Goal: Task Accomplishment & Management: Manage account settings

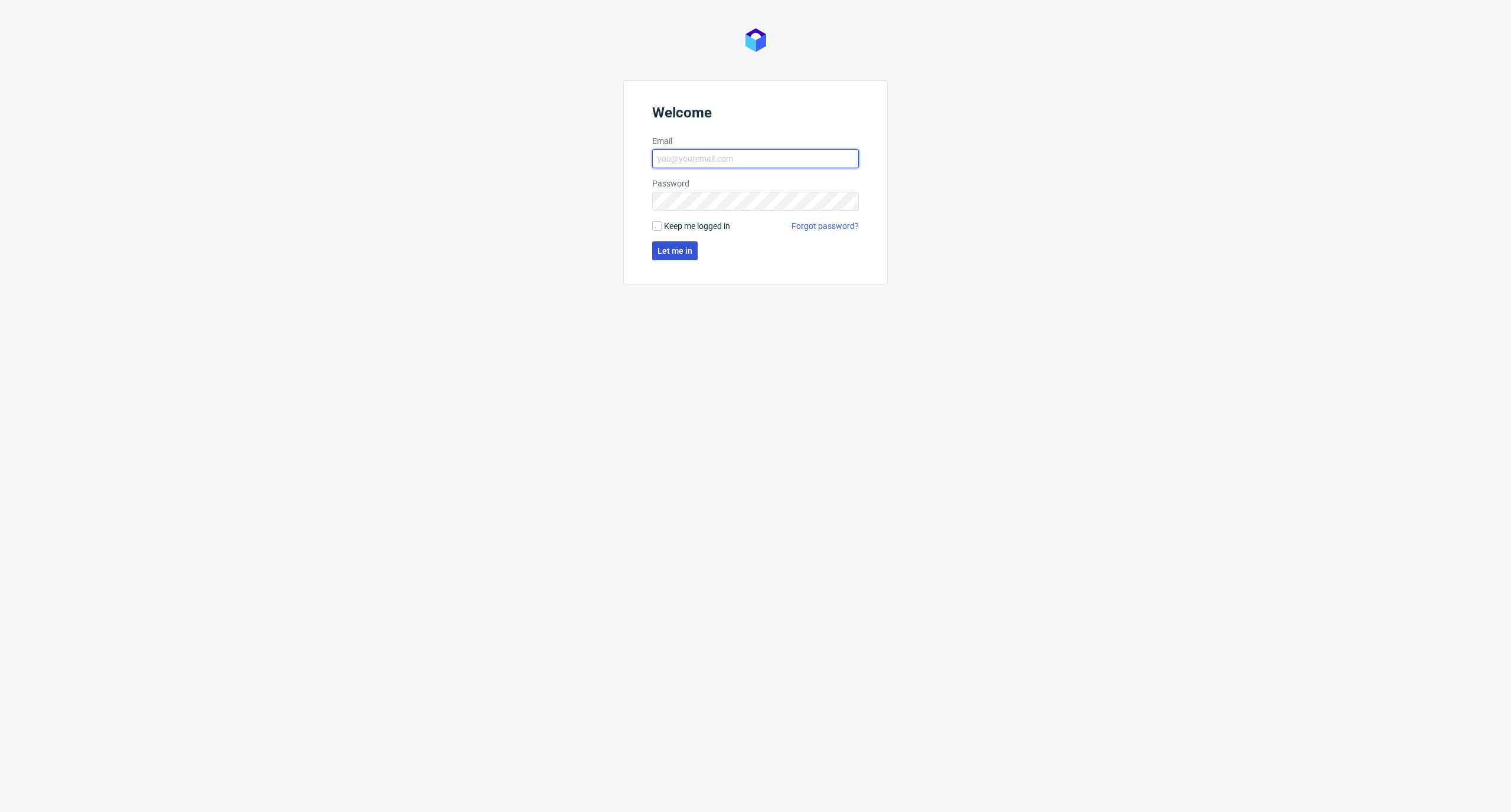
type input "elzbieta.jelinska@packhelp.com"
click at [674, 254] on span "Let me in" at bounding box center [675, 251] width 35 height 8
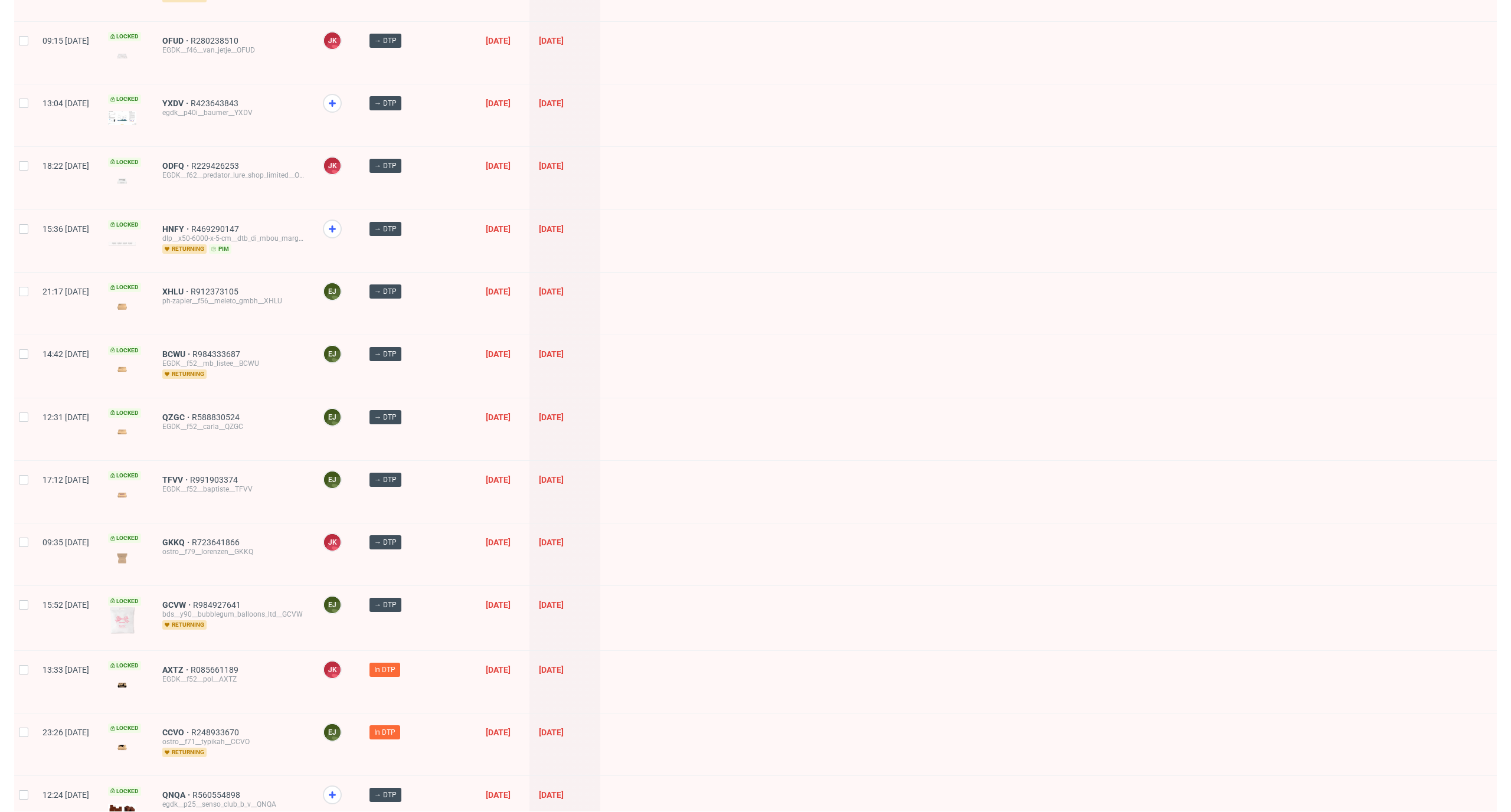
scroll to position [1316, 0]
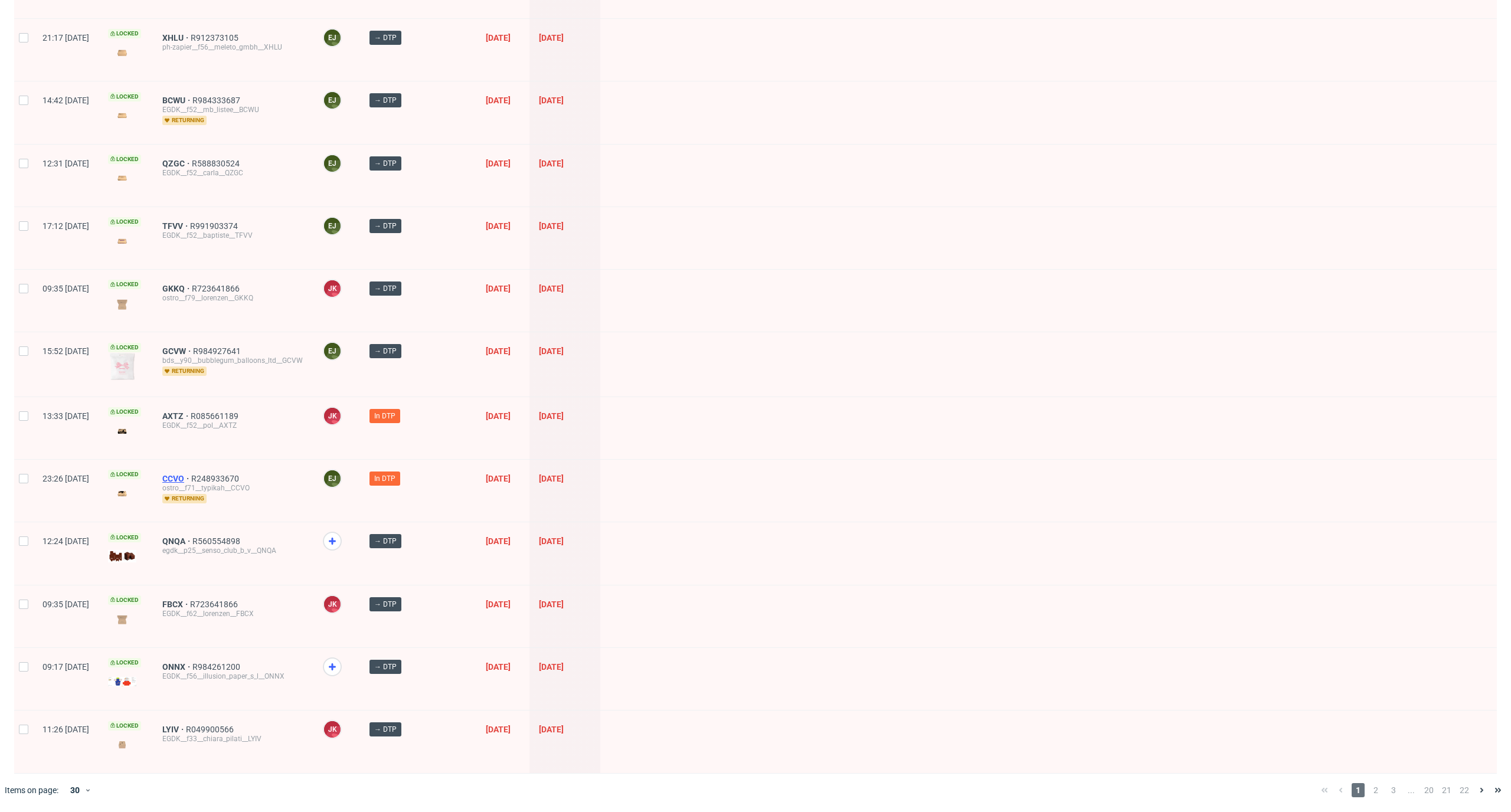
click at [191, 479] on span "CCVO" at bounding box center [177, 479] width 29 height 10
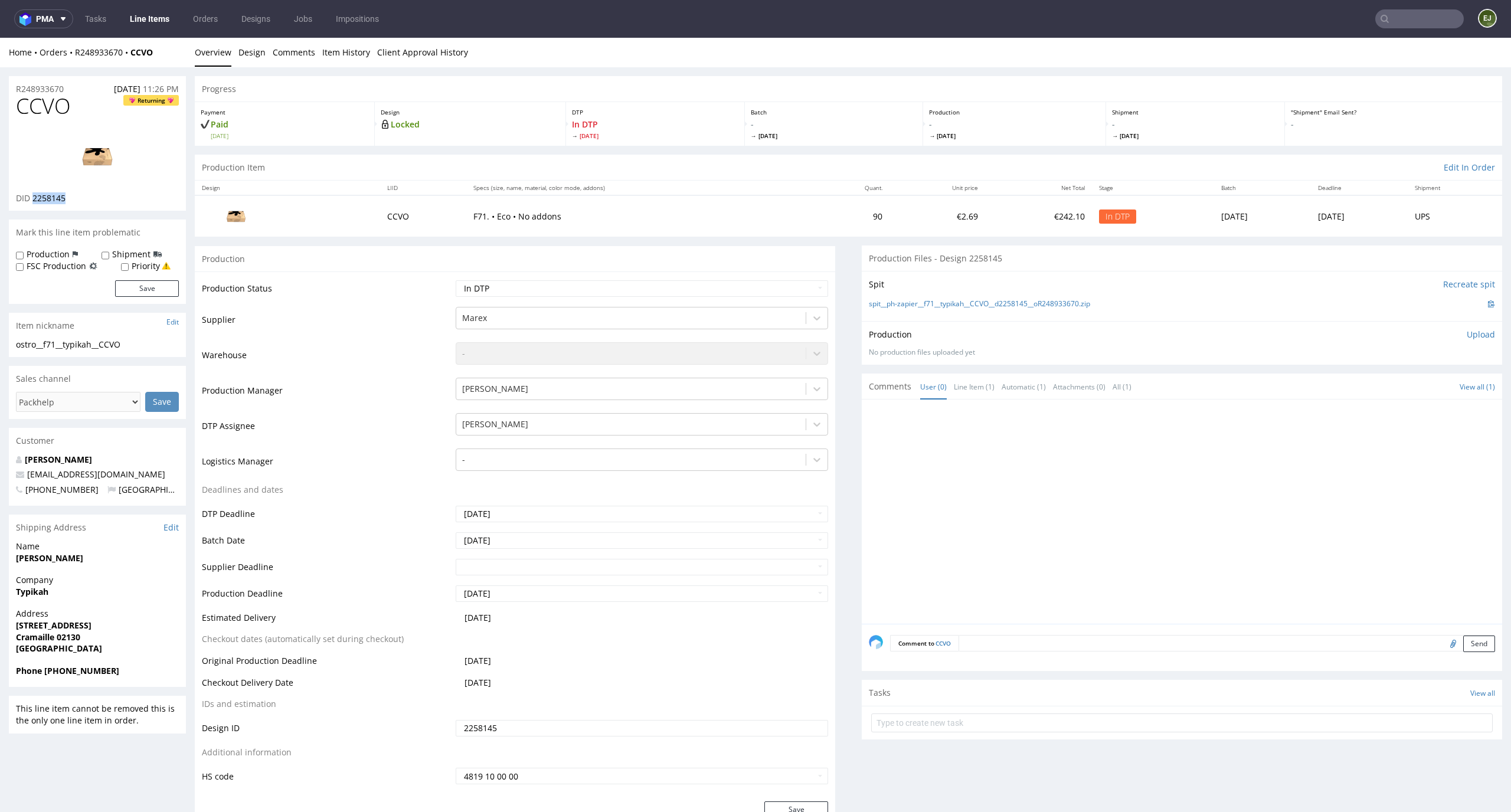
drag, startPoint x: 79, startPoint y: 203, endPoint x: 32, endPoint y: 201, distance: 47.0
click at [32, 200] on div "DID 2258145" at bounding box center [97, 198] width 163 height 12
copy span "2258145"
click at [251, 65] on link "Design" at bounding box center [252, 52] width 27 height 29
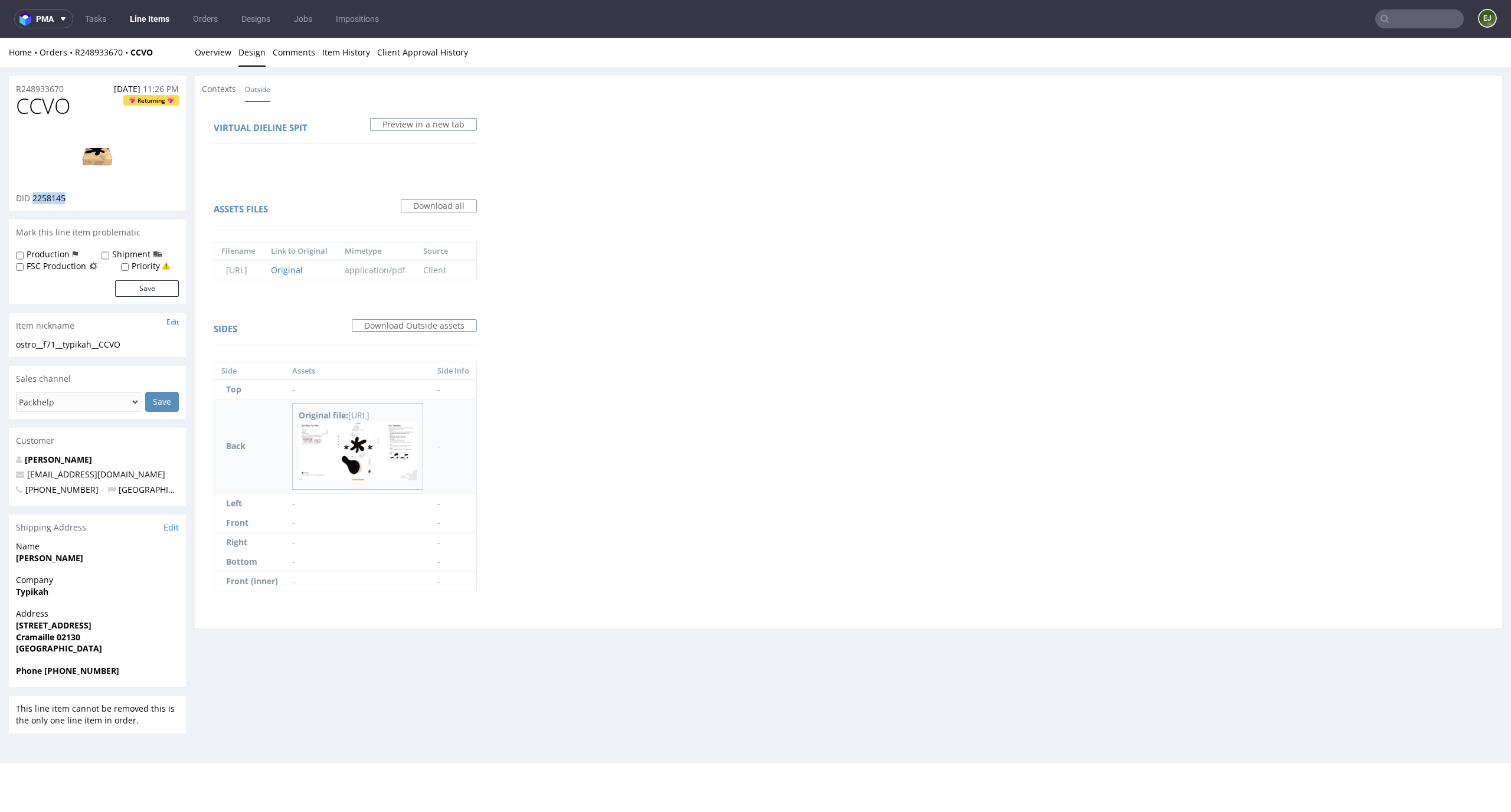
click at [396, 457] on img at bounding box center [358, 451] width 118 height 59
click at [218, 48] on link "Overview" at bounding box center [213, 52] width 36 height 29
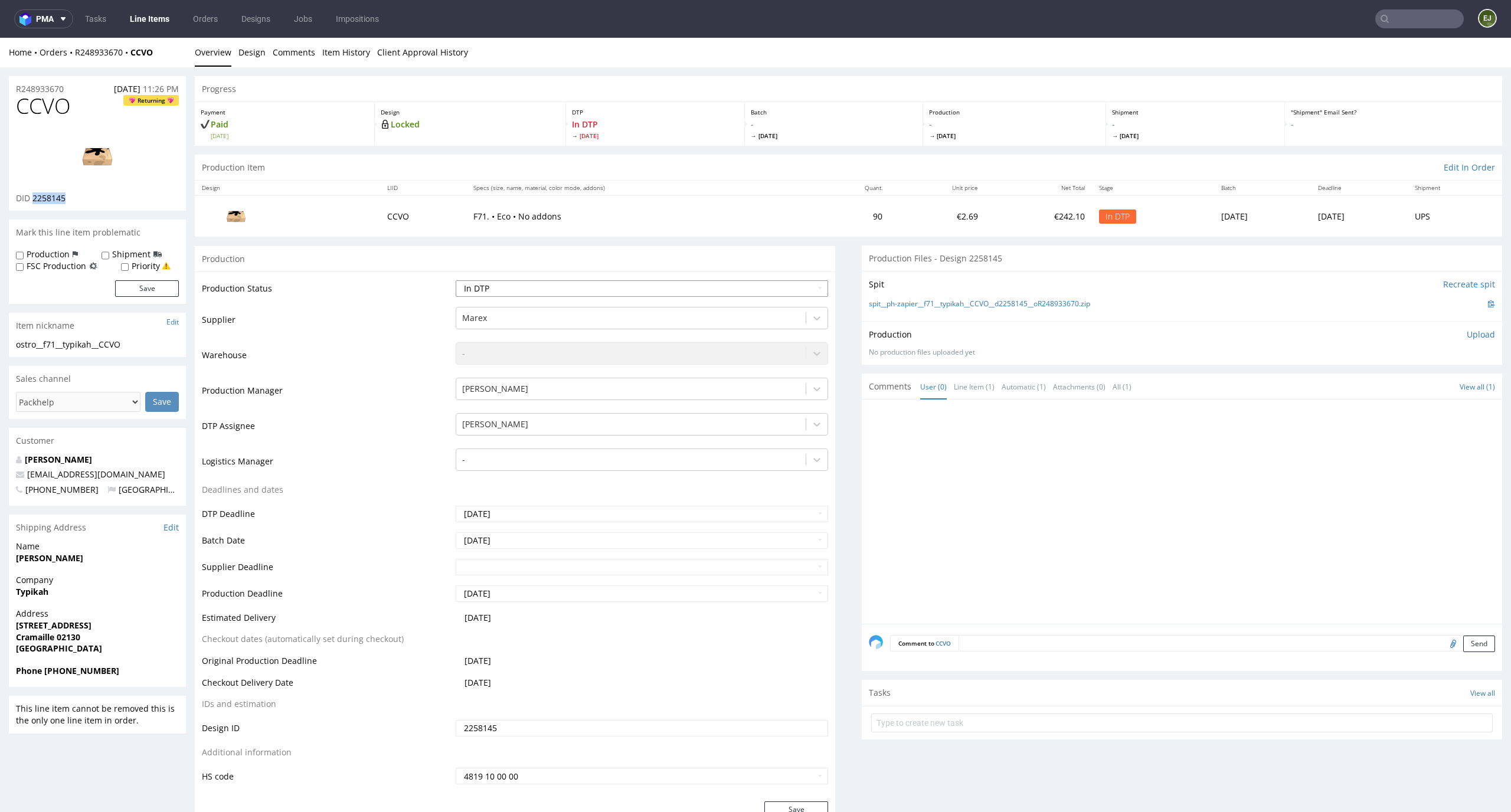
click at [546, 287] on select "Waiting for Artwork Waiting for Diecut Waiting for Mockup Waiting for DTP Waiti…" at bounding box center [642, 288] width 373 height 16
select select "dtp_issue"
click at [456, 280] on select "Waiting for Artwork Waiting for Diecut Waiting for Mockup Waiting for DTP Waiti…" at bounding box center [642, 288] width 373 height 16
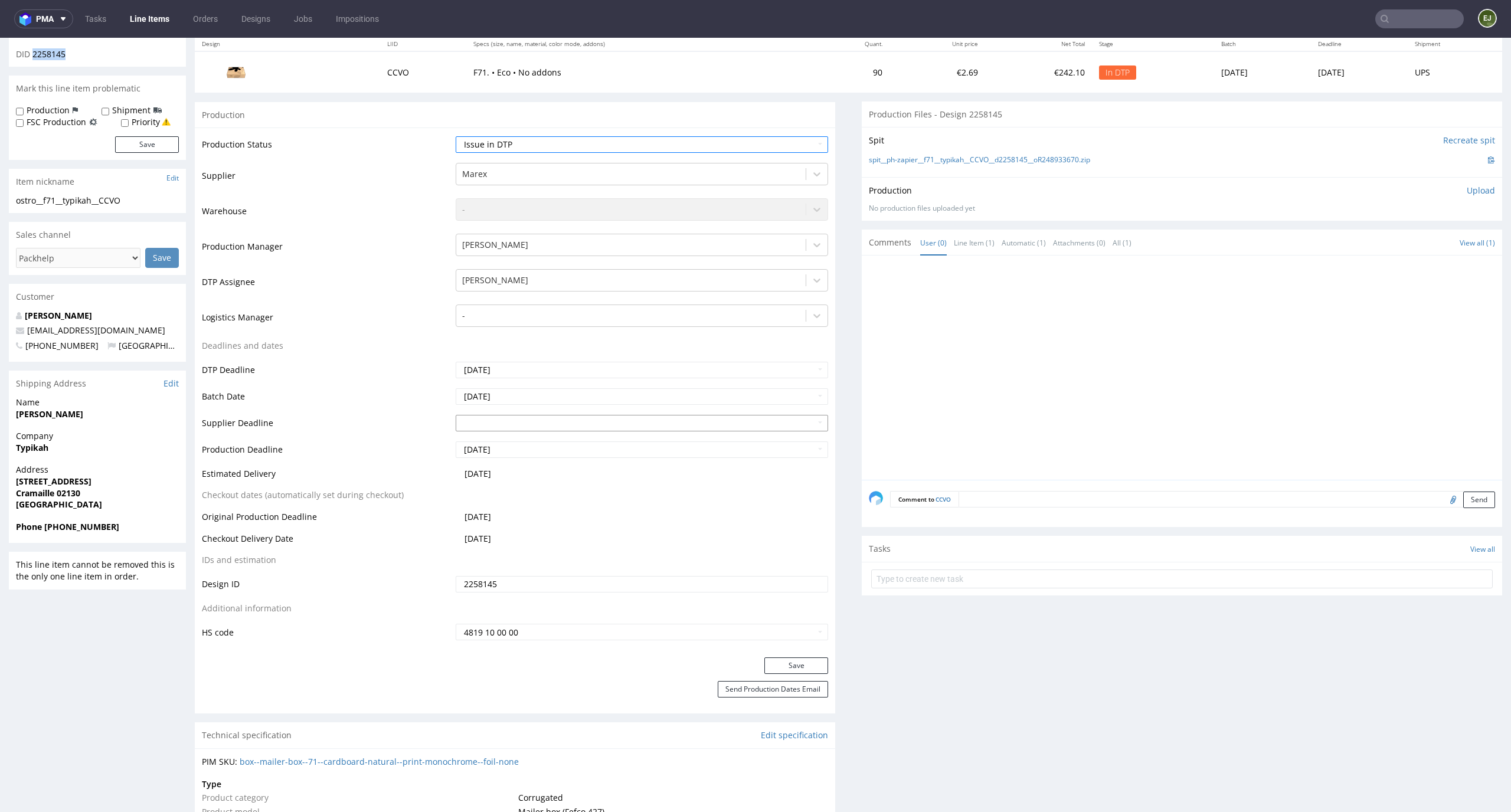
scroll to position [277, 0]
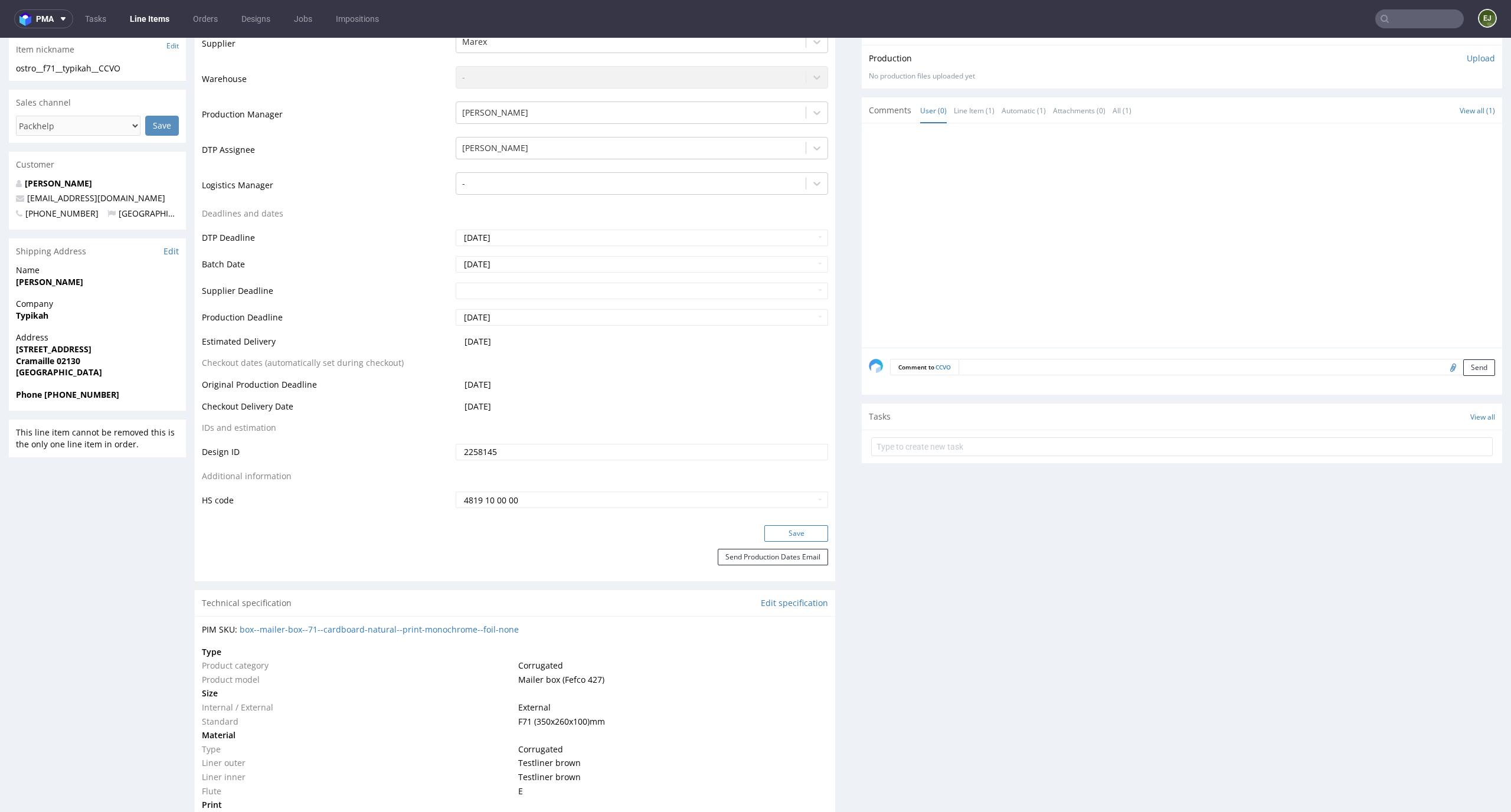
click at [800, 535] on button "Save" at bounding box center [796, 533] width 64 height 16
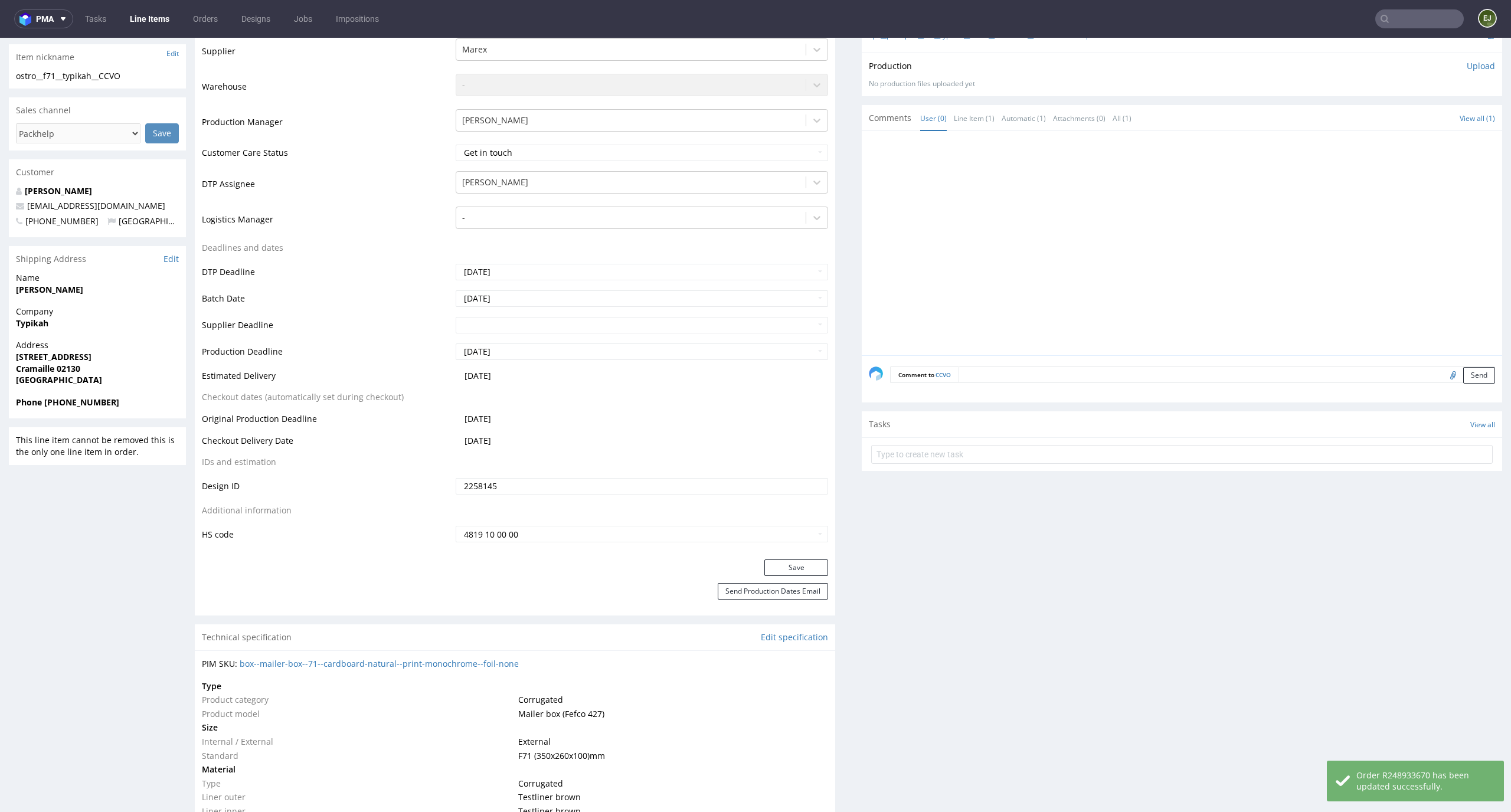
scroll to position [0, 0]
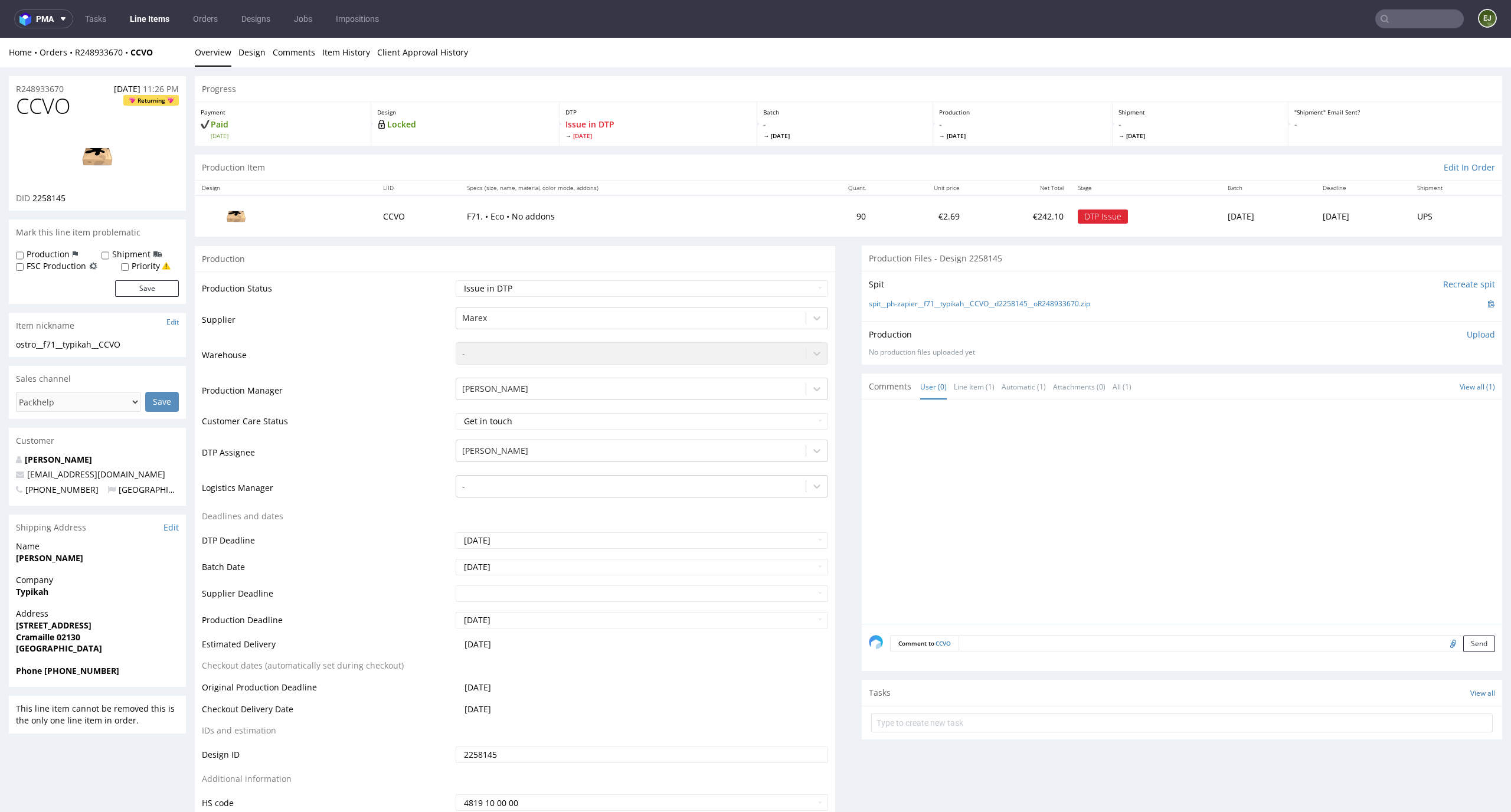
click at [965, 704] on div "Tasks View all" at bounding box center [1182, 693] width 640 height 26
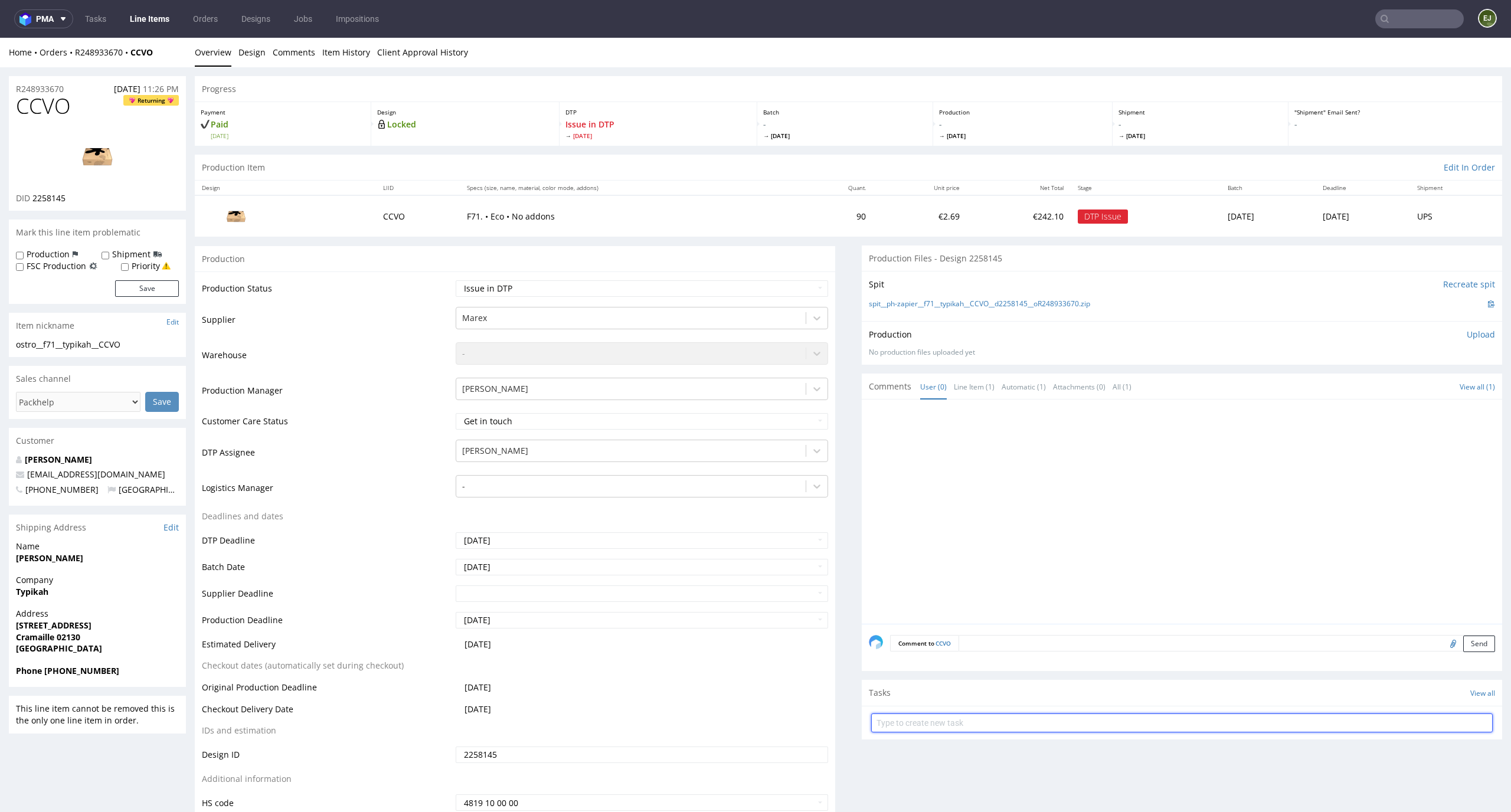
click at [965, 715] on input "text" at bounding box center [1182, 722] width 621 height 19
type input "express issue"
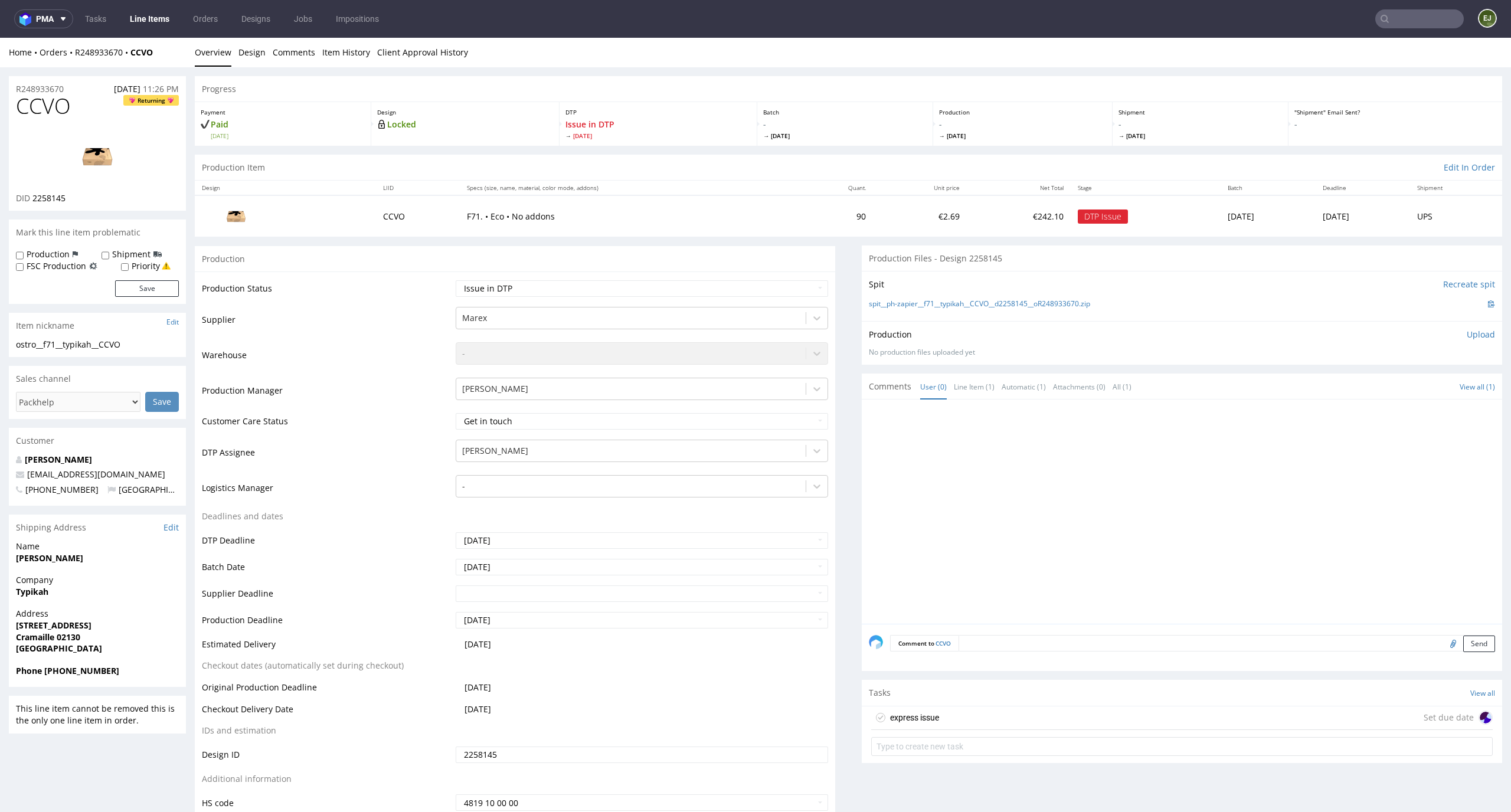
click at [965, 715] on div "express issue Set due date" at bounding box center [1182, 718] width 621 height 24
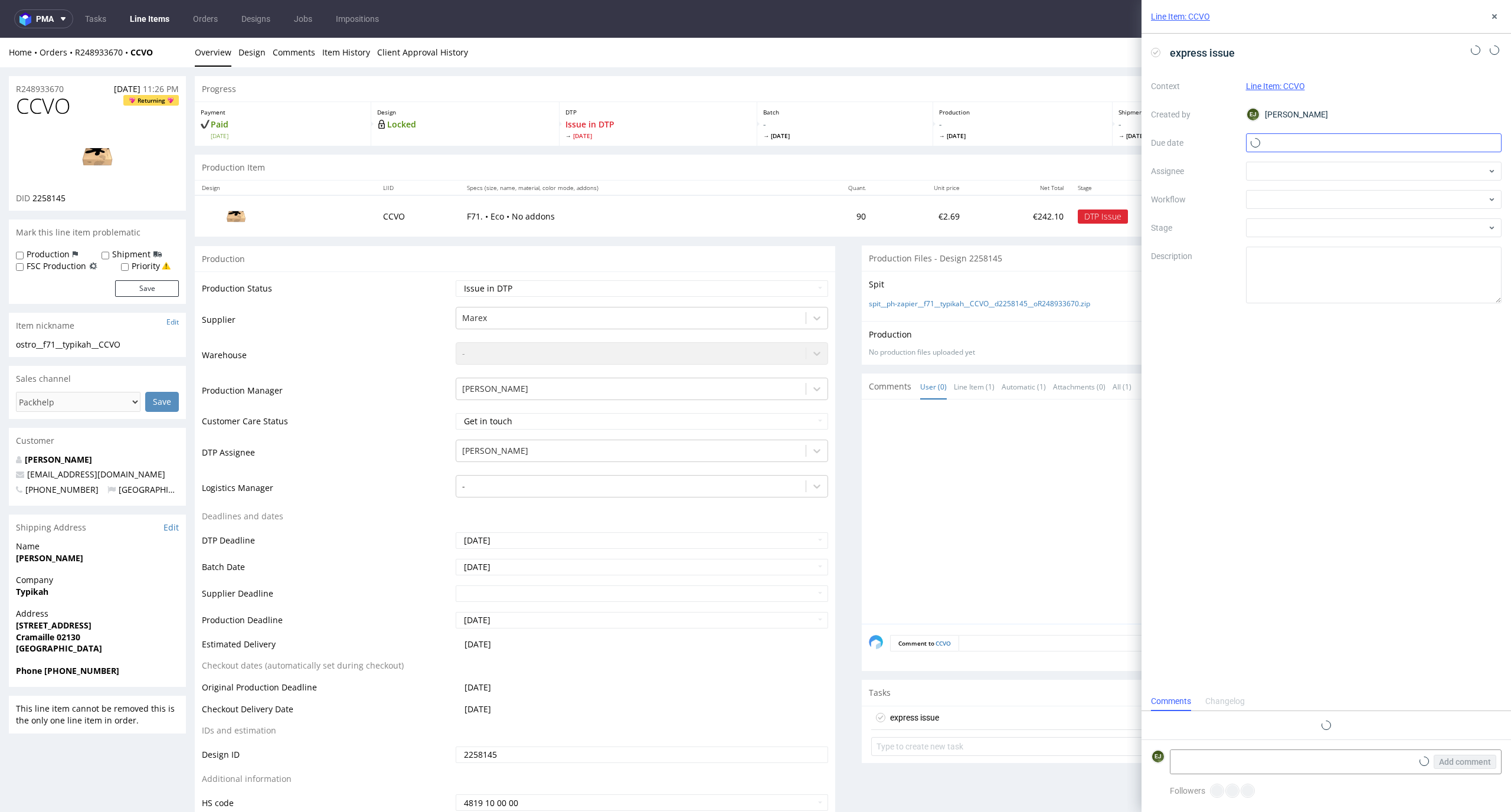
scroll to position [10, 0]
click at [1302, 139] on input "text" at bounding box center [1374, 142] width 256 height 19
click at [1351, 265] on span "16" at bounding box center [1355, 262] width 10 height 12
type input "[DATE]"
click at [1351, 198] on div at bounding box center [1374, 199] width 256 height 19
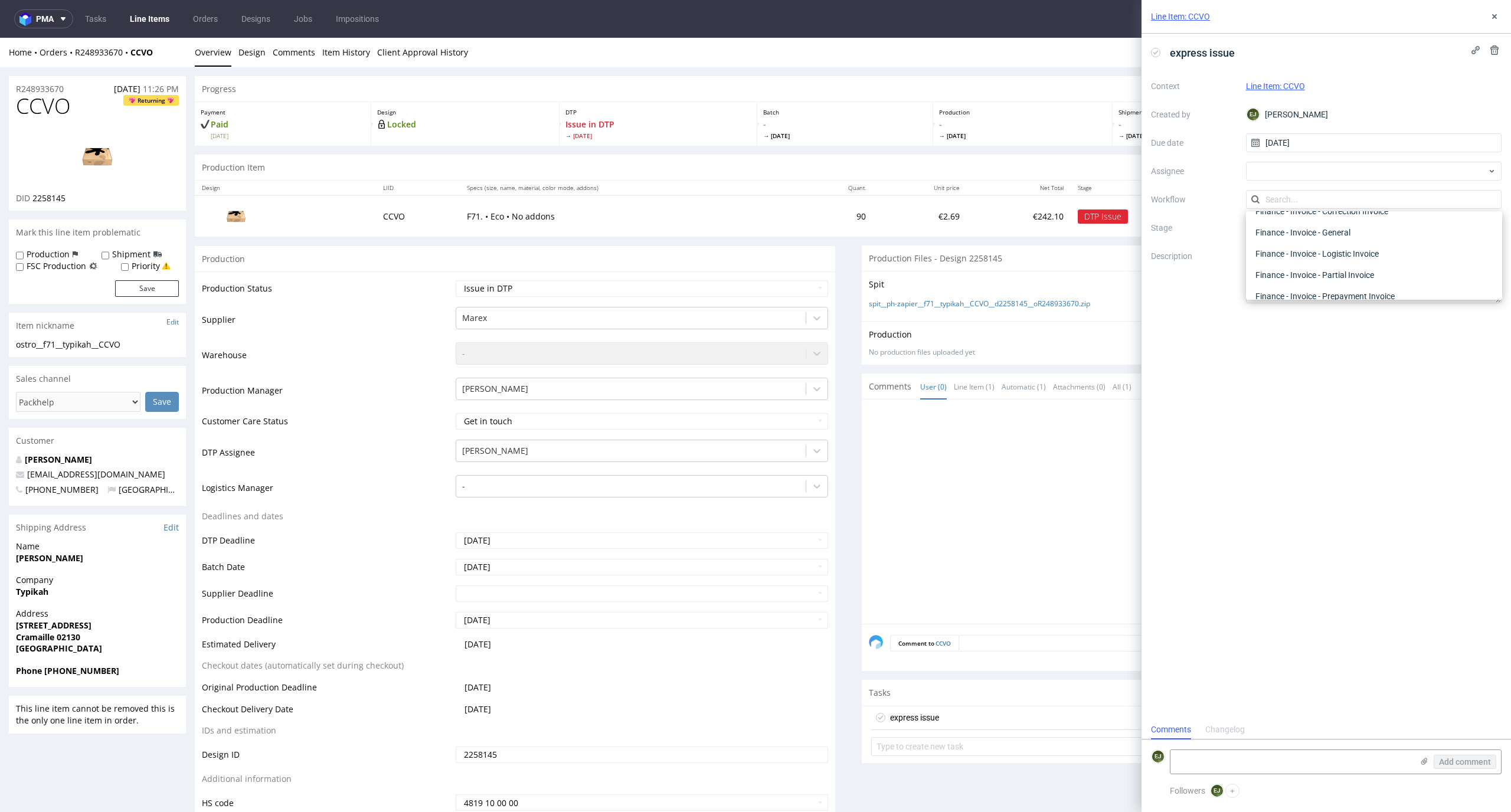
scroll to position [0, 0]
click at [1352, 249] on div "DTP - Double Check" at bounding box center [1374, 241] width 247 height 21
click at [1359, 205] on div "DTP - Double Check" at bounding box center [1374, 199] width 256 height 19
click at [1357, 268] on div "DTP - Issue" at bounding box center [1374, 263] width 247 height 21
click at [1348, 275] on textarea "Problem: Impact: What is needed?:" at bounding box center [1374, 275] width 256 height 57
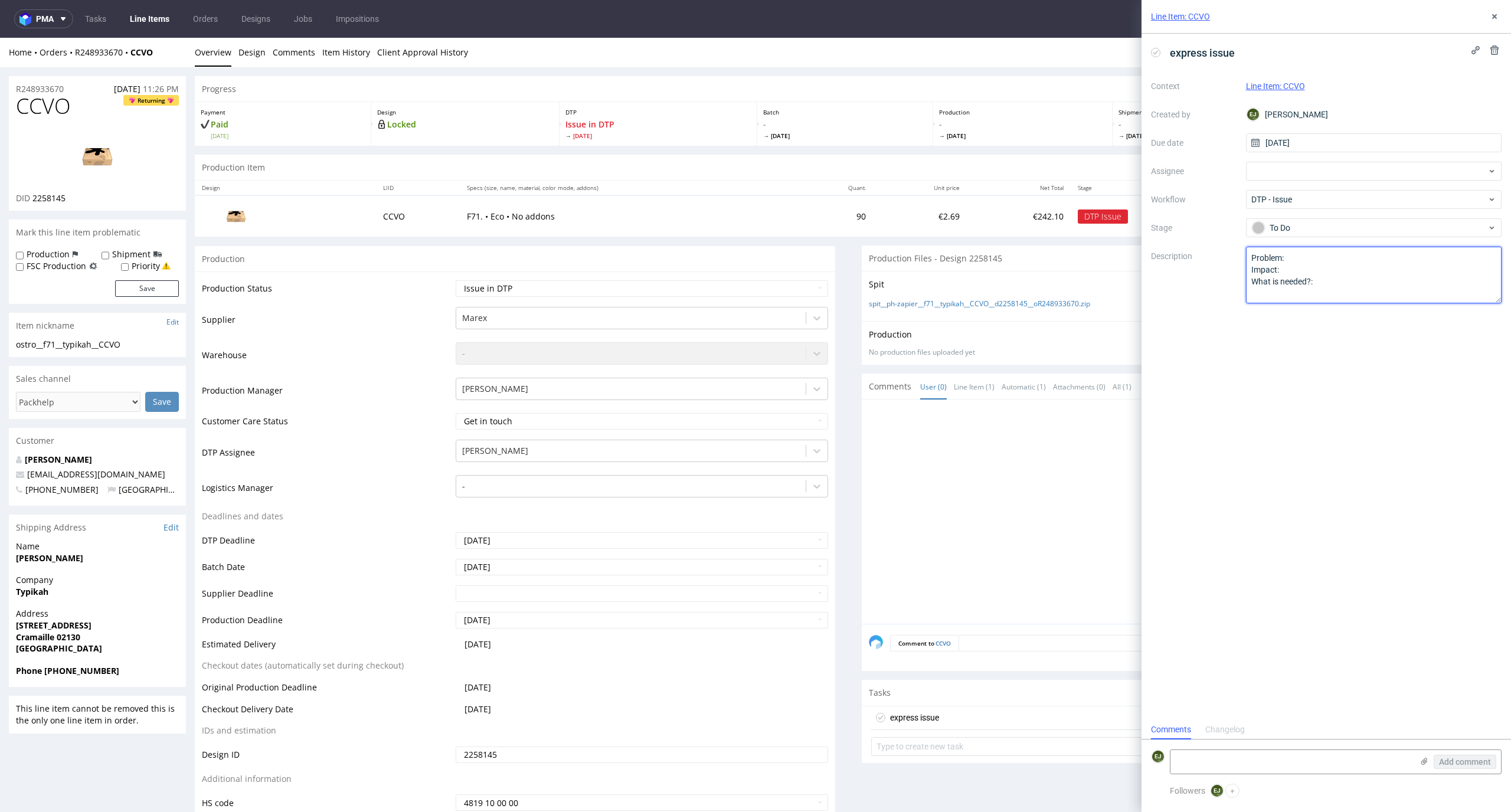
paste textarea ""The client designed the artwork for the F56 die-cut, but ordered the F71 produ…"
click at [1256, 258] on textarea "Problem: Impact: What is needed?:" at bounding box center [1374, 275] width 256 height 57
click at [1456, 283] on textarea "Problem: Impact: What is needed?:" at bounding box center [1374, 275] width 256 height 57
type textarea "The client designed the artwork for the F56 die-cut, but ordered the F71 produc…"
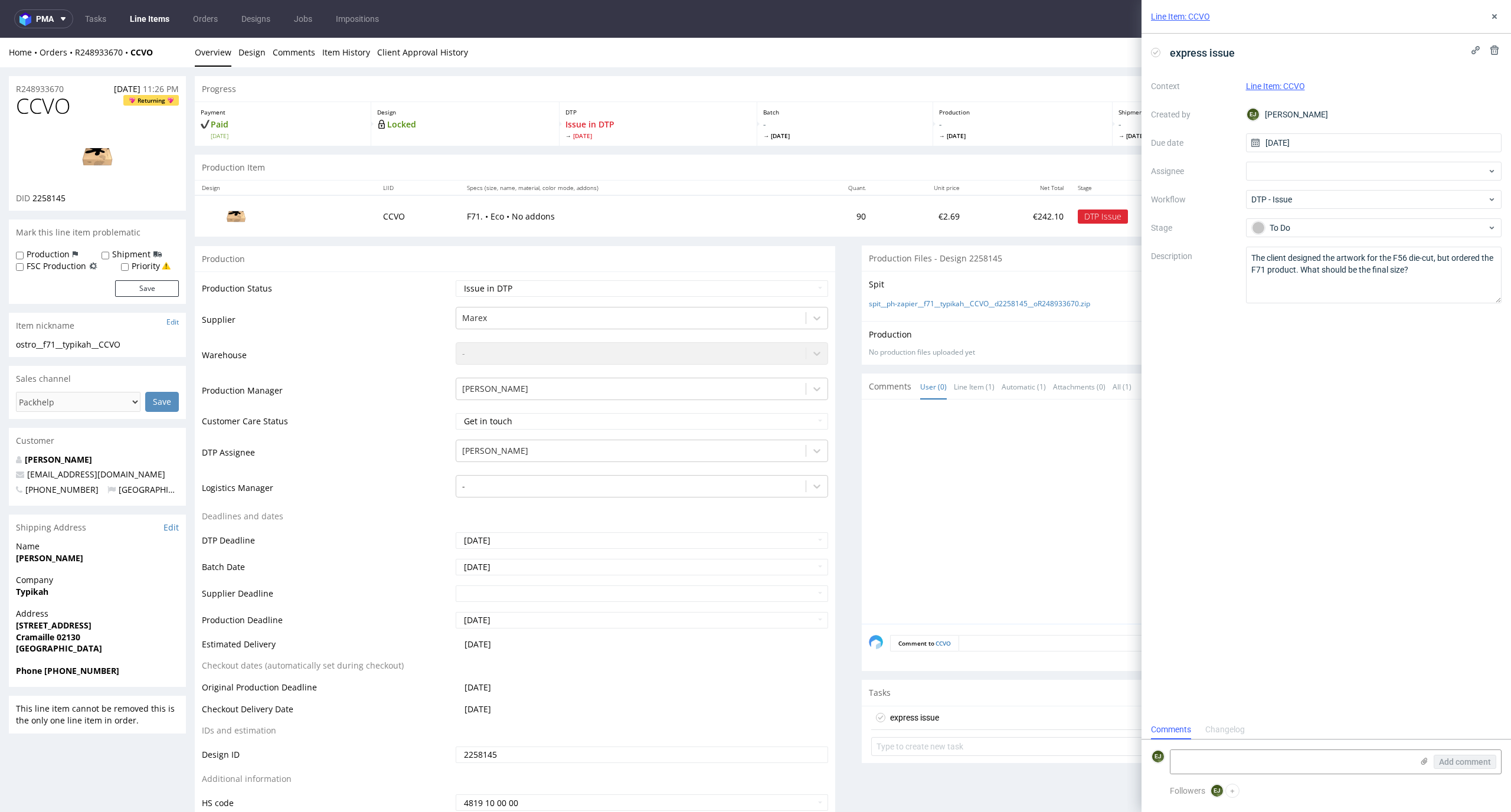
click at [132, 263] on label "Priority" at bounding box center [146, 266] width 28 height 12
click at [129, 263] on input "Priority" at bounding box center [125, 267] width 8 height 10
checkbox input "true"
click at [142, 282] on button "Save" at bounding box center [146, 288] width 64 height 16
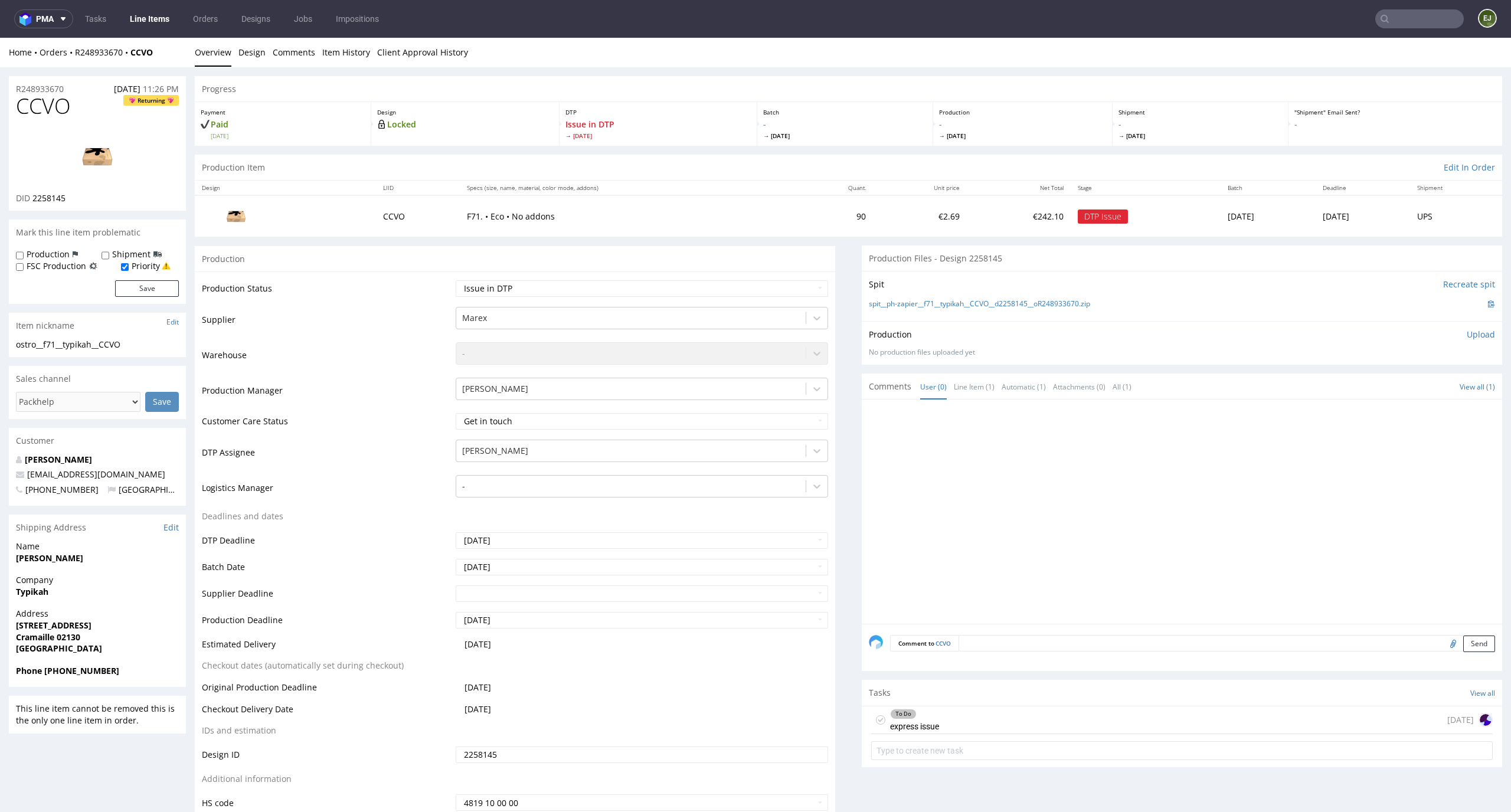
click at [163, 18] on link "Line Items" at bounding box center [149, 19] width 54 height 19
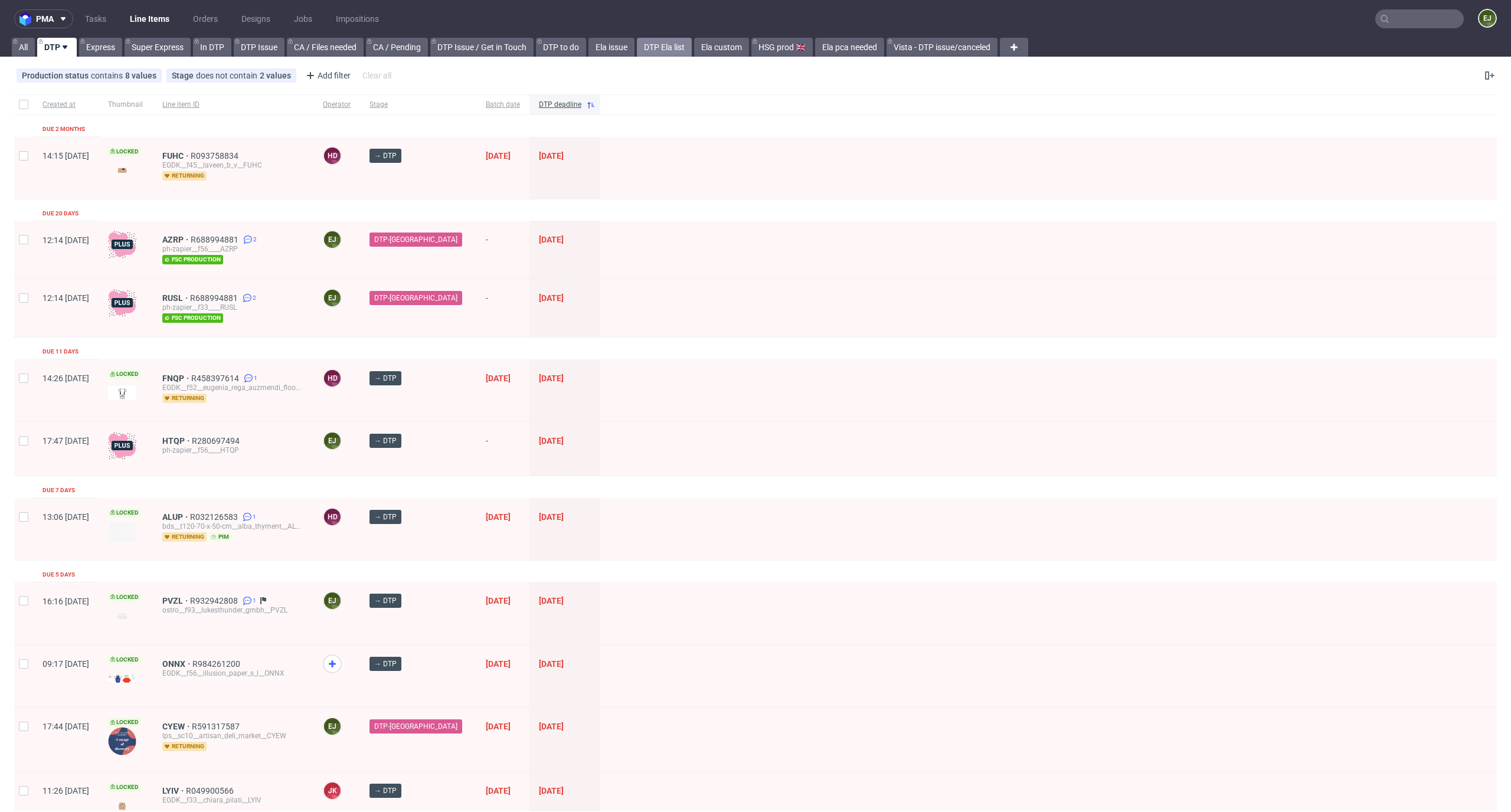
click at [666, 48] on link "DTP Ela list" at bounding box center [664, 47] width 55 height 19
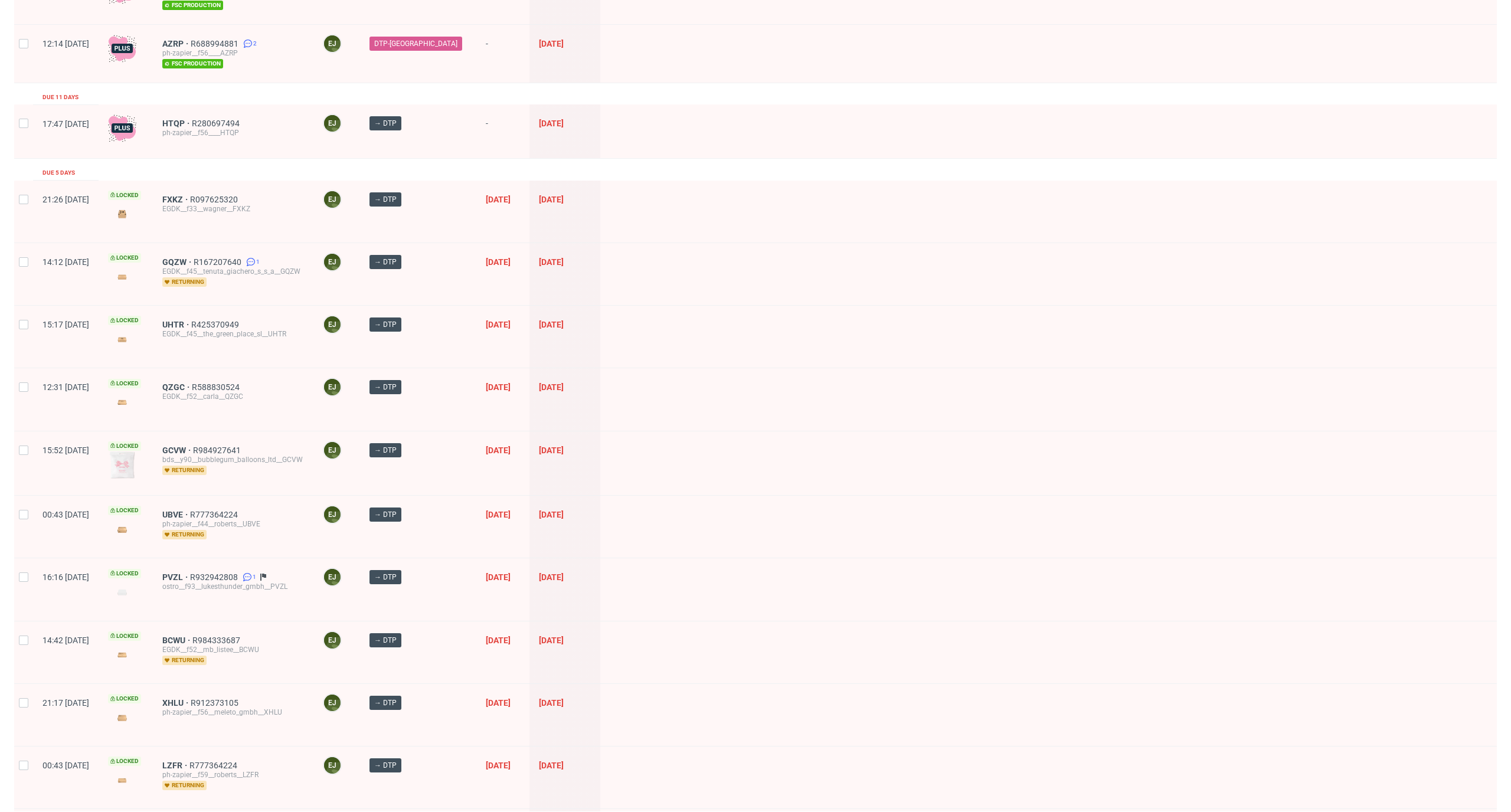
scroll to position [348, 0]
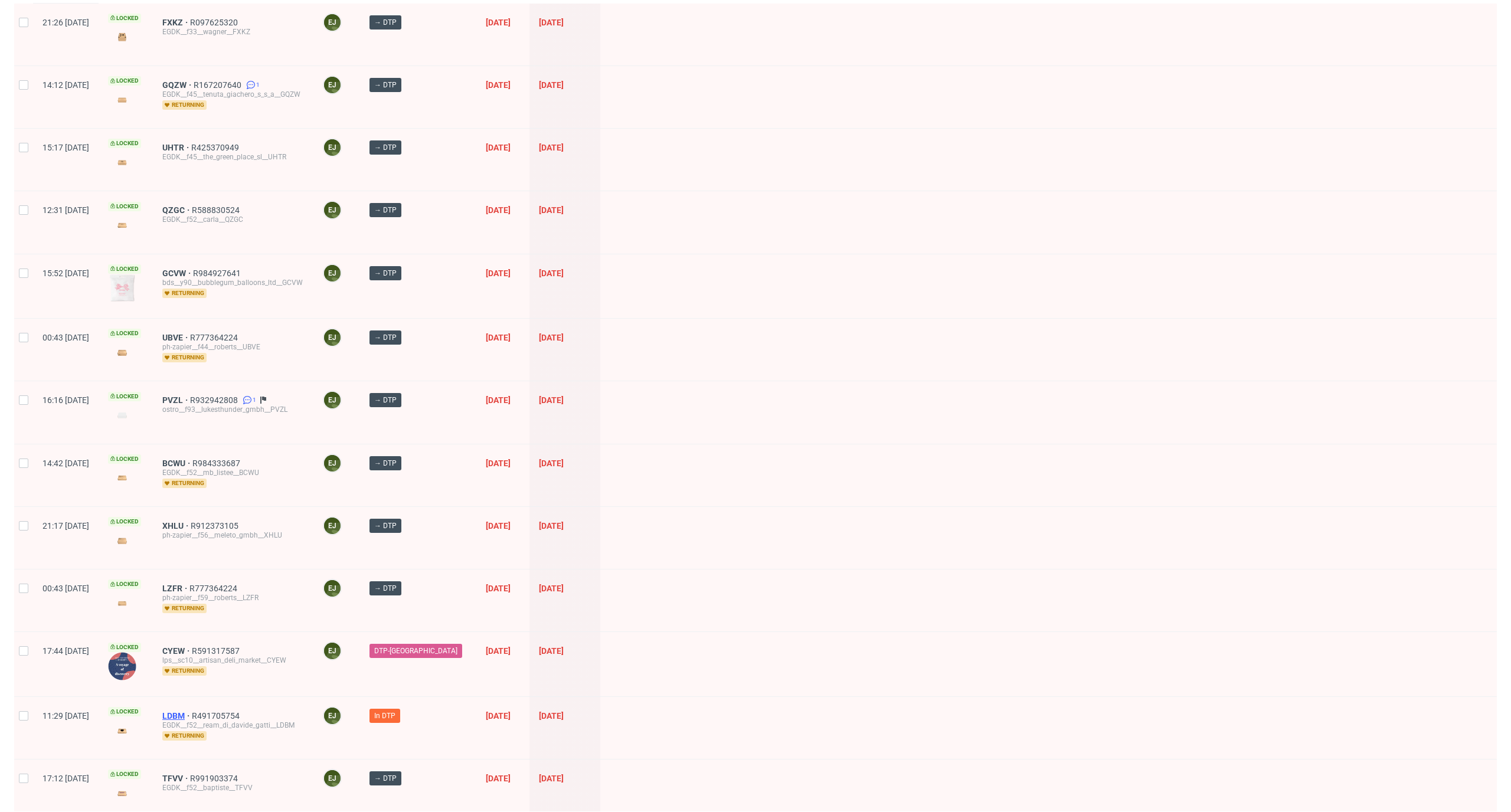
click at [192, 719] on span "LDBM" at bounding box center [177, 716] width 30 height 10
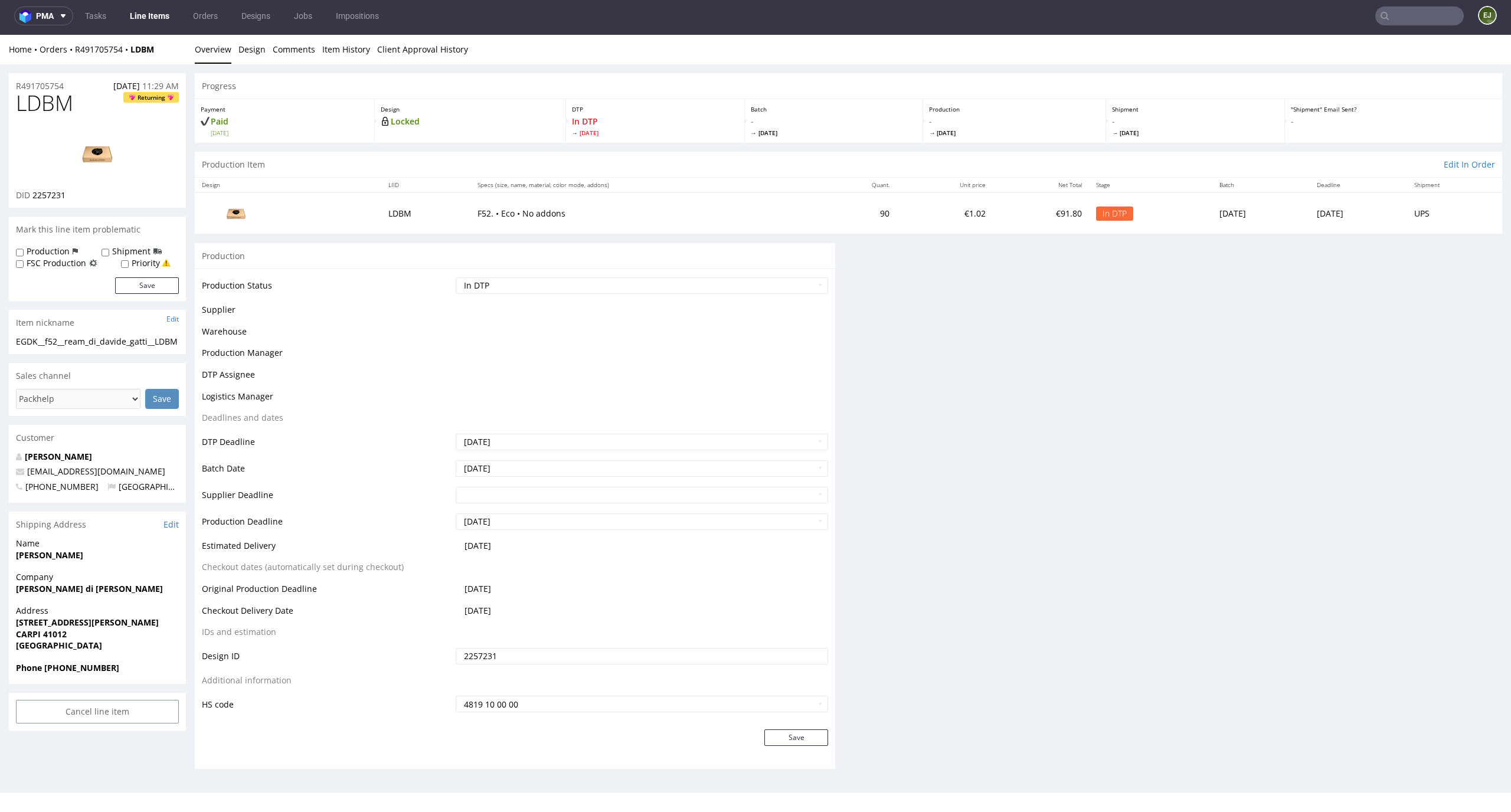
scroll to position [3, 0]
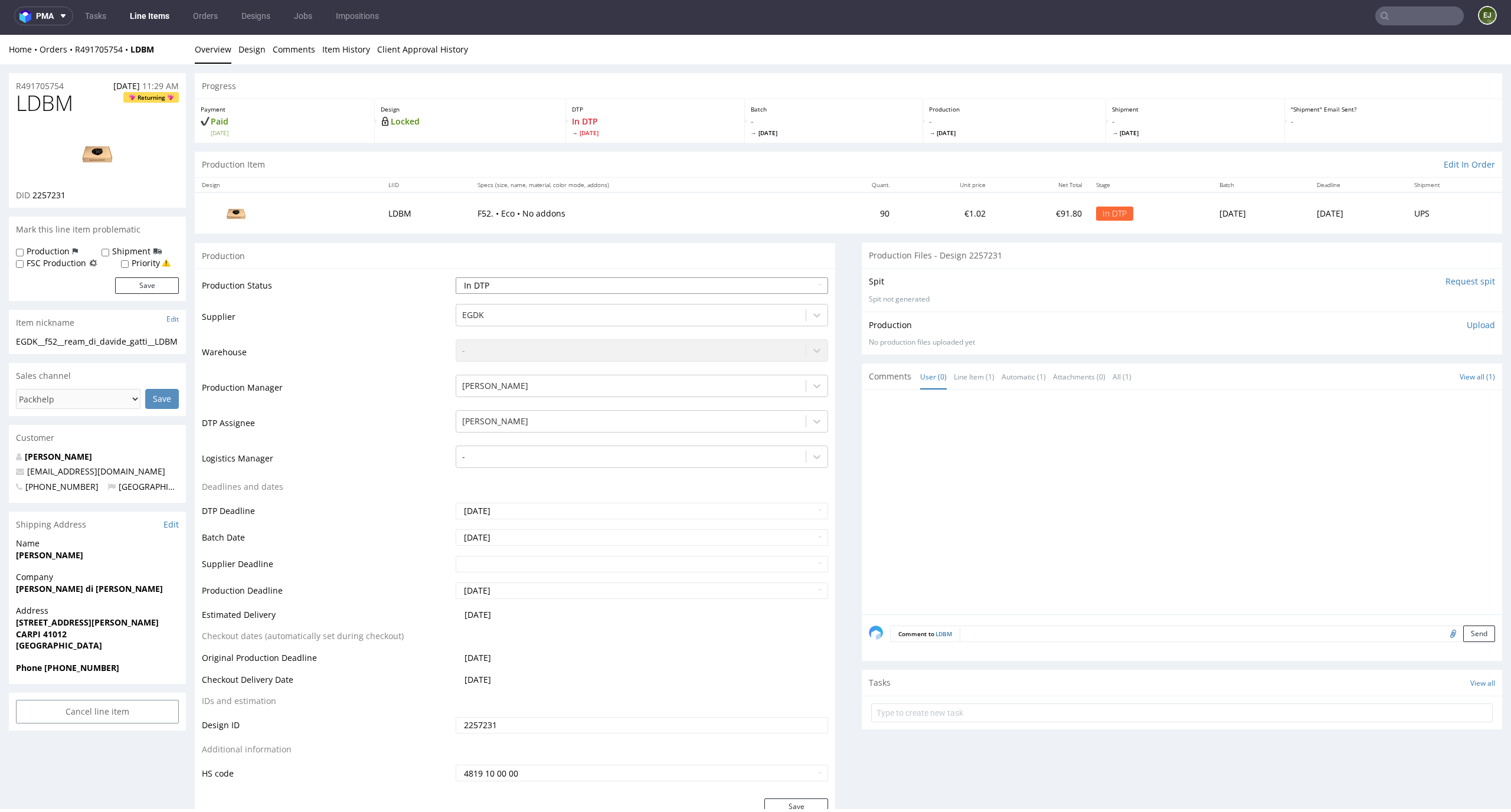
click at [697, 289] on select "Waiting for Artwork Waiting for Diecut Waiting for Mockup Waiting for DTP Waiti…" at bounding box center [642, 286] width 373 height 16
select select "dtp_waiting_for_double_check"
click at [456, 278] on select "Waiting for Artwork Waiting for Diecut Waiting for Mockup Waiting for DTP Waiti…" at bounding box center [642, 286] width 373 height 16
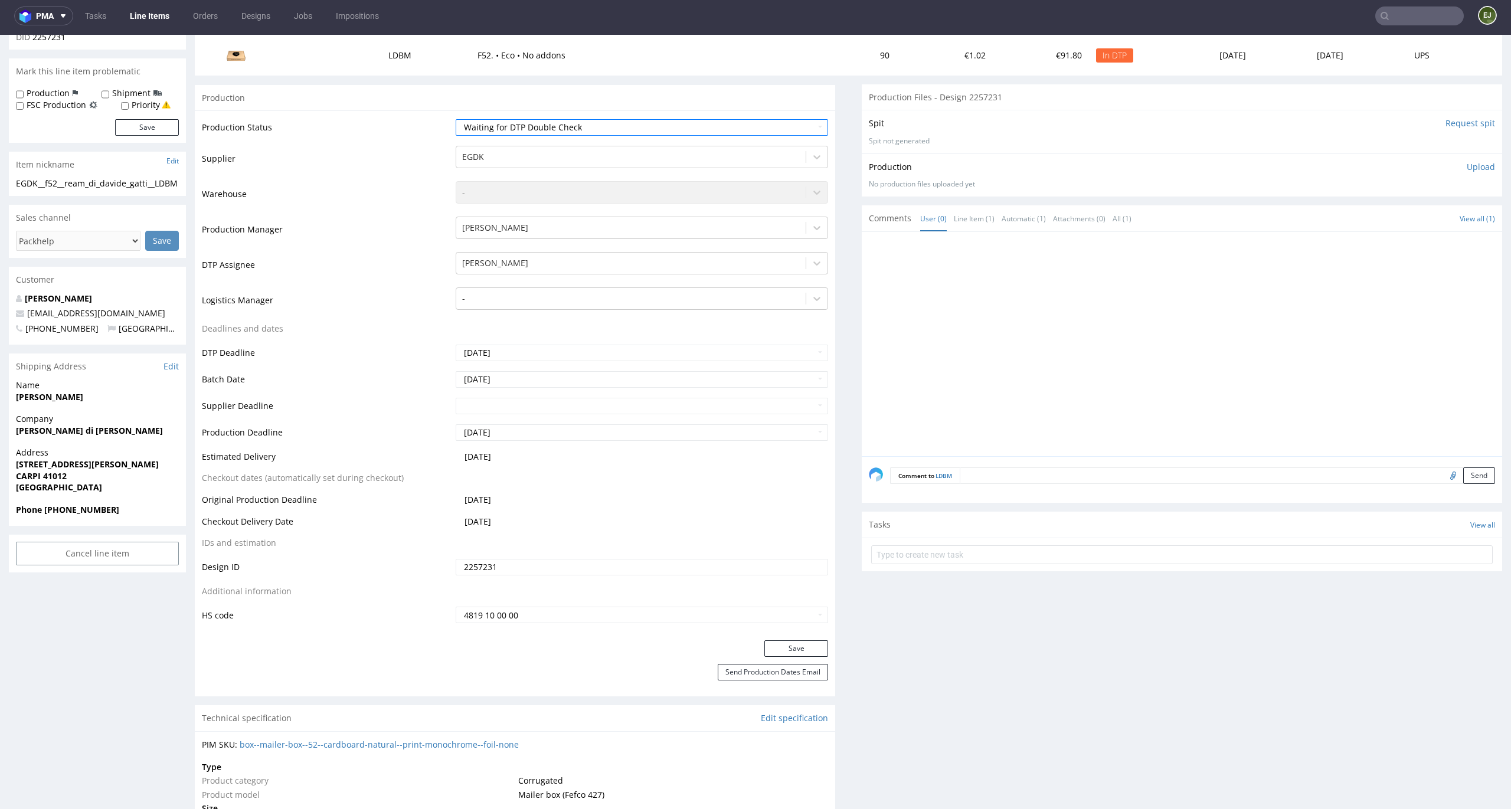
scroll to position [242, 0]
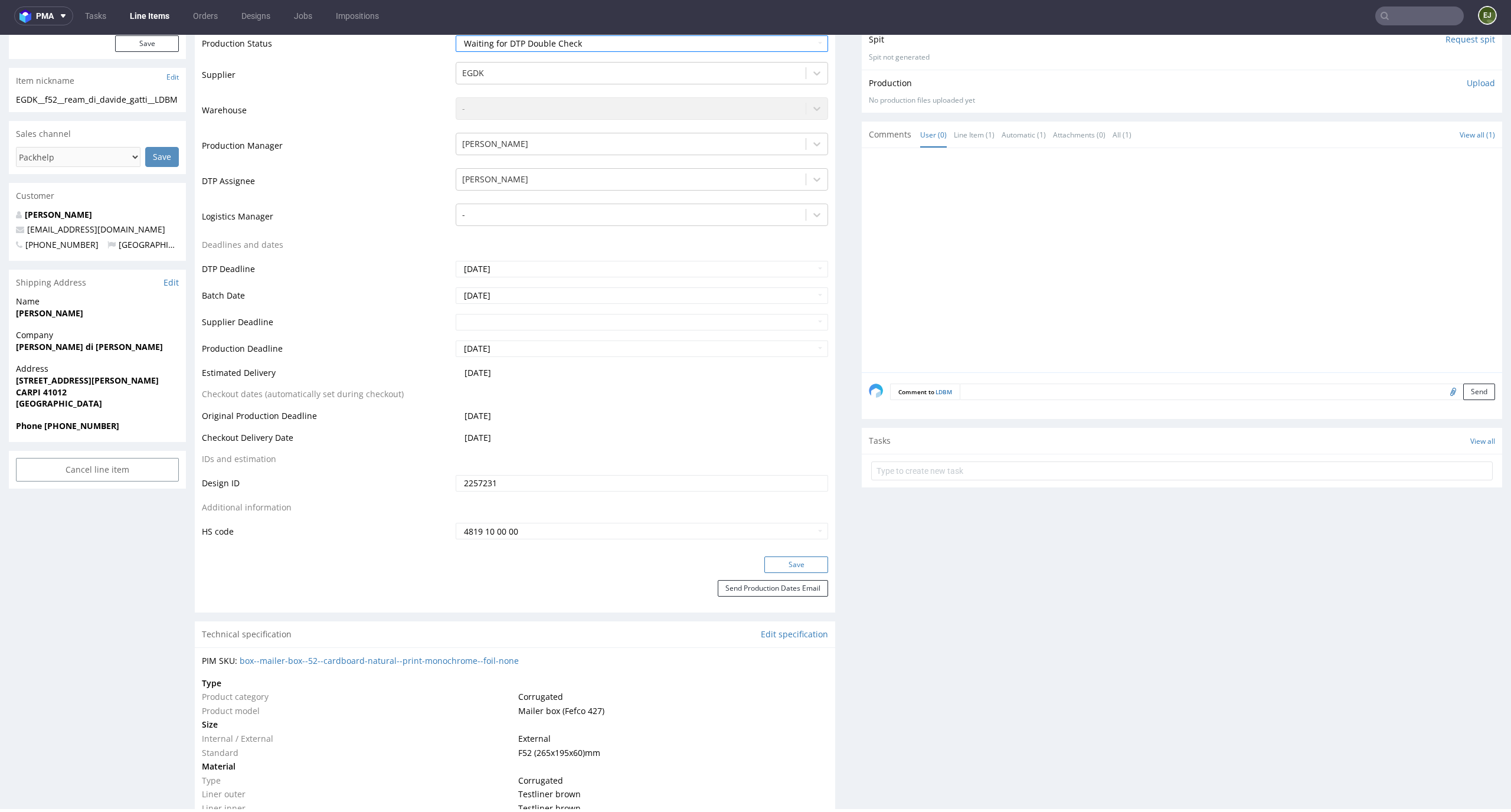
click at [799, 567] on button "Save" at bounding box center [796, 565] width 64 height 16
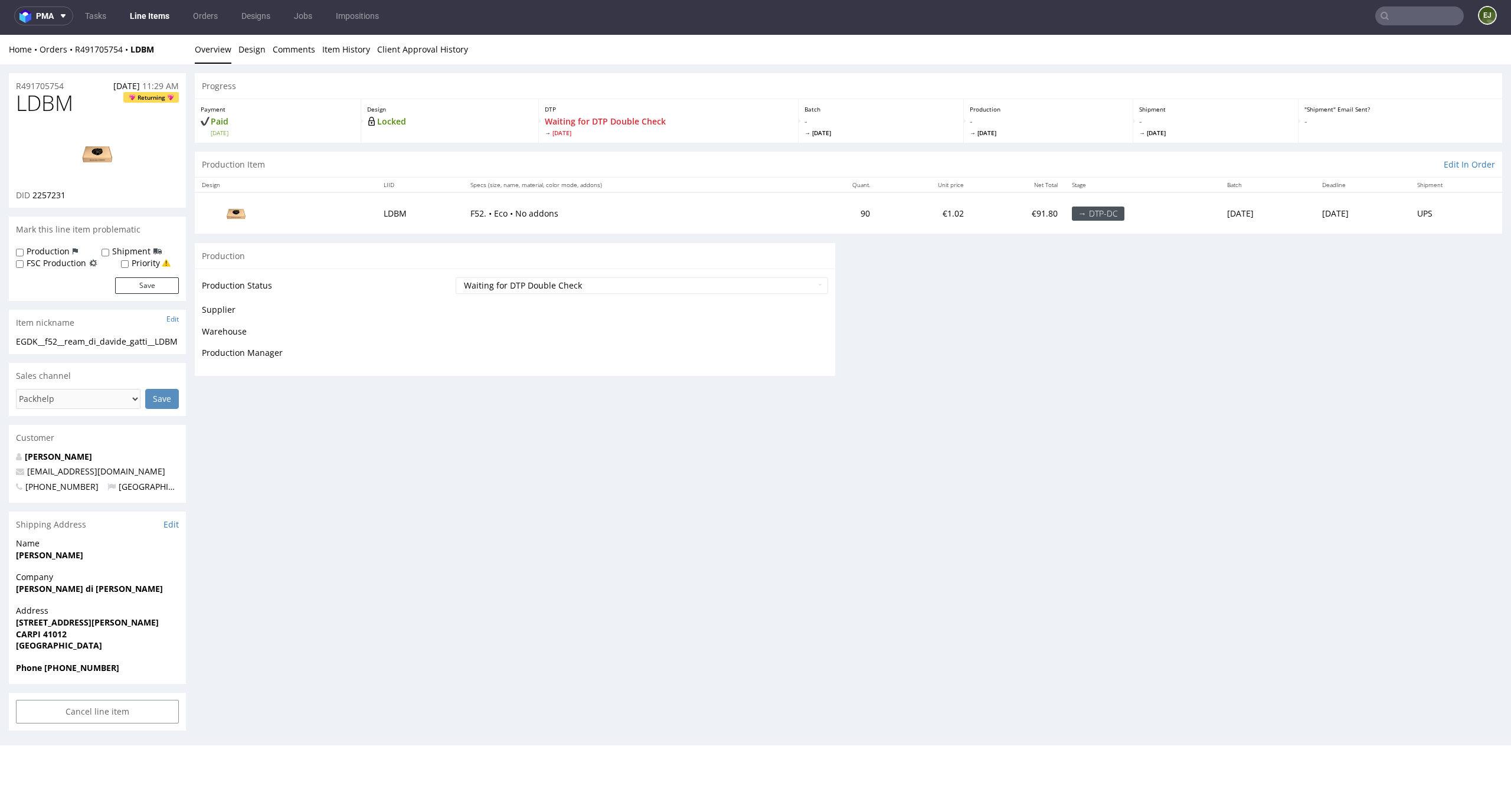
scroll to position [0, 0]
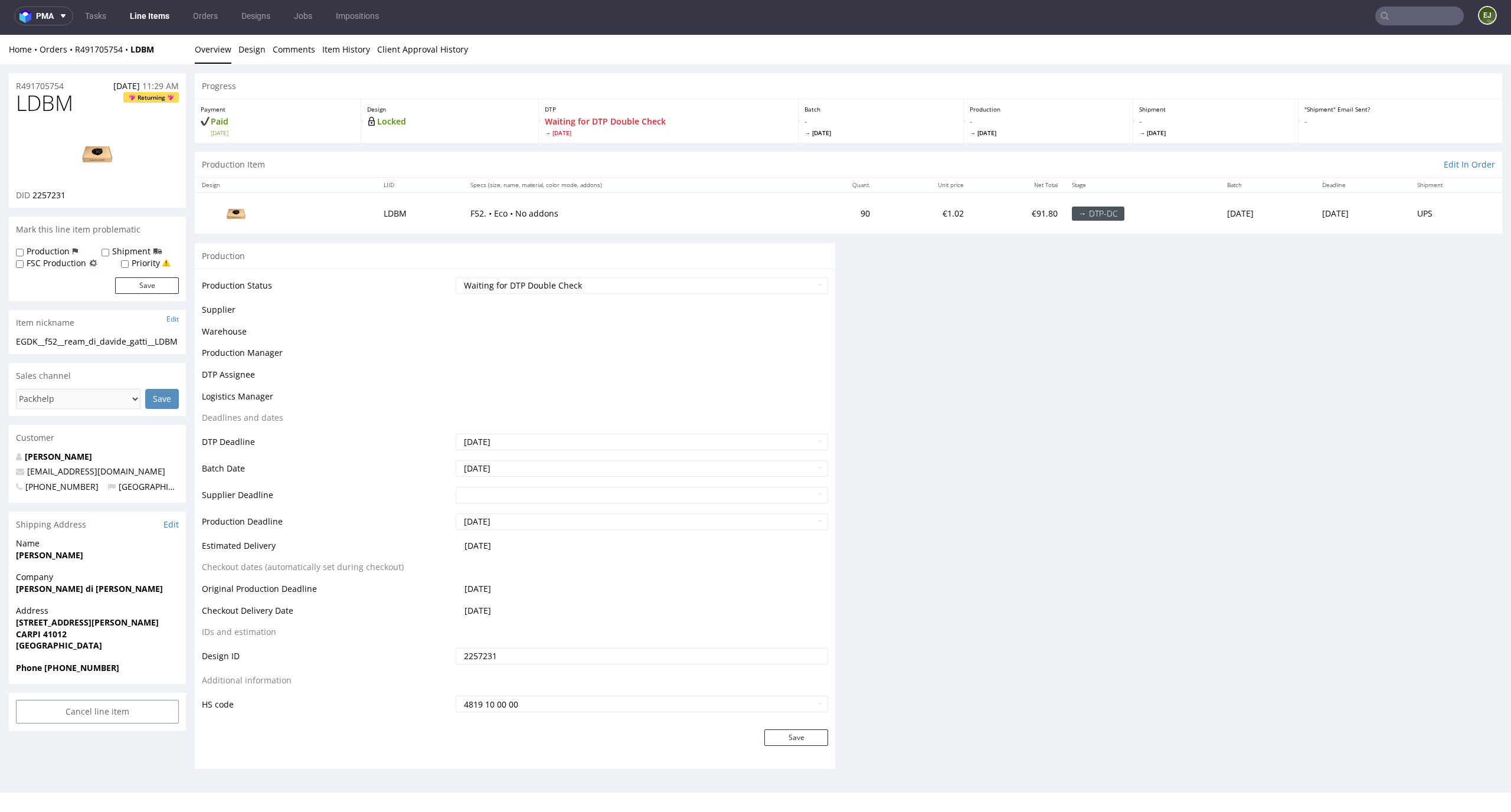
click at [151, 25] on link "Line Items" at bounding box center [149, 16] width 54 height 19
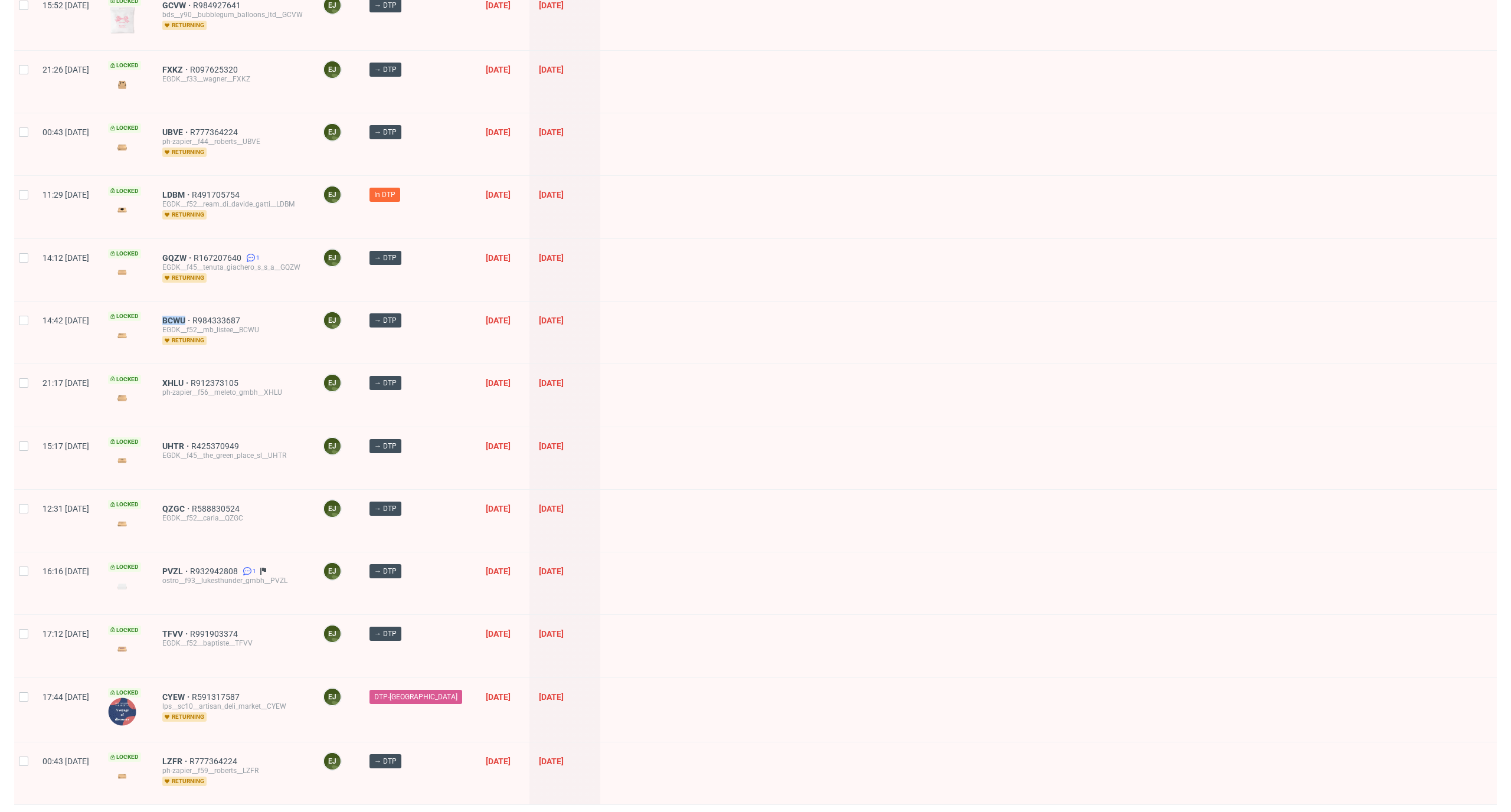
scroll to position [472, 0]
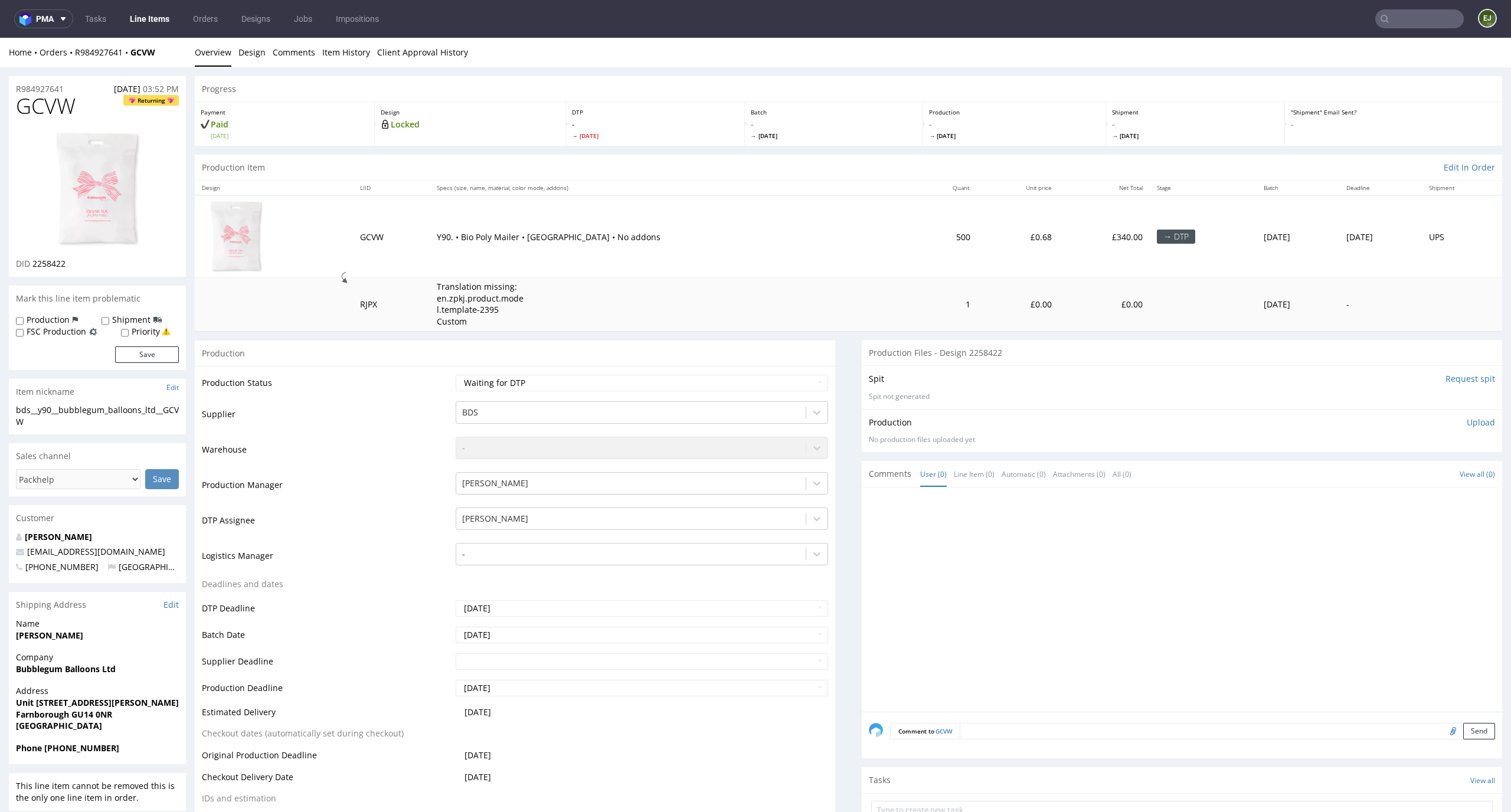
click at [1457, 375] on input "Request spit" at bounding box center [1470, 379] width 50 height 12
click at [569, 235] on p "Y90. • Bio Poly Mailer • White Base • No addons" at bounding box center [671, 237] width 469 height 12
drag, startPoint x: 85, startPoint y: 260, endPoint x: 36, endPoint y: 260, distance: 49.0
click at [36, 260] on div "DID 2258422" at bounding box center [97, 264] width 163 height 12
copy span "258422"
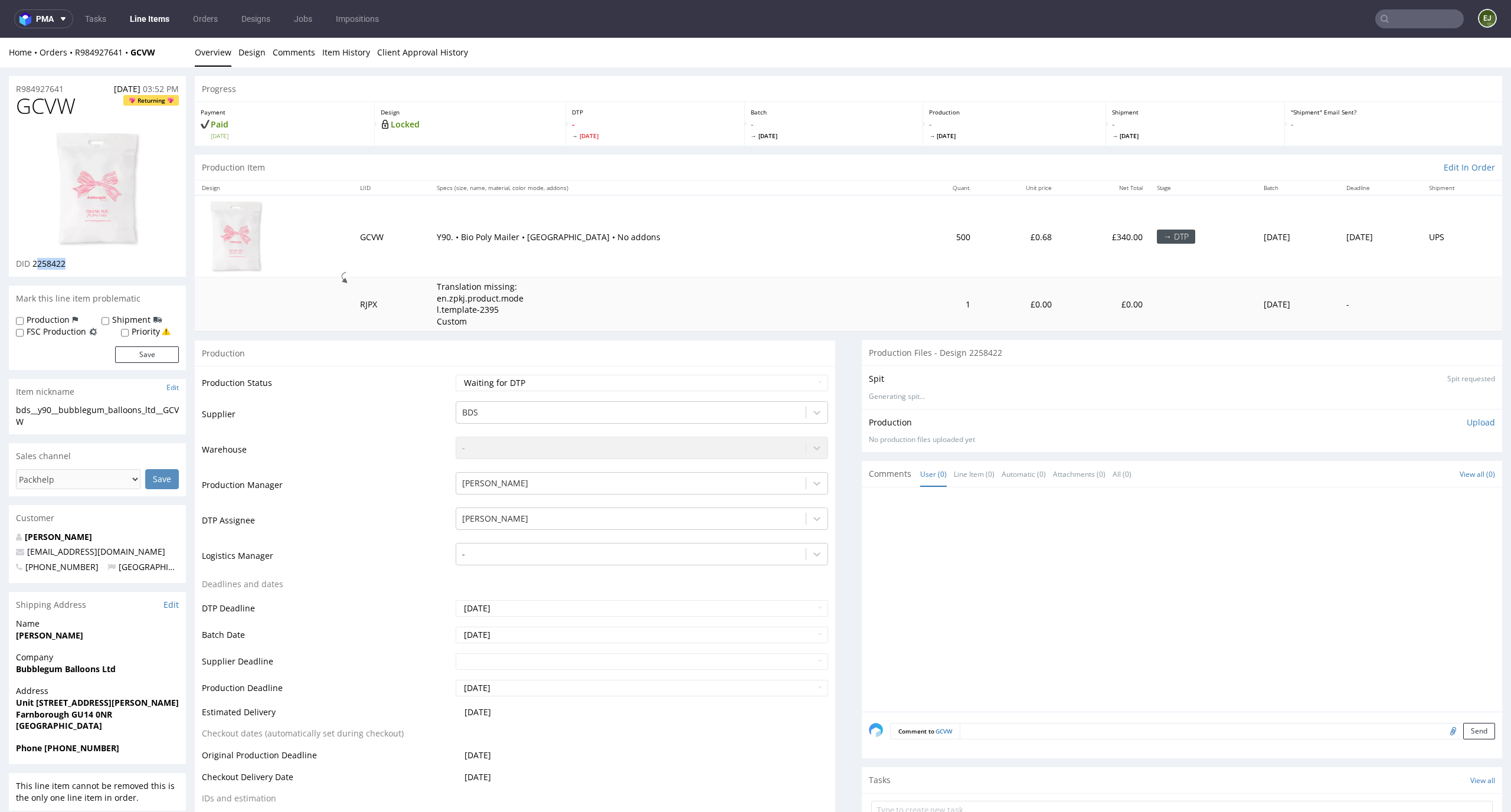
click at [109, 274] on div "GCVW Returning DID 2258422" at bounding box center [97, 185] width 177 height 182
drag, startPoint x: 81, startPoint y: 271, endPoint x: 33, endPoint y: 266, distance: 48.3
click at [33, 266] on div "GCVW Returning DID 2258422" at bounding box center [97, 185] width 177 height 182
copy span "2258422"
click at [638, 296] on td "Translation missing: en.zpkj.product.model.template-2395 Custom" at bounding box center [671, 304] width 483 height 53
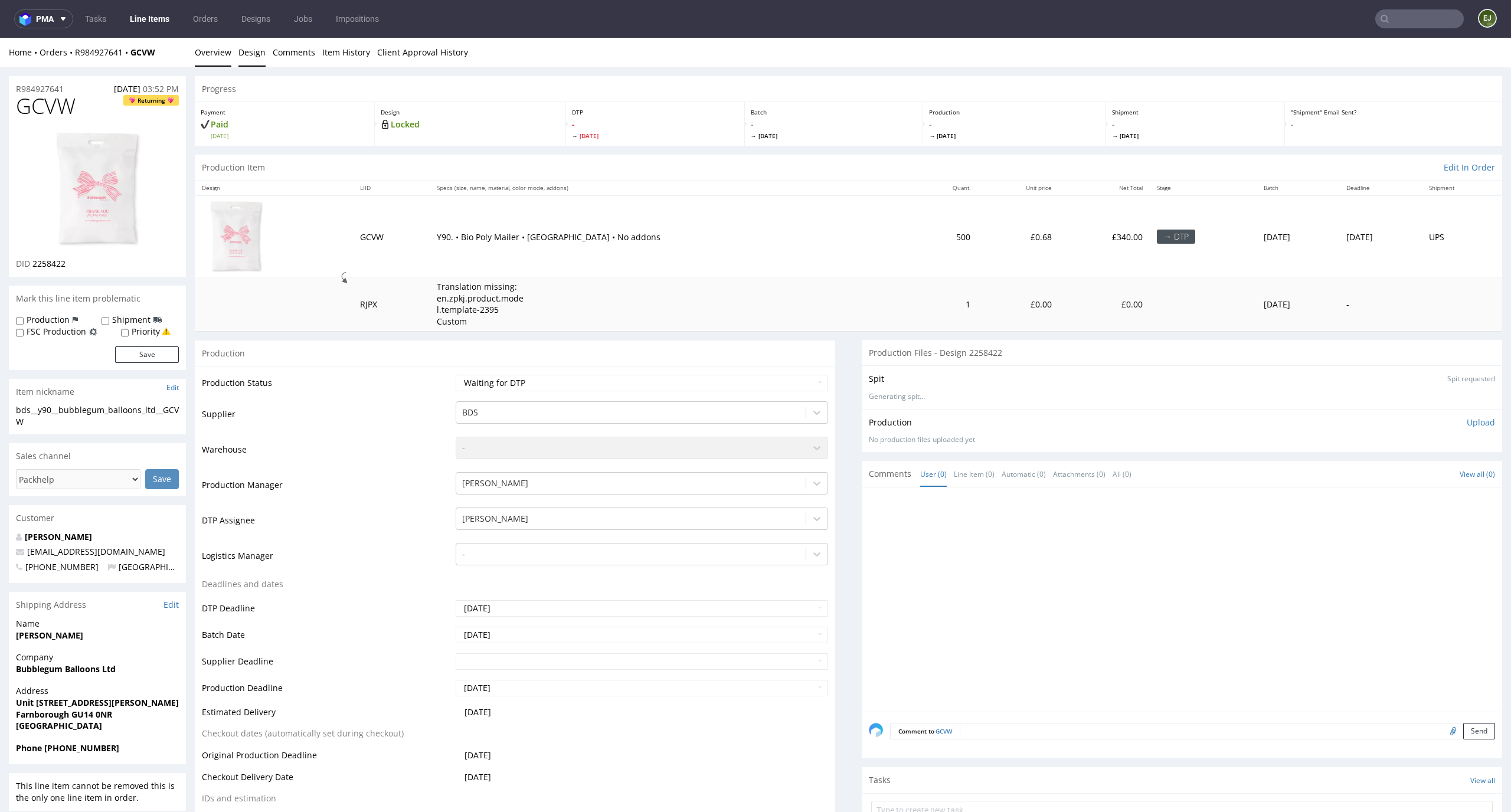
click at [244, 42] on link "Design" at bounding box center [252, 52] width 27 height 29
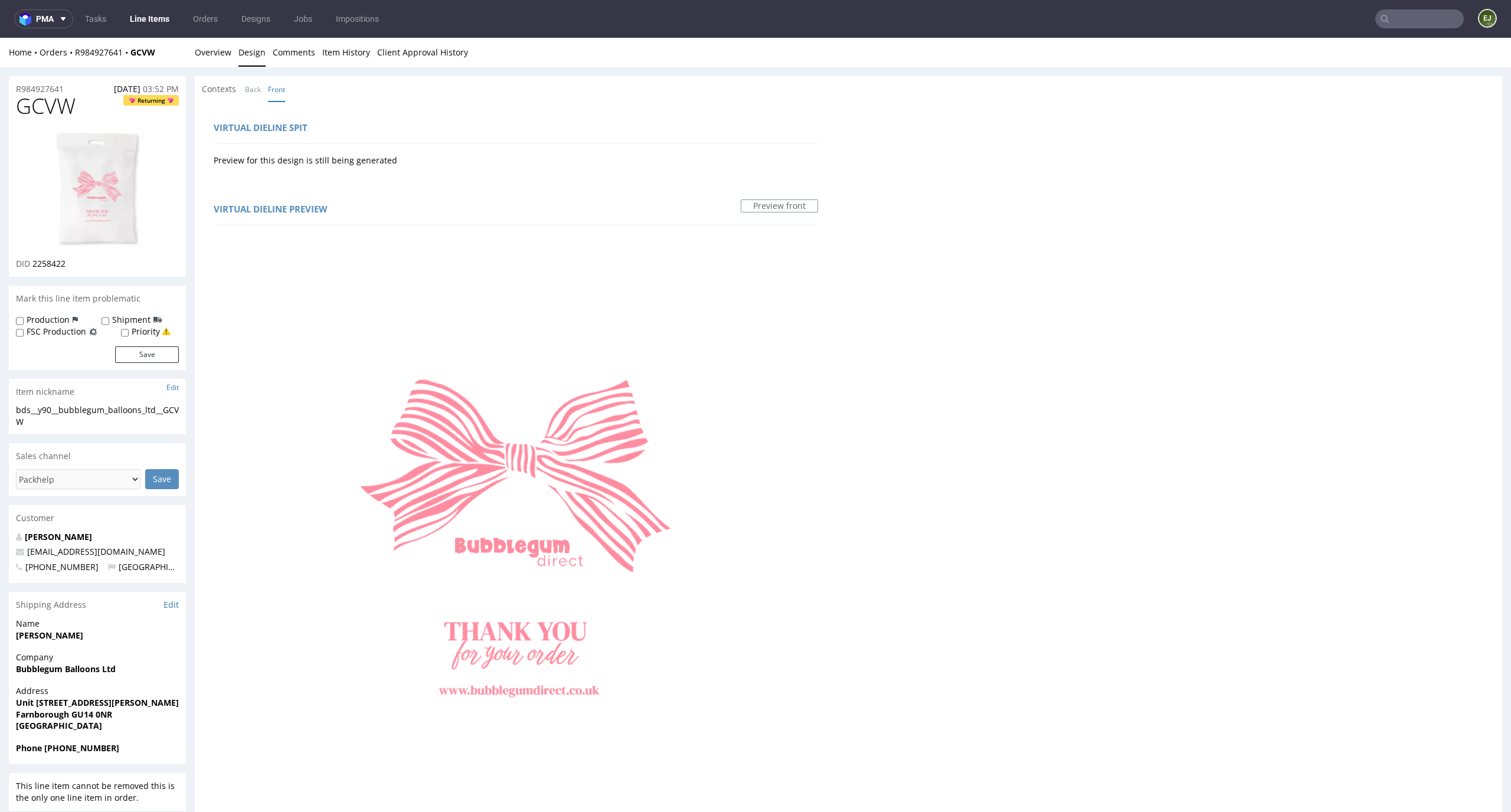
click at [103, 175] on img at bounding box center [97, 189] width 94 height 119
click at [214, 60] on link "Overview" at bounding box center [213, 52] width 36 height 29
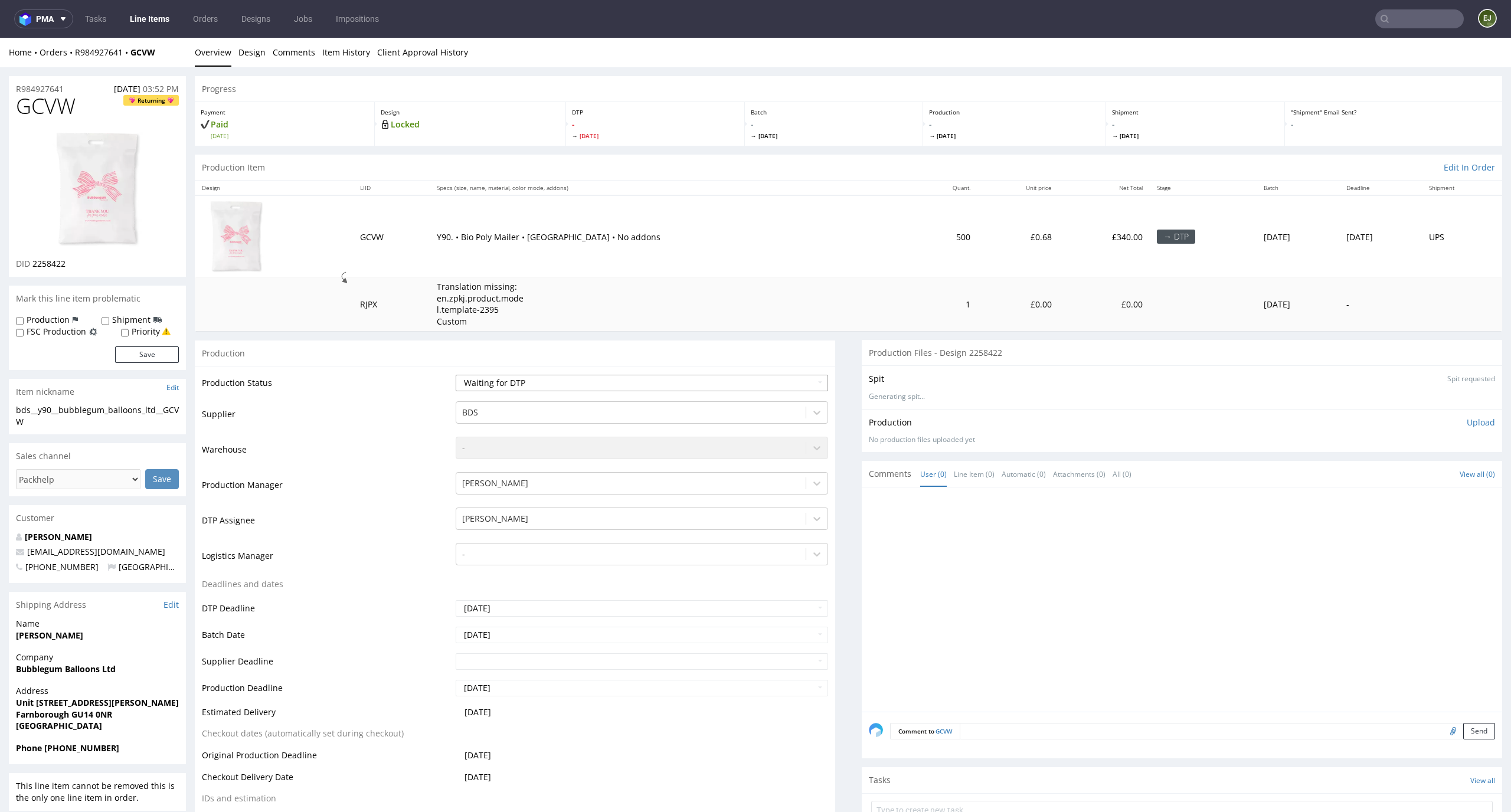
click at [801, 381] on select "Waiting for Artwork Waiting for Diecut Waiting for Mockup Waiting for DTP Waiti…" at bounding box center [642, 382] width 373 height 16
select select "dtp_in_process"
click at [456, 375] on select "Waiting for Artwork Waiting for Diecut Waiting for Mockup Waiting for DTP Waiti…" at bounding box center [642, 382] width 373 height 16
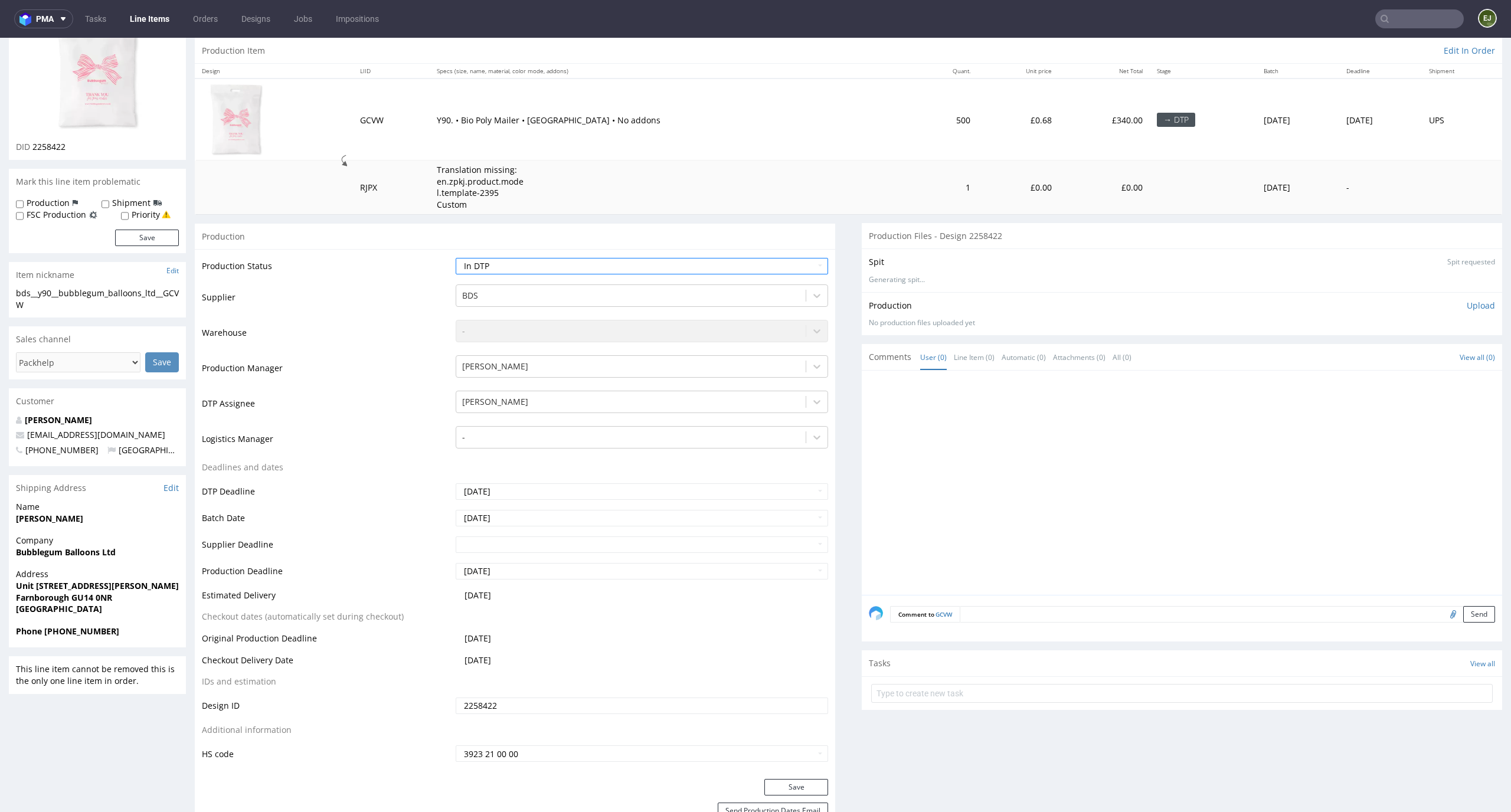
scroll to position [186, 0]
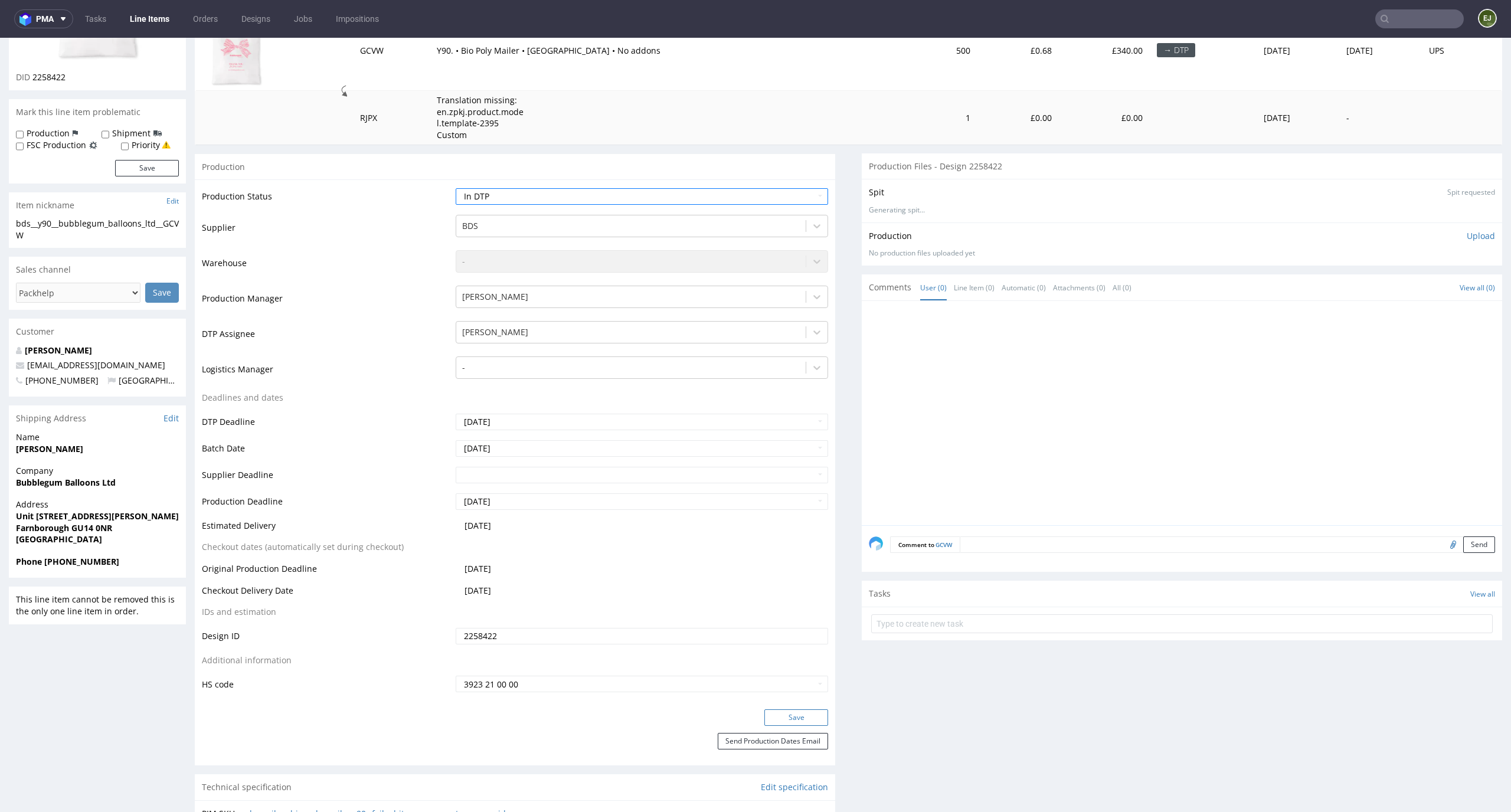
click at [789, 716] on button "Save" at bounding box center [796, 718] width 64 height 16
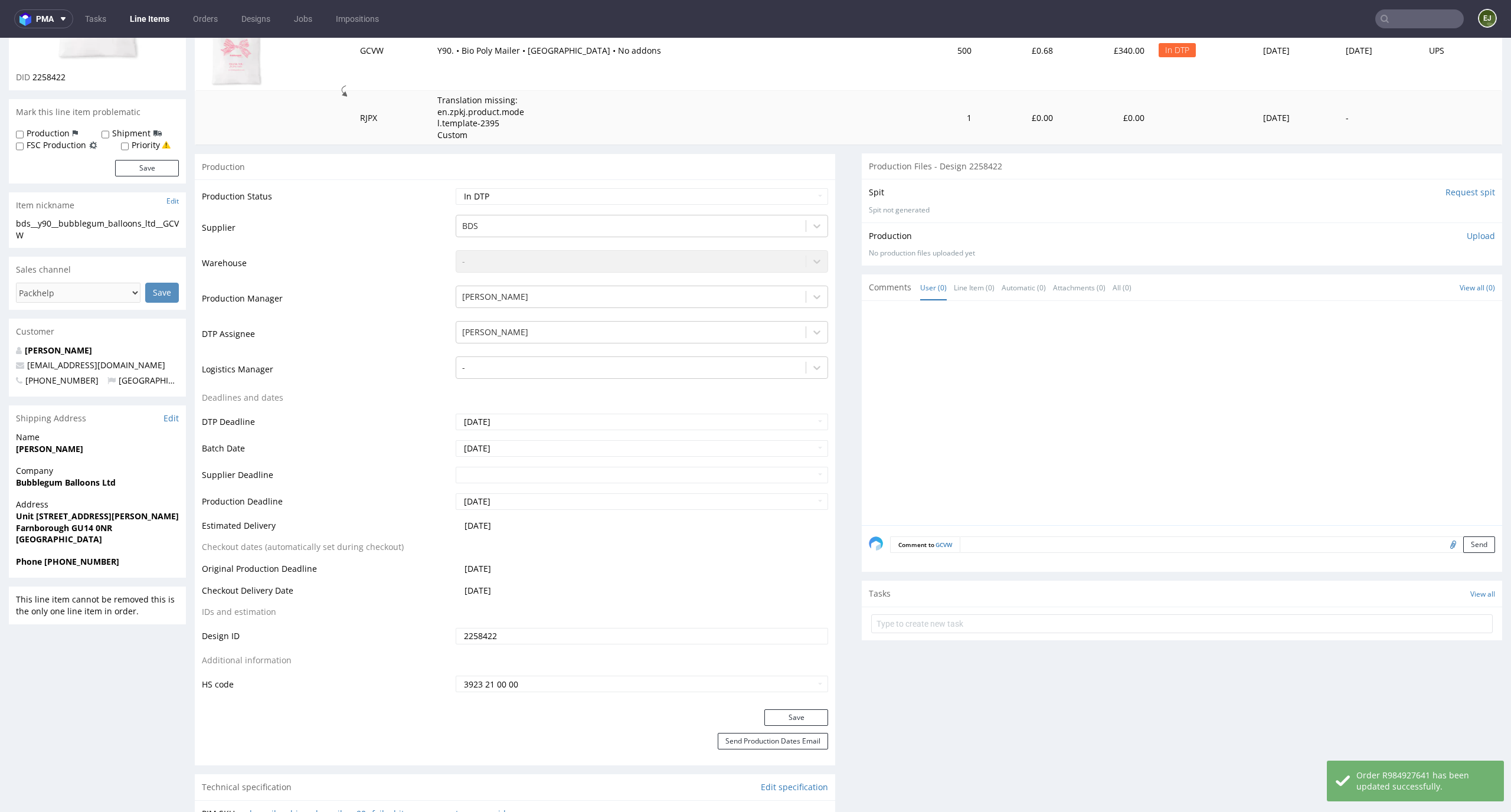
click at [151, 145] on label "Priority" at bounding box center [146, 145] width 28 height 12
click at [129, 145] on input "Priority" at bounding box center [125, 146] width 8 height 10
checkbox input "true"
click at [151, 165] on button "Save" at bounding box center [146, 168] width 64 height 16
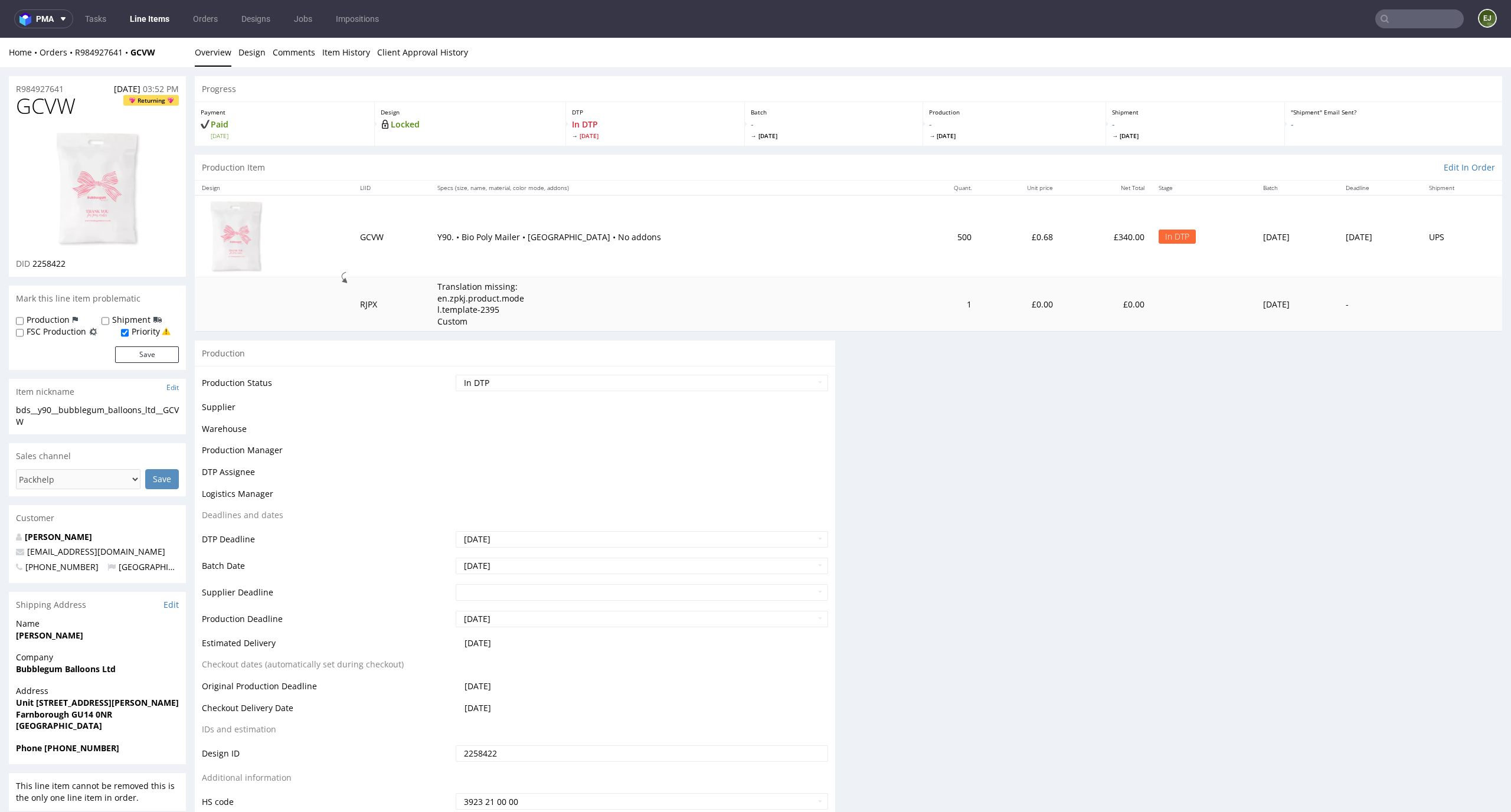
scroll to position [0, 0]
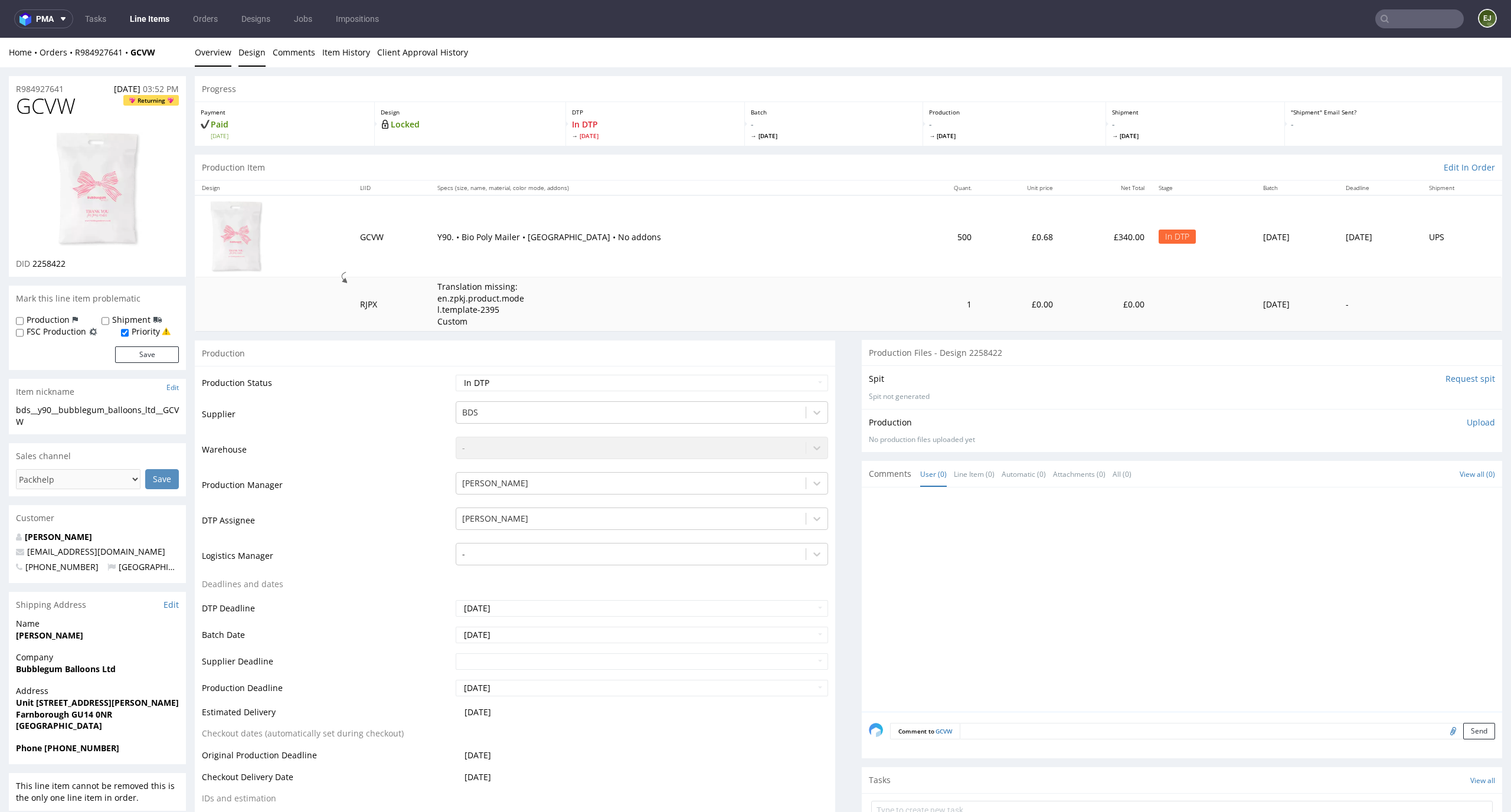
click at [254, 54] on link "Design" at bounding box center [252, 52] width 27 height 29
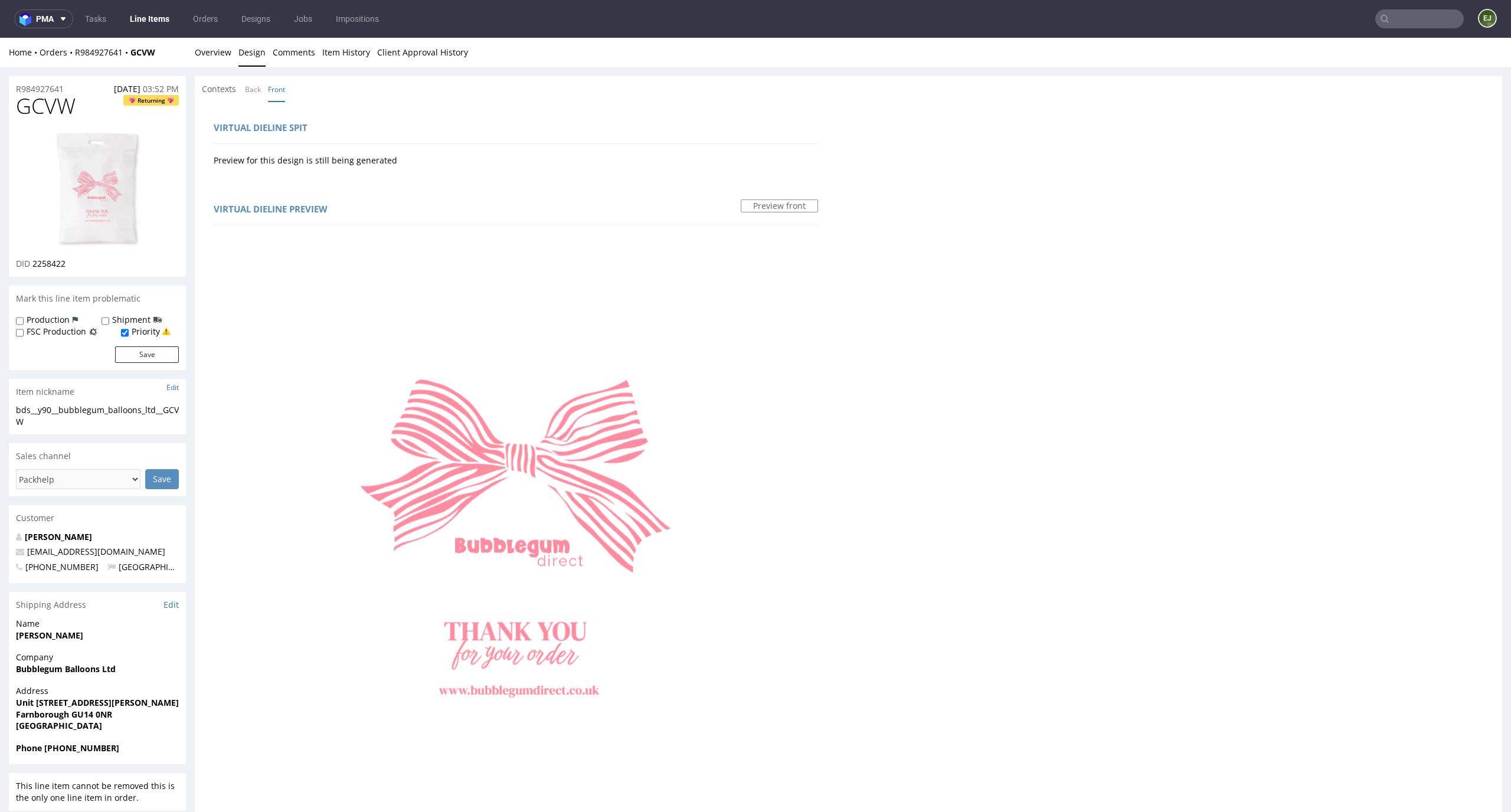
scroll to position [25, 0]
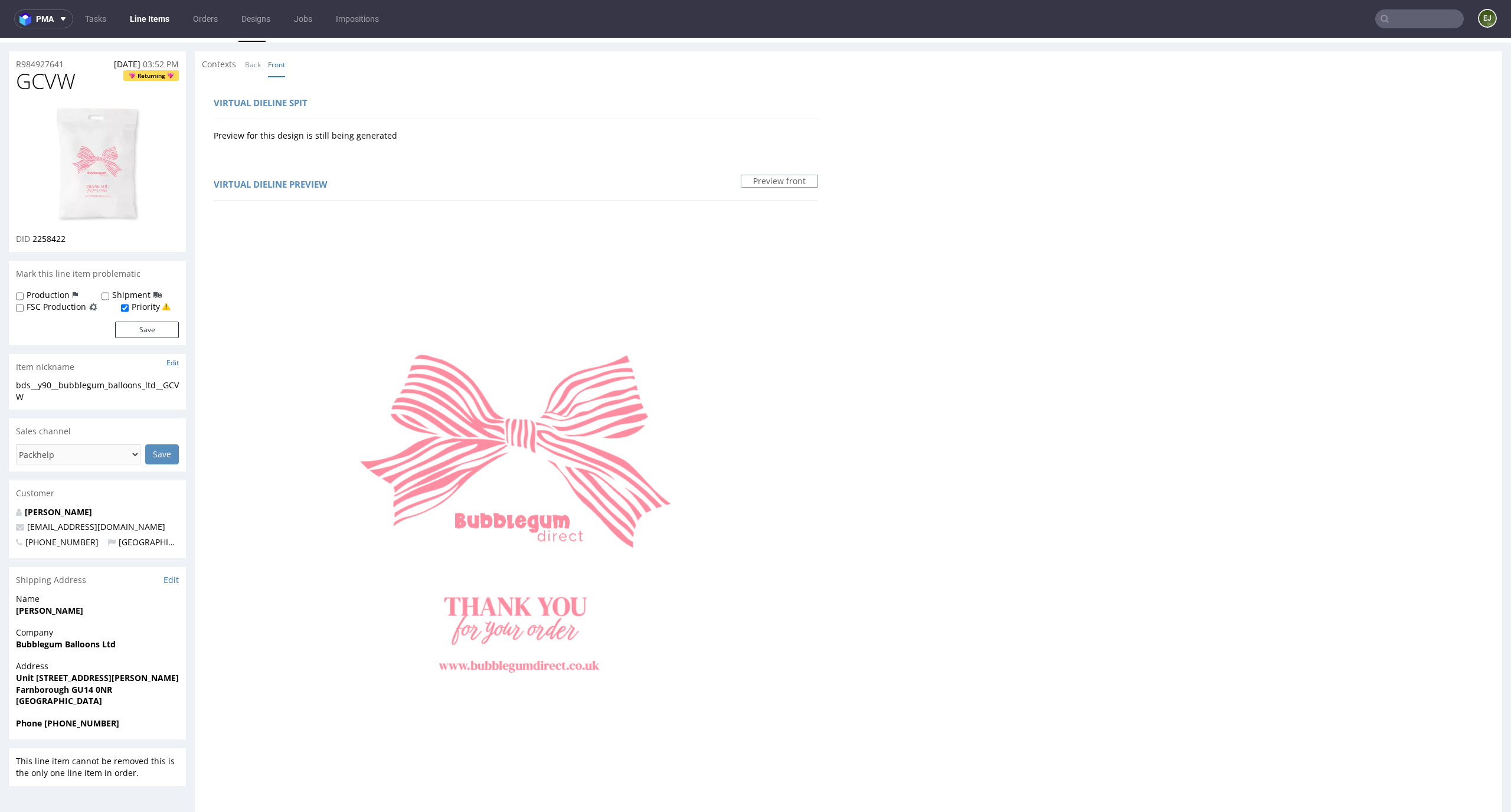
drag, startPoint x: 552, startPoint y: 692, endPoint x: 518, endPoint y: 692, distance: 34.0
copy div "1775 C"
drag, startPoint x: 84, startPoint y: 82, endPoint x: 0, endPoint y: 84, distance: 84.0
click at [0, 84] on div "R984927641 08.09.2025 03:52 PM GCVW Returning DID 2258422 Mark this line item p…" at bounding box center [755, 712] width 1511 height 1338
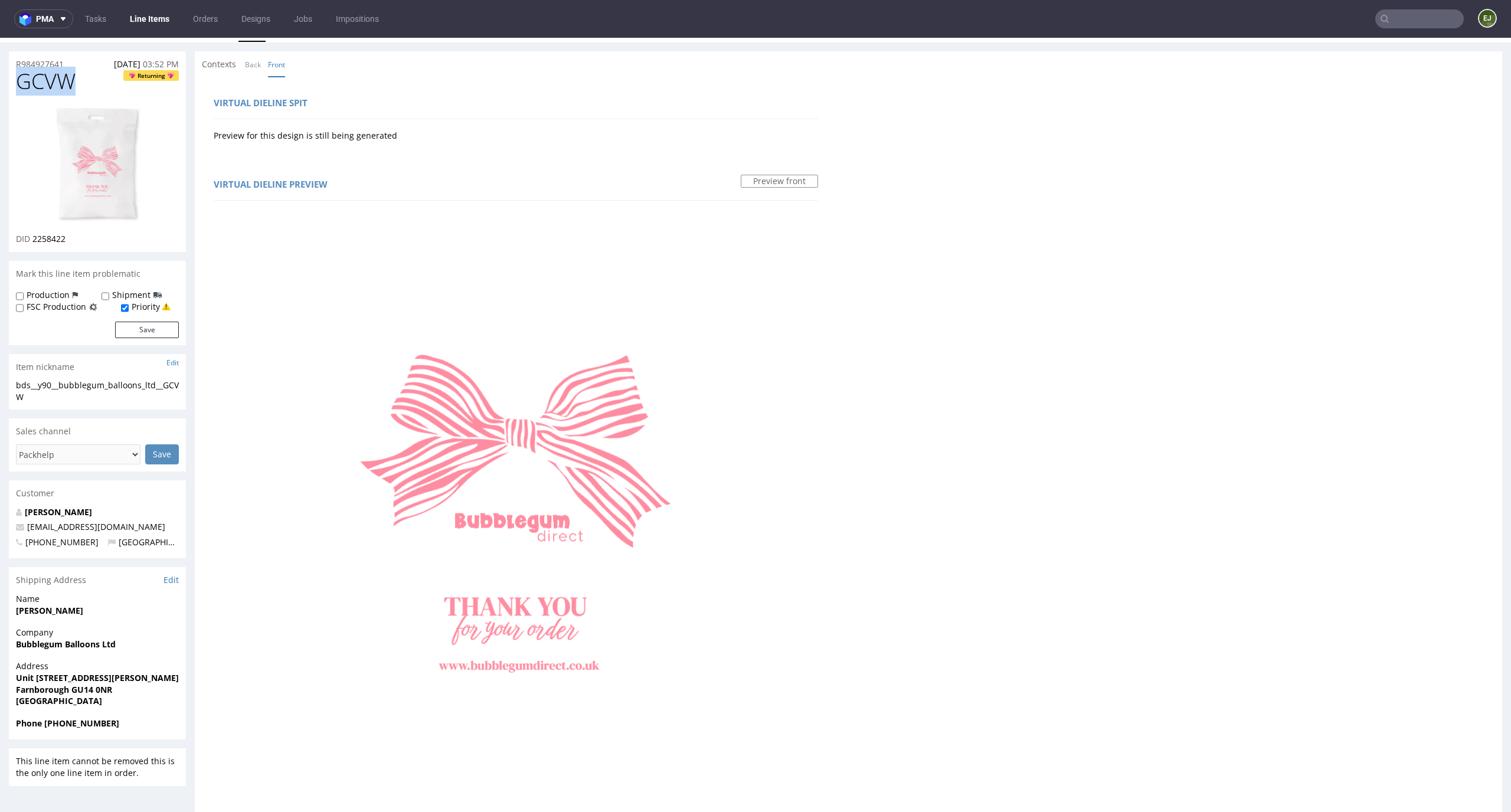
copy span "GCVW"
drag, startPoint x: 40, startPoint y: 398, endPoint x: 0, endPoint y: 378, distance: 44.7
click at [0, 378] on div "R984927641 08.09.2025 03:52 PM GCVW Returning DID 2258422 Mark this line item p…" at bounding box center [755, 712] width 1511 height 1338
copy section "bds__y90__bubblegum_balloons_ltd__GCVW"
drag, startPoint x: 81, startPoint y: 235, endPoint x: 33, endPoint y: 238, distance: 48.1
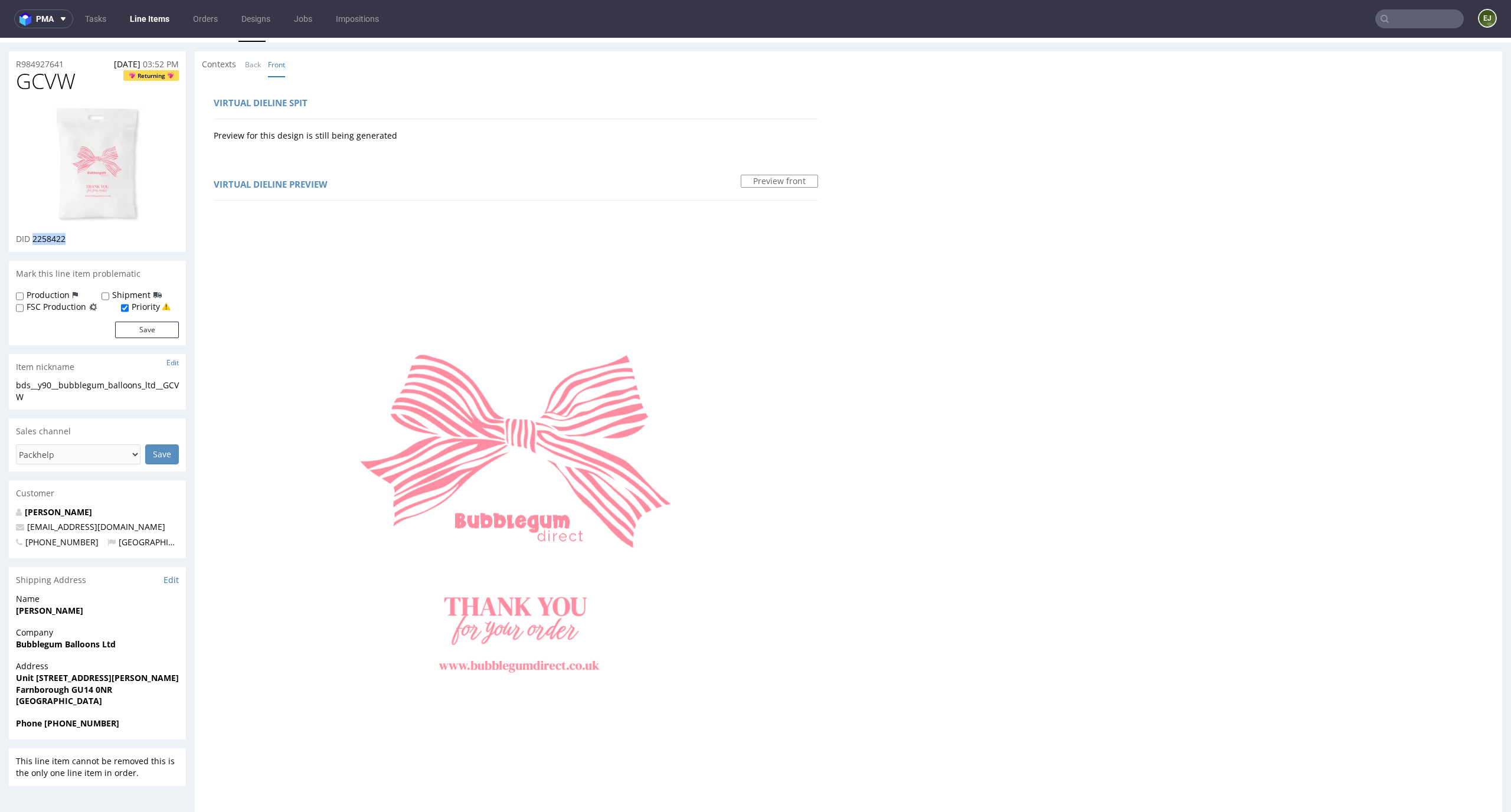
click at [33, 238] on div "DID 2258422" at bounding box center [97, 239] width 163 height 12
copy span "2258422"
drag, startPoint x: 77, startPoint y: 58, endPoint x: 0, endPoint y: 58, distance: 77.0
click at [0, 58] on div "R984927641 08.09.2025 03:52 PM GCVW Returning DID 2258422 Mark this line item p…" at bounding box center [755, 712] width 1511 height 1338
drag, startPoint x: 83, startPoint y: 62, endPoint x: 0, endPoint y: 61, distance: 83.0
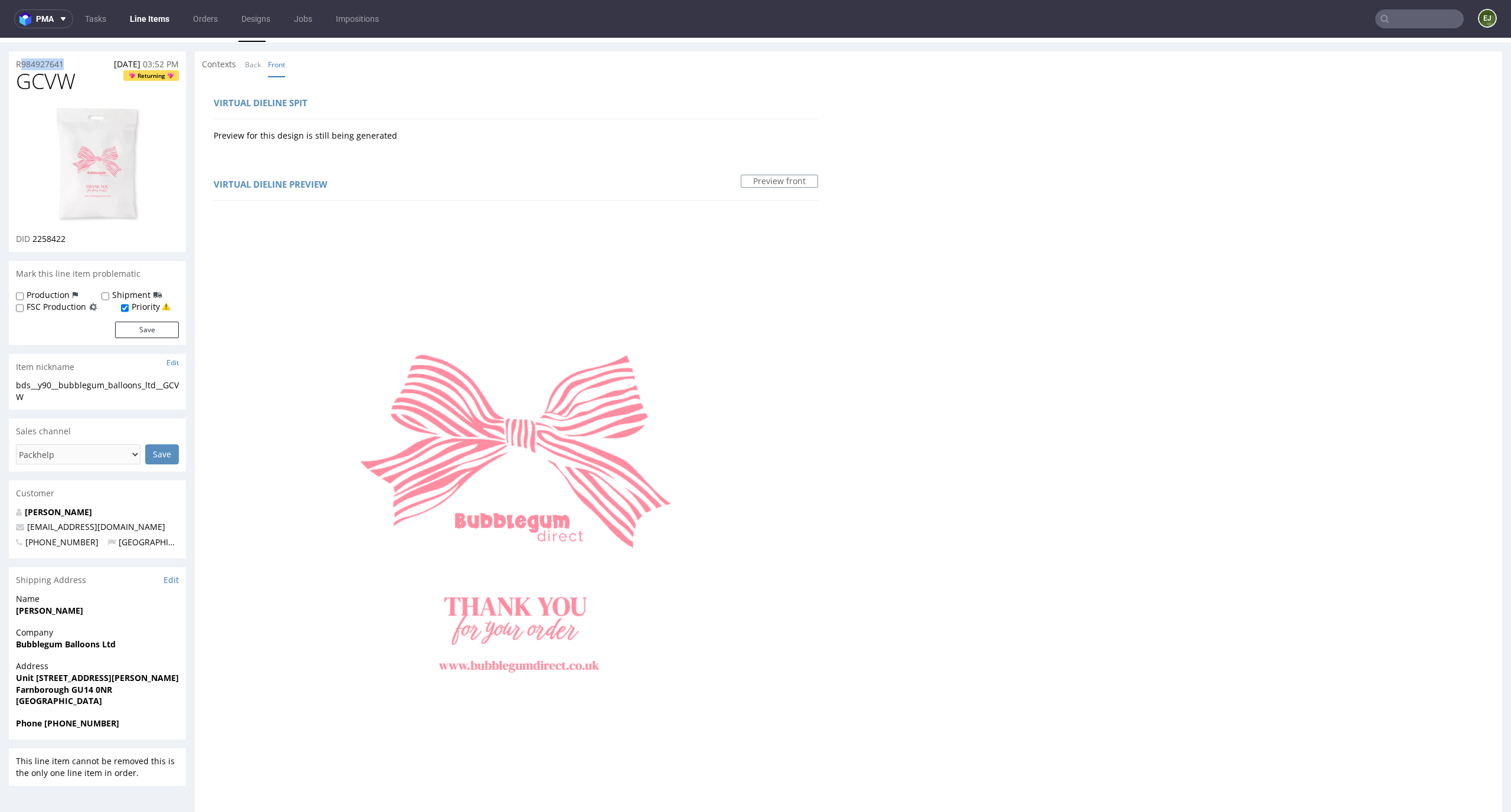
click at [0, 61] on div "R984927641 08.09.2025 03:52 PM GCVW Returning DID 2258422 Mark this line item p…" at bounding box center [755, 712] width 1511 height 1338
copy p "R984927641"
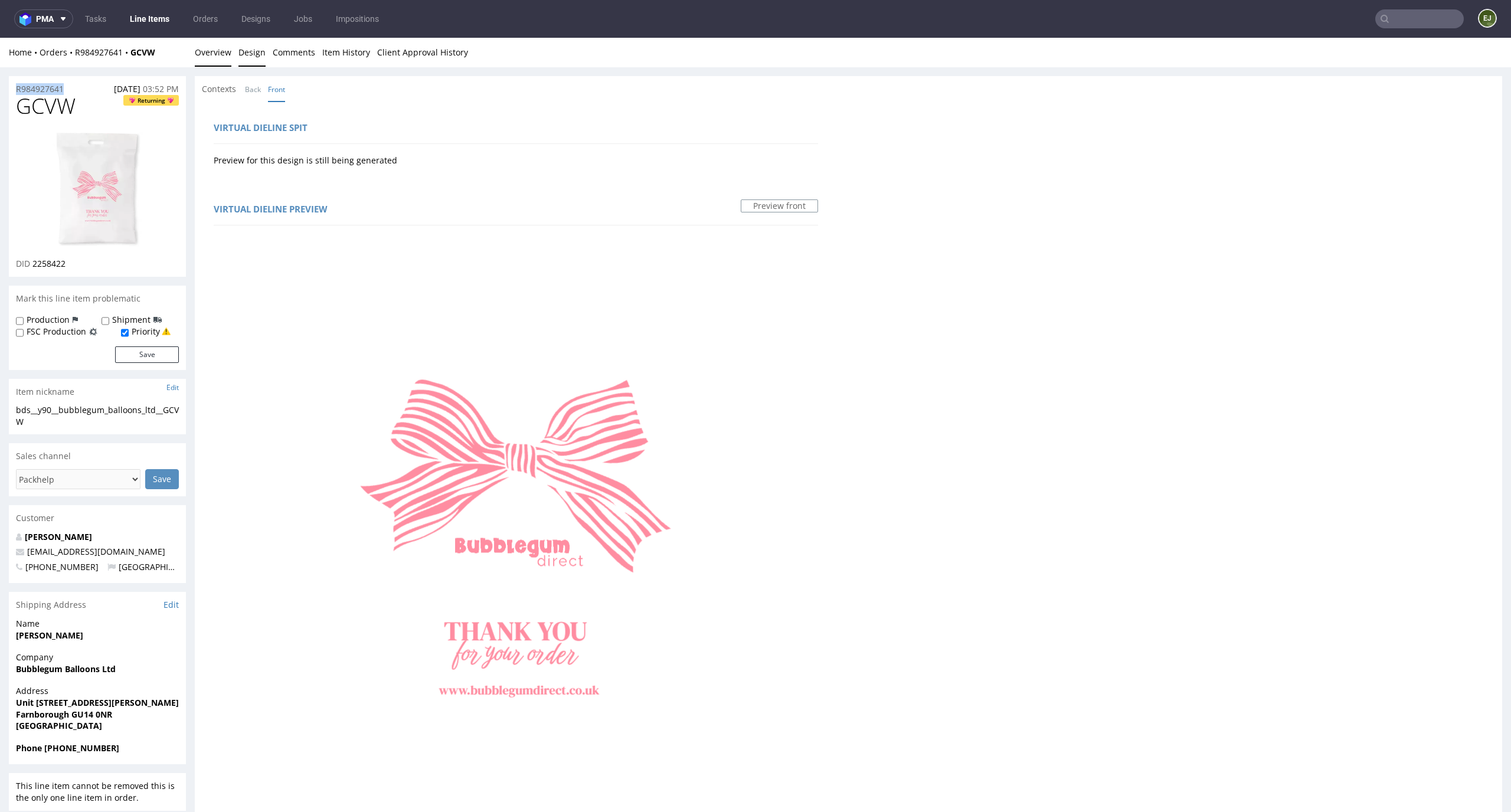
click at [223, 53] on link "Overview" at bounding box center [213, 52] width 36 height 29
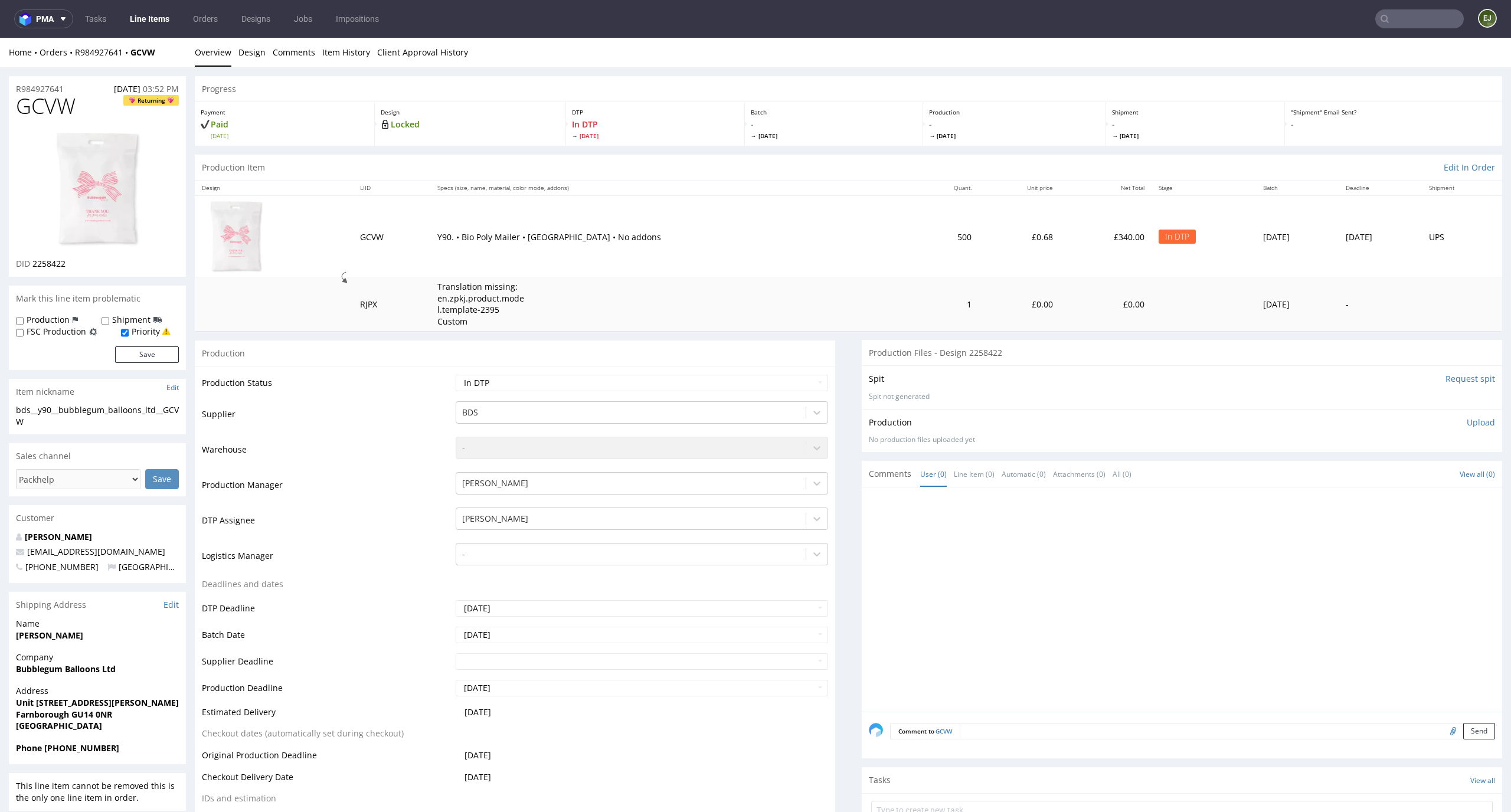
click at [1467, 420] on p "Upload" at bounding box center [1481, 423] width 28 height 12
click at [1406, 472] on div "Add files" at bounding box center [1412, 476] width 59 height 18
type input "C:\fakepath\ bds__y90__bubblegum_balloons_ltd__GCVW__d2258422__oR984927641.pdf"
click at [1441, 494] on button "Upload now" at bounding box center [1468, 494] width 54 height 16
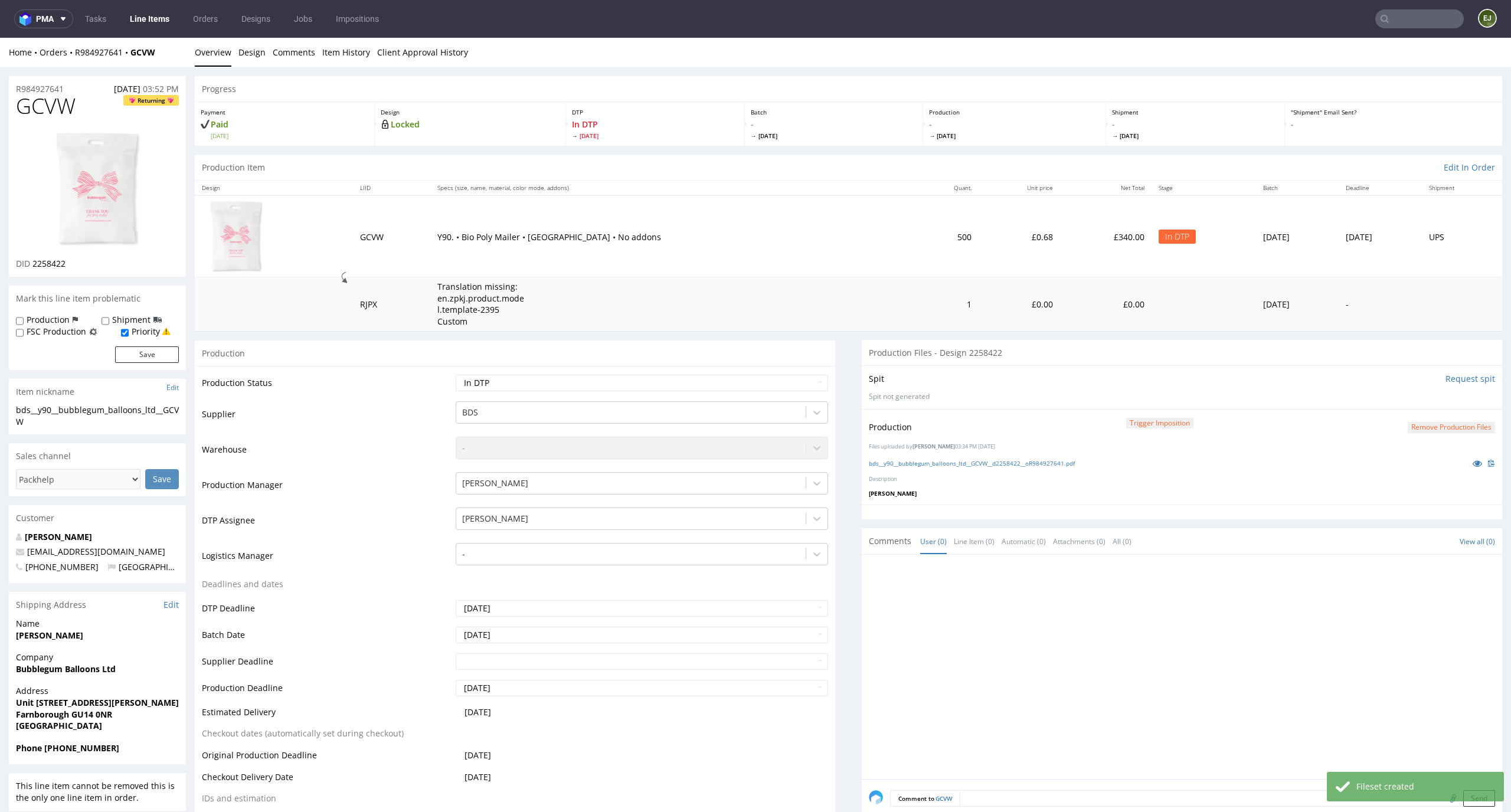
click at [797, 374] on td "Waiting for Artwork Waiting for Diecut Waiting for Mockup Waiting for DTP Waiti…" at bounding box center [640, 387] width 376 height 27
click at [793, 376] on select "Waiting for Artwork Waiting for Diecut Waiting for Mockup Waiting for DTP Waiti…" at bounding box center [642, 382] width 373 height 16
select select "dtp_production_ready"
click at [456, 375] on select "Waiting for Artwork Waiting for Diecut Waiting for Mockup Waiting for DTP Waiti…" at bounding box center [642, 382] width 373 height 16
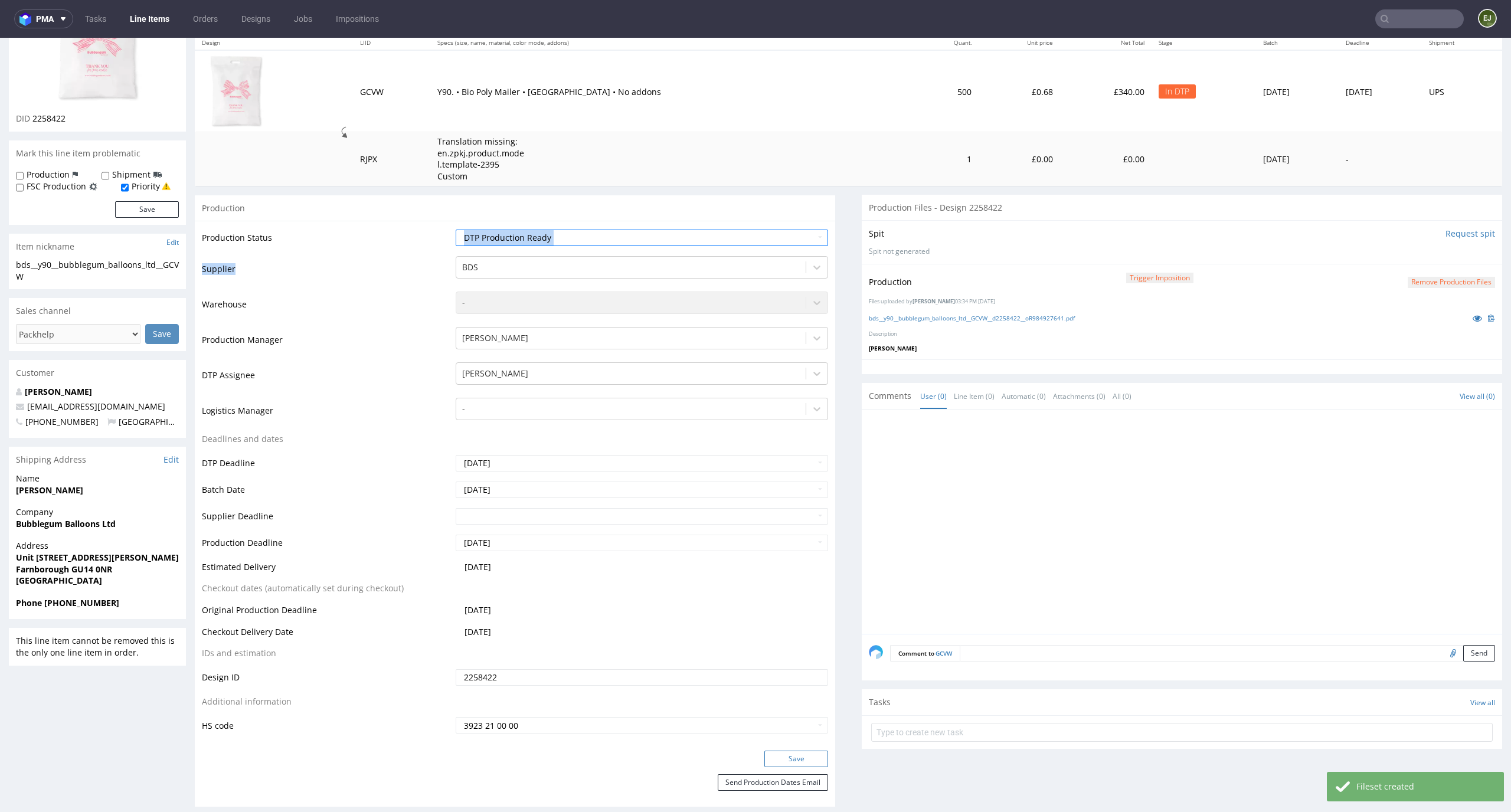
click at [805, 759] on button "Save" at bounding box center [796, 759] width 64 height 16
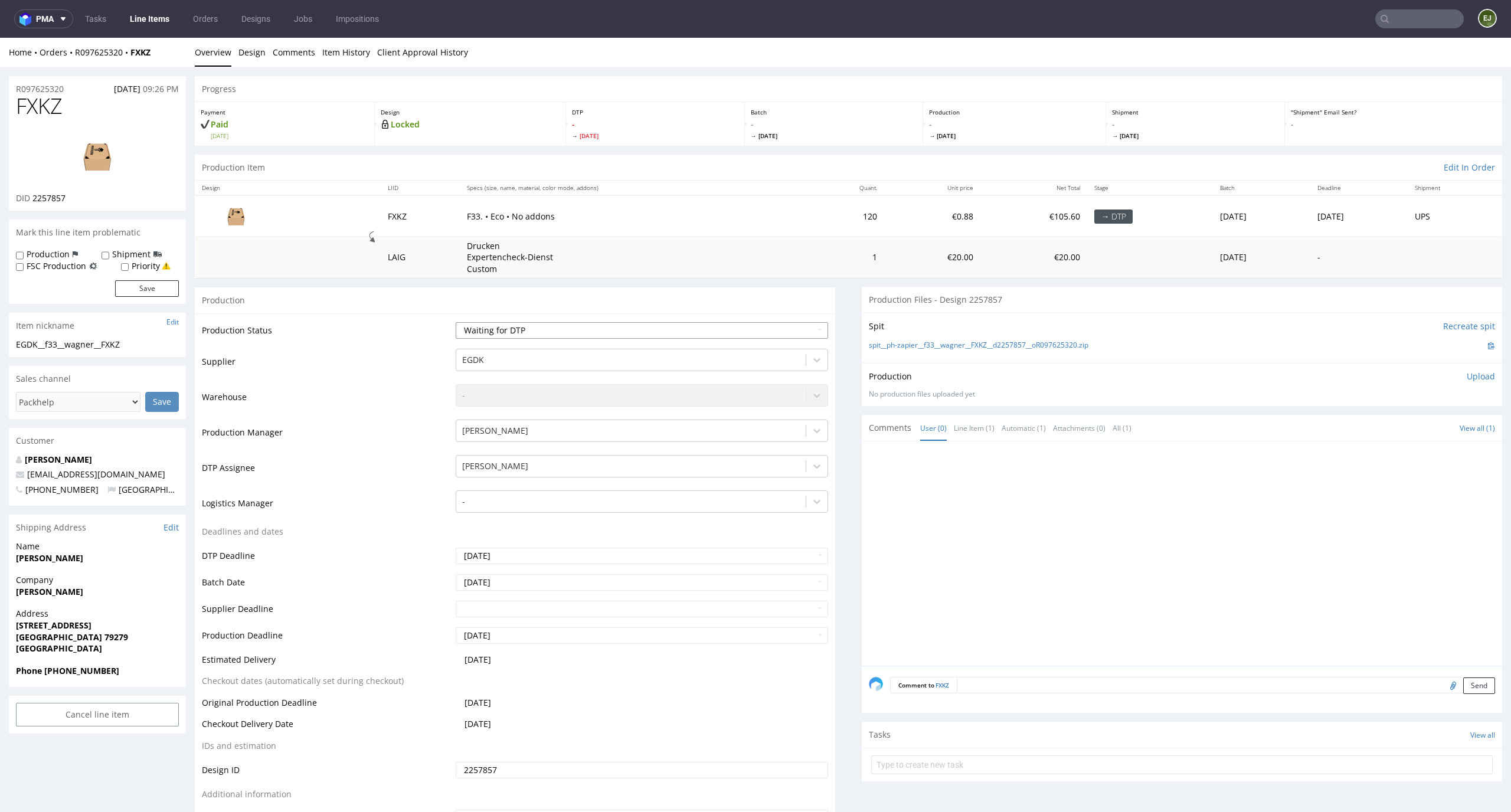
click at [564, 327] on select "Waiting for Artwork Waiting for Diecut Waiting for Mockup Waiting for DTP Waiti…" at bounding box center [642, 330] width 373 height 16
select select "dtp_in_process"
click at [456, 323] on select "Waiting for Artwork Waiting for Diecut Waiting for Mockup Waiting for DTP Waiti…" at bounding box center [642, 330] width 373 height 16
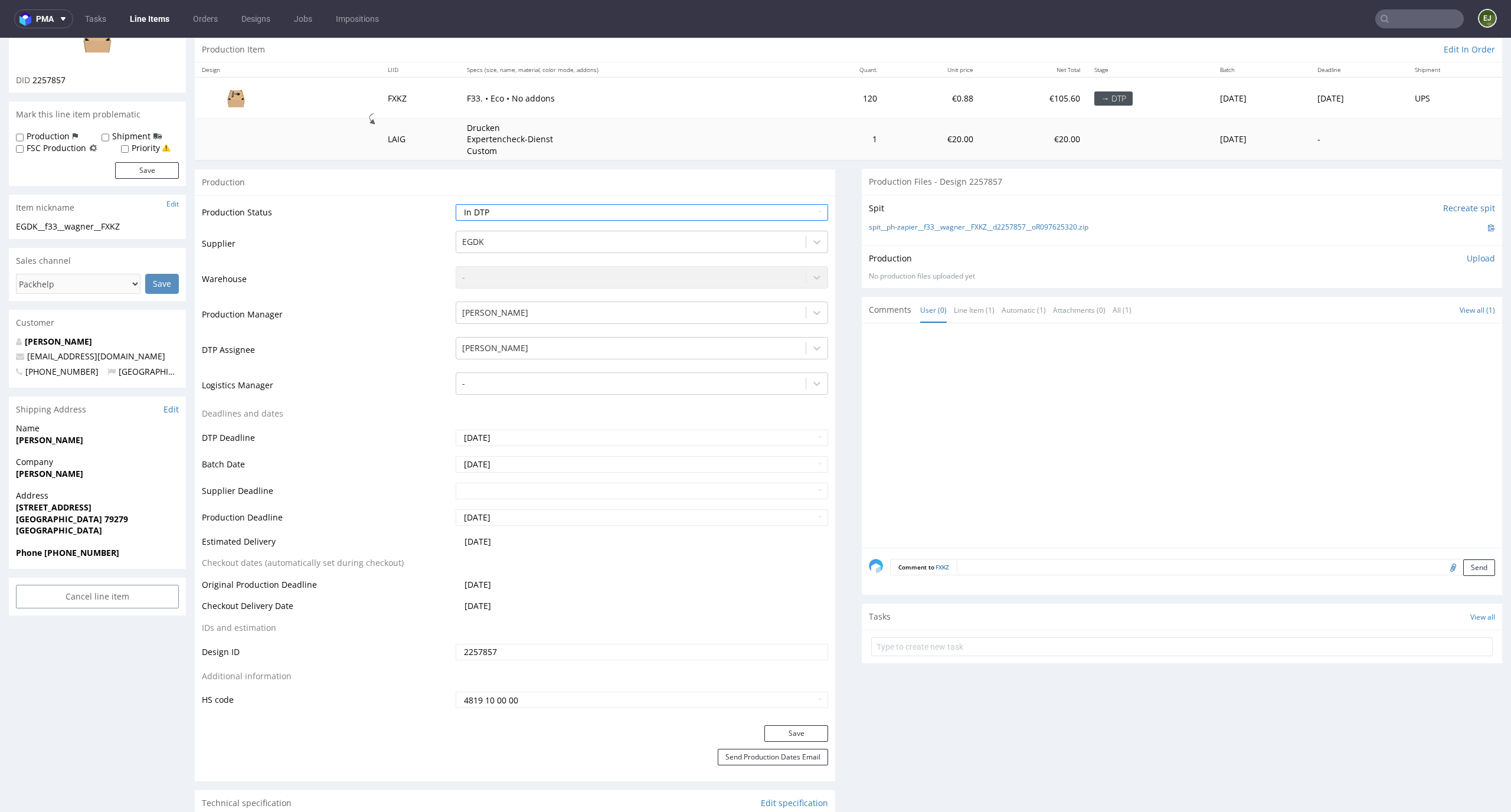
scroll to position [136, 0]
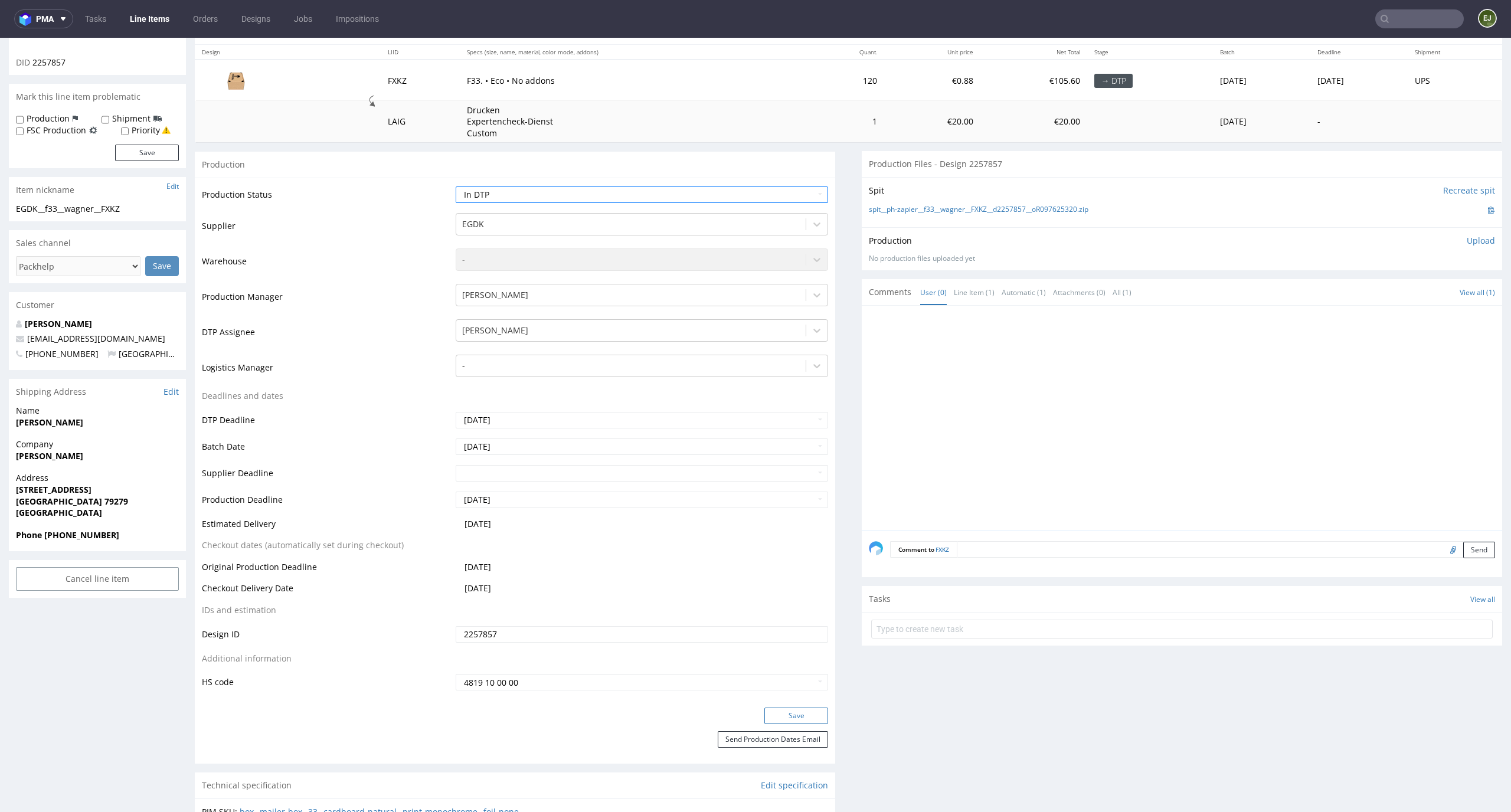
click at [795, 712] on button "Save" at bounding box center [796, 716] width 64 height 16
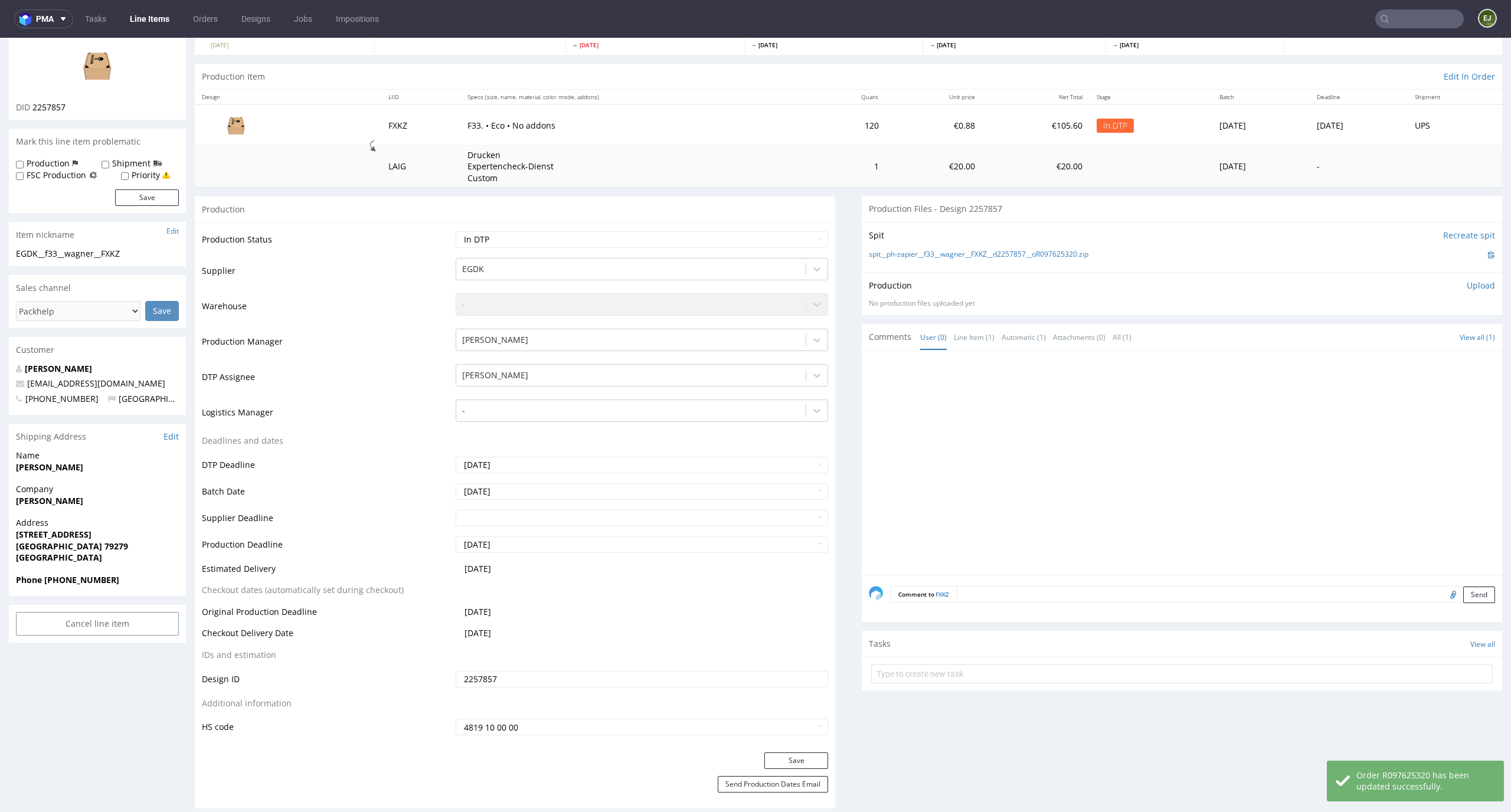
scroll to position [0, 0]
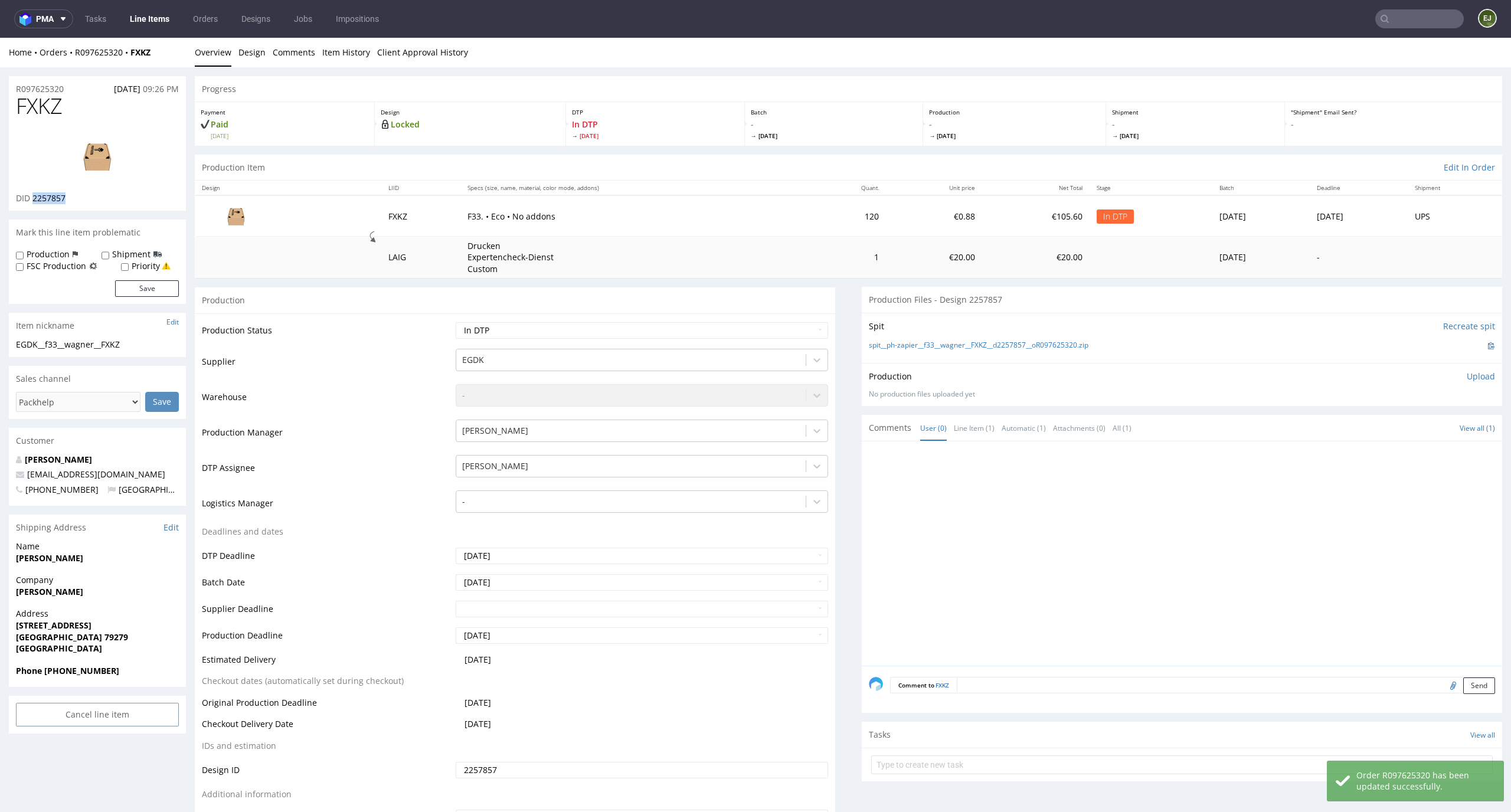
drag, startPoint x: 77, startPoint y: 195, endPoint x: 34, endPoint y: 194, distance: 43.0
click at [34, 194] on div "DID 2257857" at bounding box center [97, 198] width 163 height 12
copy span "2257857"
click at [246, 62] on link "Design" at bounding box center [252, 52] width 27 height 29
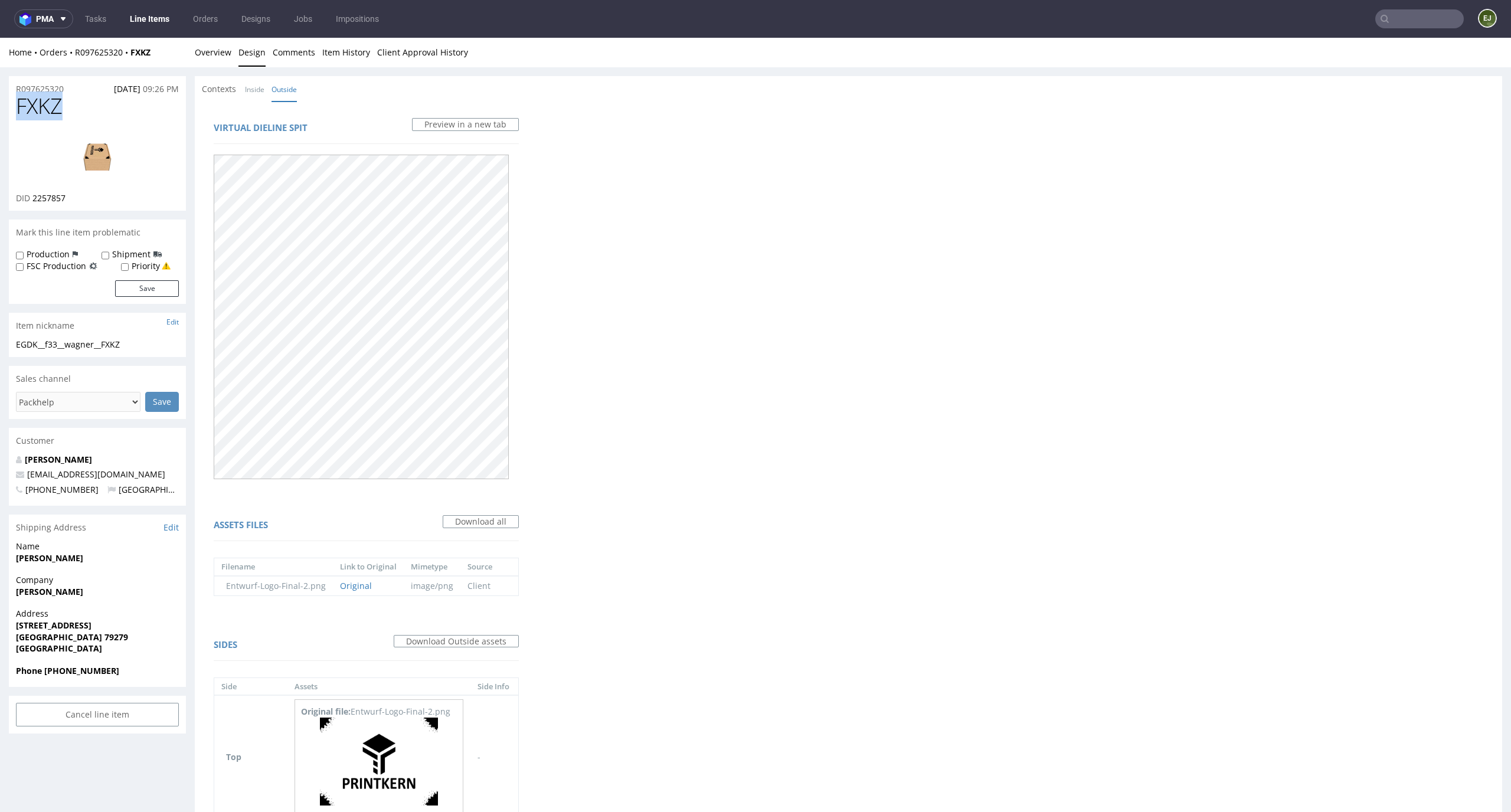
drag, startPoint x: 73, startPoint y: 106, endPoint x: 0, endPoint y: 106, distance: 73.0
click at [0, 106] on div "R097625320 06.09.2025 09:26 PM FXKZ DID 2257857 Mark this line item problematic…" at bounding box center [755, 529] width 1511 height 923
copy span "FXKZ"
click at [215, 44] on link "Overview" at bounding box center [213, 52] width 36 height 29
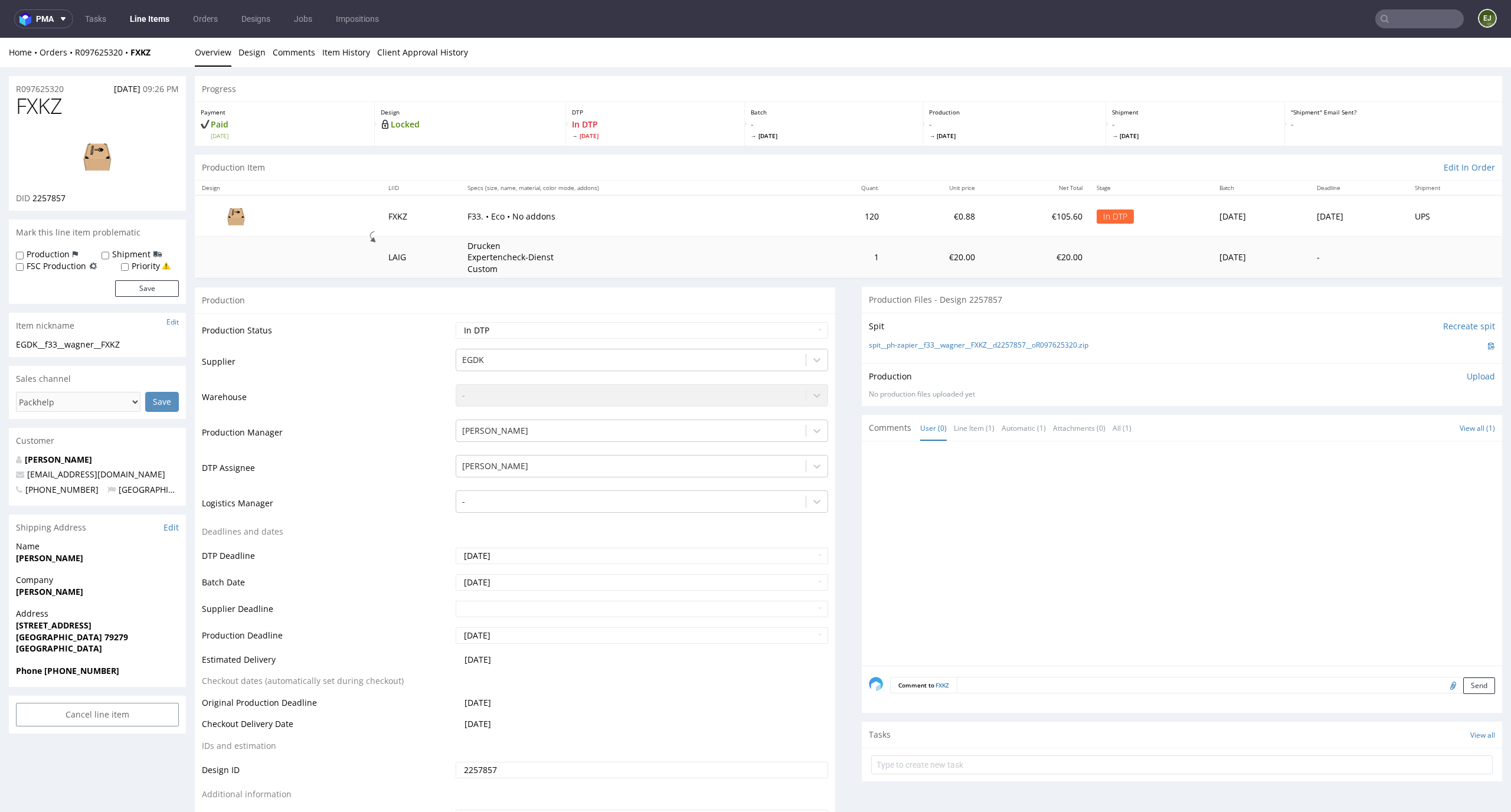
click at [970, 338] on div "Spit Recreate spit spit__ph-zapier__f33__wagner__FXKZ__d2257857__oR097625320.zip" at bounding box center [1182, 338] width 640 height 50
click at [970, 347] on link "spit__ph-zapier__f33__wagner__FXKZ__d2257857__oR097625320.zip" at bounding box center [978, 345] width 220 height 10
click at [1467, 371] on p "Upload" at bounding box center [1481, 377] width 28 height 12
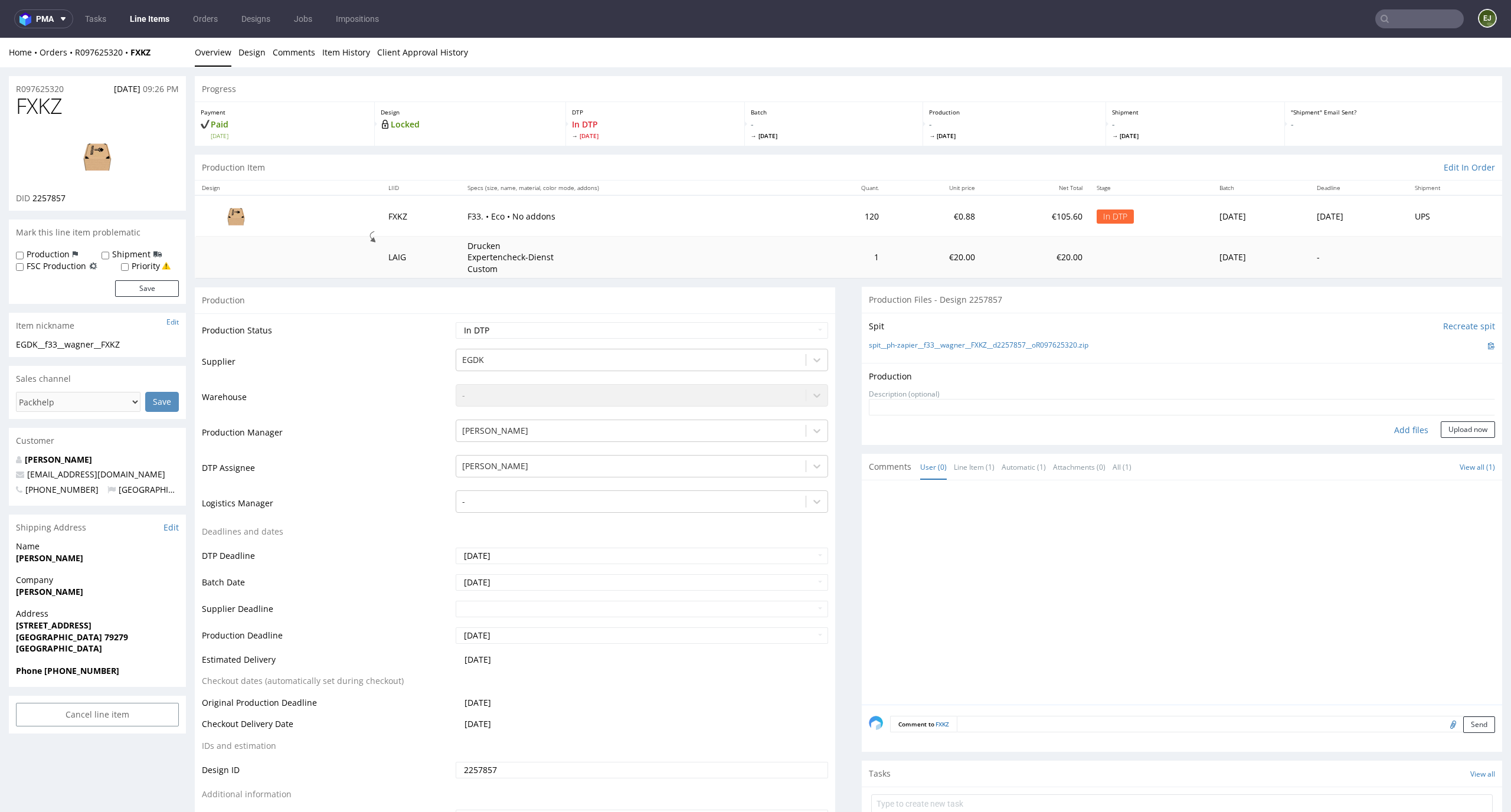
click at [1383, 430] on div "Add files" at bounding box center [1412, 430] width 59 height 18
type input "C:\fakepath\EGDK__f33__wagner__FXKZ__d2257857__oR097625320__latest__outside.pdf"
click at [1455, 449] on button "Upload now" at bounding box center [1468, 448] width 54 height 16
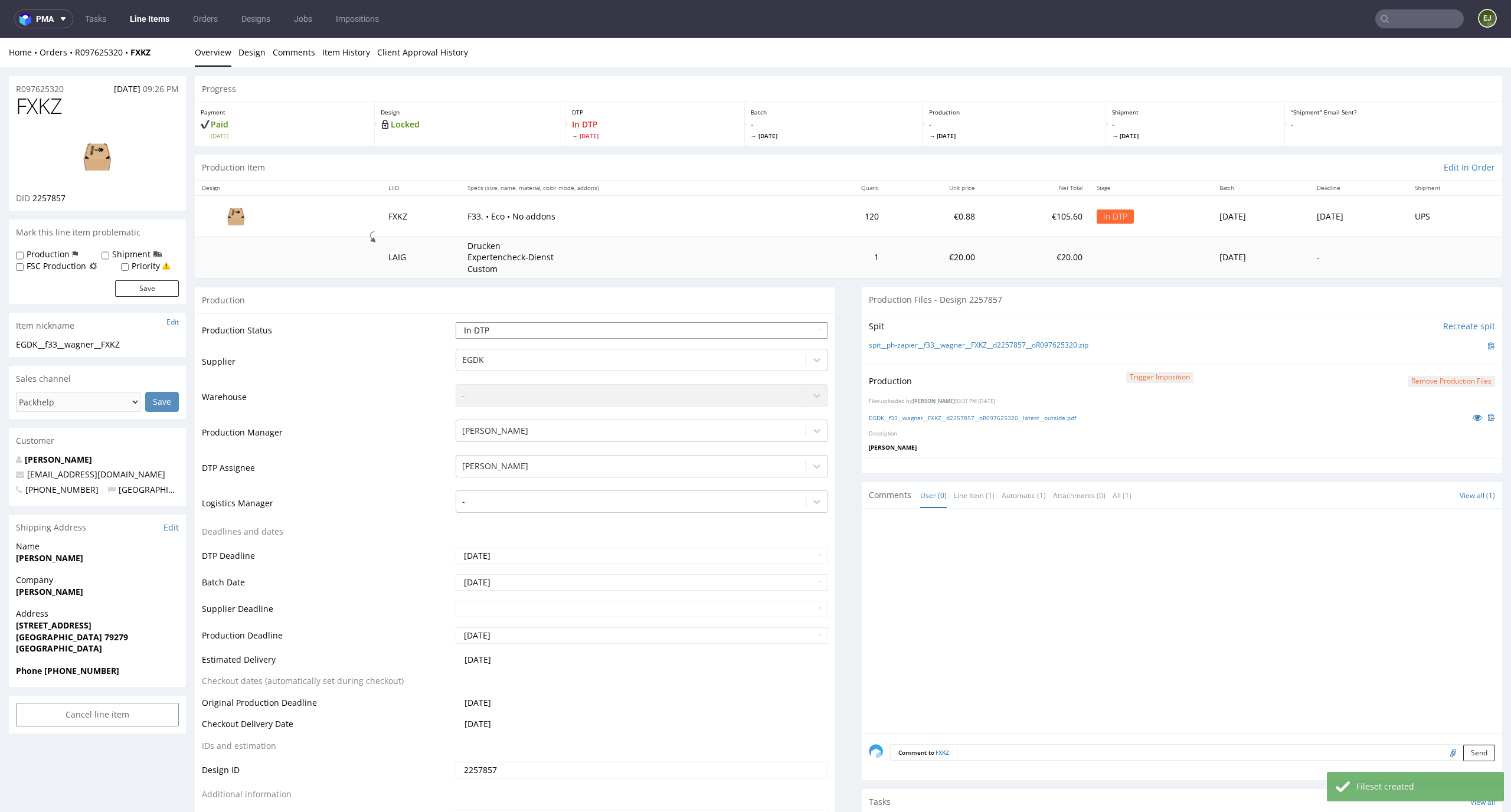
click at [794, 330] on select "Waiting for Artwork Waiting for Diecut Waiting for Mockup Waiting for DTP Waiti…" at bounding box center [642, 330] width 373 height 16
select select "dtp_production_ready"
click at [456, 323] on select "Waiting for Artwork Waiting for Diecut Waiting for Mockup Waiting for DTP Waiti…" at bounding box center [642, 330] width 373 height 16
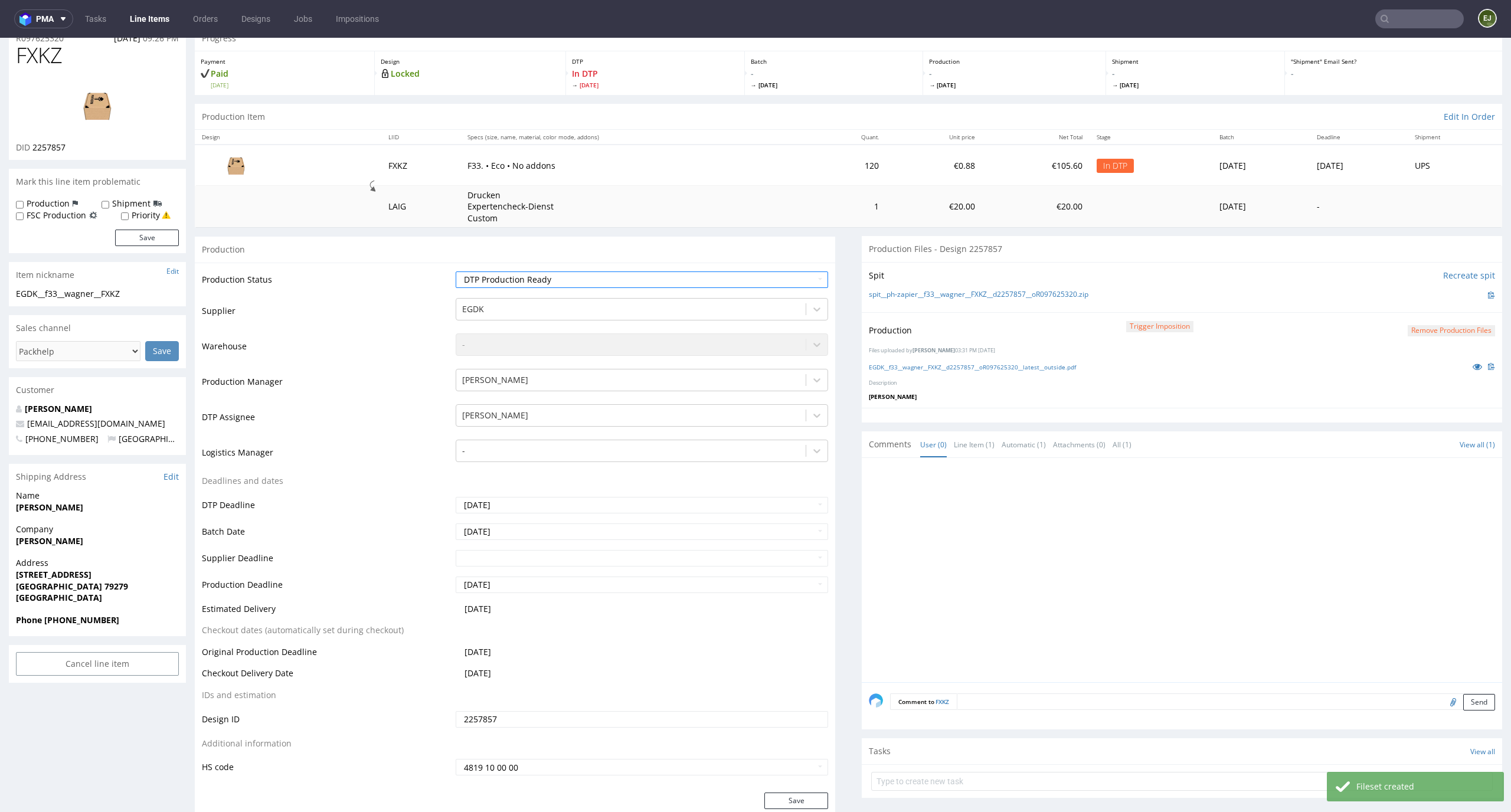
scroll to position [99, 0]
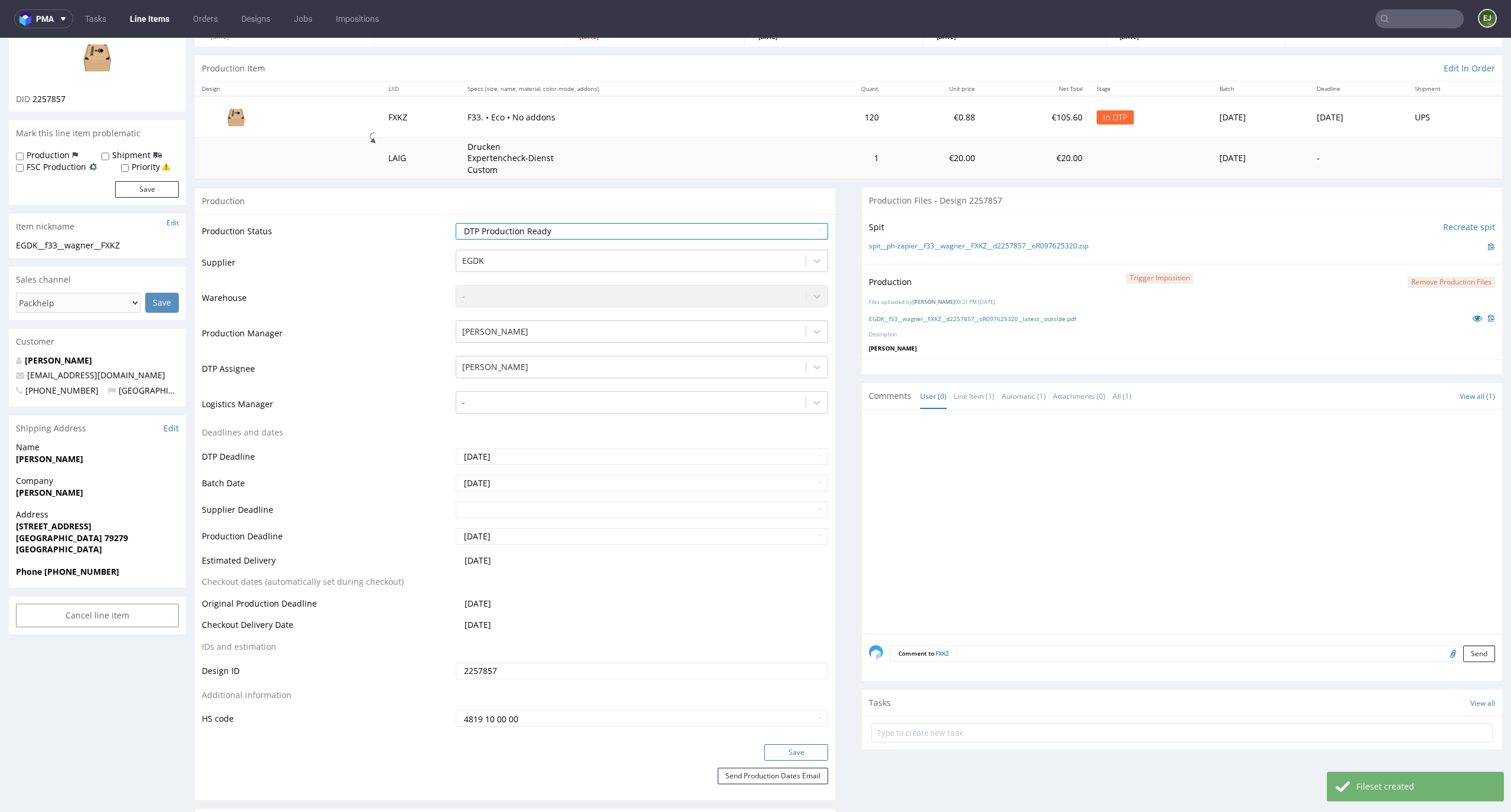
click at [787, 756] on button "Save" at bounding box center [796, 752] width 64 height 16
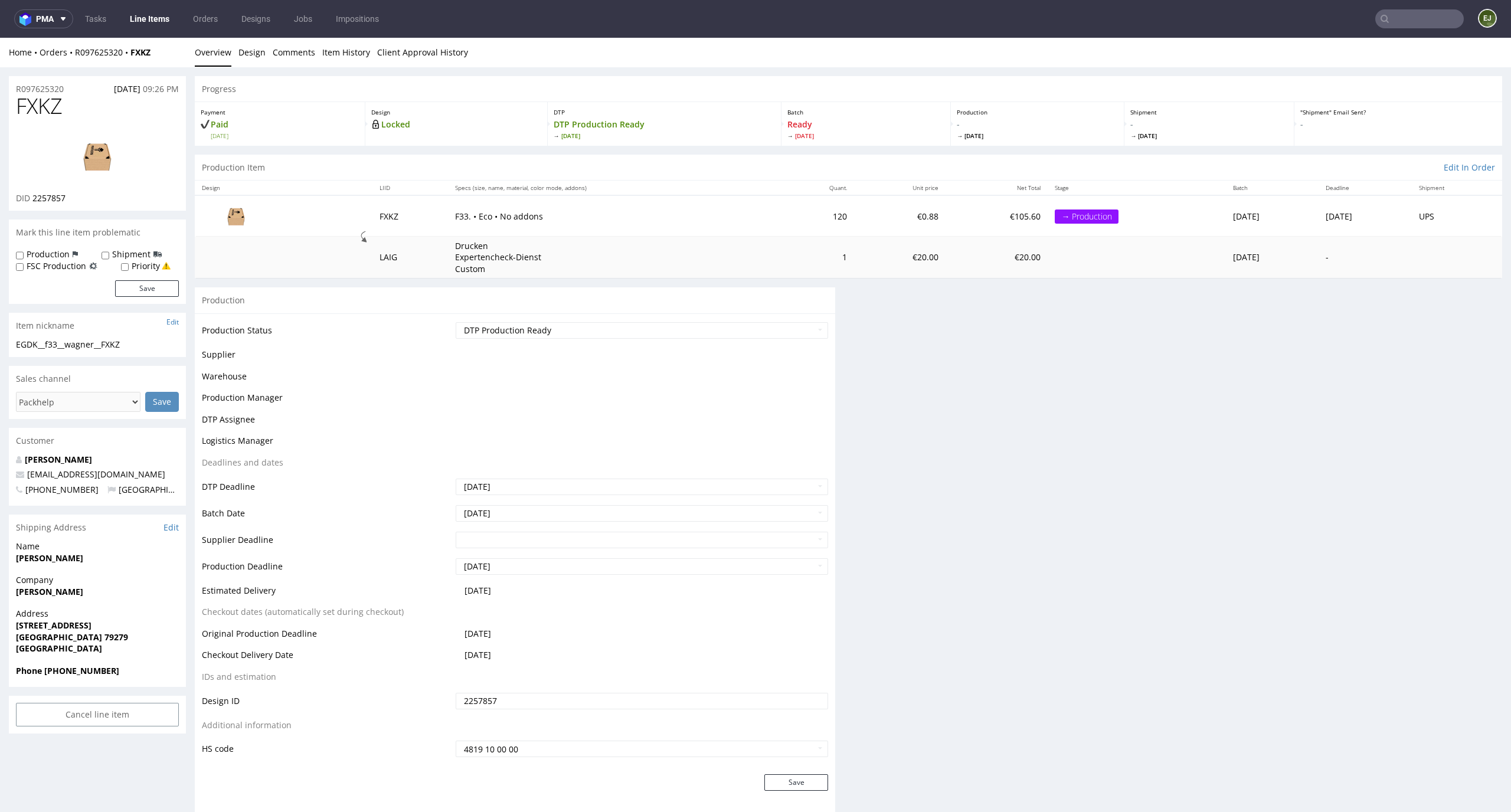
scroll to position [0, 0]
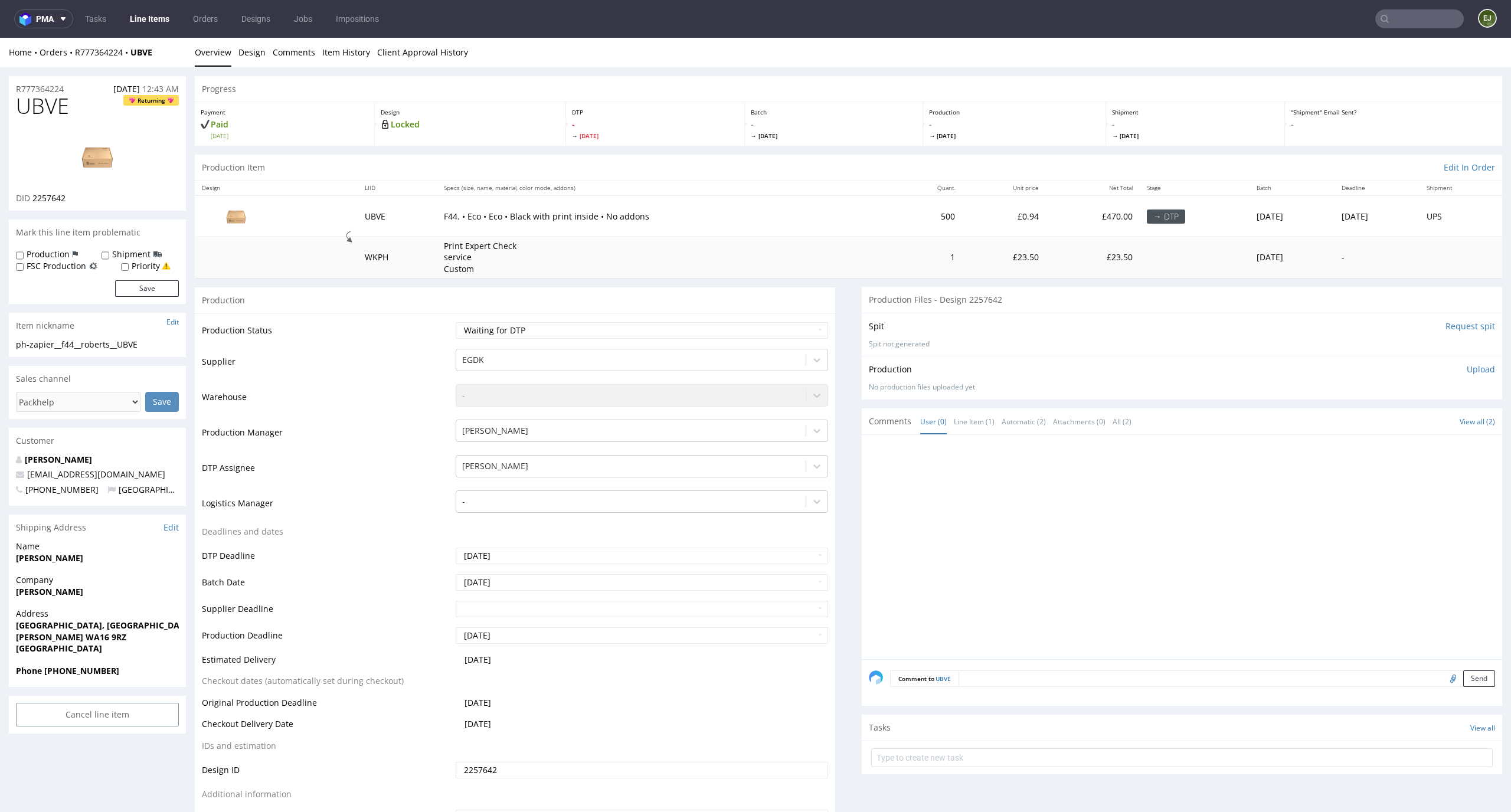
click at [1454, 332] on div "Spit Request spit Spit not generated" at bounding box center [1182, 334] width 640 height 43
click at [1458, 321] on input "Request spit" at bounding box center [1470, 327] width 50 height 12
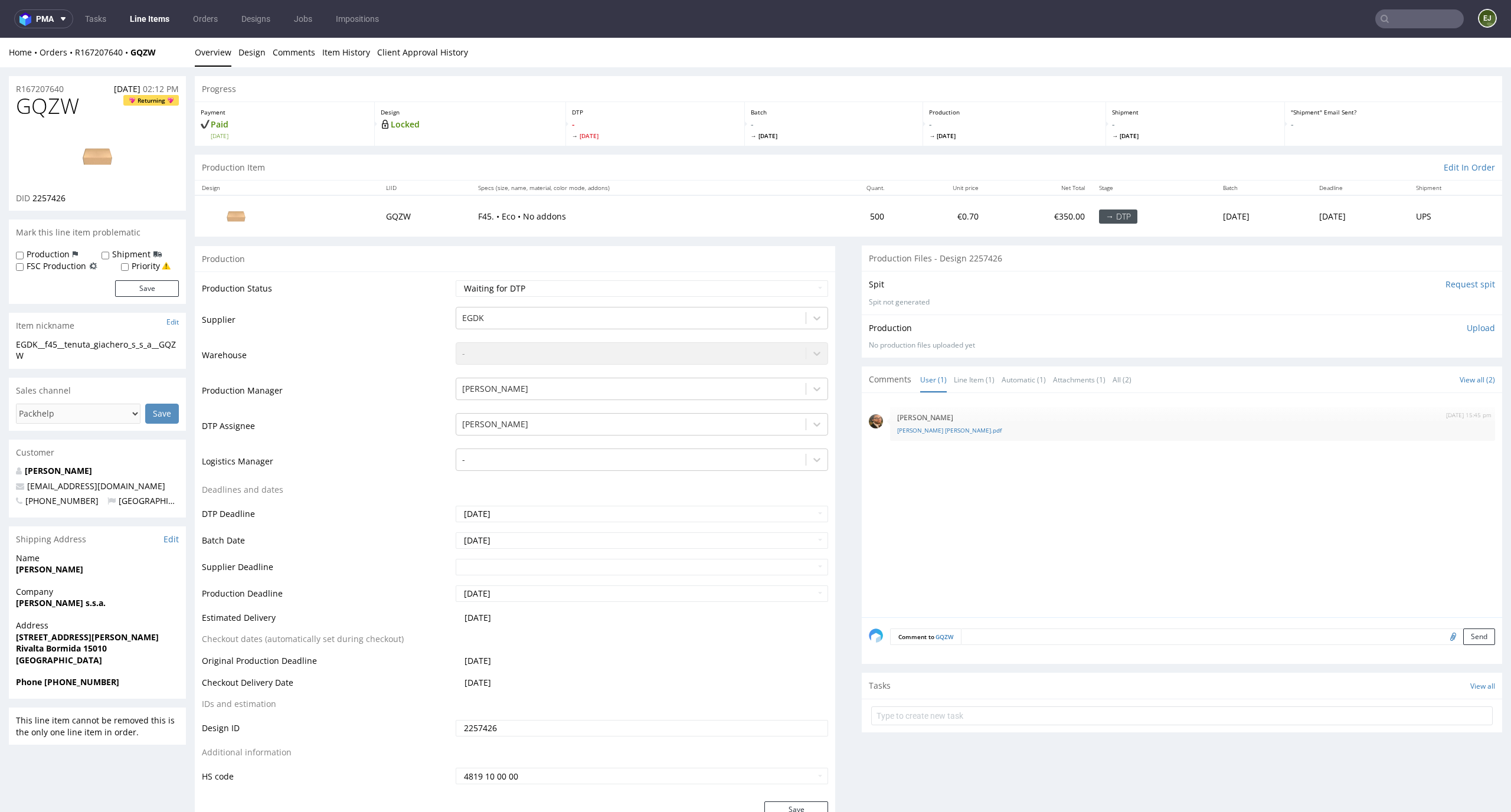
click at [1460, 286] on input "Request spit" at bounding box center [1470, 284] width 50 height 12
click at [379, 185] on th "LIID" at bounding box center [425, 188] width 92 height 15
click at [945, 426] on link "[PERSON_NAME] [PERSON_NAME].pdf" at bounding box center [1193, 430] width 591 height 9
click at [640, 283] on select "Waiting for Artwork Waiting for Diecut Waiting for Mockup Waiting for DTP Waiti…" at bounding box center [642, 288] width 373 height 16
select select "dtp_in_process"
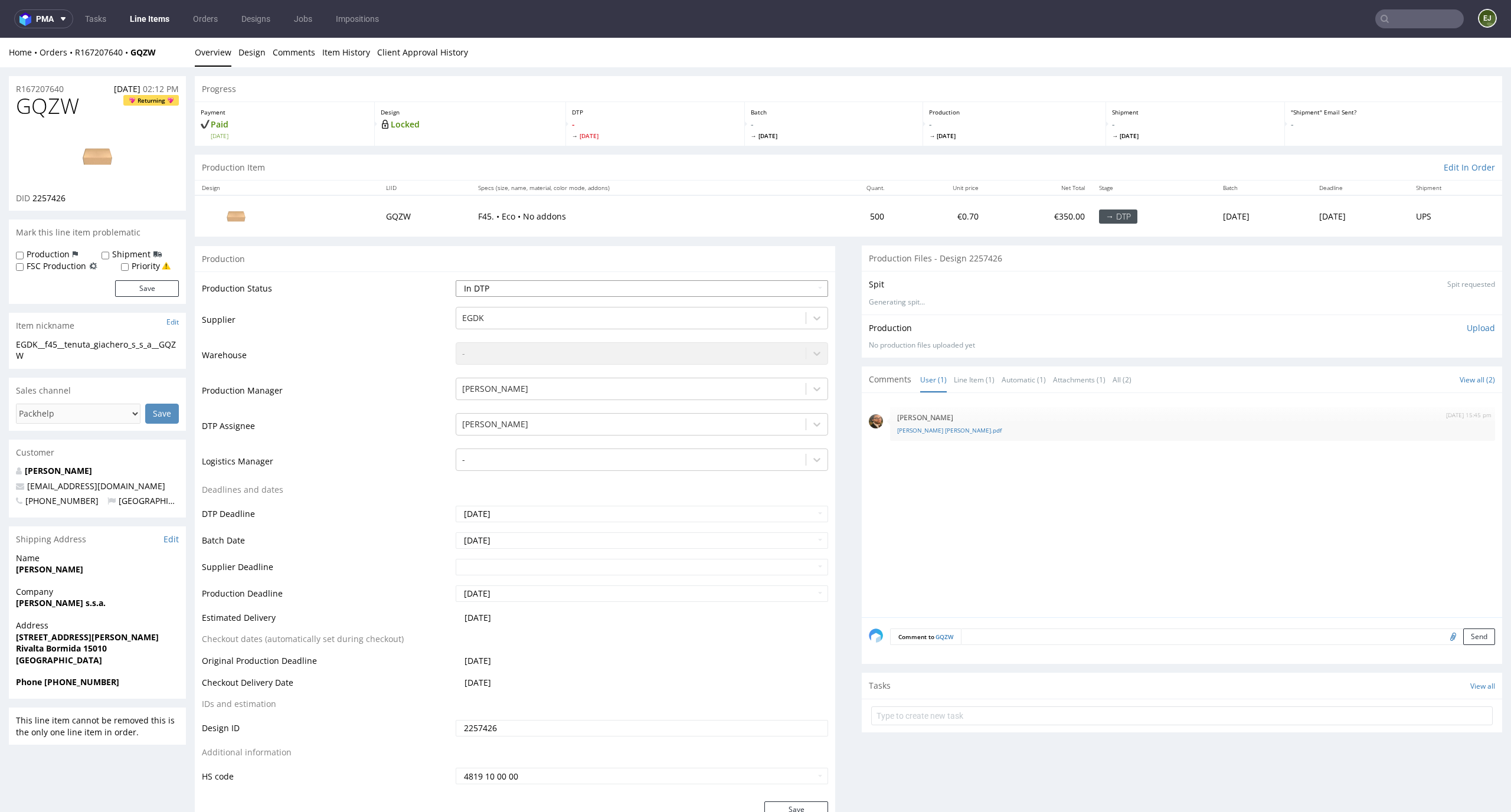
click at [456, 280] on select "Waiting for Artwork Waiting for Diecut Waiting for Mockup Waiting for DTP Waiti…" at bounding box center [642, 288] width 373 height 16
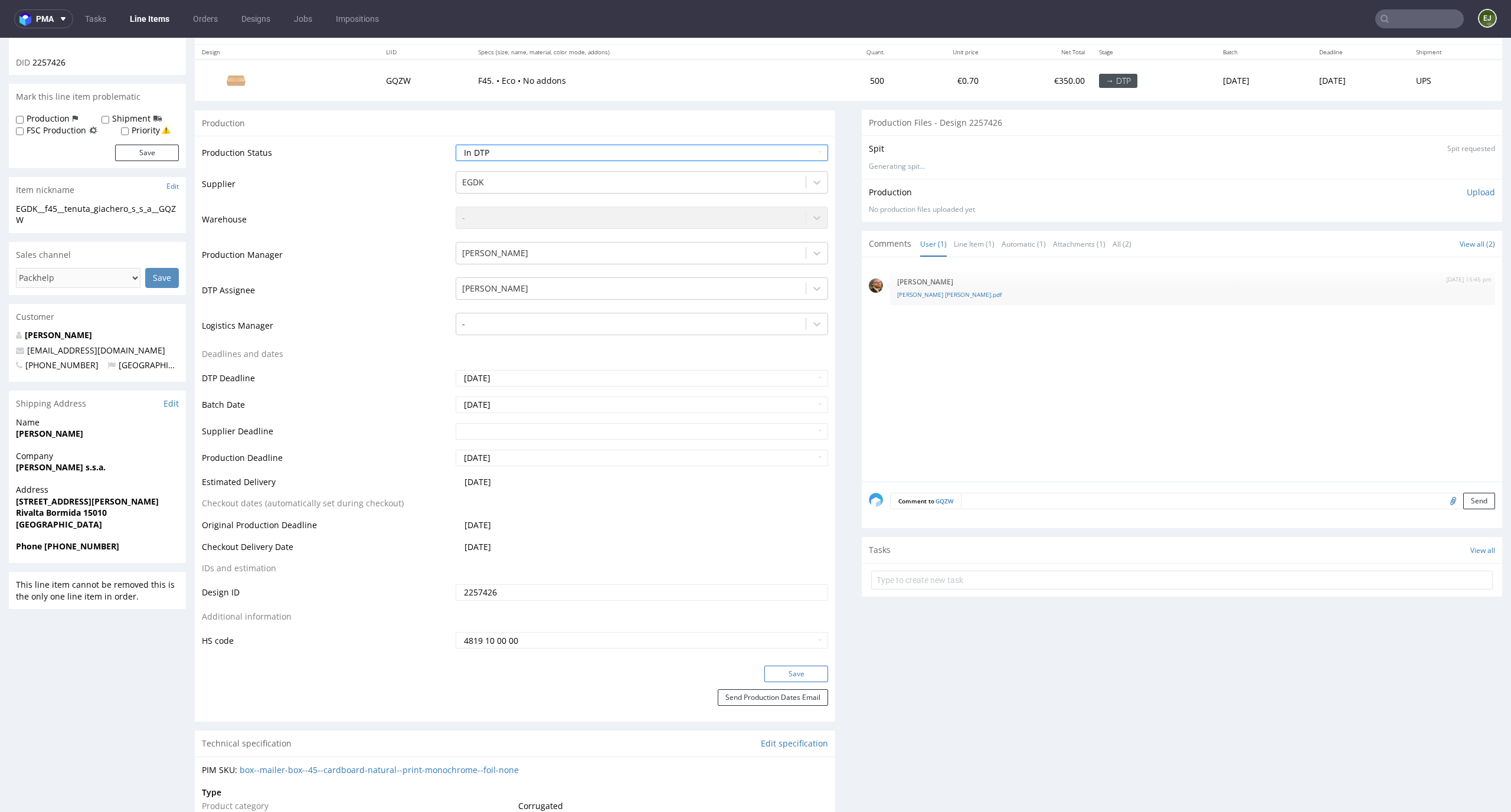
click at [800, 670] on button "Save" at bounding box center [796, 673] width 64 height 16
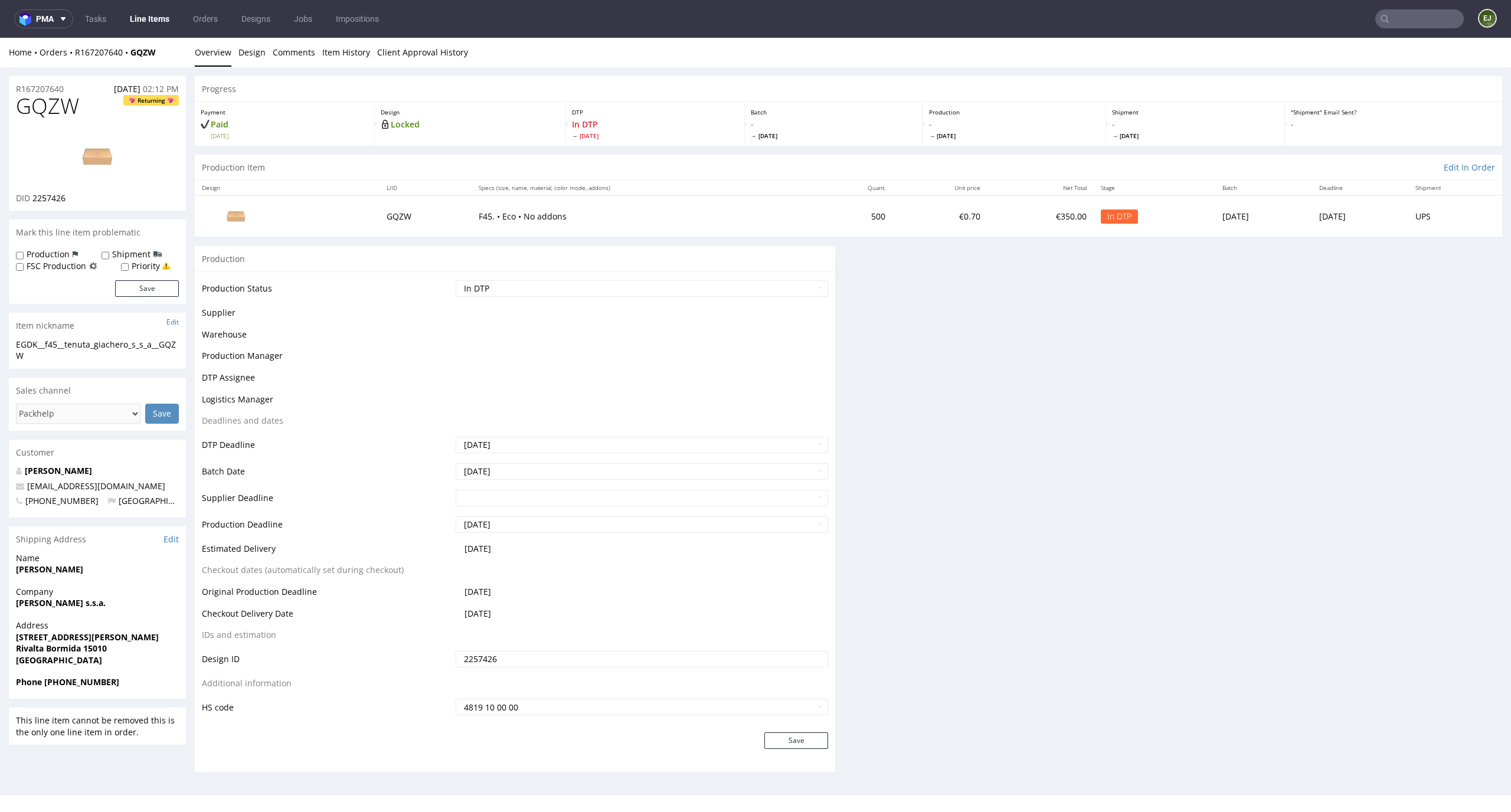
scroll to position [0, 0]
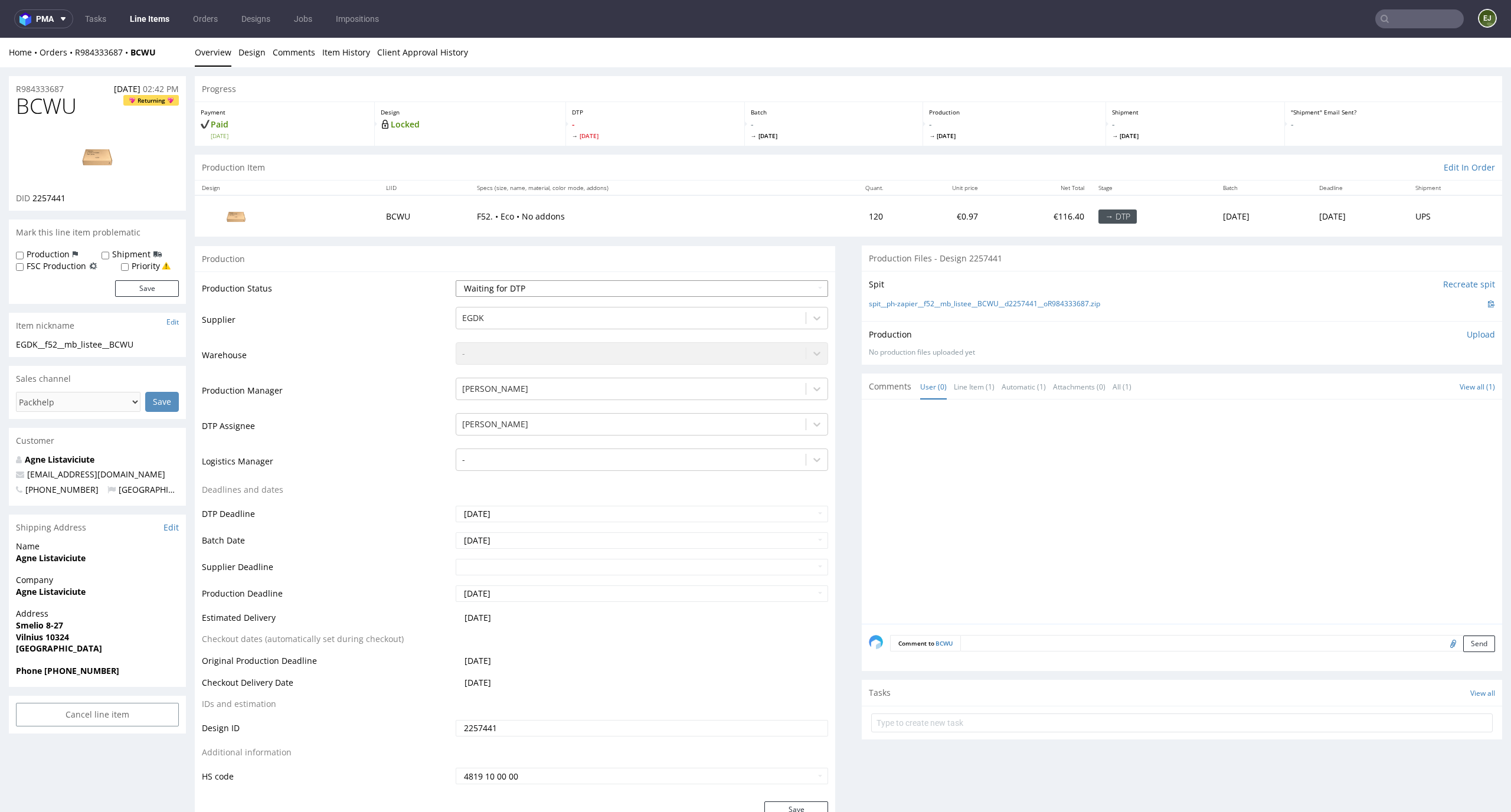
click at [597, 289] on select "Waiting for Artwork Waiting for Diecut Waiting for Mockup Waiting for DTP Waiti…" at bounding box center [642, 288] width 373 height 16
select select "dtp_in_process"
click at [456, 280] on select "Waiting for Artwork Waiting for Diecut Waiting for Mockup Waiting for DTP Waiti…" at bounding box center [642, 288] width 373 height 16
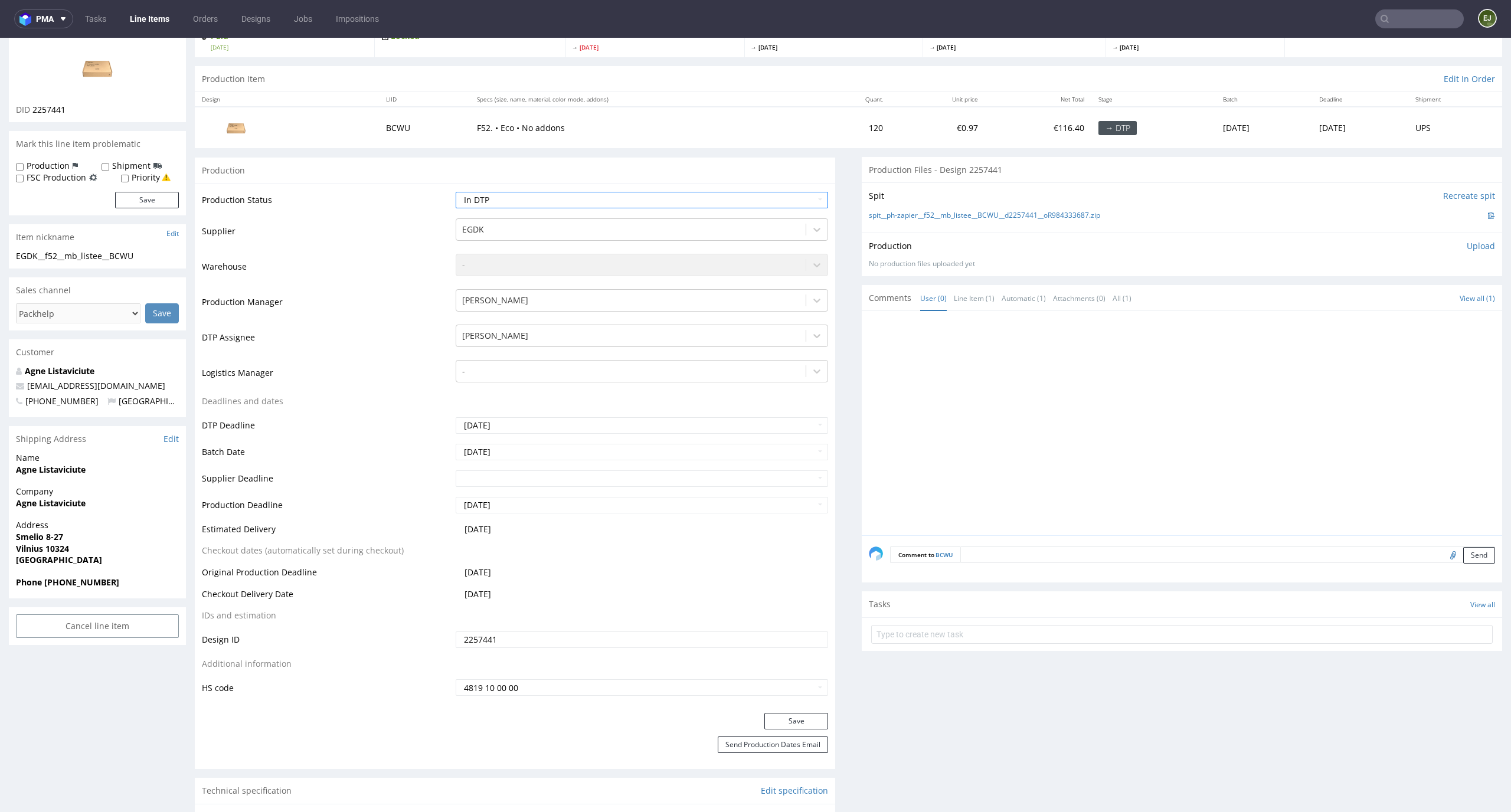
scroll to position [124, 0]
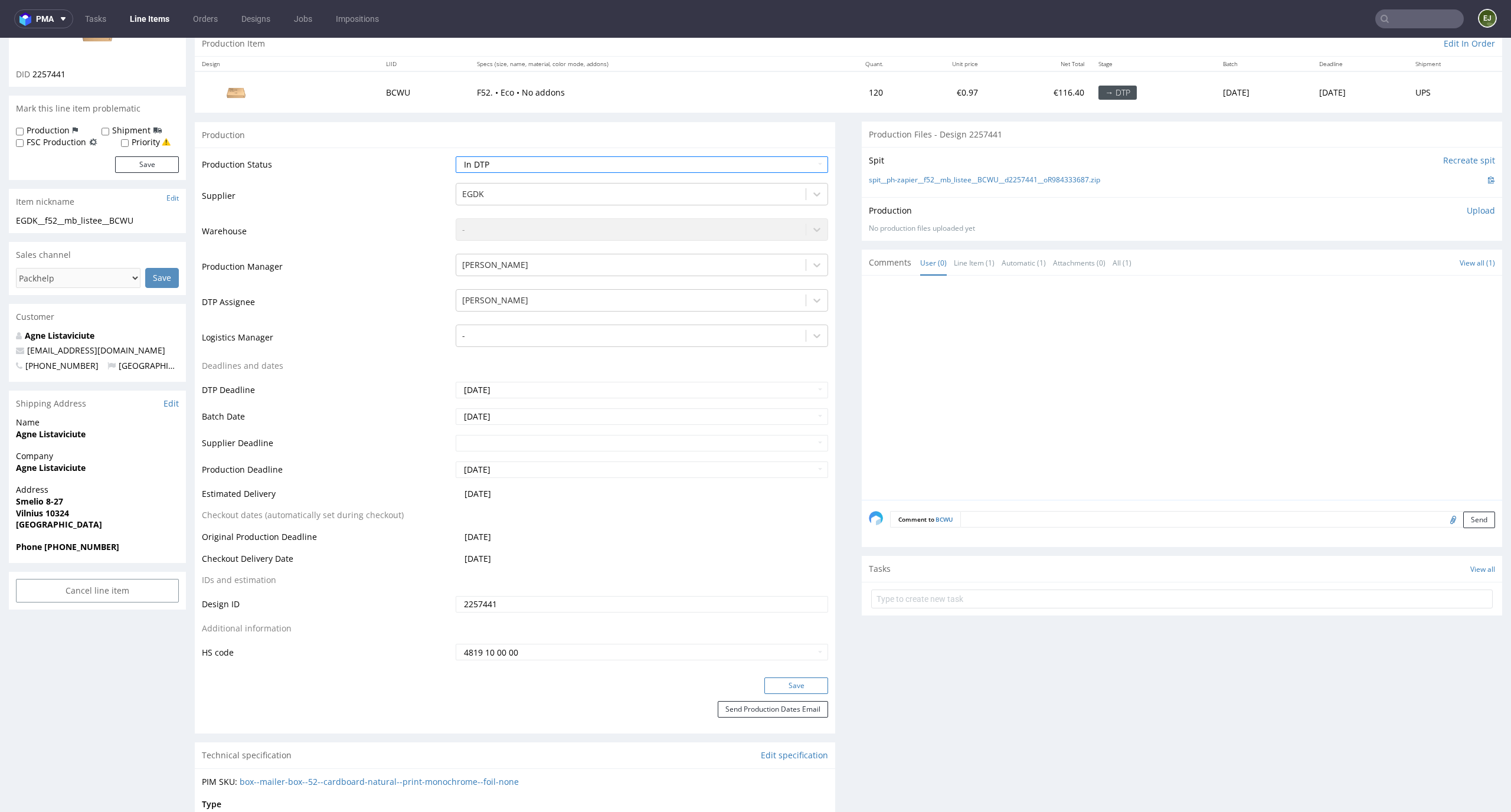
click at [797, 688] on button "Save" at bounding box center [796, 686] width 64 height 16
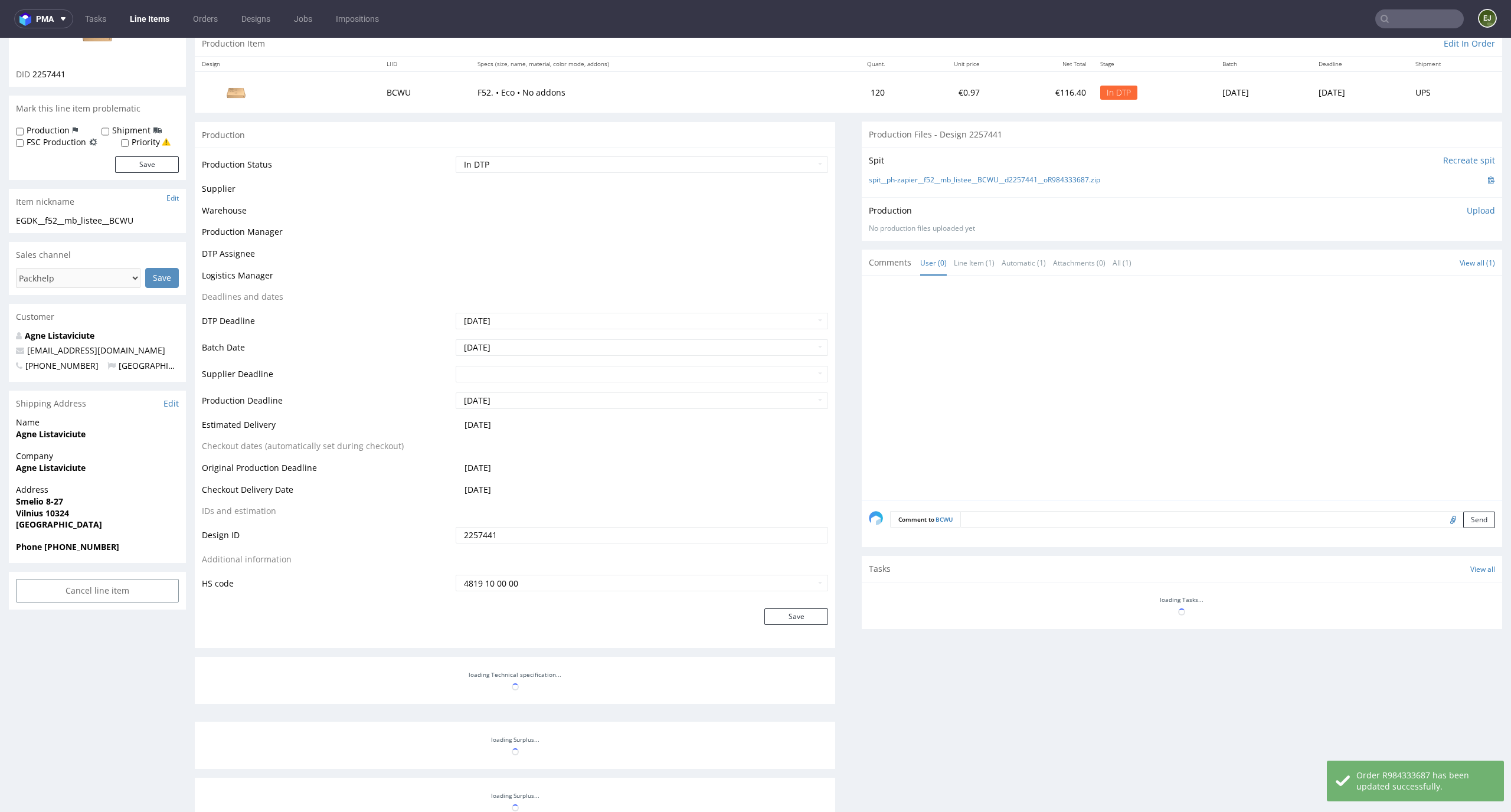
scroll to position [0, 0]
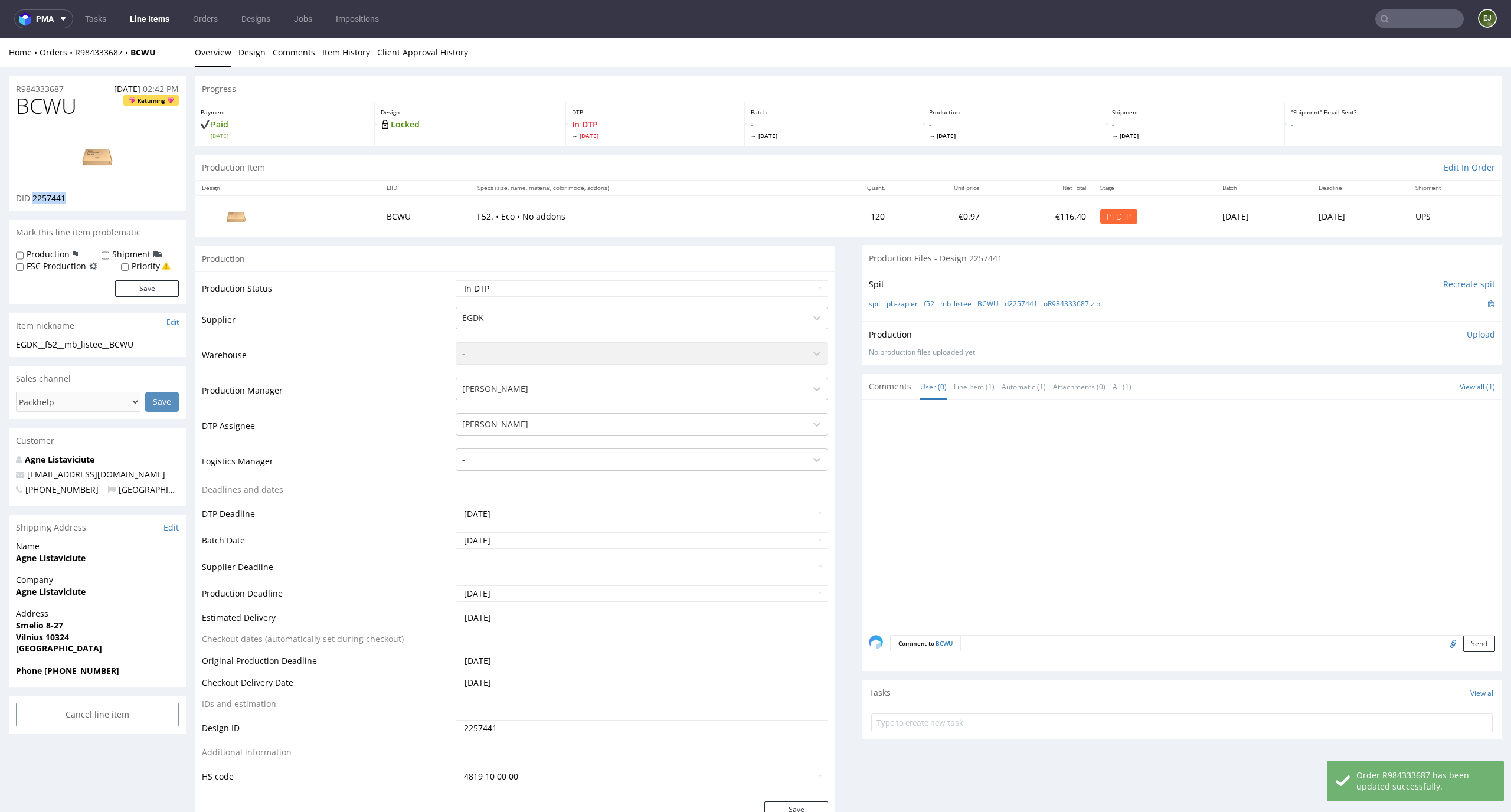
drag, startPoint x: 73, startPoint y: 201, endPoint x: 32, endPoint y: 199, distance: 41.0
click at [32, 199] on div "DID 2257441" at bounding box center [97, 198] width 163 height 12
copy span "2257441"
drag, startPoint x: 84, startPoint y: 108, endPoint x: 0, endPoint y: 108, distance: 84.0
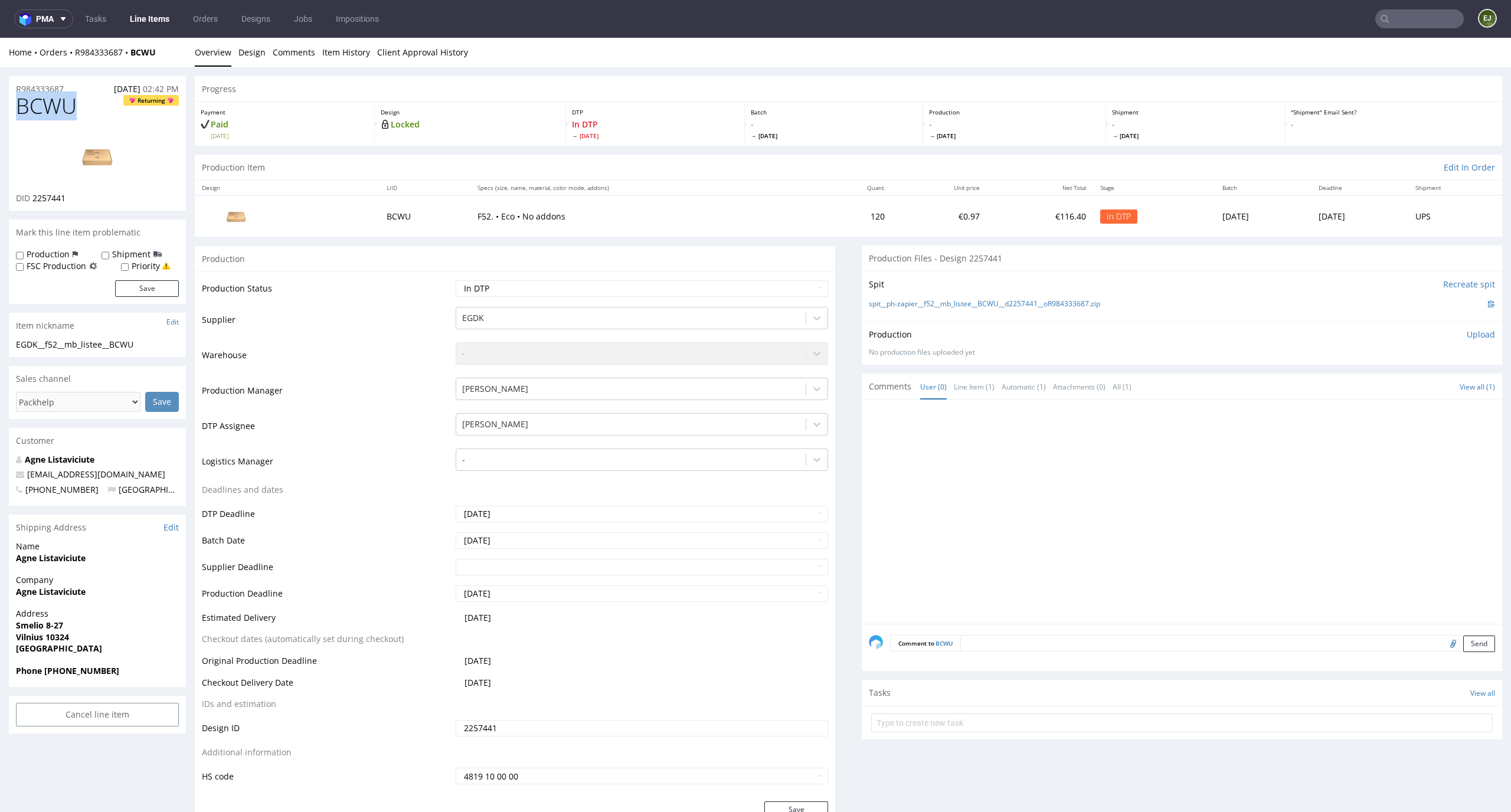
copy span "BCWU"
click at [981, 308] on link "spit__ph-zapier__f52__mb_listee__BCWU__d2257441__oR984333687.zip" at bounding box center [985, 304] width 231 height 10
click at [1470, 337] on p "Upload" at bounding box center [1481, 335] width 28 height 12
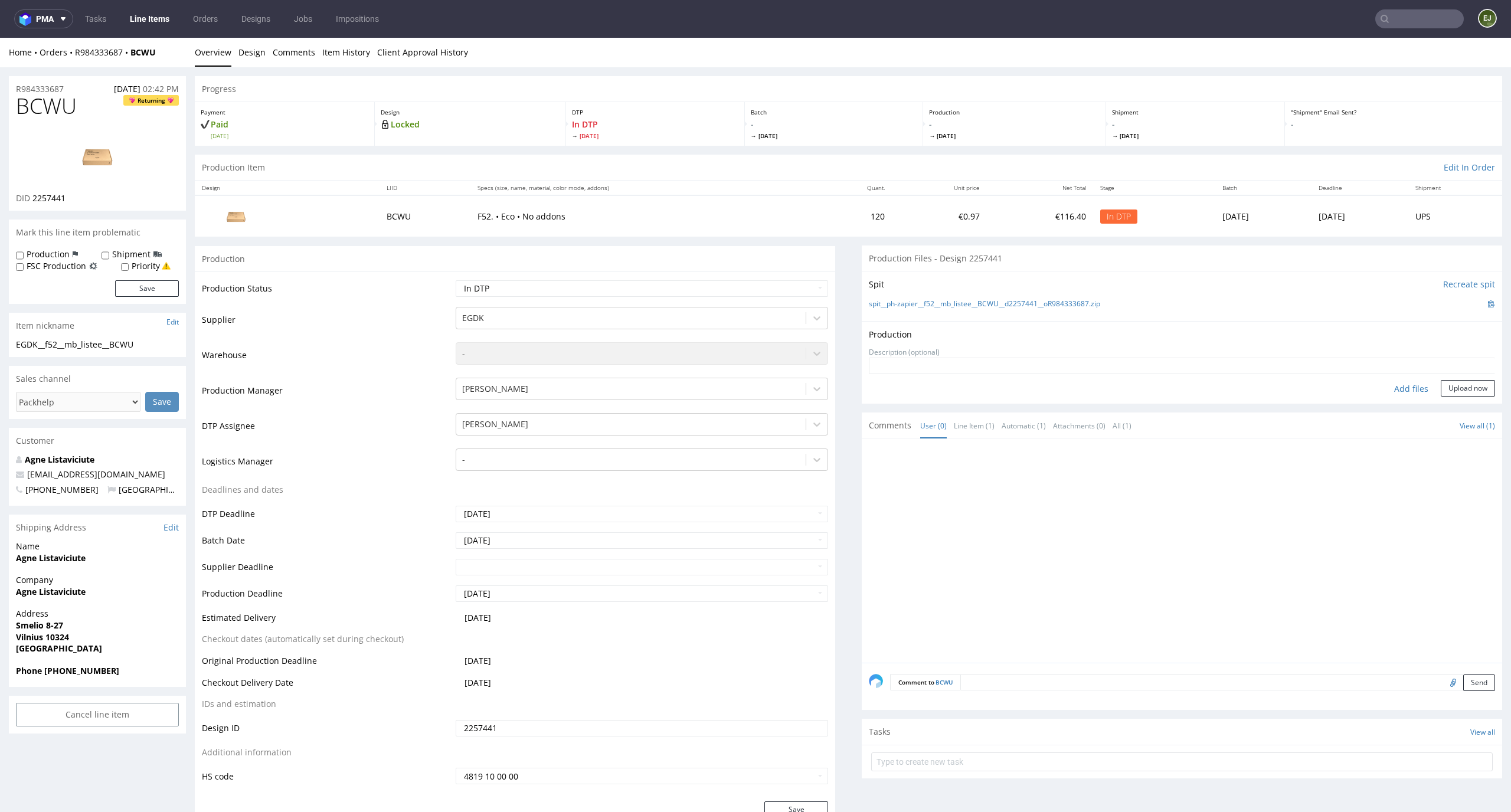
click at [1382, 388] on div "Add files" at bounding box center [1412, 388] width 59 height 18
type input "C:\fakepath\EGDK__f52__mb_listee__BCWU__d2257441__oR984333687__latest__outside.…"
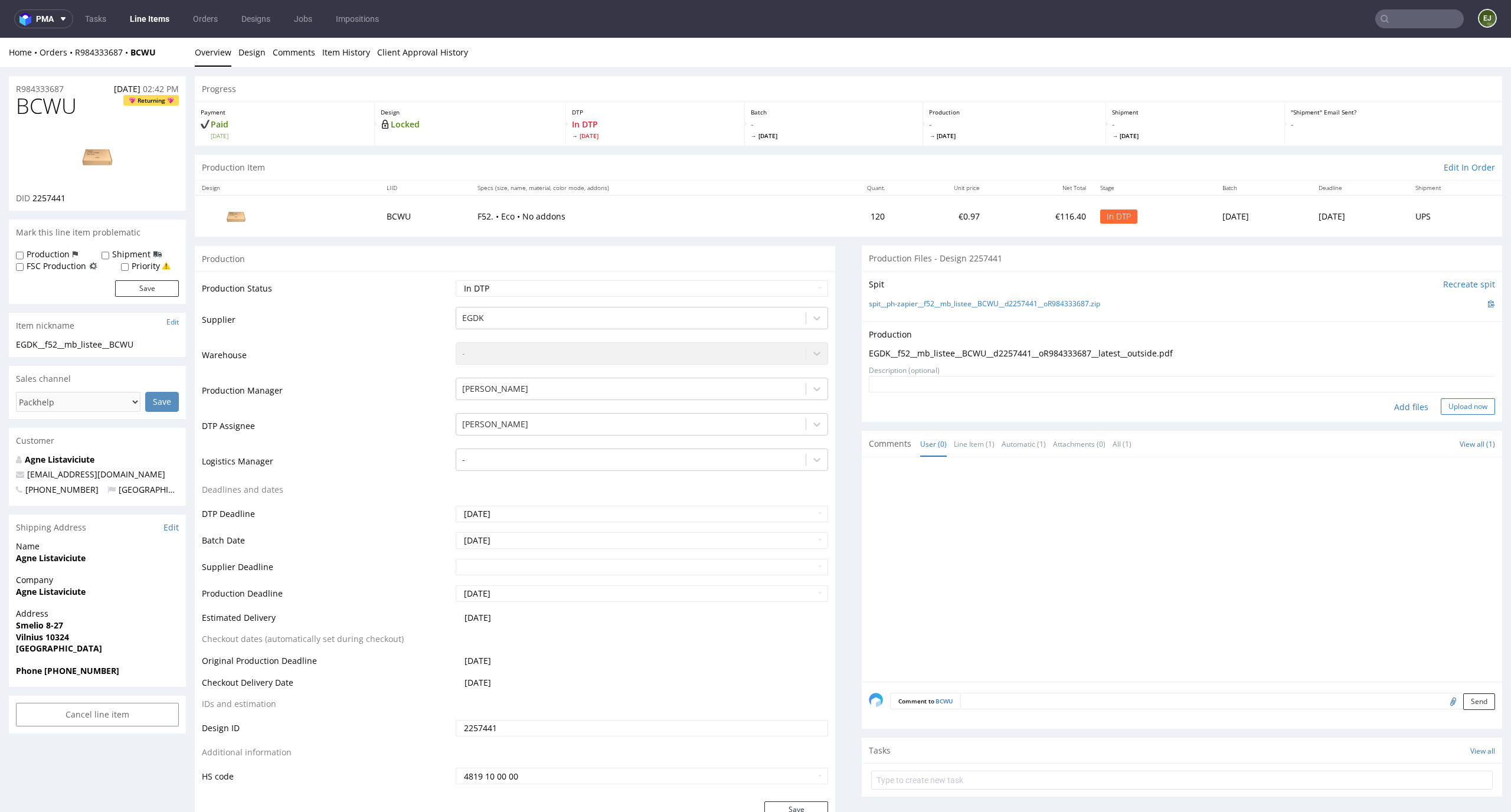
click at [1449, 407] on button "Upload now" at bounding box center [1468, 406] width 54 height 16
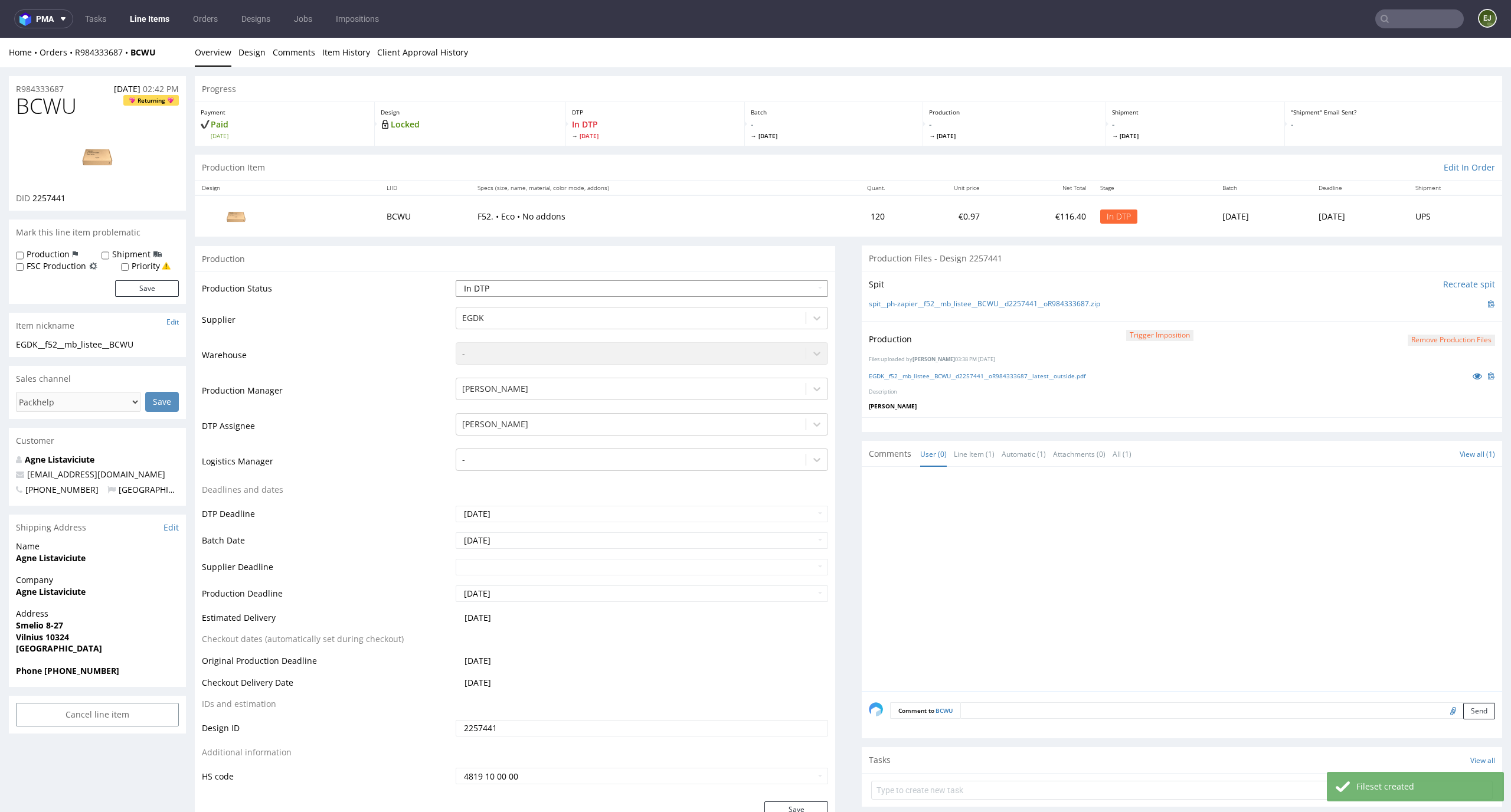
click at [801, 283] on select "Waiting for Artwork Waiting for Diecut Waiting for Mockup Waiting for DTP Waiti…" at bounding box center [642, 288] width 373 height 16
select select "dtp_production_ready"
click at [456, 280] on select "Waiting for Artwork Waiting for Diecut Waiting for Mockup Waiting for DTP Waiti…" at bounding box center [642, 288] width 373 height 16
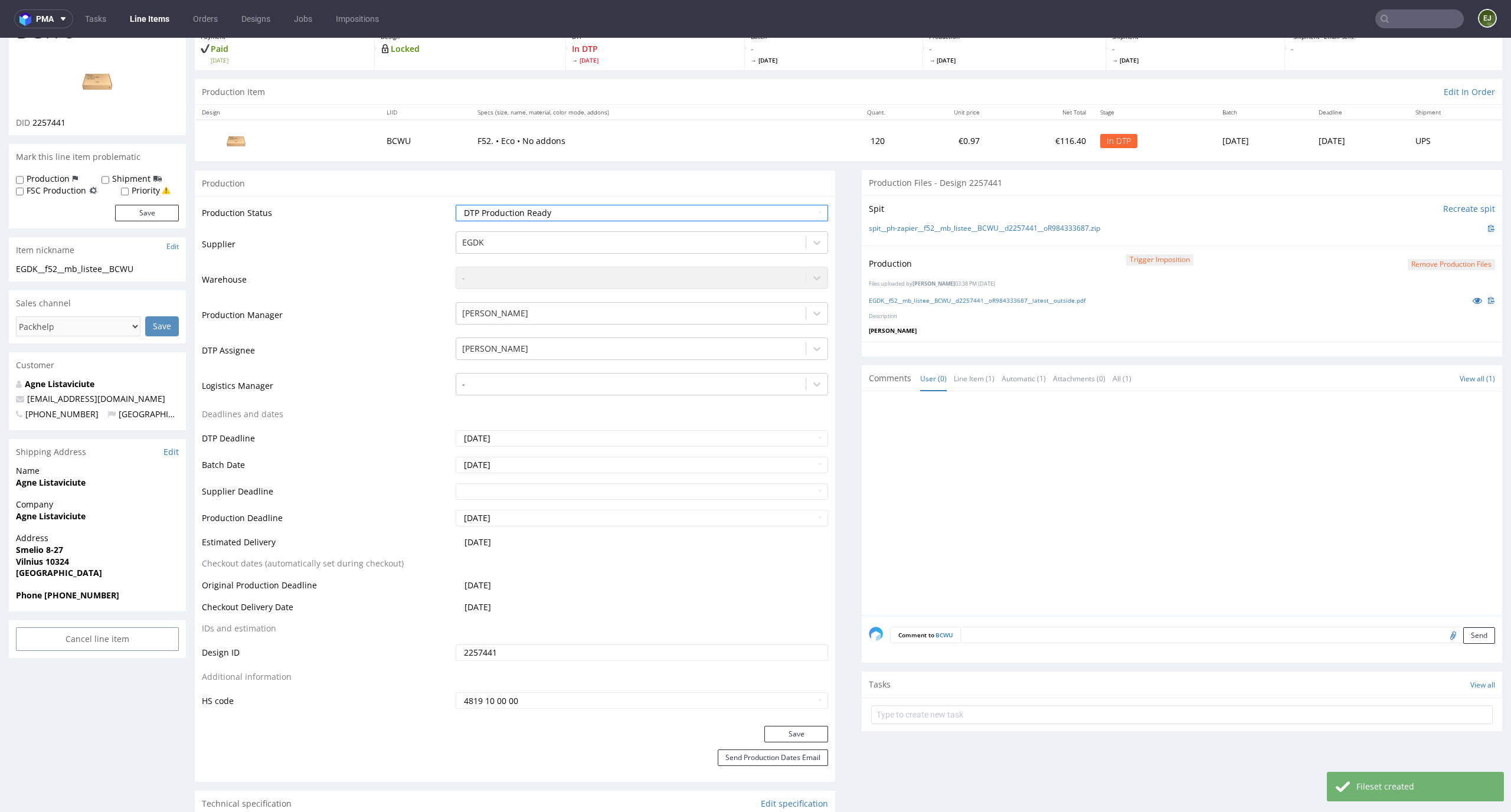
scroll to position [93, 0]
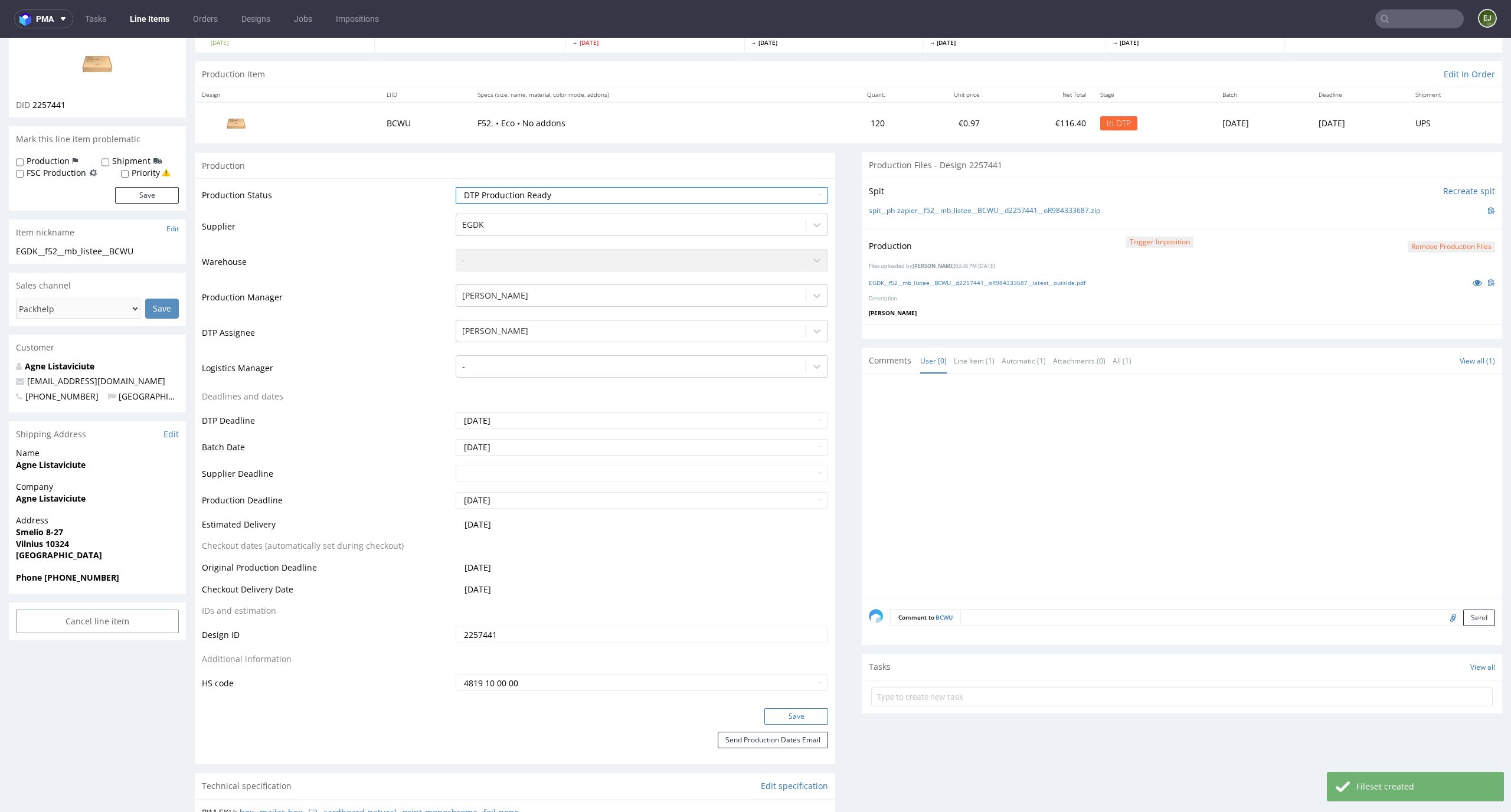
click at [797, 716] on button "Save" at bounding box center [796, 716] width 64 height 16
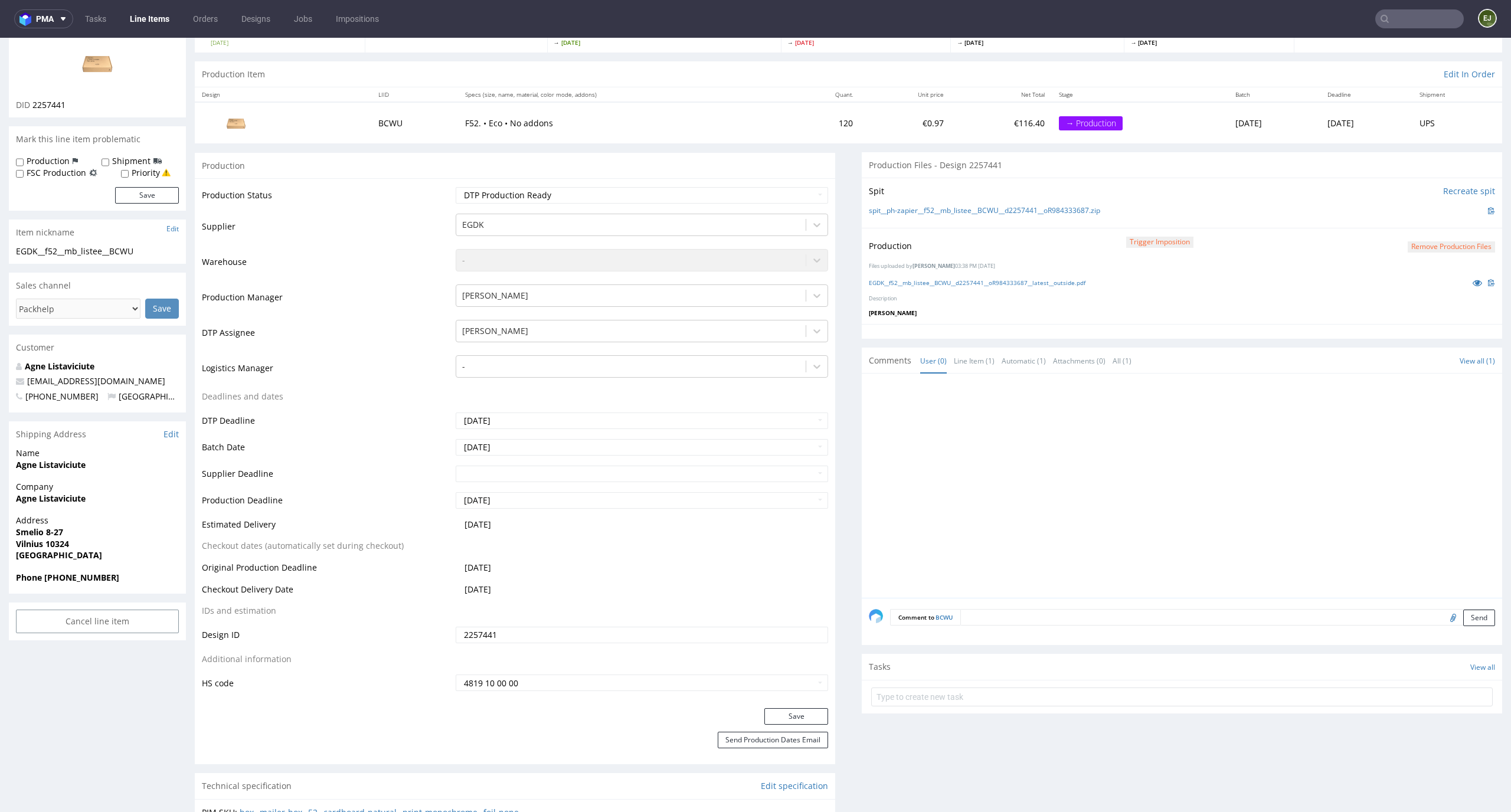
scroll to position [0, 0]
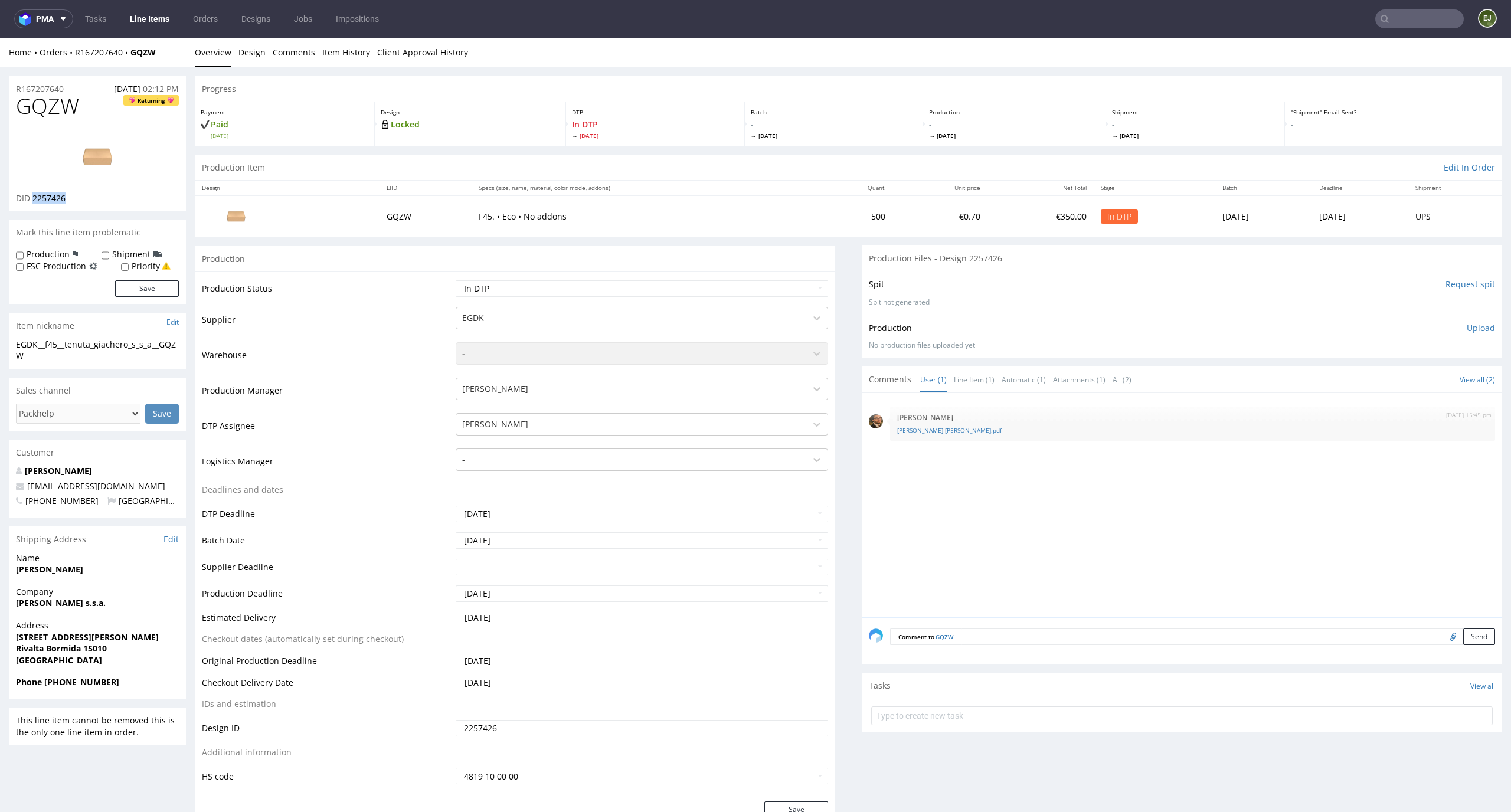
drag, startPoint x: 50, startPoint y: 198, endPoint x: 33, endPoint y: 199, distance: 17.0
click at [33, 199] on div "DID 2257426" at bounding box center [97, 198] width 163 height 12
copy span "2257426"
drag, startPoint x: 91, startPoint y: 104, endPoint x: 0, endPoint y: 104, distance: 91.0
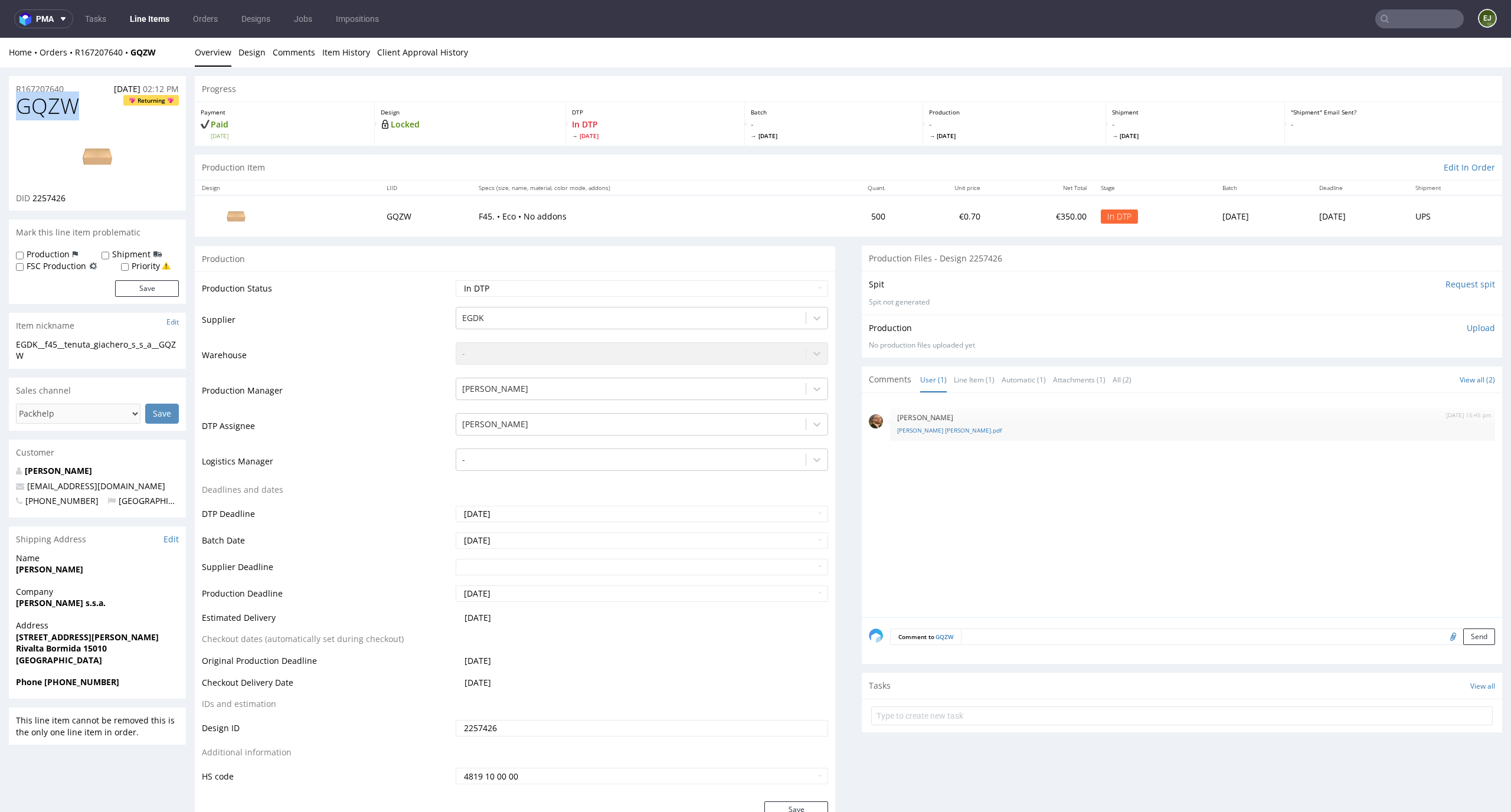
copy span "GQZW"
click at [137, 270] on label "Priority" at bounding box center [146, 266] width 28 height 12
click at [129, 270] on input "Priority" at bounding box center [125, 267] width 8 height 10
checkbox input "true"
click at [139, 282] on button "Save" at bounding box center [146, 288] width 64 height 16
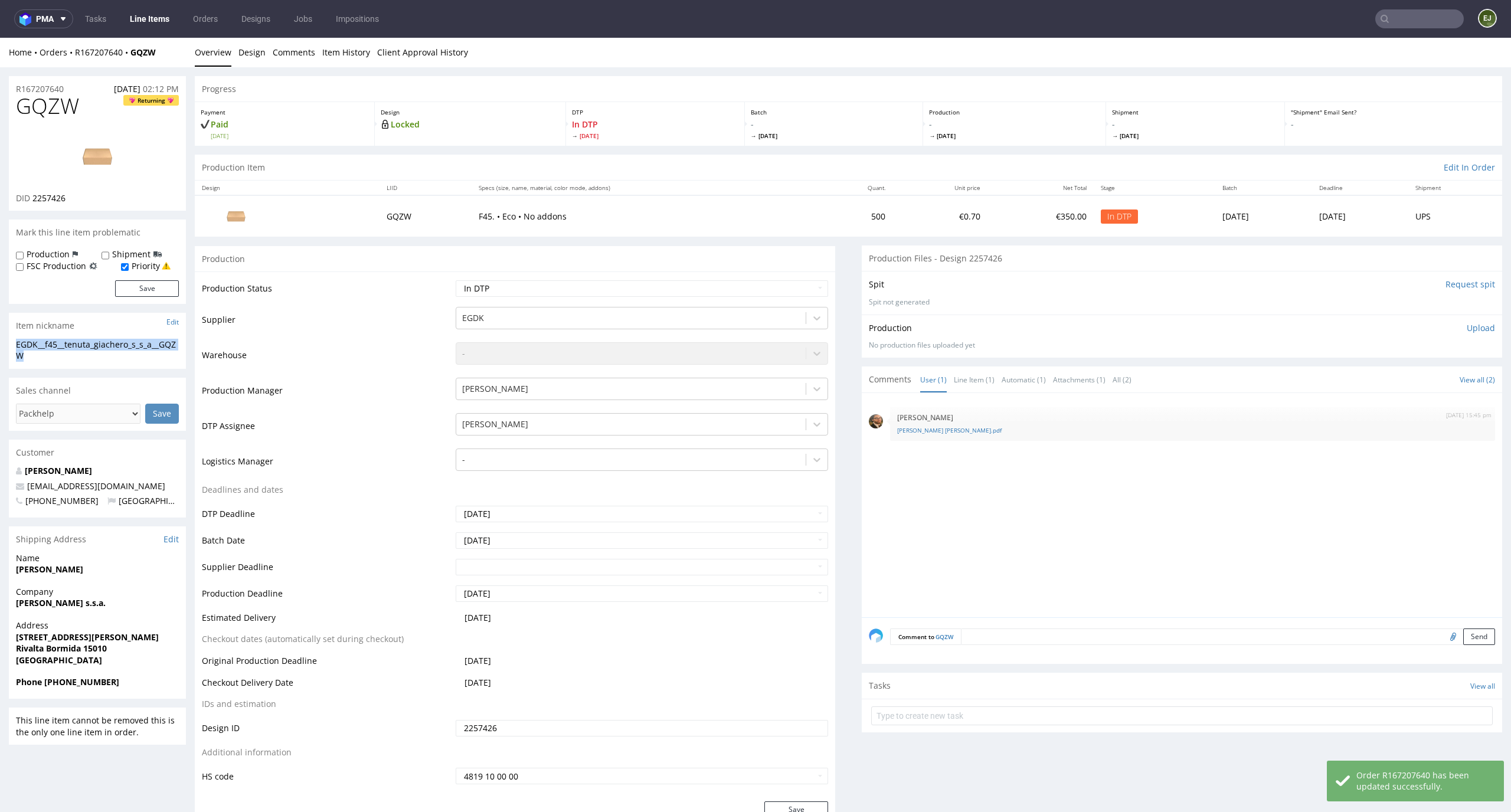
drag, startPoint x: 42, startPoint y: 361, endPoint x: 10, endPoint y: 349, distance: 34.2
click at [10, 349] on div "EGDK__f45__tenuta_giachero_s_s_a__GQZW EGDK__f45 __tenuta_giachero_s_s_a__GQZW …" at bounding box center [97, 354] width 177 height 30
copy div "EGDK__f45__tenuta_giachero_s_s_a__GQZW"
drag, startPoint x: 108, startPoint y: 200, endPoint x: 34, endPoint y: 198, distance: 74.0
click at [34, 198] on div "DID 2257426" at bounding box center [97, 198] width 163 height 12
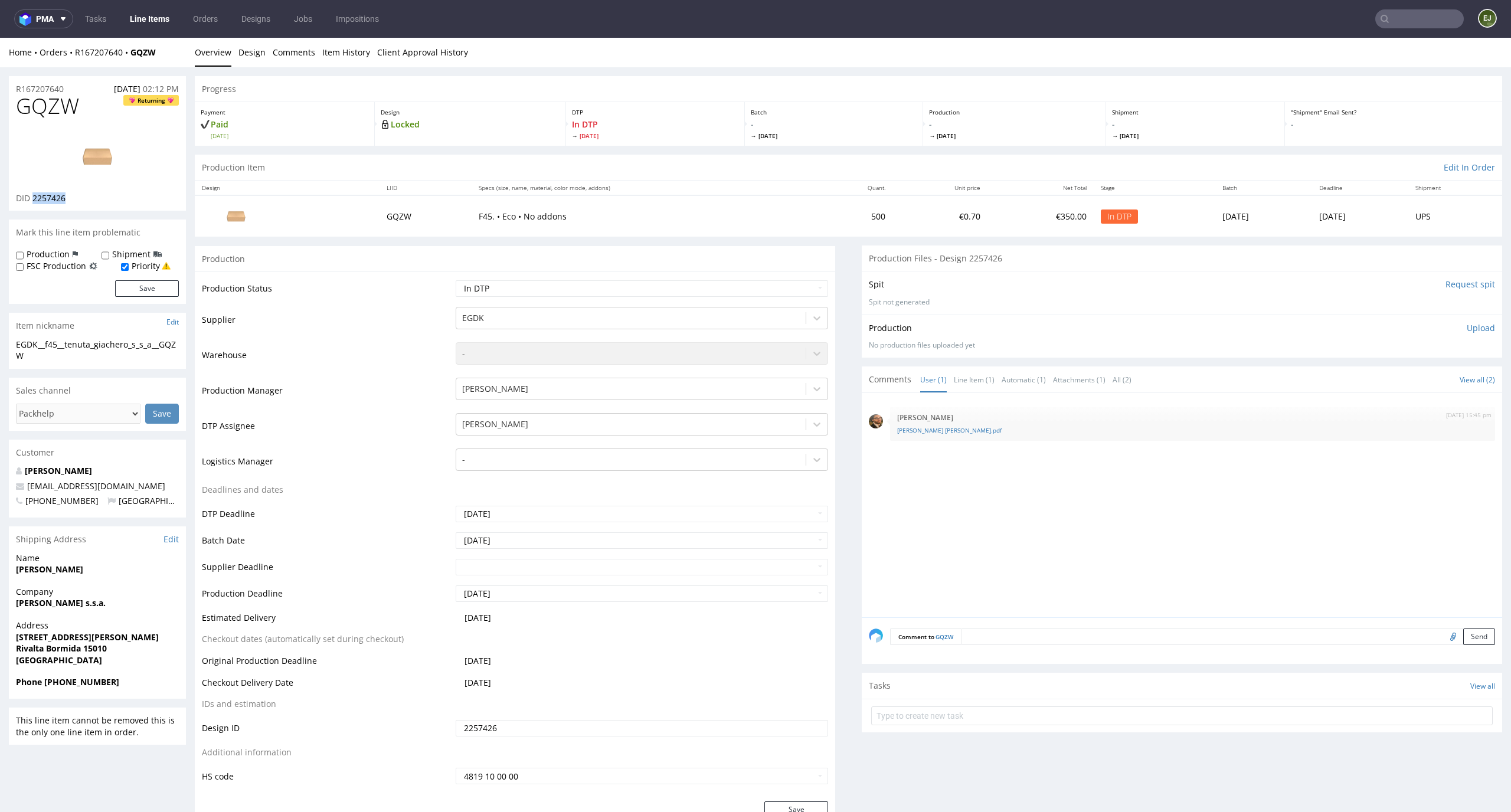
copy span "2257426"
drag, startPoint x: 67, startPoint y: 87, endPoint x: 0, endPoint y: 90, distance: 67.1
copy p "R167207640"
click at [803, 289] on select "Waiting for Artwork Waiting for Diecut Waiting for Mockup Waiting for DTP Waiti…" at bounding box center [642, 288] width 373 height 16
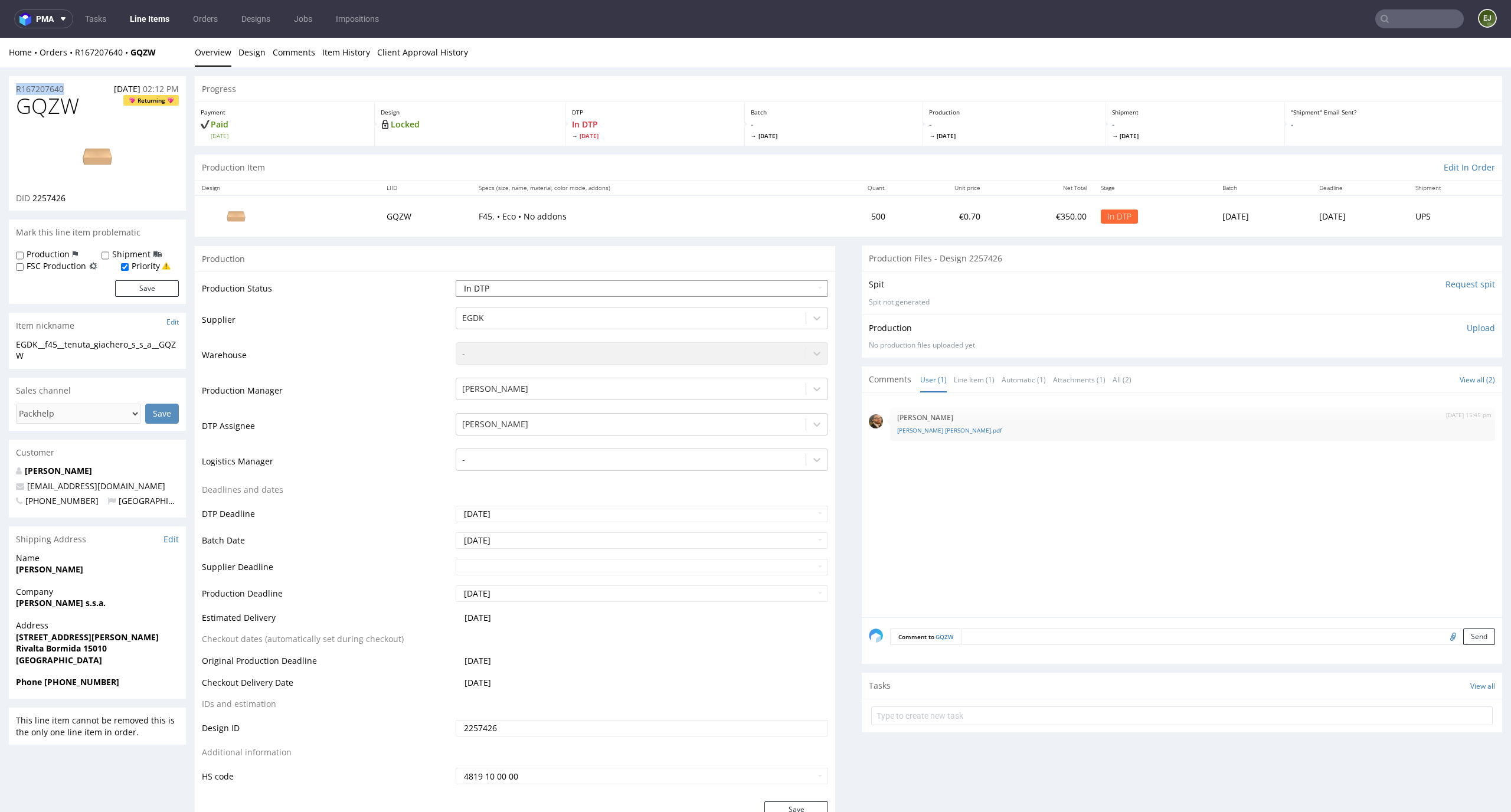
select select "dtp_ca_needed"
click at [456, 280] on select "Waiting for Artwork Waiting for Diecut Waiting for Mockup Waiting for DTP Waiti…" at bounding box center [642, 288] width 373 height 16
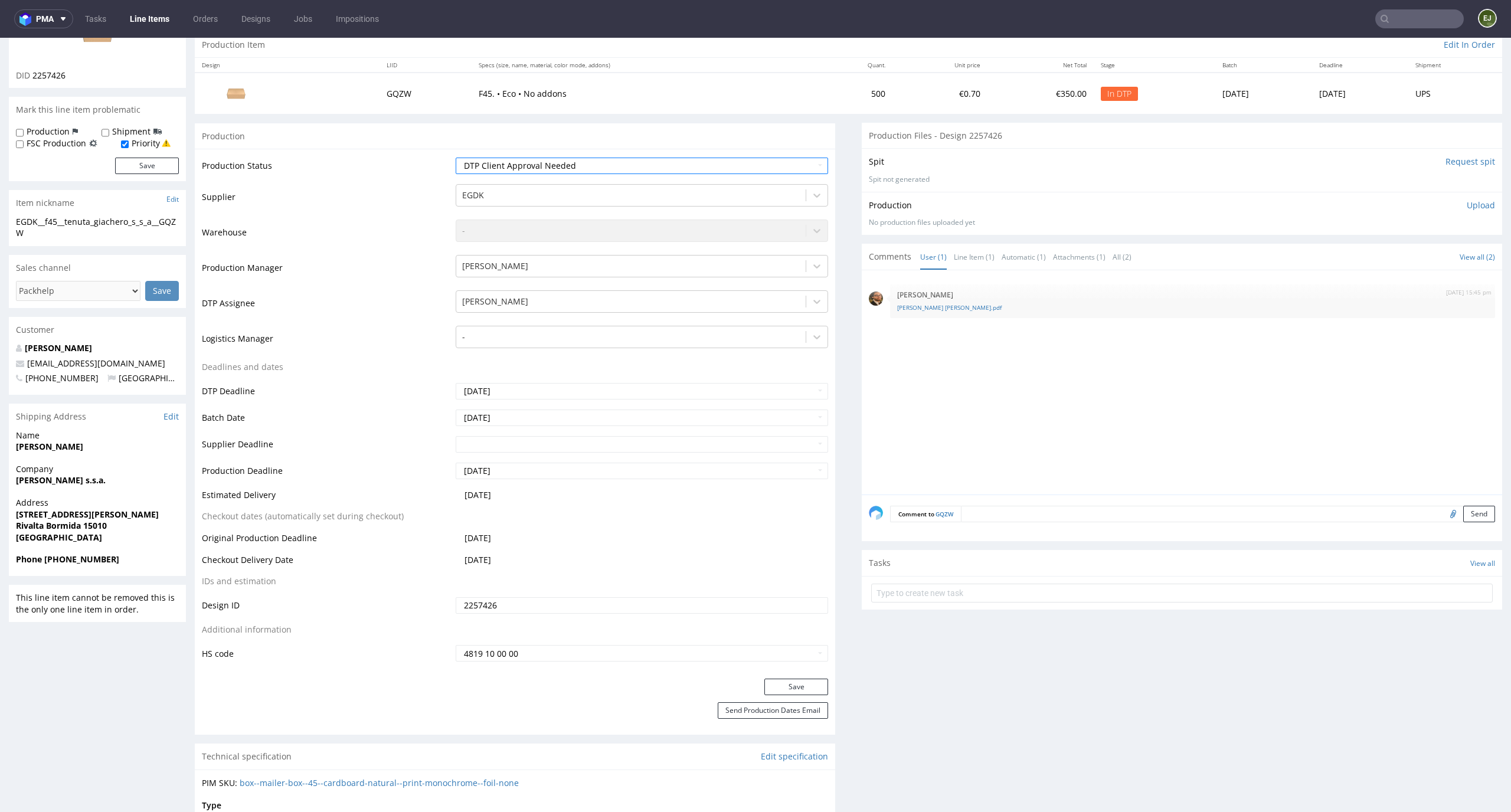
scroll to position [159, 0]
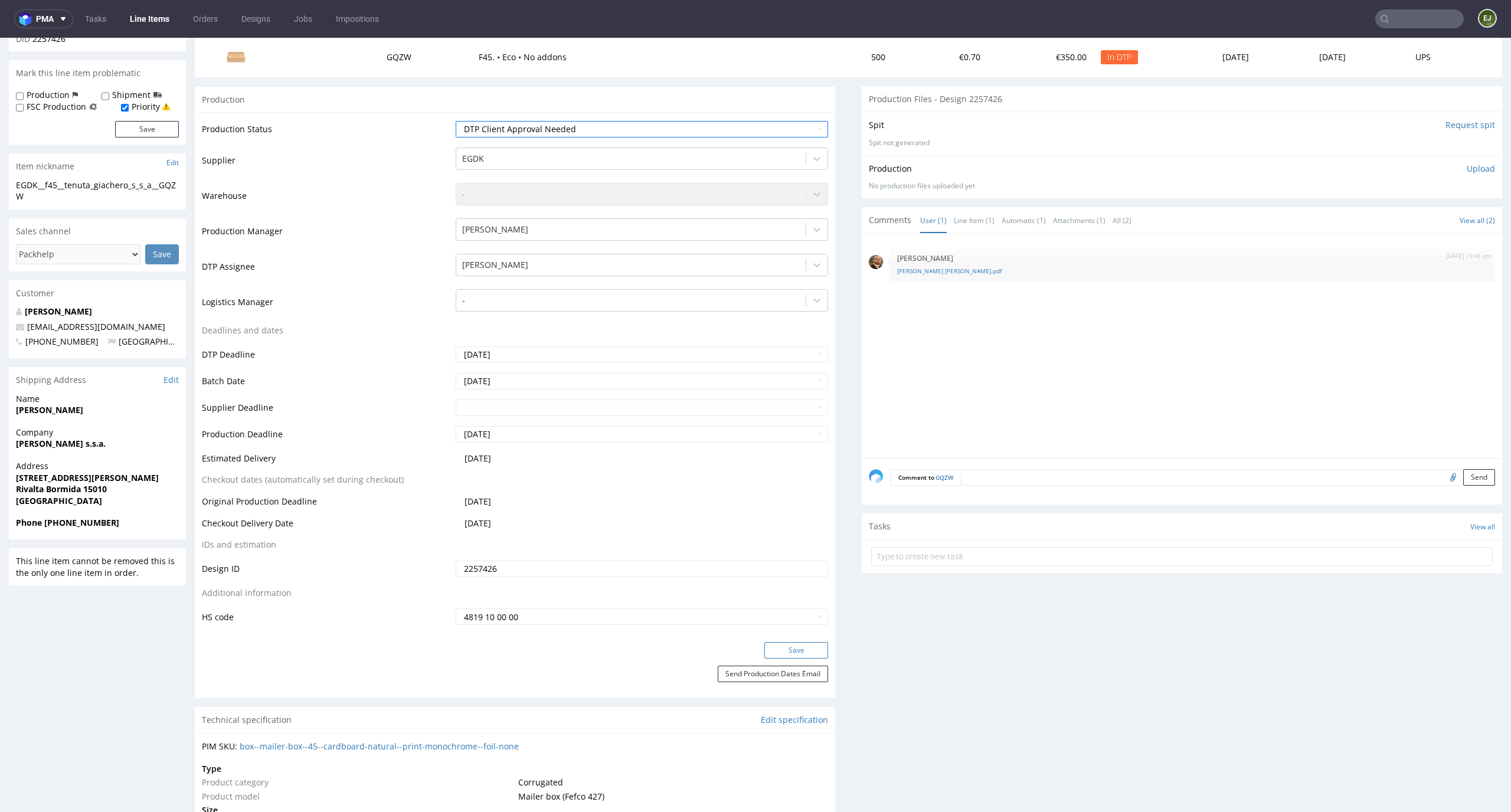
click at [784, 650] on button "Save" at bounding box center [796, 650] width 64 height 16
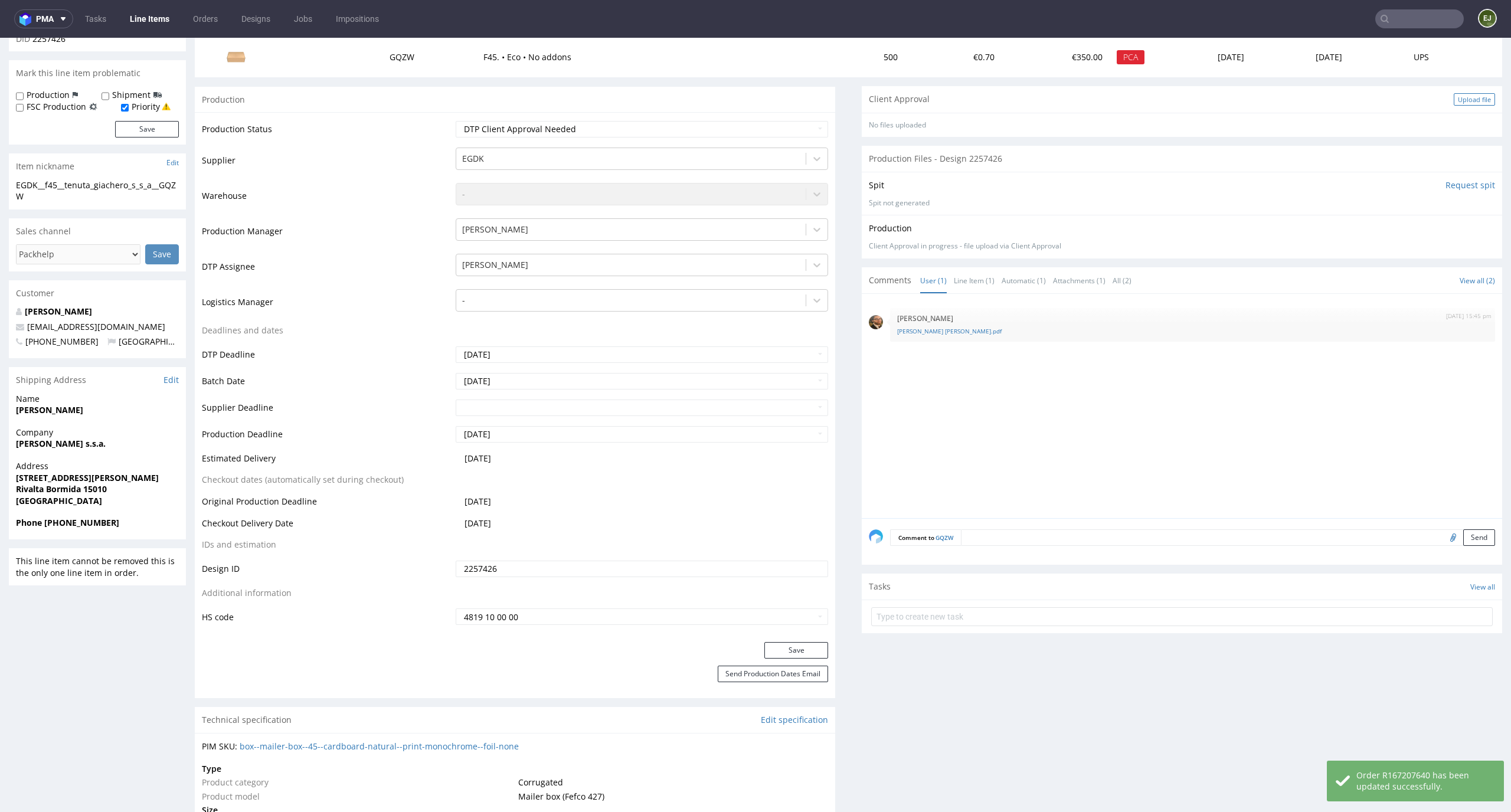
click at [1458, 94] on div "Upload file" at bounding box center [1475, 99] width 41 height 12
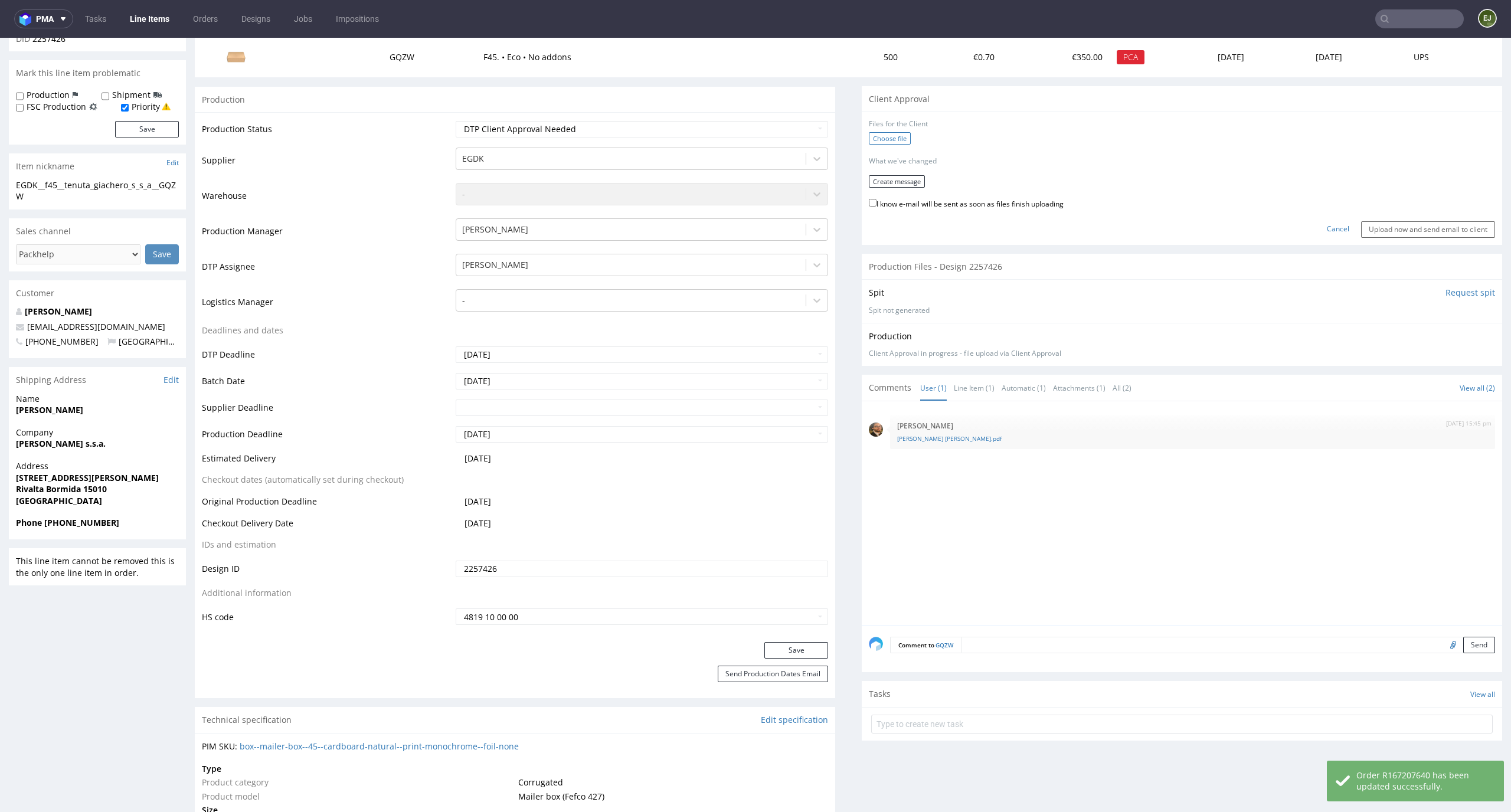
click at [876, 137] on label "Choose file" at bounding box center [890, 139] width 42 height 12
click at [0, 38] on input "Choose file" at bounding box center [0, 38] width 0 height 0
click at [905, 167] on form "Files for the Client 1 . EGDK__f45__tenuta_giachero_s_s_a__GQZW__d2257426__oR16…" at bounding box center [1182, 176] width 626 height 114
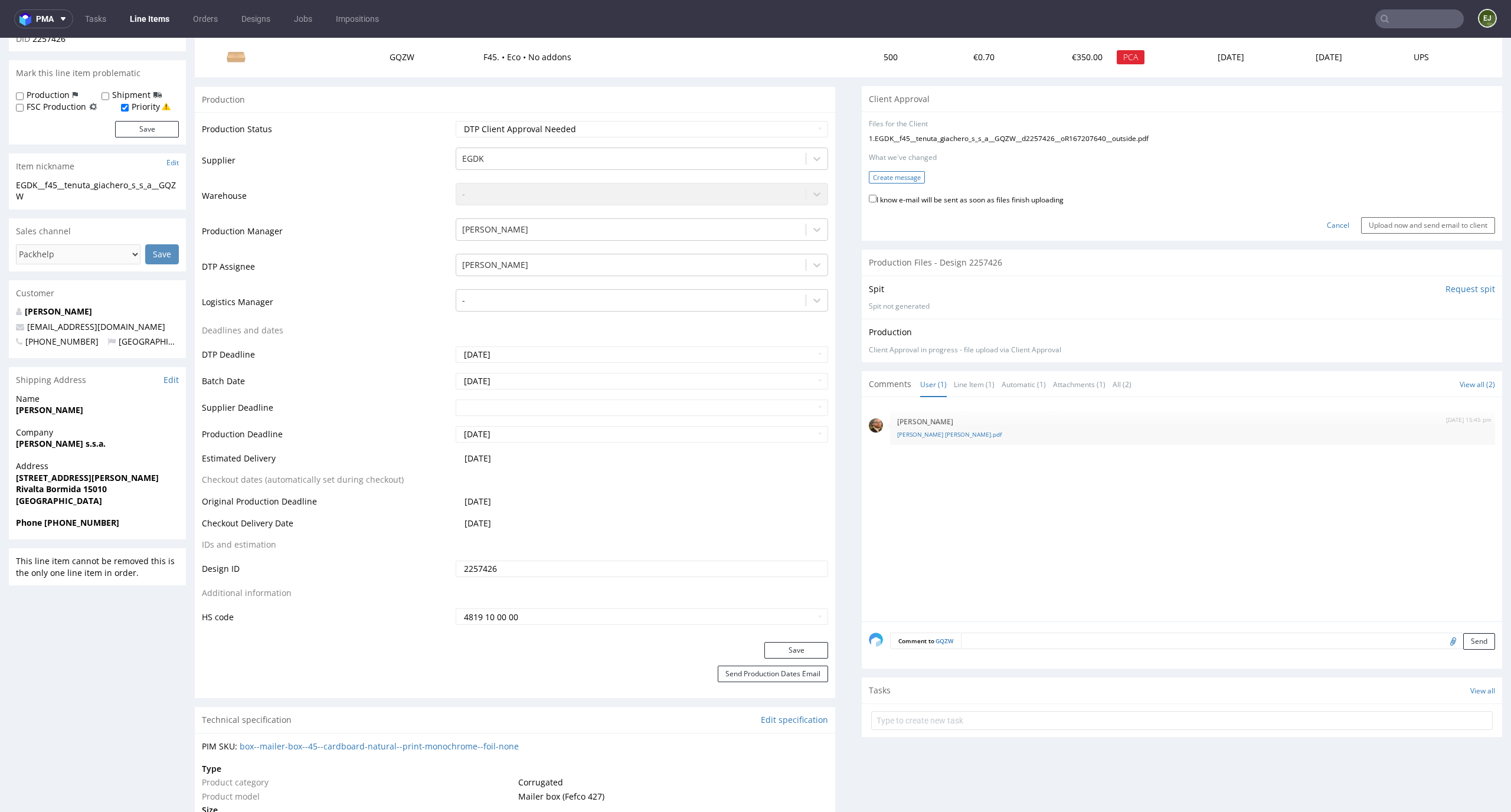
click at [904, 171] on button "Create message" at bounding box center [897, 177] width 56 height 12
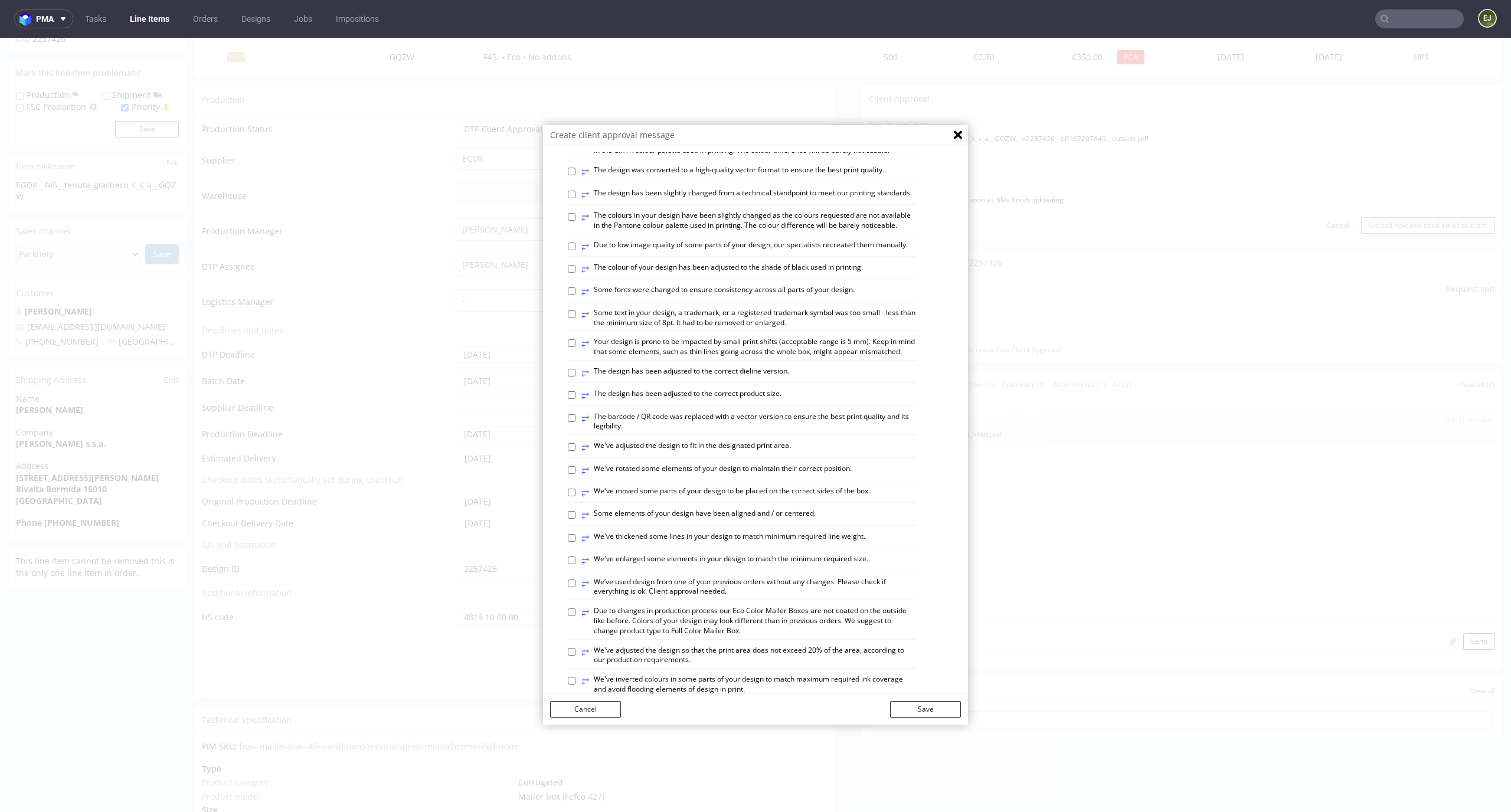
scroll to position [98, 0]
click at [767, 403] on label "⥂ The design has been adjusted to the correct product size." at bounding box center [681, 396] width 200 height 13
click at [575, 400] on input "⥂ The design has been adjusted to the correct product size." at bounding box center [571, 396] width 8 height 8
checkbox input "true"
click at [901, 711] on button "Save" at bounding box center [925, 709] width 71 height 16
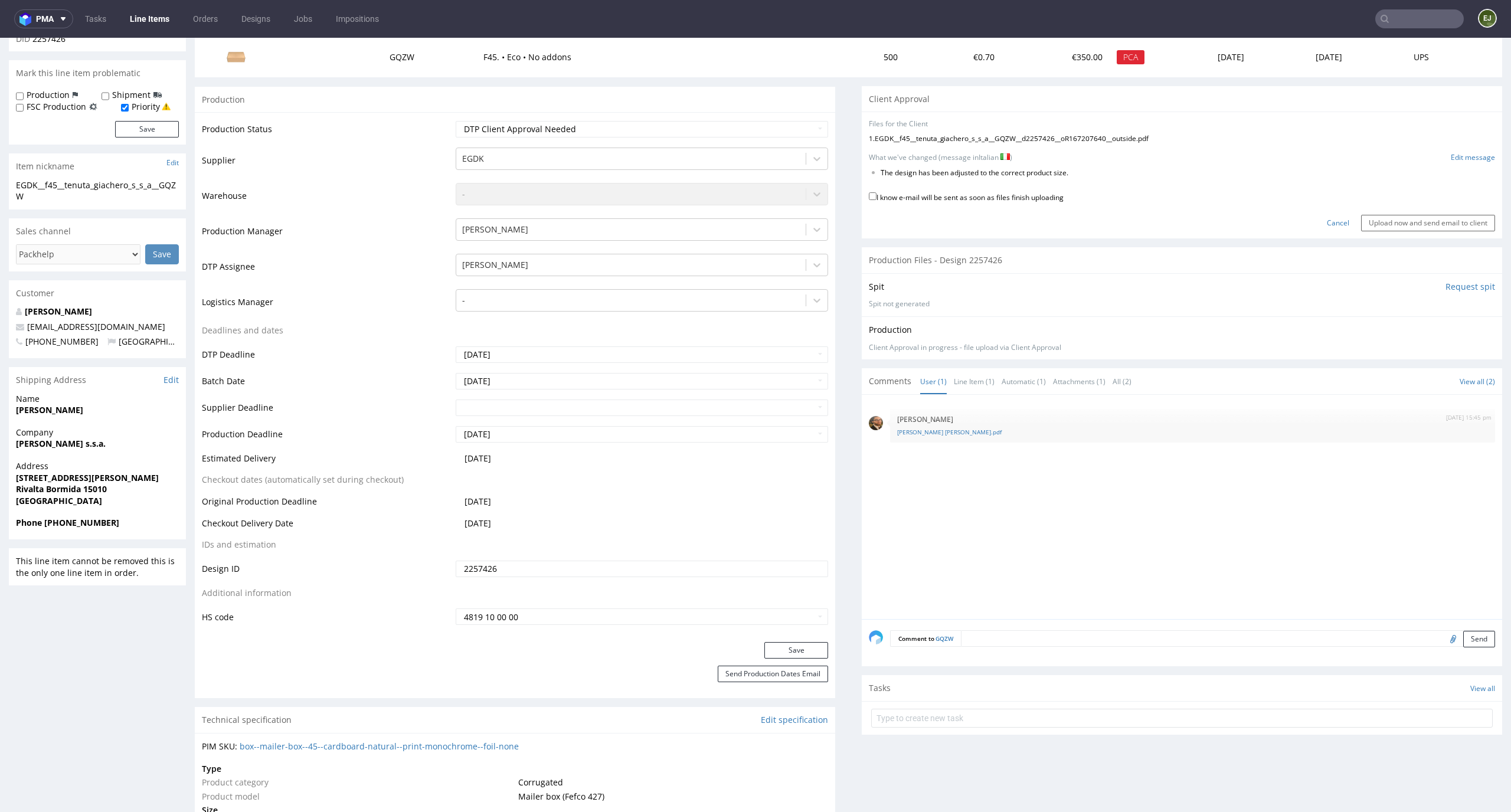
click at [1021, 205] on div "I know e-mail will be sent as soon as files finish uploading" at bounding box center [1182, 198] width 626 height 16
click at [1026, 194] on label "I know e-mail will be sent as soon as files finish uploading" at bounding box center [966, 196] width 195 height 13
click at [877, 194] on input "I know e-mail will be sent as soon as files finish uploading" at bounding box center [873, 196] width 8 height 8
checkbox input "true"
click at [1403, 222] on input "Upload now and send email to client" at bounding box center [1428, 223] width 134 height 16
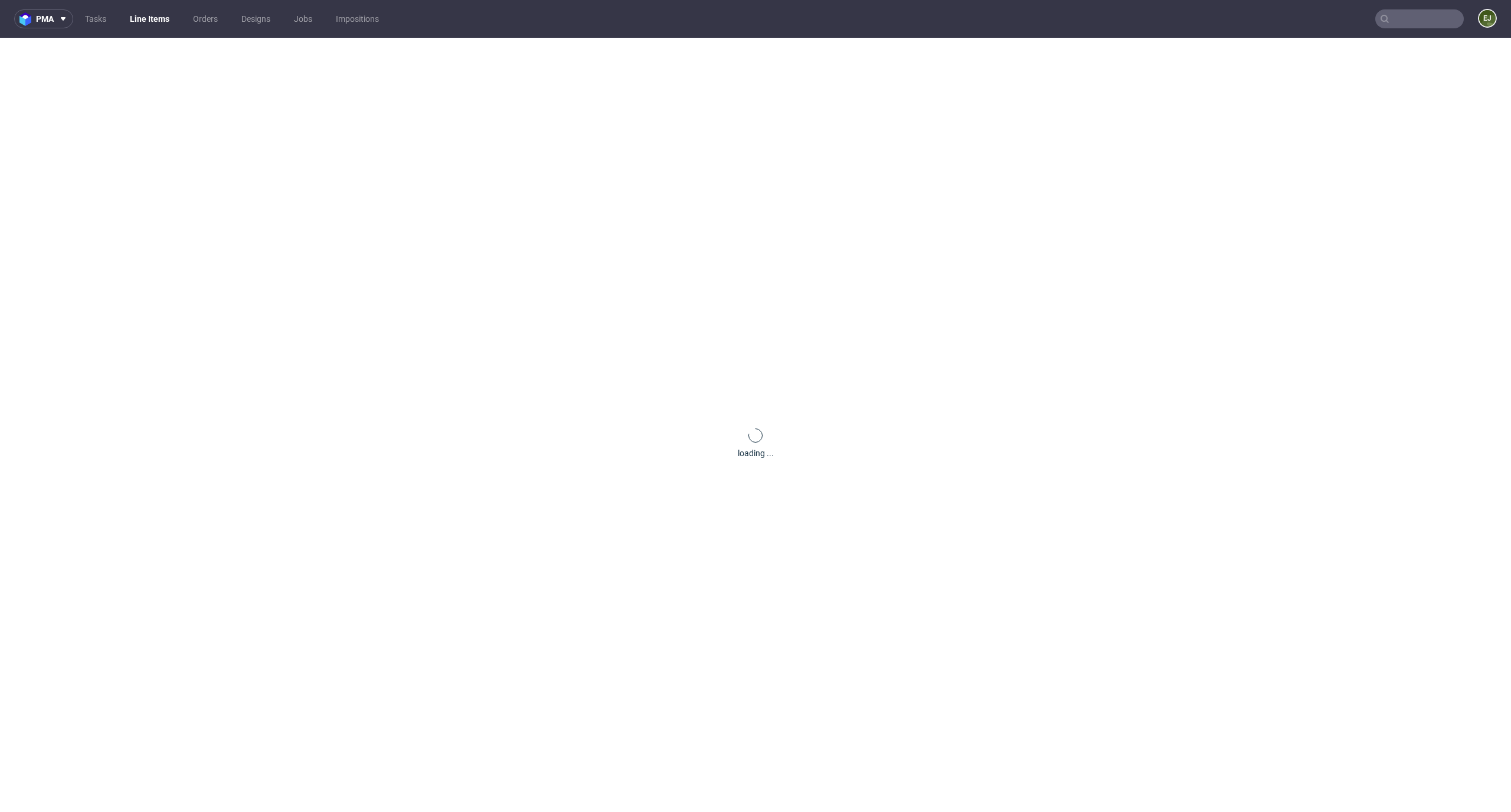
scroll to position [0, 0]
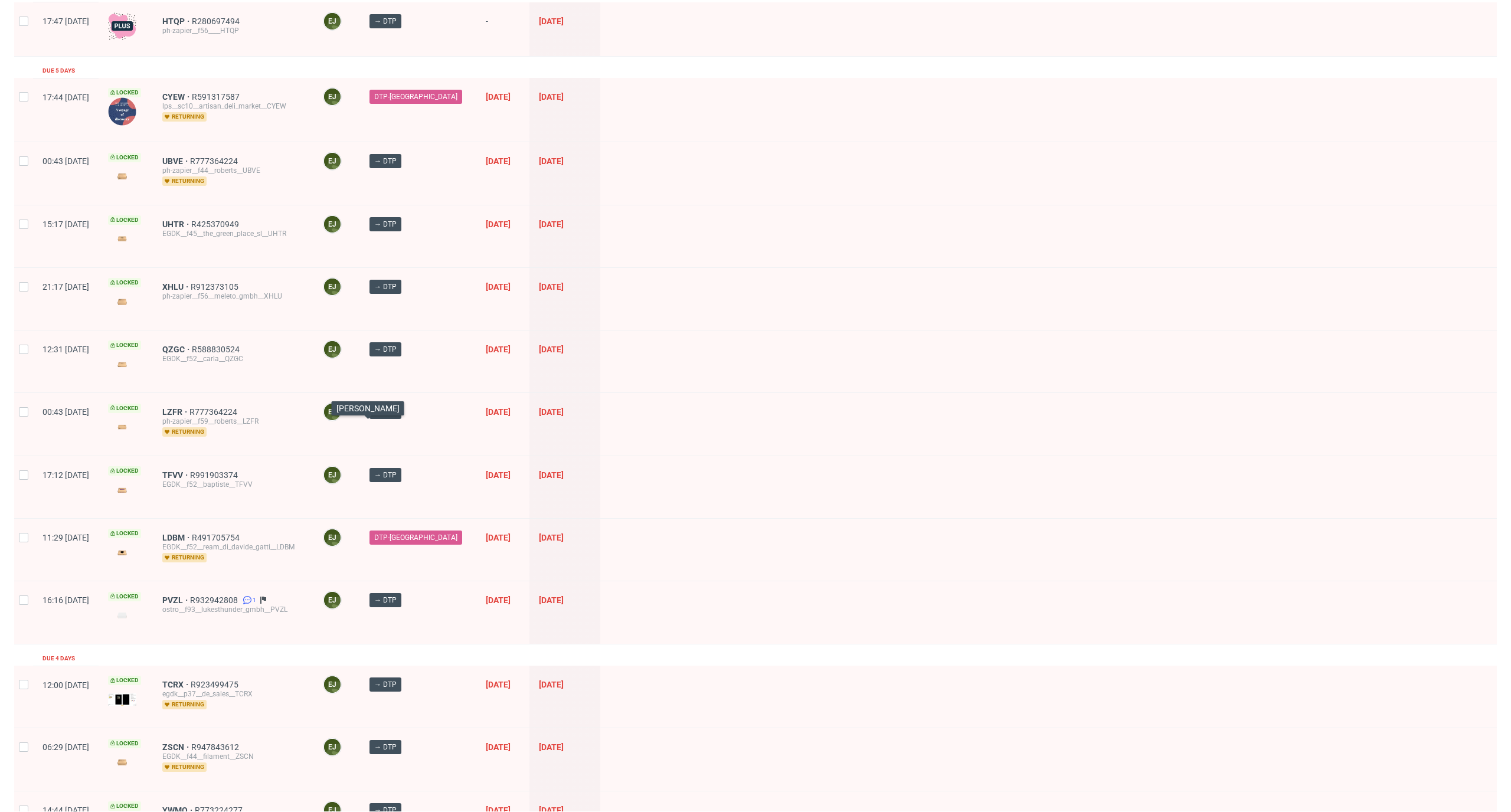
scroll to position [74, 0]
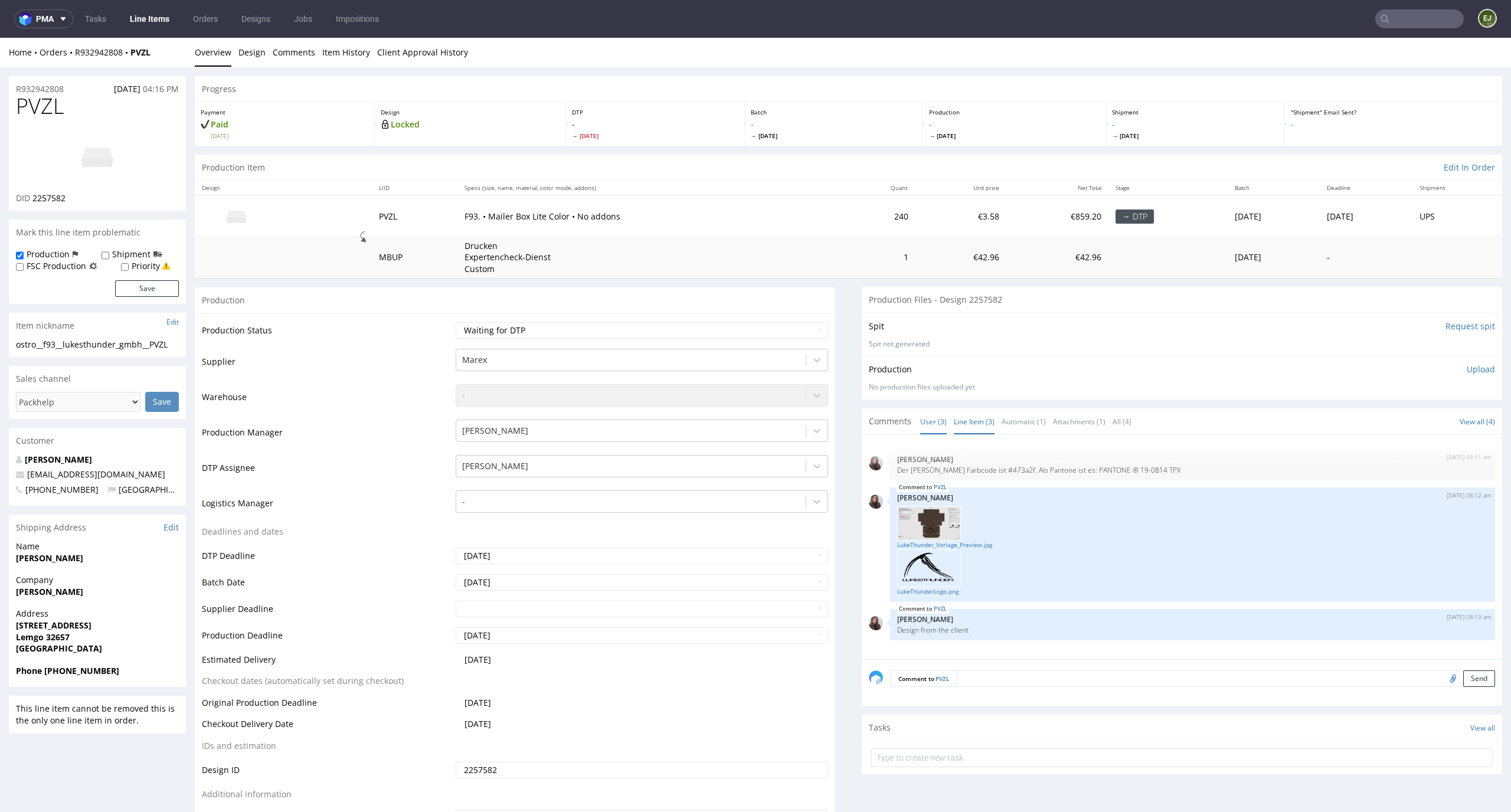
click at [972, 422] on link "Line Item (3)" at bounding box center [974, 422] width 41 height 25
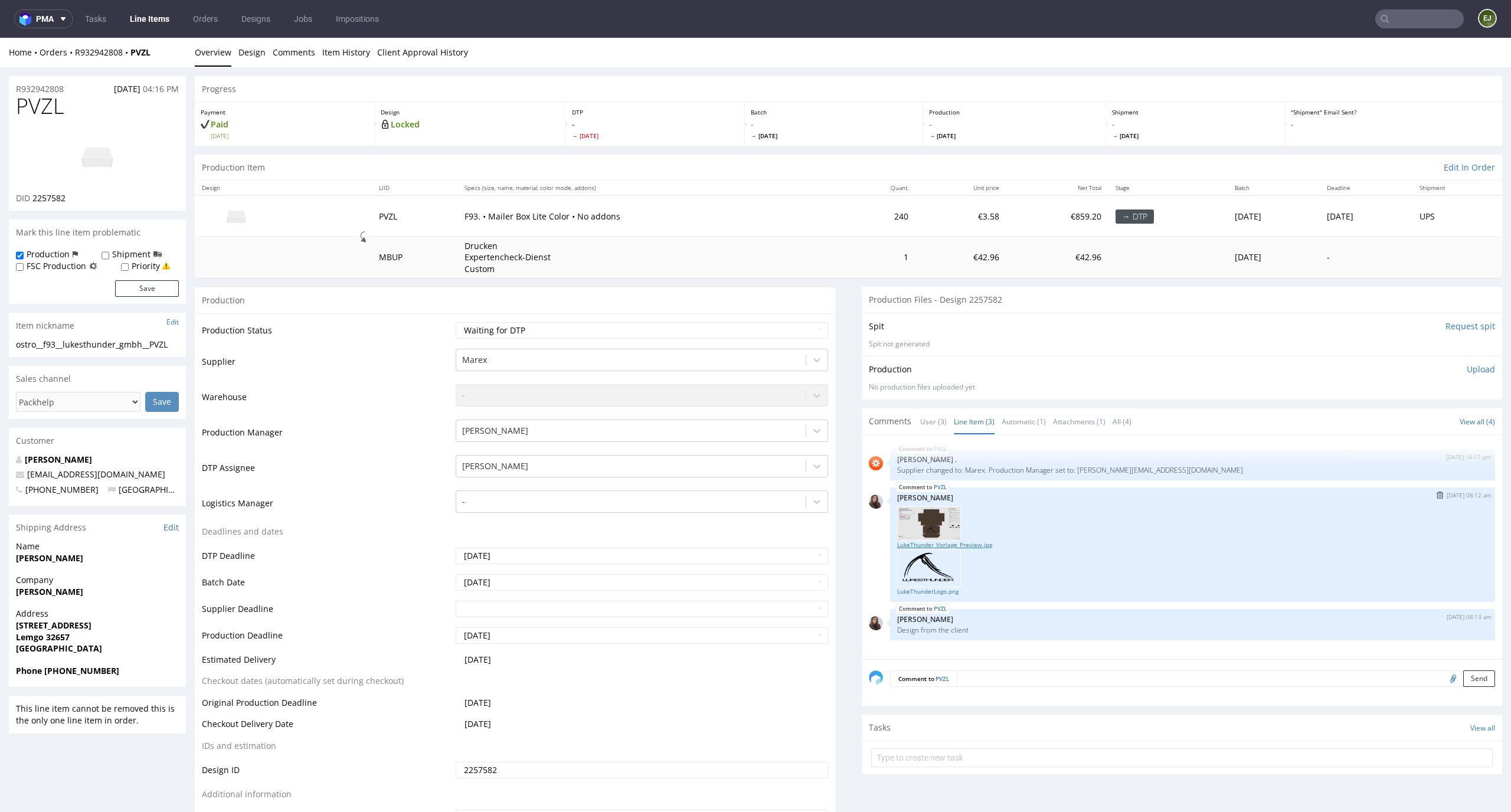
click at [974, 547] on link "LukeThunder_Vorlage_Preview.jpg" at bounding box center [1193, 545] width 591 height 9
click at [940, 588] on link "LukeThunderLogo.png" at bounding box center [1193, 592] width 591 height 9
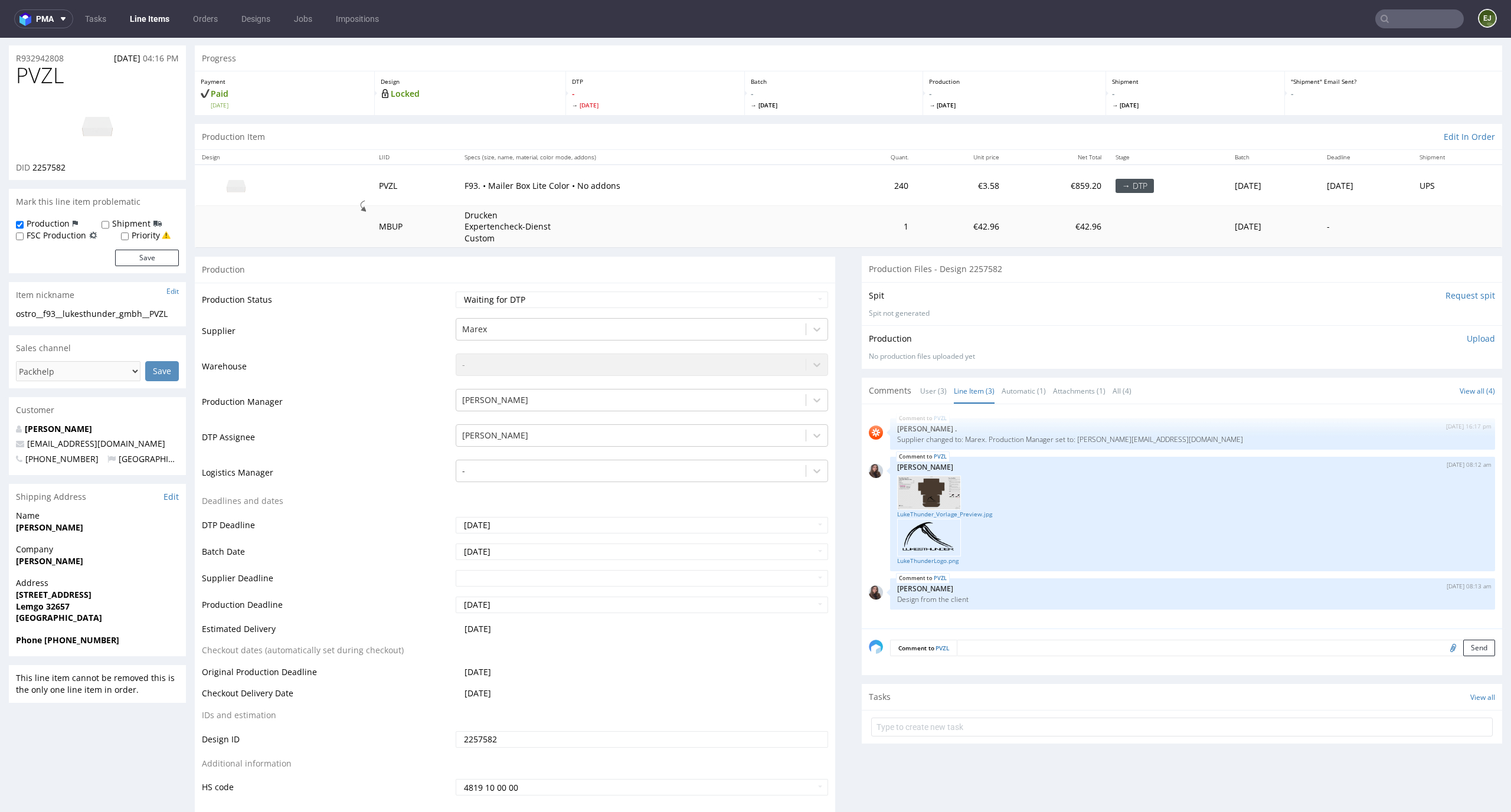
scroll to position [166, 0]
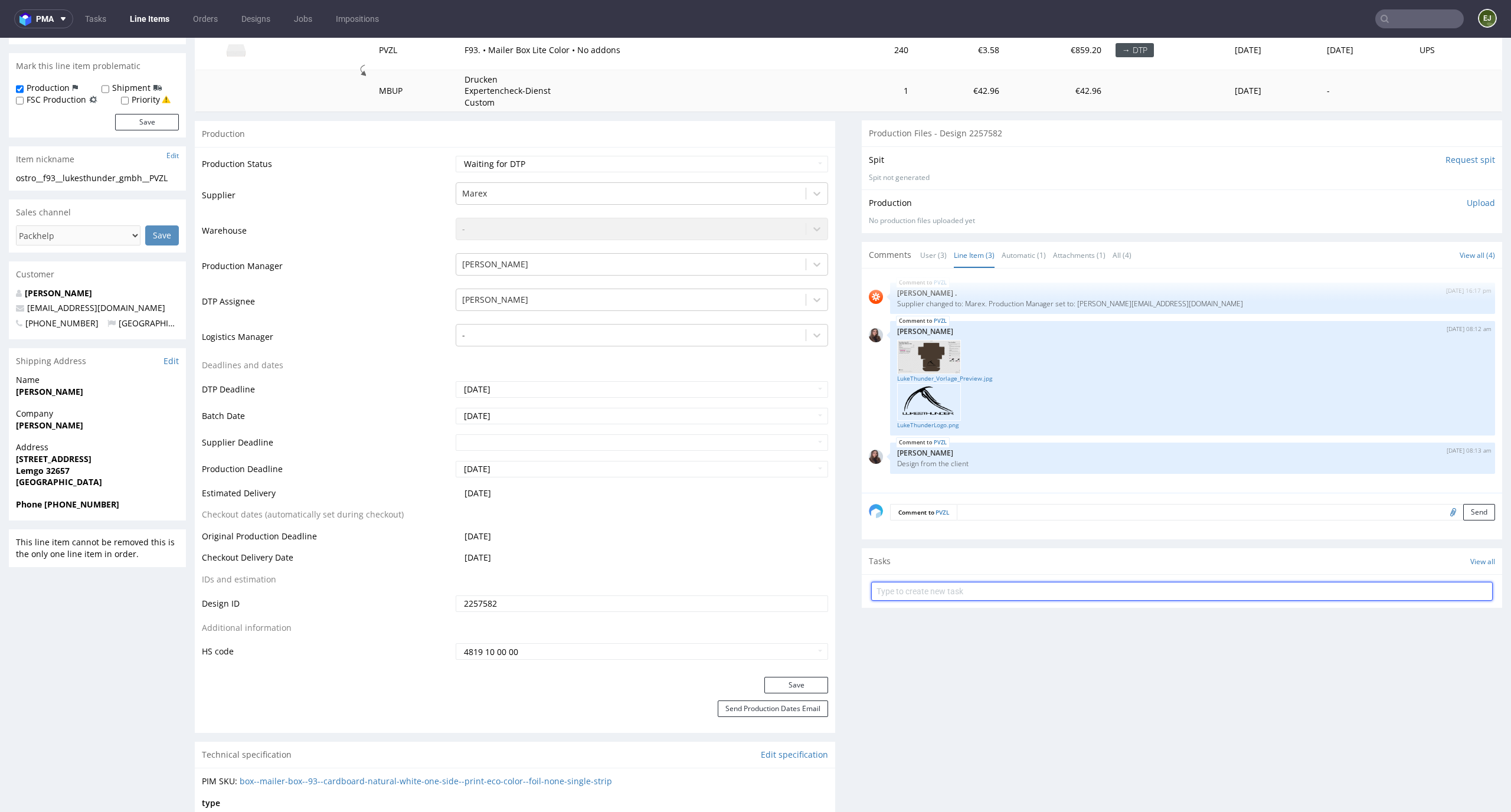
click at [947, 595] on input "text" at bounding box center [1182, 591] width 621 height 19
type input "express issue"
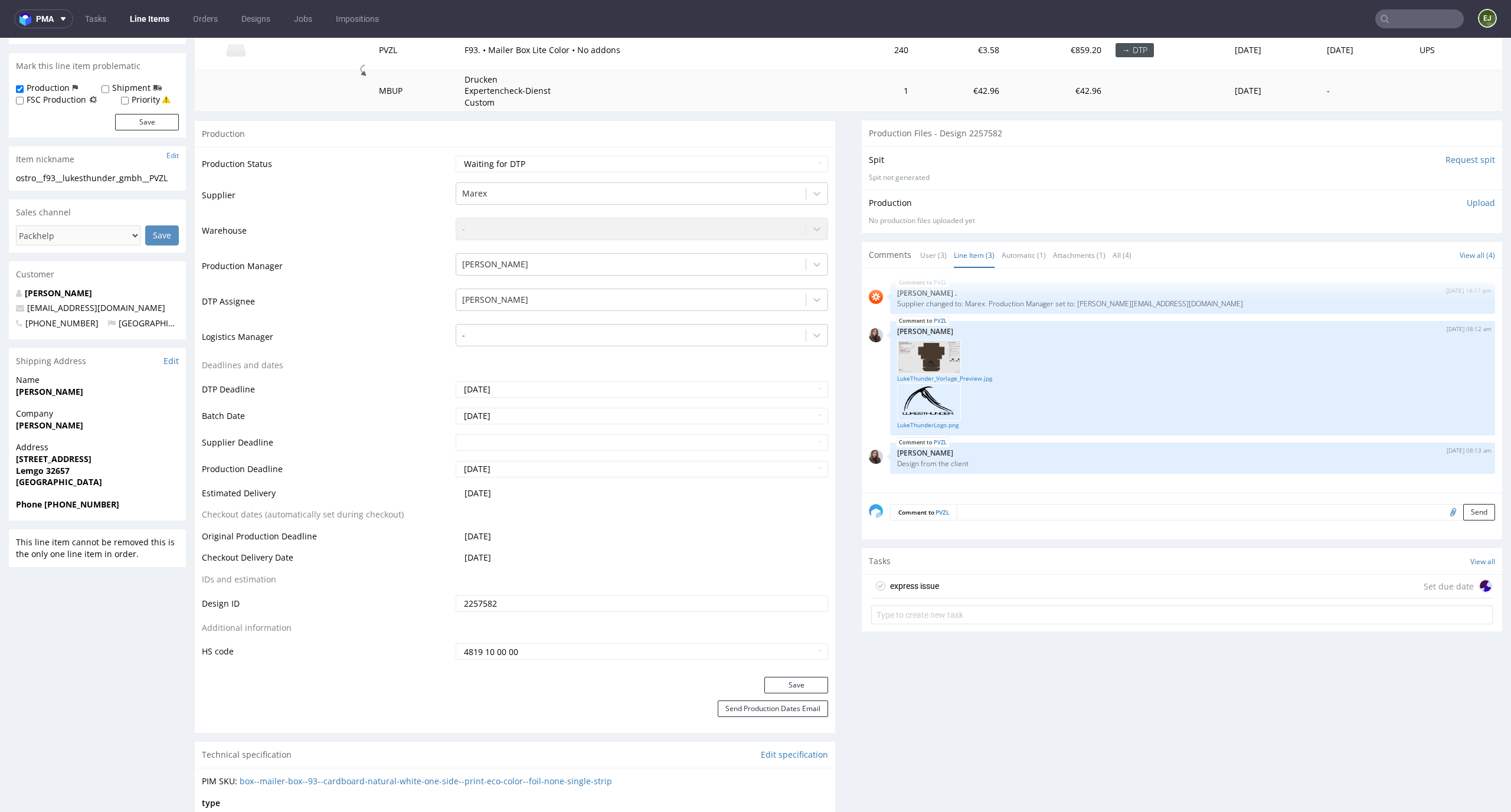
click at [920, 595] on div "express issue" at bounding box center [905, 586] width 68 height 19
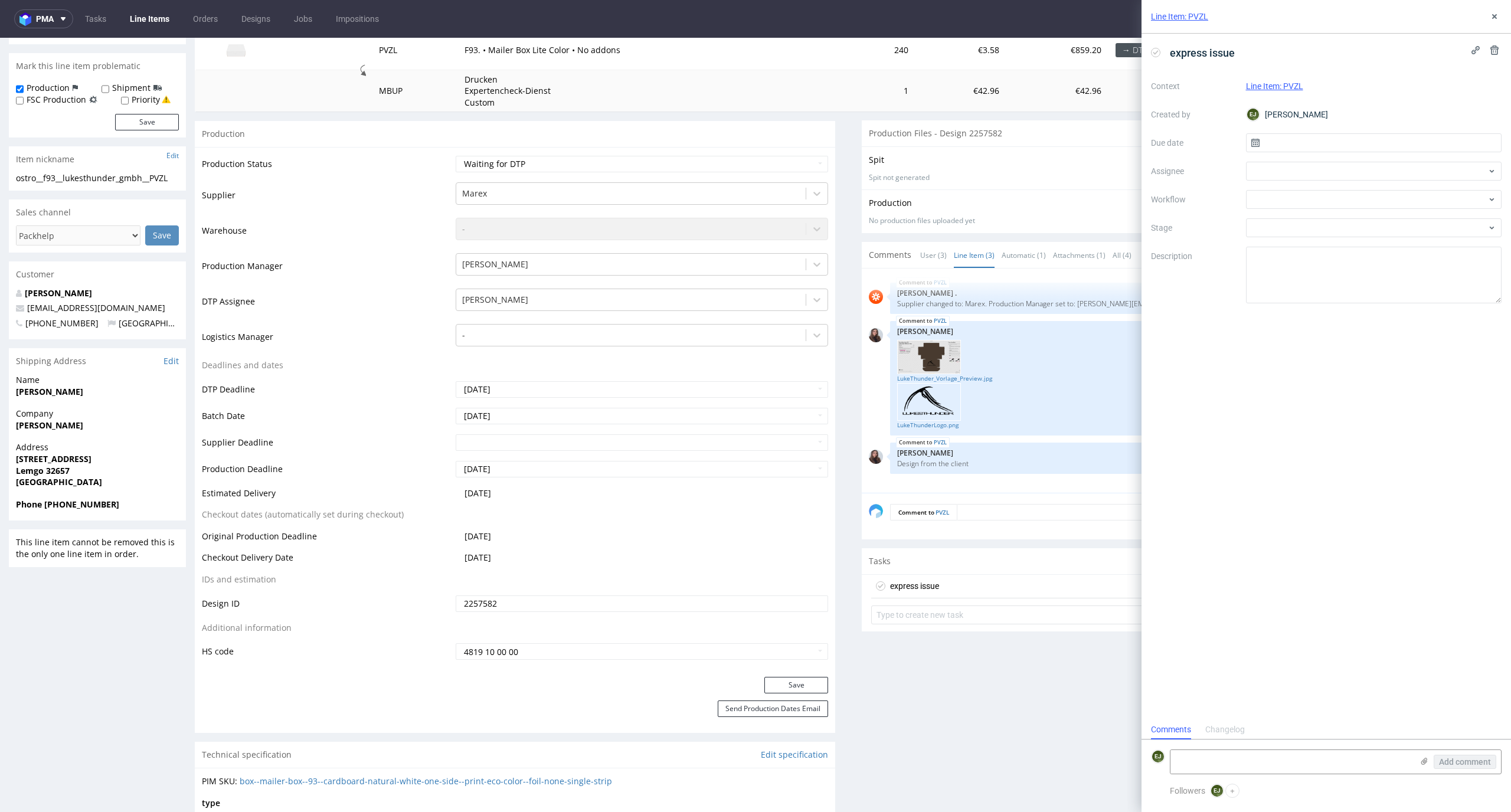
scroll to position [10, 0]
click at [1299, 138] on input "text" at bounding box center [1374, 142] width 256 height 19
click at [1359, 264] on span "16" at bounding box center [1355, 262] width 10 height 12
type input "[DATE]"
click at [1367, 210] on div "Context Line Item: PVZL Created by [PERSON_NAME] Due date [DATE] Assignee Workf…" at bounding box center [1326, 190] width 350 height 227
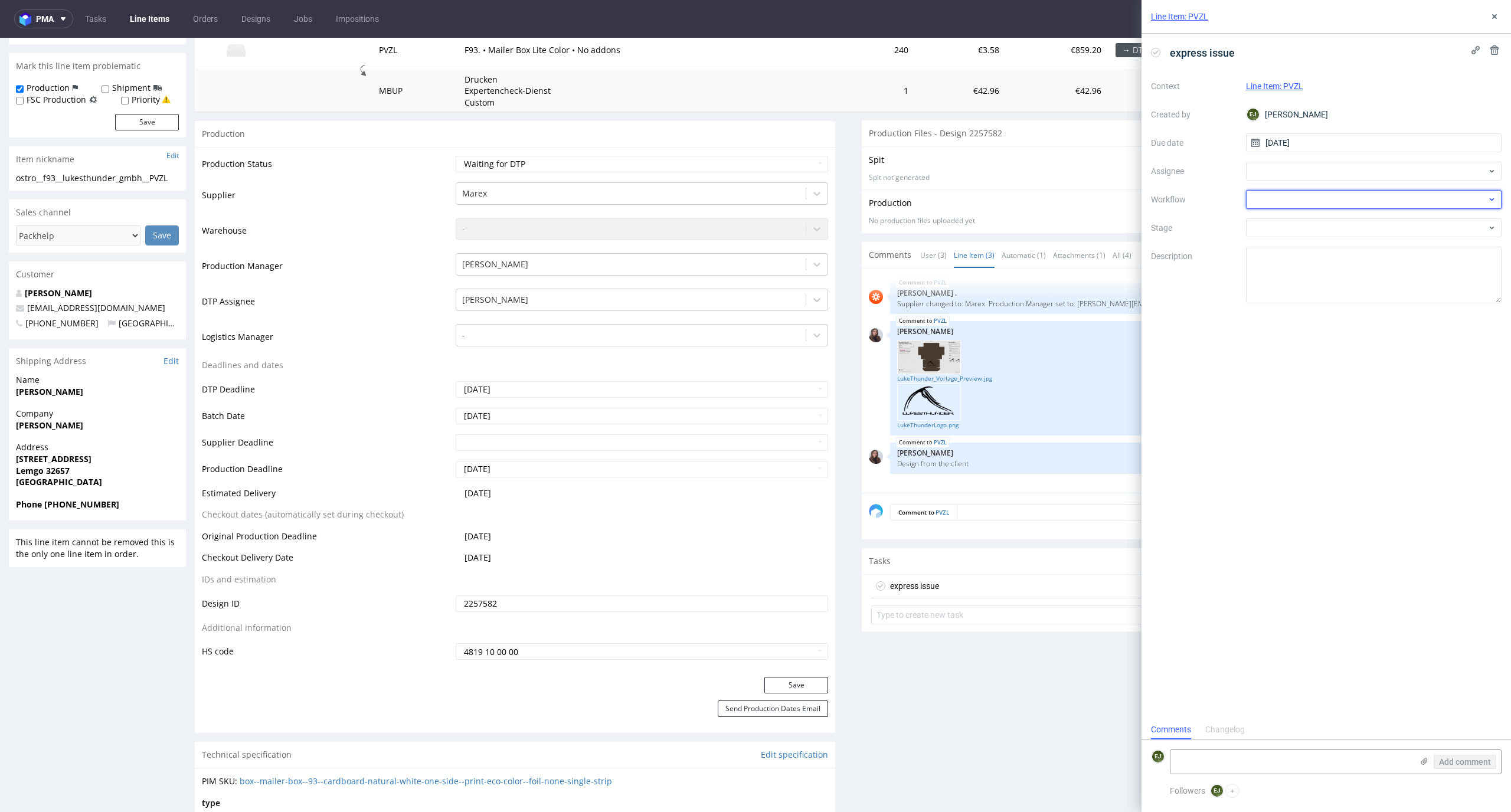
click at [1369, 205] on div at bounding box center [1374, 199] width 256 height 19
click at [1366, 269] on div "DTP - Issue" at bounding box center [1374, 263] width 247 height 21
click at [916, 374] on link "LukeThunder_Vorlage_Preview.jpg" at bounding box center [1193, 378] width 591 height 9
click at [931, 424] on link "LukeThunderLogo.png" at bounding box center [1193, 425] width 591 height 9
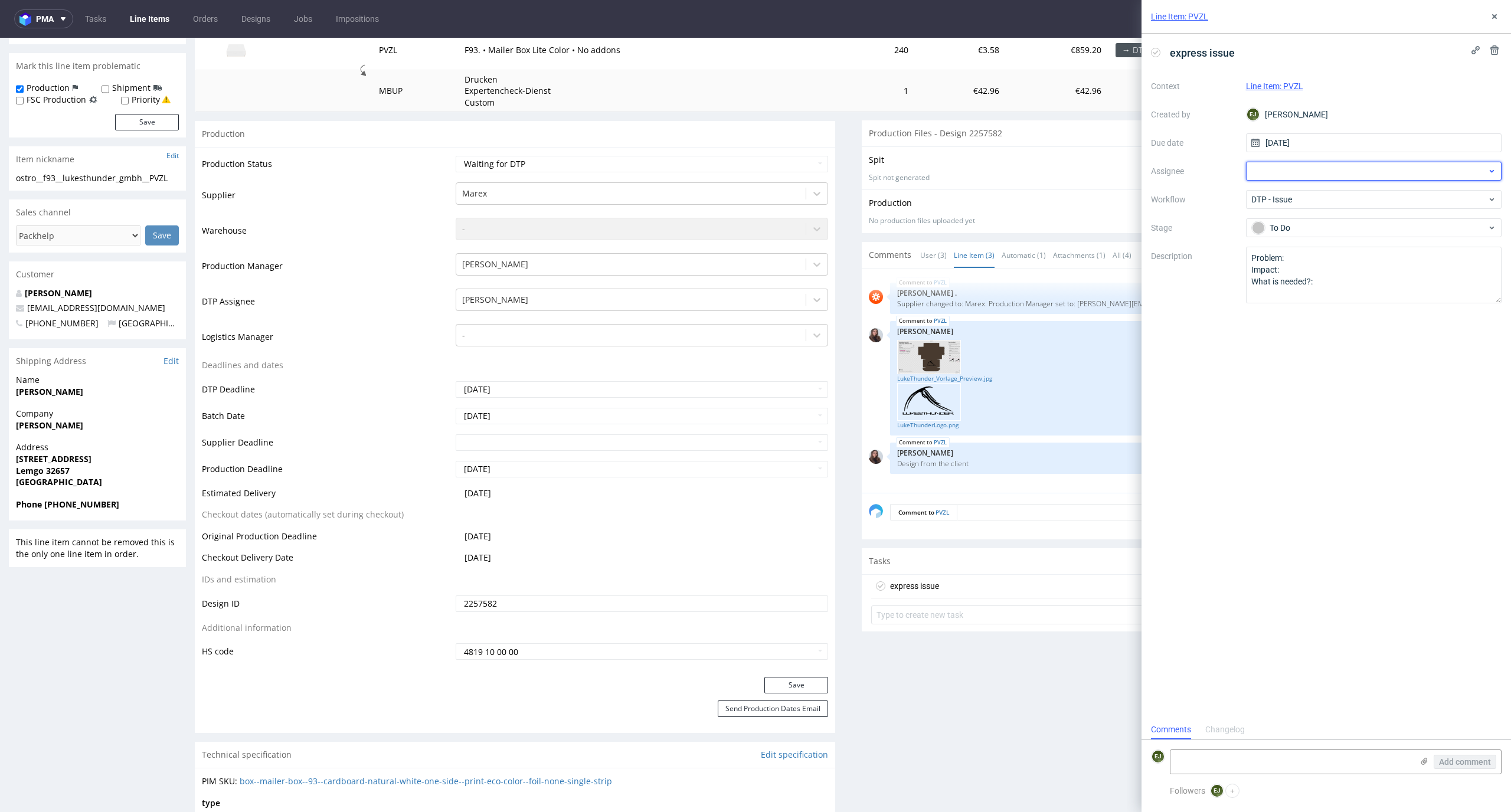
click at [1361, 170] on div at bounding box center [1374, 171] width 256 height 19
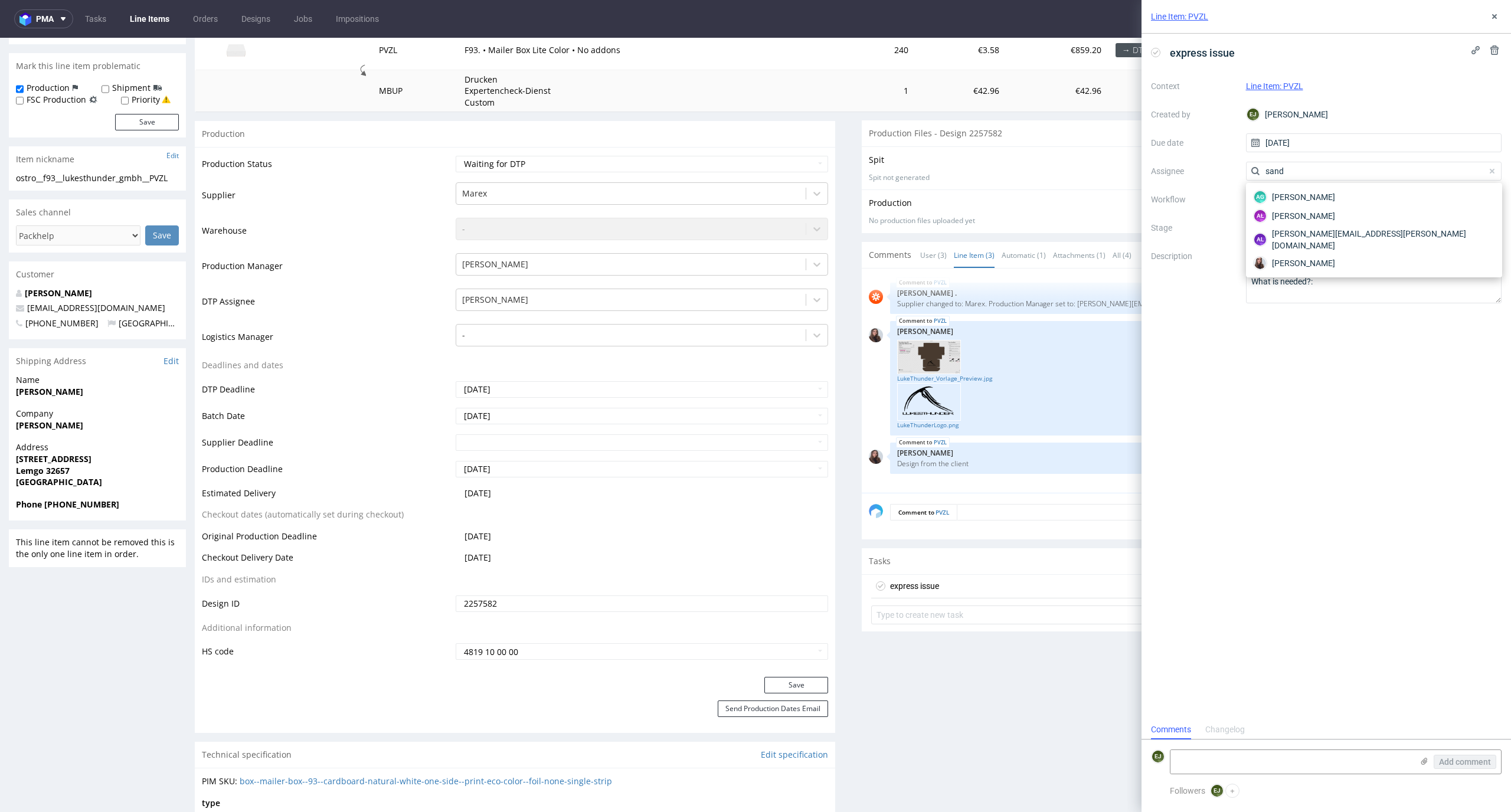
type input "sandr"
click at [1377, 254] on div "[PERSON_NAME]" at bounding box center [1374, 263] width 247 height 19
click at [1264, 765] on textarea at bounding box center [1291, 762] width 242 height 24
paste textarea "With this type of packaging, we do not print the background. I suggest changing…"
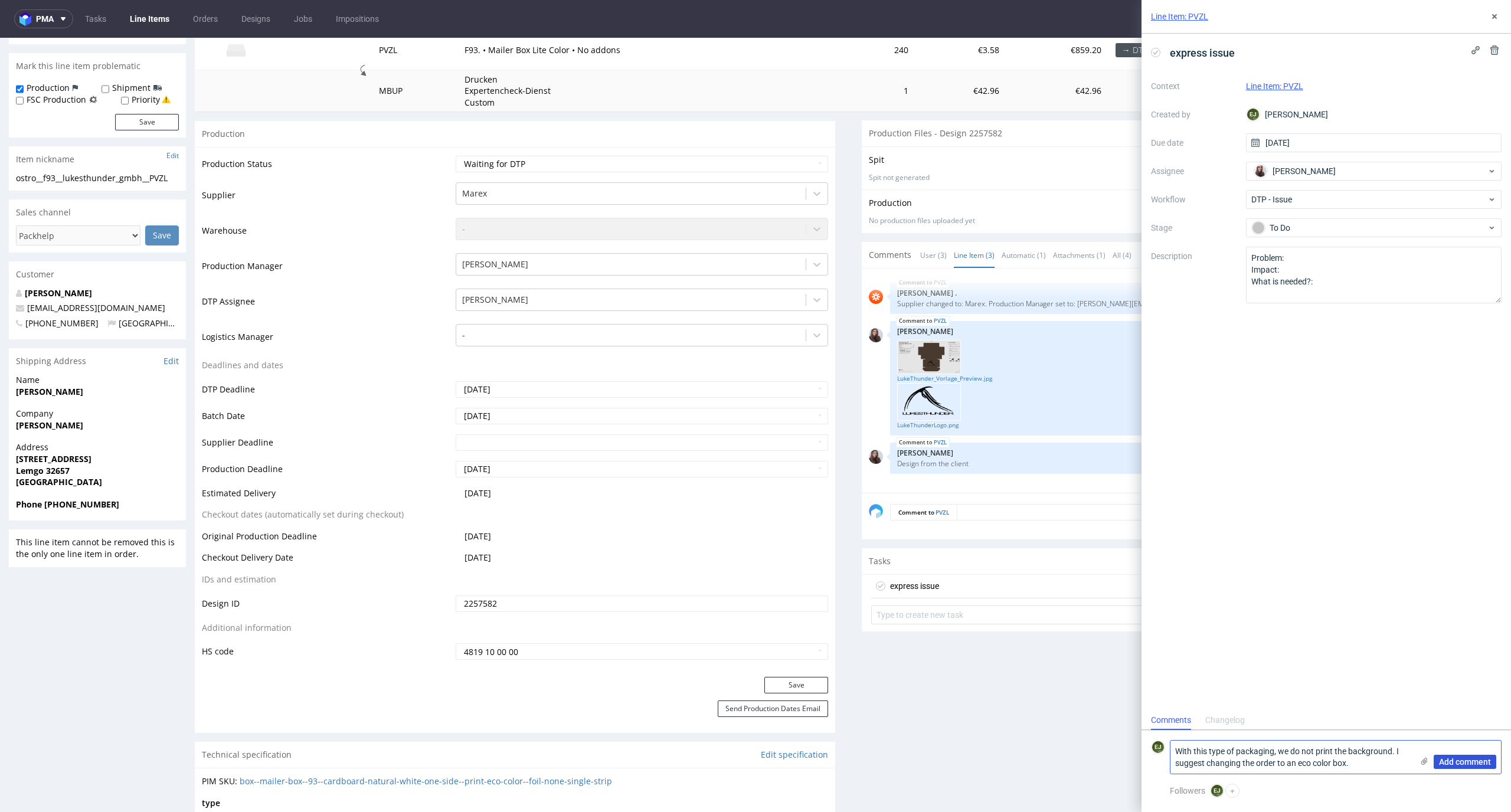
type textarea "With this type of packaging, we do not print the background. I suggest changing…"
click at [1451, 756] on button "Add comment" at bounding box center [1465, 762] width 62 height 14
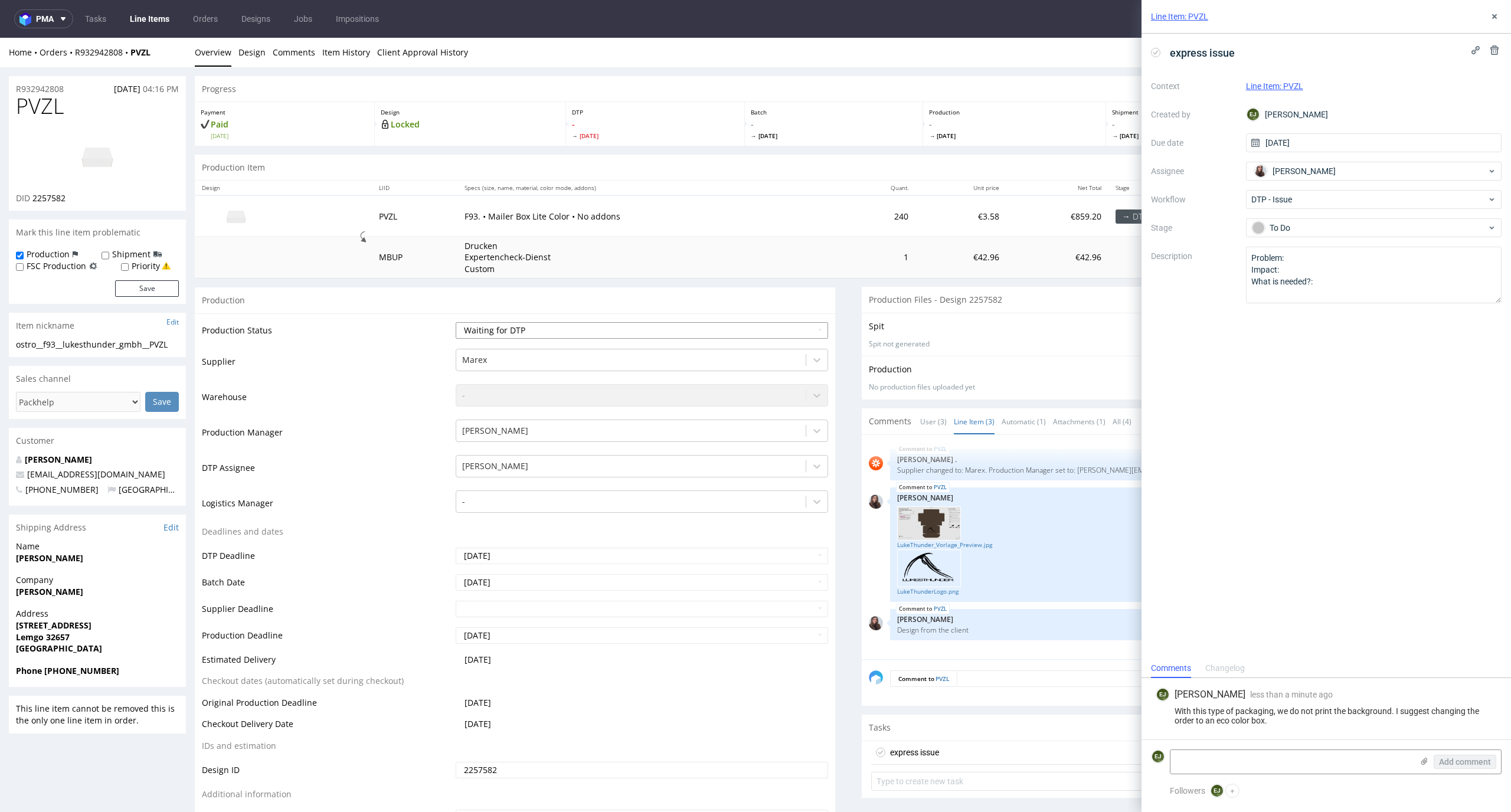
click at [753, 335] on select "Waiting for Artwork Waiting for Diecut Waiting for Mockup Waiting for DTP Waiti…" at bounding box center [642, 330] width 373 height 16
select select "dtp_issue"
click at [456, 323] on select "Waiting for Artwork Waiting for Diecut Waiting for Mockup Waiting for DTP Waiti…" at bounding box center [642, 330] width 373 height 16
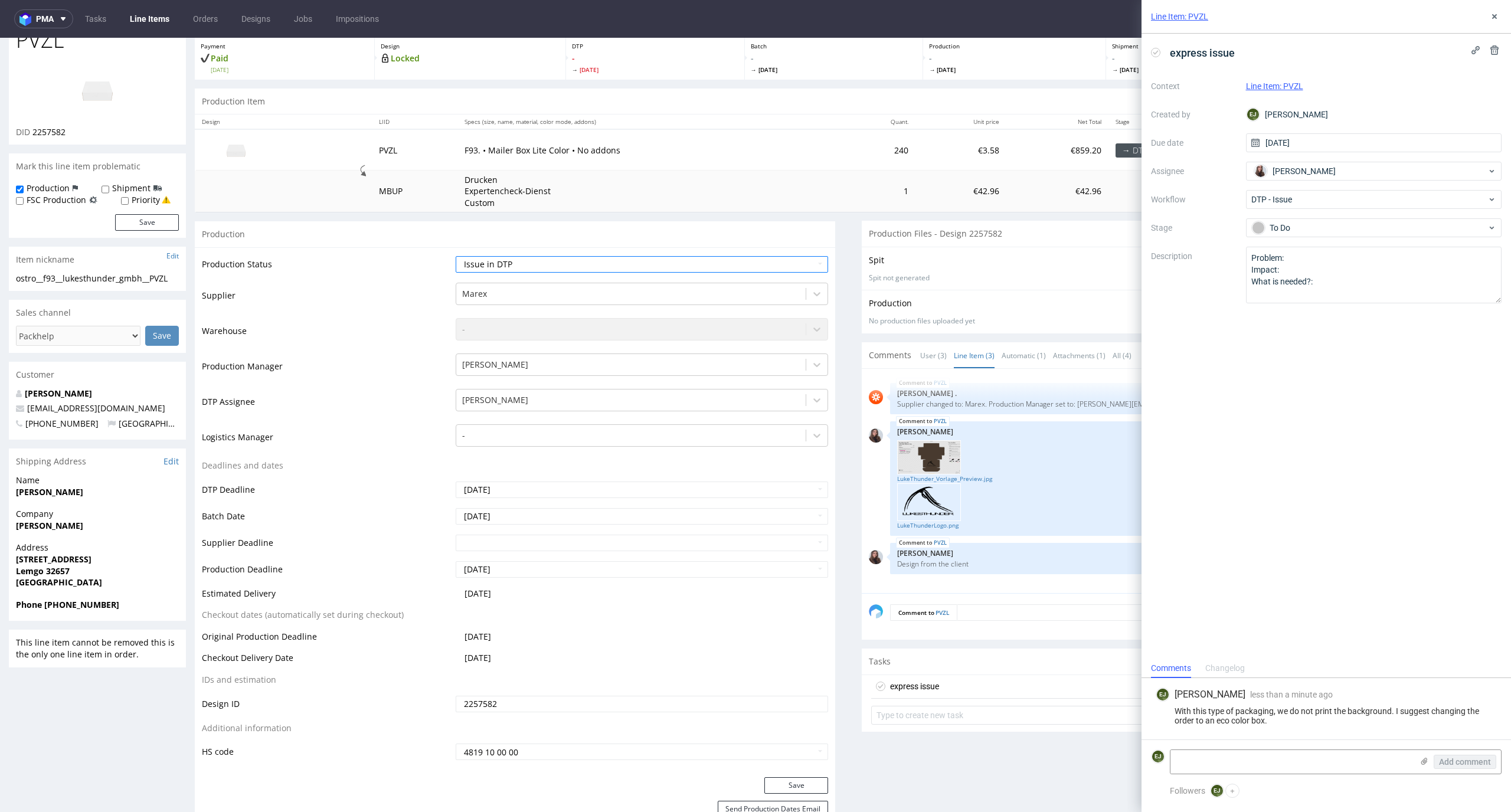
scroll to position [143, 0]
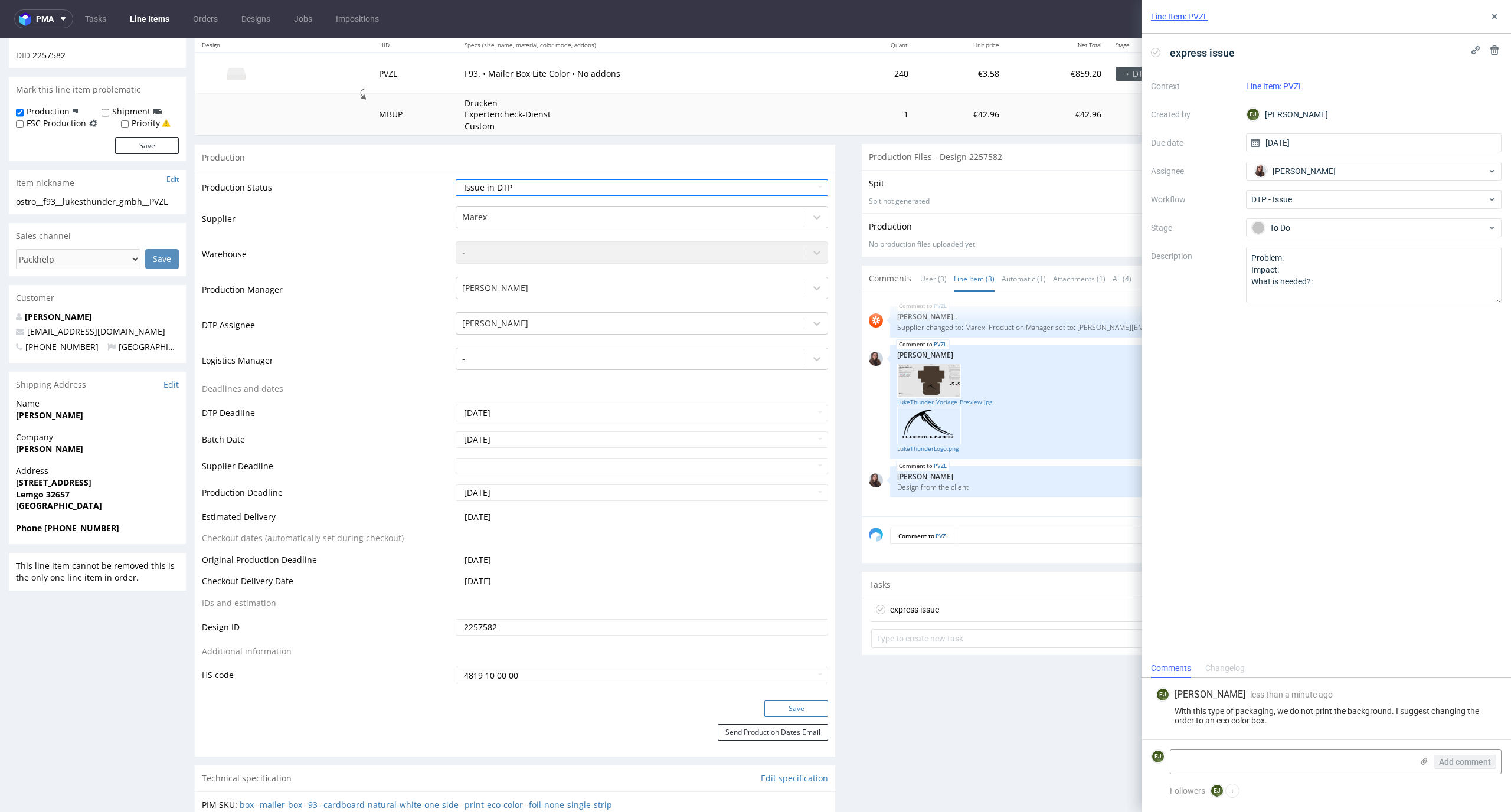
click at [783, 708] on button "Save" at bounding box center [796, 709] width 64 height 16
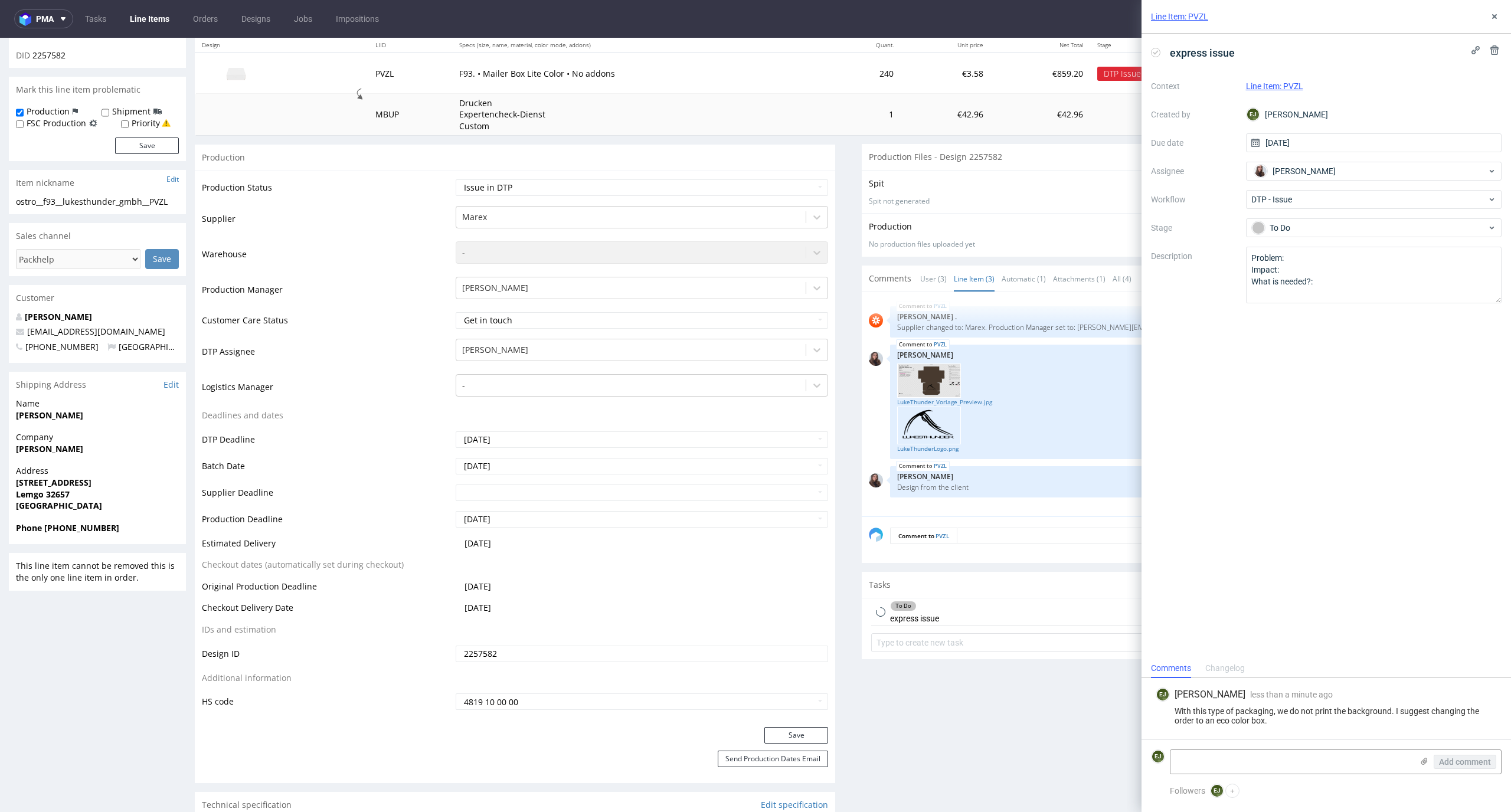
click at [160, 128] on div "Priority" at bounding box center [146, 123] width 50 height 12
click at [154, 124] on label "Priority" at bounding box center [146, 123] width 28 height 12
click at [129, 124] on input "Priority" at bounding box center [125, 125] width 8 height 10
checkbox input "true"
click at [156, 151] on button "Save" at bounding box center [146, 145] width 64 height 16
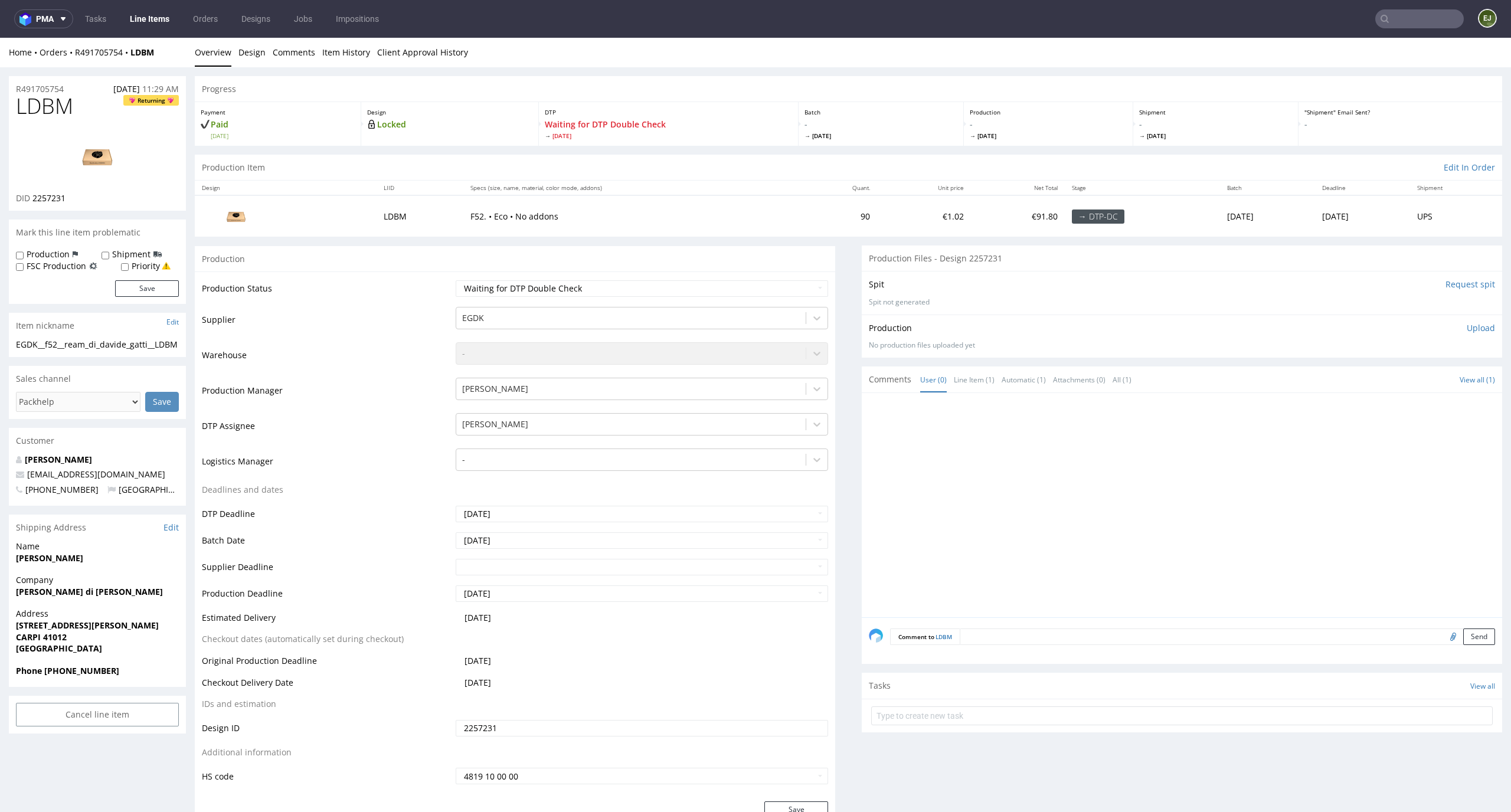
click at [160, 19] on link "Line Items" at bounding box center [149, 19] width 54 height 19
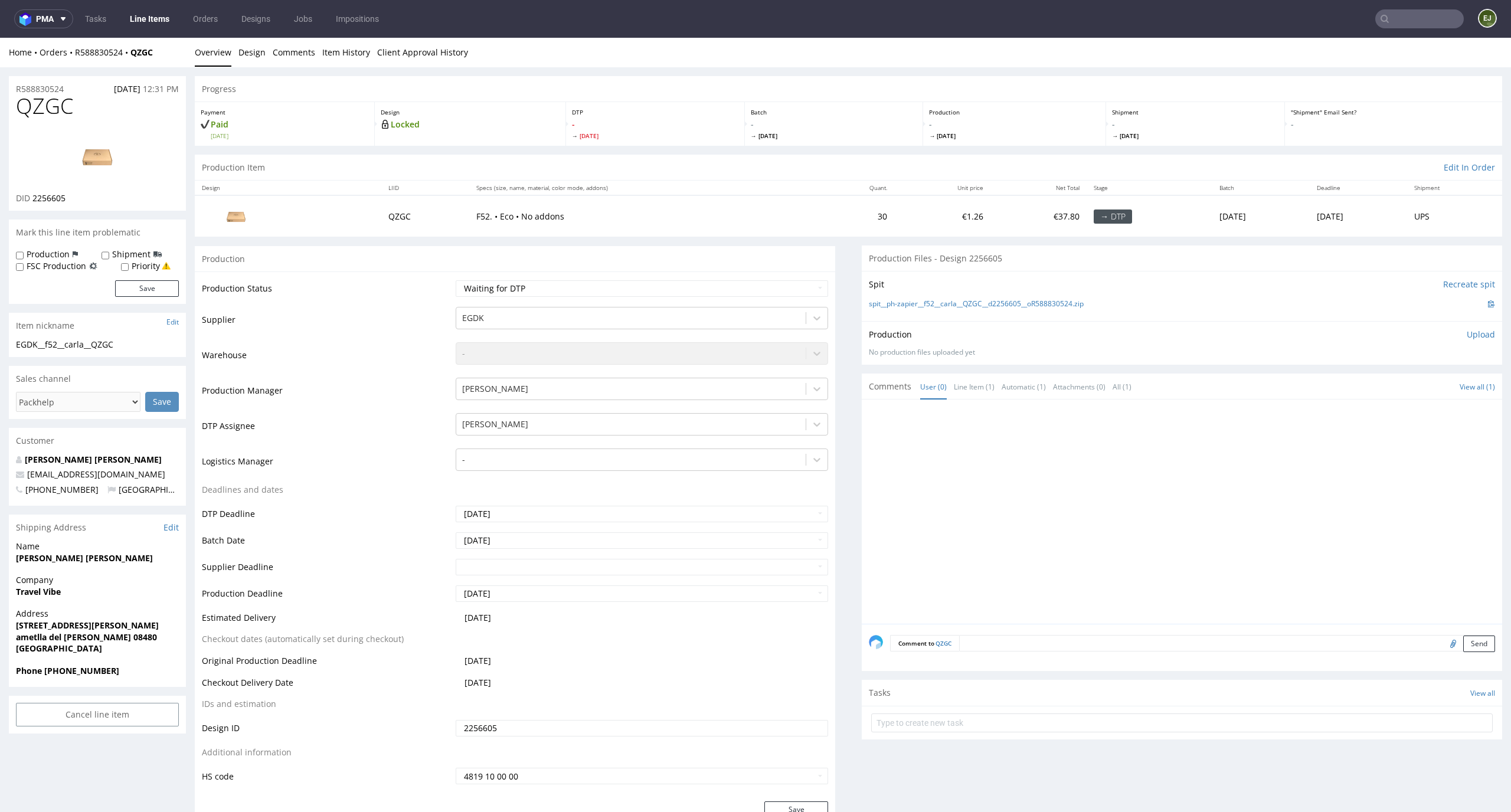
click at [564, 299] on td "Waiting for Artwork Waiting for Diecut Waiting for Mockup Waiting for DTP Waiti…" at bounding box center [640, 292] width 376 height 27
click at [566, 292] on select "Waiting for Artwork Waiting for Diecut Waiting for Mockup Waiting for DTP Waiti…" at bounding box center [642, 288] width 373 height 16
select select "dtp_in_process"
click at [456, 280] on select "Waiting for Artwork Waiting for Diecut Waiting for Mockup Waiting for DTP Waiti…" at bounding box center [642, 288] width 373 height 16
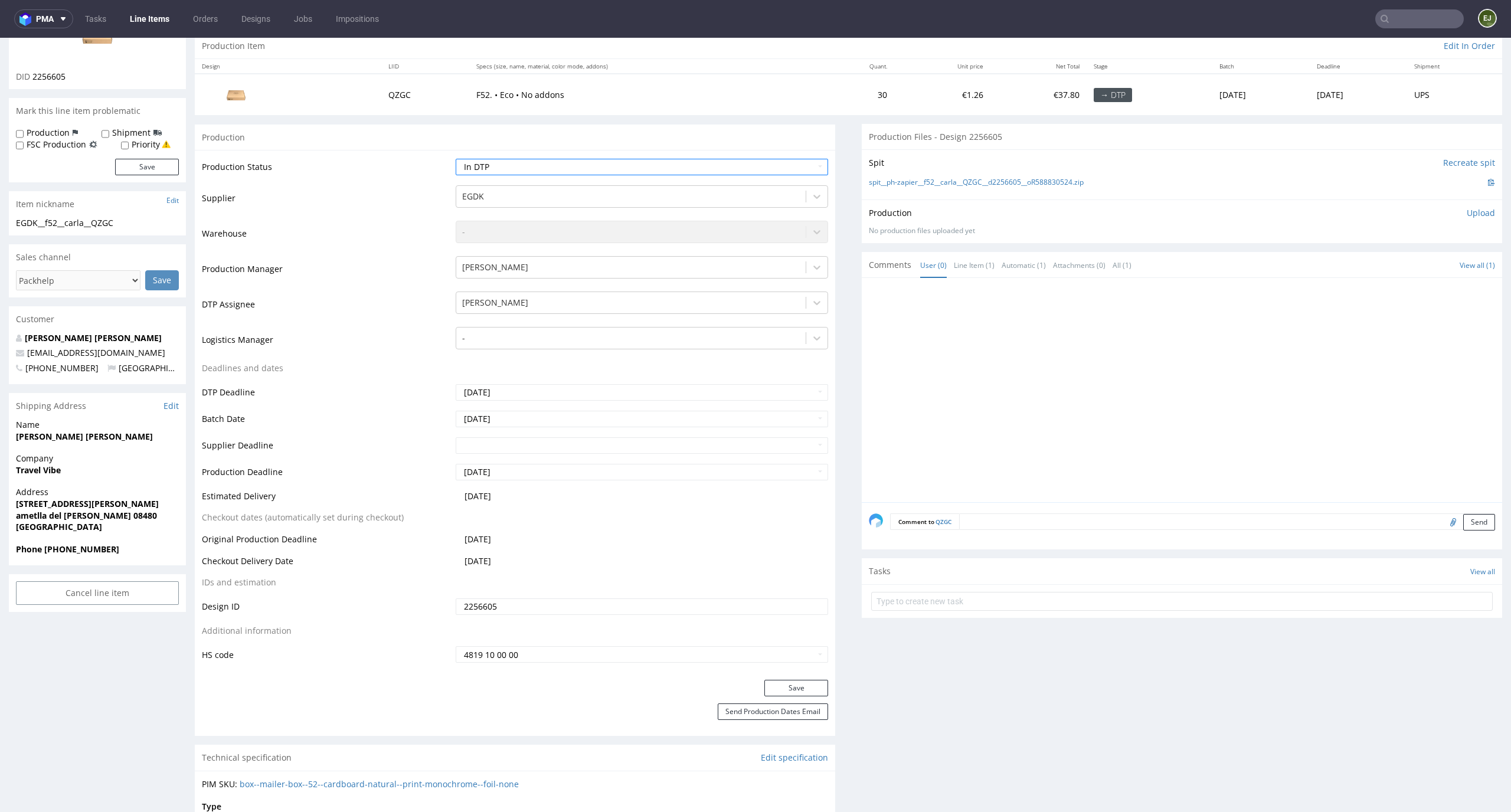
scroll to position [152, 0]
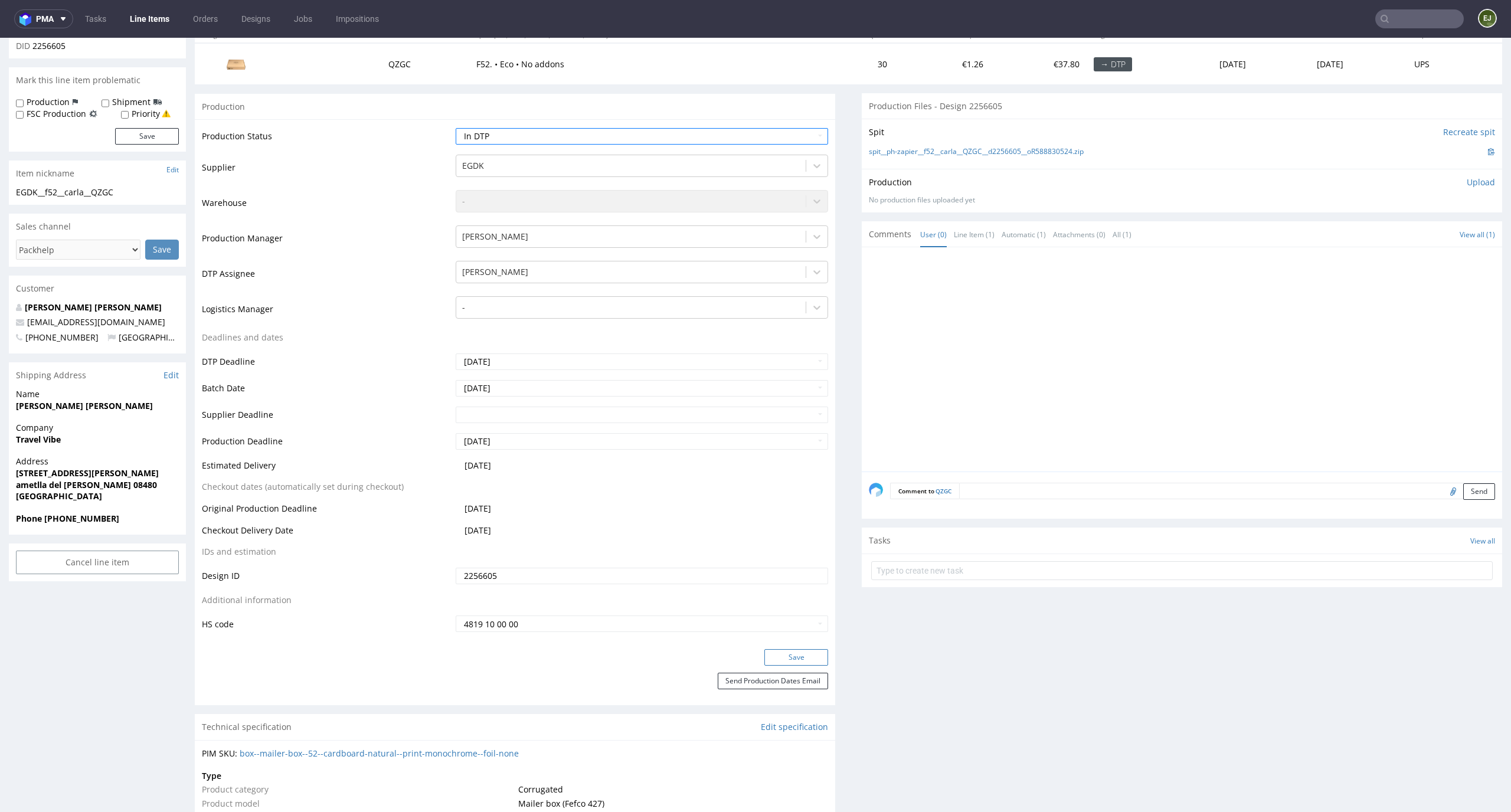
click at [810, 659] on button "Save" at bounding box center [796, 657] width 64 height 16
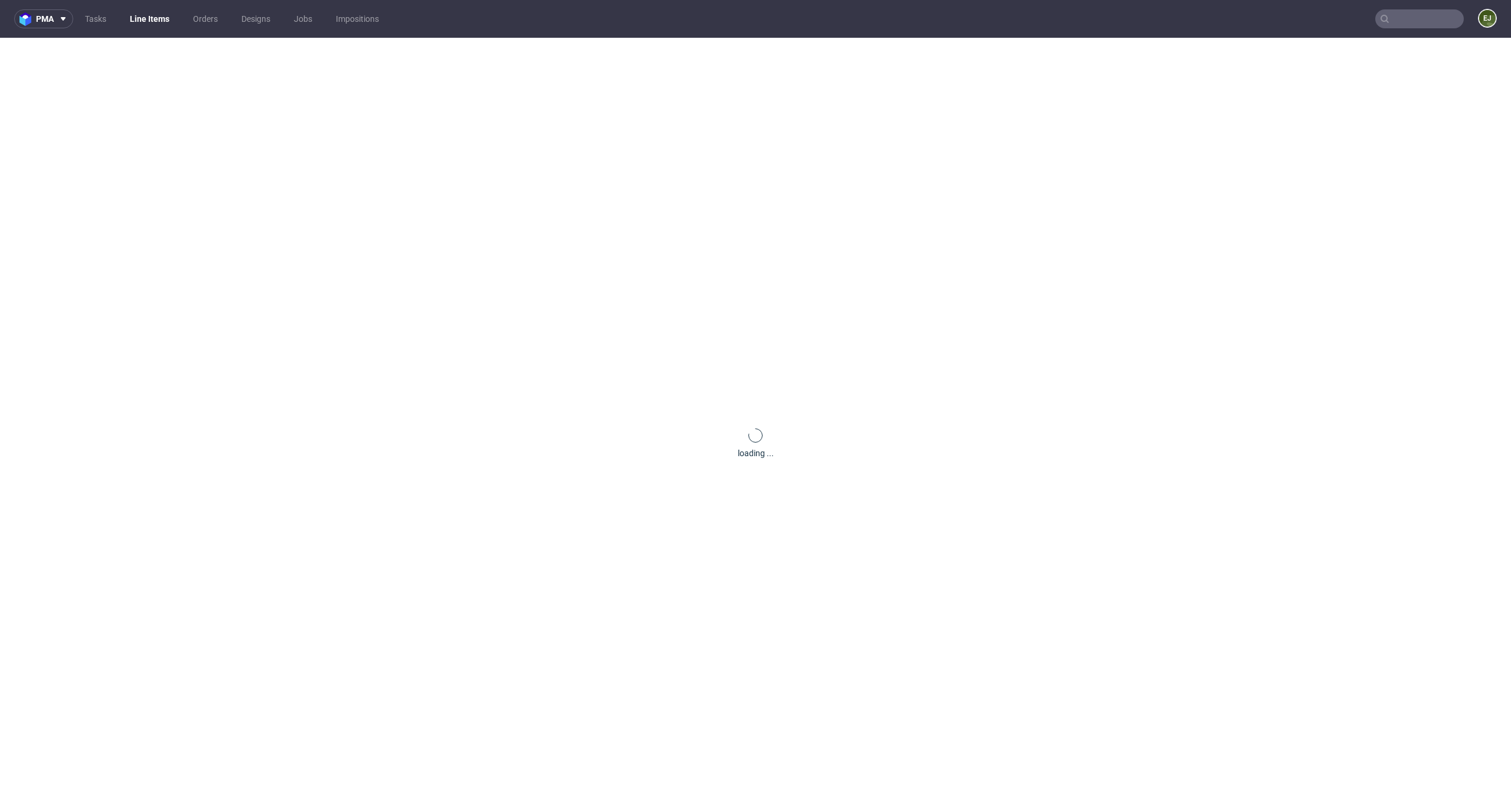
scroll to position [0, 0]
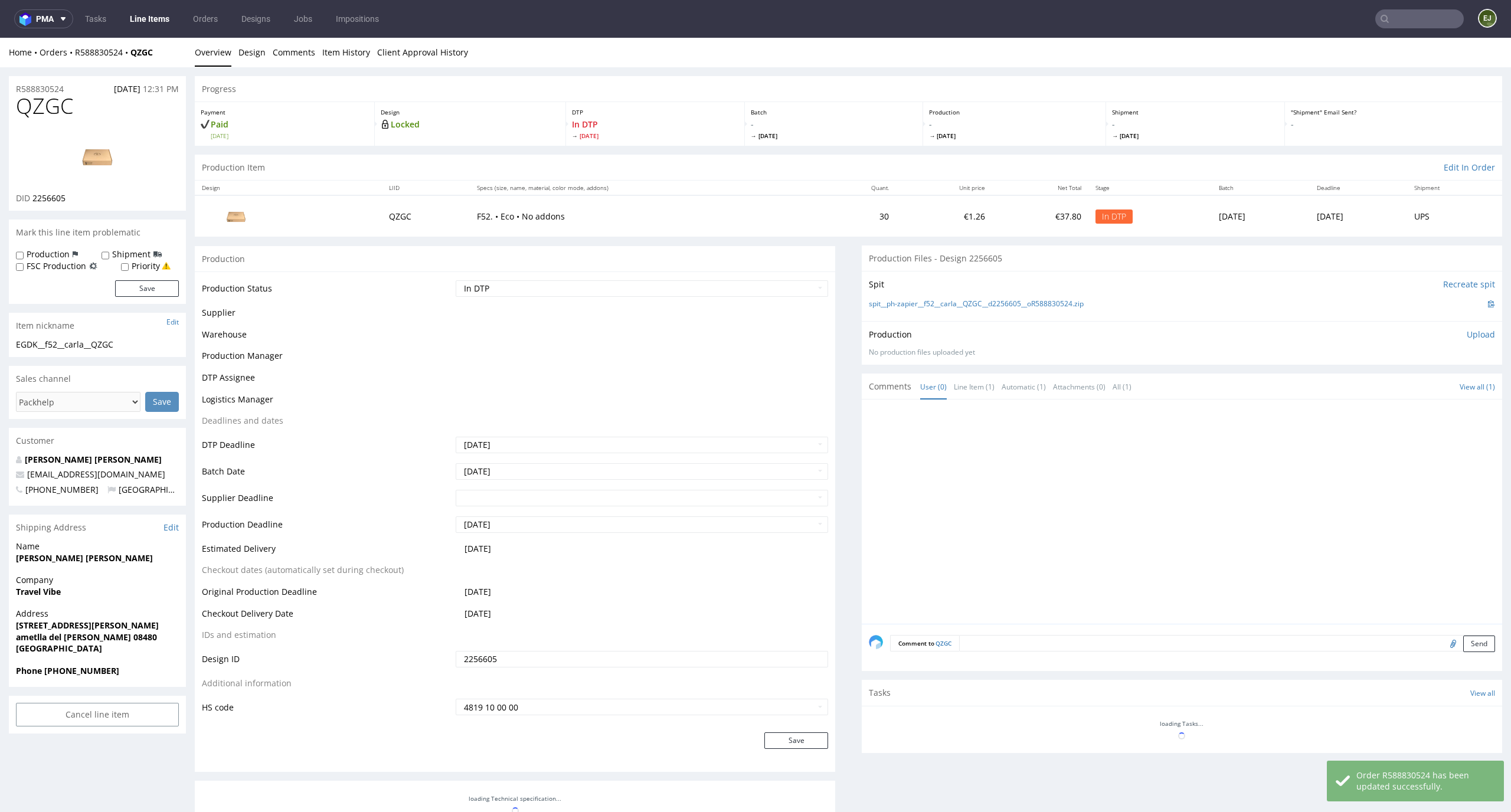
click at [234, 56] on li "Overview" at bounding box center [217, 53] width 44 height 12
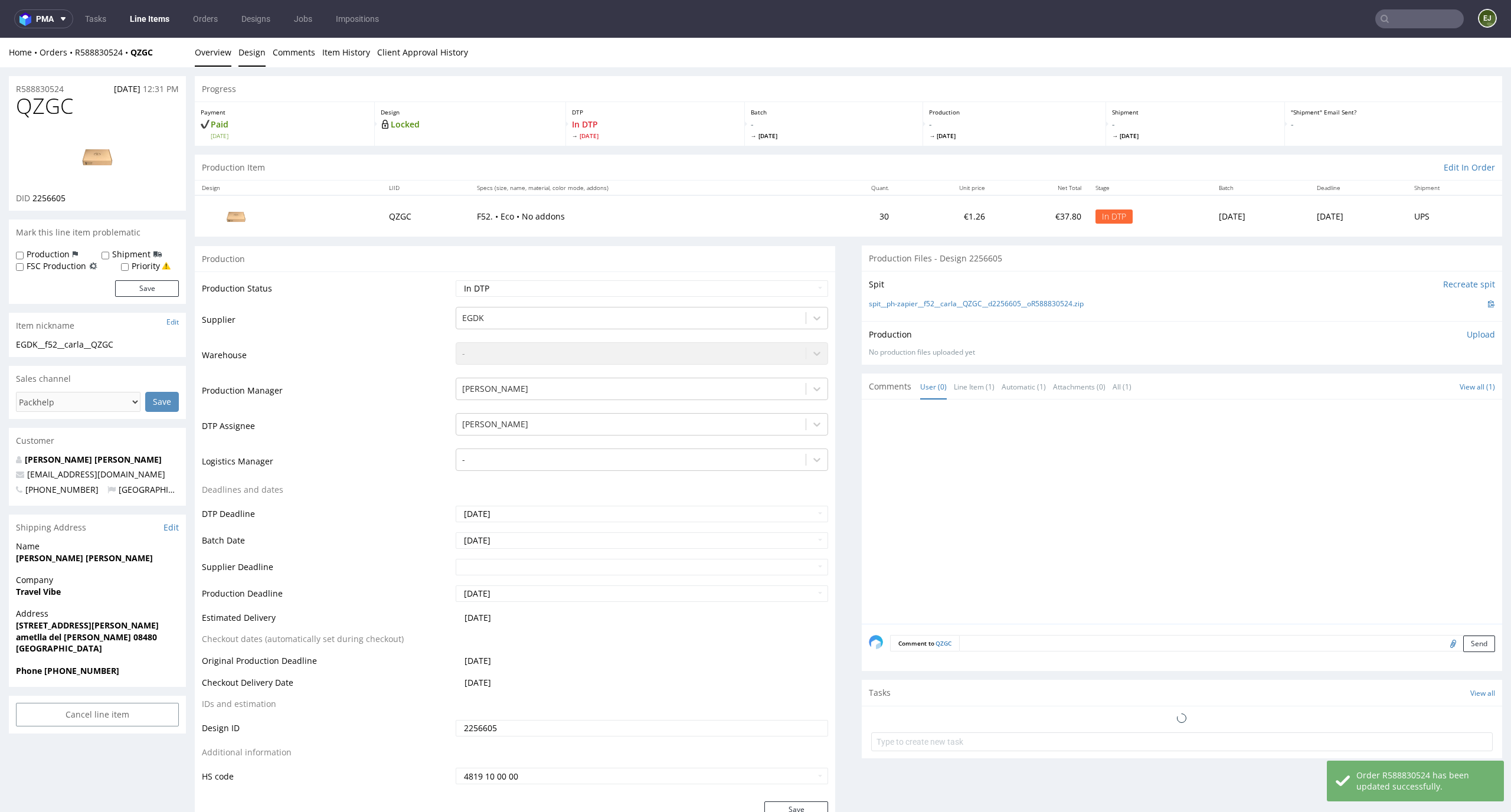
click at [247, 56] on link "Design" at bounding box center [252, 52] width 27 height 29
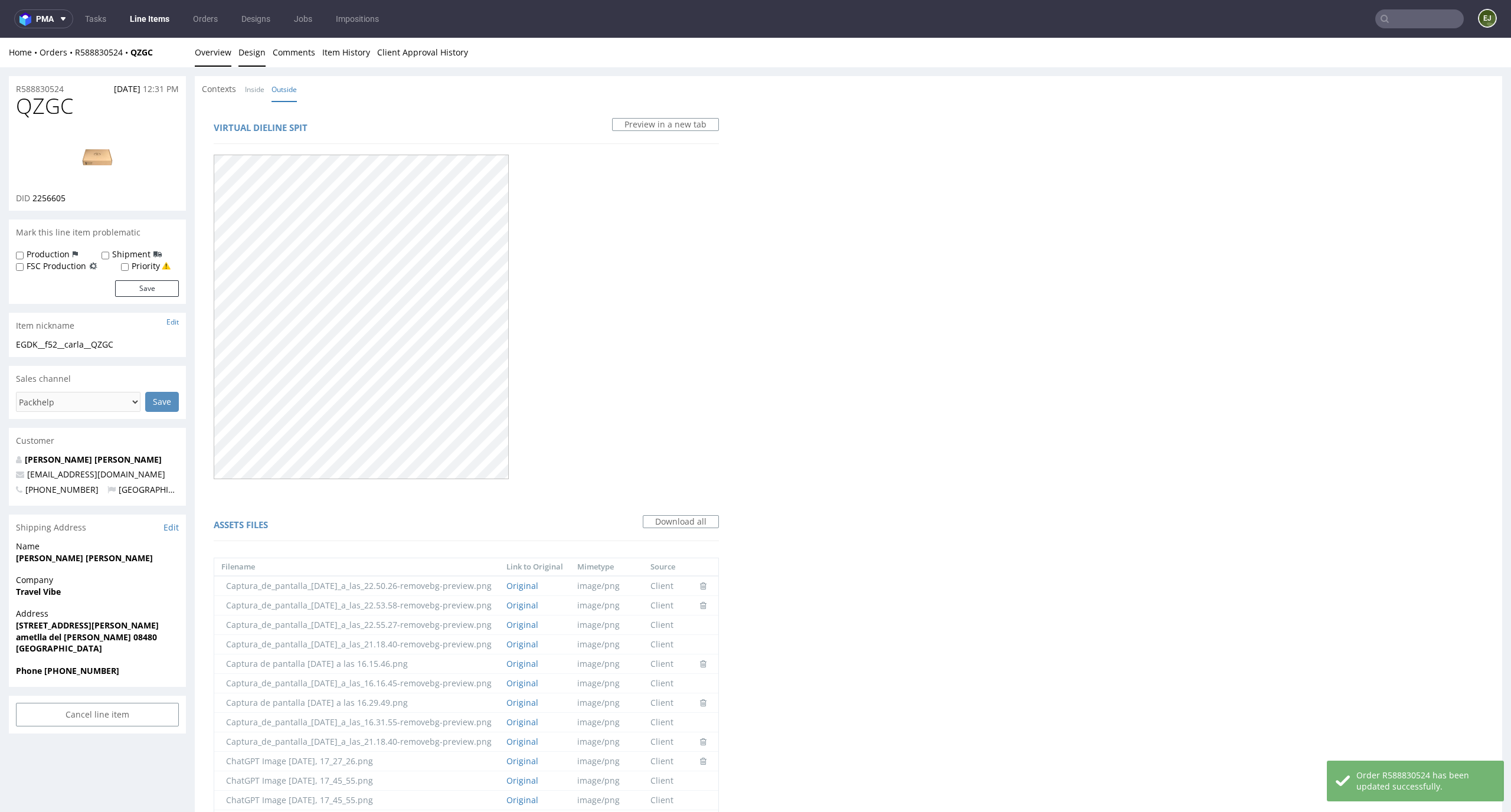
click at [216, 56] on link "Overview" at bounding box center [213, 52] width 36 height 29
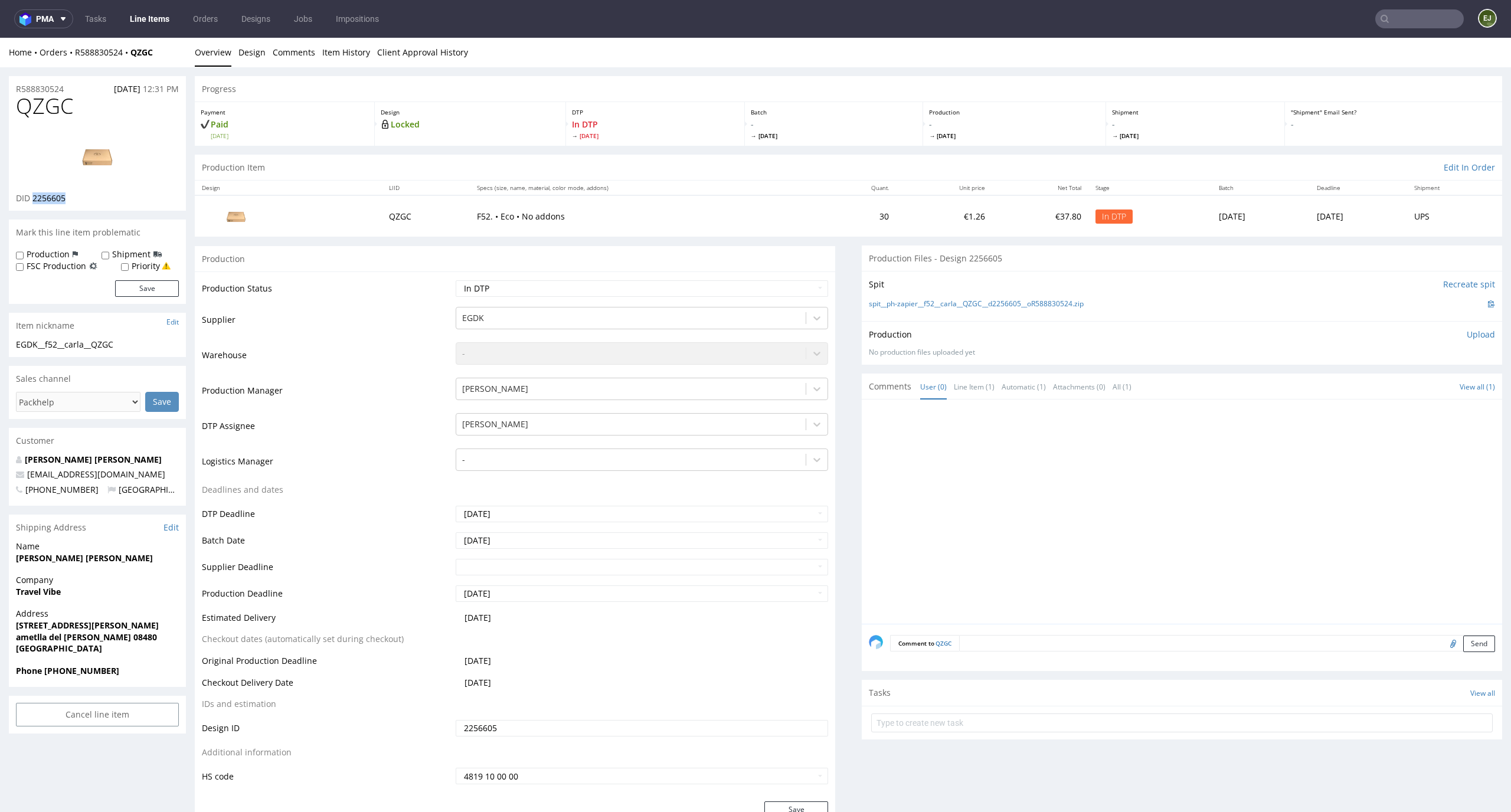
drag, startPoint x: 76, startPoint y: 194, endPoint x: 34, endPoint y: 197, distance: 42.1
click at [34, 197] on div "DID 2256605" at bounding box center [97, 198] width 163 height 12
copy span "2256605"
drag, startPoint x: 79, startPoint y: 102, endPoint x: 0, endPoint y: 102, distance: 79.0
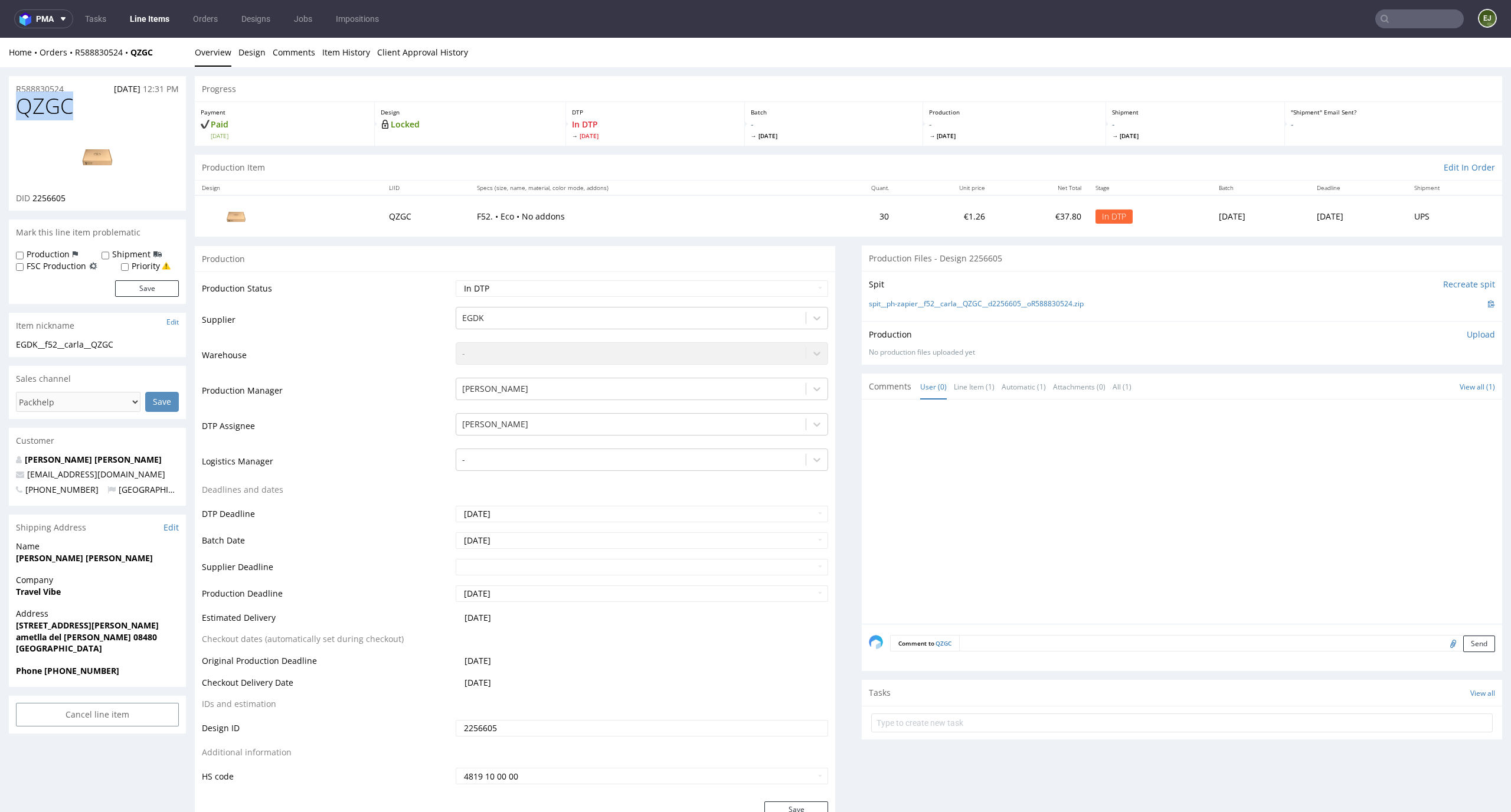
copy span "QZGC"
drag, startPoint x: 137, startPoint y: 341, endPoint x: 0, endPoint y: 340, distance: 137.0
copy div "EGDK__f52__carla__QZGC"
drag, startPoint x: 80, startPoint y: 201, endPoint x: 33, endPoint y: 195, distance: 47.4
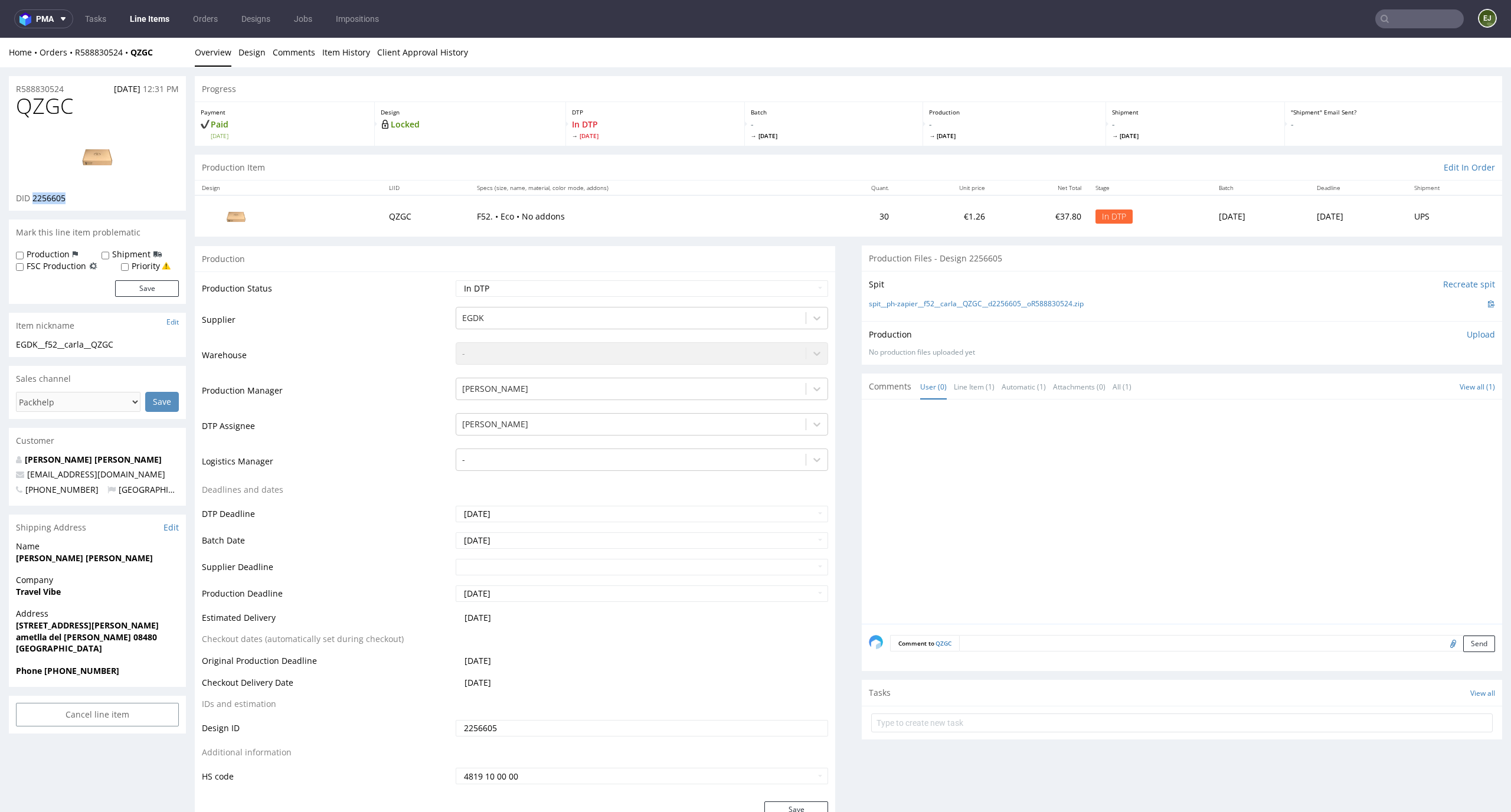
click at [33, 195] on div "DID 2256605" at bounding box center [97, 198] width 163 height 12
copy span "2256605"
drag, startPoint x: 91, startPoint y: 87, endPoint x: 0, endPoint y: 87, distance: 91.0
copy p "R588830524"
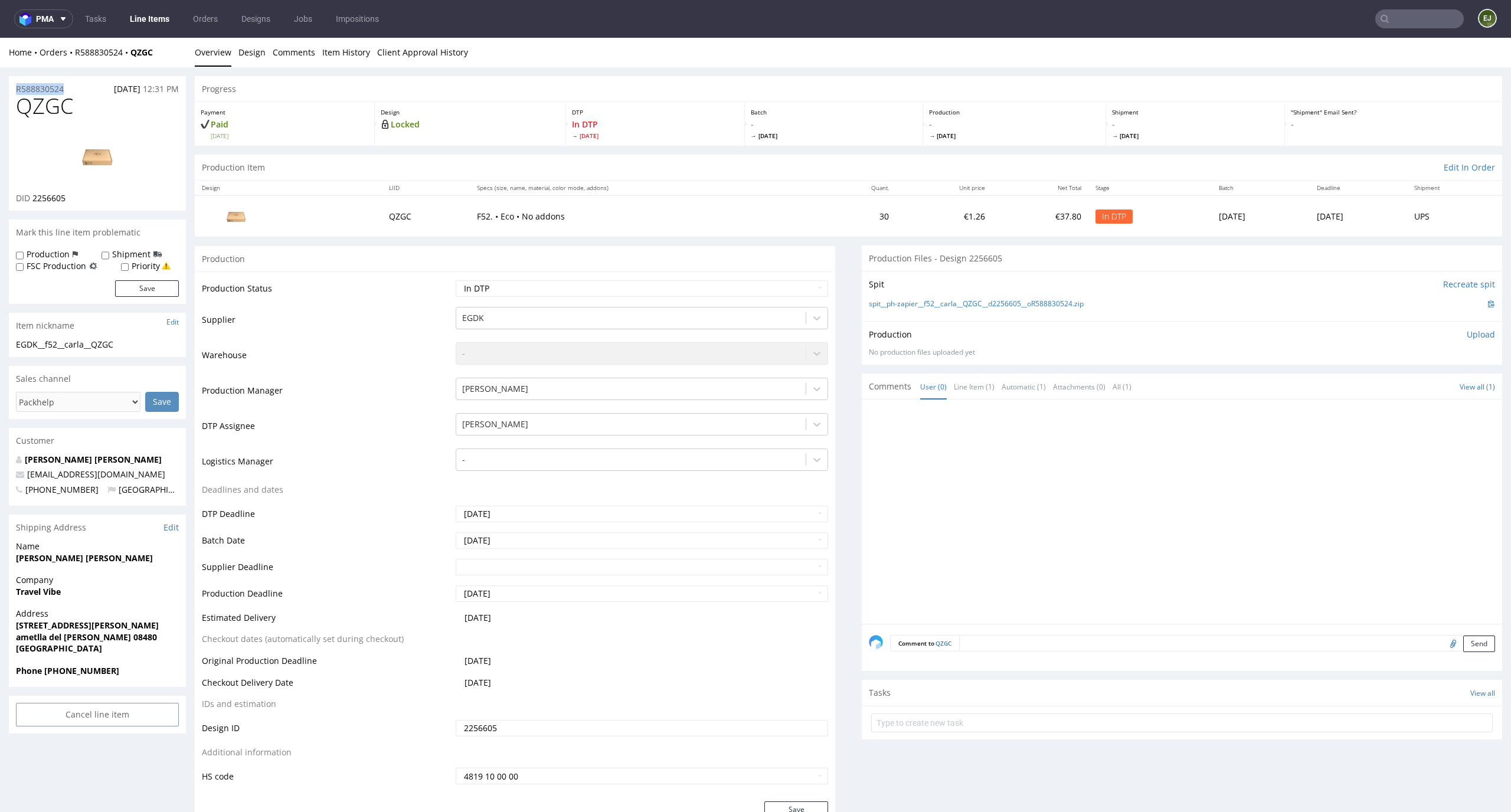
click at [1467, 338] on p "Upload" at bounding box center [1481, 335] width 28 height 12
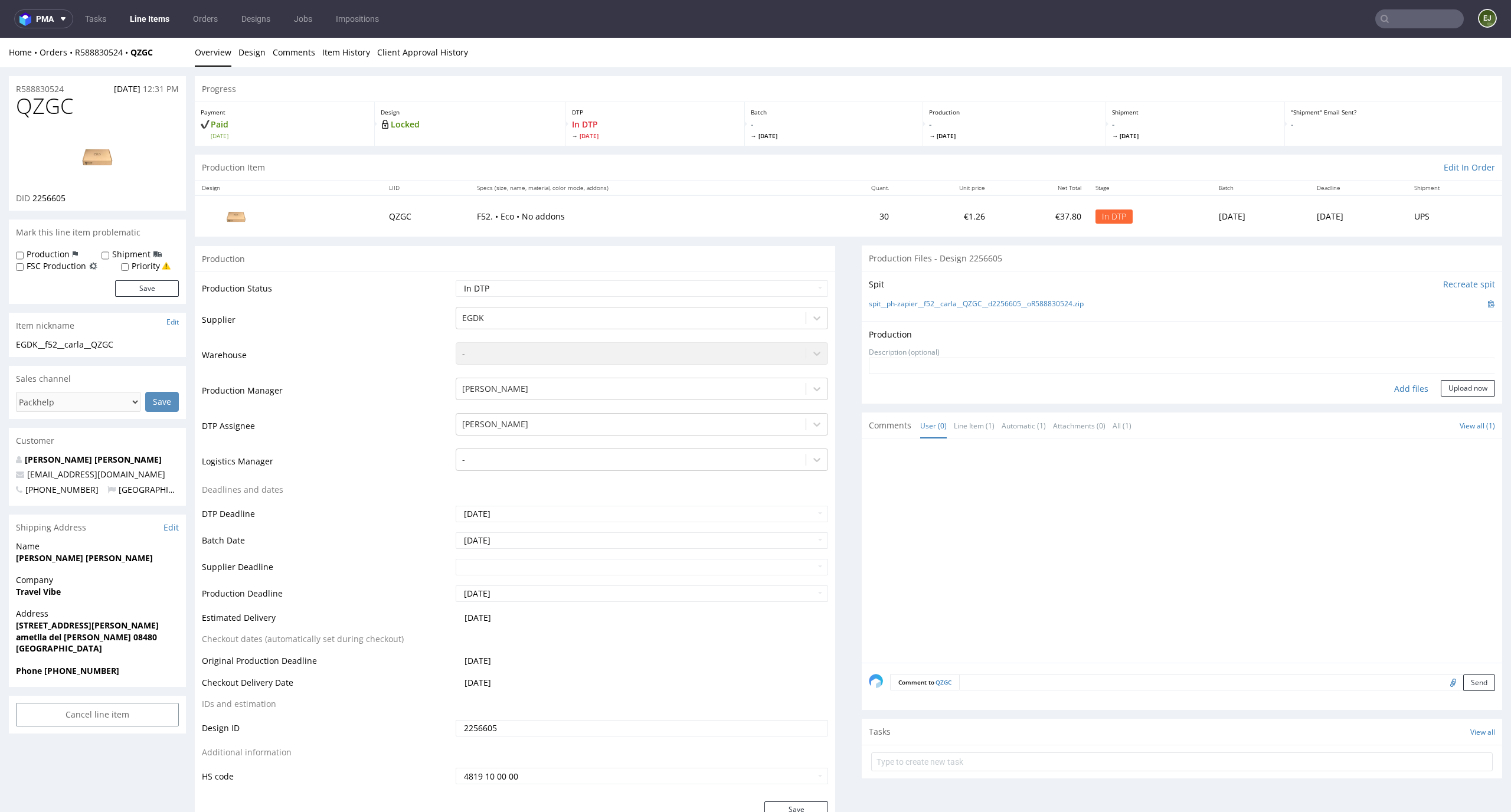
click at [1390, 396] on div "Add files" at bounding box center [1412, 388] width 59 height 18
type input "C:\fakepath\EGDK__f52__carla__QZGC__d2256605__oR588830524__outside.pdf"
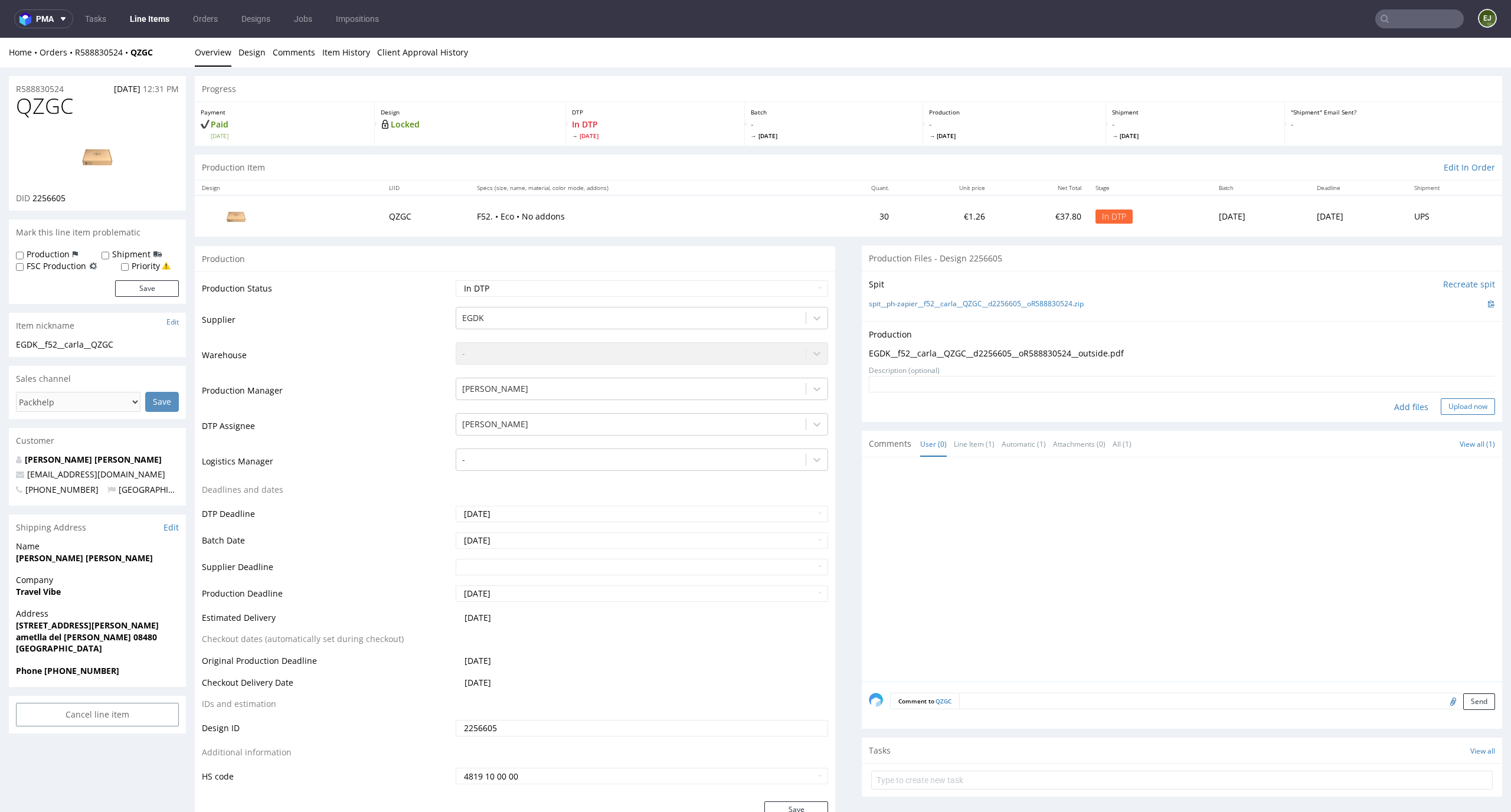
click at [1458, 414] on button "Upload now" at bounding box center [1468, 406] width 54 height 16
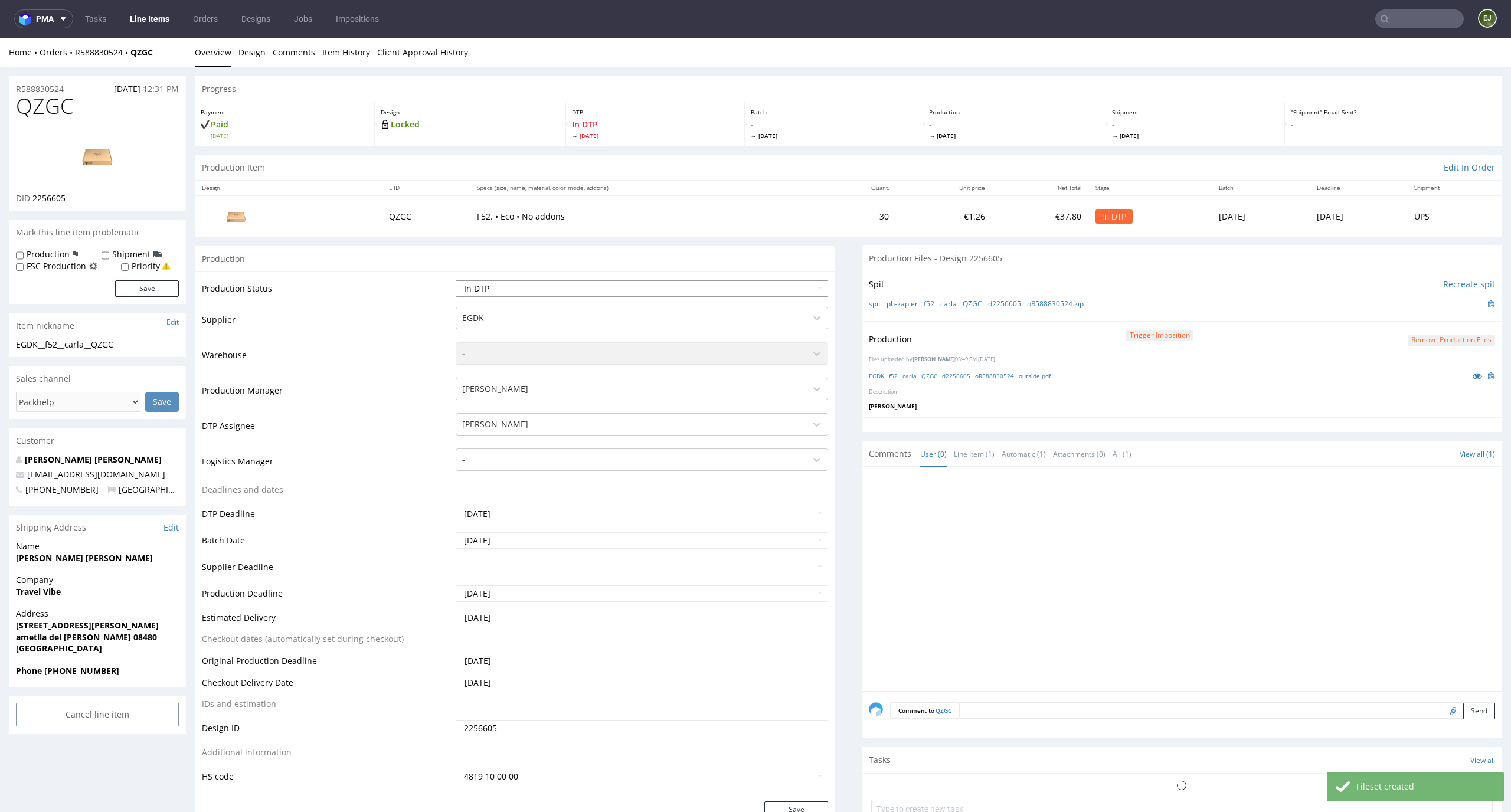
click at [799, 287] on select "Waiting for Artwork Waiting for Diecut Waiting for Mockup Waiting for DTP Waiti…" at bounding box center [642, 288] width 373 height 16
select select "dtp_production_ready"
click at [456, 280] on select "Waiting for Artwork Waiting for Diecut Waiting for Mockup Waiting for DTP Waiti…" at bounding box center [642, 288] width 373 height 16
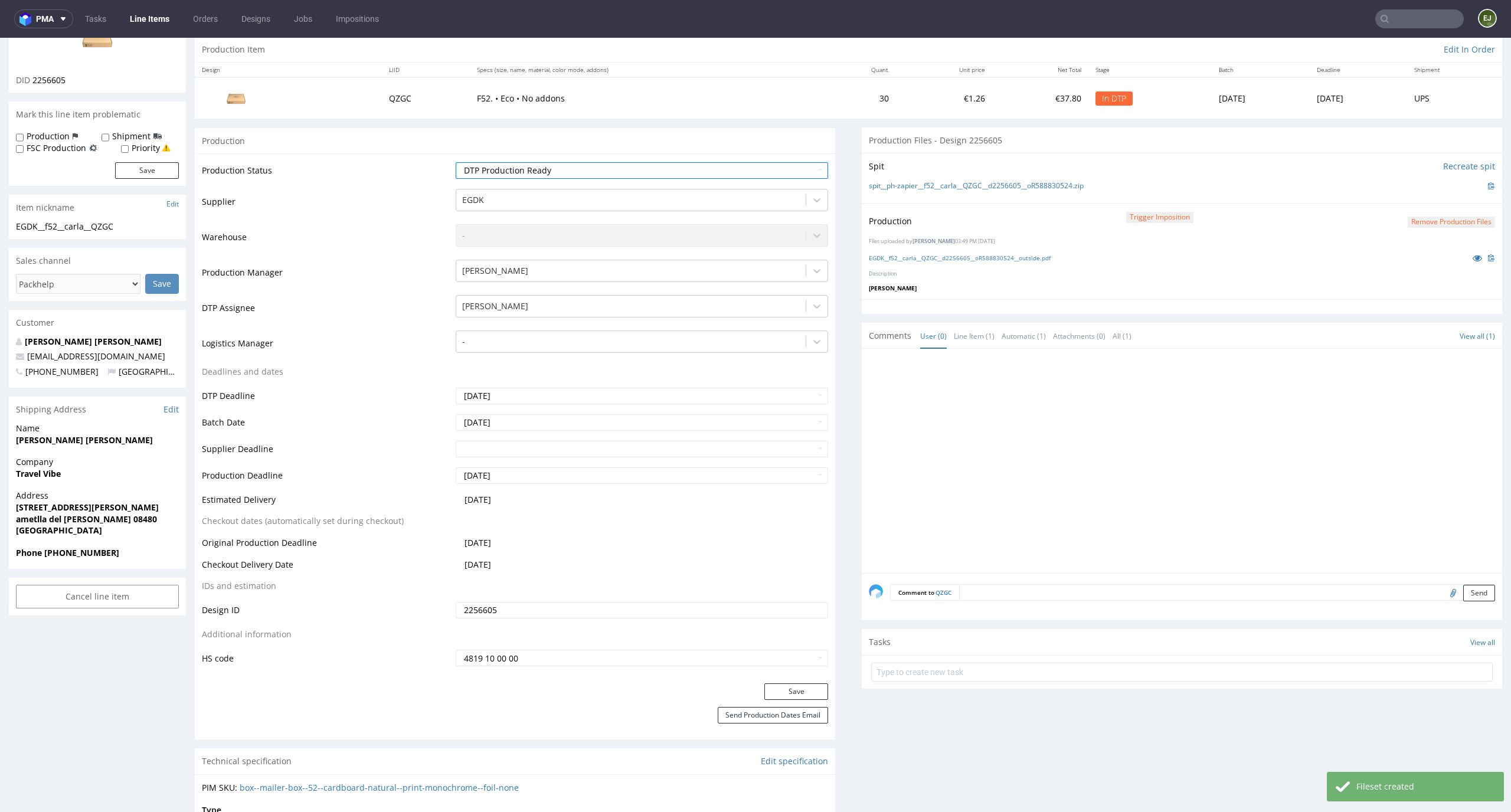
scroll to position [178, 0]
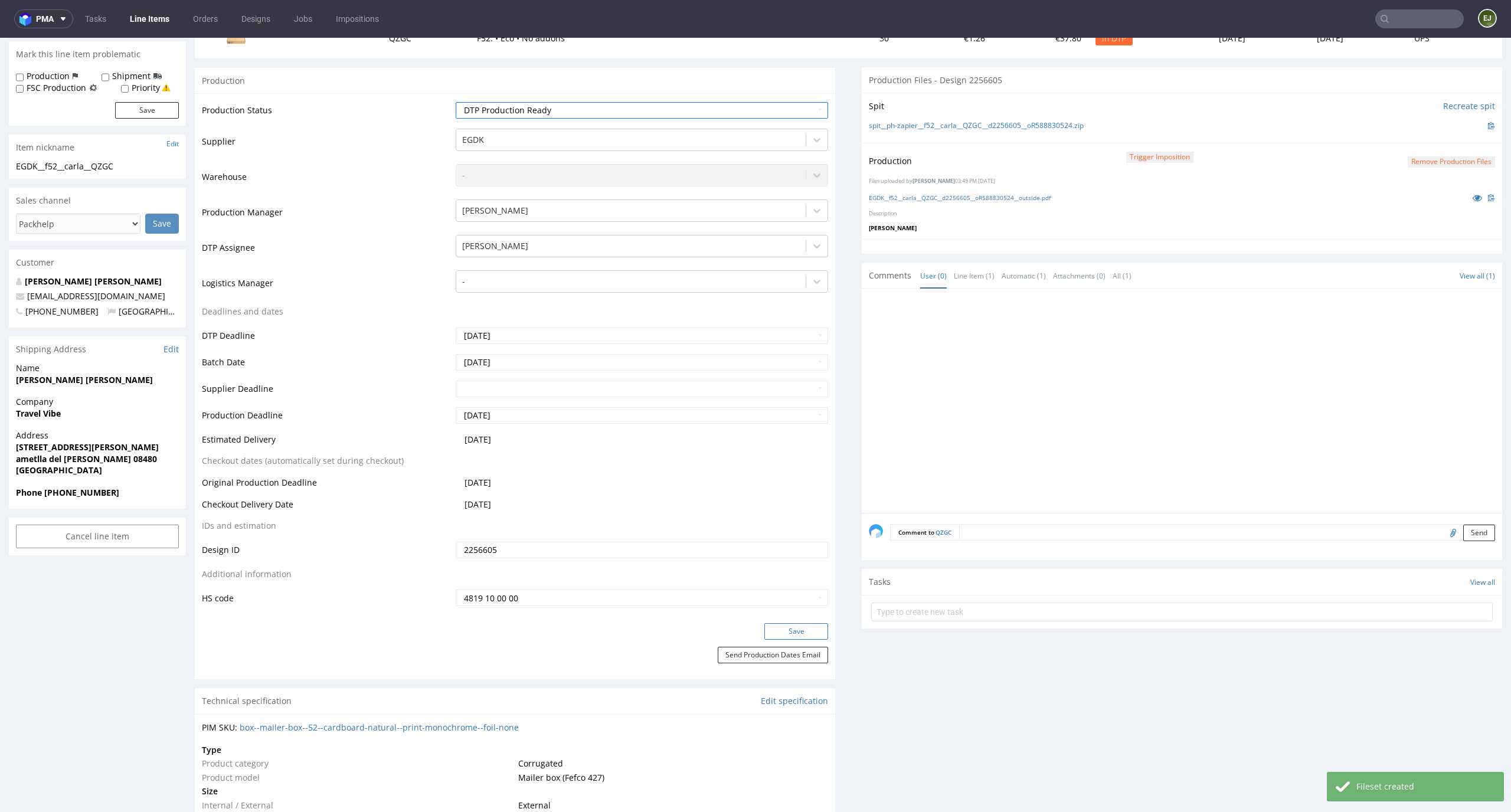
click at [797, 630] on button "Save" at bounding box center [796, 631] width 64 height 16
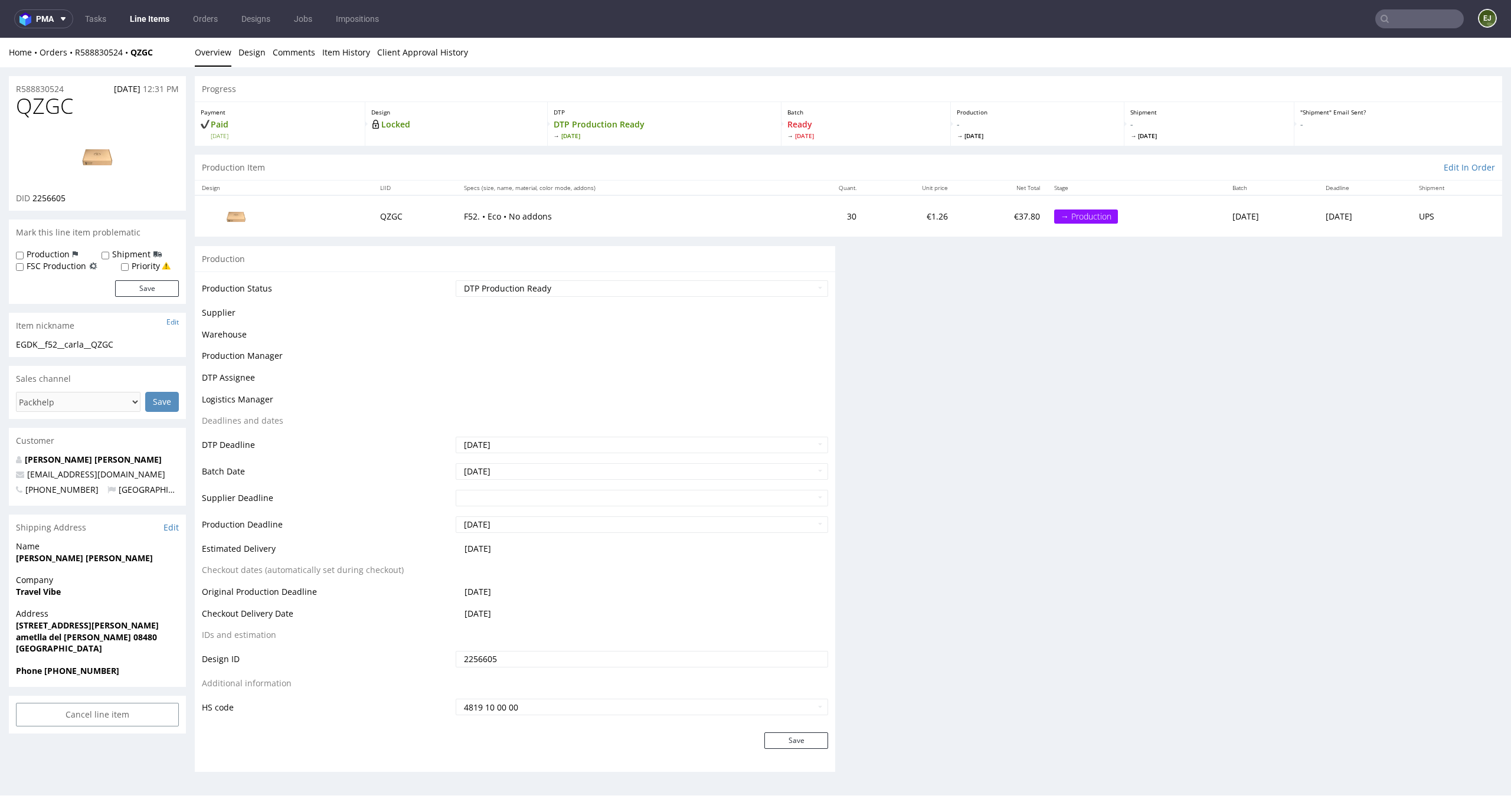
scroll to position [0, 0]
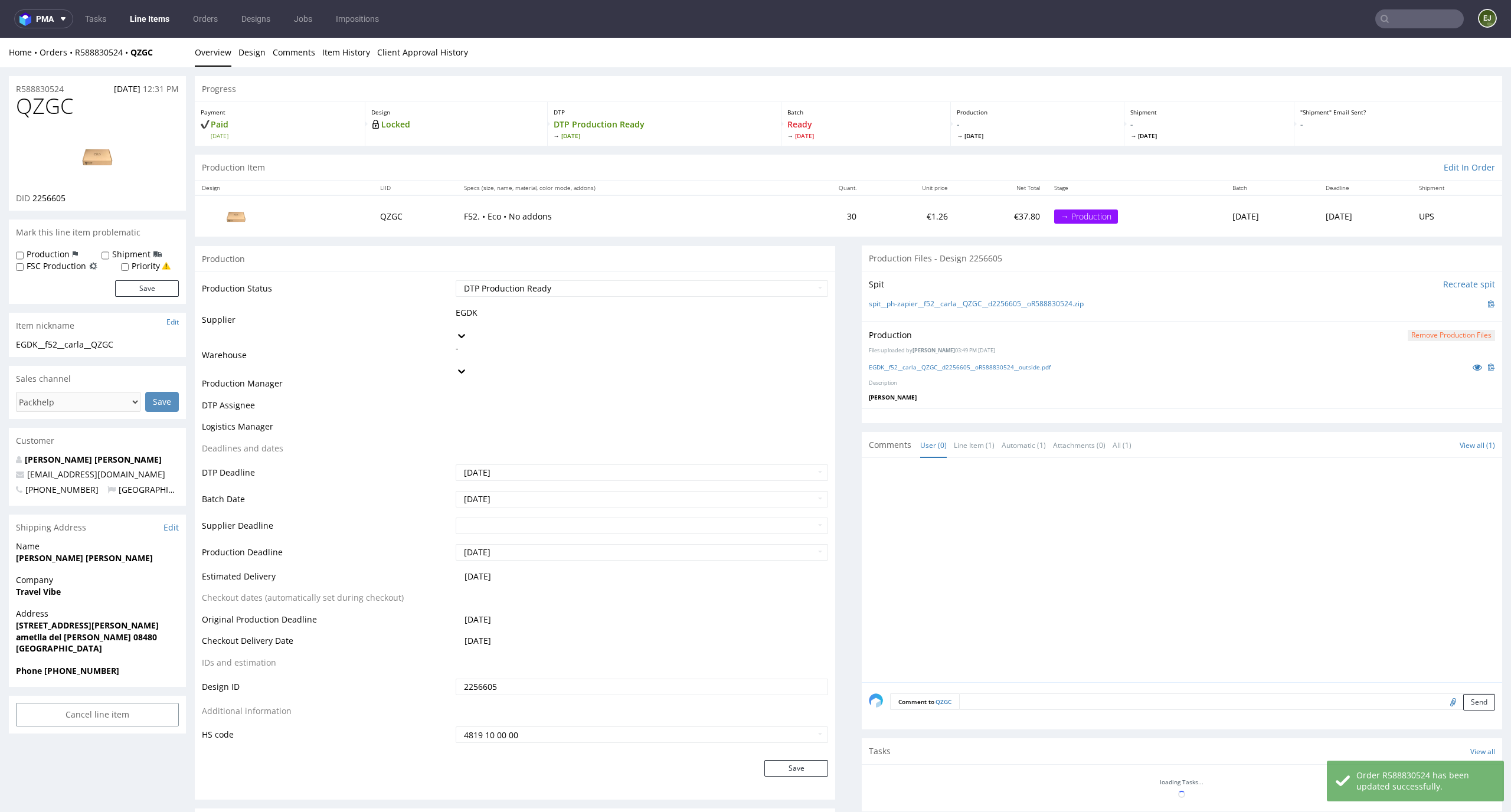
click at [155, 16] on link "Line Items" at bounding box center [149, 19] width 54 height 19
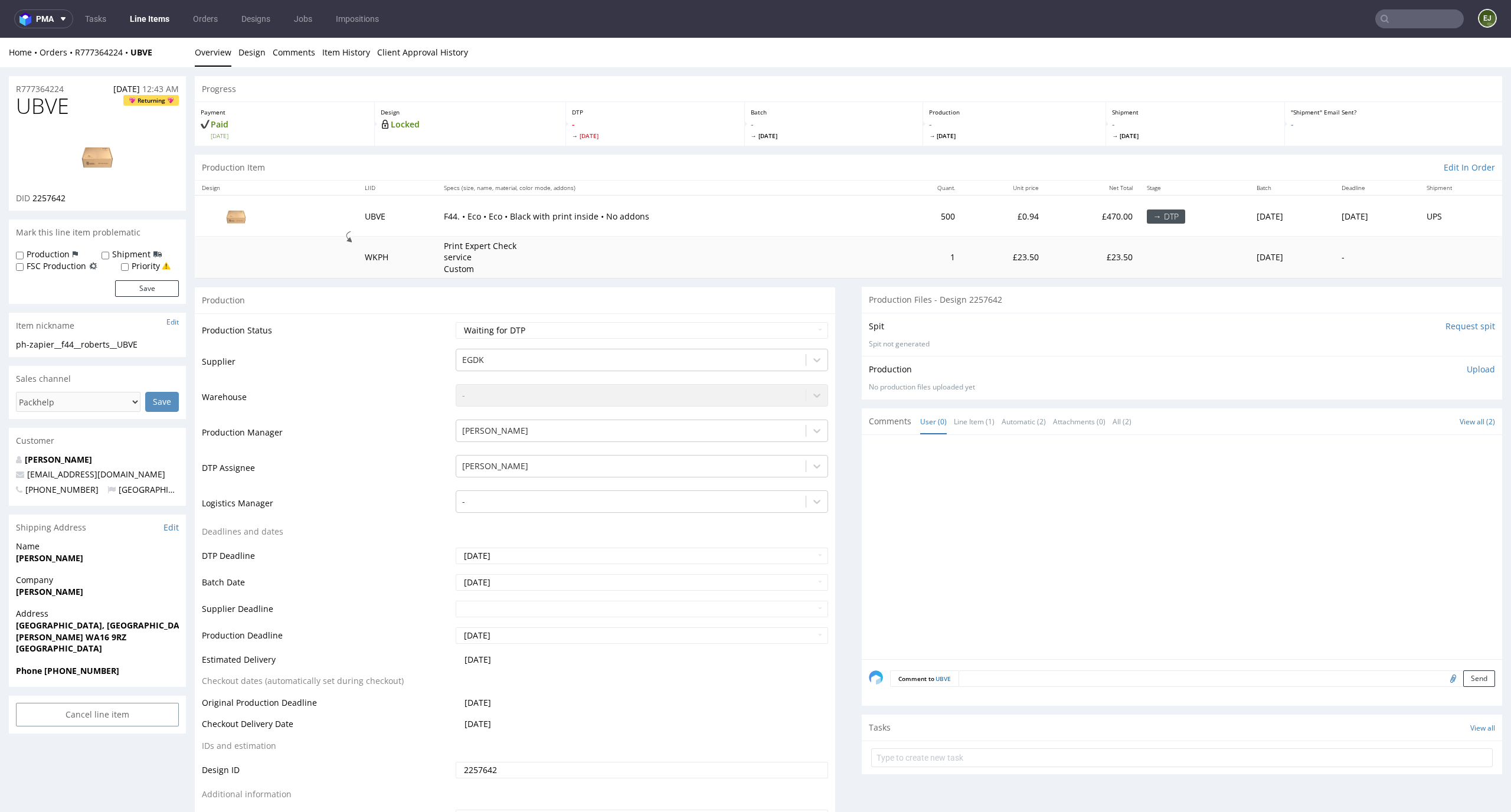
click at [1461, 326] on input "Request spit" at bounding box center [1470, 327] width 50 height 12
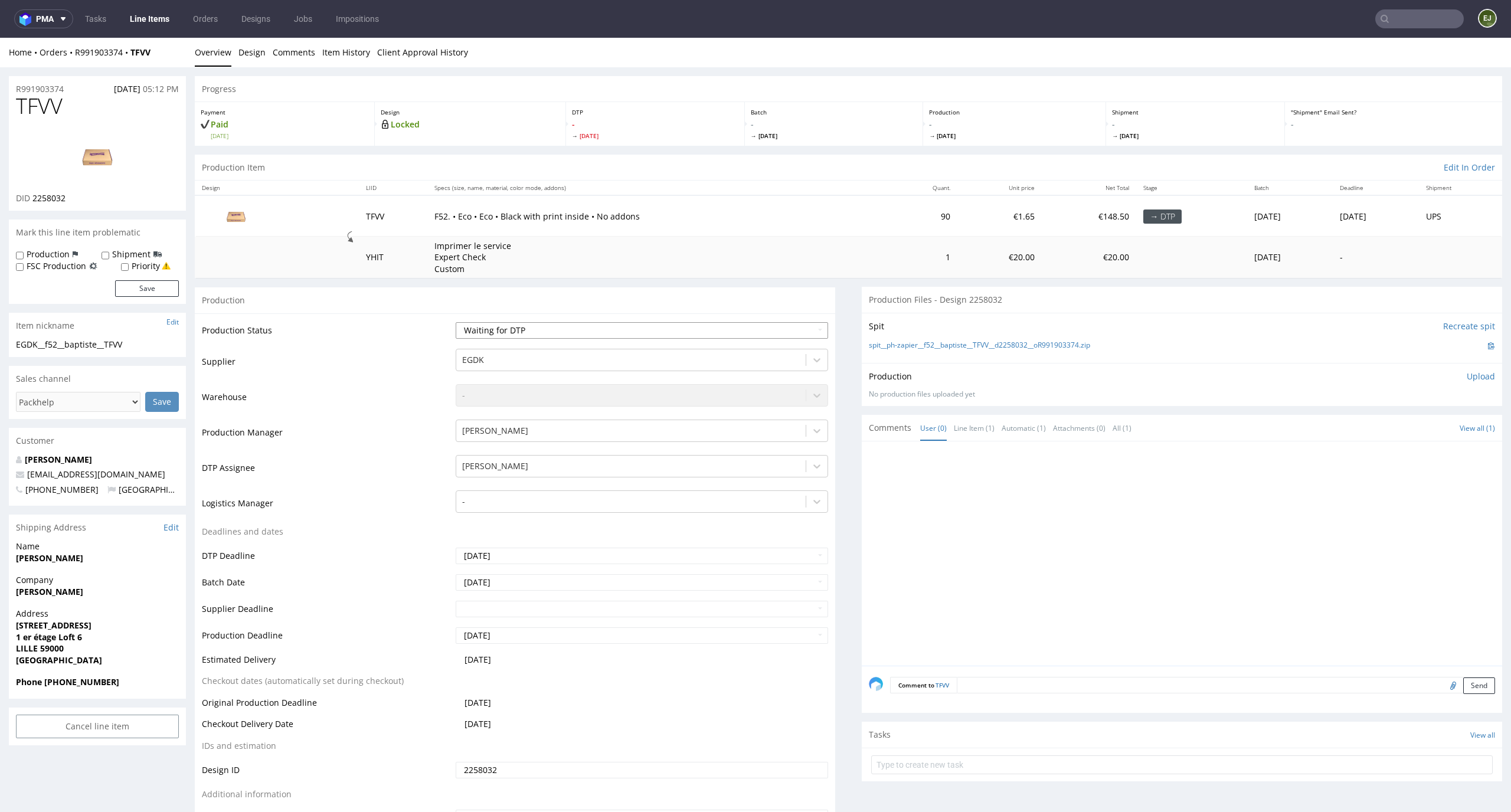
click at [638, 329] on select "Waiting for Artwork Waiting for Diecut Waiting for Mockup Waiting for DTP Waiti…" at bounding box center [642, 330] width 373 height 16
select select "dtp_in_process"
click at [456, 323] on select "Waiting for Artwork Waiting for Diecut Waiting for Mockup Waiting for DTP Waiti…" at bounding box center [642, 330] width 373 height 16
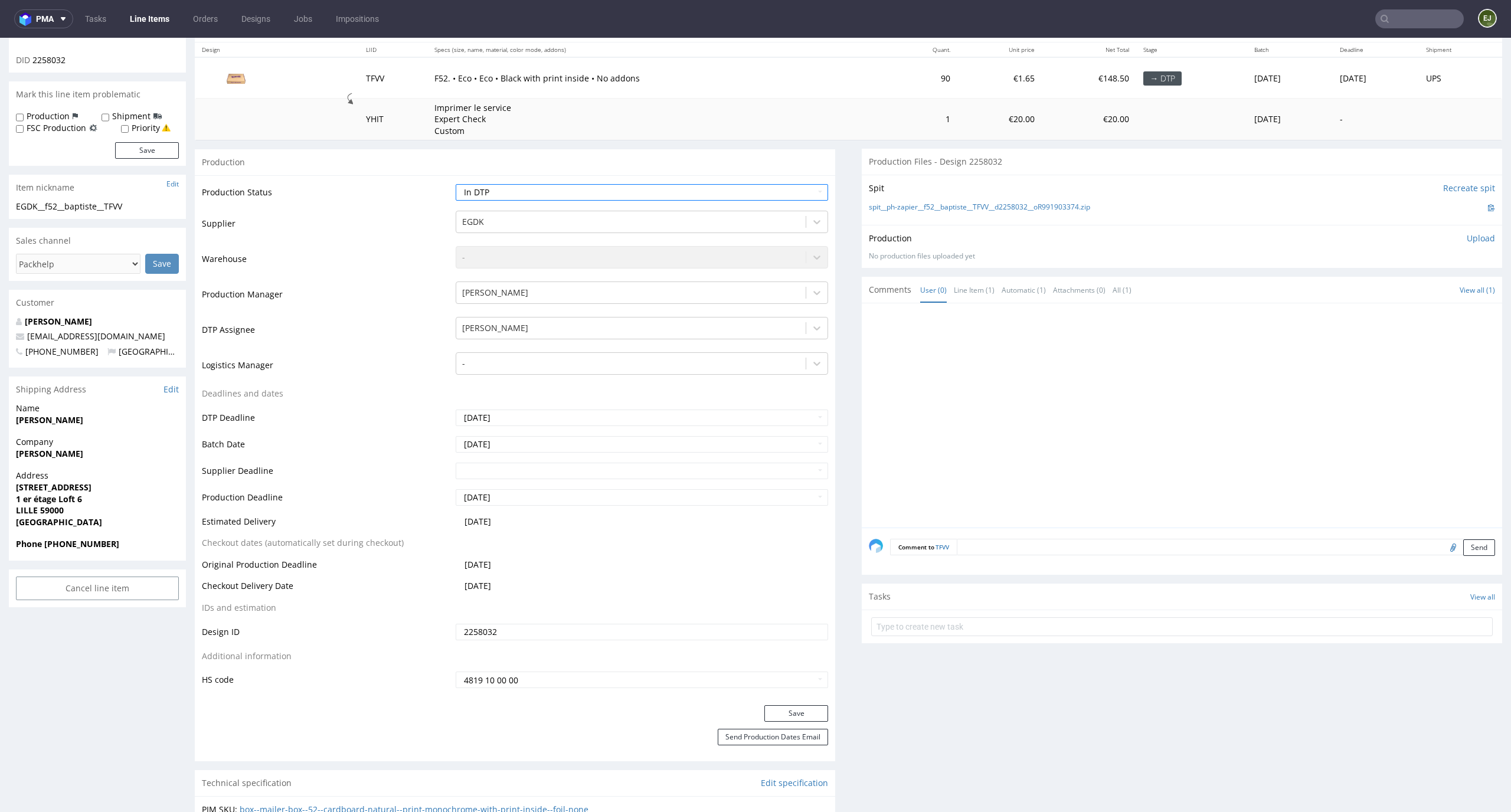
scroll to position [157, 0]
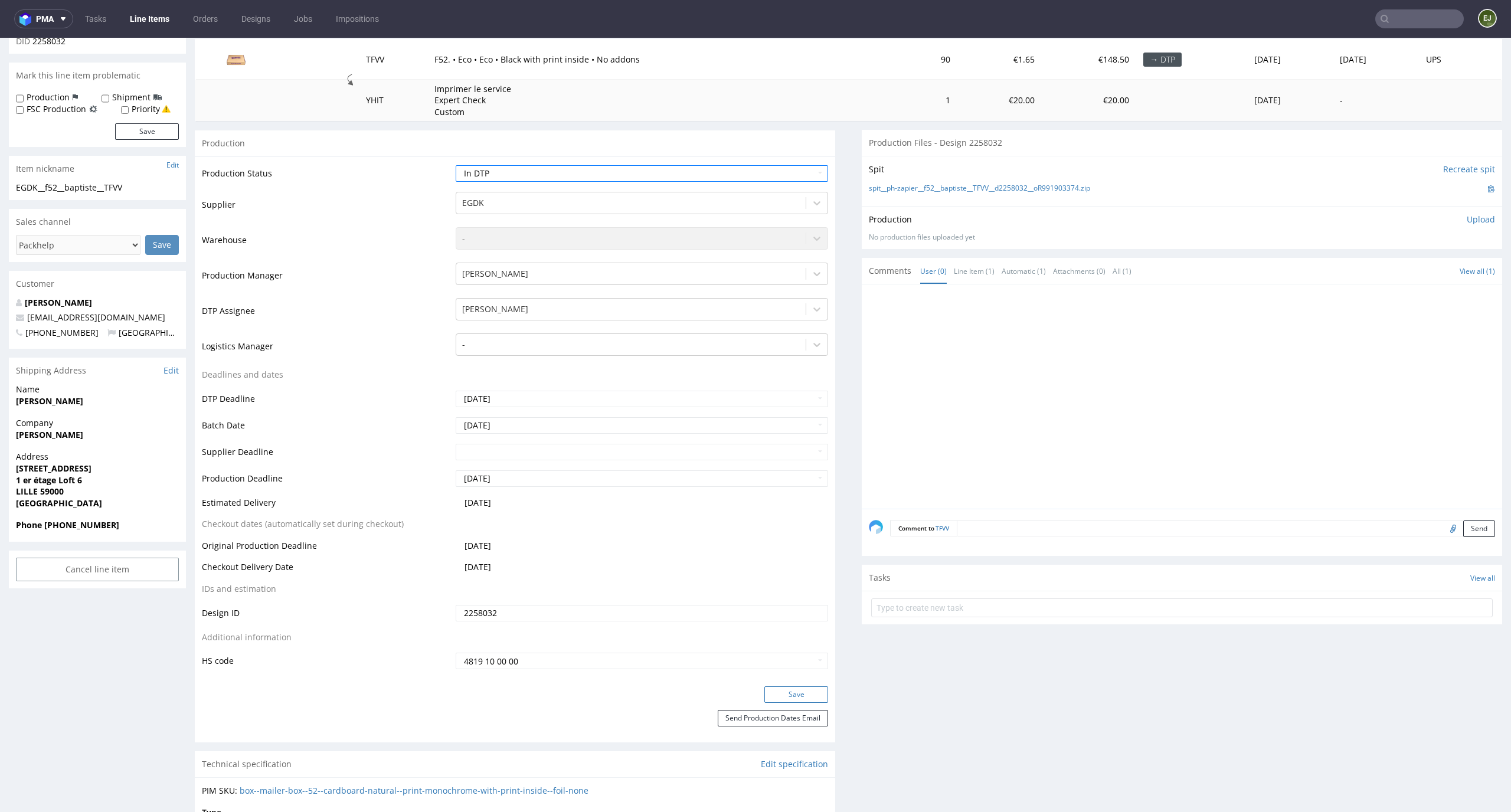
click at [801, 695] on button "Save" at bounding box center [796, 695] width 64 height 16
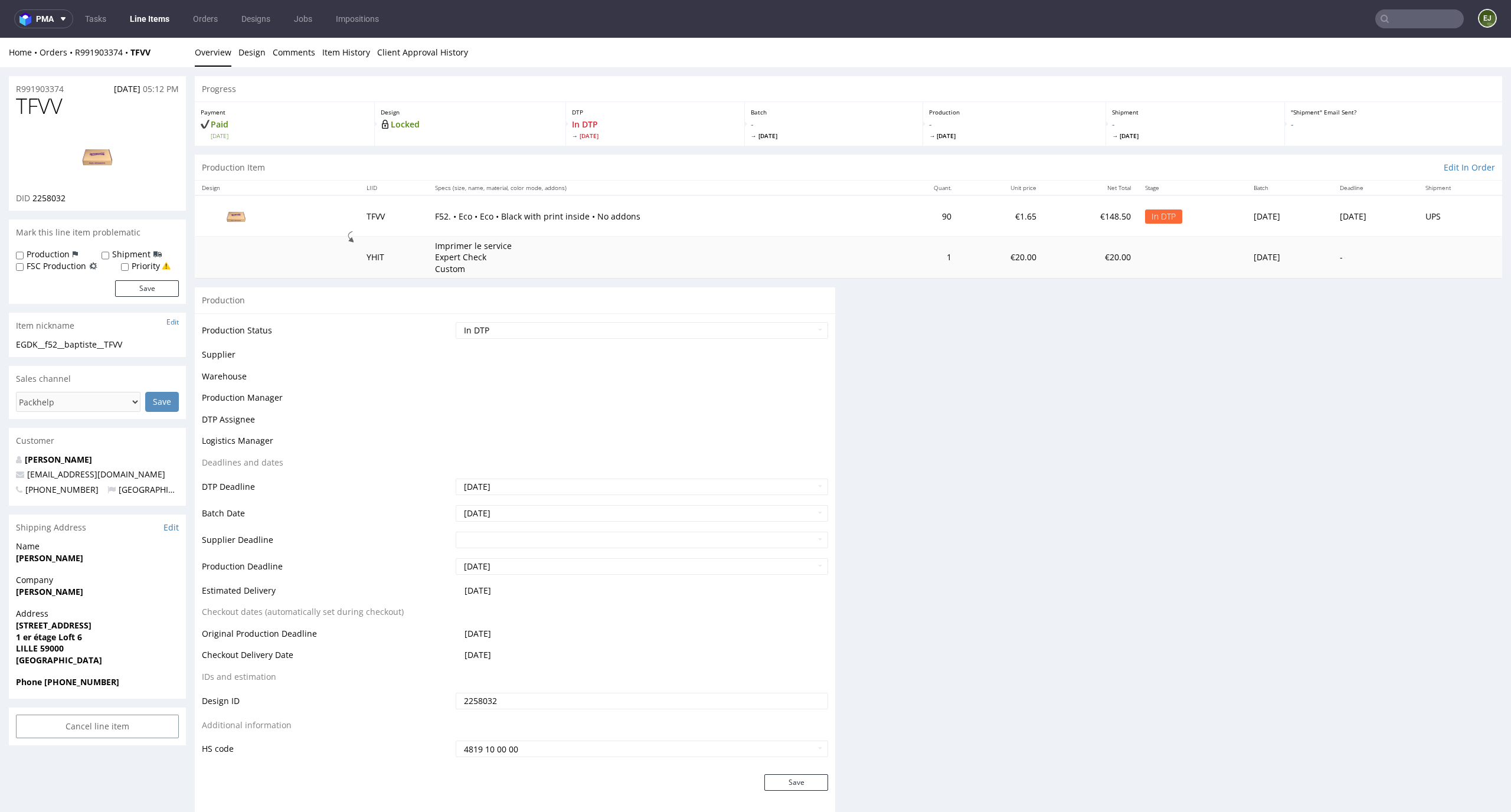
scroll to position [0, 0]
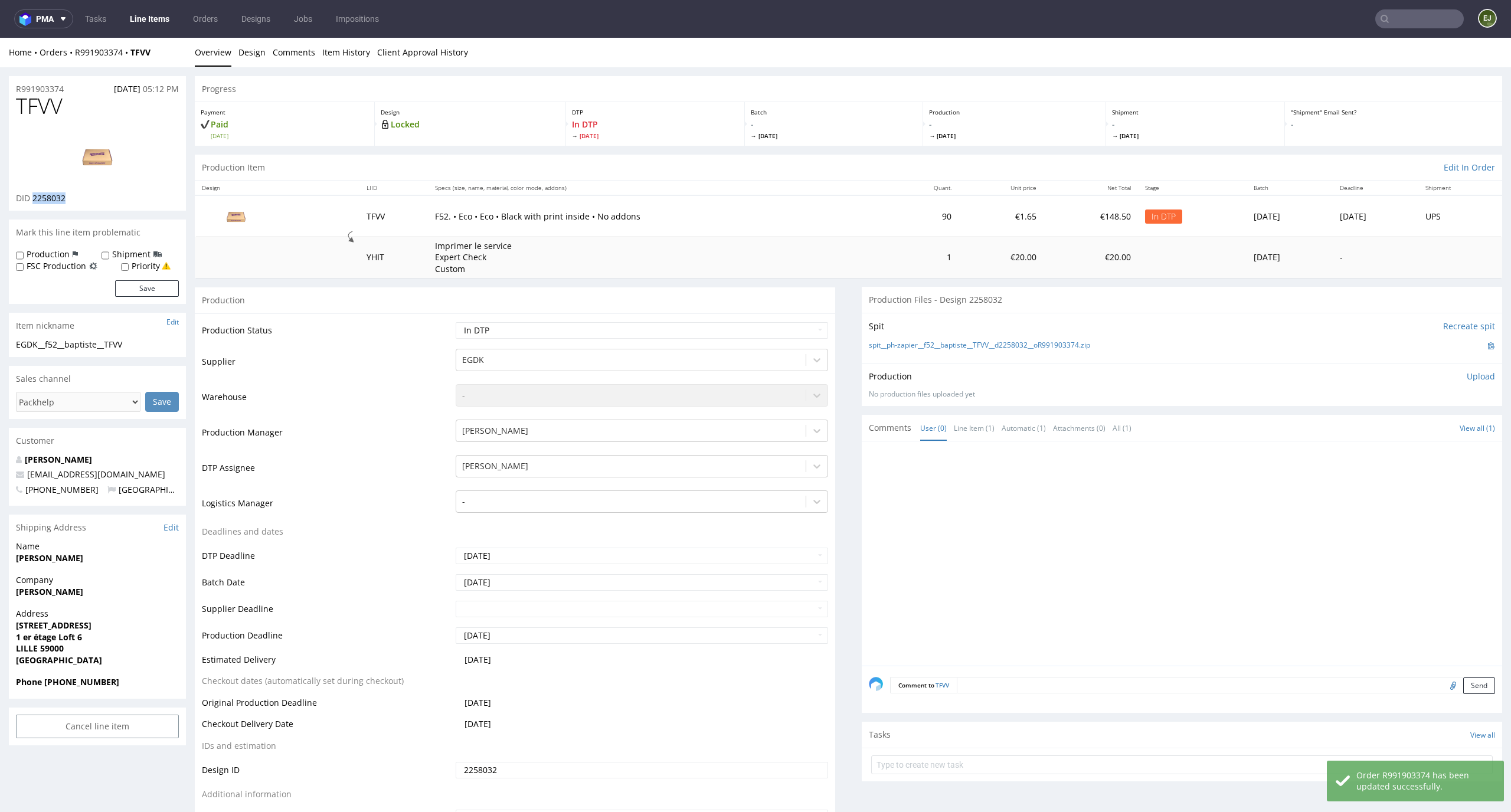
drag, startPoint x: 80, startPoint y: 195, endPoint x: 34, endPoint y: 195, distance: 46.0
click at [34, 195] on div "DID 2258032" at bounding box center [97, 198] width 163 height 12
copy span "2258032"
click at [240, 63] on link "Design" at bounding box center [252, 52] width 27 height 29
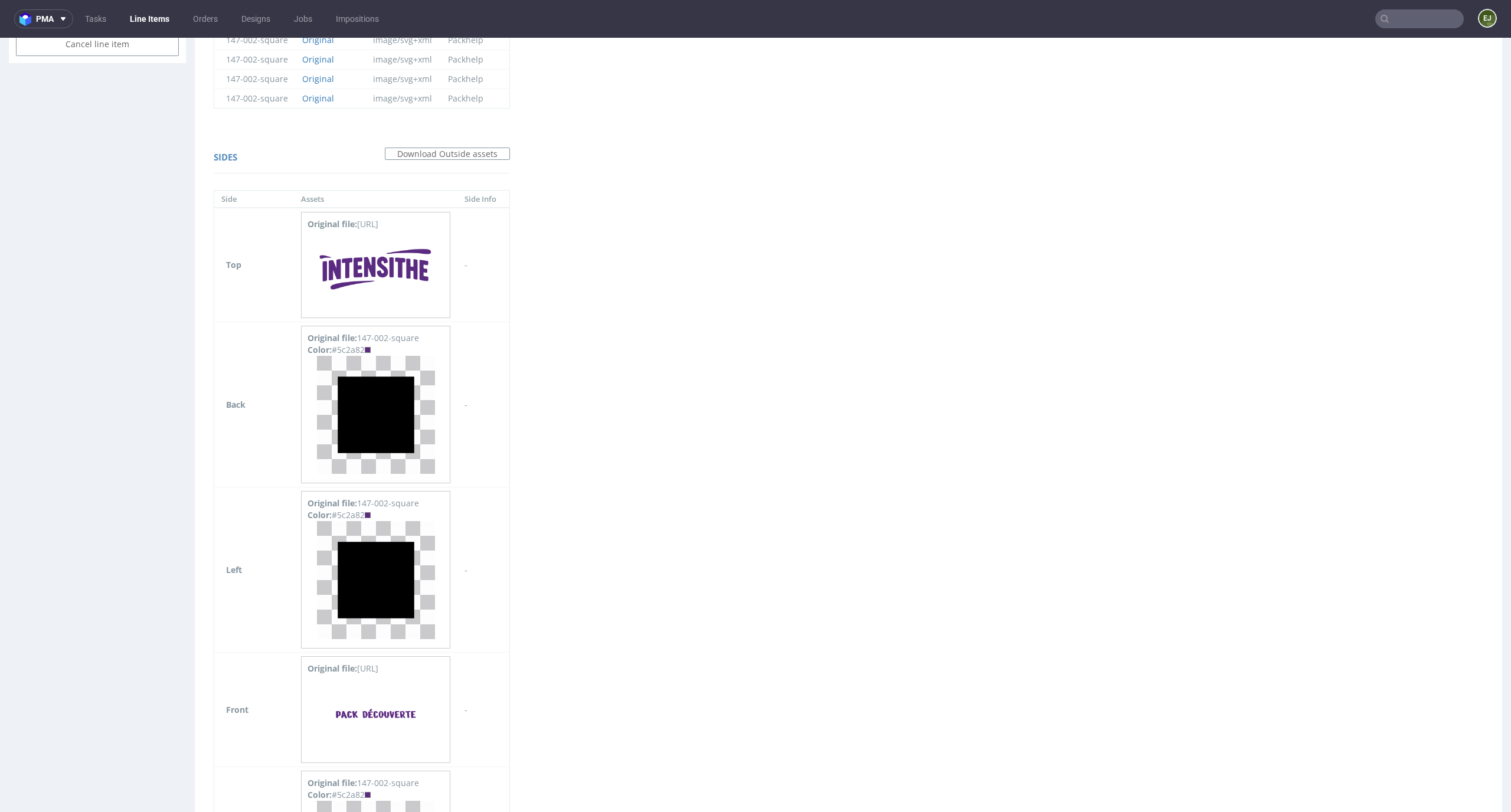
scroll to position [1008, 0]
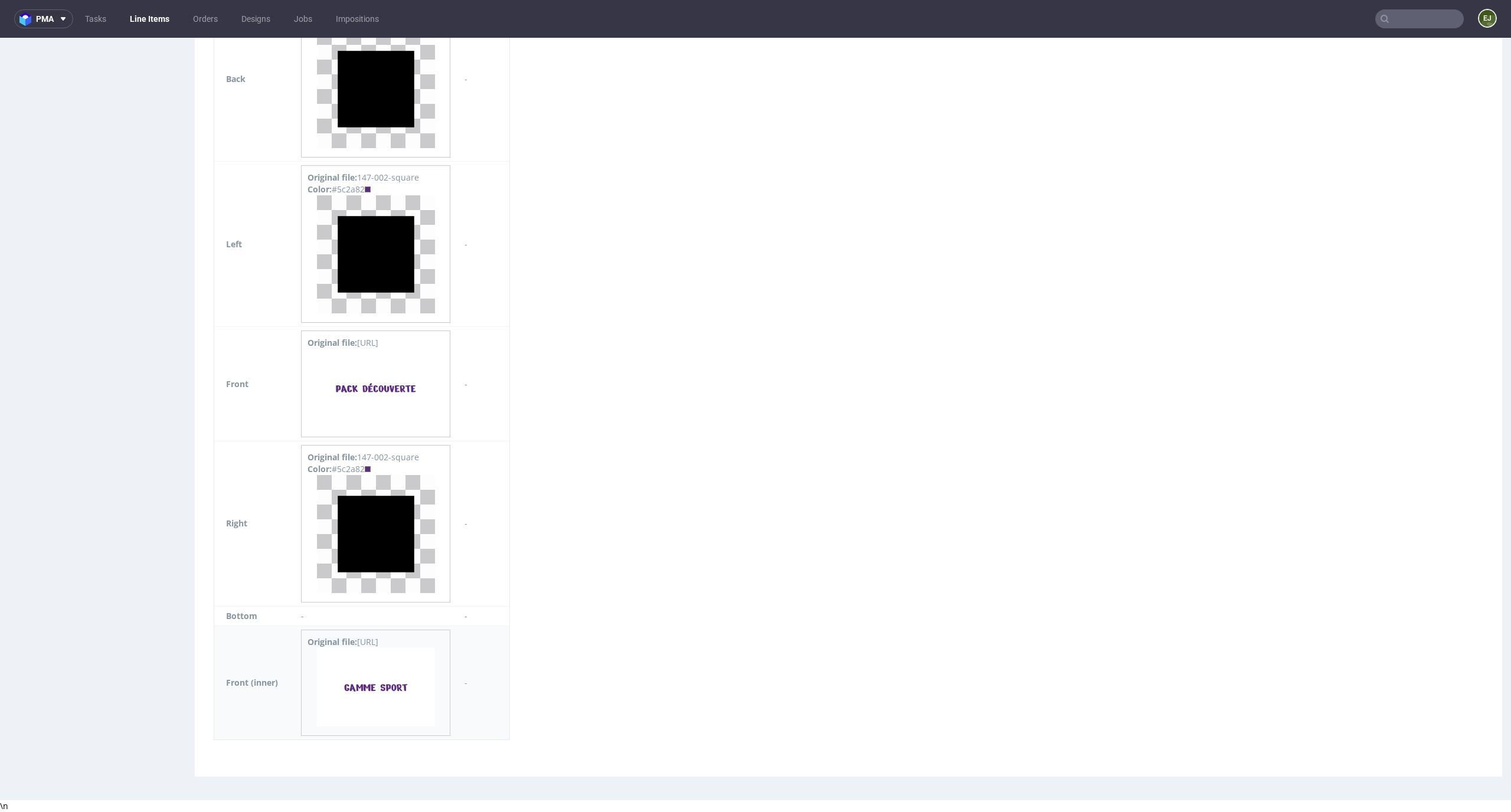
click at [392, 692] on img at bounding box center [376, 687] width 118 height 79
click at [395, 385] on img at bounding box center [376, 388] width 118 height 79
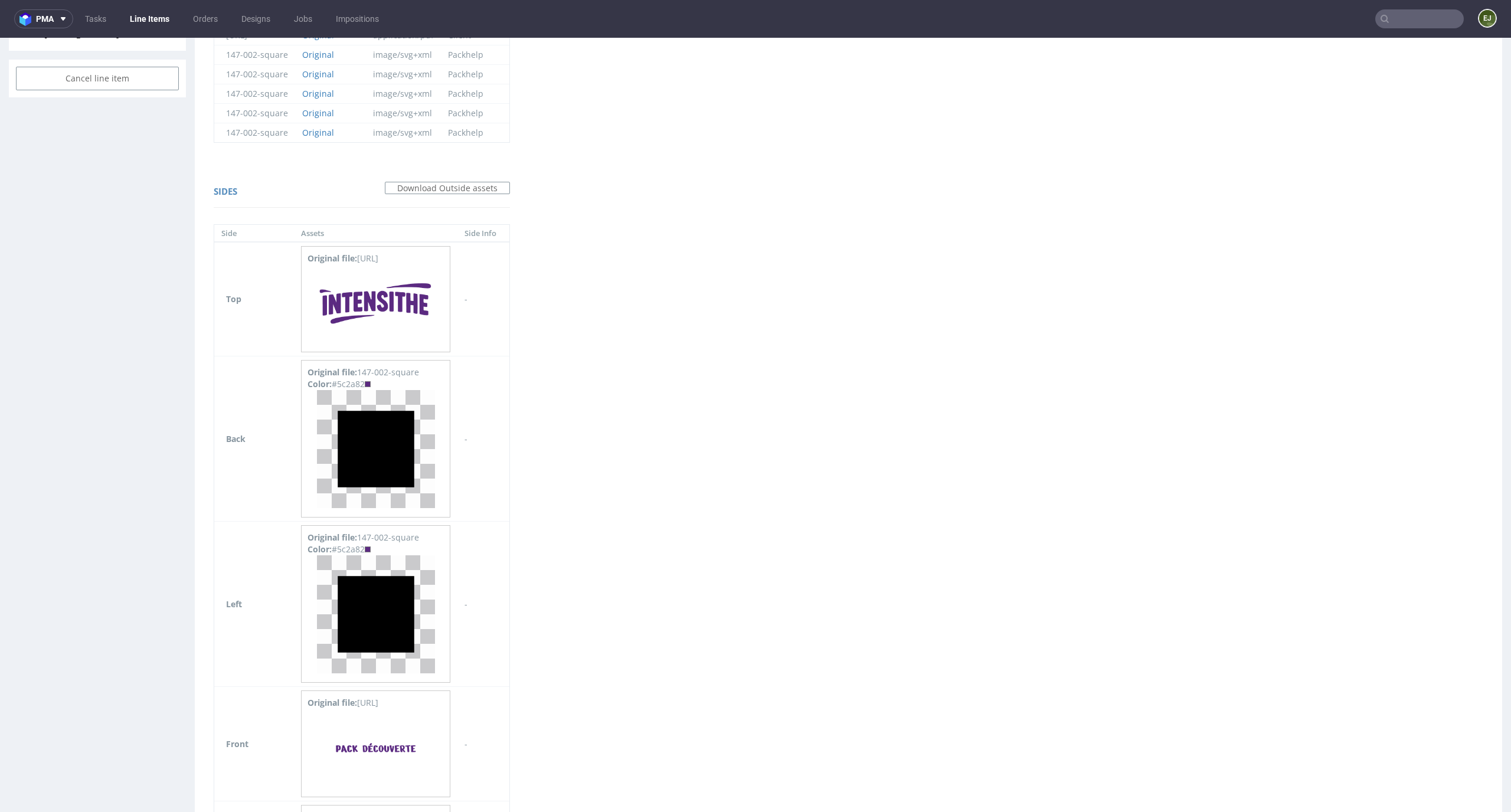
scroll to position [0, 0]
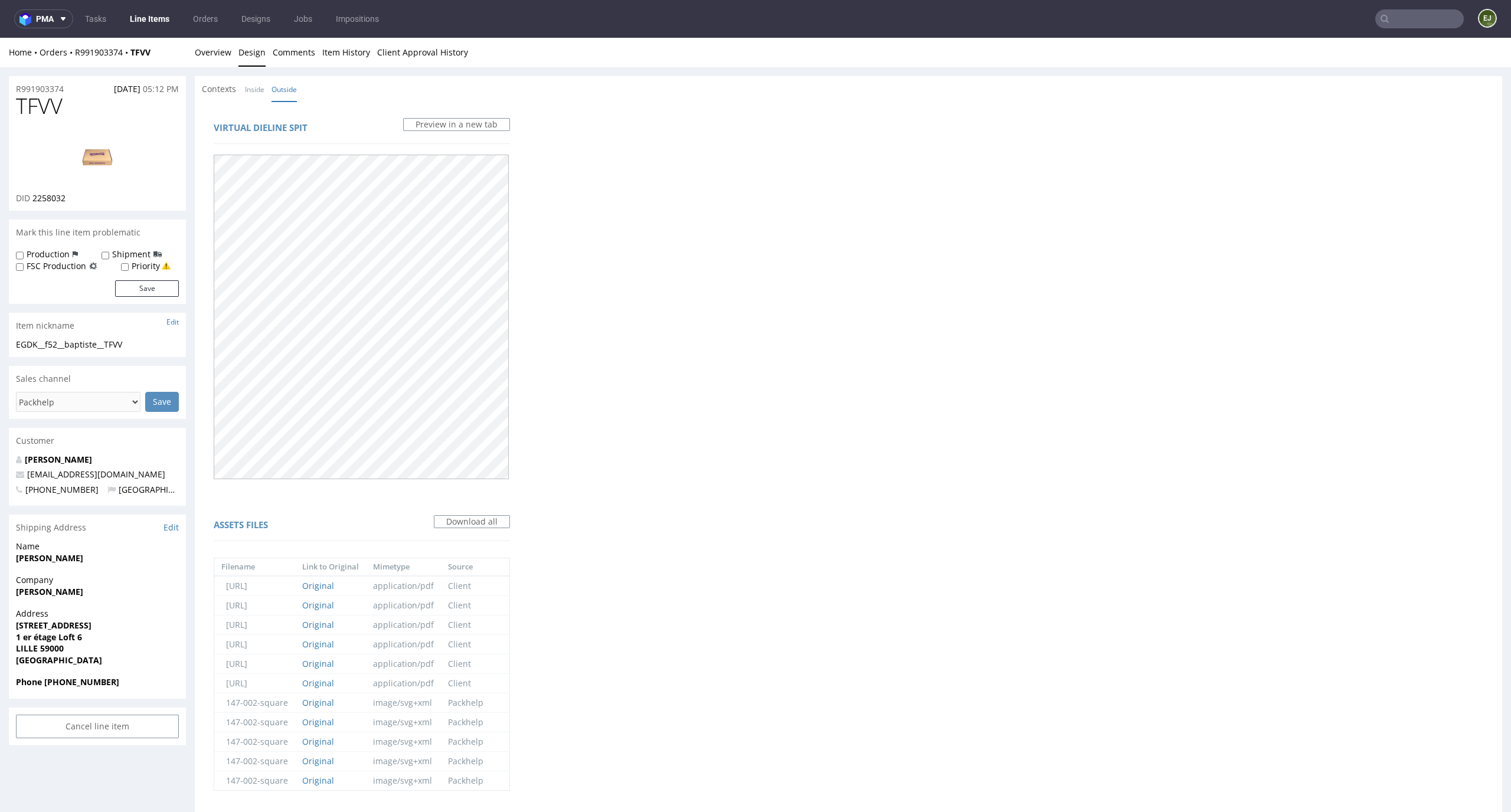
drag, startPoint x: 79, startPoint y: 108, endPoint x: 0, endPoint y: 108, distance: 79.0
copy span "TFVV"
click at [212, 51] on link "Overview" at bounding box center [213, 52] width 36 height 29
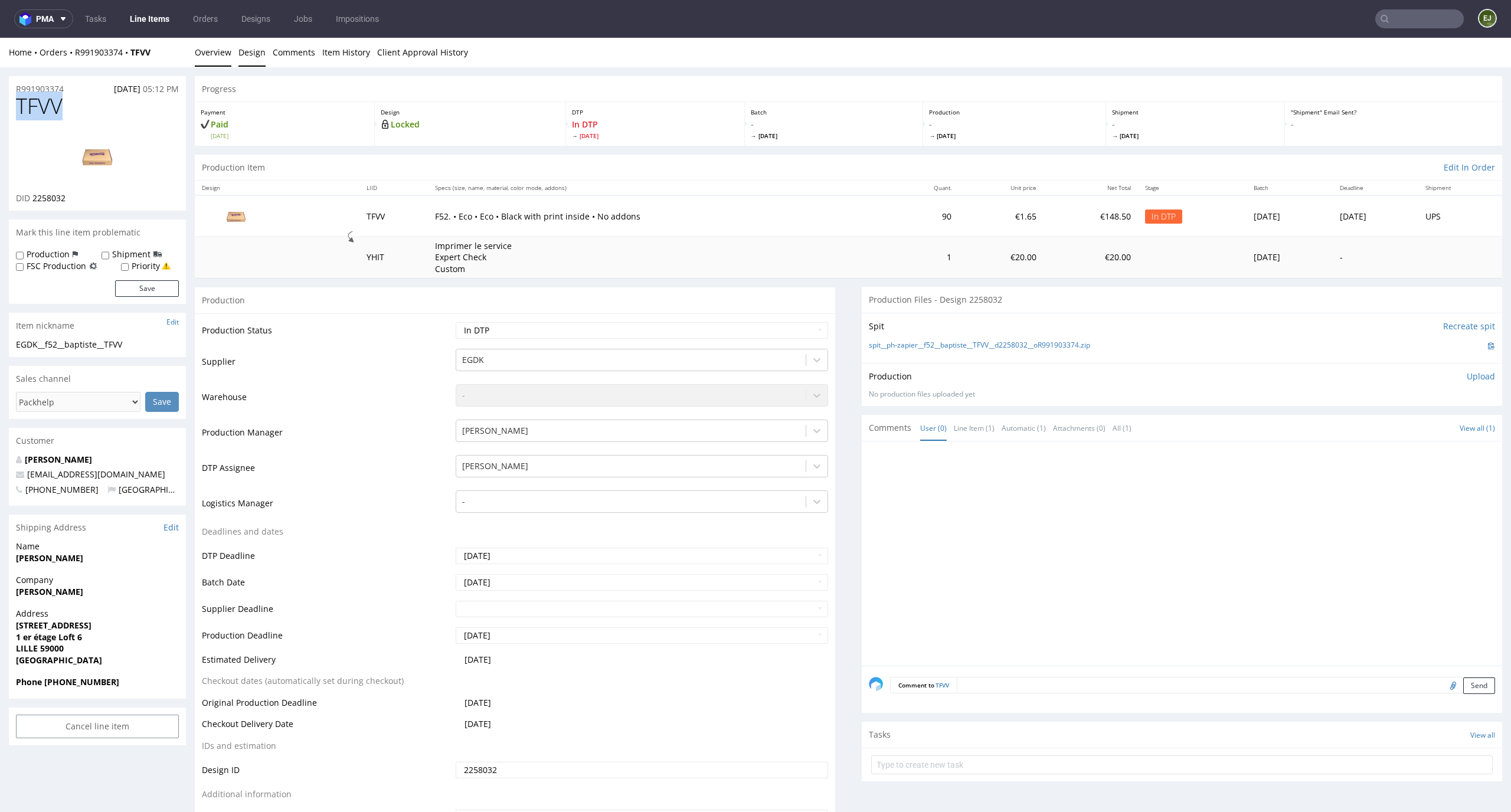
click at [246, 57] on link "Design" at bounding box center [252, 52] width 27 height 29
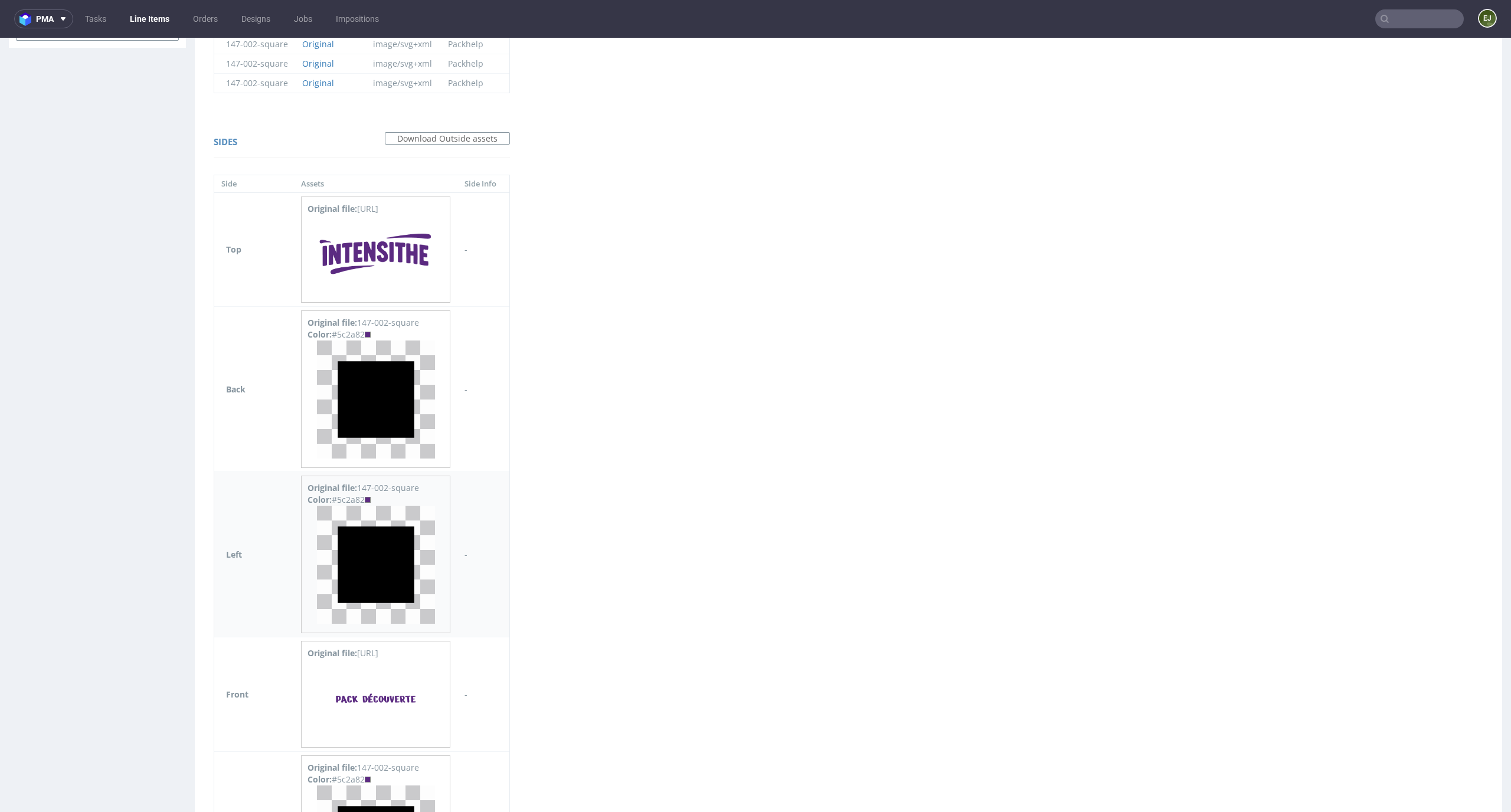
scroll to position [1008, 0]
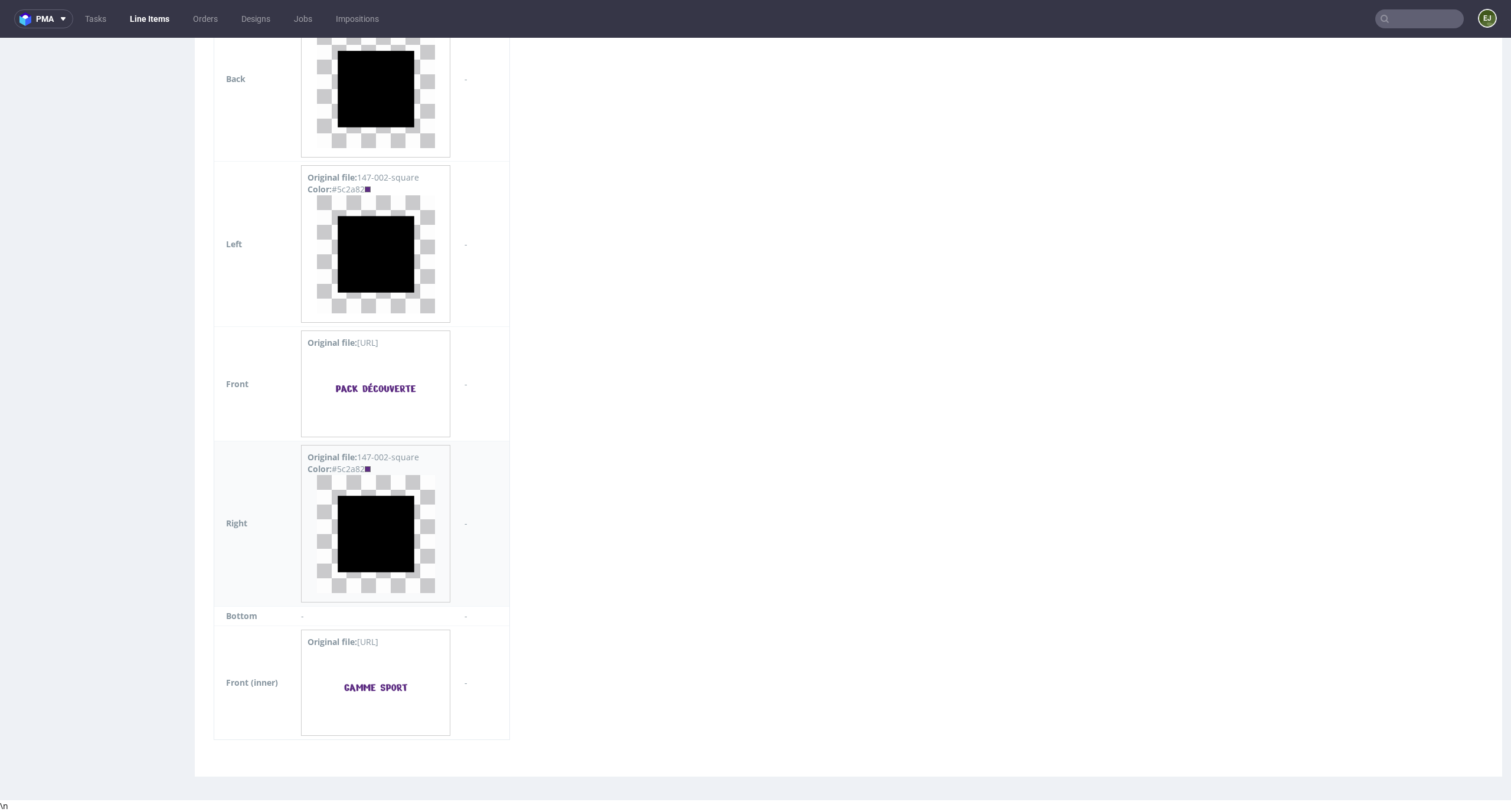
drag, startPoint x: 367, startPoint y: 465, endPoint x: 339, endPoint y: 467, distance: 28.1
click at [339, 467] on div "Color: #5c2a82" at bounding box center [375, 470] width 136 height 12
copy div "5c2a82"
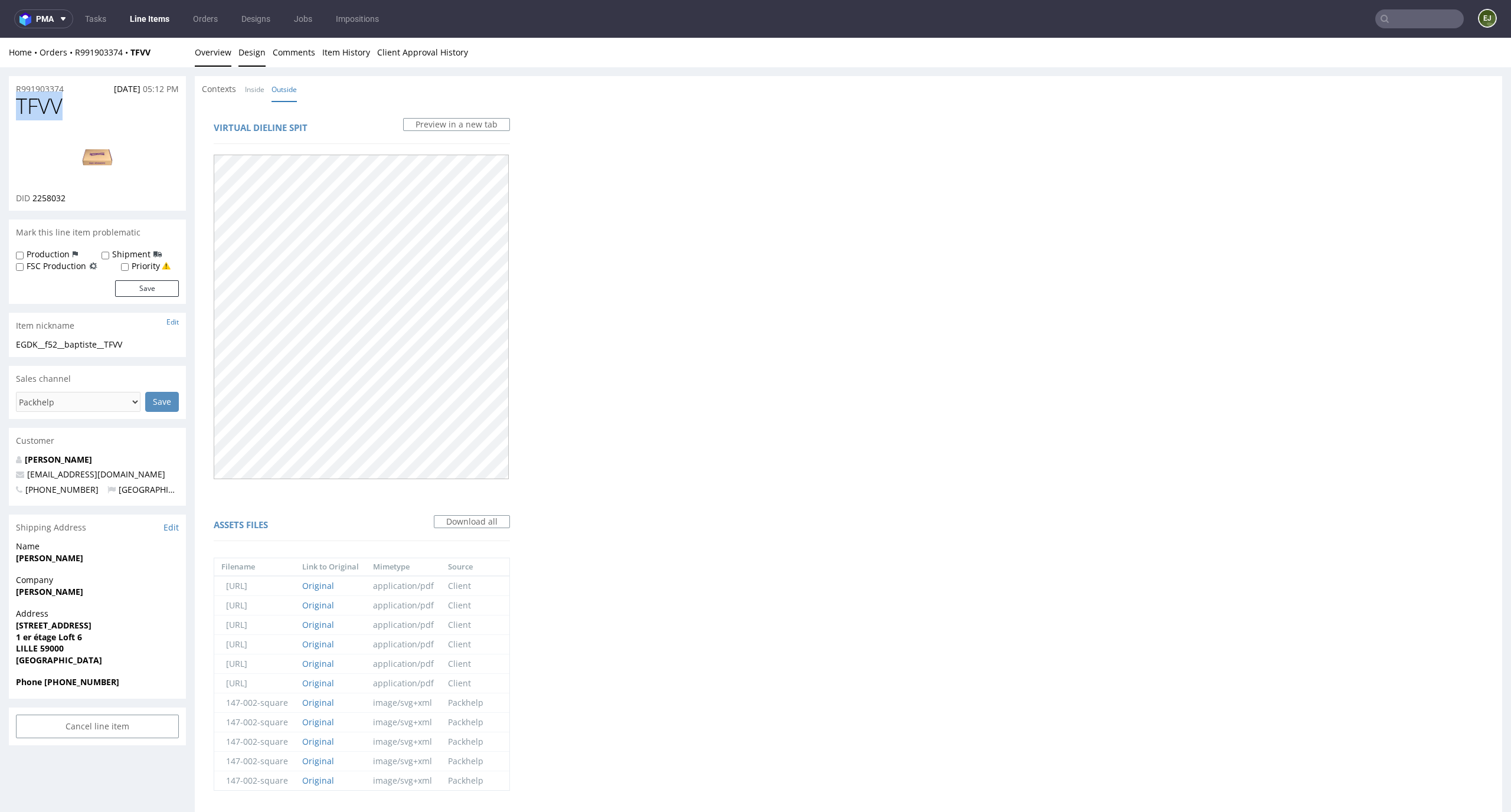
click at [215, 48] on link "Overview" at bounding box center [213, 52] width 36 height 29
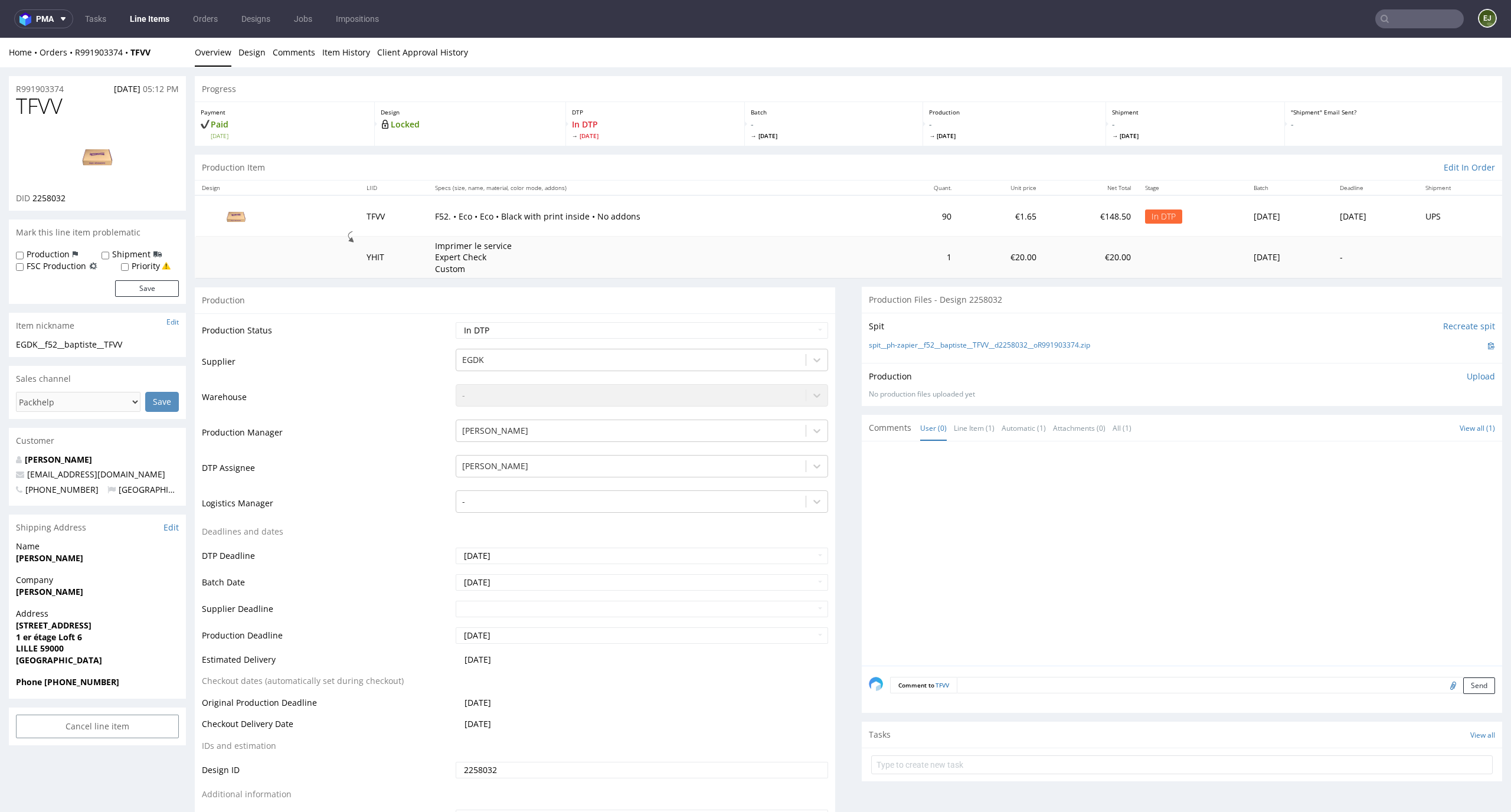
drag, startPoint x: 68, startPoint y: 102, endPoint x: 2, endPoint y: 102, distance: 66.0
copy span "TFVV"
click at [977, 343] on link "spit__ph-zapier__f52__baptiste__TFVV__d2258032__oR991903374.zip" at bounding box center [980, 345] width 221 height 10
click at [1461, 386] on div "Production Upload No production files uploaded yet Description (optional) Add f…" at bounding box center [1182, 385] width 626 height 28
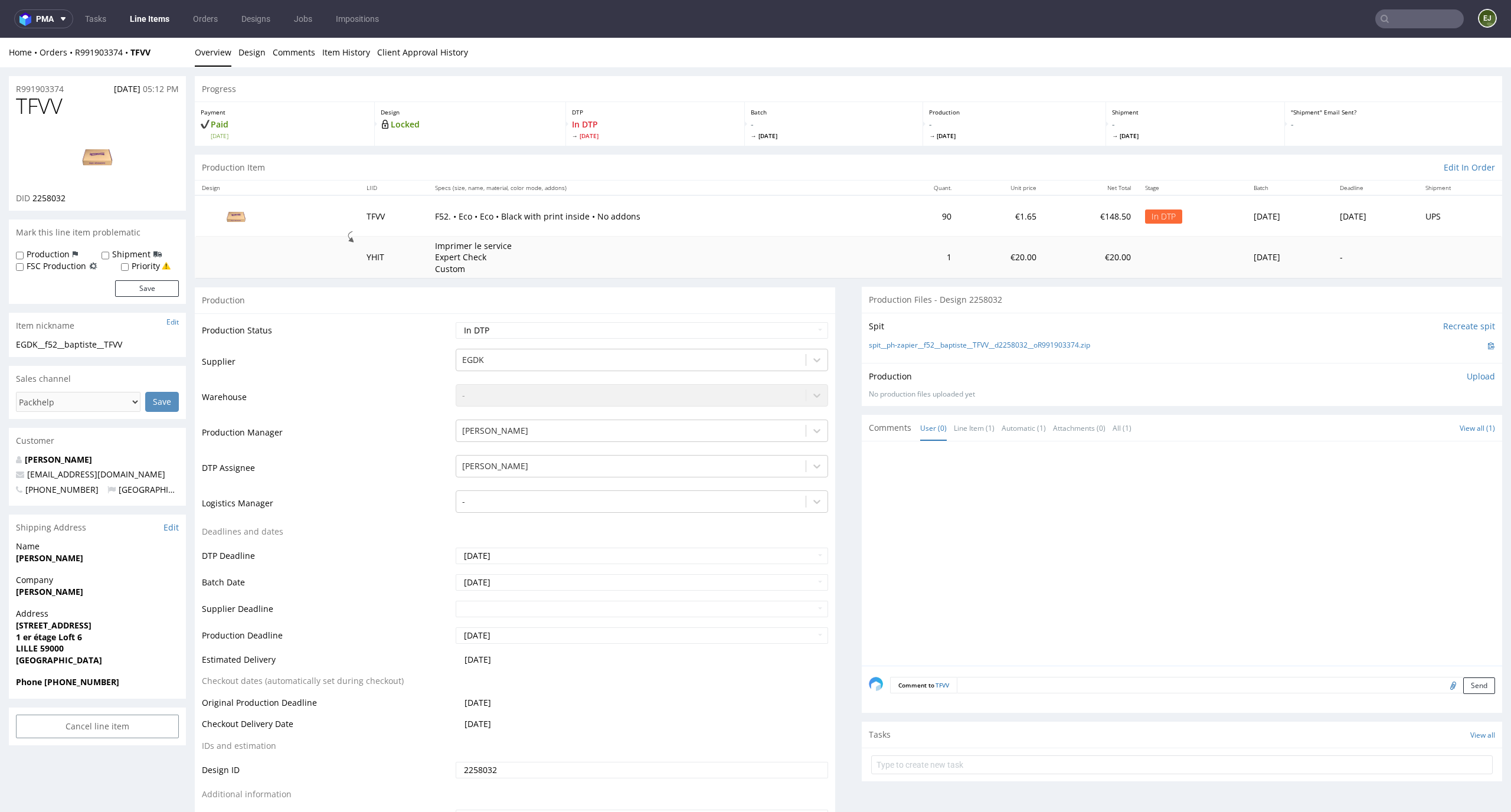
click at [1467, 379] on p "Upload" at bounding box center [1481, 377] width 28 height 12
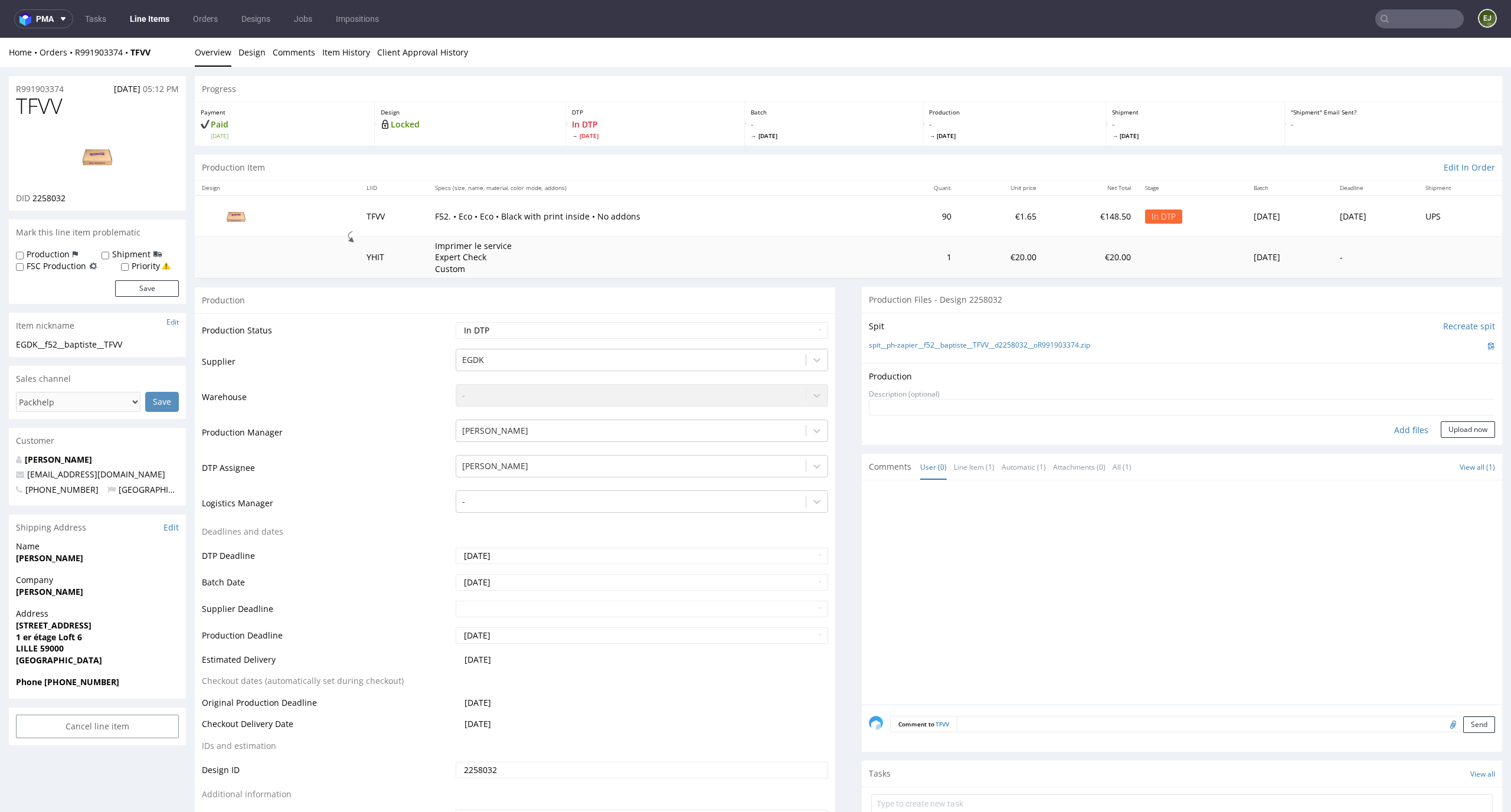
click at [1382, 430] on div "Add files" at bounding box center [1412, 430] width 59 height 18
type input "C:\fakepath\EGDK__f52__baptiste__TFVV__d2258032__oR991903374__latest__outside.p…"
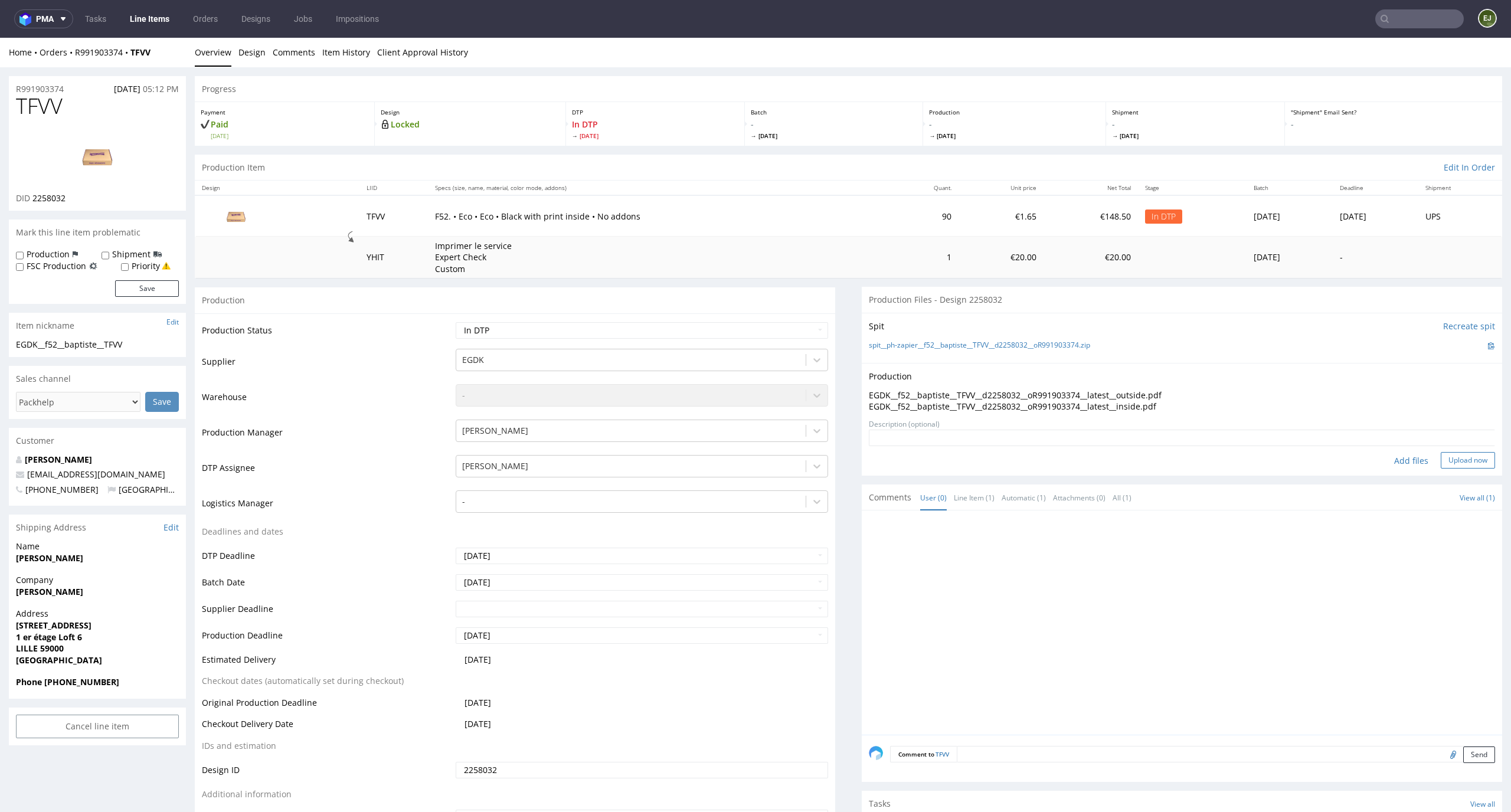
click at [1441, 457] on button "Upload now" at bounding box center [1468, 460] width 54 height 16
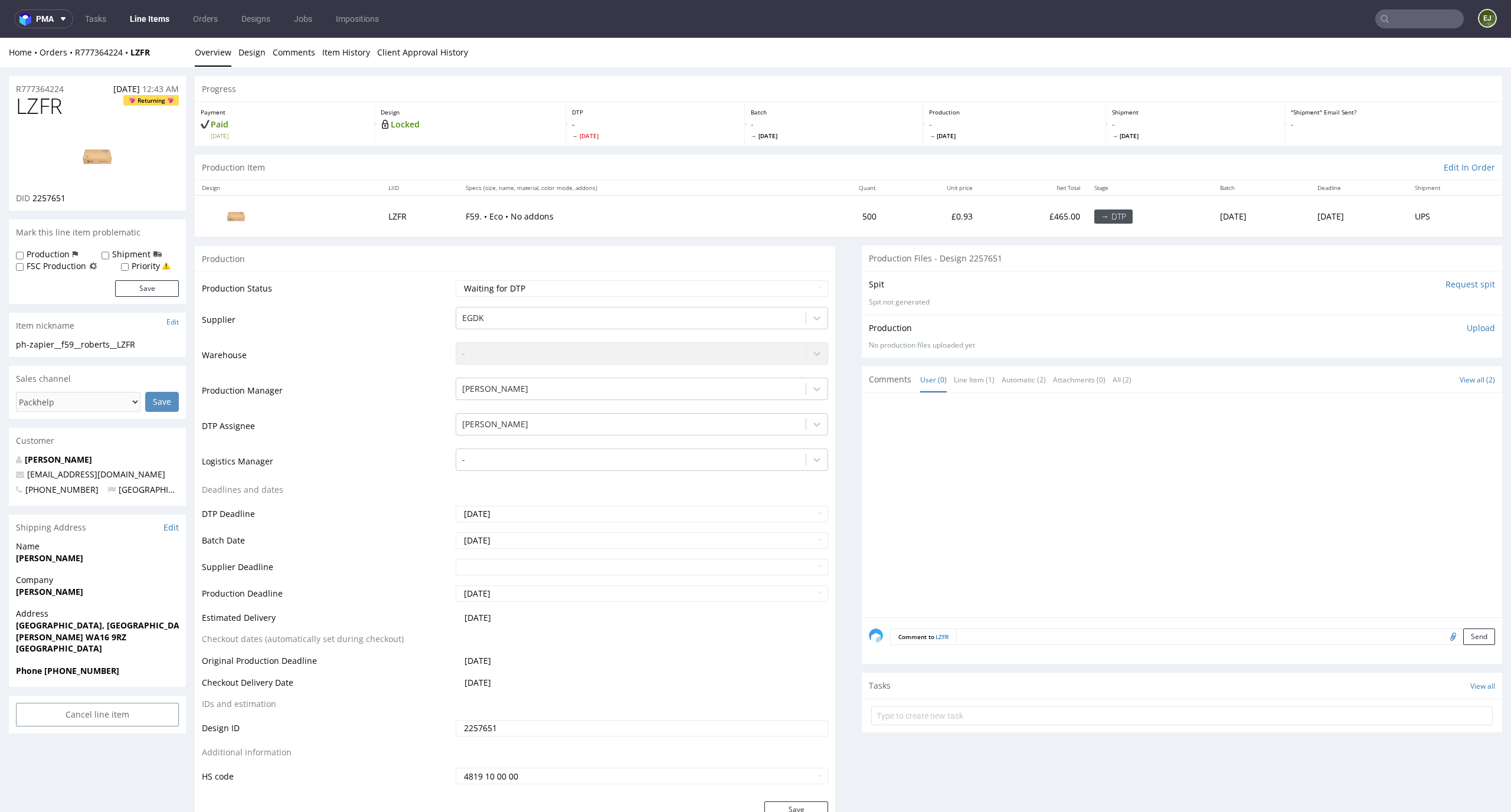
click at [790, 180] on div "Design LIID Specs (size, name, material, color mode, addons) Quant. Unit price …" at bounding box center [848, 208] width 1308 height 56
click at [1447, 289] on input "Request spit" at bounding box center [1470, 284] width 50 height 12
drag, startPoint x: 83, startPoint y: 203, endPoint x: 31, endPoint y: 204, distance: 52.0
click at [31, 204] on div "LZFR Returning DID 2257651" at bounding box center [97, 152] width 177 height 116
copy span "2257651"
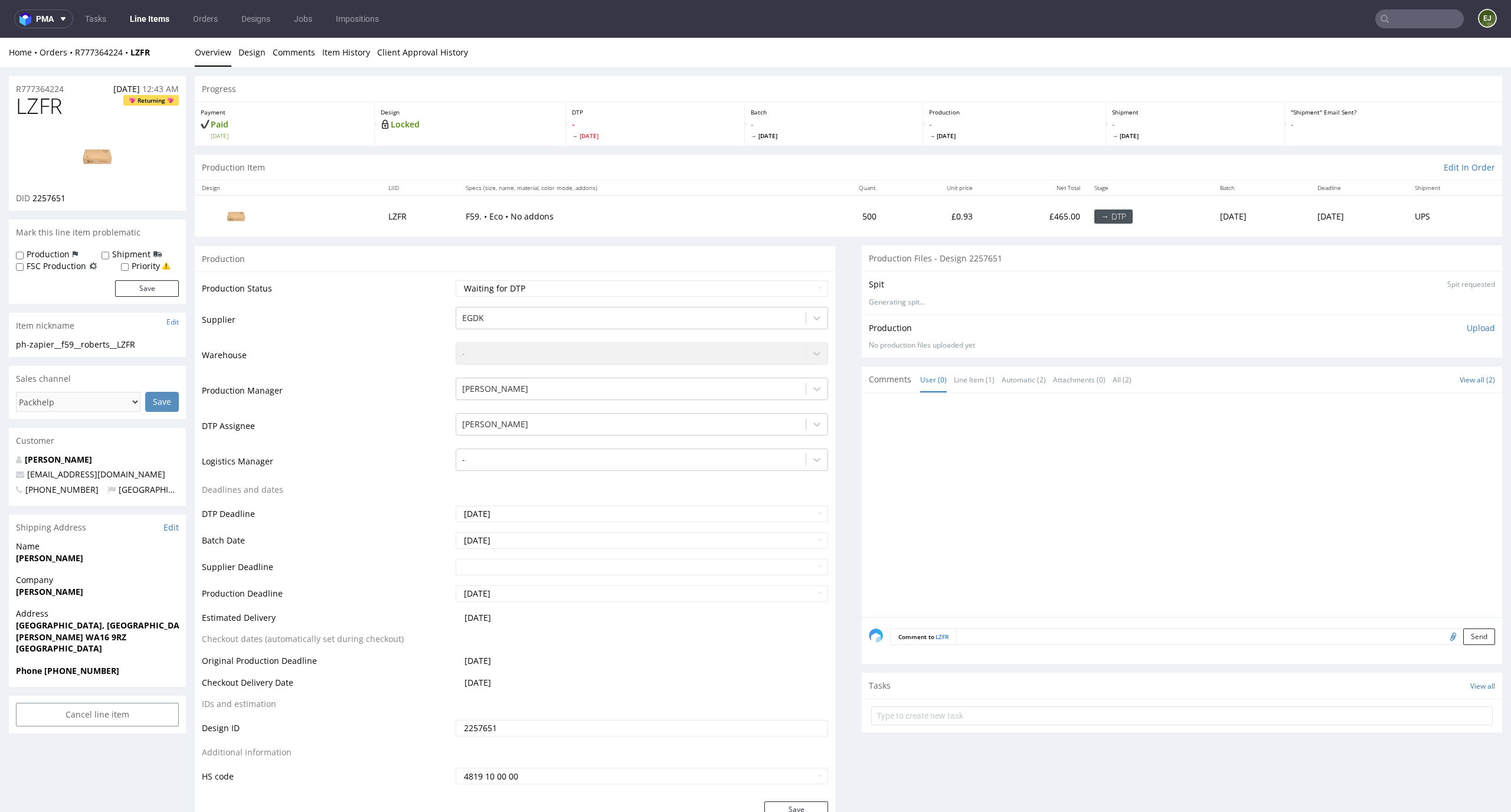
click at [597, 297] on td "Waiting for Artwork Waiting for Diecut Waiting for Mockup Waiting for DTP Waiti…" at bounding box center [640, 292] width 376 height 27
click at [604, 290] on select "Waiting for Artwork Waiting for Diecut Waiting for Mockup Waiting for DTP Waiti…" at bounding box center [642, 288] width 373 height 16
select select "dtp_in_process"
click at [456, 280] on select "Waiting for Artwork Waiting for Diecut Waiting for Mockup Waiting for DTP Waiti…" at bounding box center [642, 288] width 373 height 16
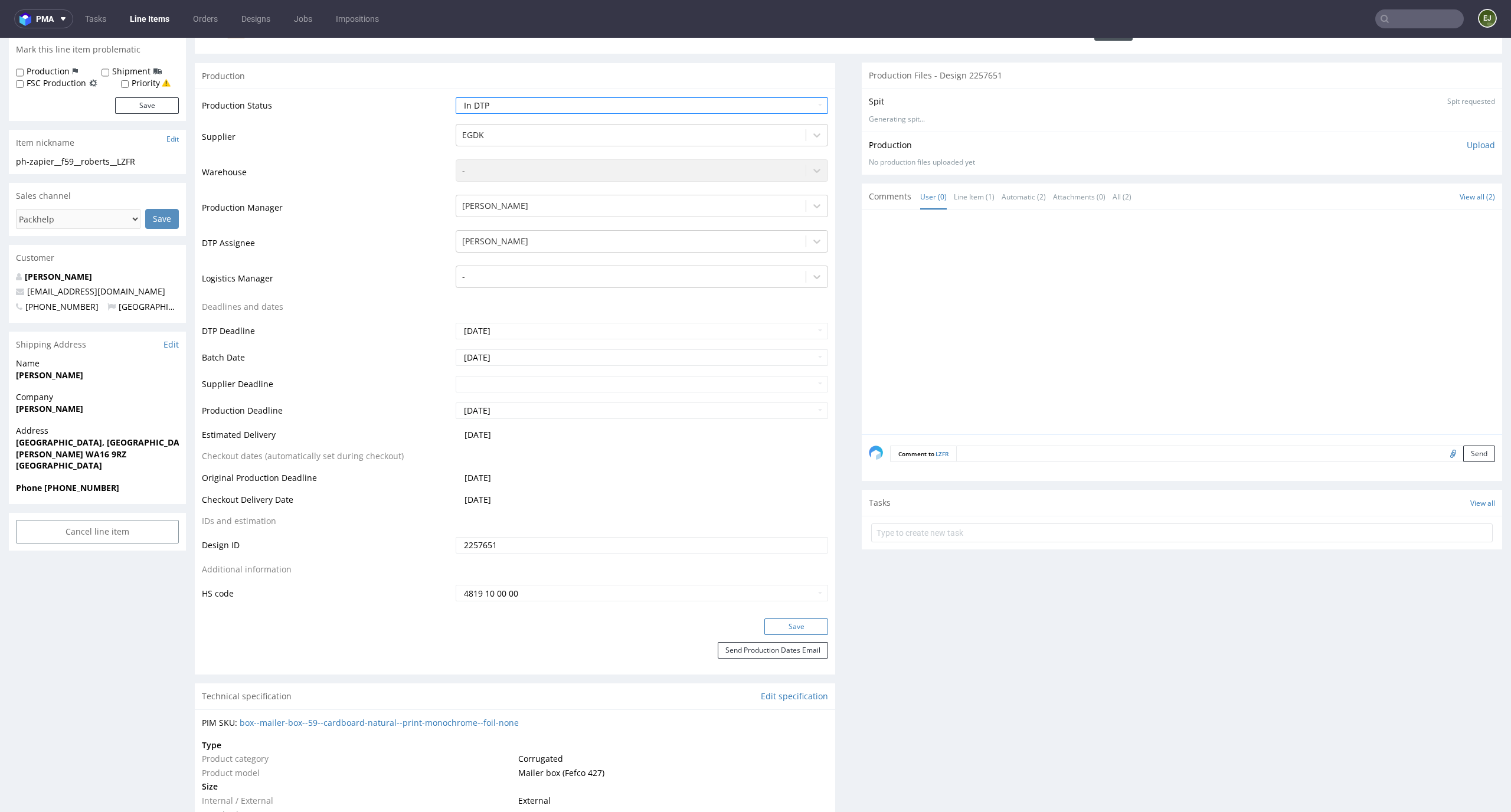
click at [793, 624] on button "Save" at bounding box center [796, 626] width 64 height 16
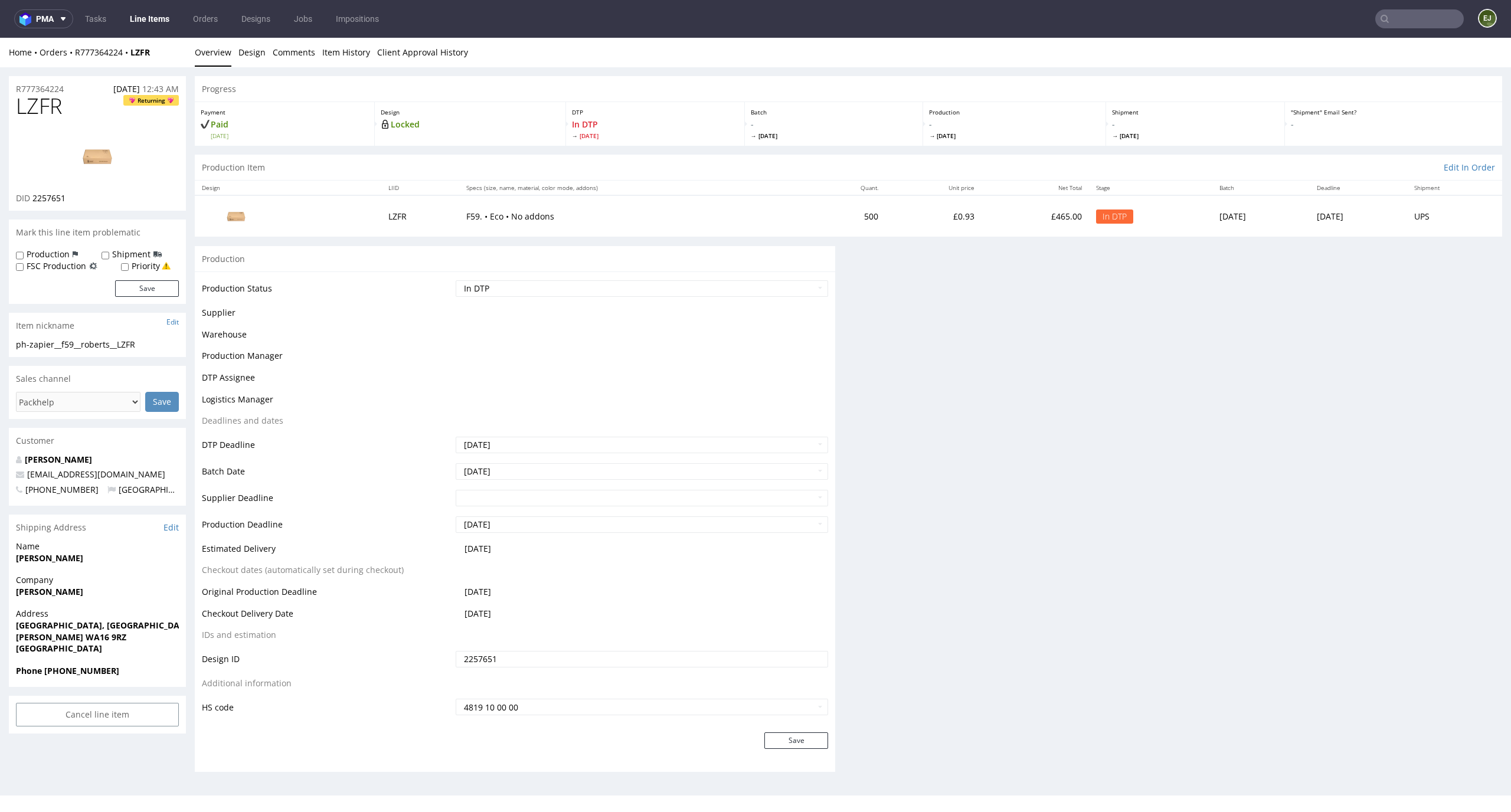
scroll to position [0, 0]
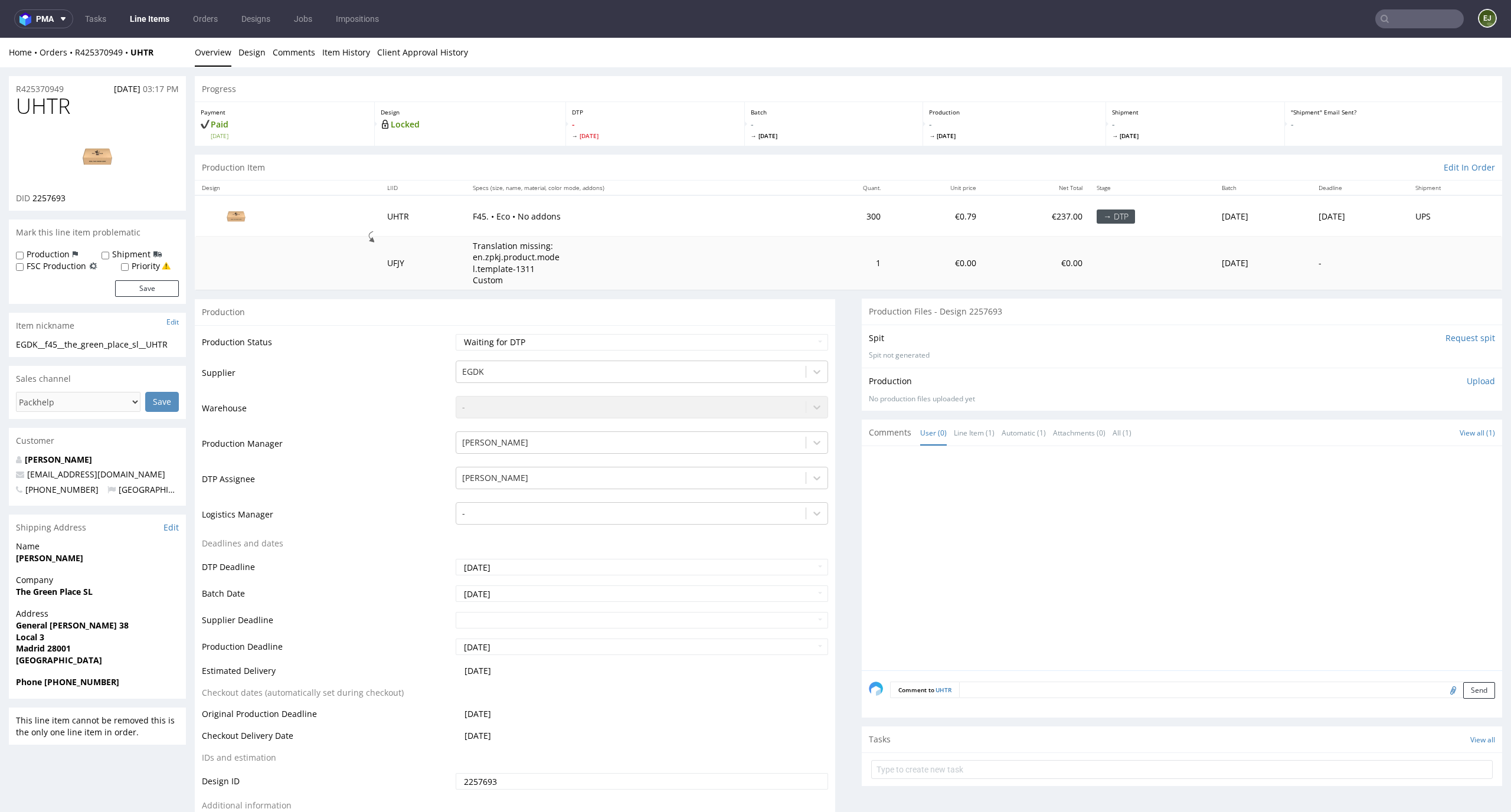
click at [1446, 334] on input "Request spit" at bounding box center [1470, 338] width 50 height 12
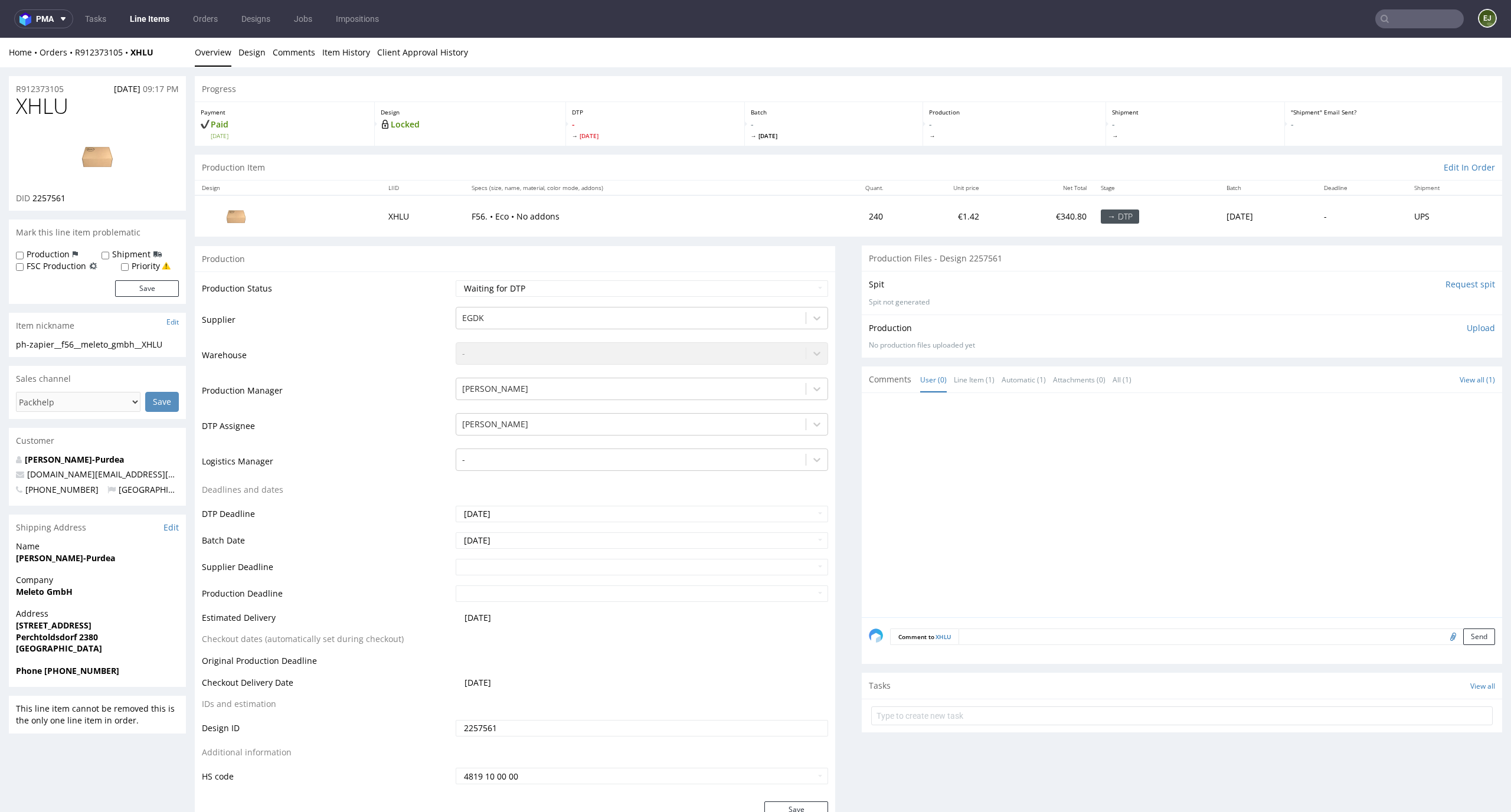
click at [1467, 286] on input "Request spit" at bounding box center [1470, 284] width 50 height 12
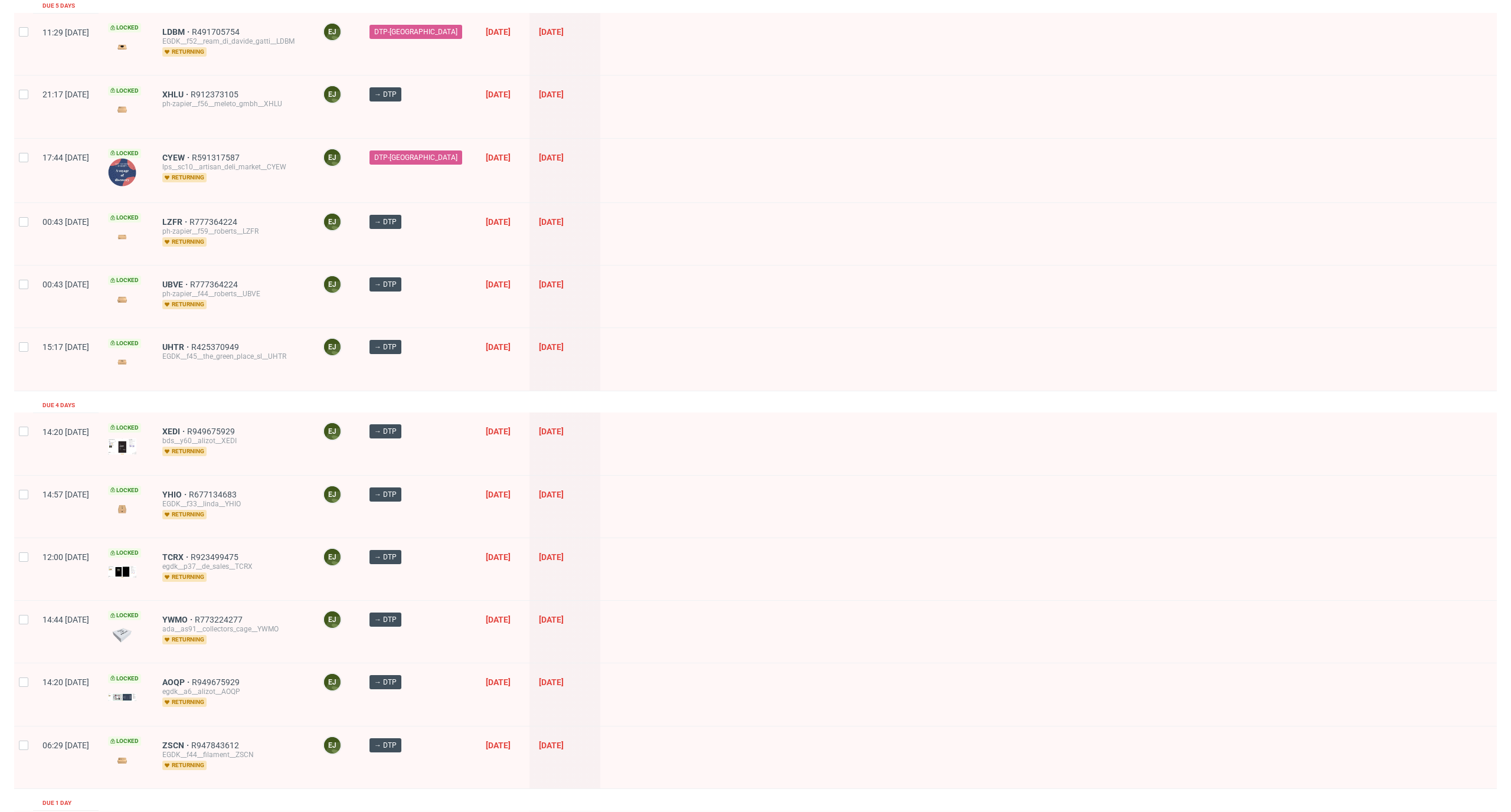
scroll to position [98, 0]
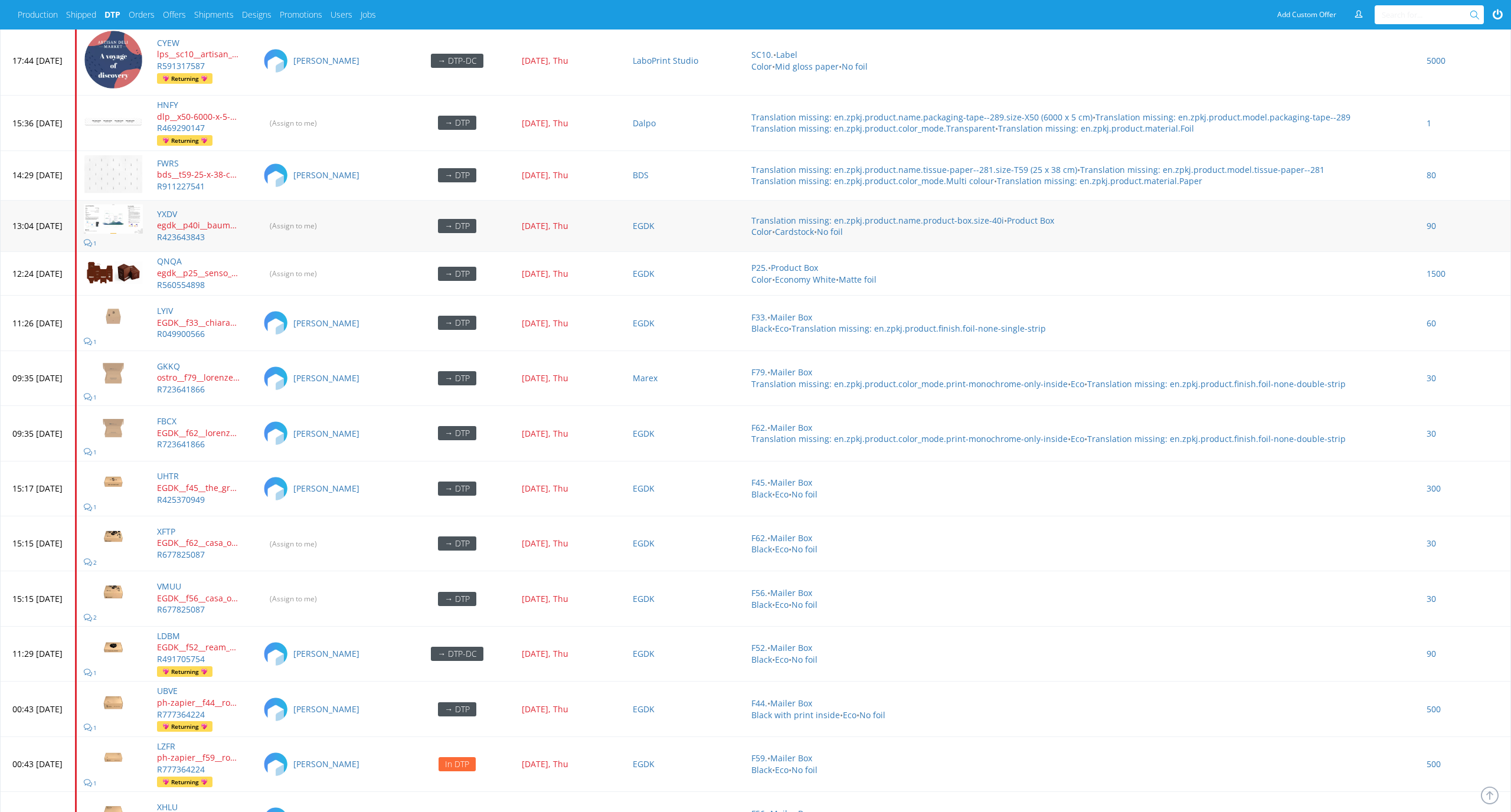
scroll to position [4041, 0]
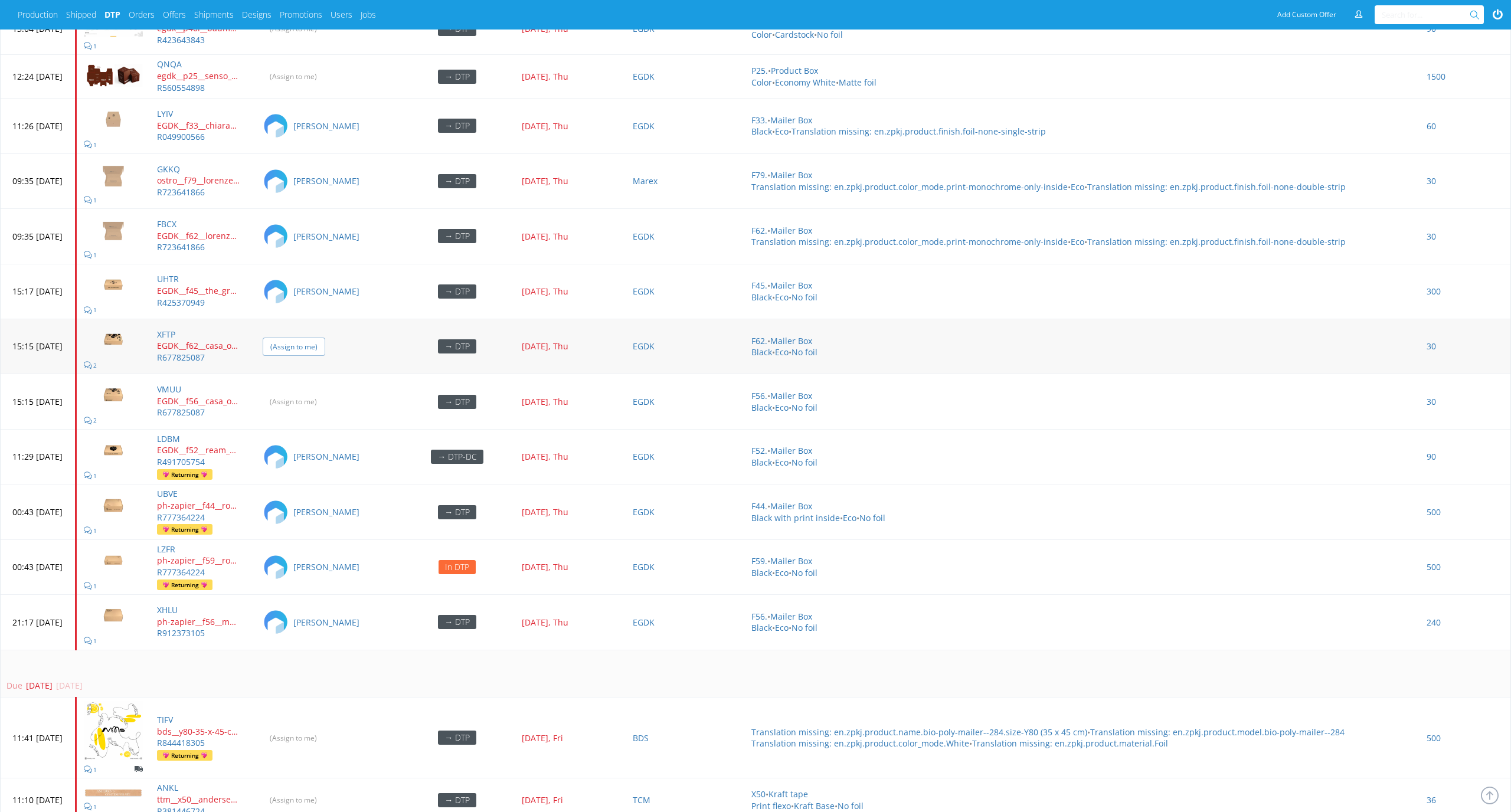
click at [326, 338] on input "(Assign to me)" at bounding box center [293, 347] width 62 height 18
click at [326, 350] on input "(Assign to me)" at bounding box center [293, 402] width 62 height 18
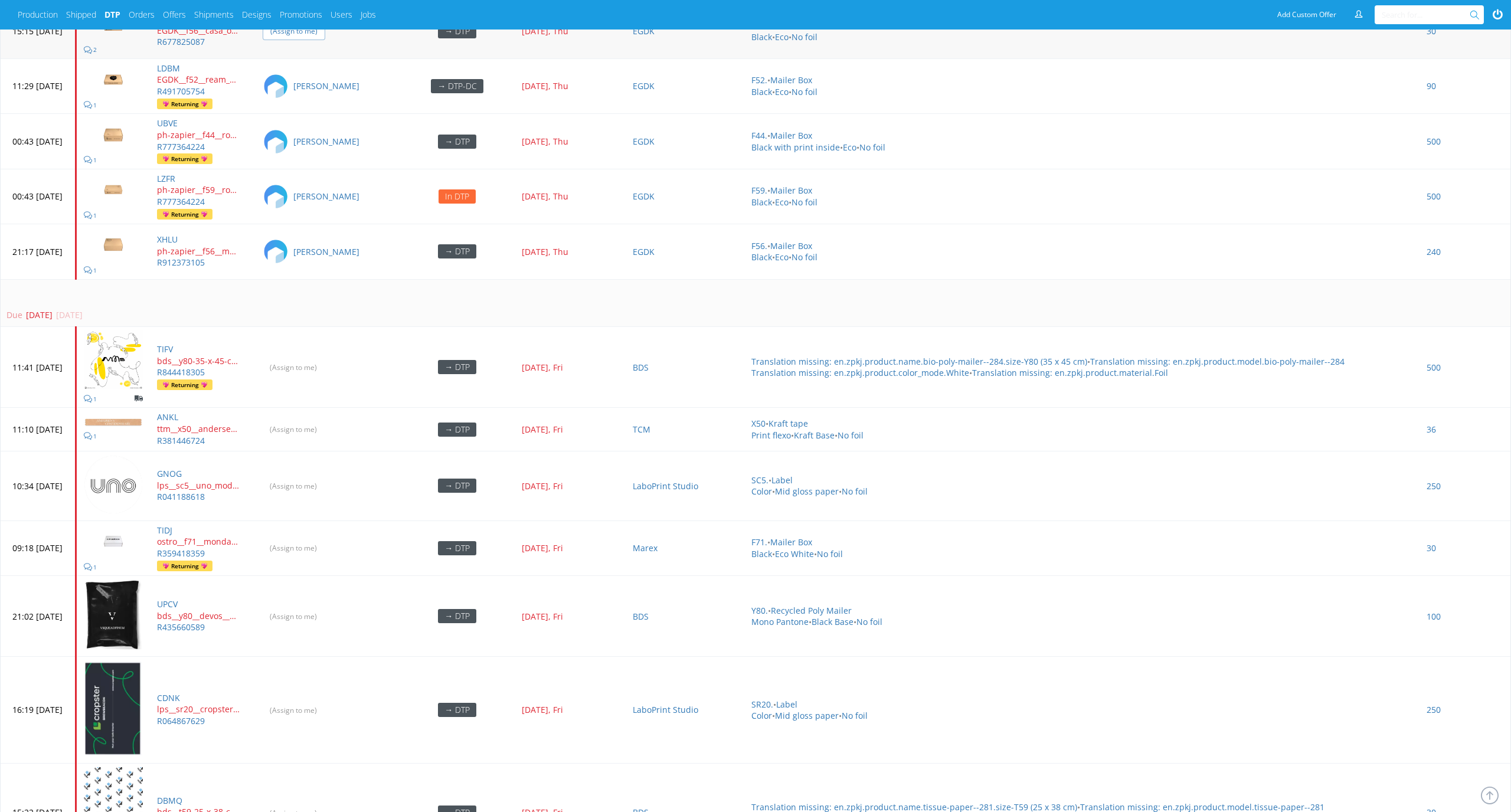
scroll to position [4785, 0]
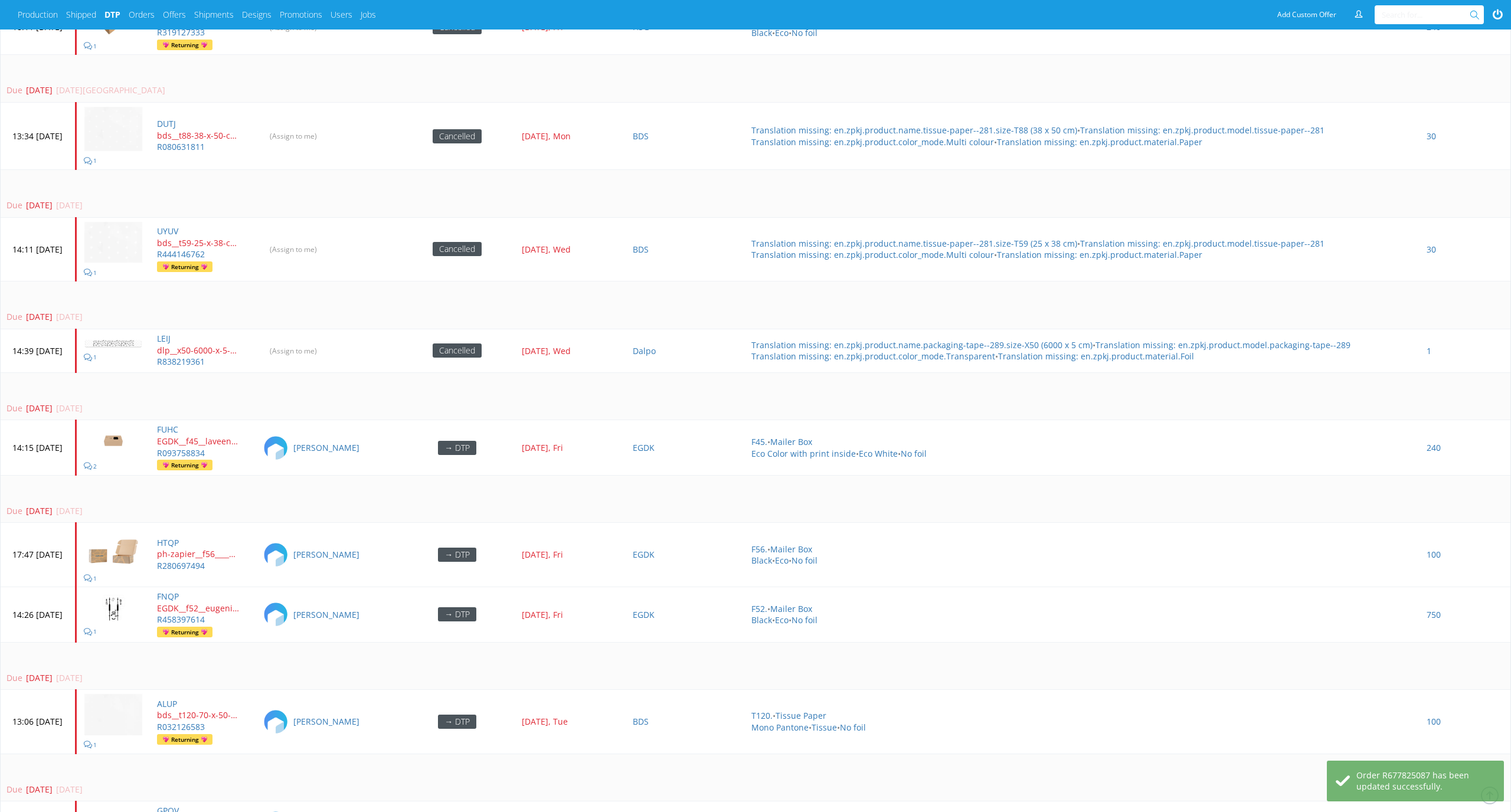
scroll to position [4797, 0]
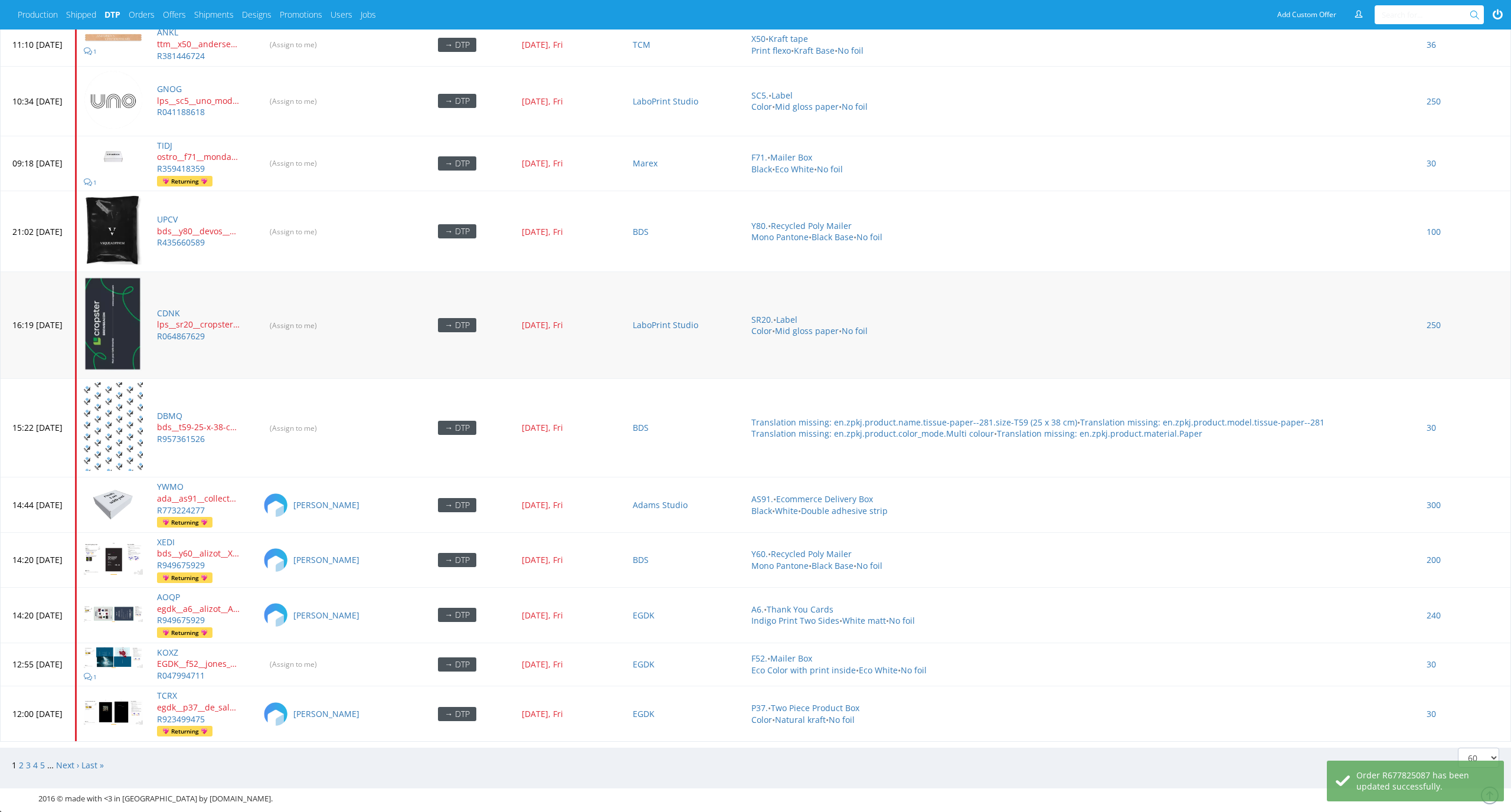
click at [344, 326] on td "(Assign to me)" at bounding box center [327, 326] width 144 height 106
click at [326, 316] on input "(Assign to me)" at bounding box center [293, 326] width 62 height 18
click at [326, 92] on input "(Assign to me)" at bounding box center [293, 101] width 62 height 18
click at [326, 154] on input "(Assign to me)" at bounding box center [293, 163] width 62 height 18
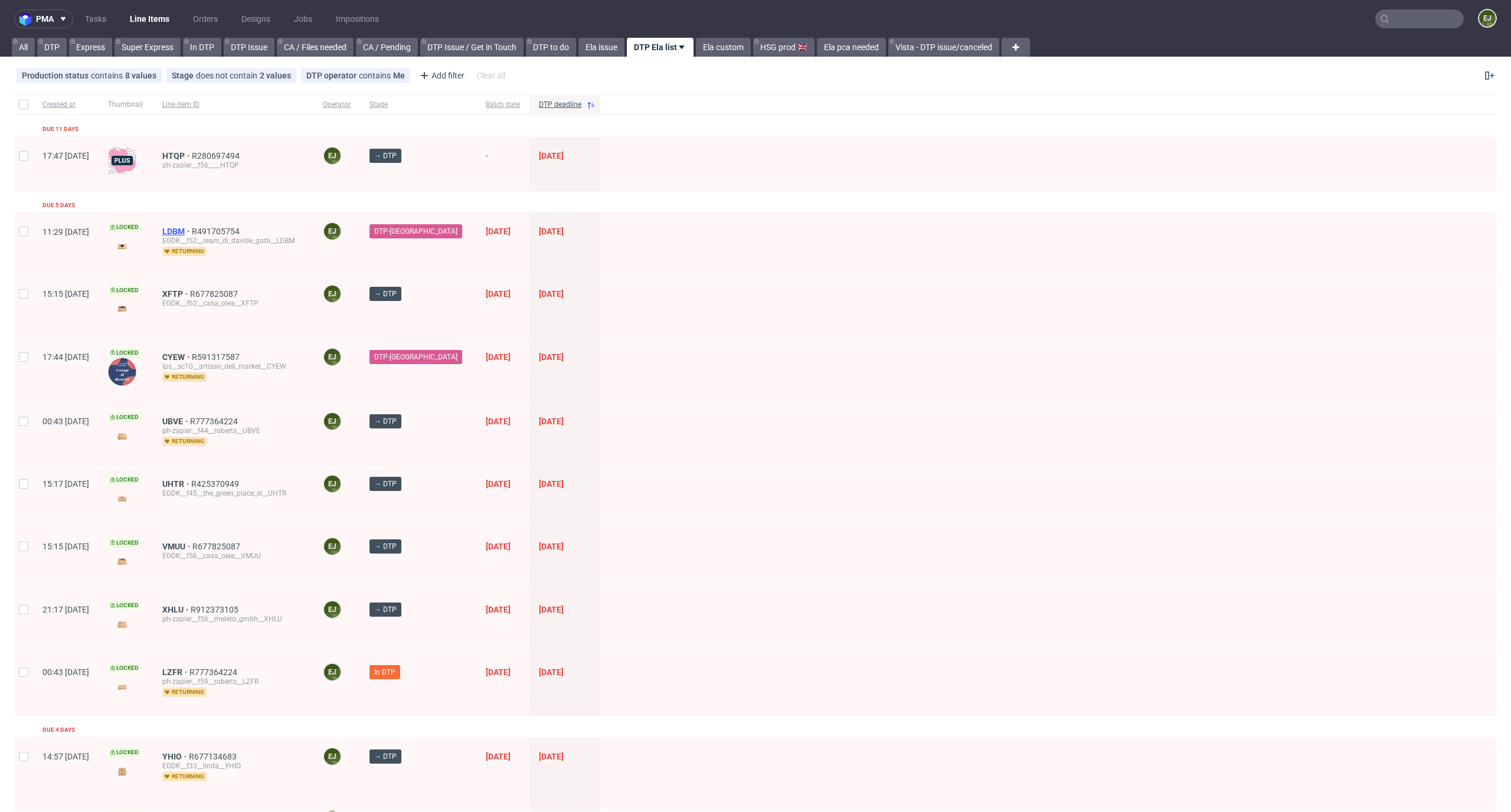
click at [192, 229] on span "LDBM" at bounding box center [177, 232] width 30 height 10
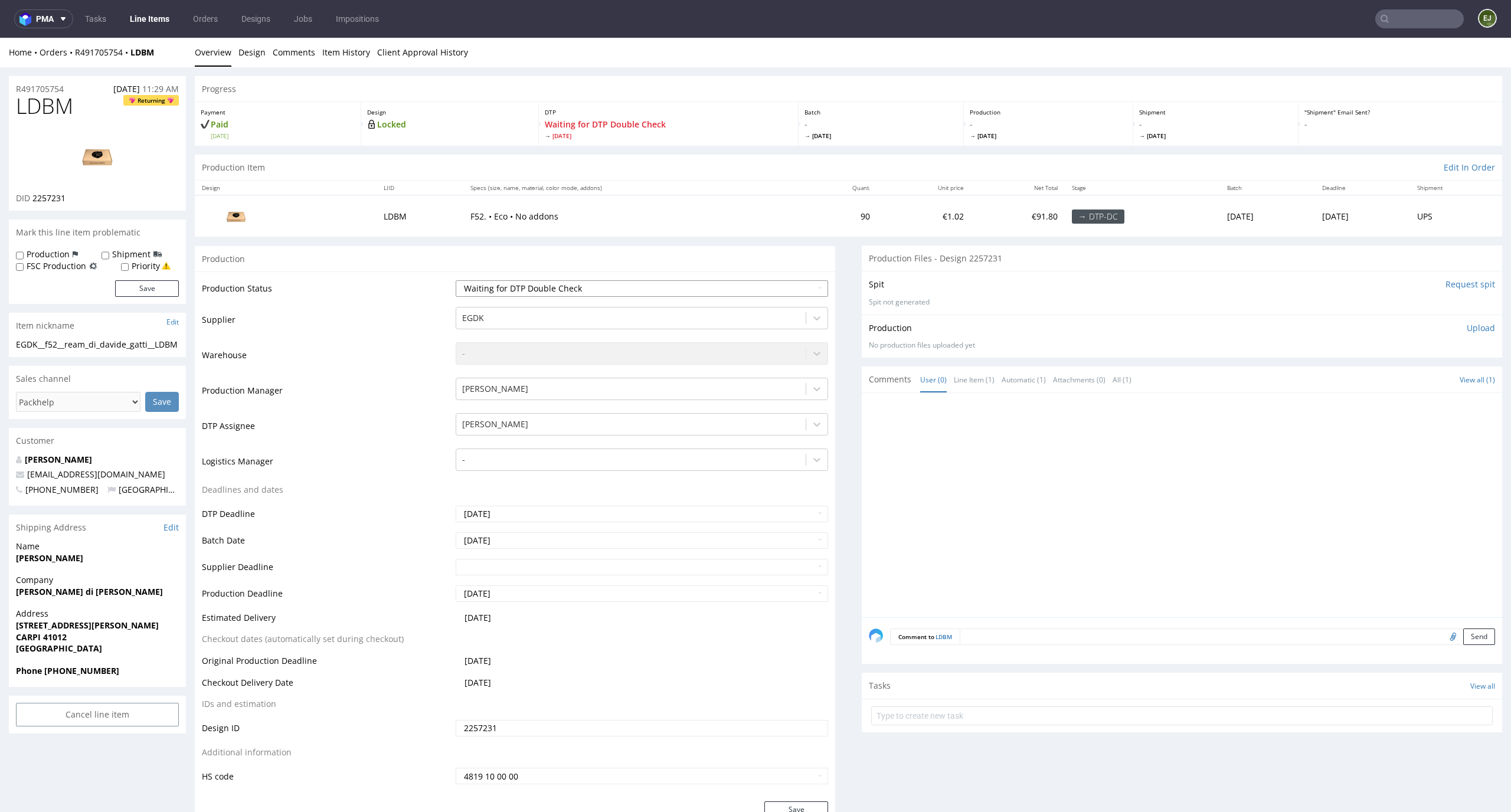
click at [724, 283] on select "Waiting for Artwork Waiting for Diecut Waiting for Mockup Waiting for DTP Waiti…" at bounding box center [642, 288] width 373 height 16
select select "dtp_waiting_for_check"
click at [456, 280] on select "Waiting for Artwork Waiting for Diecut Waiting for Mockup Waiting for DTP Waiti…" at bounding box center [642, 288] width 373 height 16
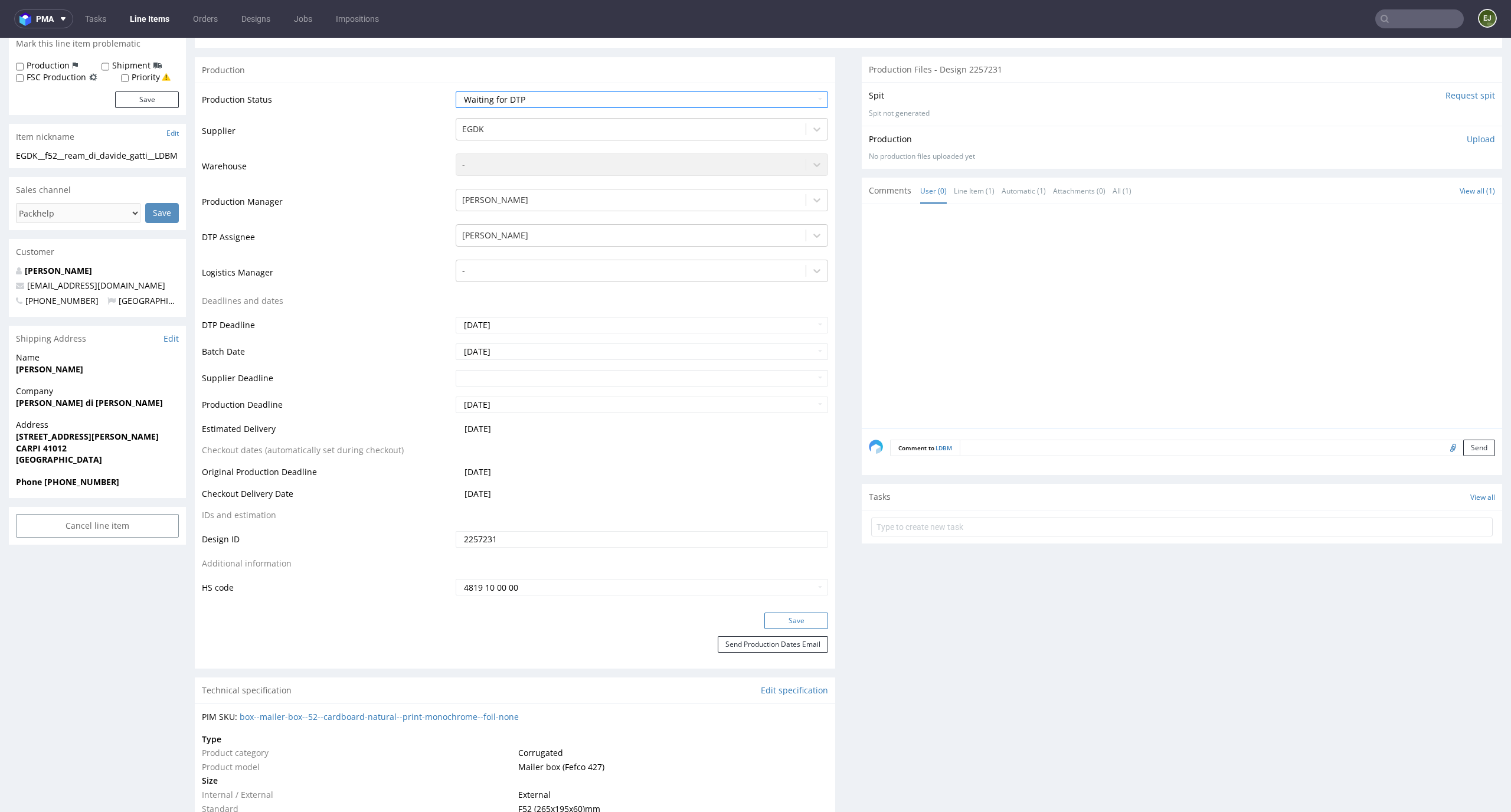
click at [807, 621] on button "Save" at bounding box center [796, 621] width 64 height 16
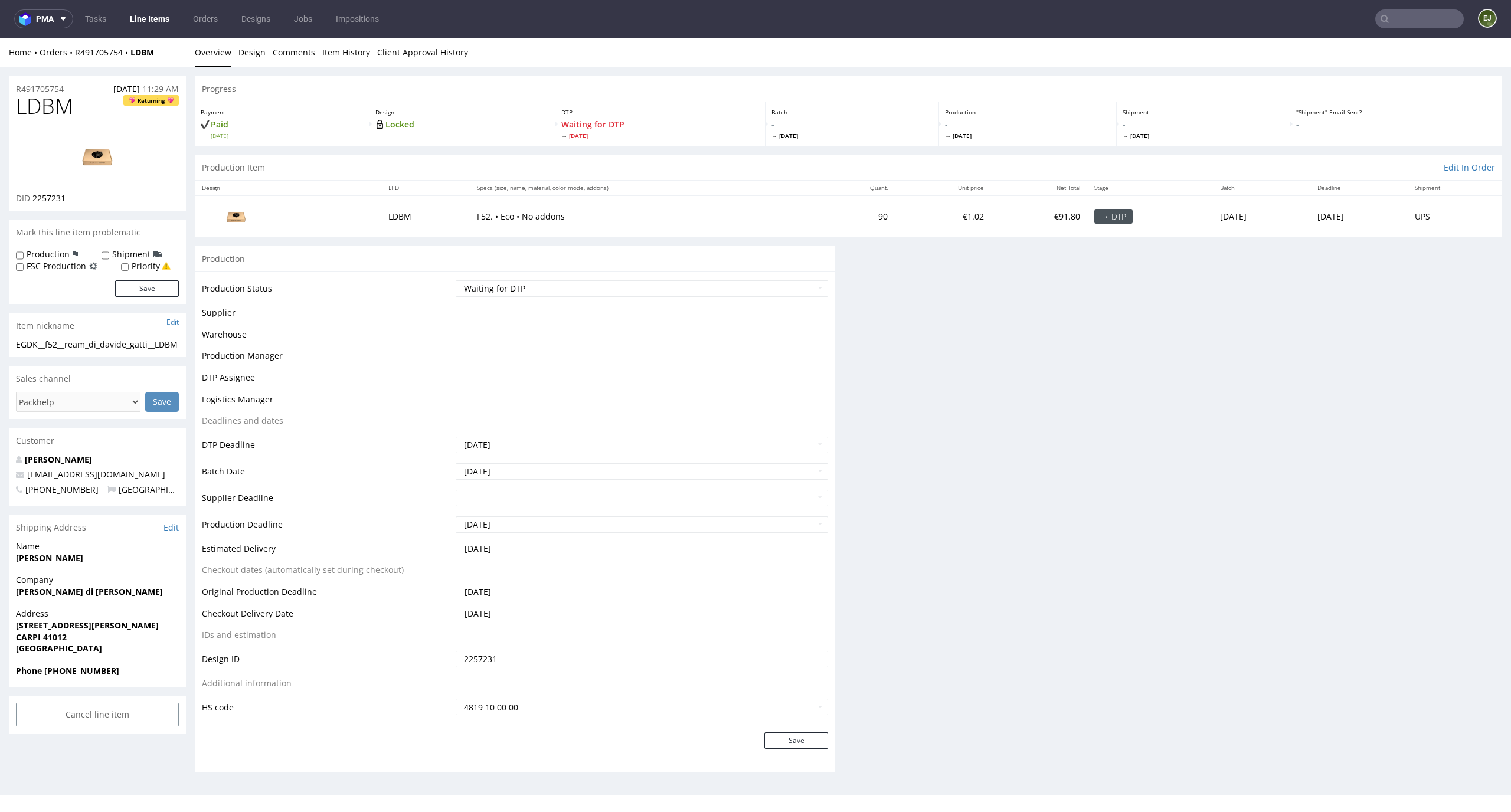
scroll to position [0, 0]
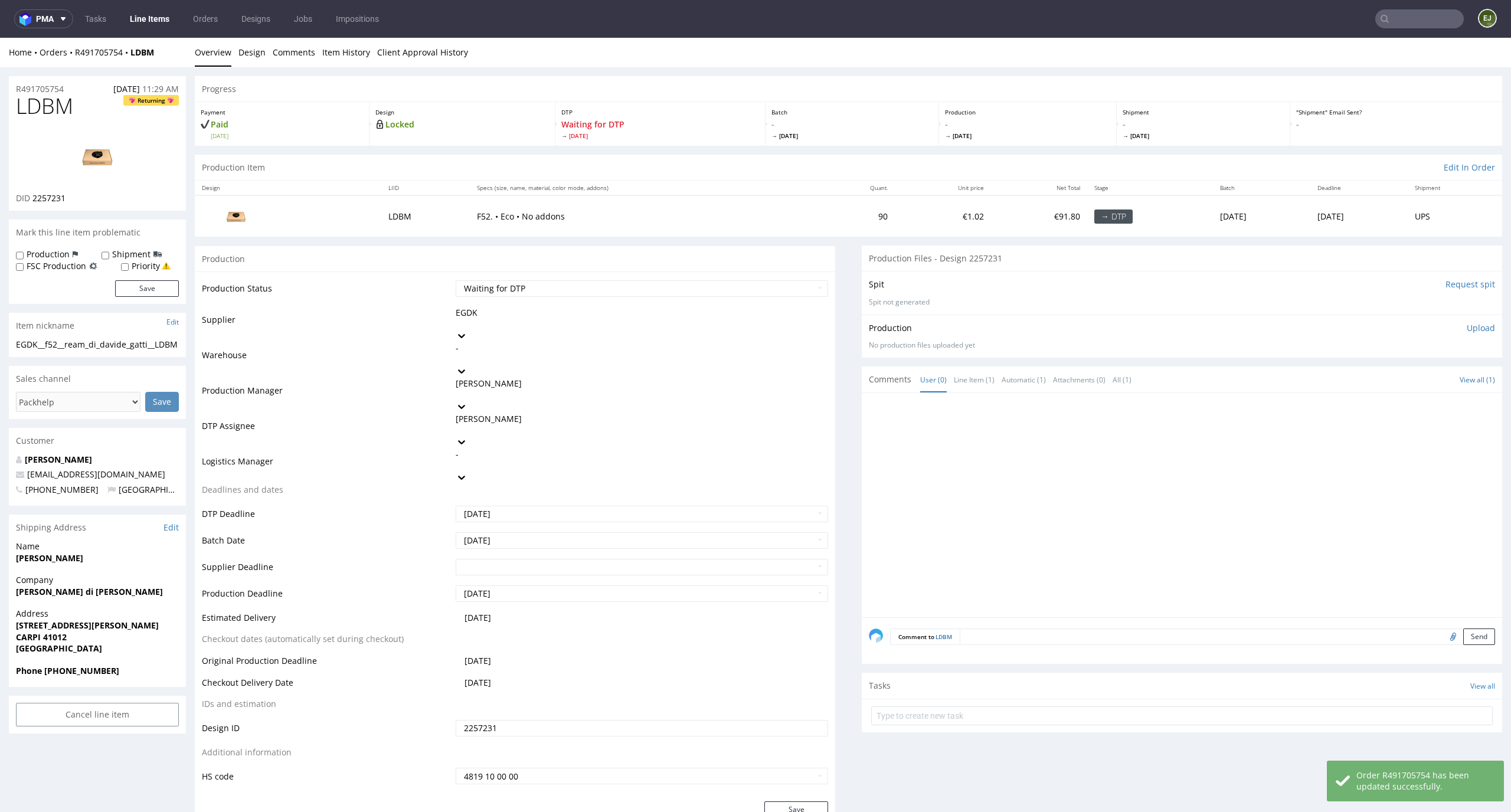
click at [156, 21] on link "Line Items" at bounding box center [149, 19] width 54 height 19
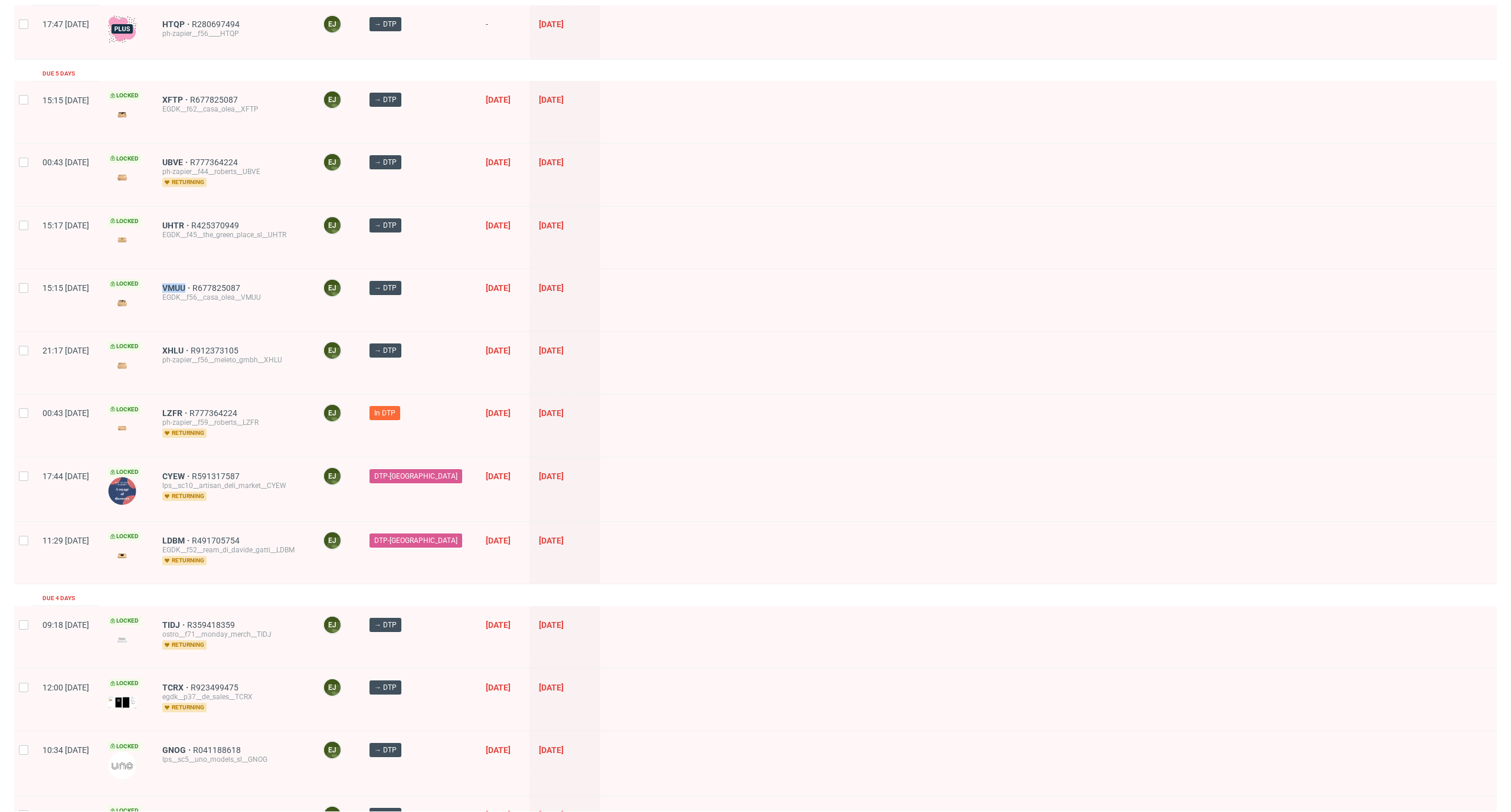
scroll to position [24, 0]
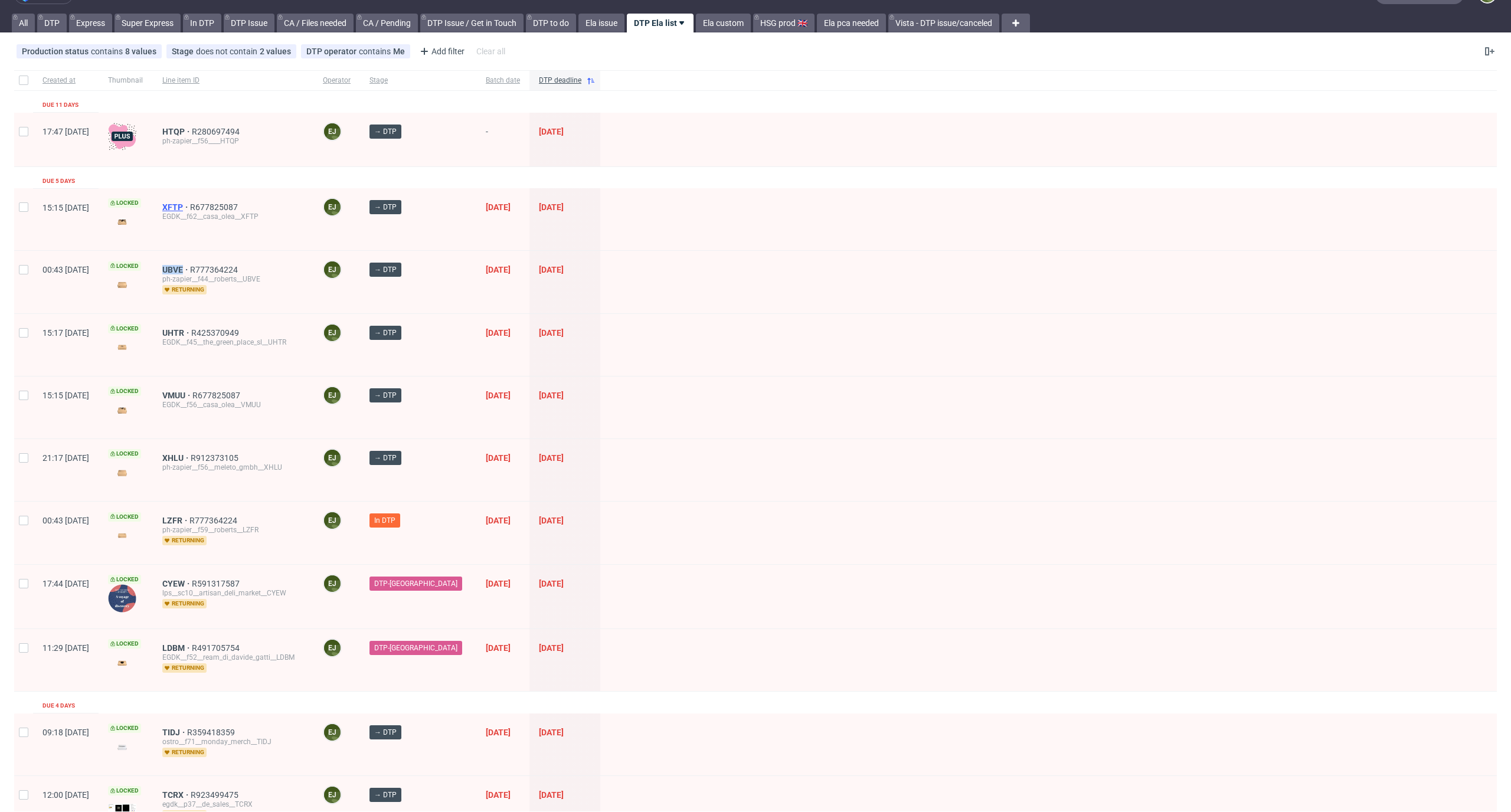
click at [190, 205] on span "XFTP" at bounding box center [176, 208] width 28 height 10
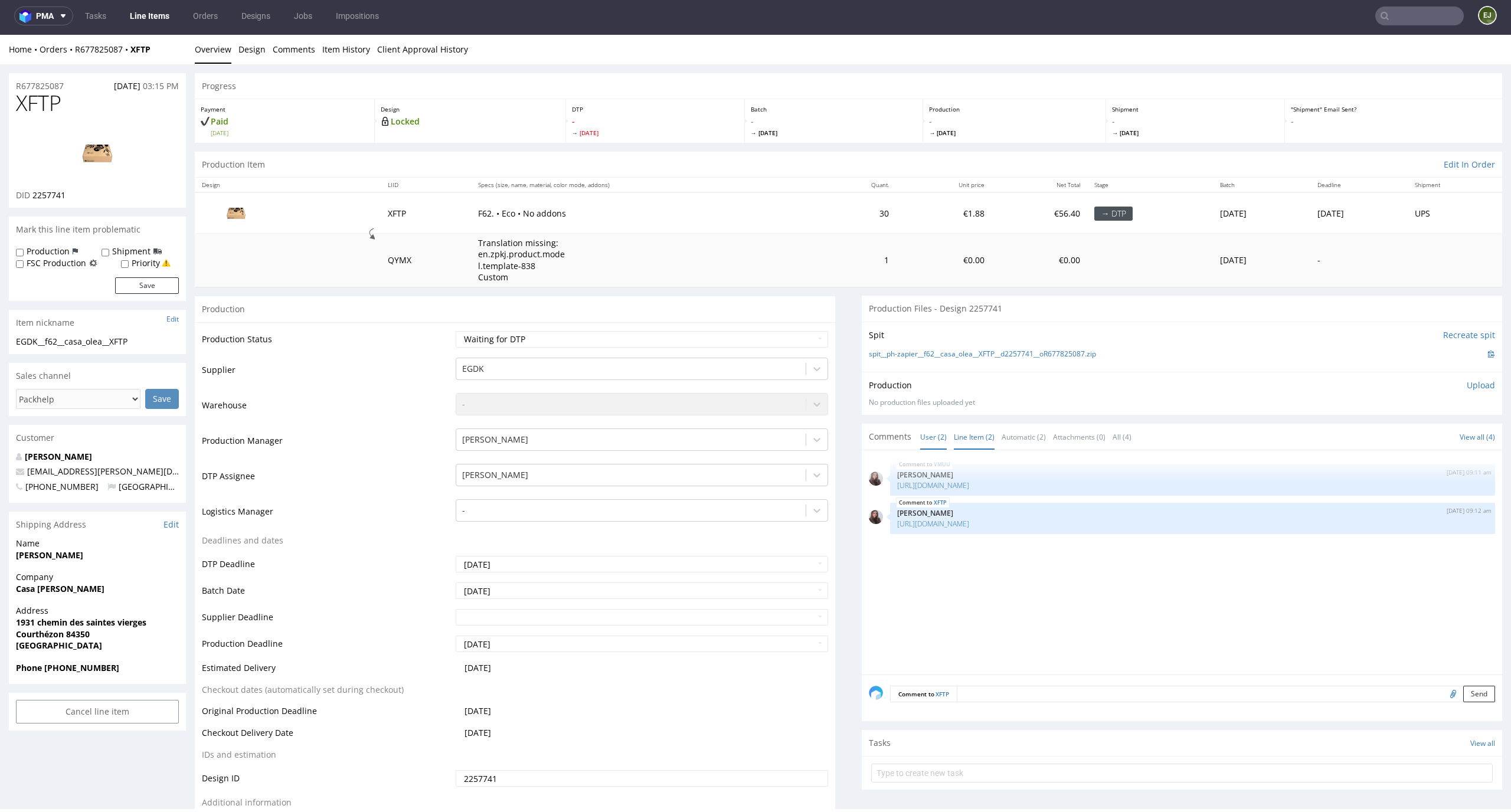
click at [965, 428] on link "Line Item (2)" at bounding box center [974, 437] width 41 height 25
click at [995, 531] on div "XFTP 15th Sep 25 | 09:12 am Sandra Beśka https://packhelp.fr/editor/product/des…" at bounding box center [1193, 519] width 605 height 31
click at [969, 520] on link "[URL][DOMAIN_NAME]" at bounding box center [933, 523] width 72 height 10
click at [605, 132] on span "[DATE]" at bounding box center [655, 133] width 166 height 8
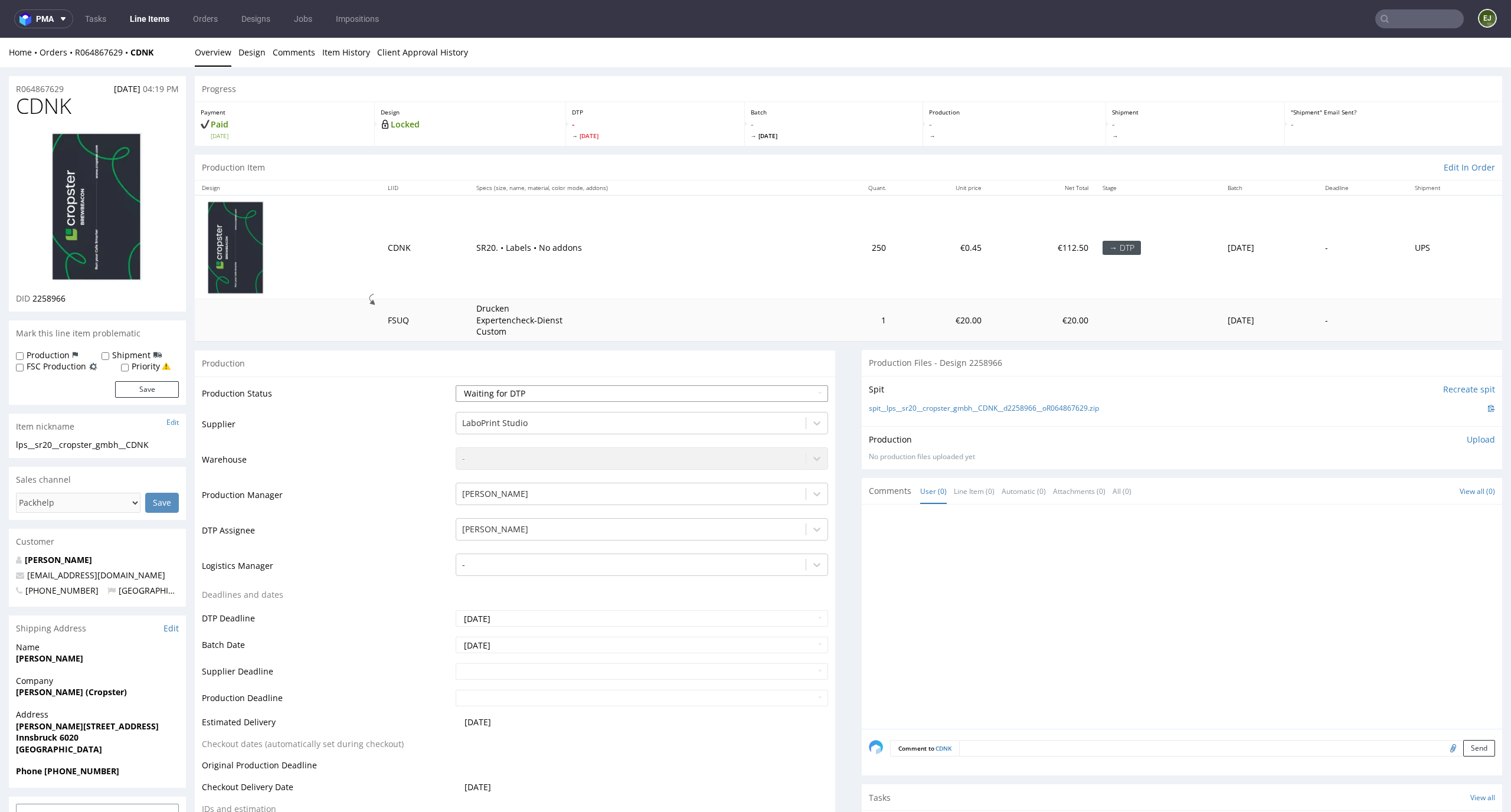
click at [609, 391] on select "Waiting for Artwork Waiting for Diecut Waiting for Mockup Waiting for DTP Waiti…" at bounding box center [642, 393] width 373 height 16
select select "dtp_in_process"
click at [456, 385] on select "Waiting for Artwork Waiting for Diecut Waiting for Mockup Waiting for DTP Waiti…" at bounding box center [642, 393] width 373 height 16
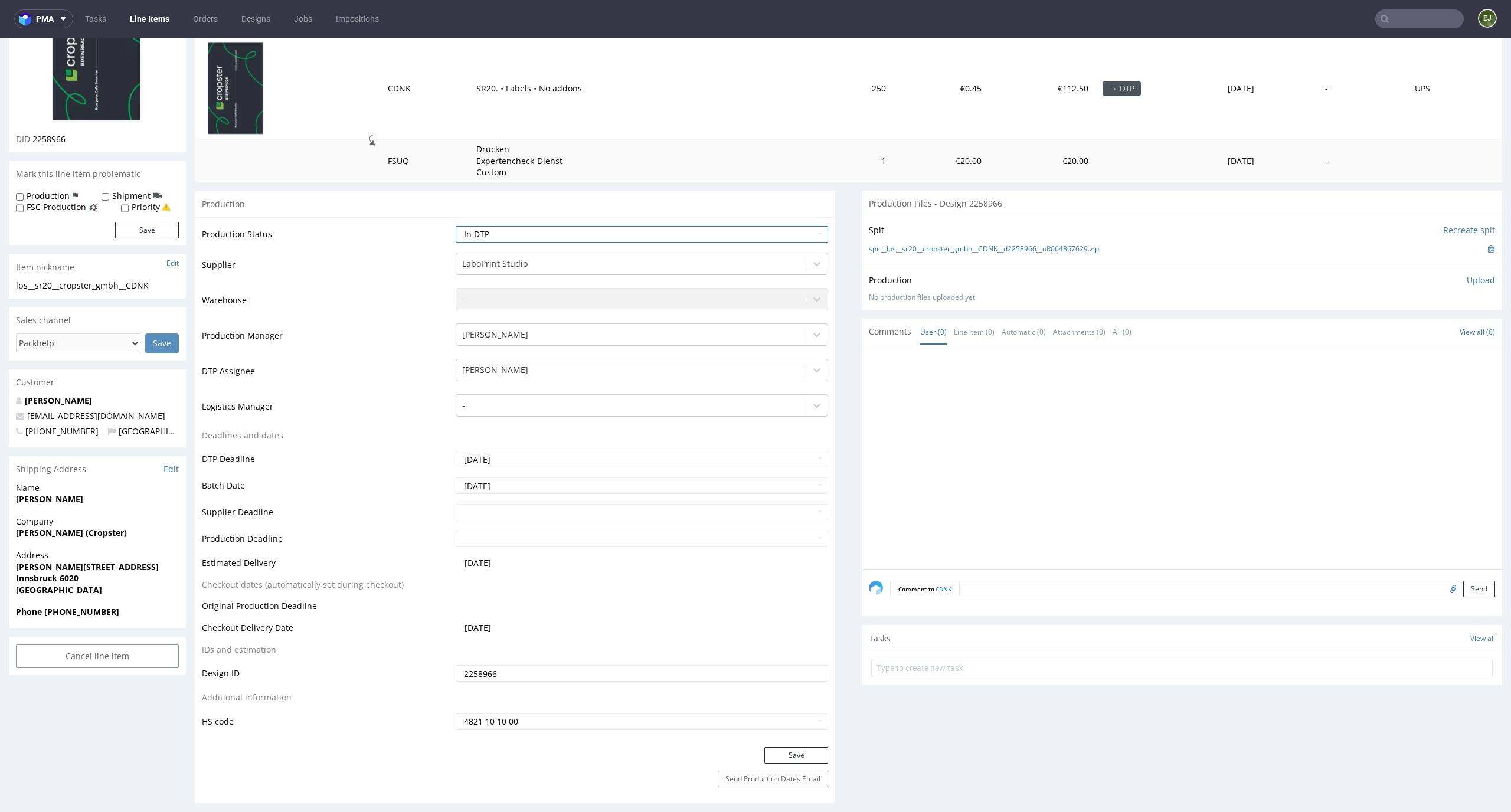
scroll to position [218, 0]
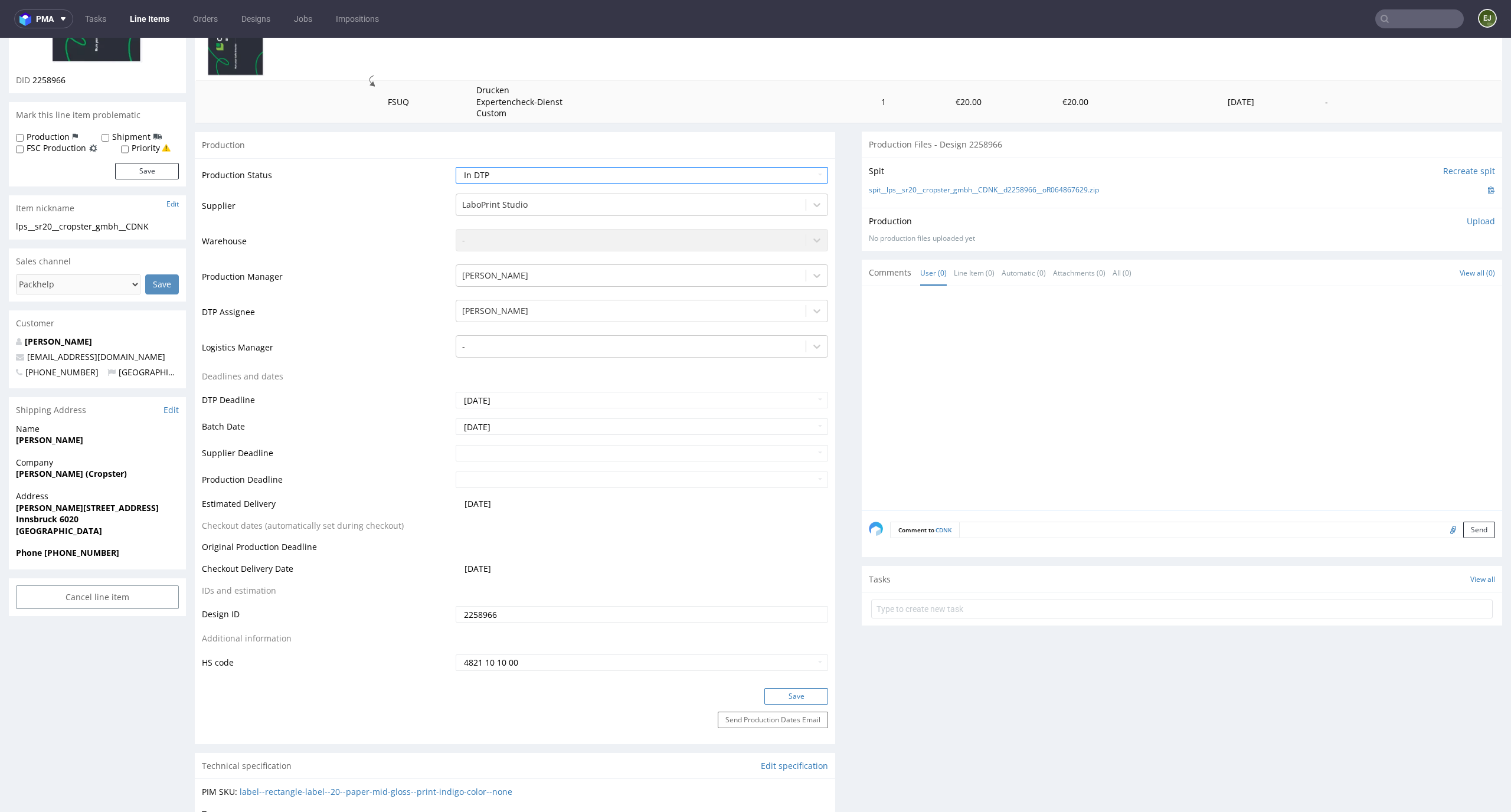
click at [789, 699] on button "Save" at bounding box center [796, 696] width 64 height 16
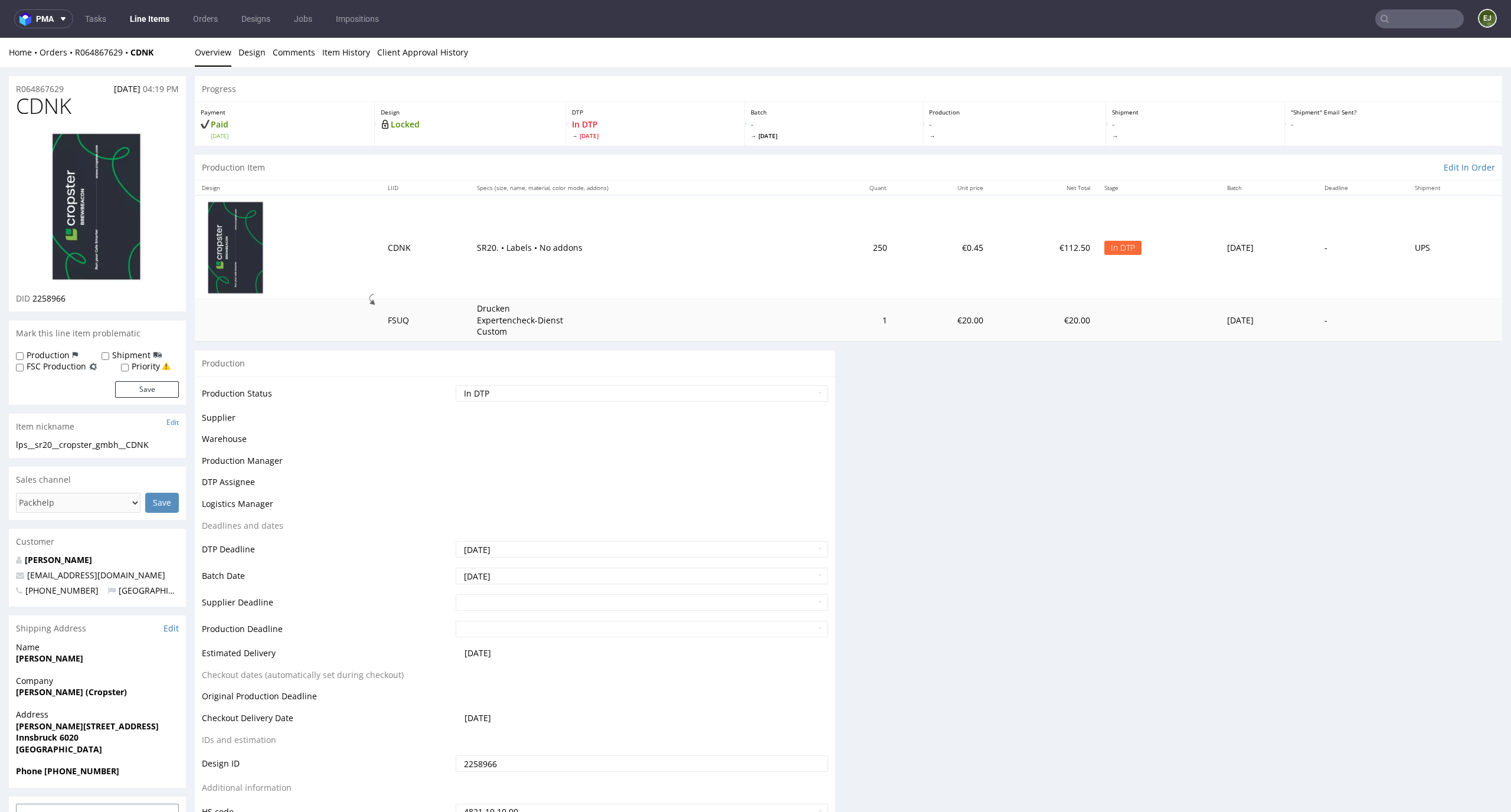
scroll to position [0, 0]
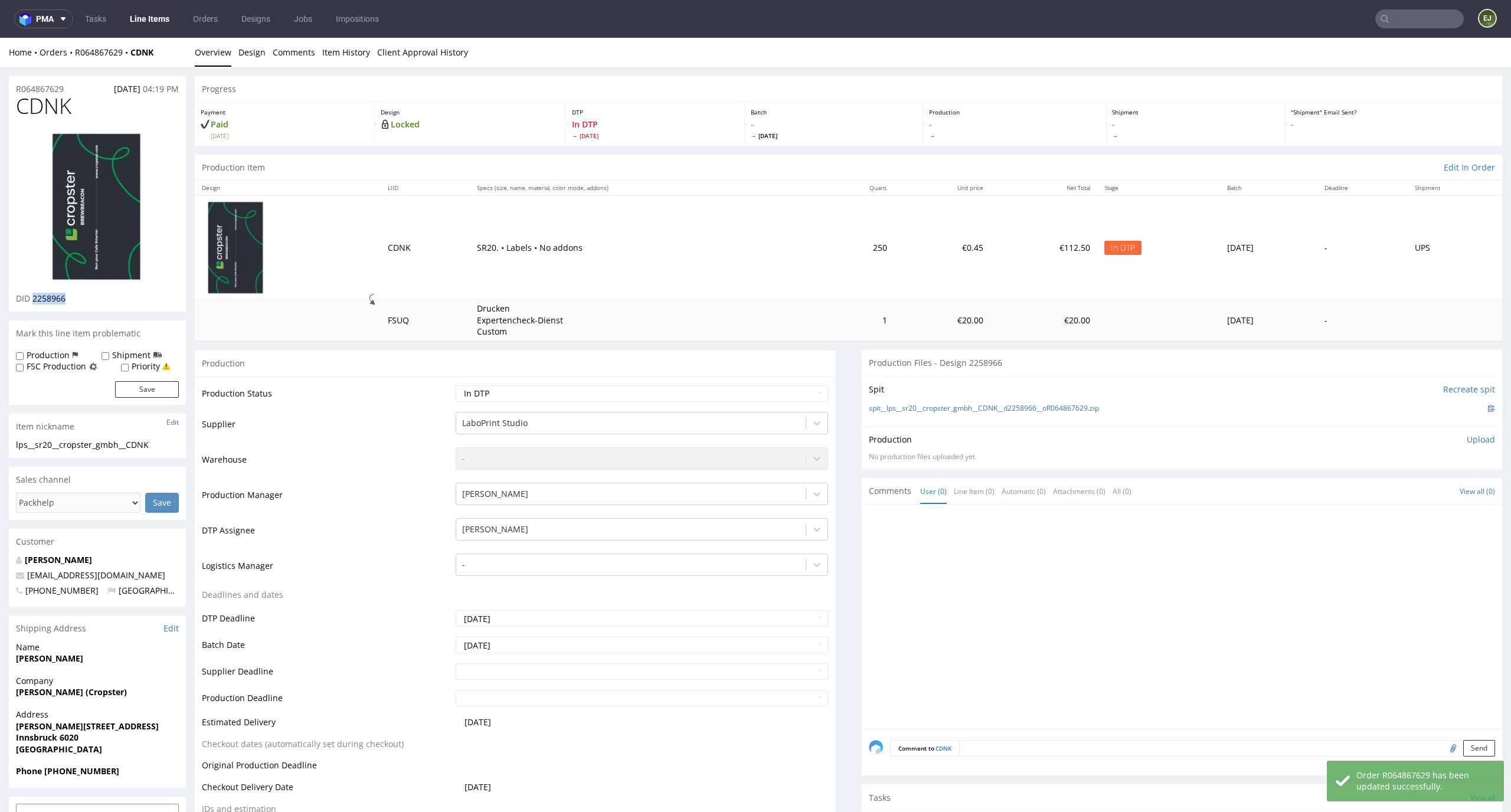
drag, startPoint x: 82, startPoint y: 296, endPoint x: 33, endPoint y: 296, distance: 49.0
click at [33, 296] on div "DID 2258966" at bounding box center [97, 299] width 163 height 12
copy span "2258966"
drag, startPoint x: 84, startPoint y: 106, endPoint x: 0, endPoint y: 106, distance: 84.0
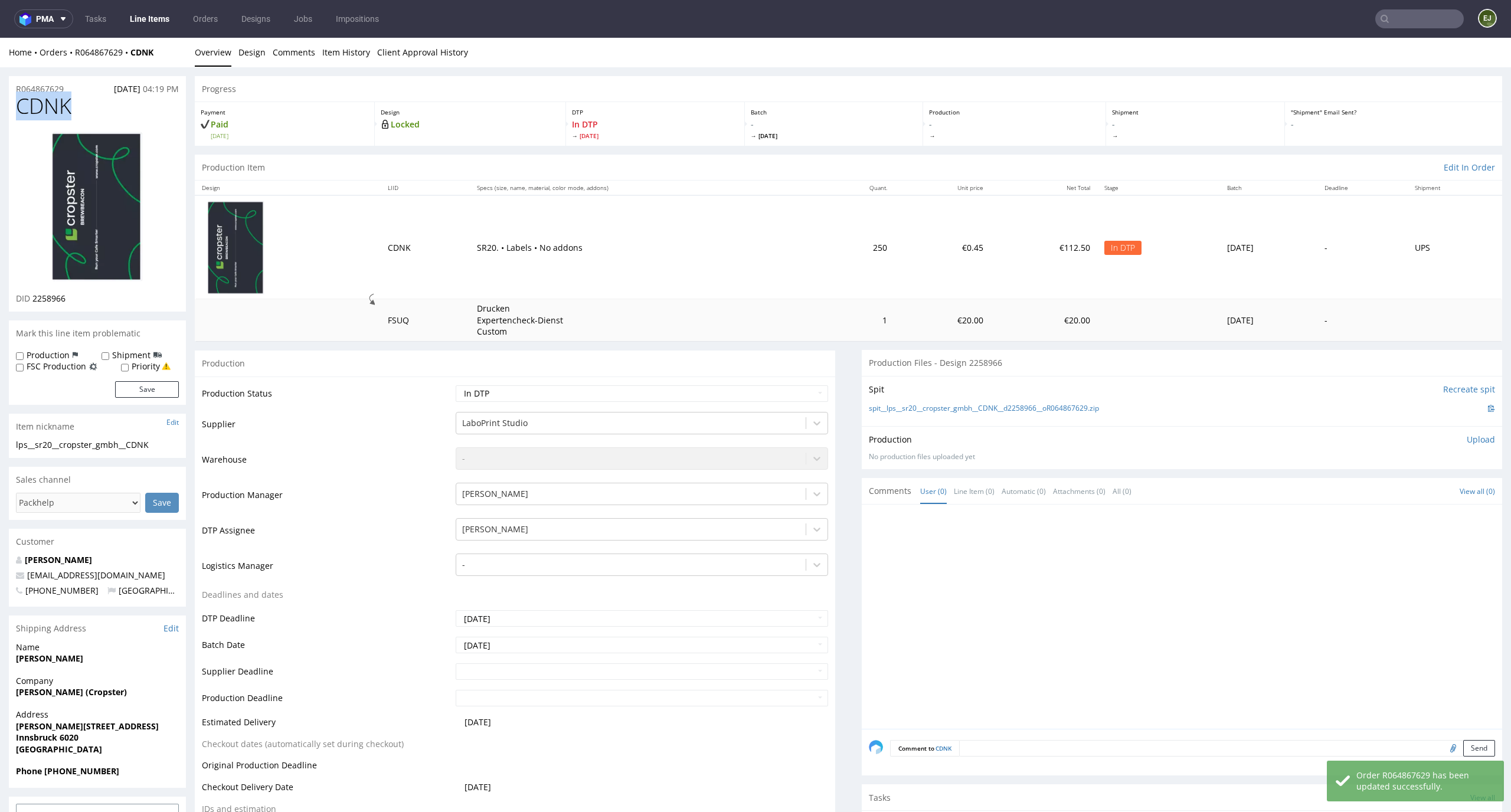
copy span "CDNK"
click at [241, 57] on link "Design" at bounding box center [252, 52] width 27 height 29
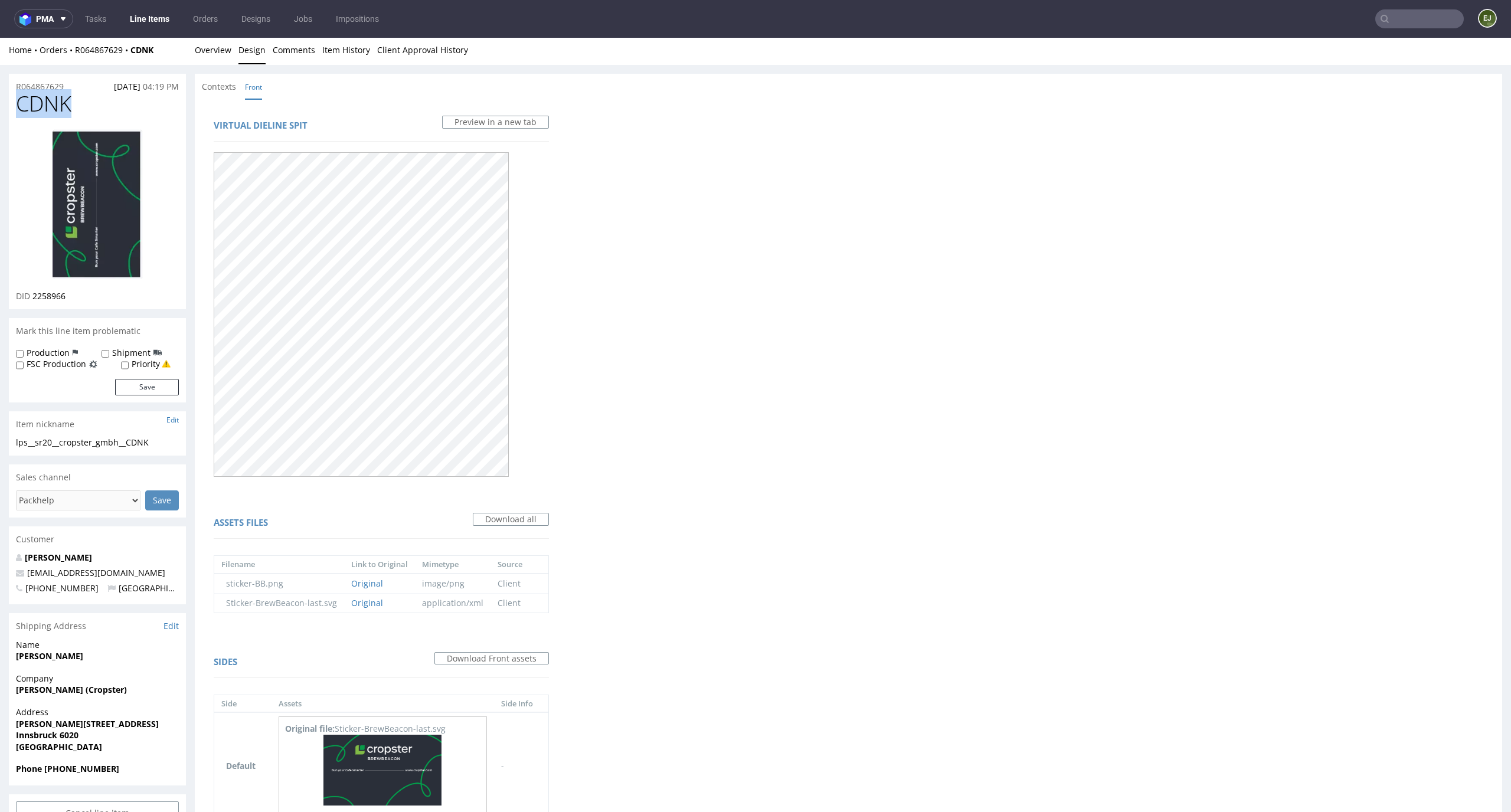
scroll to position [82, 0]
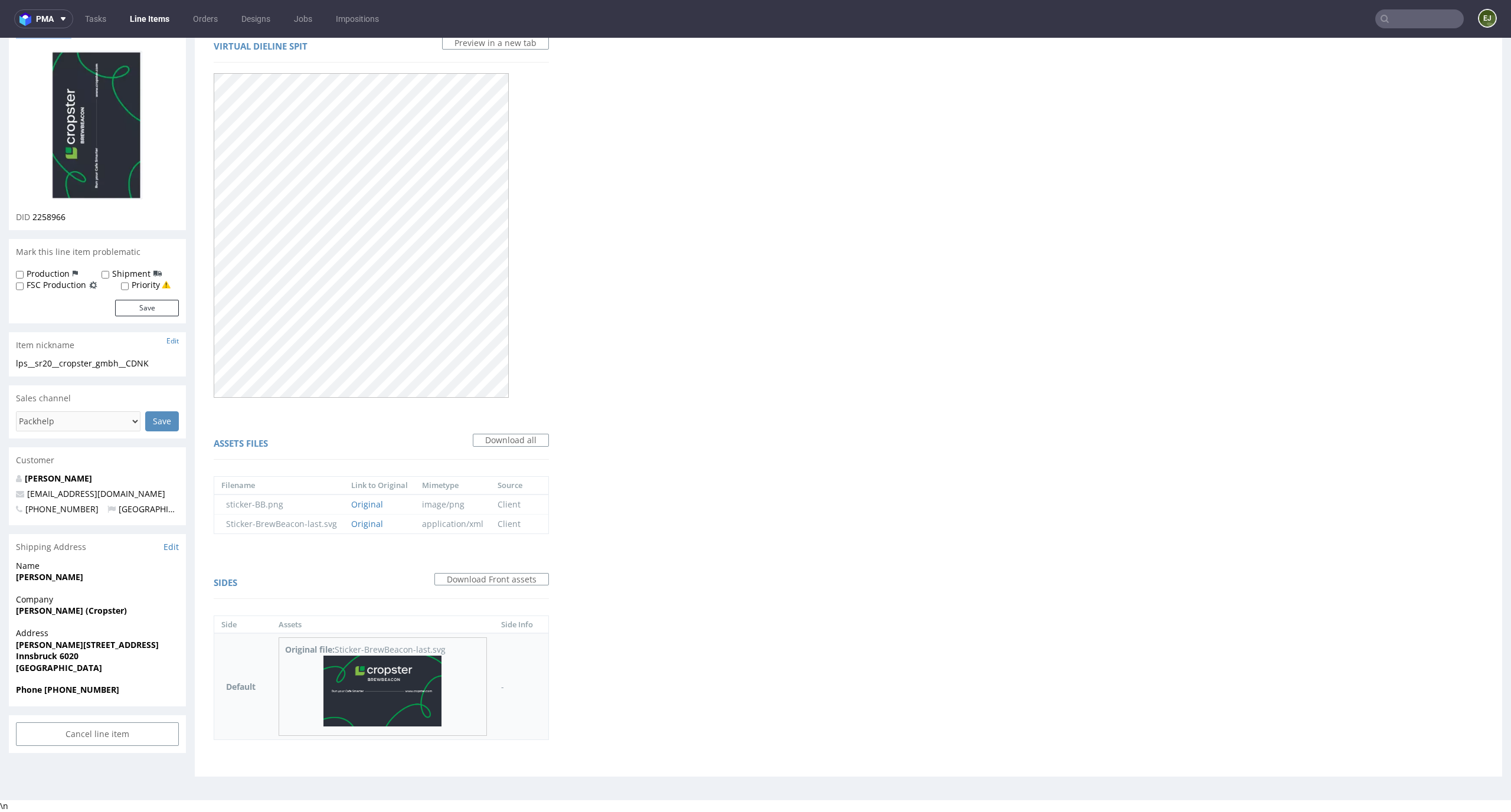
click at [393, 673] on img at bounding box center [382, 691] width 118 height 71
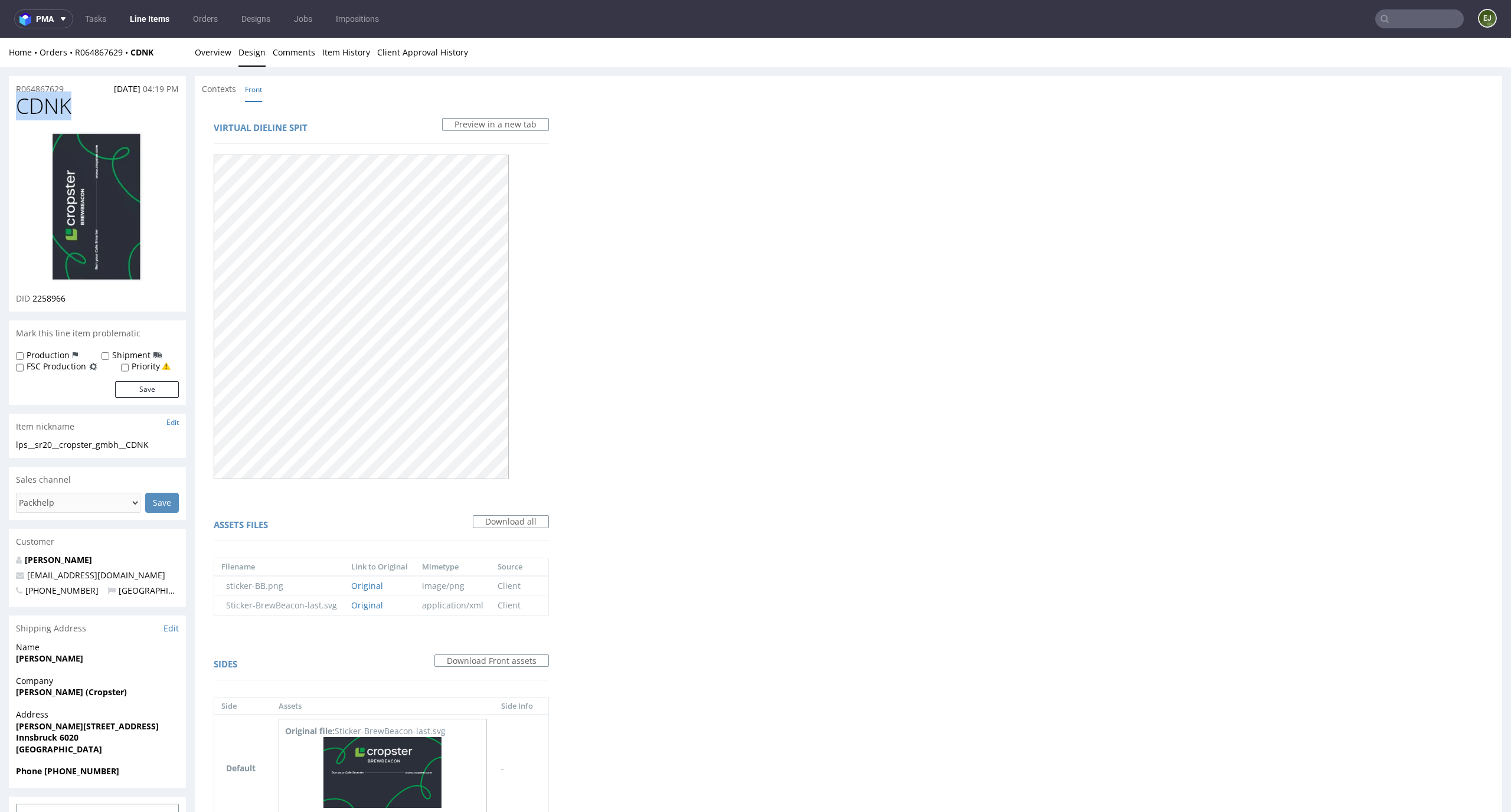
click at [122, 193] on img at bounding box center [97, 207] width 94 height 154
click at [221, 55] on link "Overview" at bounding box center [213, 52] width 36 height 29
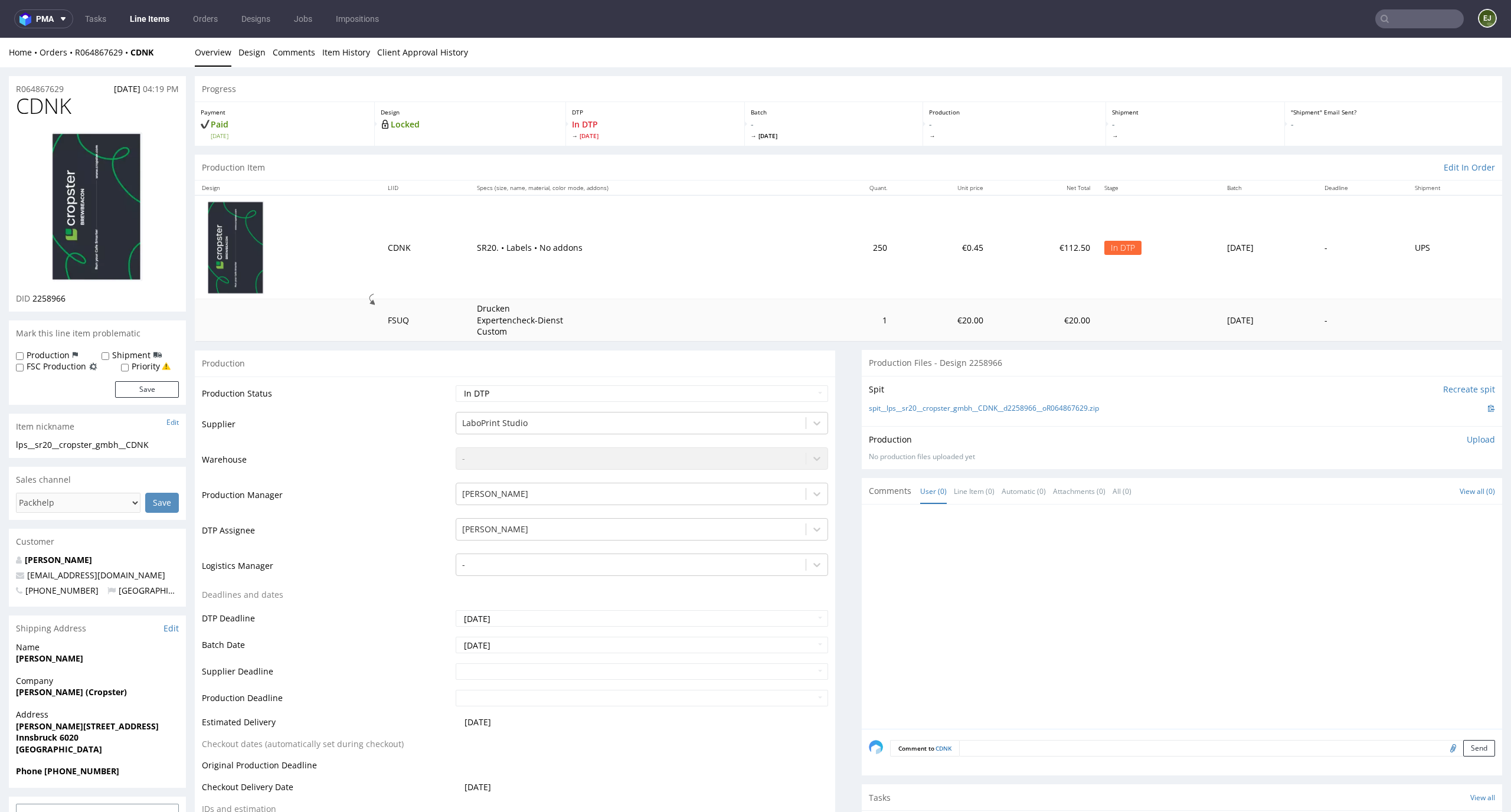
click at [1472, 439] on p "Upload" at bounding box center [1481, 440] width 28 height 12
click at [1395, 489] on div "Add files" at bounding box center [1412, 493] width 59 height 18
type input "C:\fakepath\lps__sr20__cropster_gmbh__CDNK__d2258966__oR064867629__v1__front.pdf"
click at [1460, 508] on button "Upload now" at bounding box center [1468, 511] width 54 height 16
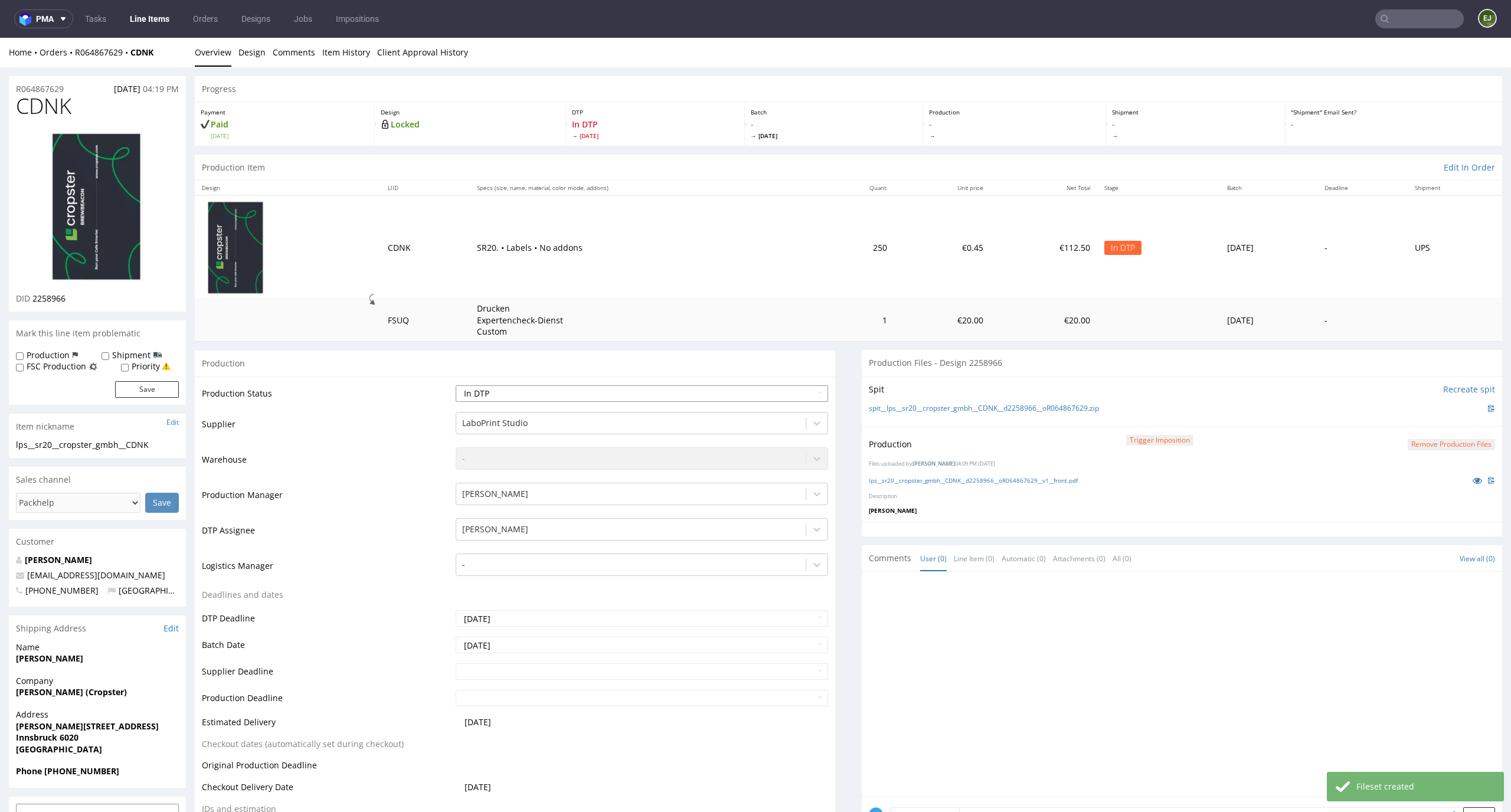
click at [795, 394] on select "Waiting for Artwork Waiting for Diecut Waiting for Mockup Waiting for DTP Waiti…" at bounding box center [642, 393] width 373 height 16
select select "dtp_production_ready"
click at [456, 385] on select "Waiting for Artwork Waiting for Diecut Waiting for Mockup Waiting for DTP Waiti…" at bounding box center [642, 393] width 373 height 16
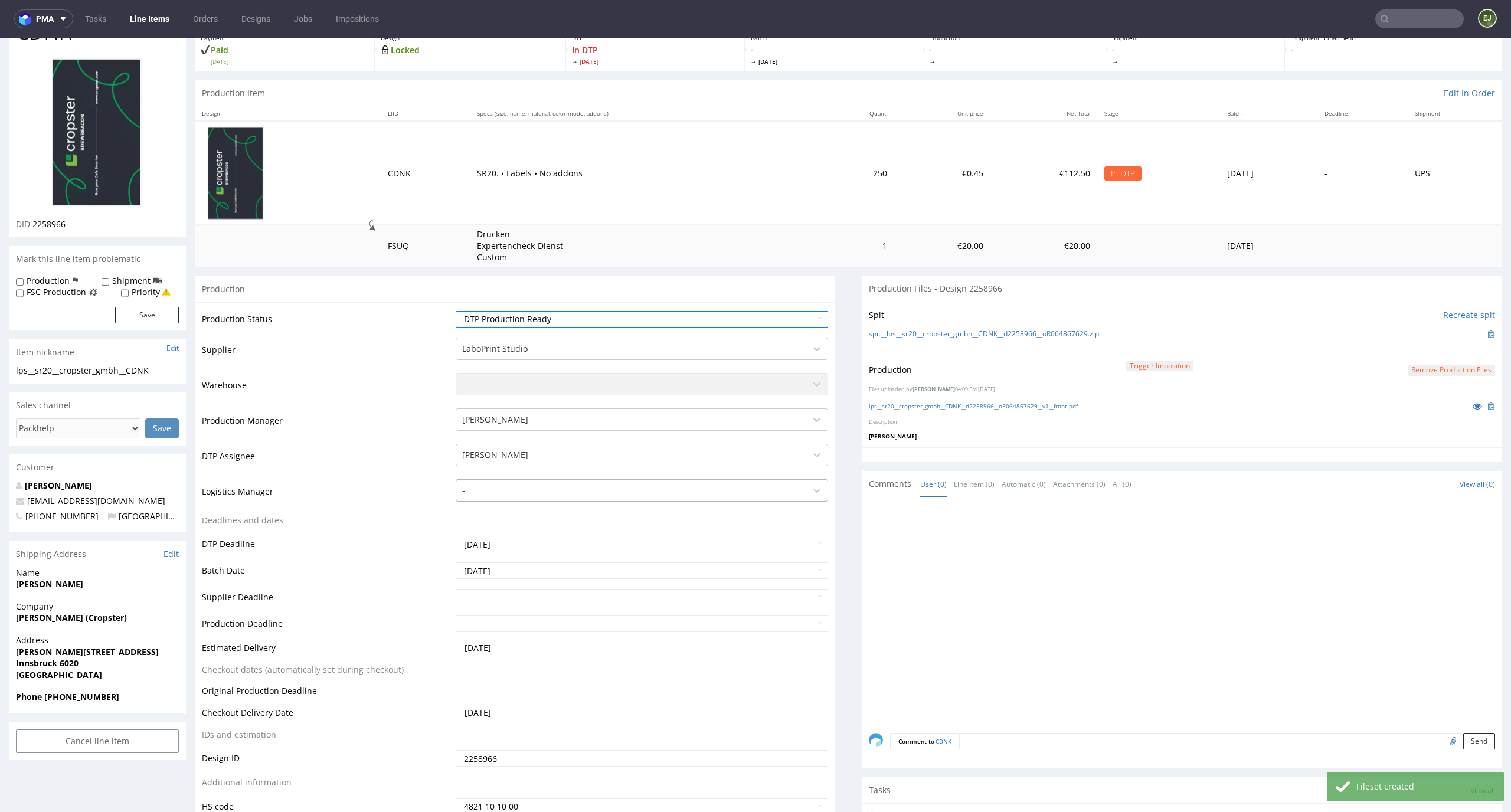
scroll to position [172, 0]
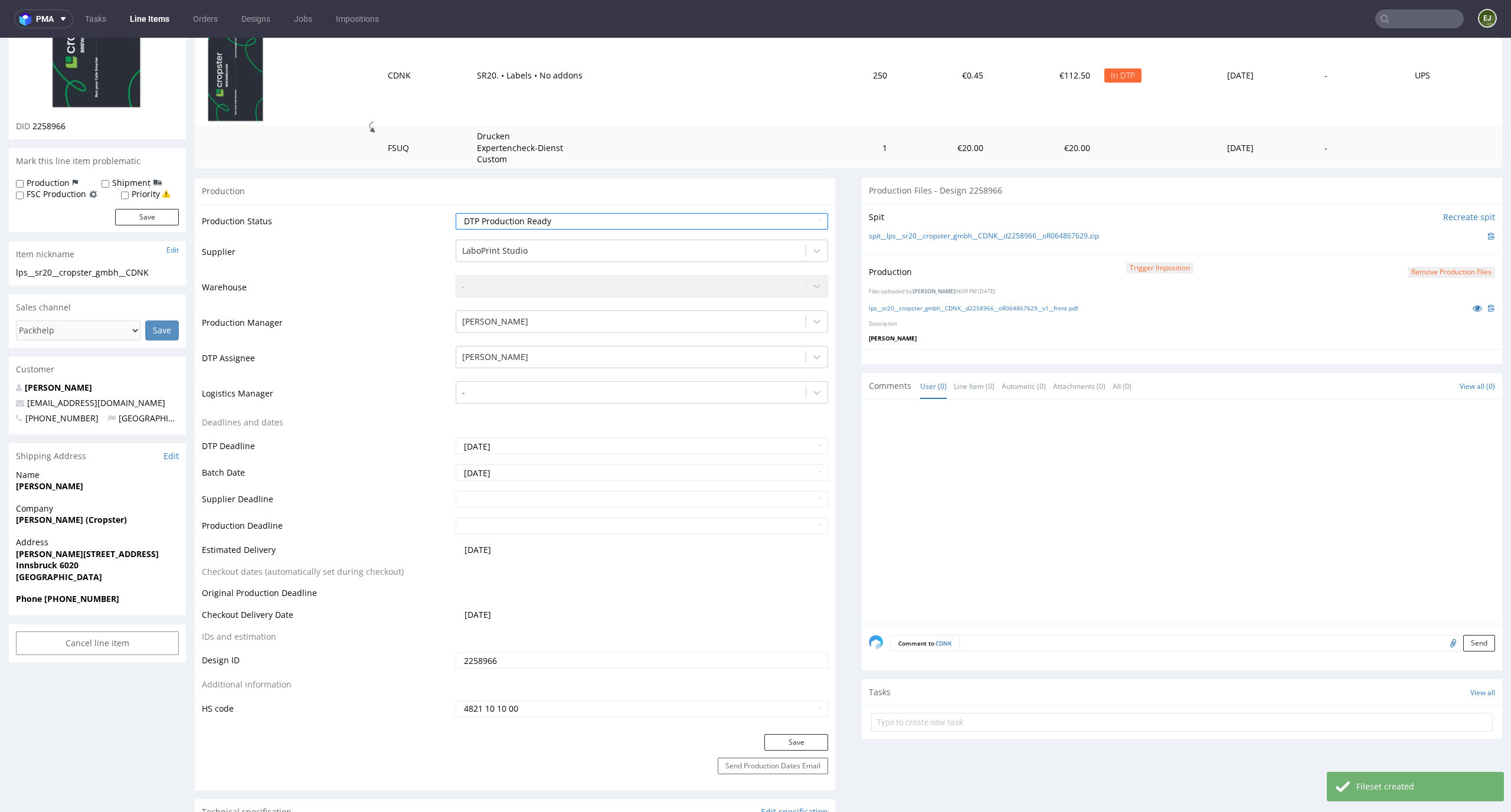
click at [811, 750] on div "Save" at bounding box center [515, 746] width 640 height 24
click at [802, 745] on button "Save" at bounding box center [796, 742] width 64 height 16
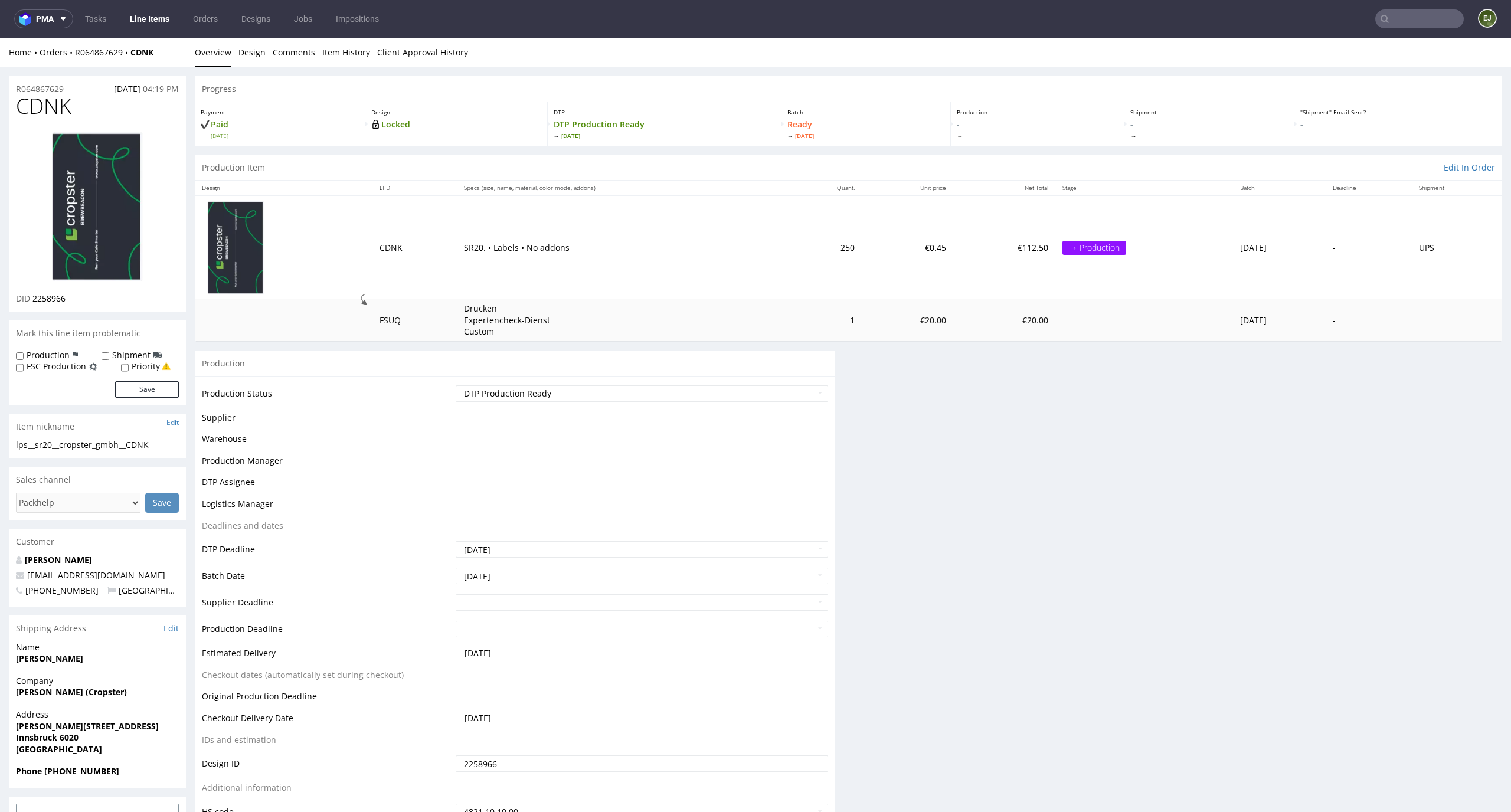
scroll to position [0, 0]
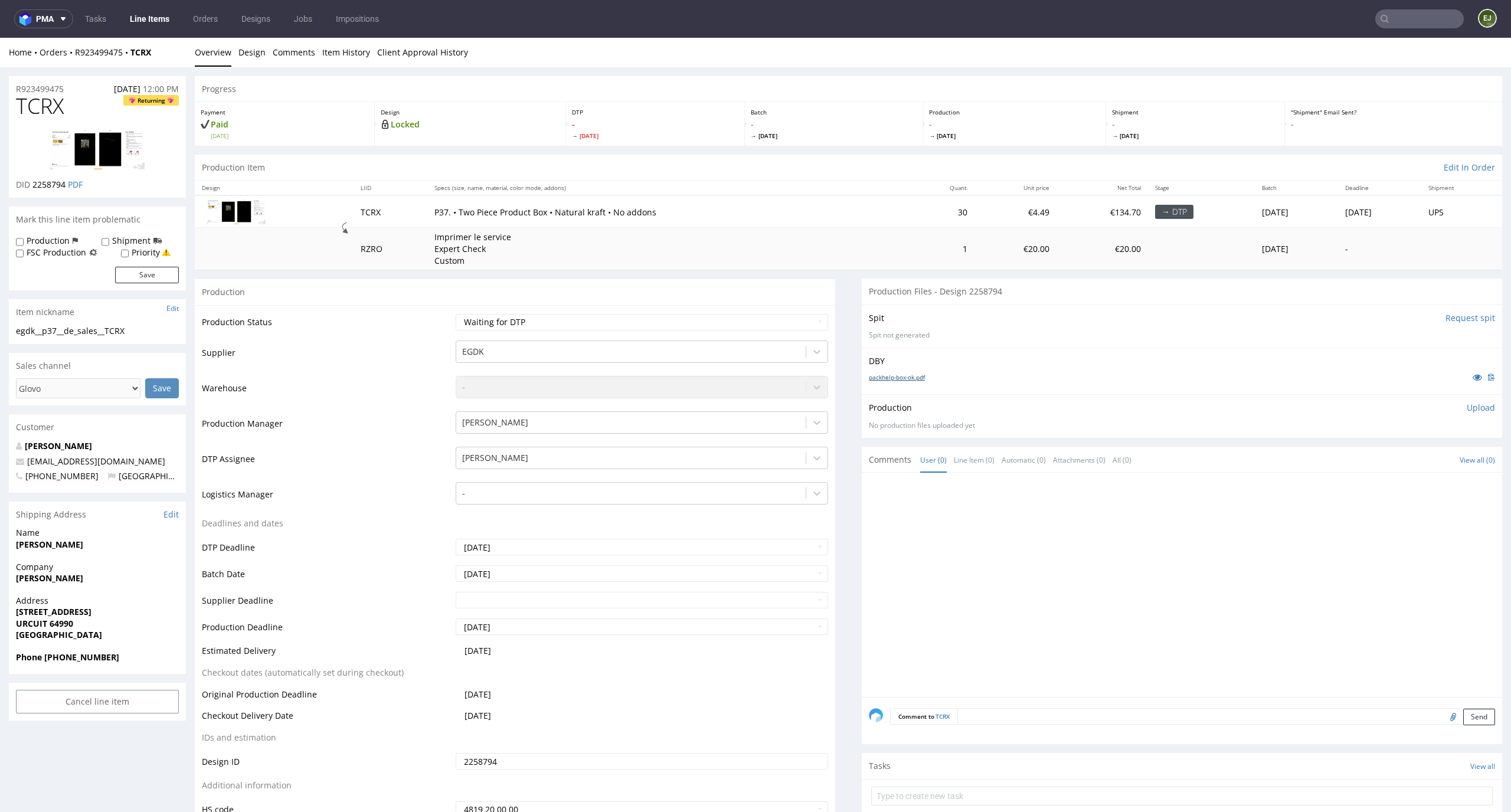
click at [900, 380] on link "packhelp-box-ok.pdf" at bounding box center [897, 378] width 56 height 8
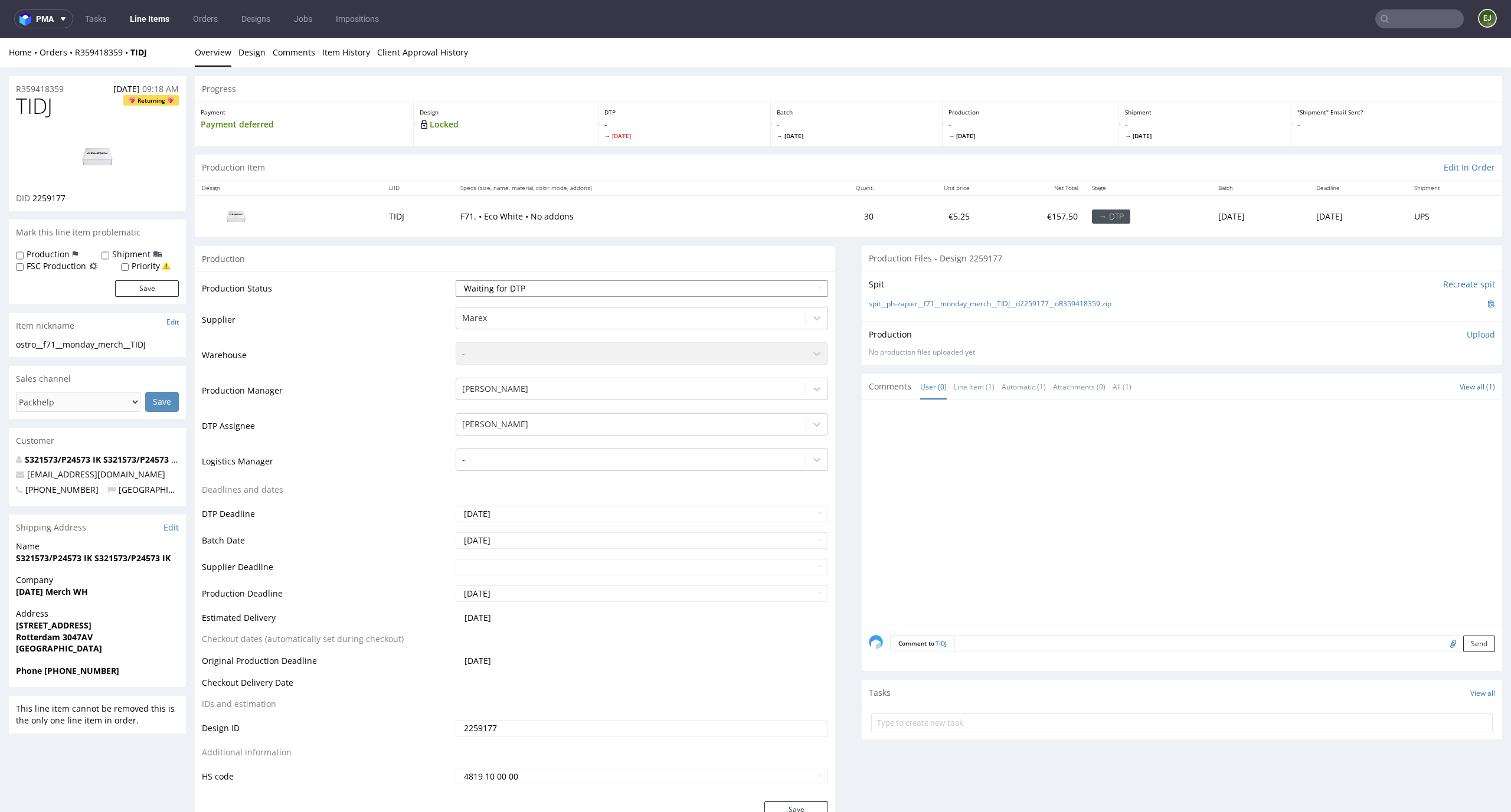
click at [606, 286] on select "Waiting for Artwork Waiting for Diecut Waiting for Mockup Waiting for DTP Waiti…" at bounding box center [642, 288] width 373 height 16
select select "dtp_in_process"
click at [456, 280] on select "Waiting for Artwork Waiting for Diecut Waiting for Mockup Waiting for DTP Waiti…" at bounding box center [642, 288] width 373 height 16
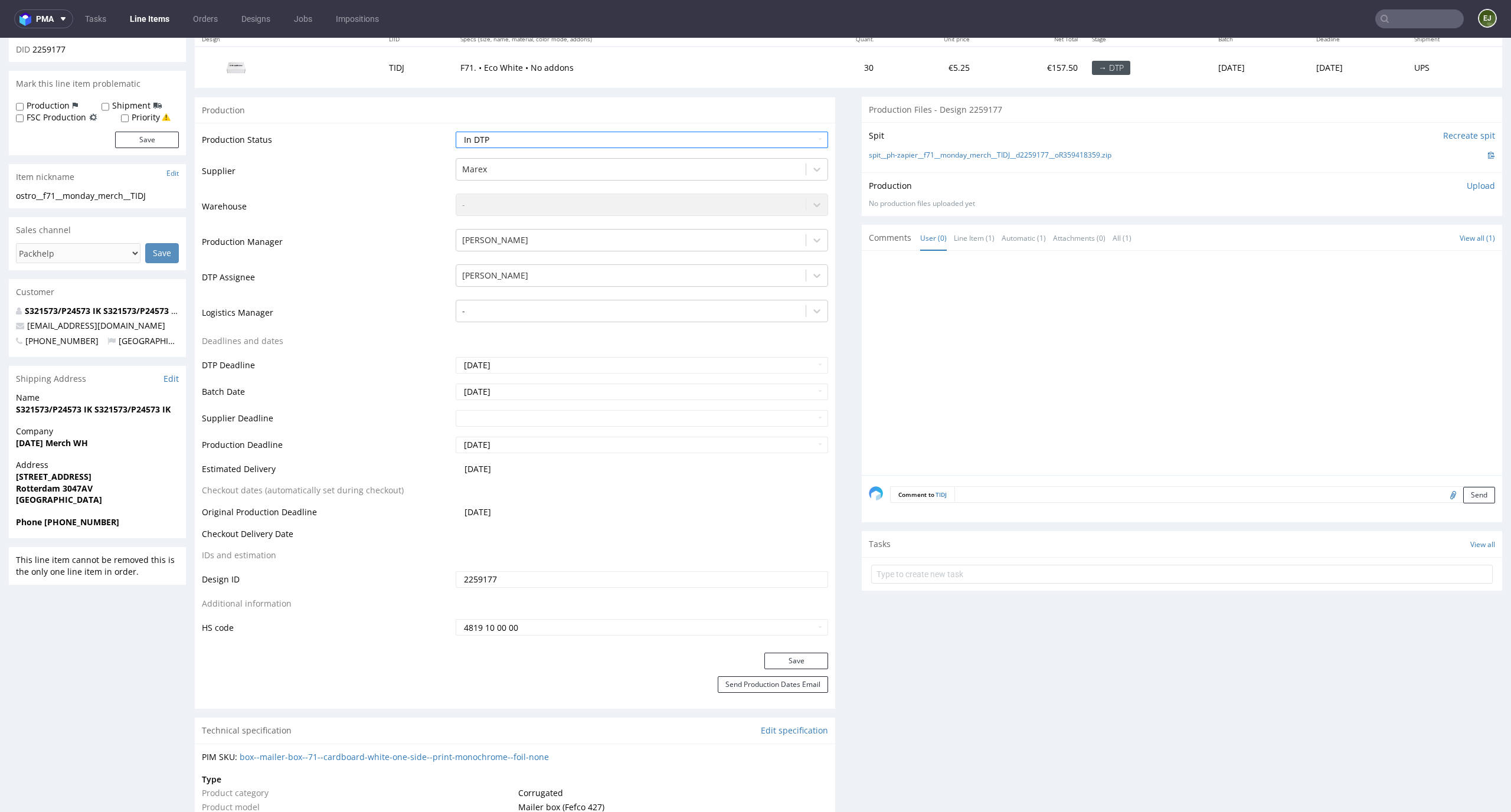
click at [812, 670] on div "Save" at bounding box center [515, 664] width 640 height 24
click at [805, 661] on button "Save" at bounding box center [796, 661] width 64 height 16
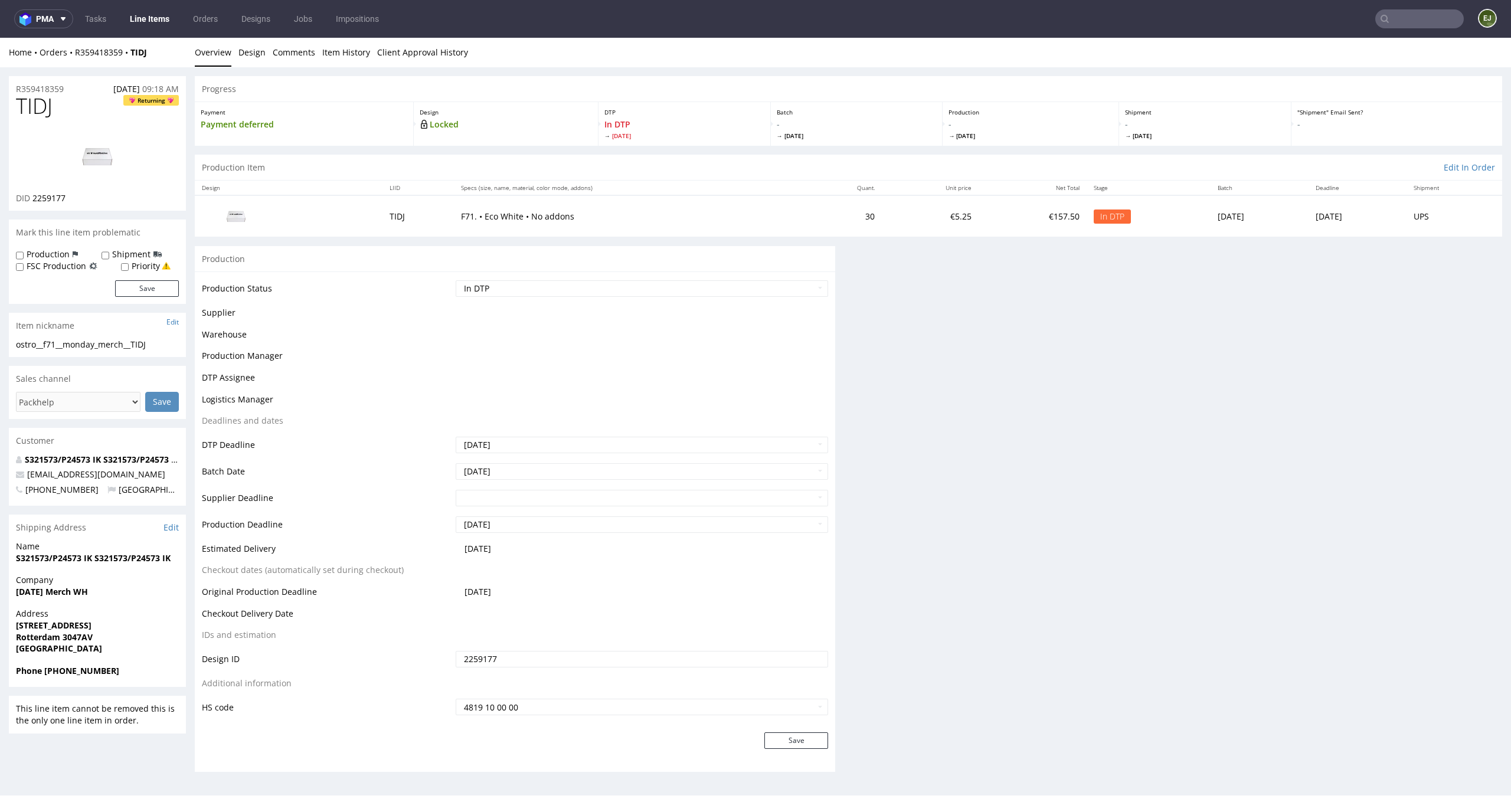
scroll to position [0, 0]
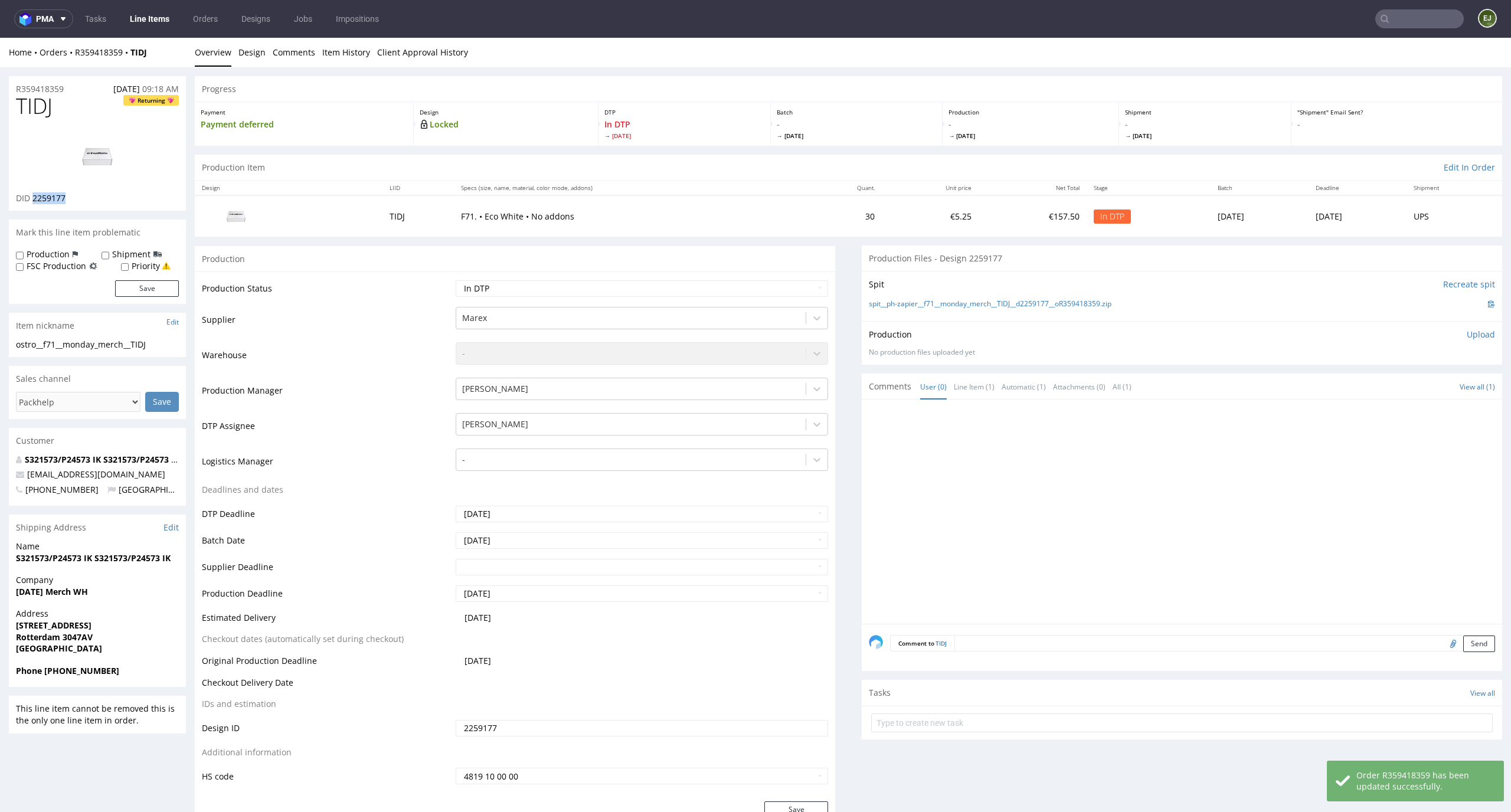
drag, startPoint x: 82, startPoint y: 194, endPoint x: 34, endPoint y: 195, distance: 48.0
click at [34, 195] on div "DID 2259177" at bounding box center [97, 198] width 163 height 12
copy span "2259177"
click at [254, 54] on link "Design" at bounding box center [252, 52] width 27 height 29
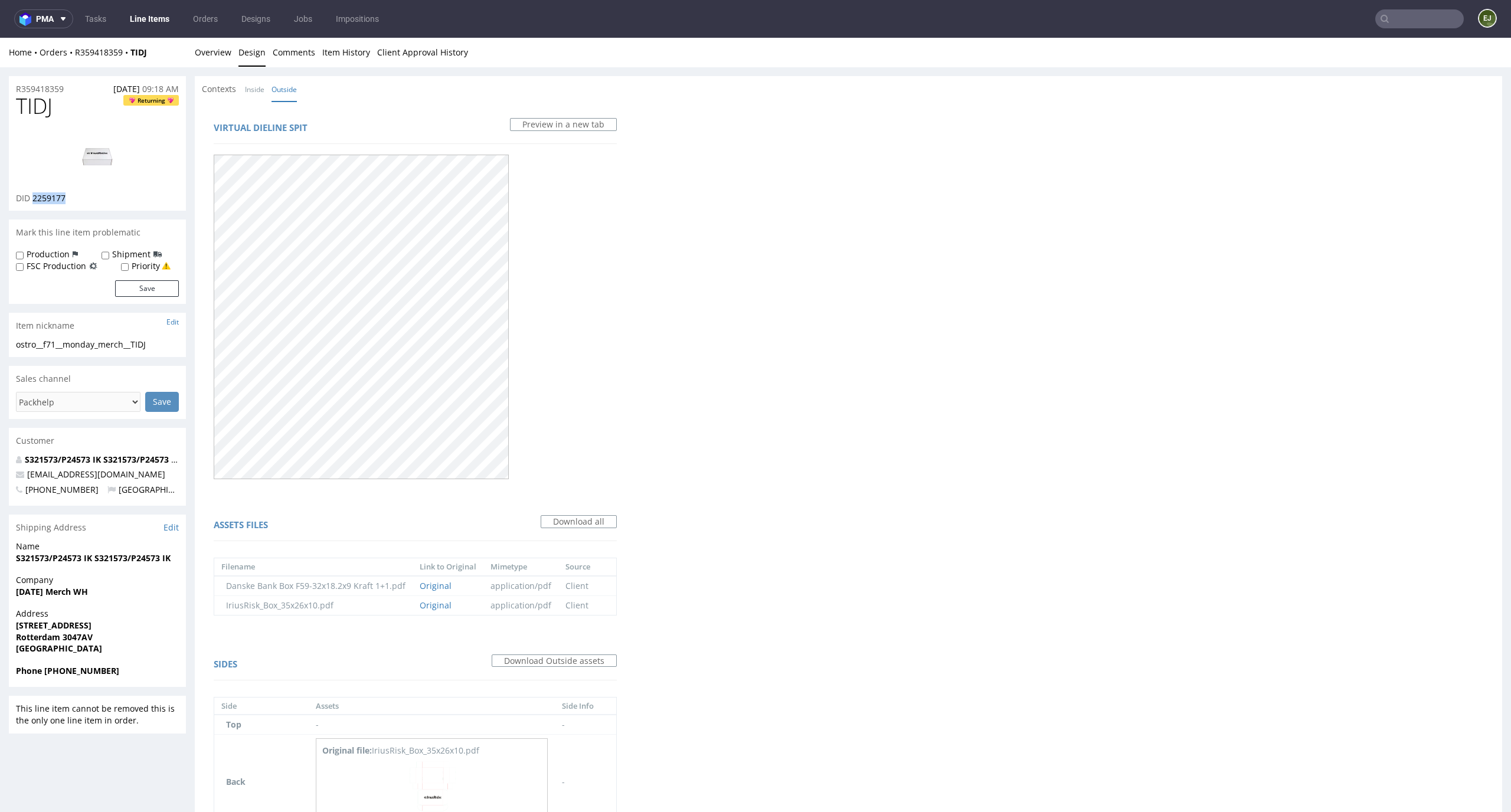
scroll to position [187, 0]
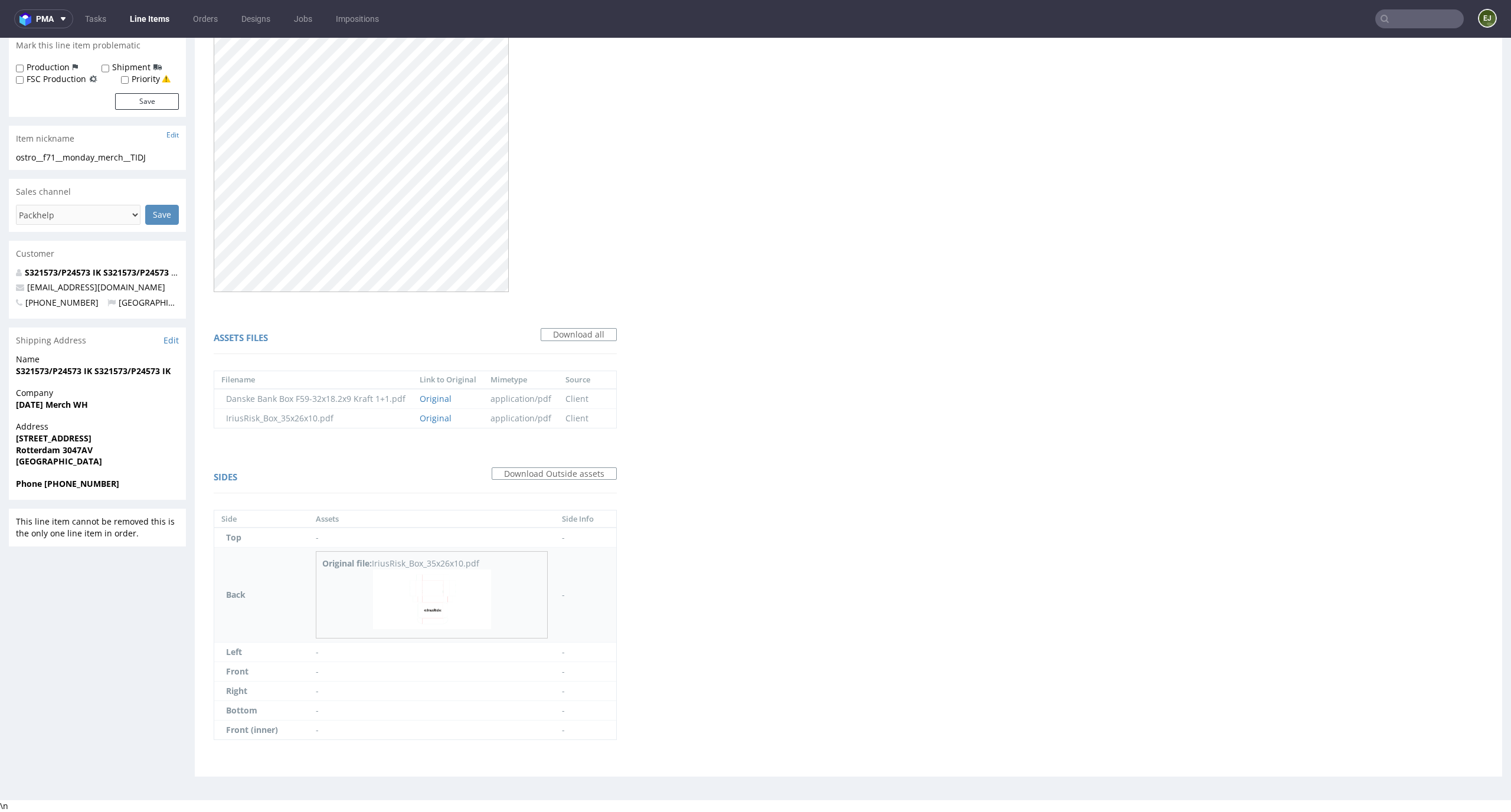
click at [433, 605] on img at bounding box center [432, 599] width 118 height 60
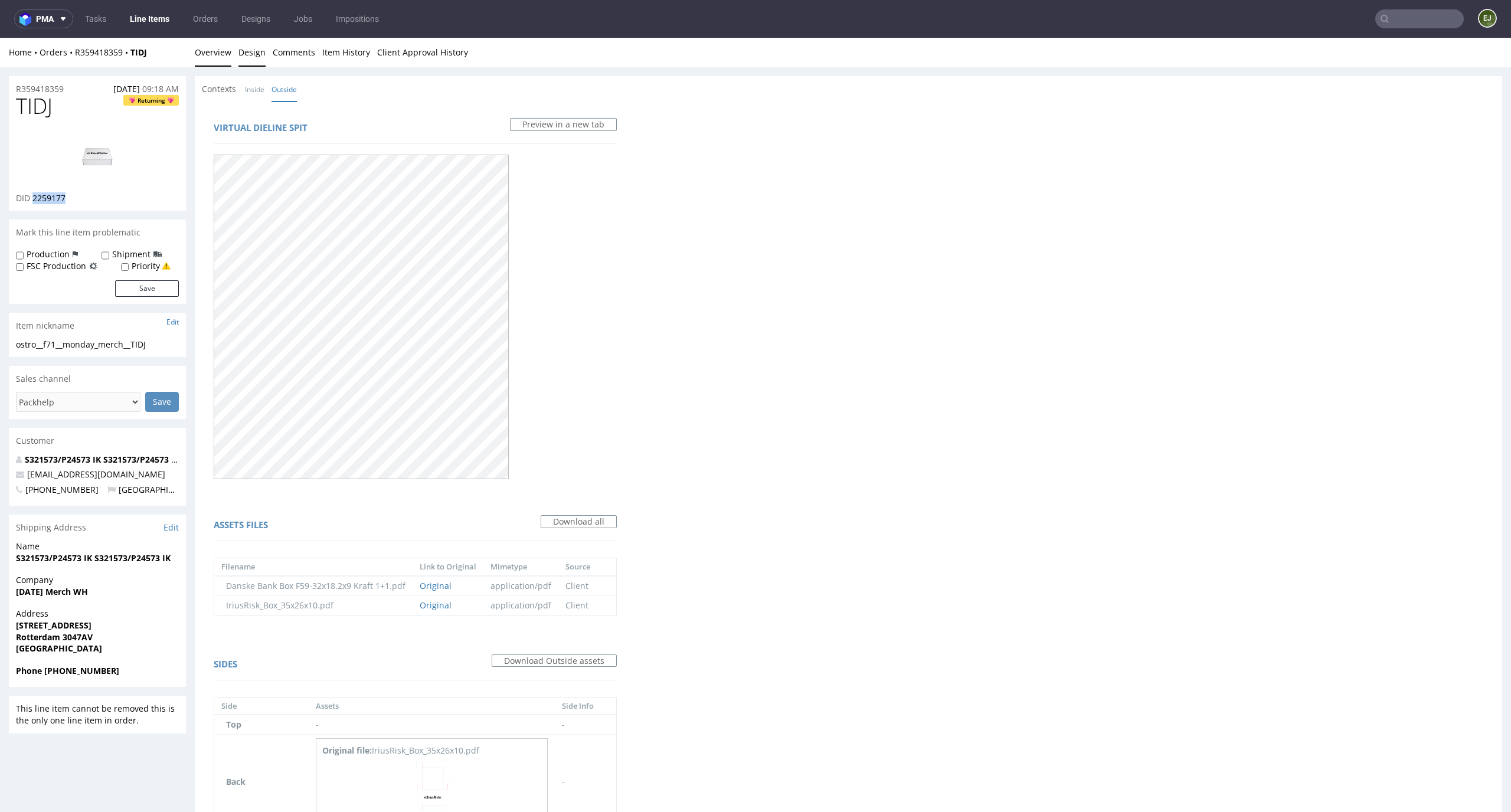
click at [212, 58] on link "Overview" at bounding box center [213, 52] width 36 height 29
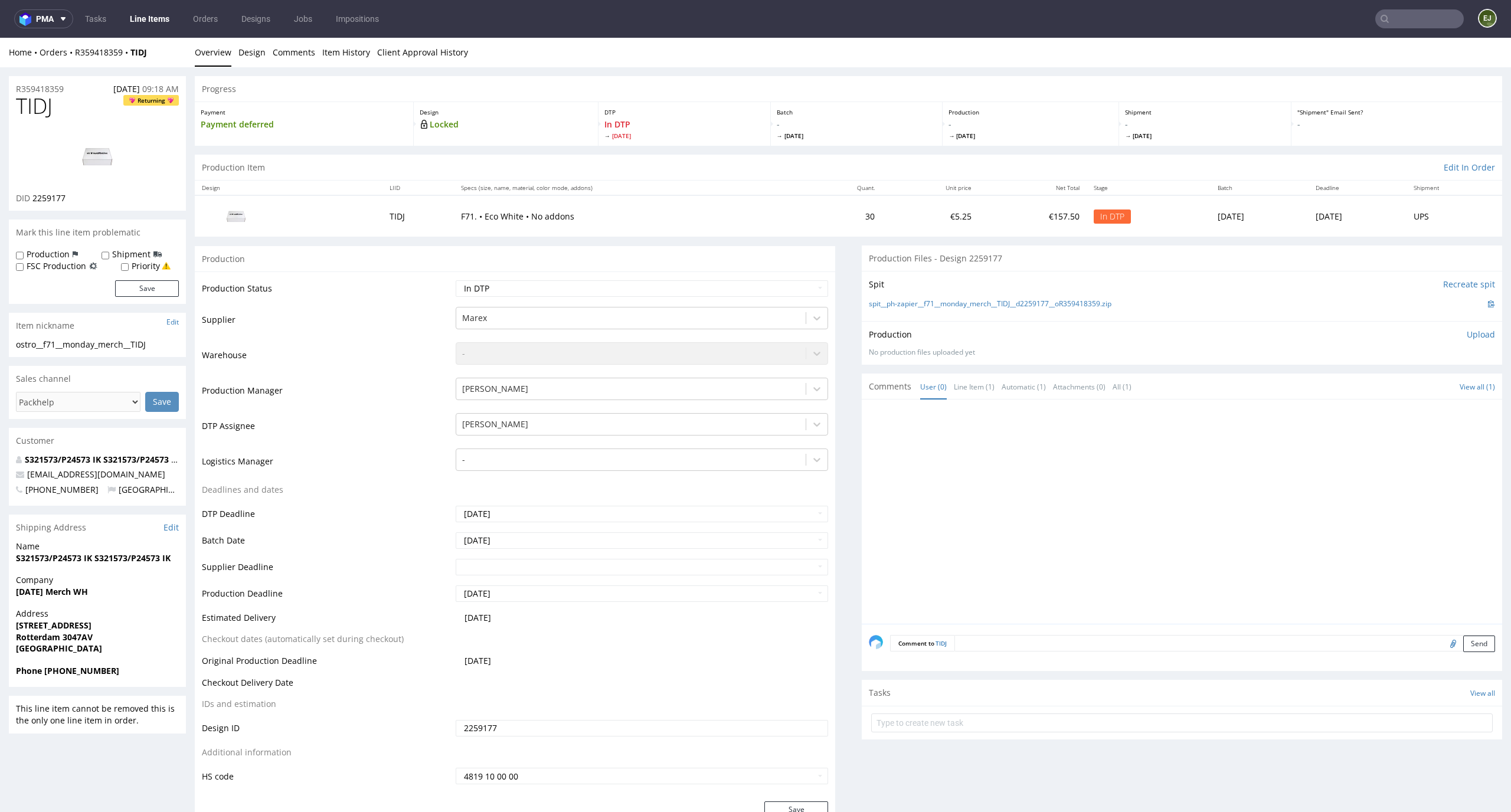
drag, startPoint x: 74, startPoint y: 116, endPoint x: 0, endPoint y: 103, distance: 75.1
copy span "TIDJ"
click at [913, 292] on div "Spit Recreate spit spit__ph-zapier__f71__monday_merch__TIDJ__d2259177__oR359418…" at bounding box center [1182, 296] width 640 height 50
click at [913, 298] on div "spit__ph-zapier__f71__monday_merch__TIDJ__d2259177__oR359418359.zip" at bounding box center [1182, 304] width 626 height 13
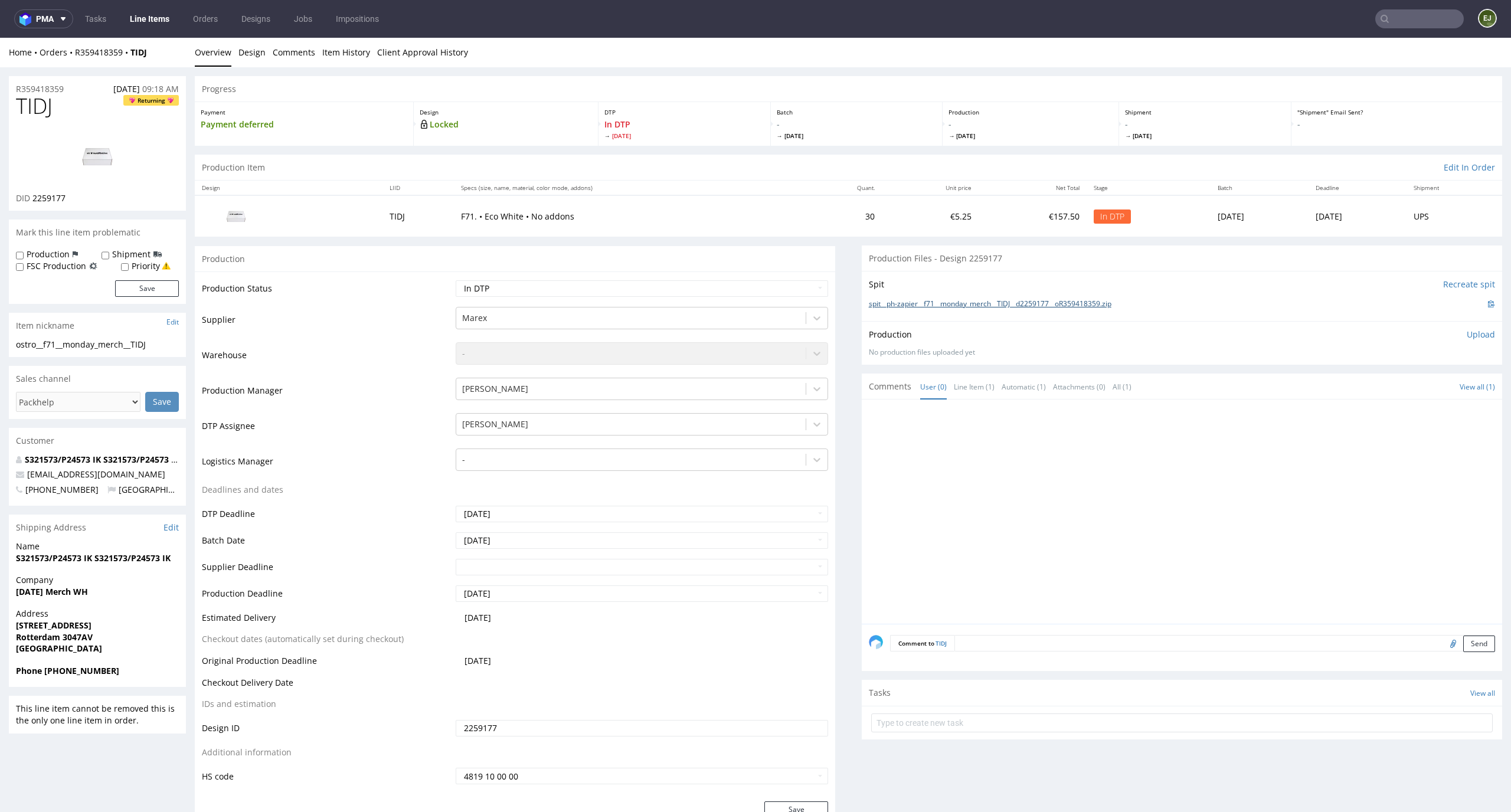
click at [916, 304] on link "spit__ph-zapier__f71__monday_merch__TIDJ__d2259177__oR359418359.zip" at bounding box center [990, 304] width 243 height 10
click at [1469, 337] on p "Upload" at bounding box center [1481, 335] width 28 height 12
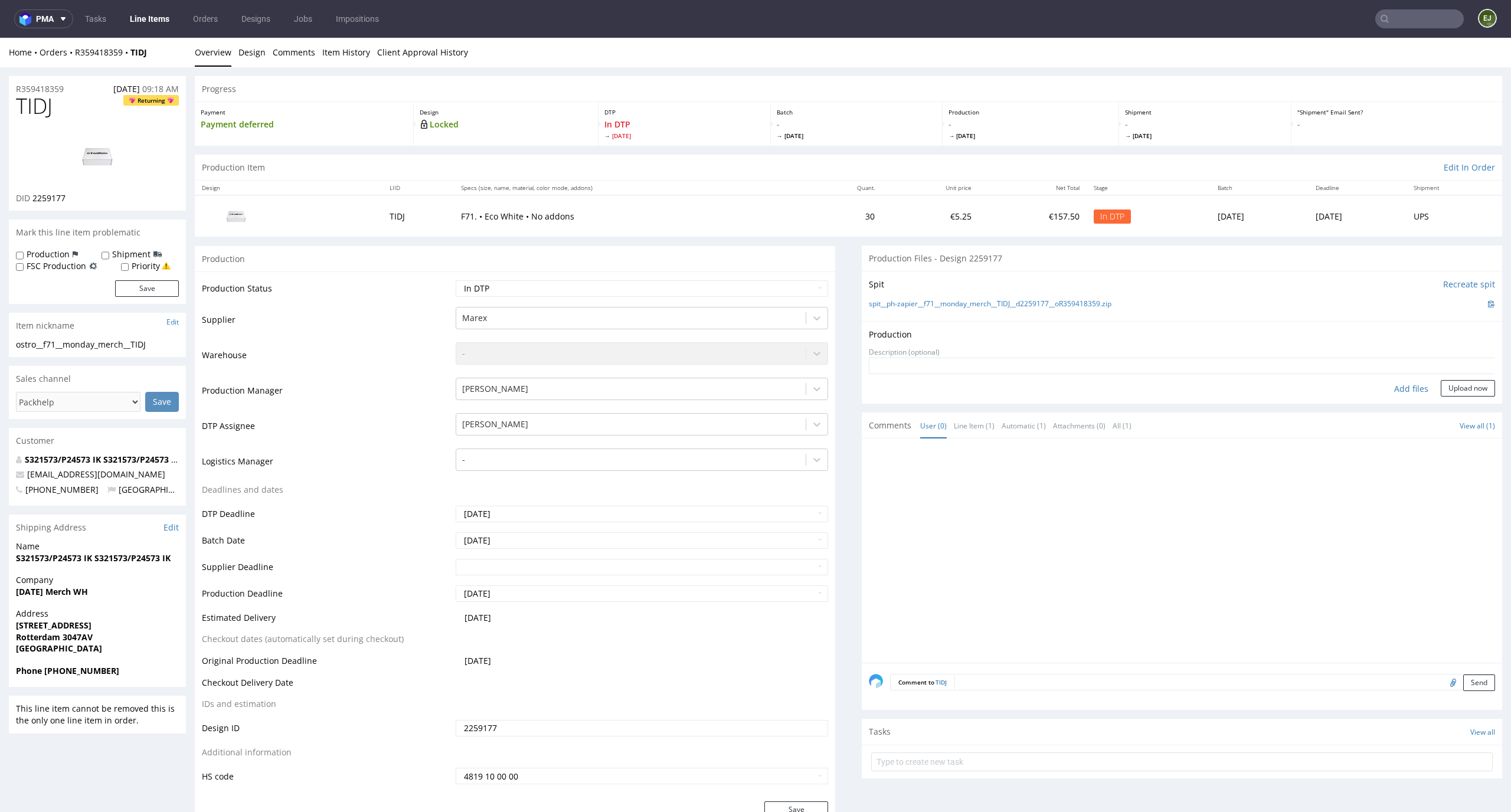
click at [1400, 387] on div "Add files" at bounding box center [1412, 388] width 59 height 18
type input "C:\fakepath\EGDK__f71__monday_merch__TIDJ__d2259177__oR359418359__latest__outsi…"
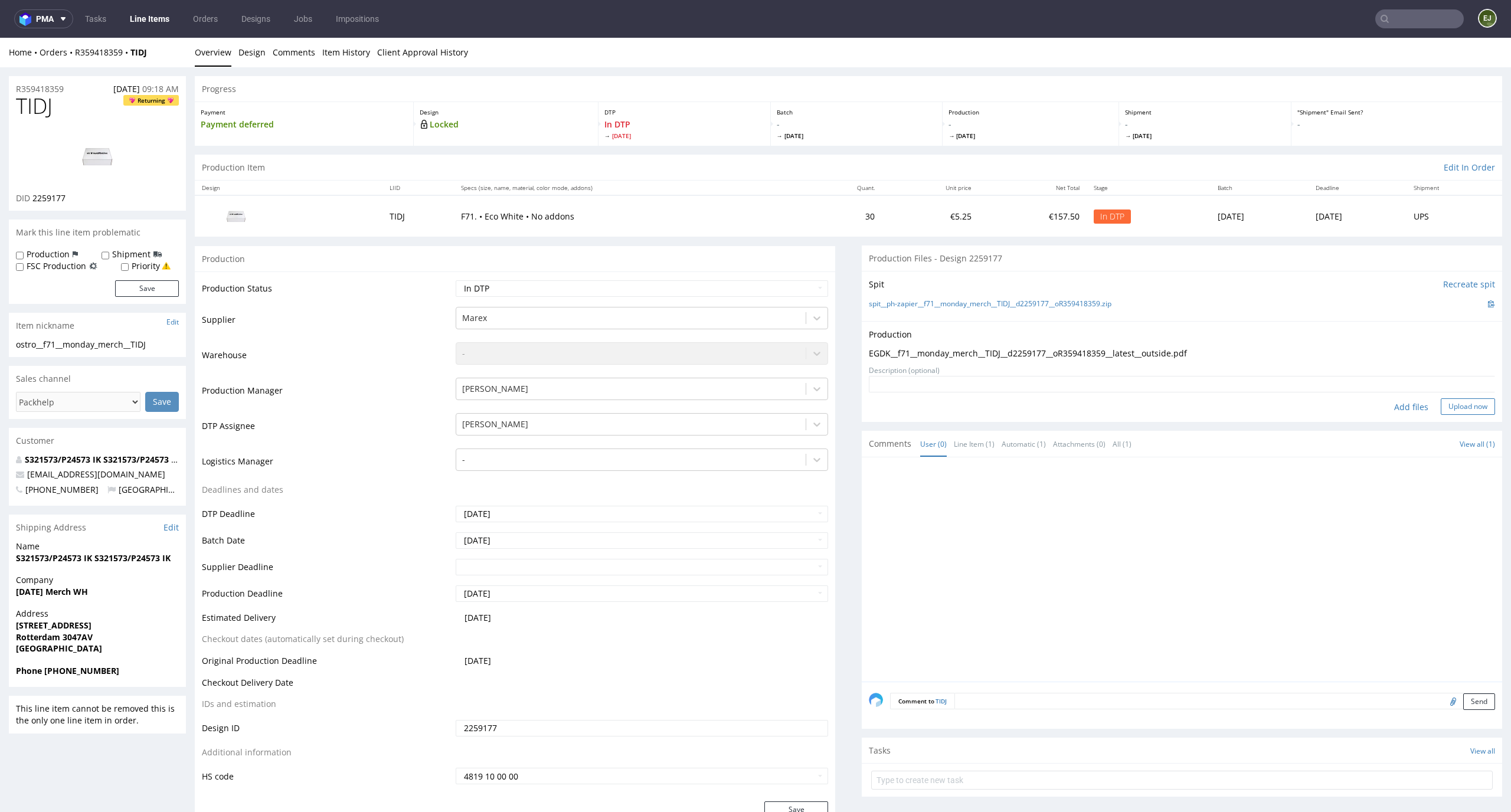
click at [1463, 404] on button "Upload now" at bounding box center [1468, 406] width 54 height 16
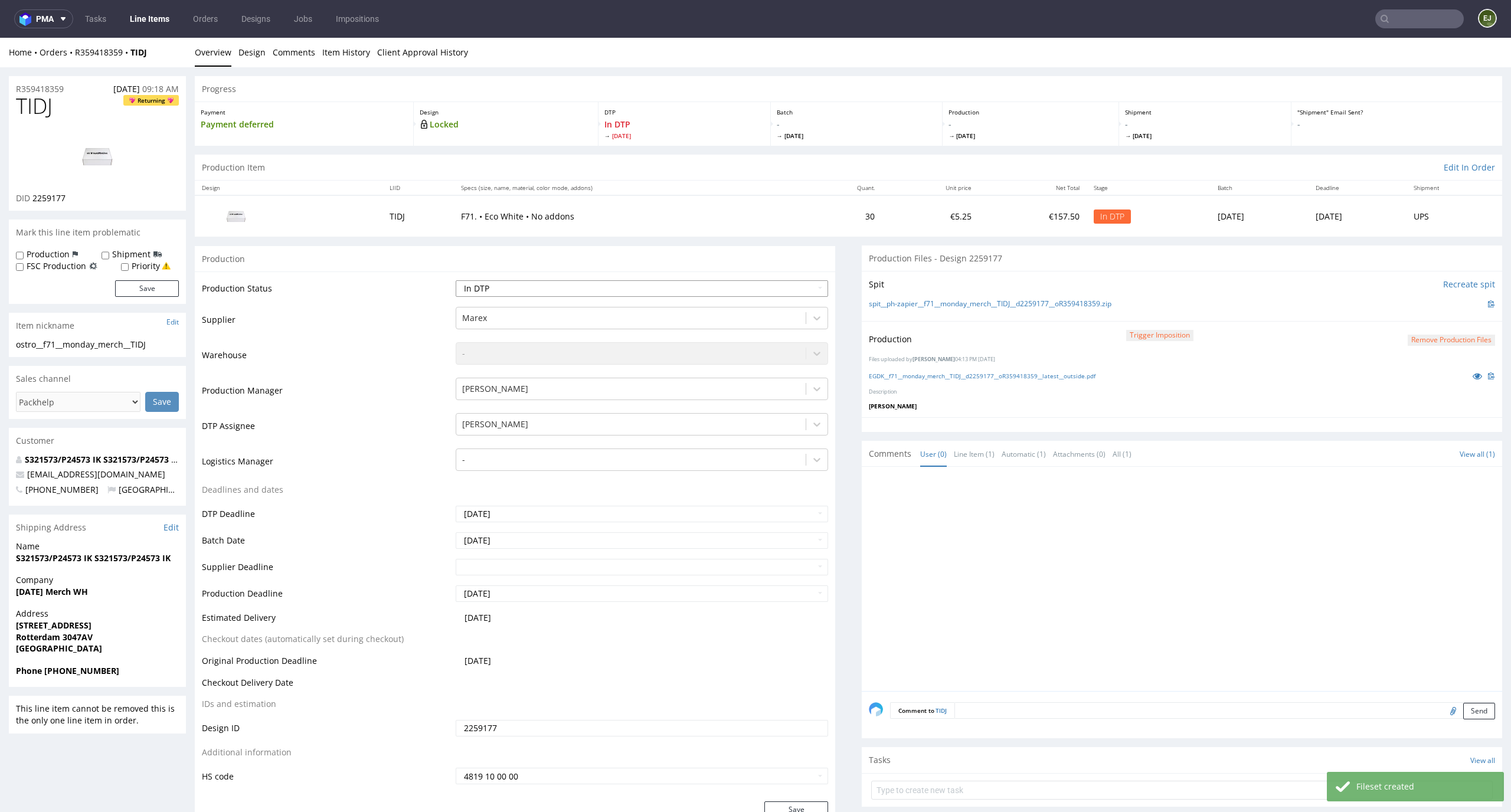
click at [768, 286] on select "Waiting for Artwork Waiting for Diecut Waiting for Mockup Waiting for DTP Waiti…" at bounding box center [642, 288] width 373 height 16
select select "dtp_production_ready"
click at [456, 280] on select "Waiting for Artwork Waiting for Diecut Waiting for Mockup Waiting for DTP Waiti…" at bounding box center [642, 288] width 373 height 16
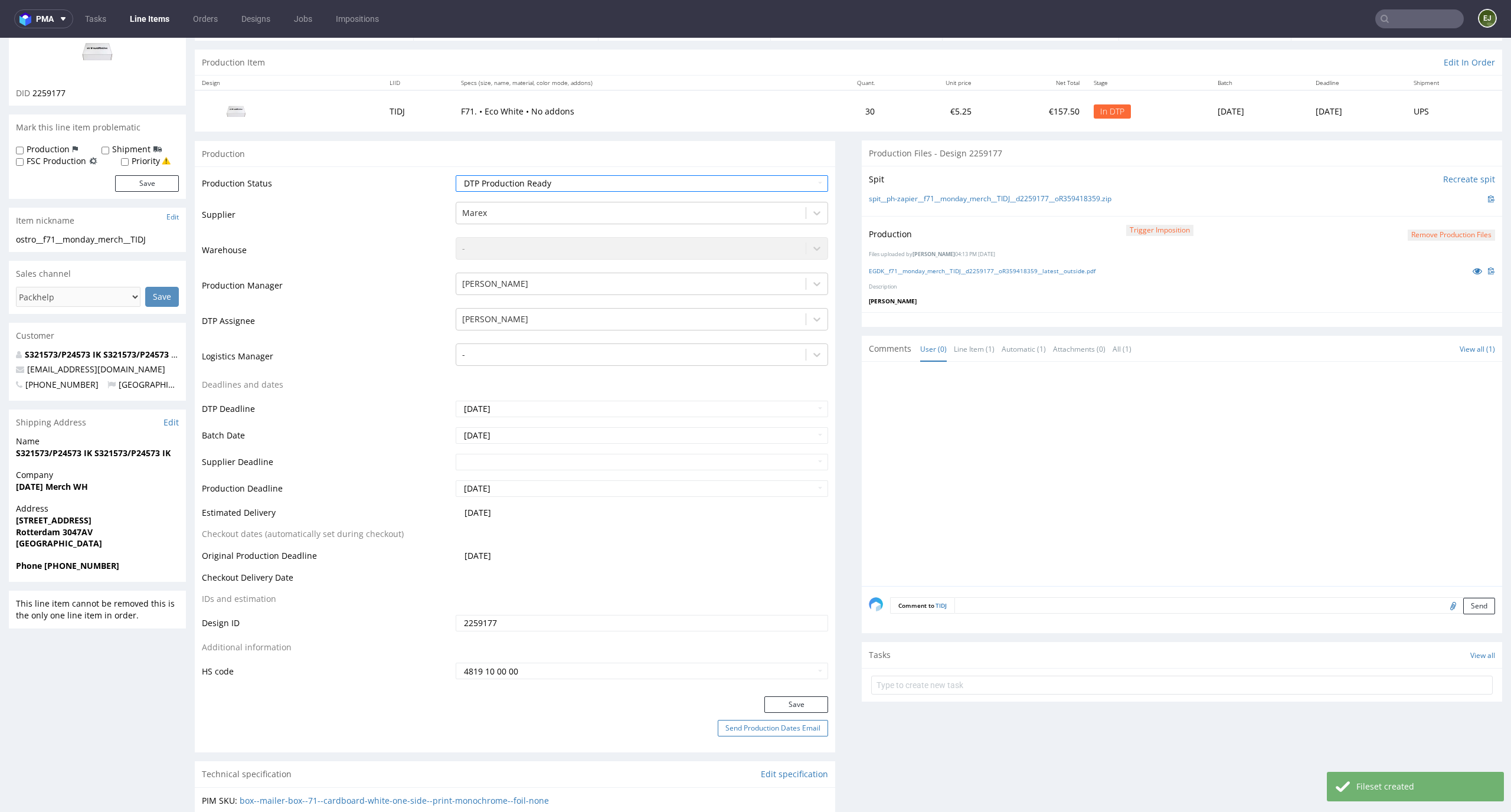
scroll to position [140, 0]
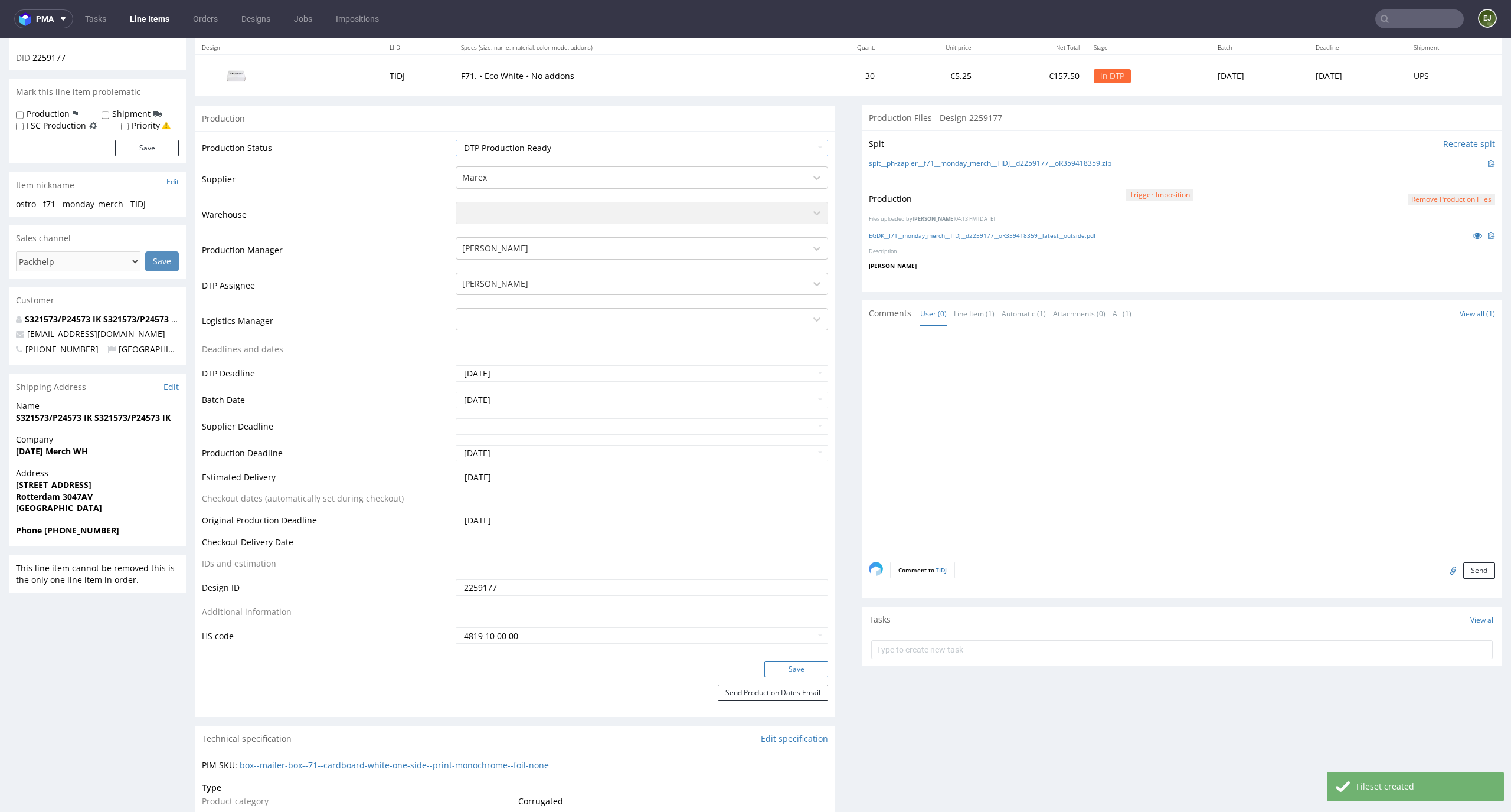
click at [800, 669] on button "Save" at bounding box center [796, 669] width 64 height 16
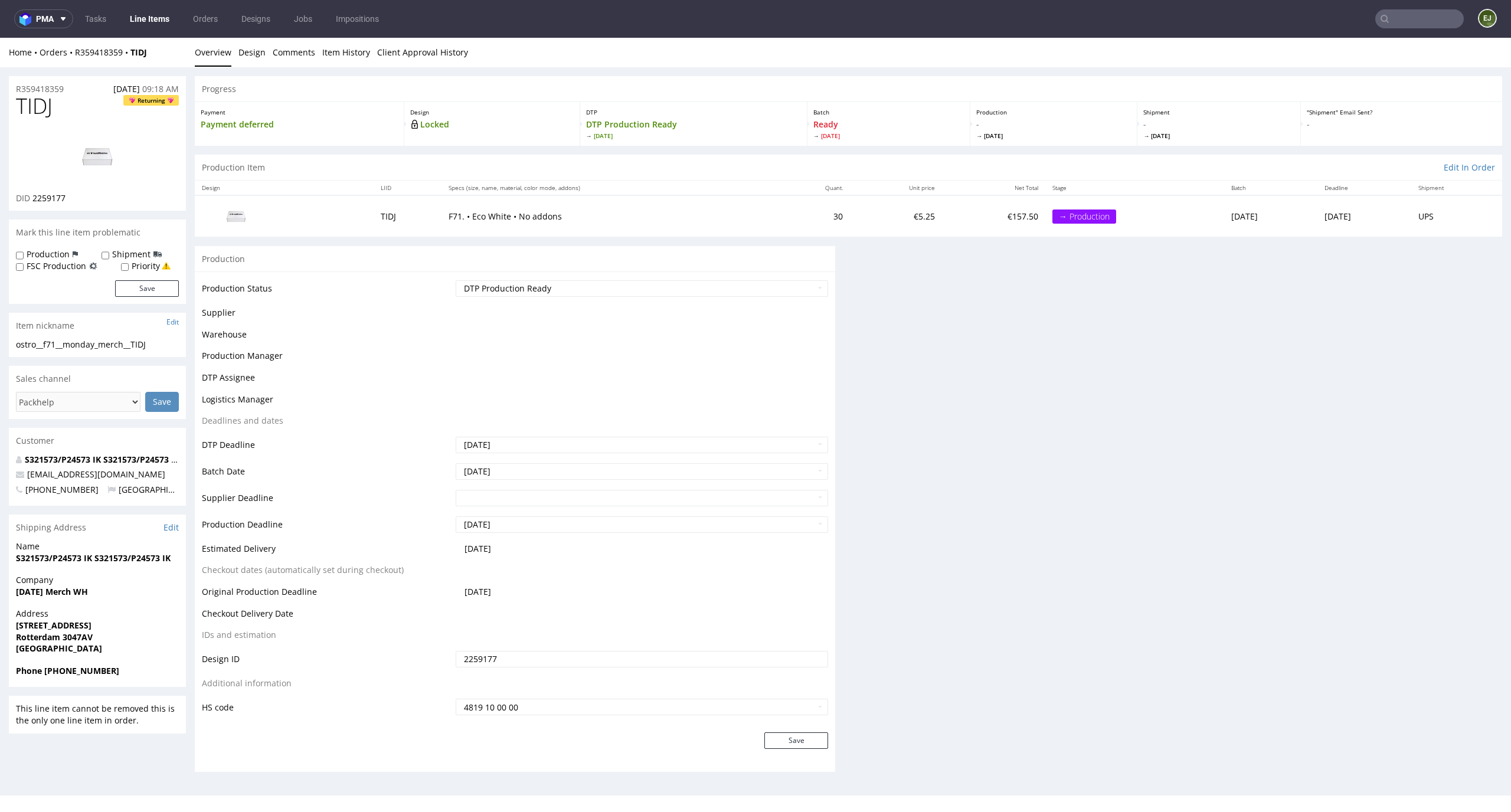
scroll to position [0, 0]
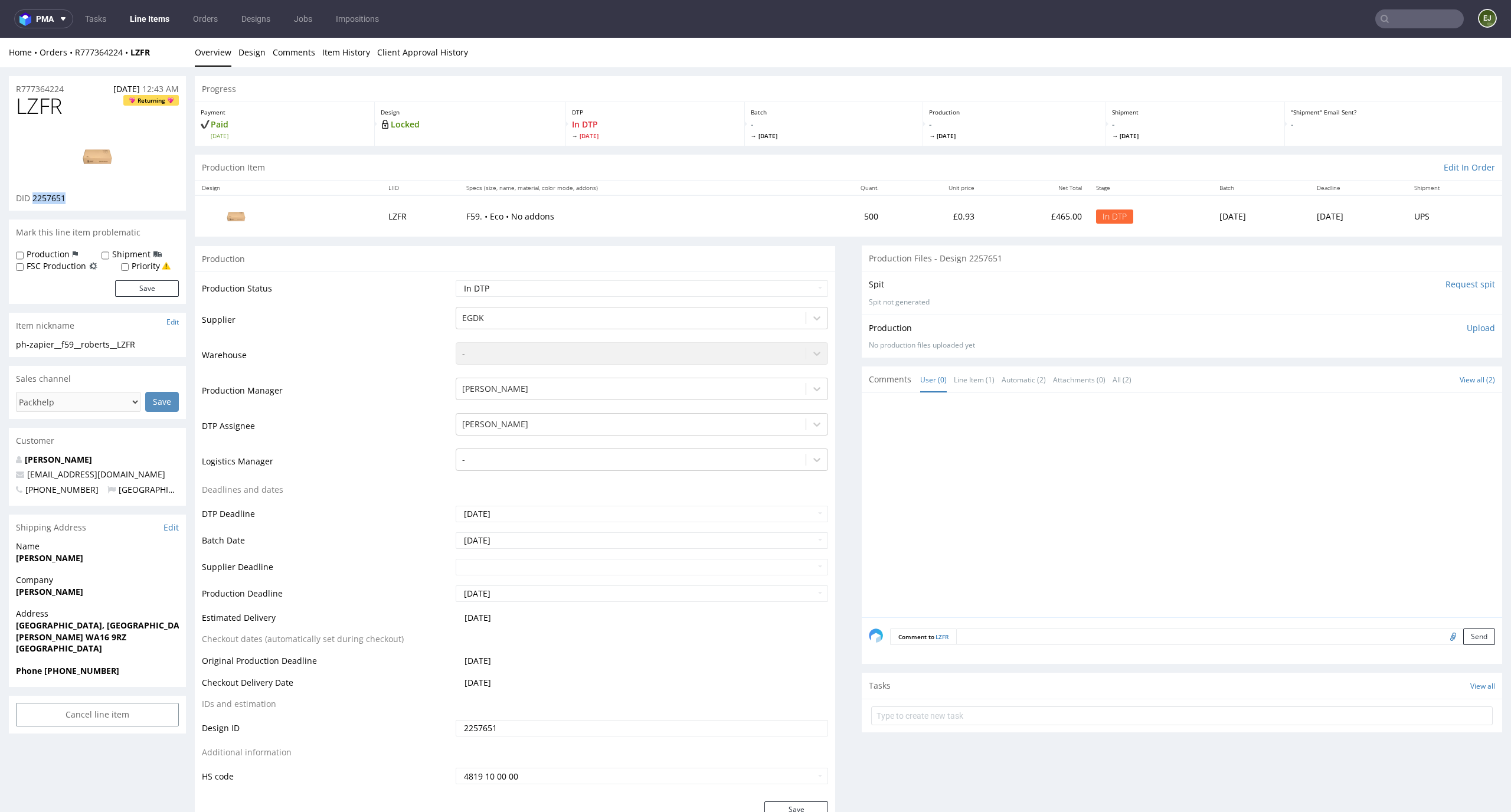
drag, startPoint x: 68, startPoint y: 201, endPoint x: 34, endPoint y: 201, distance: 34.0
click at [34, 201] on div "DID 2257651" at bounding box center [97, 198] width 163 height 12
copy span "2257651"
click at [93, 157] on img at bounding box center [97, 157] width 94 height 53
drag, startPoint x: 84, startPoint y: 105, endPoint x: 0, endPoint y: 109, distance: 84.1
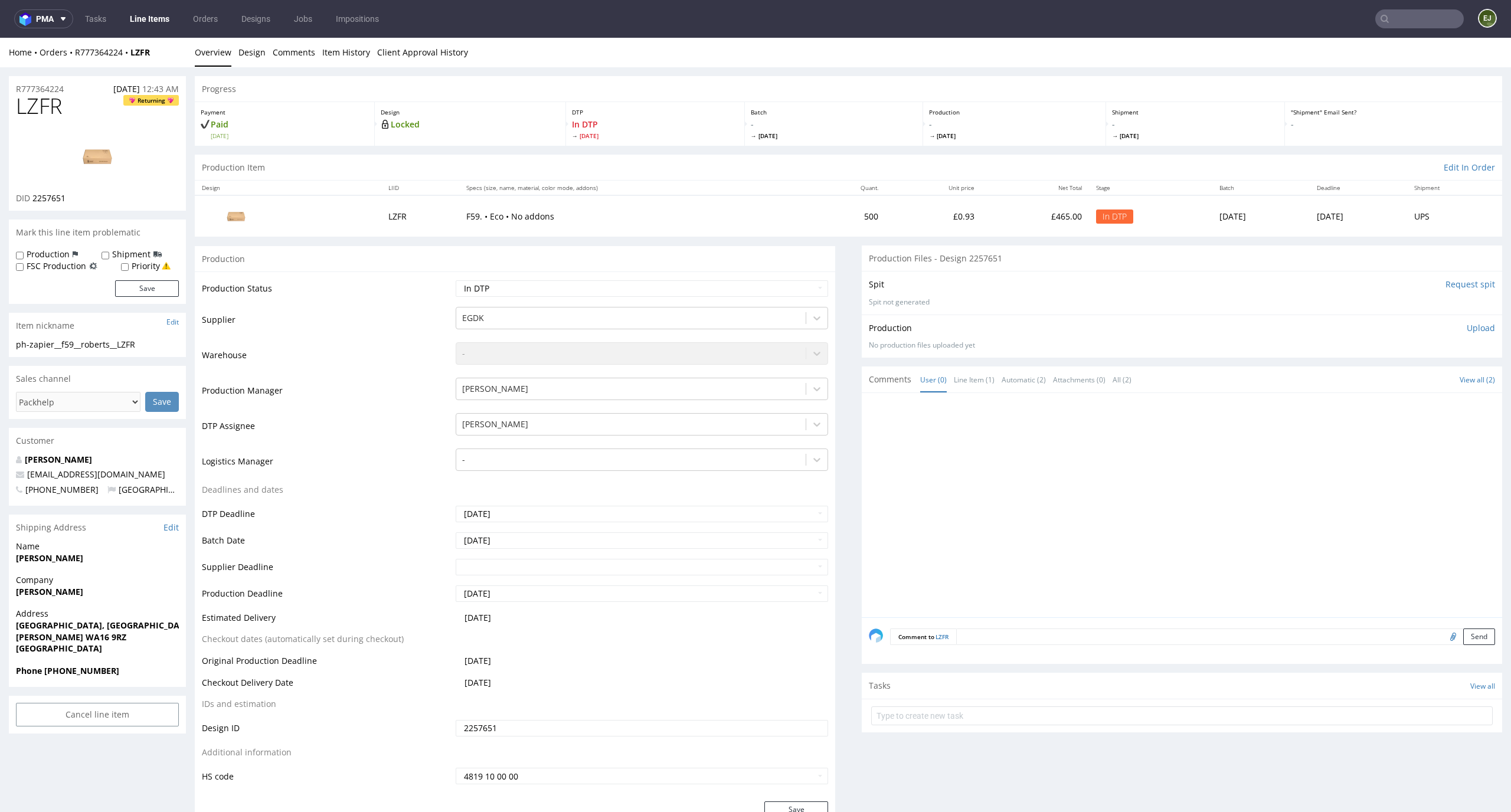
copy span "LZFR"
drag, startPoint x: 150, startPoint y: 349, endPoint x: 0, endPoint y: 349, distance: 150.0
copy div "ph-zapier__f59__roberts__LZFR"
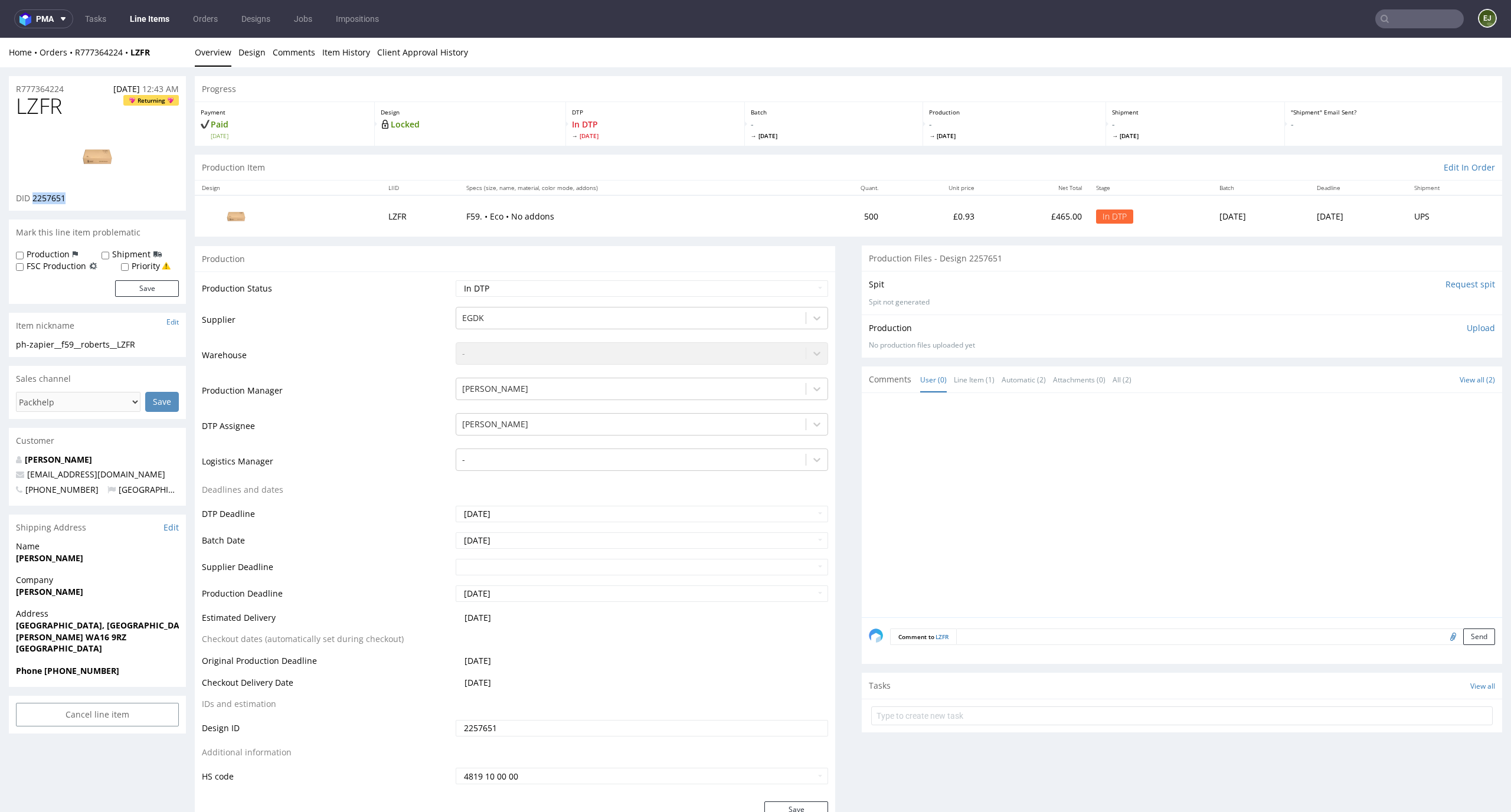
drag, startPoint x: 72, startPoint y: 201, endPoint x: 31, endPoint y: 200, distance: 41.0
click at [31, 200] on div "DID 2257651" at bounding box center [97, 198] width 163 height 12
copy span "2257651"
drag, startPoint x: 72, startPoint y: 91, endPoint x: 0, endPoint y: 89, distance: 72.0
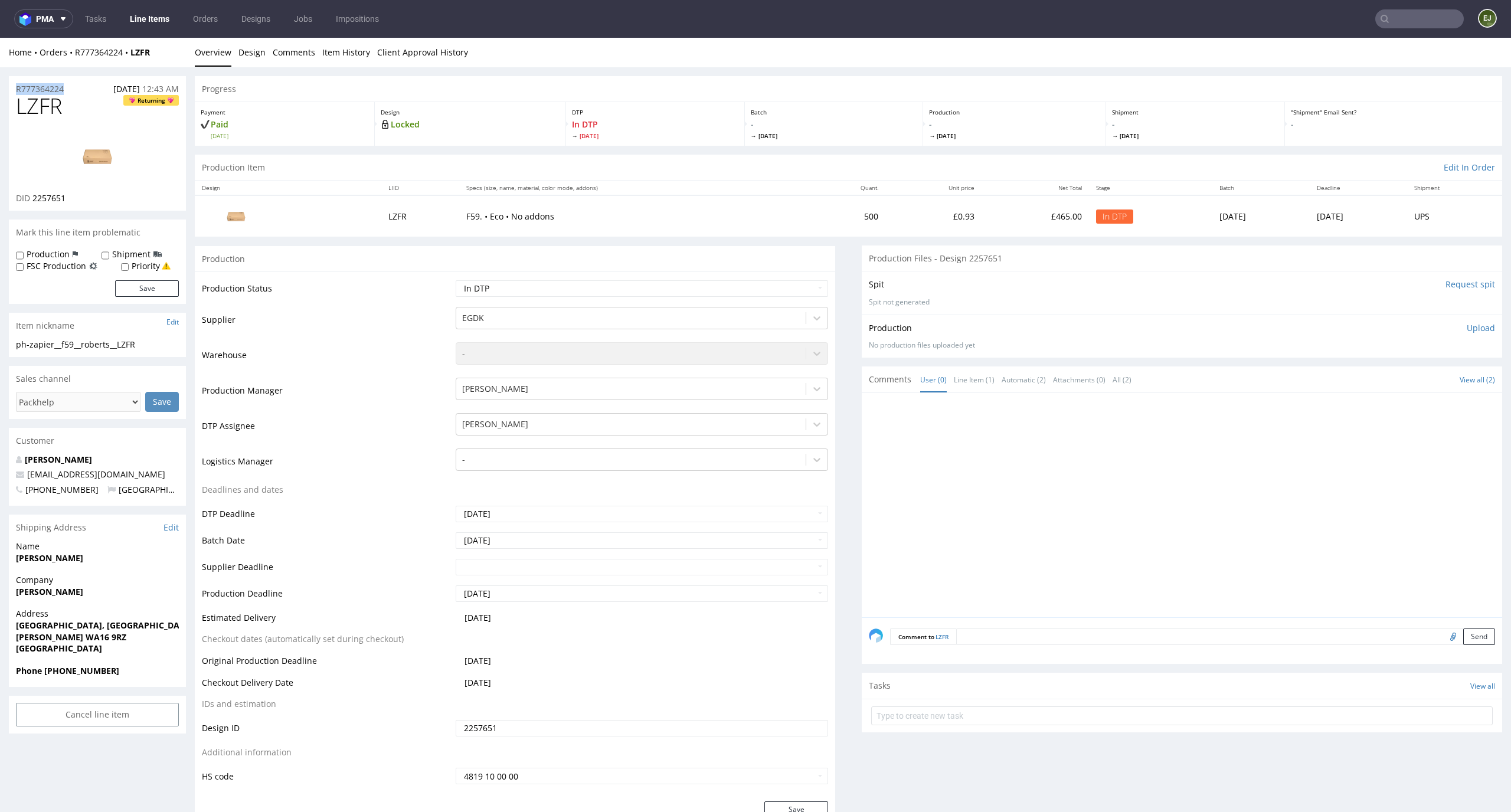
copy p "R777364224"
click at [1465, 333] on div "Production Upload No production files uploaded yet Description (optional) Add f…" at bounding box center [1182, 336] width 626 height 28
click at [1472, 332] on p "Upload" at bounding box center [1481, 329] width 28 height 12
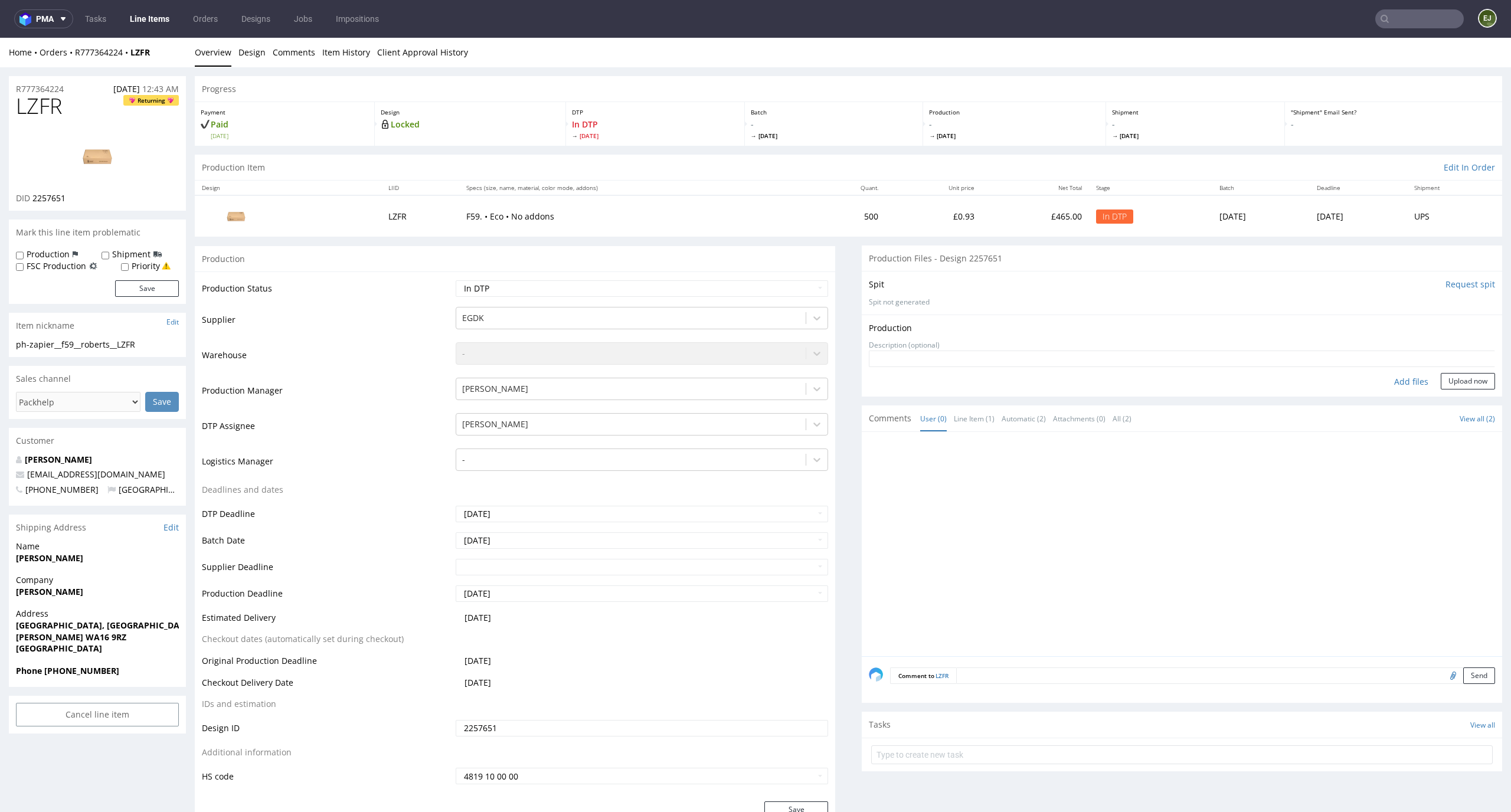
click at [1385, 382] on div "Add files" at bounding box center [1412, 382] width 59 height 18
type input "C:\fakepath\EGDK__f59__roberts__LZFR__d2257651__oR777364224__outside.pdf"
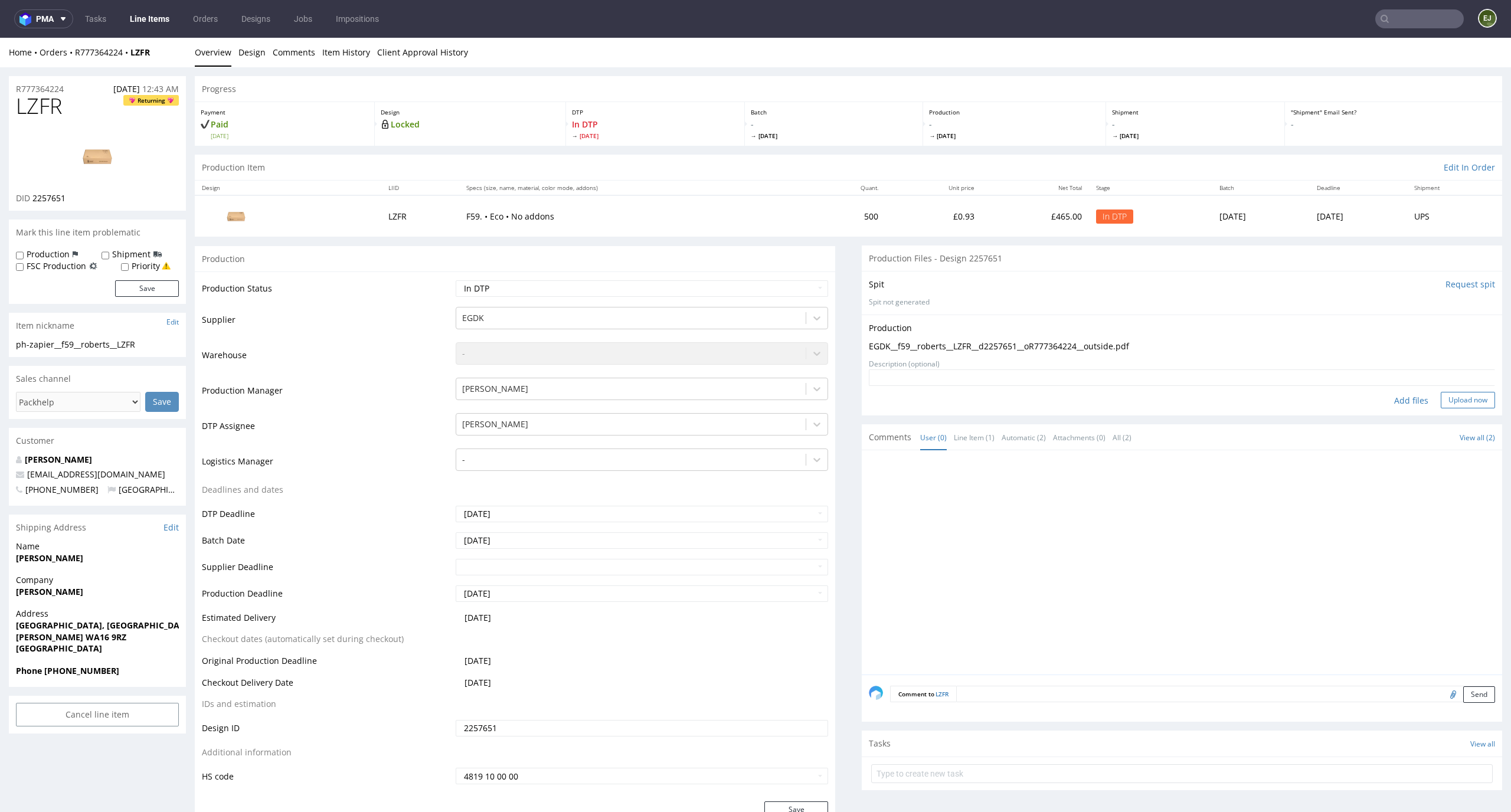
click at [1449, 393] on button "Upload now" at bounding box center [1468, 400] width 54 height 16
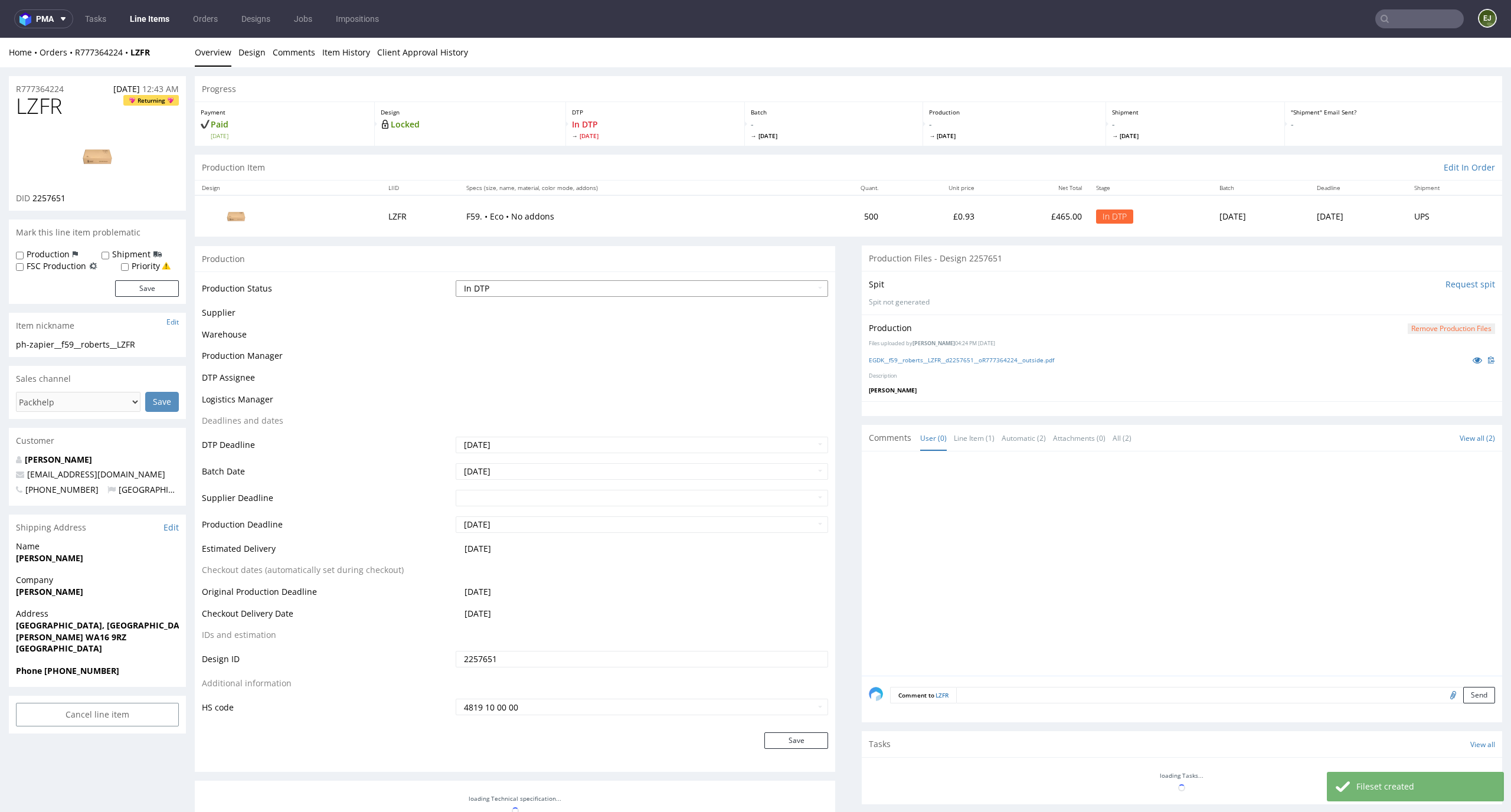
click at [802, 291] on select "Waiting for Artwork Waiting for Diecut Waiting for Mockup Waiting for DTP Waiti…" at bounding box center [642, 288] width 373 height 16
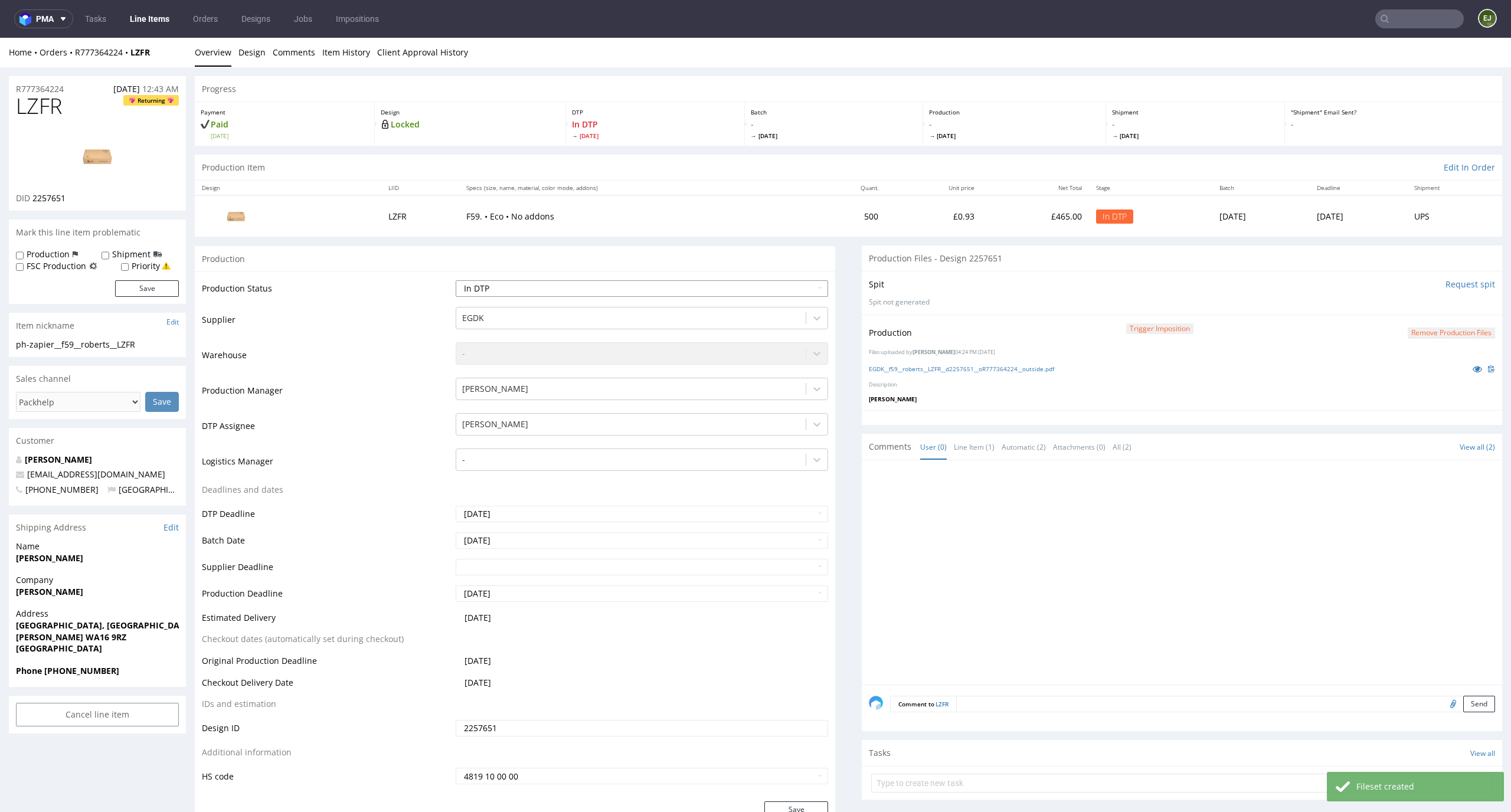
select select "dtp_production_ready"
click at [456, 280] on select "Waiting for Artwork Waiting for Diecut Waiting for Mockup Waiting for DTP Waiti…" at bounding box center [642, 288] width 373 height 16
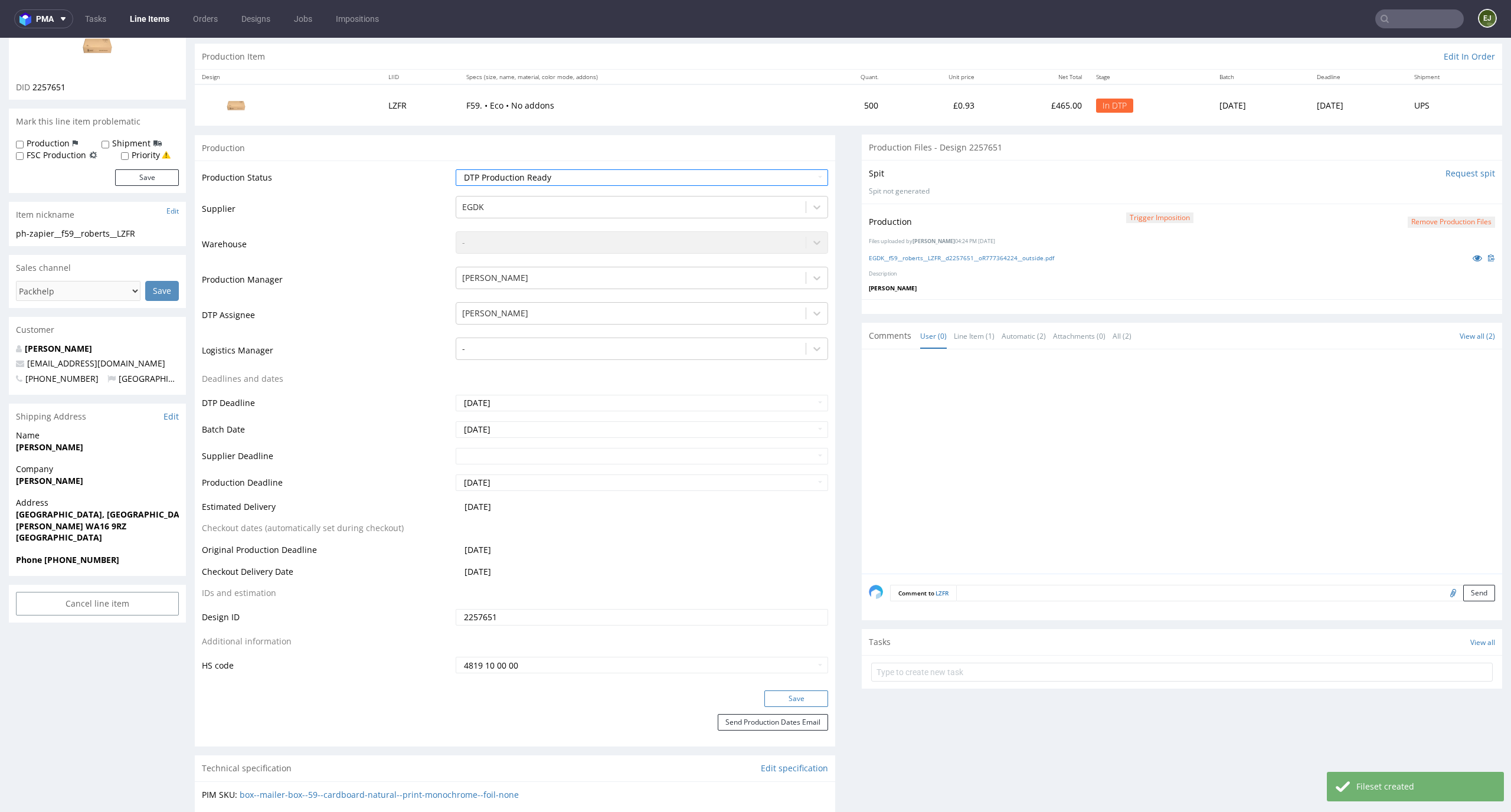
click at [780, 697] on button "Save" at bounding box center [796, 698] width 64 height 16
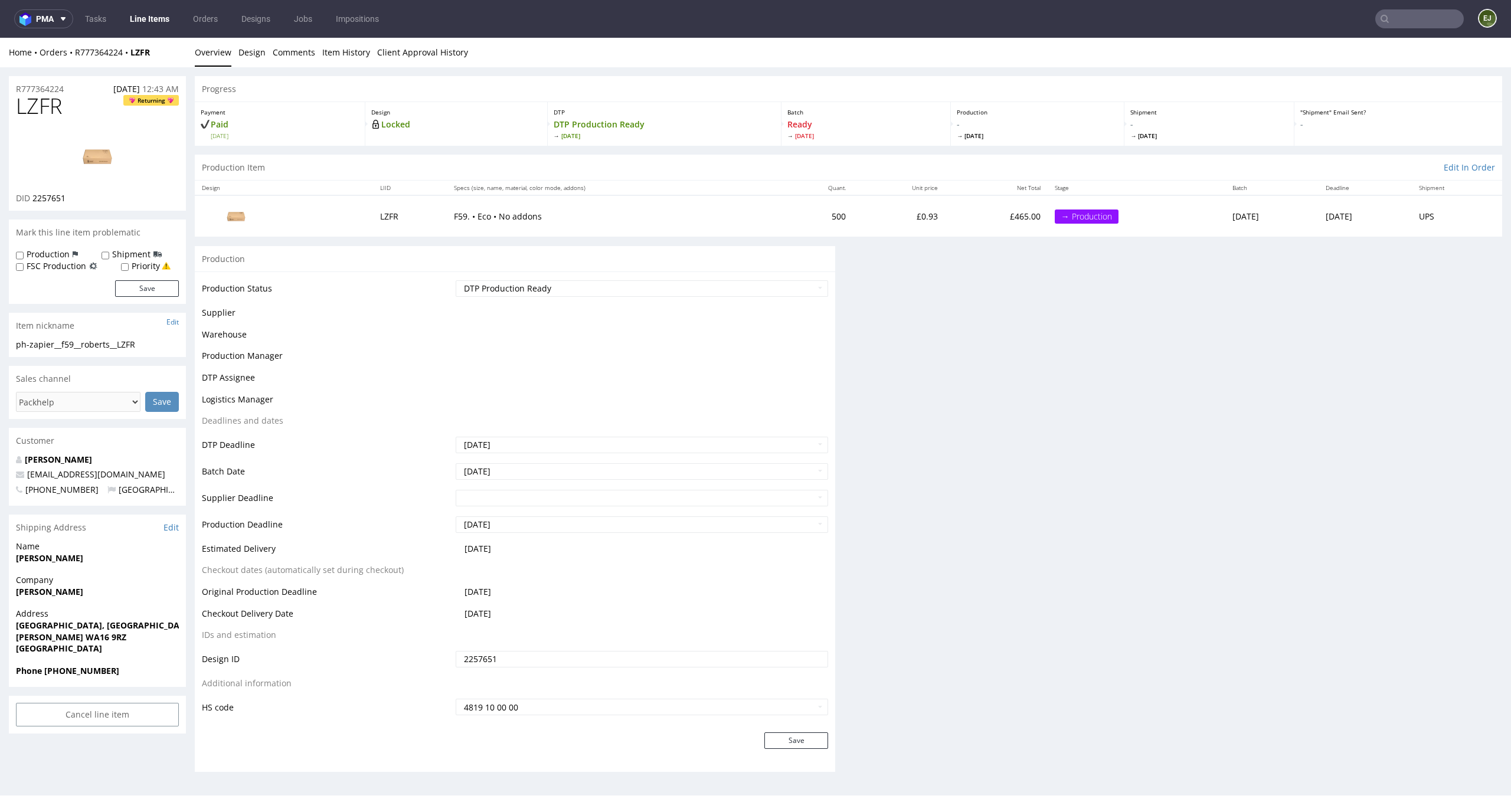
scroll to position [0, 0]
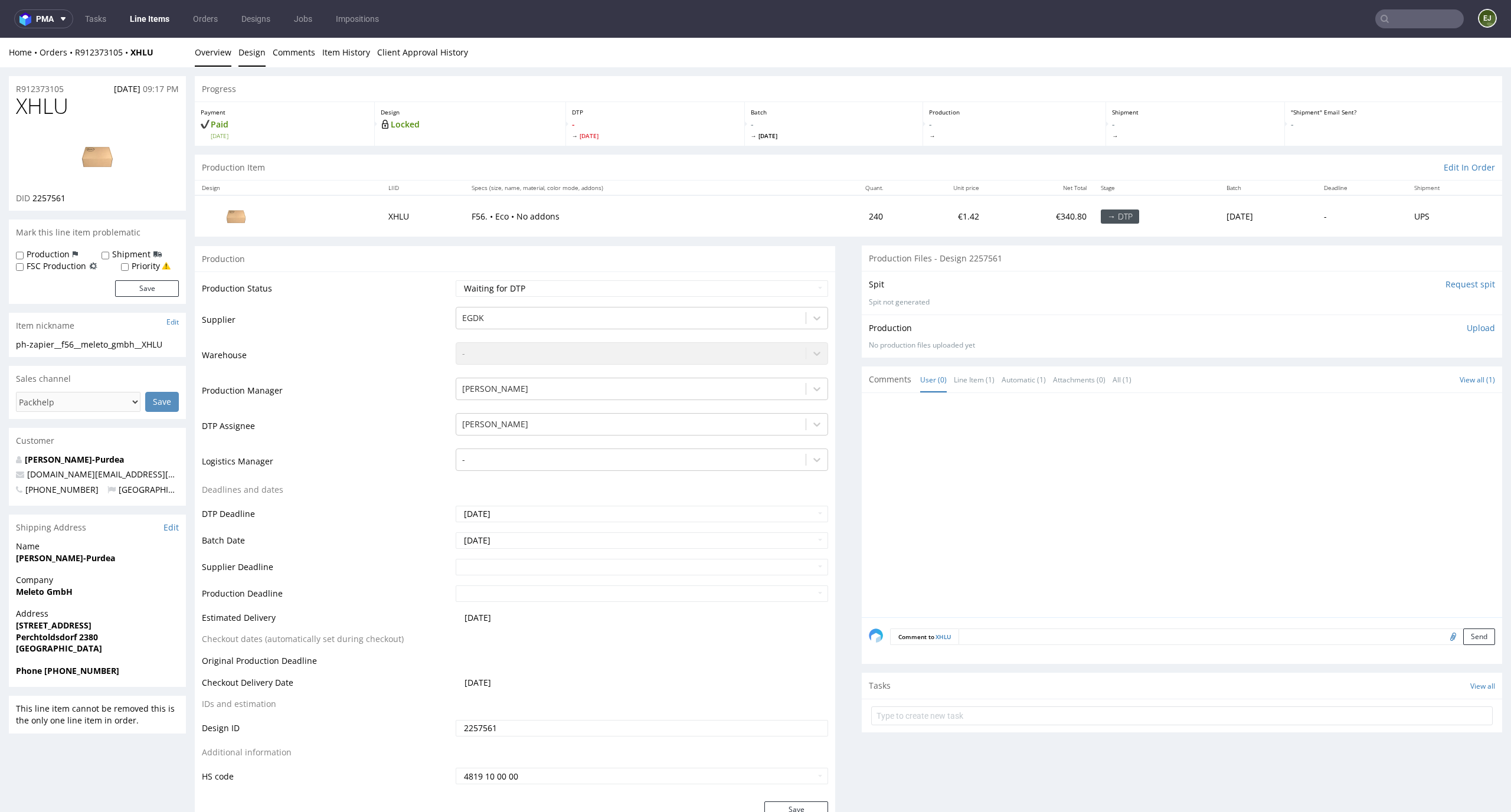
click at [238, 54] on link "Design" at bounding box center [252, 52] width 27 height 29
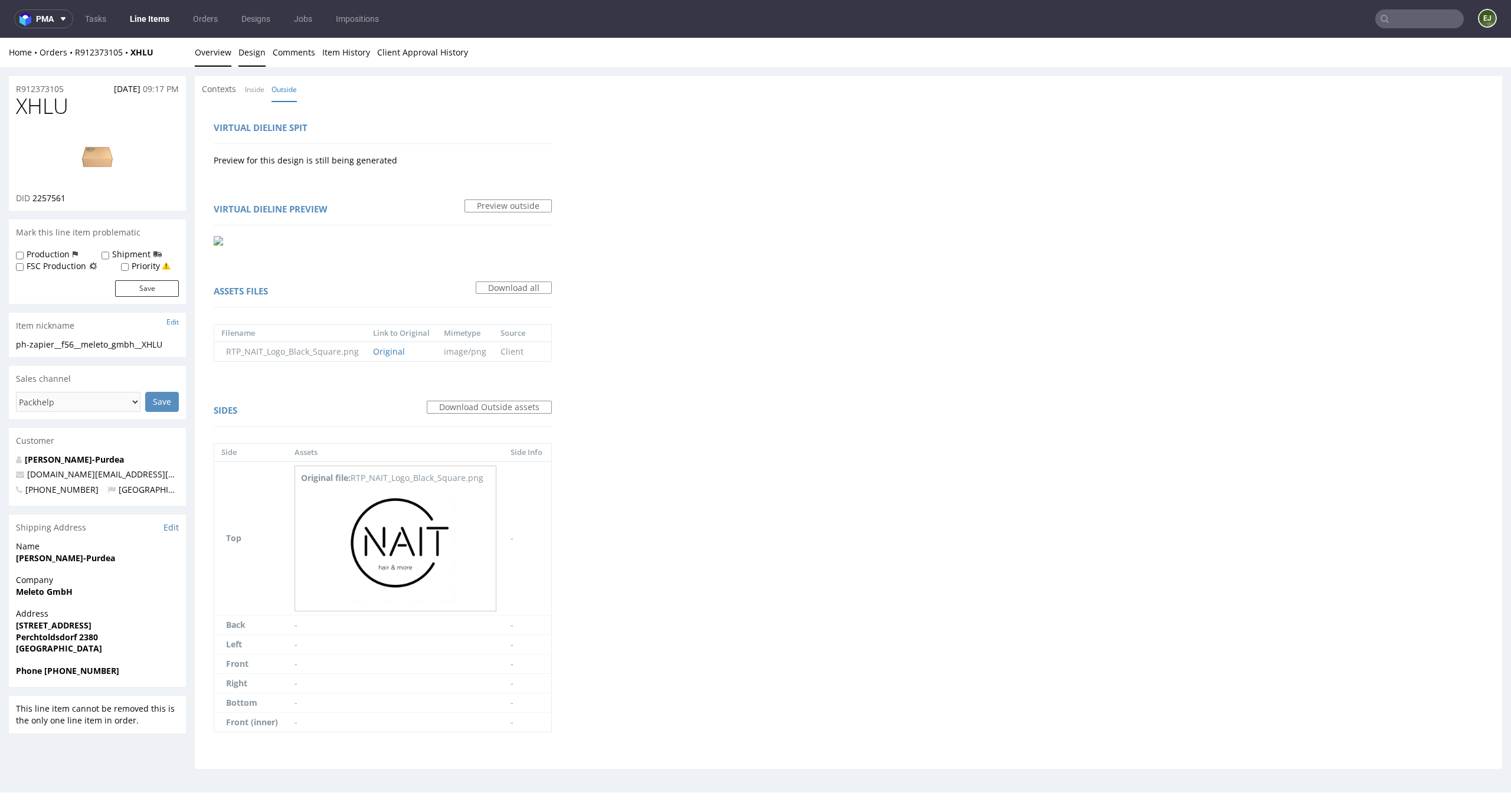
click at [217, 54] on link "Overview" at bounding box center [213, 52] width 36 height 29
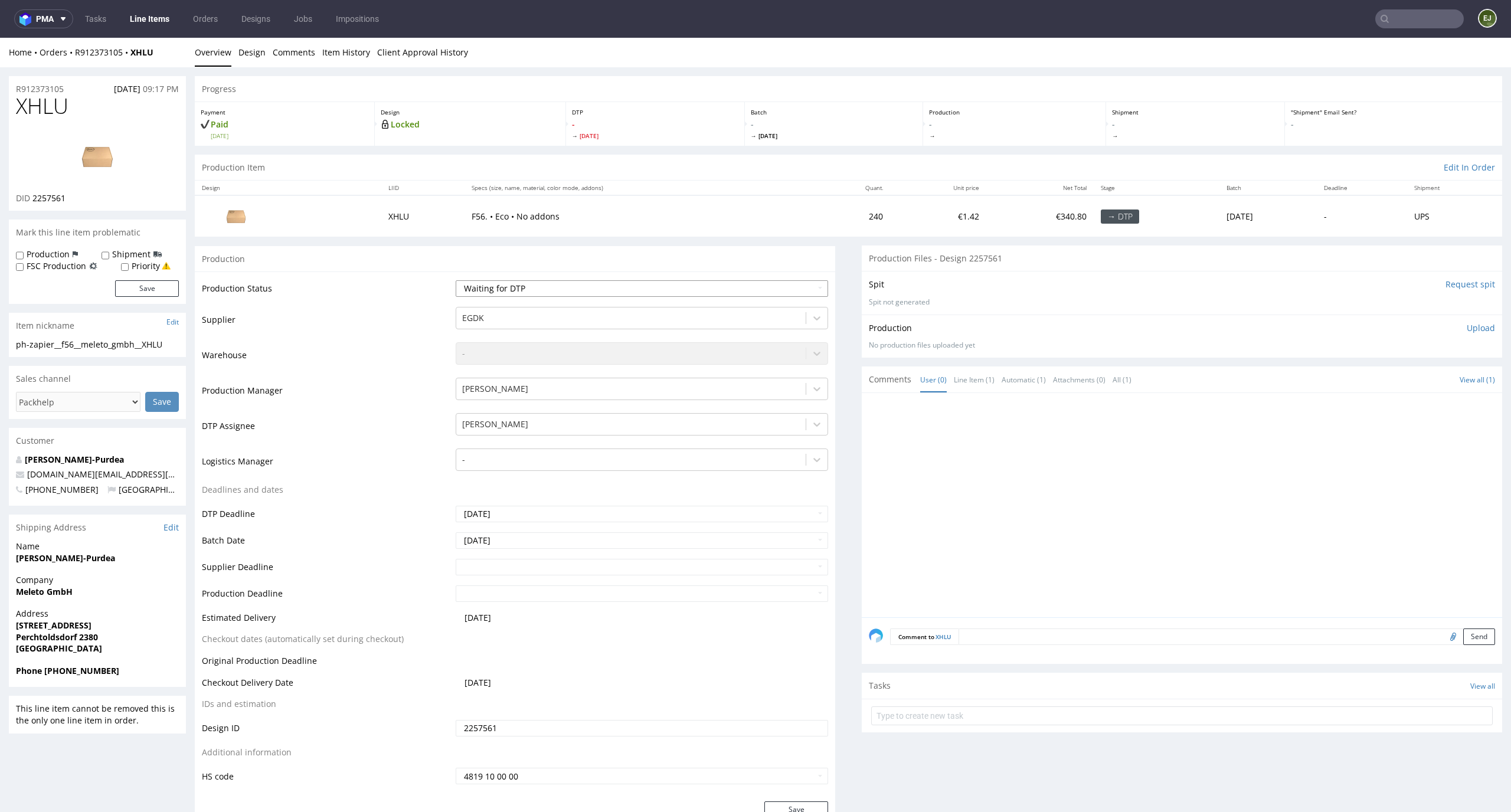
click at [590, 292] on select "Waiting for Artwork Waiting for Diecut Waiting for Mockup Waiting for DTP Waiti…" at bounding box center [642, 288] width 373 height 16
click at [456, 280] on select "Waiting for Artwork Waiting for Diecut Waiting for Mockup Waiting for DTP Waiti…" at bounding box center [642, 288] width 373 height 16
click at [601, 286] on select "Waiting for Artwork Waiting for Diecut Waiting for Mockup Waiting for DTP Waiti…" at bounding box center [642, 288] width 373 height 16
select select "dtp_in_process"
click at [456, 280] on select "Waiting for Artwork Waiting for Diecut Waiting for Mockup Waiting for DTP Waiti…" at bounding box center [642, 288] width 373 height 16
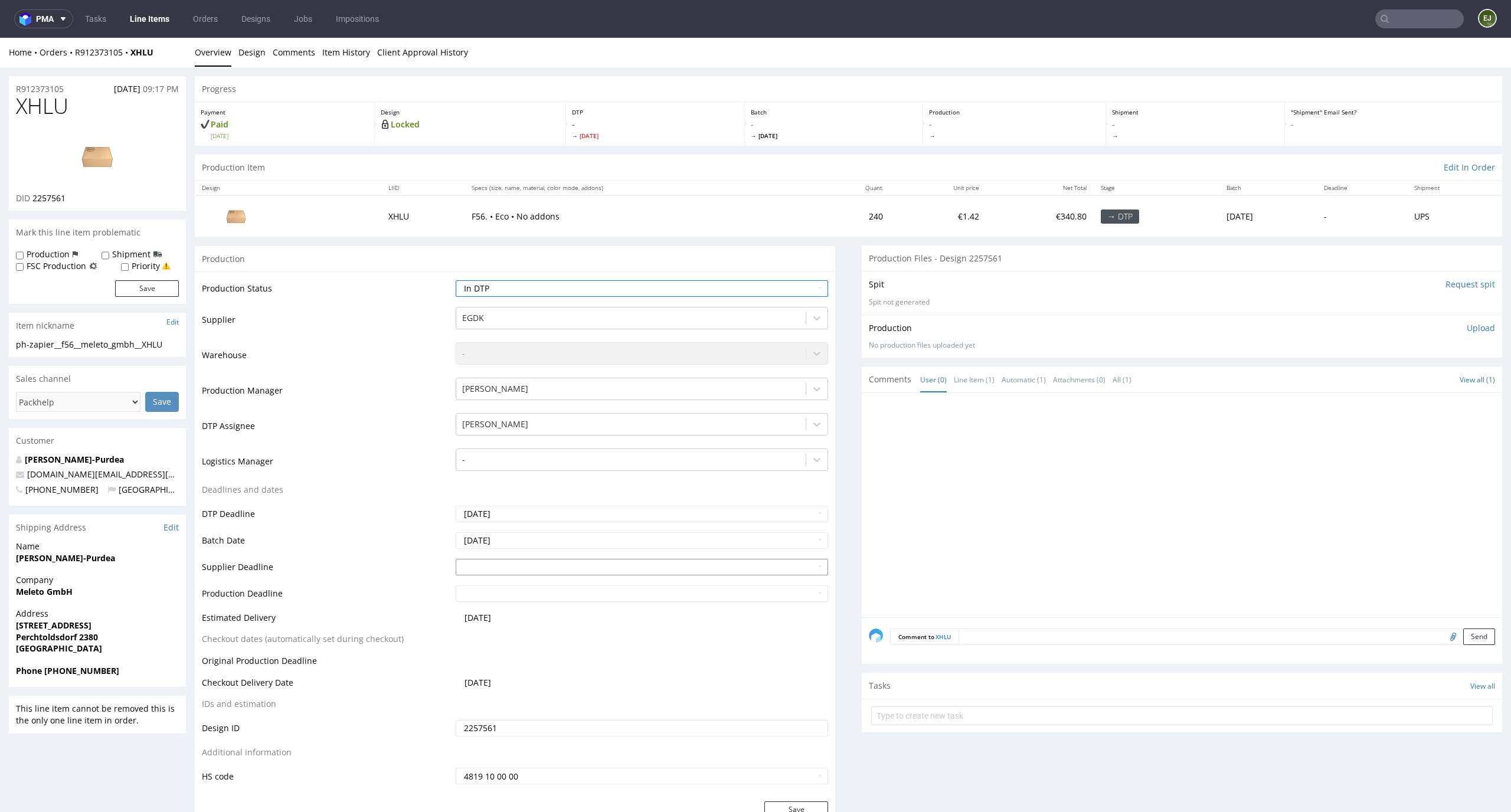
scroll to position [136, 0]
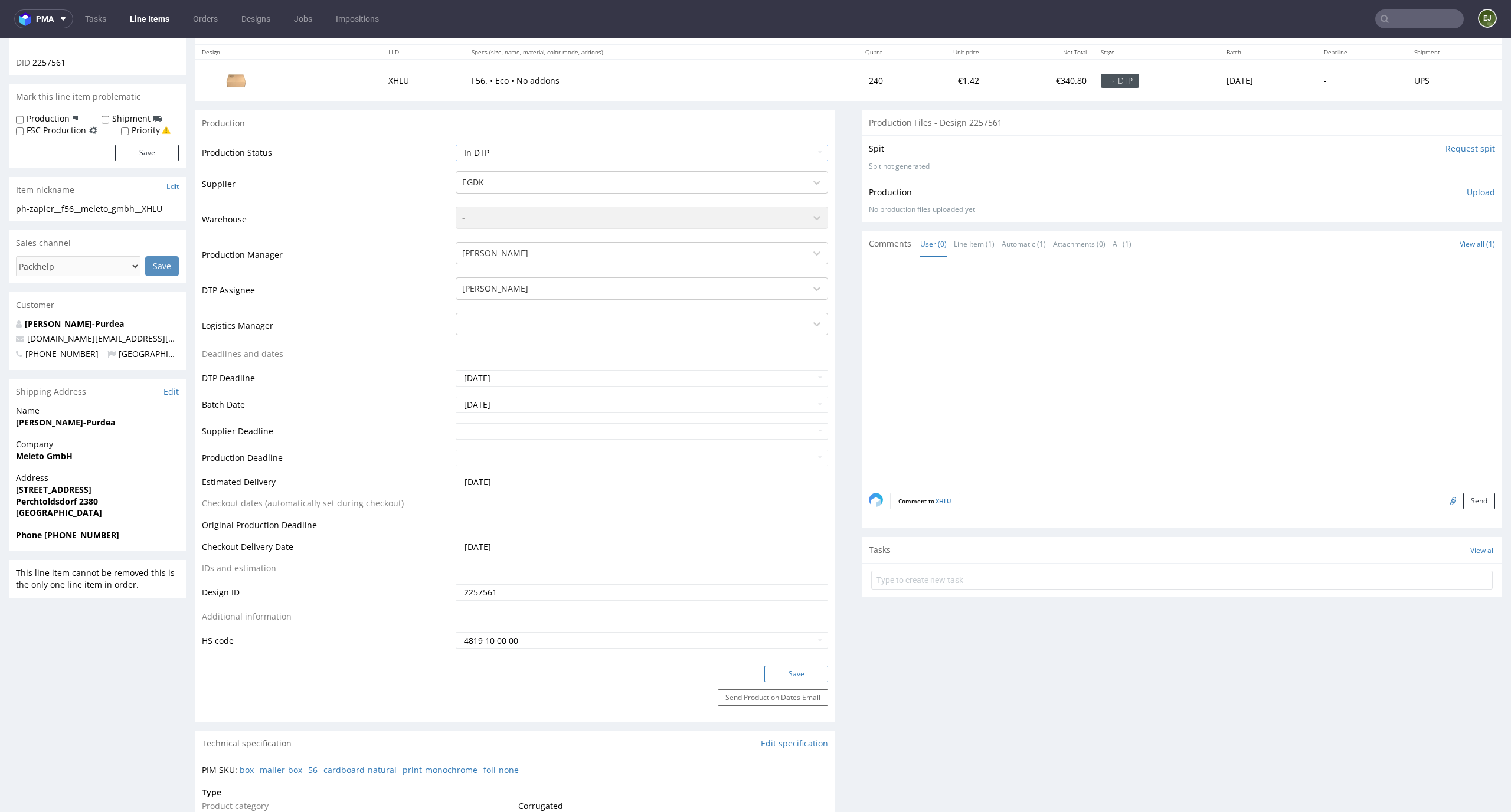
click at [789, 676] on button "Save" at bounding box center [796, 673] width 64 height 16
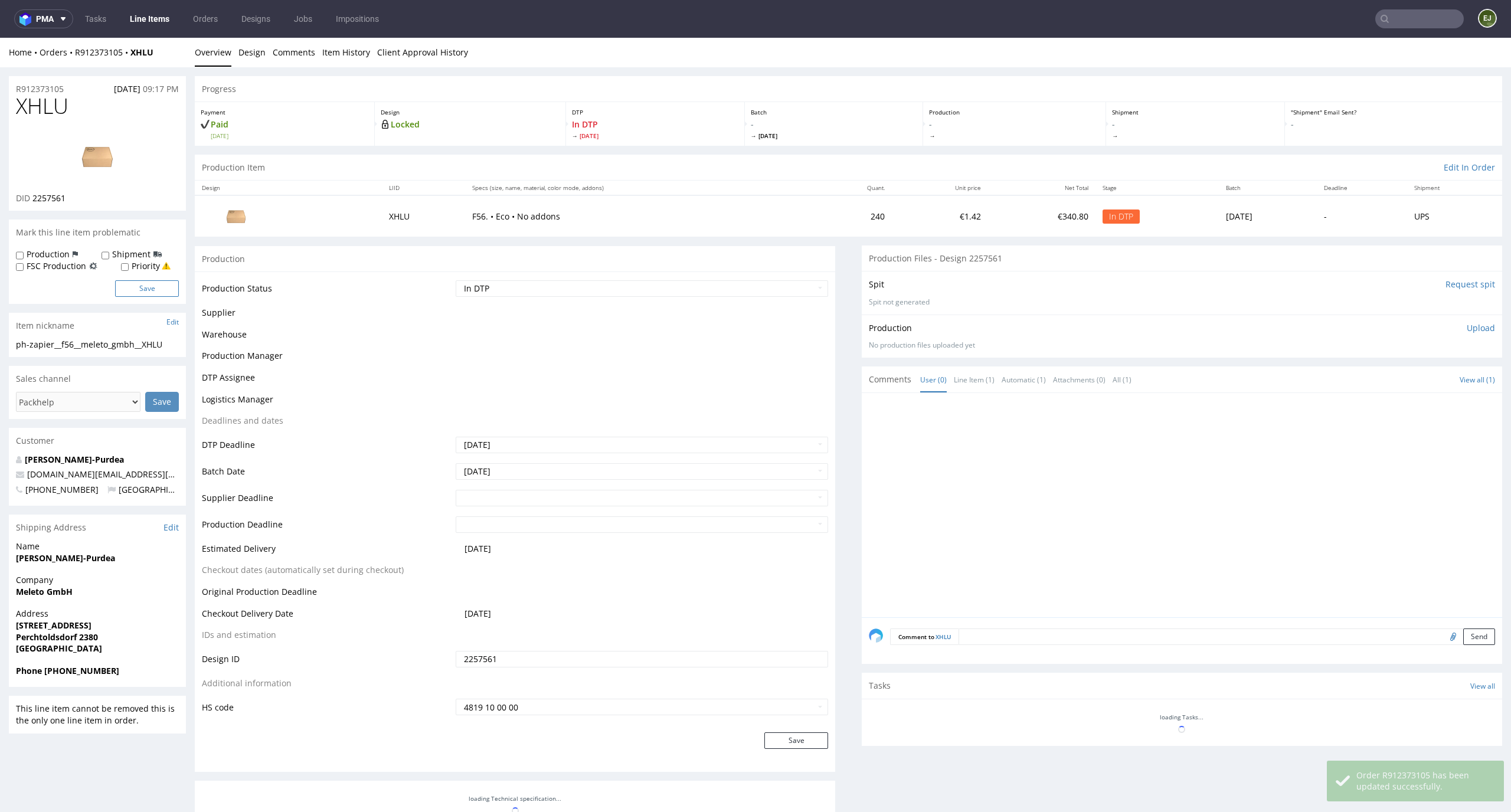
scroll to position [111, 0]
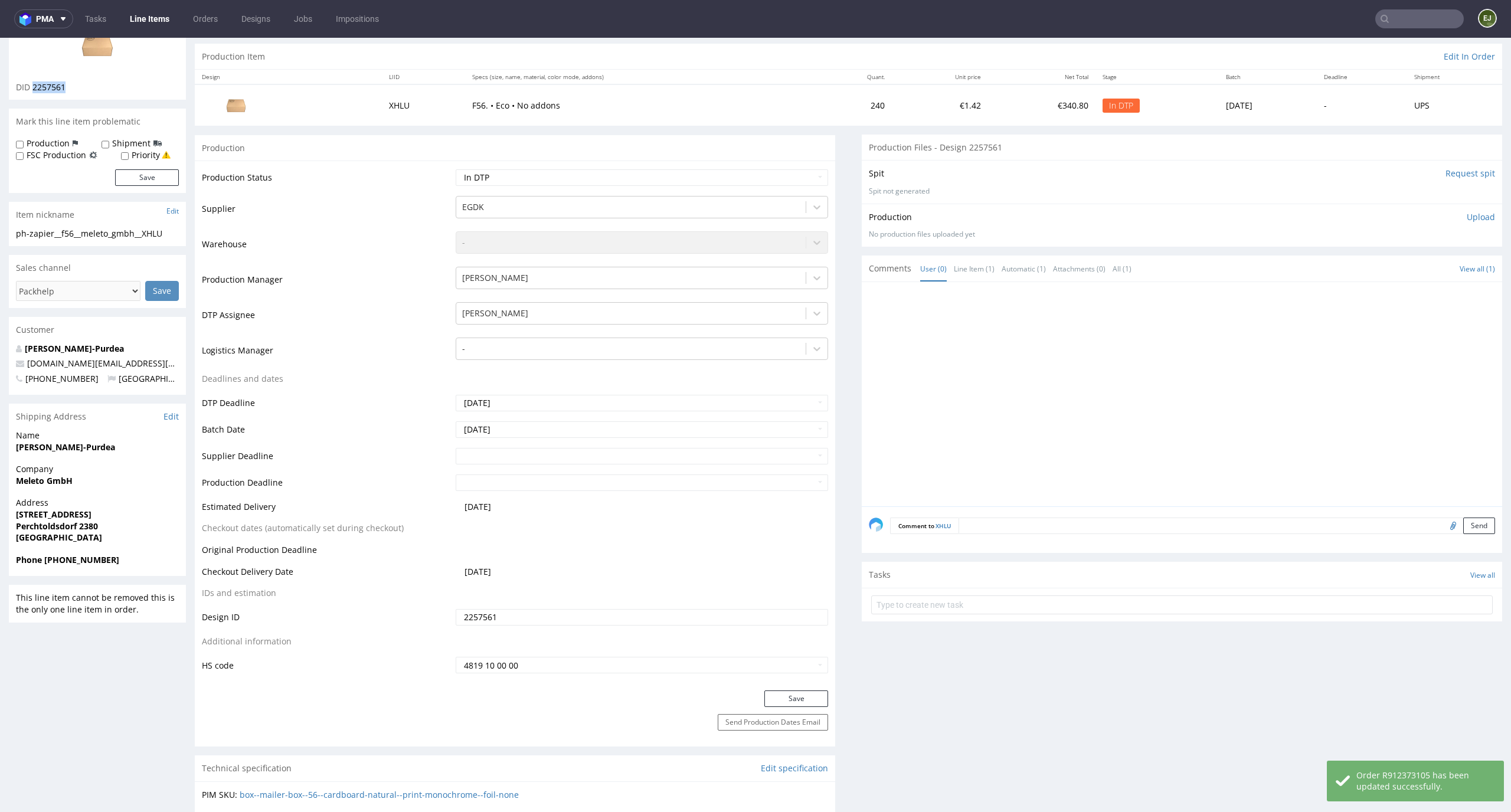
drag, startPoint x: 72, startPoint y: 91, endPoint x: 32, endPoint y: 89, distance: 40.0
click at [32, 89] on div "DID 2257561" at bounding box center [97, 88] width 163 height 12
copy span "2257561"
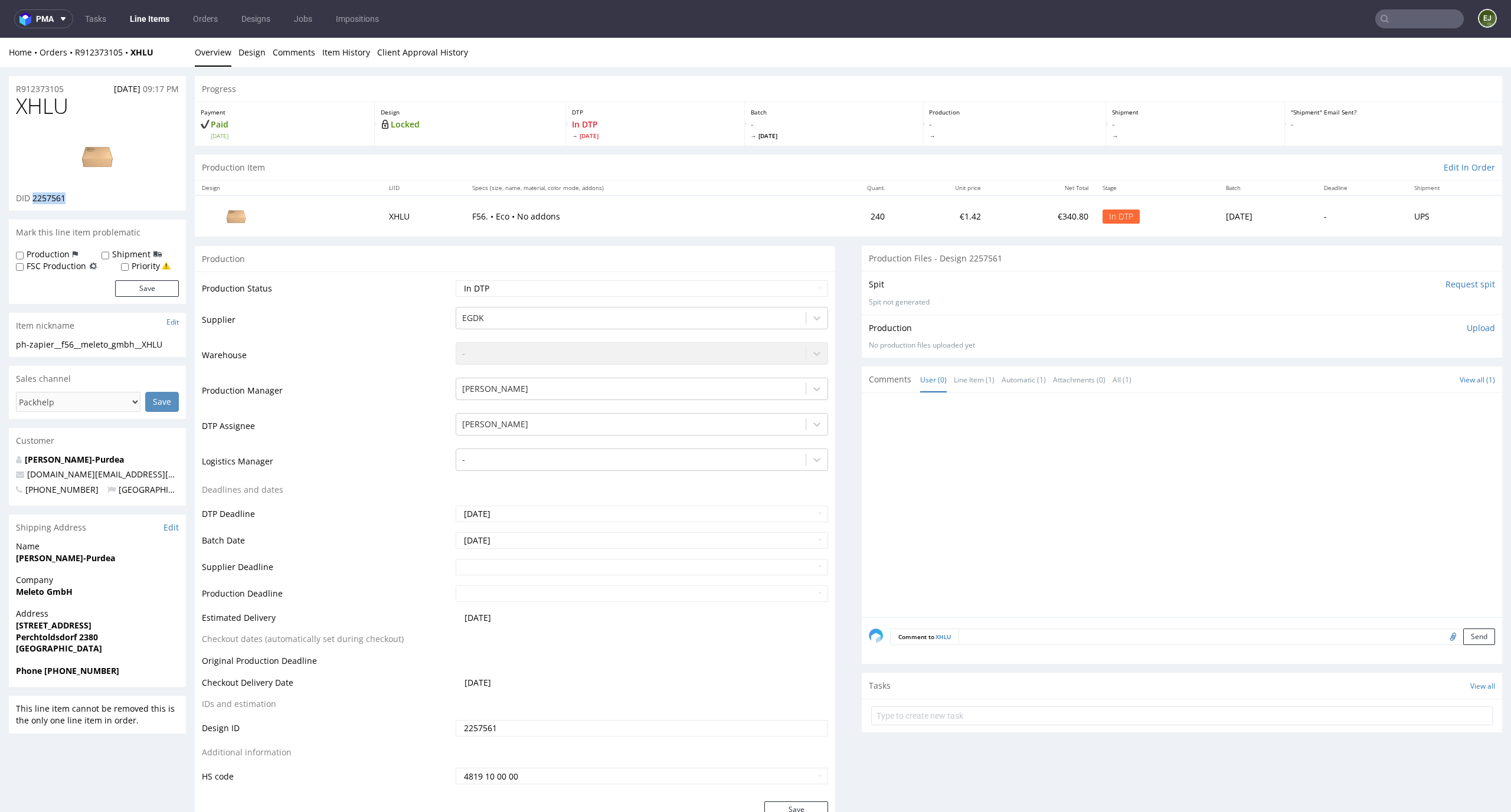
click at [690, 195] on th "Specs (size, name, material, color mode, addons)" at bounding box center [640, 188] width 350 height 15
click at [107, 151] on img at bounding box center [97, 157] width 94 height 53
drag, startPoint x: 72, startPoint y: 106, endPoint x: 0, endPoint y: 106, distance: 72.0
copy span "XHLU"
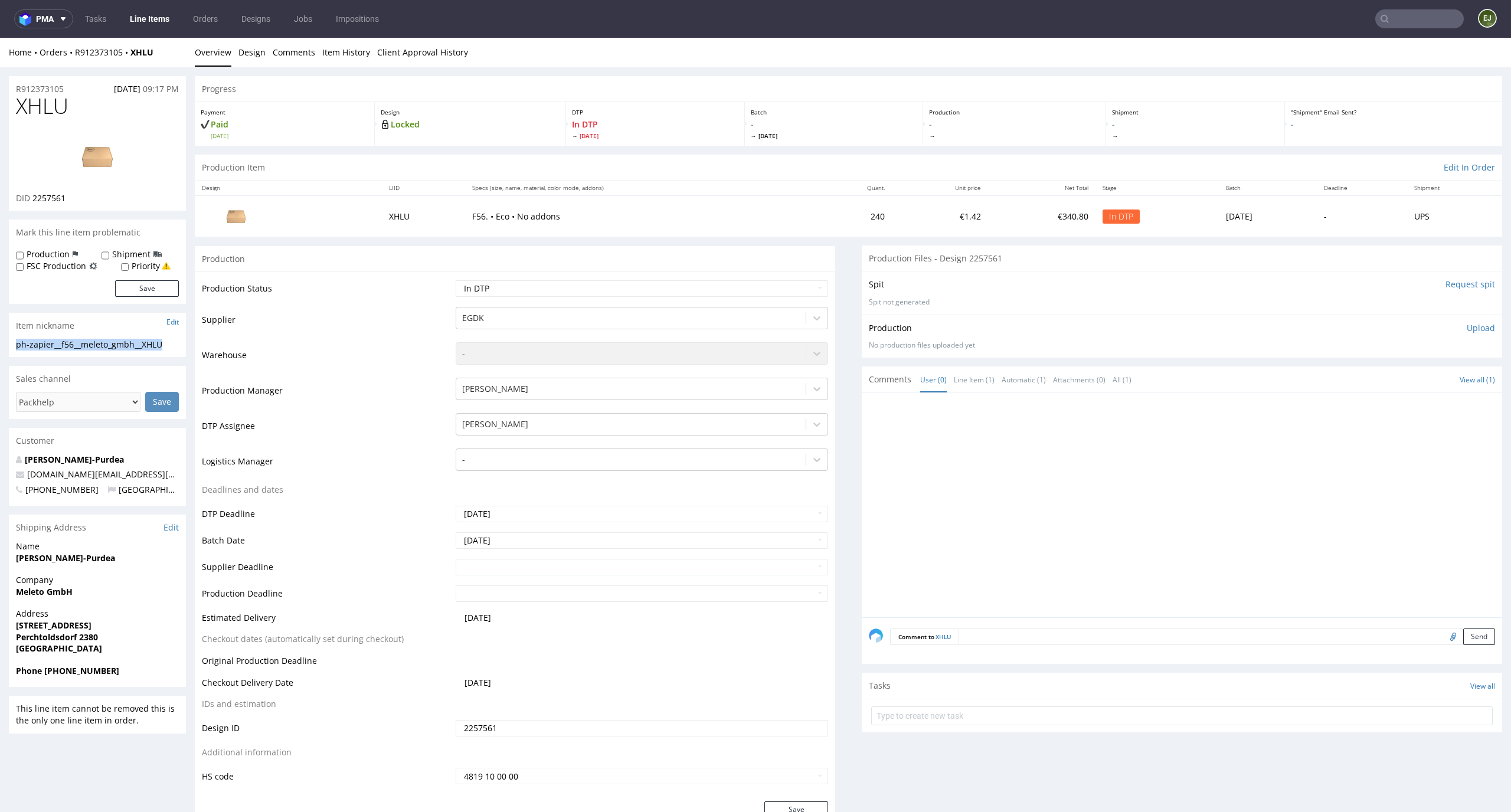
drag, startPoint x: 183, startPoint y: 344, endPoint x: 0, endPoint y: 344, distance: 183.0
copy div "ph-zapier__f56__meleto_gmbh__XHLU"
drag, startPoint x: 77, startPoint y: 199, endPoint x: 33, endPoint y: 197, distance: 44.0
click at [33, 197] on div "DID 2257561" at bounding box center [97, 198] width 163 height 12
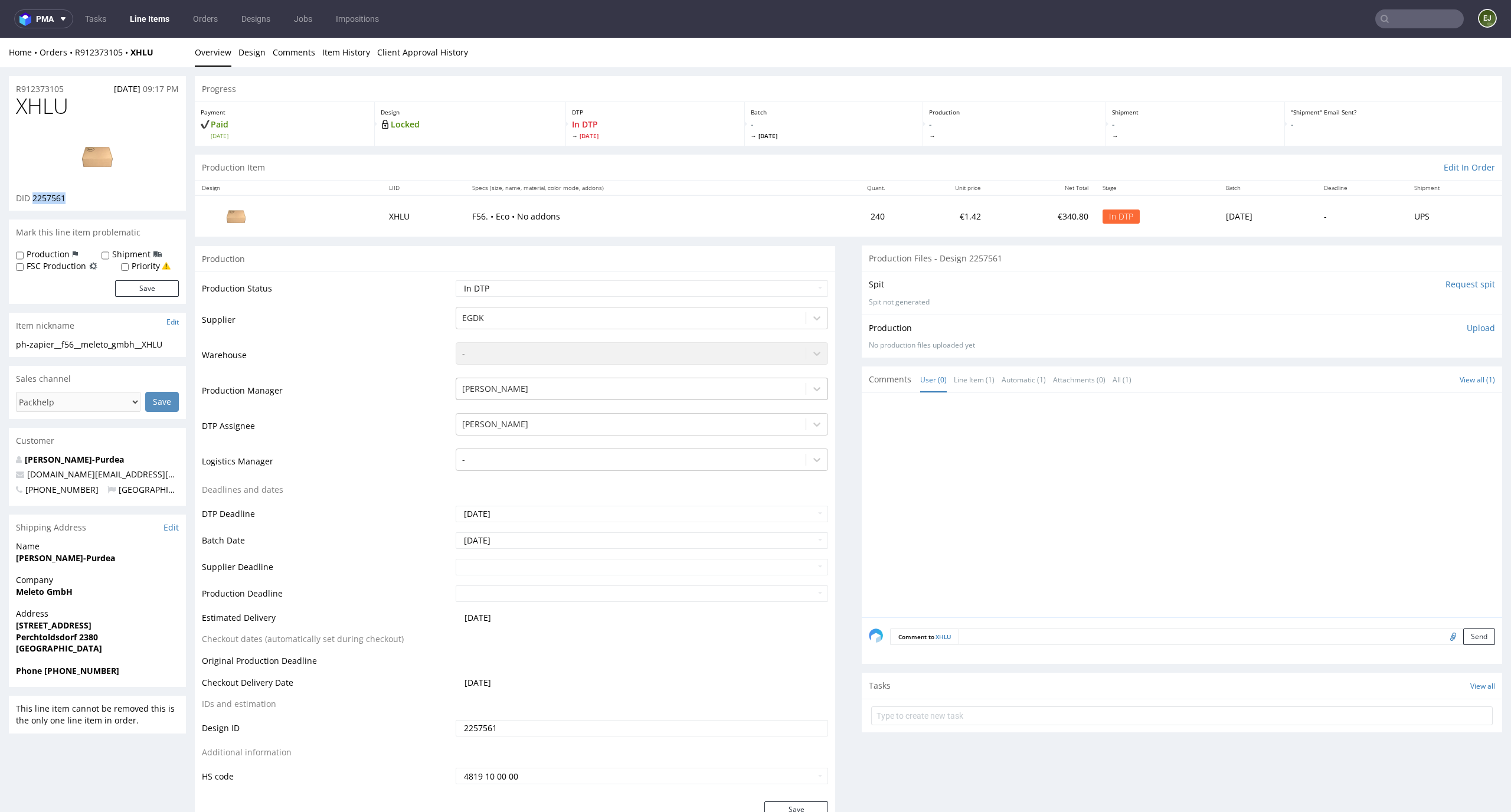
copy span "2257561"
drag, startPoint x: 71, startPoint y: 88, endPoint x: 0, endPoint y: 88, distance: 71.0
copy p "R912373105"
click at [1467, 323] on p "Upload" at bounding box center [1481, 329] width 28 height 12
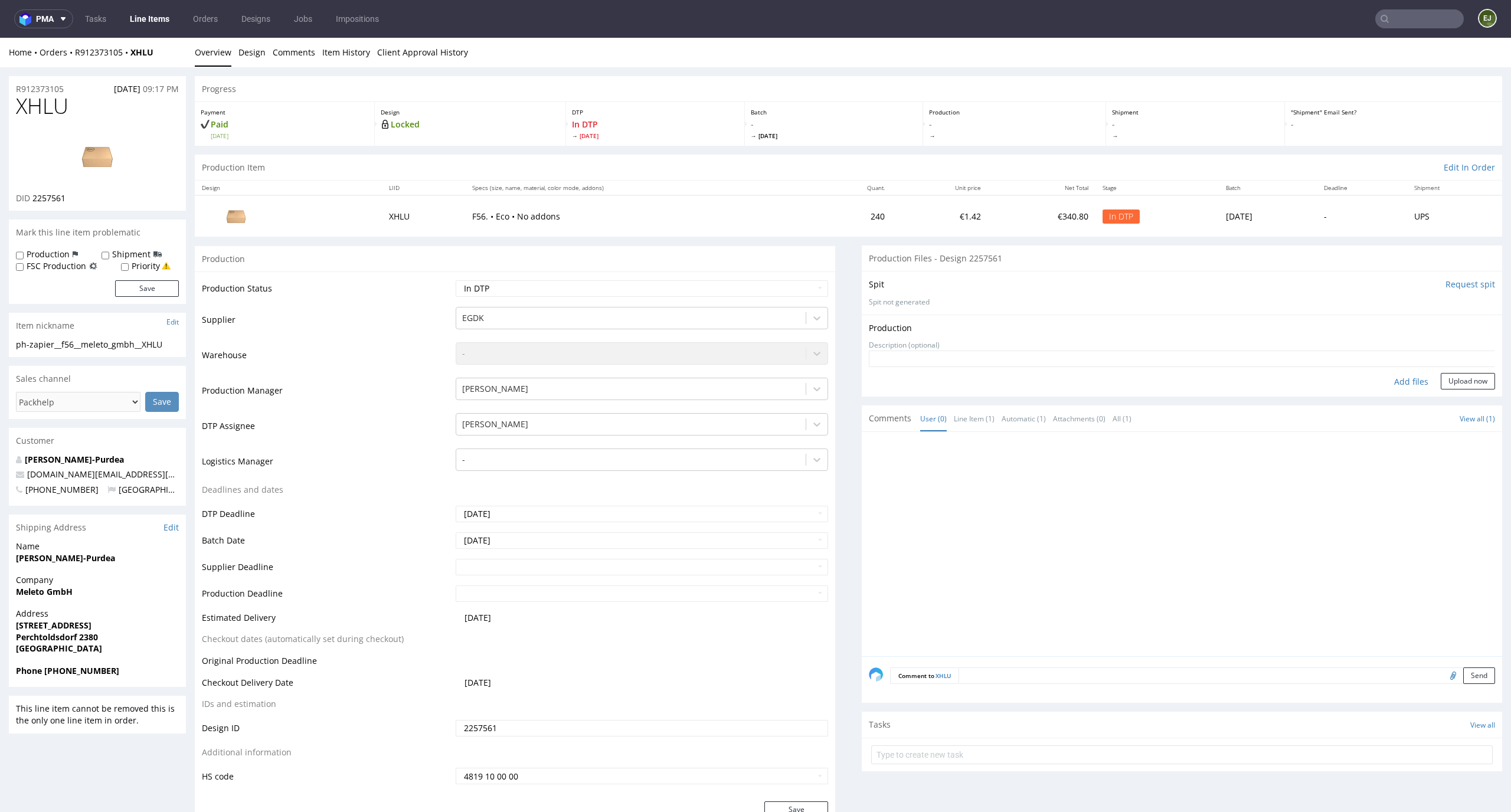
click at [1400, 382] on div "Add files" at bounding box center [1412, 382] width 59 height 18
type input "C:\fakepath\EGDK__f56__meleto_gmbh__XHLU__d2257561__oR912373105.pdf"
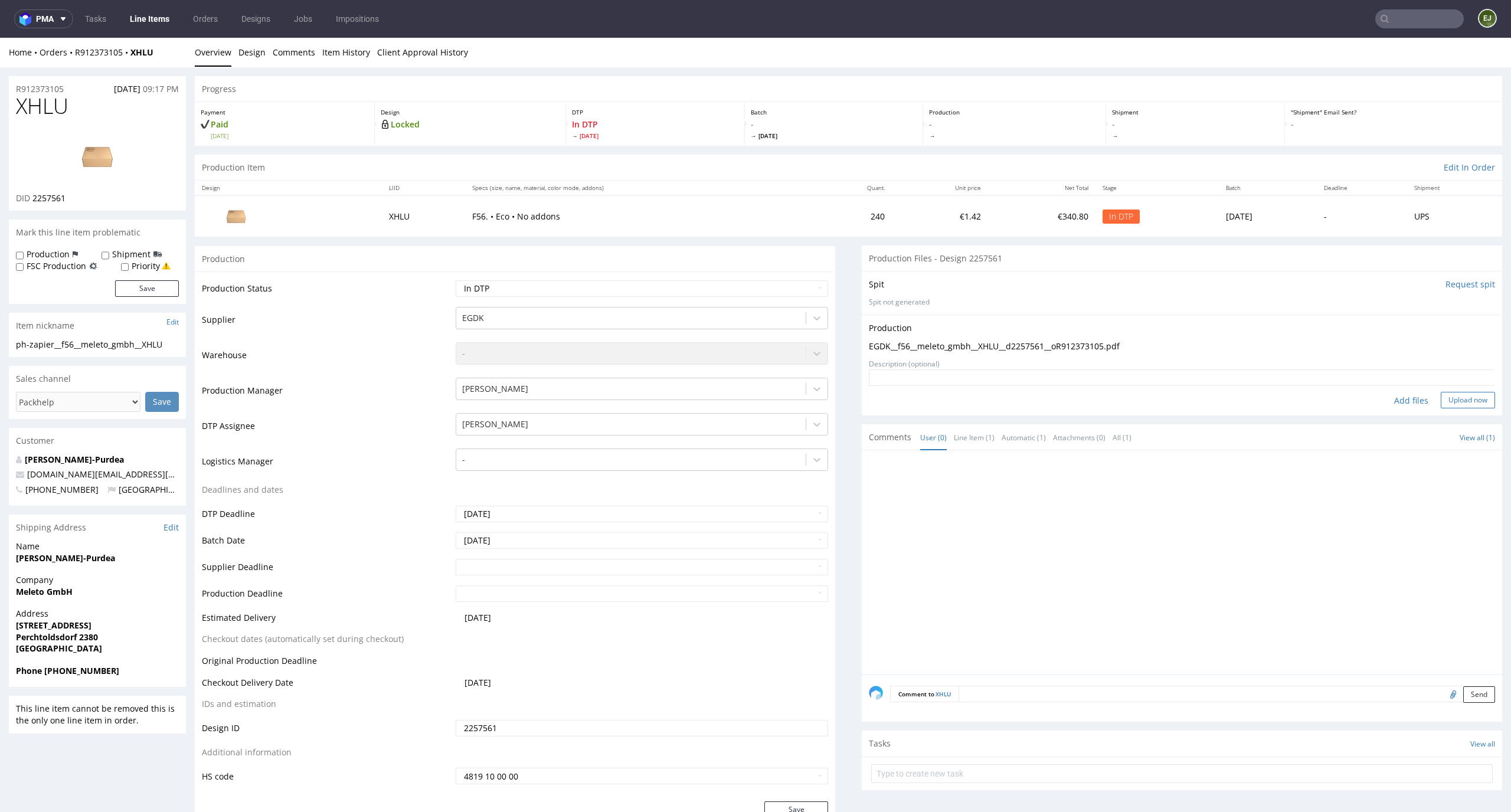
click at [1465, 393] on button "Upload now" at bounding box center [1468, 400] width 54 height 16
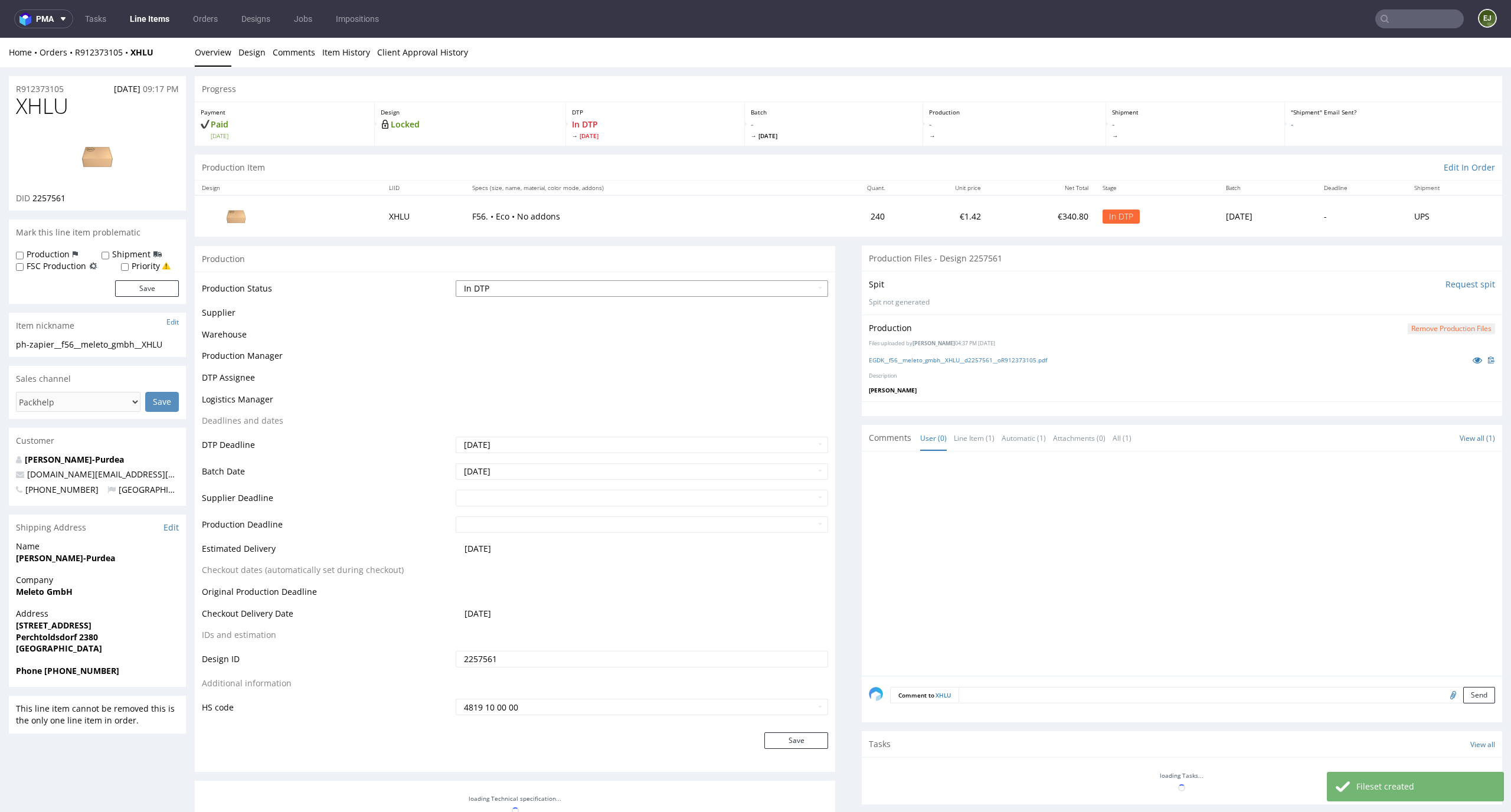
click at [792, 285] on select "Waiting for Artwork Waiting for Diecut Waiting for Mockup Waiting for DTP Waiti…" at bounding box center [642, 288] width 373 height 16
select select "dtp_production_ready"
click at [456, 280] on select "Waiting for Artwork Waiting for Diecut Waiting for Mockup Waiting for DTP Waiti…" at bounding box center [642, 288] width 373 height 16
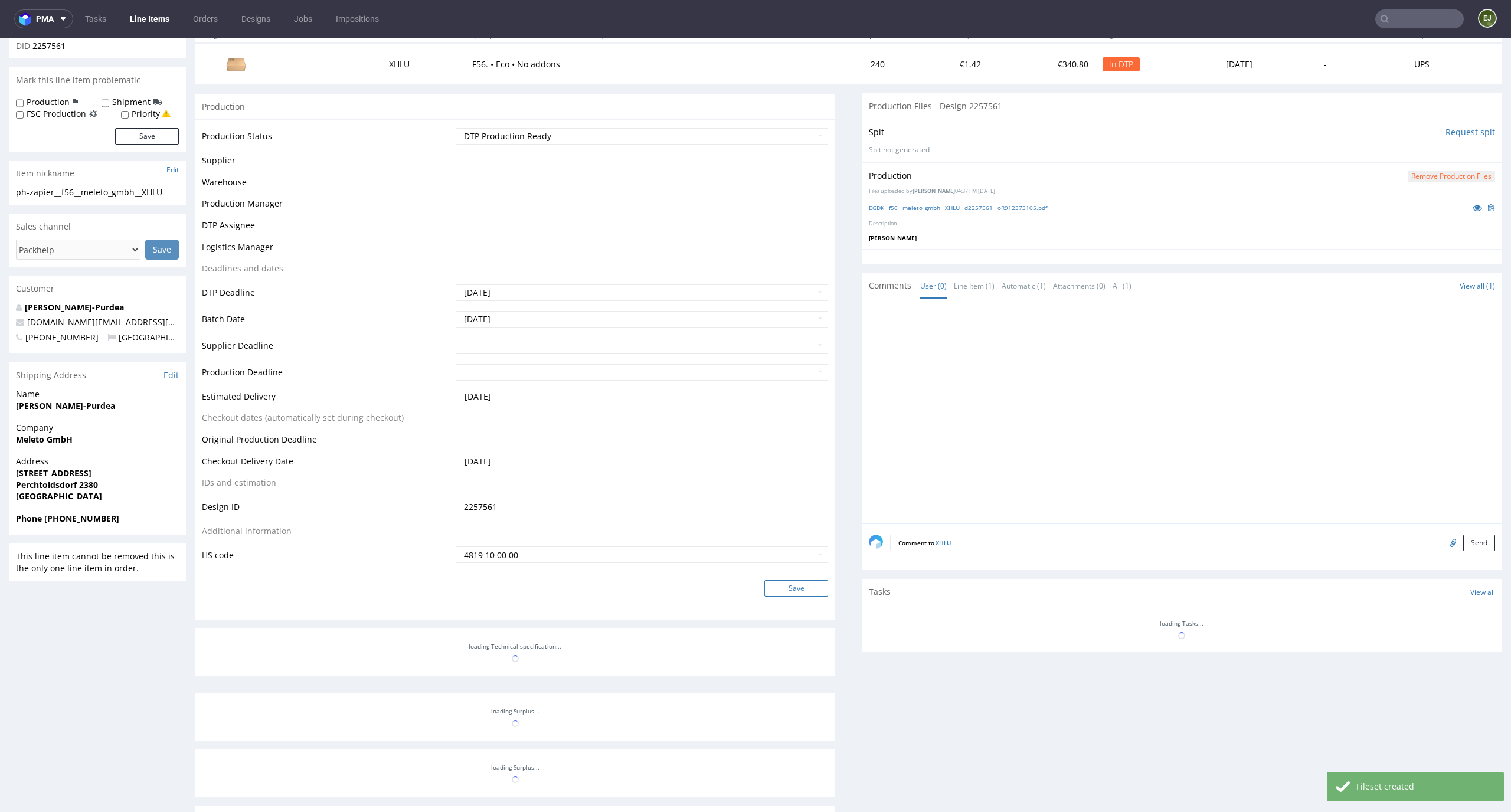
click at [804, 588] on button "Save" at bounding box center [796, 588] width 64 height 16
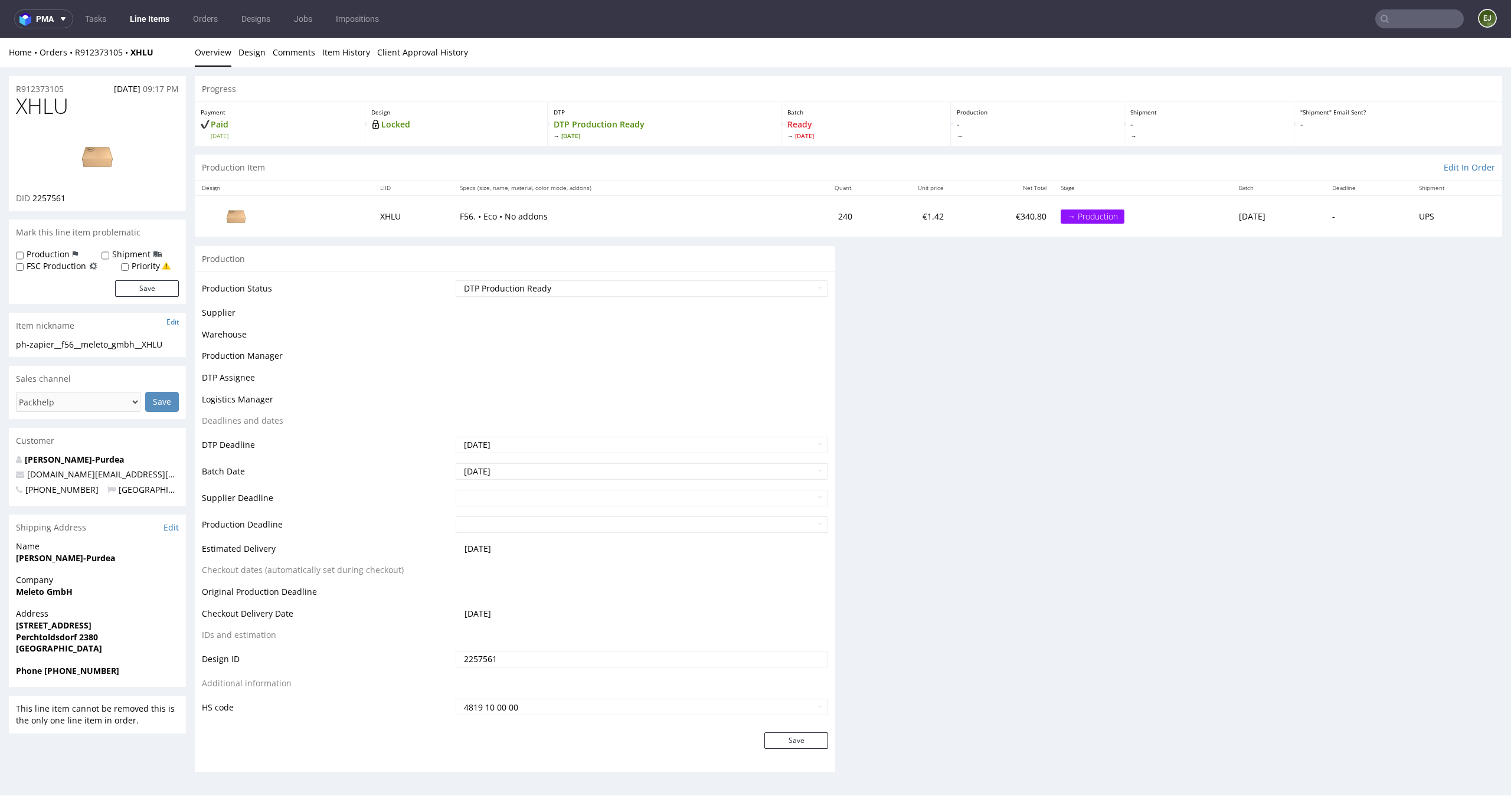
scroll to position [0, 0]
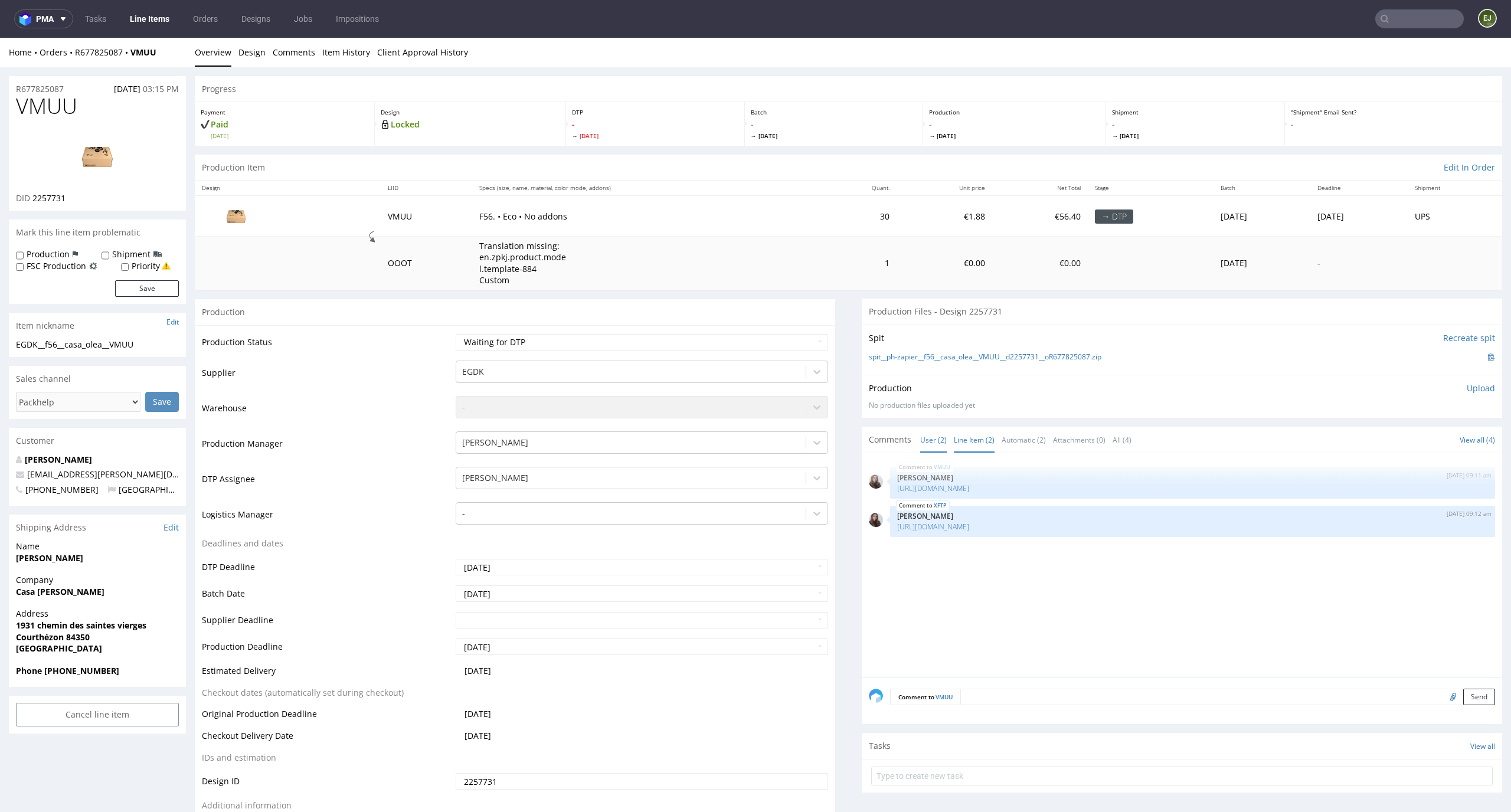
click at [954, 444] on link "Line Item (2)" at bounding box center [974, 440] width 41 height 25
click at [951, 526] on link "[URL][DOMAIN_NAME]" at bounding box center [933, 526] width 72 height 10
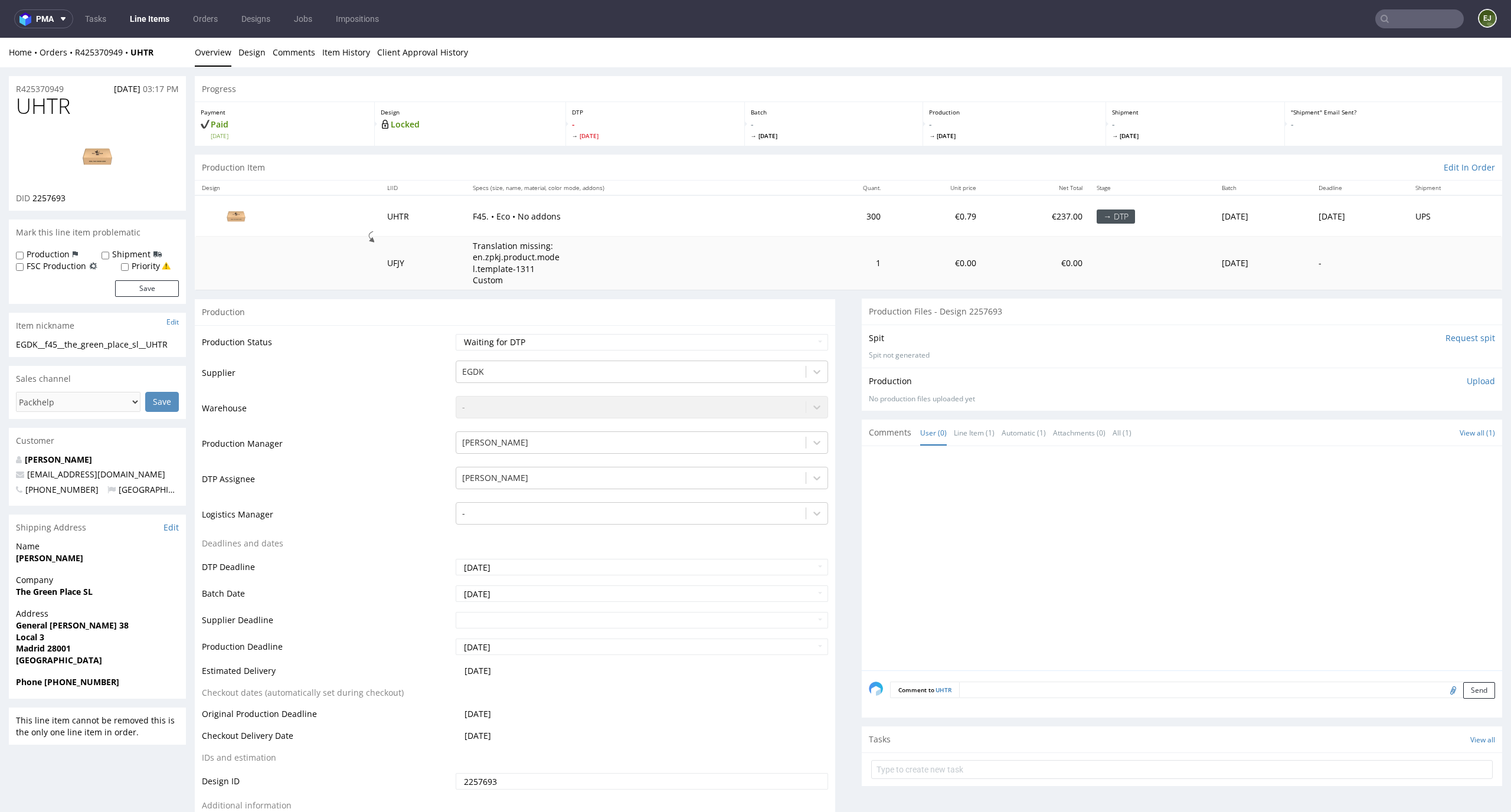
click at [737, 192] on th "Specs (size, name, material, color mode, addons)" at bounding box center [639, 188] width 347 height 15
click at [581, 339] on select "Waiting for Artwork Waiting for Diecut Waiting for Mockup Waiting for DTP Waiti…" at bounding box center [642, 342] width 373 height 16
select select "dtp_in_process"
click at [456, 334] on select "Waiting for Artwork Waiting for Diecut Waiting for Mockup Waiting for DTP Waiti…" at bounding box center [642, 342] width 373 height 16
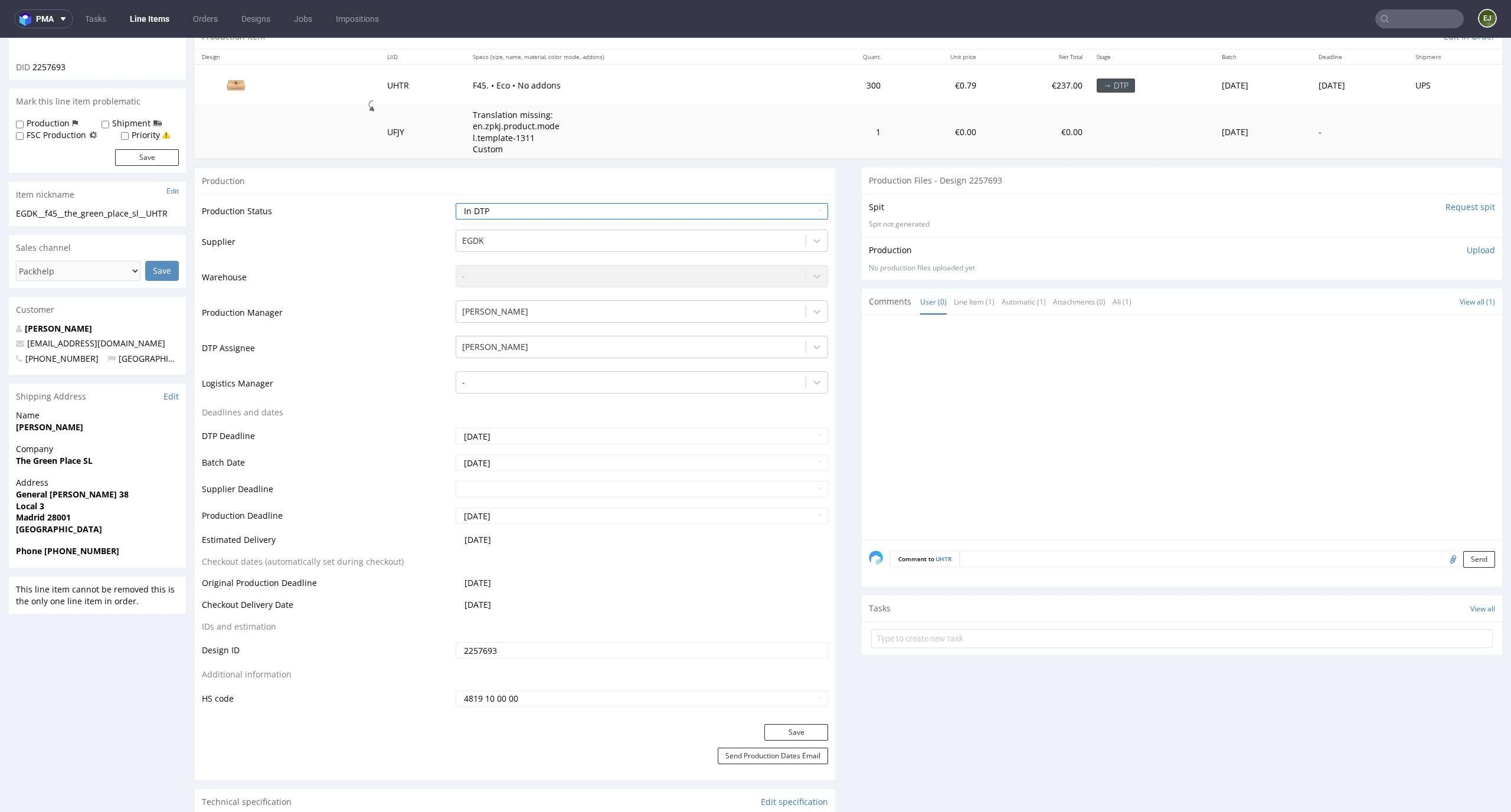
click at [783, 721] on div "Production Status Waiting for Artwork Waiting for Diecut Waiting for Mockup Wai…" at bounding box center [515, 459] width 640 height 530
click at [780, 738] on button "Save" at bounding box center [796, 732] width 64 height 16
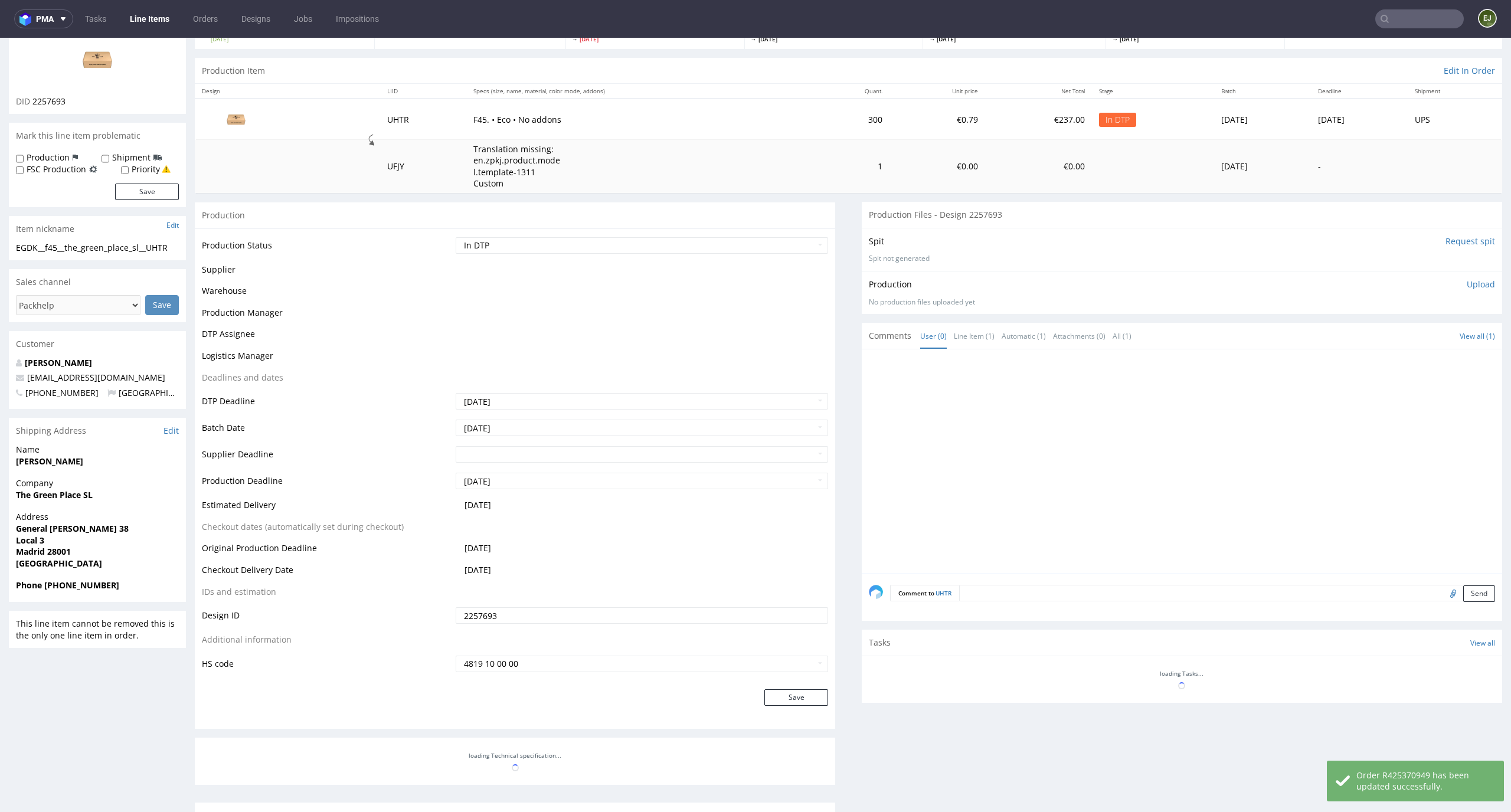
scroll to position [0, 0]
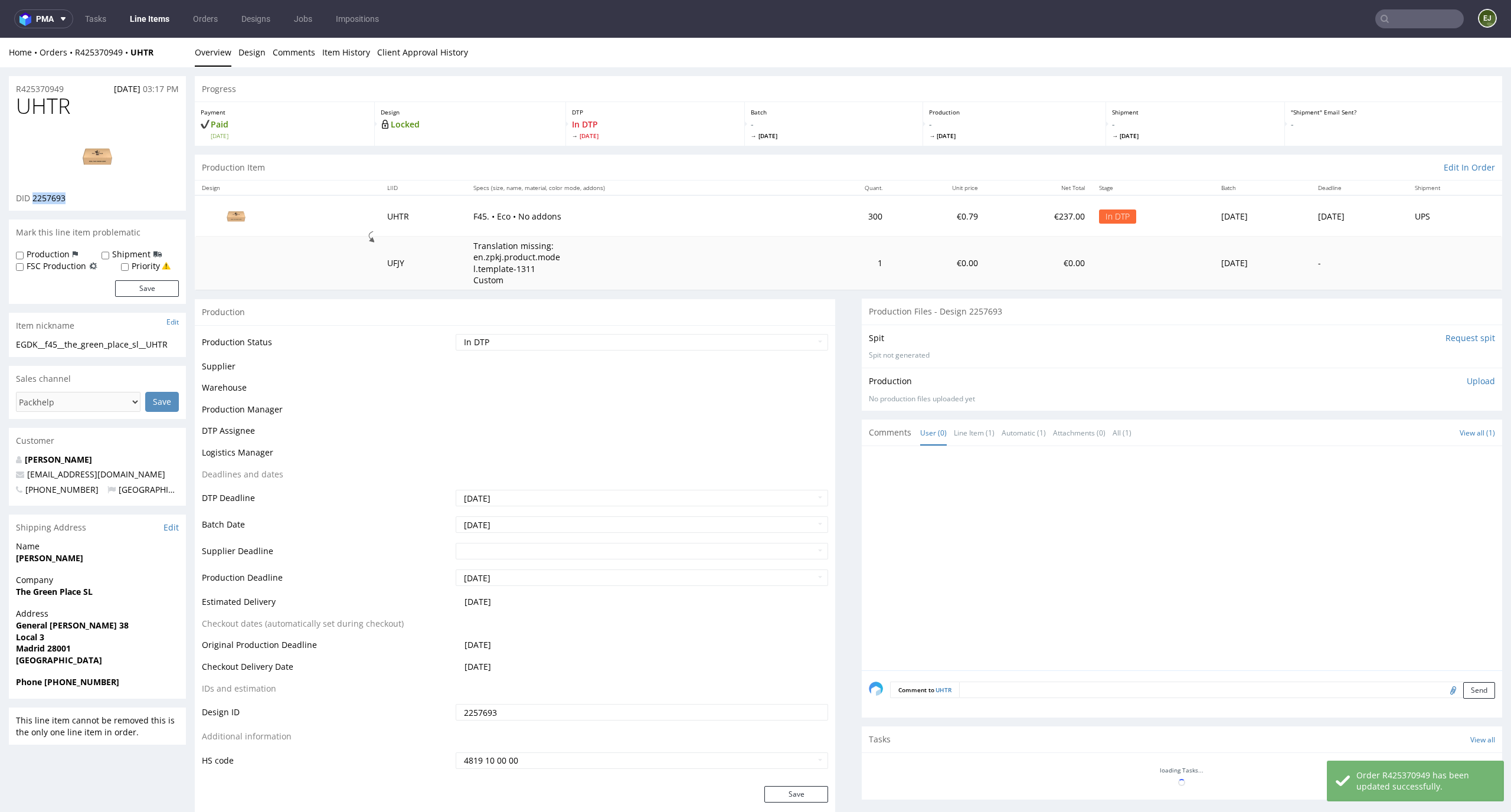
drag, startPoint x: 77, startPoint y: 200, endPoint x: 32, endPoint y: 199, distance: 45.0
click at [32, 199] on div "DID 2257693" at bounding box center [97, 198] width 163 height 12
copy span "2257693"
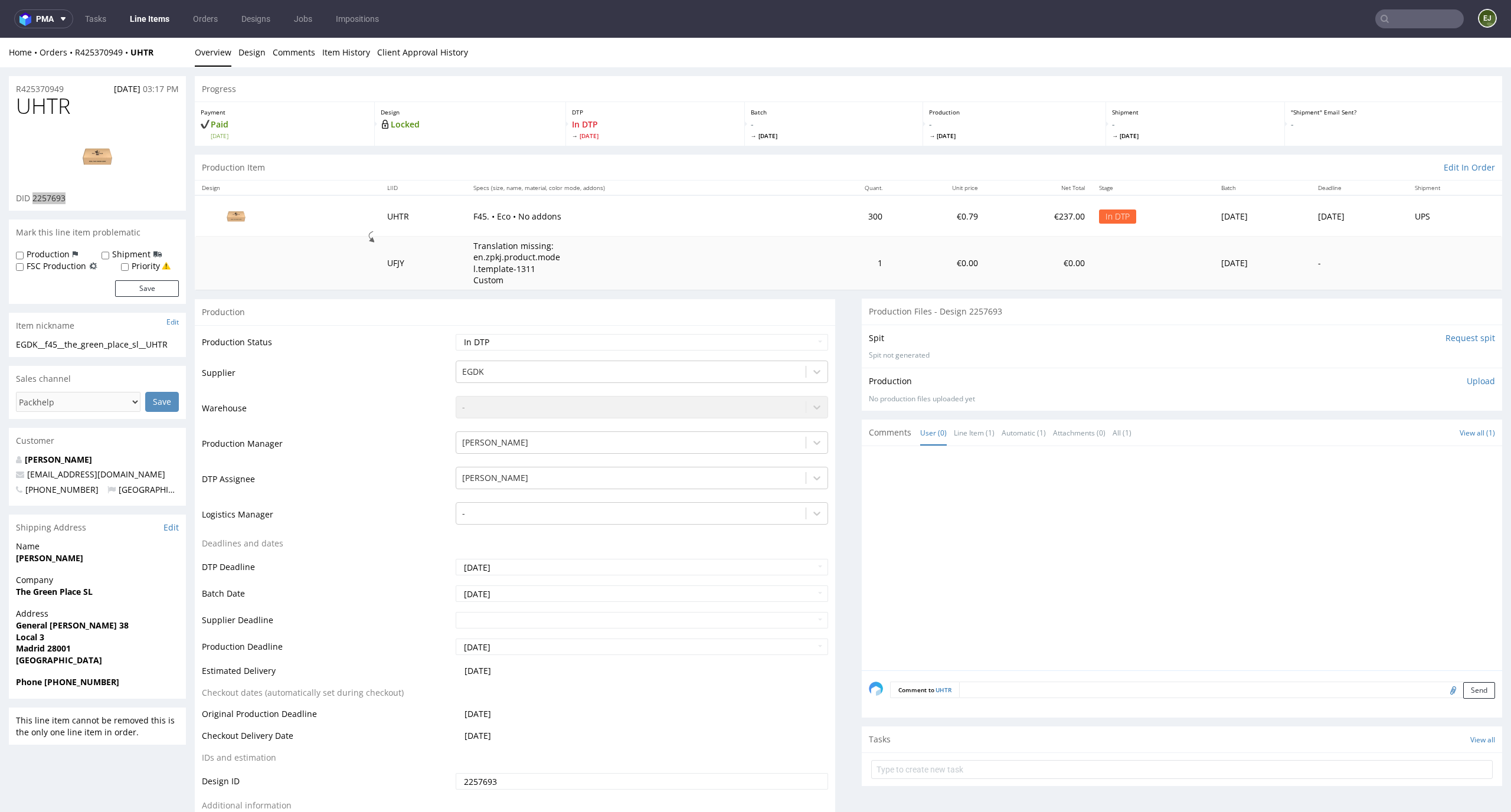
scroll to position [3, 0]
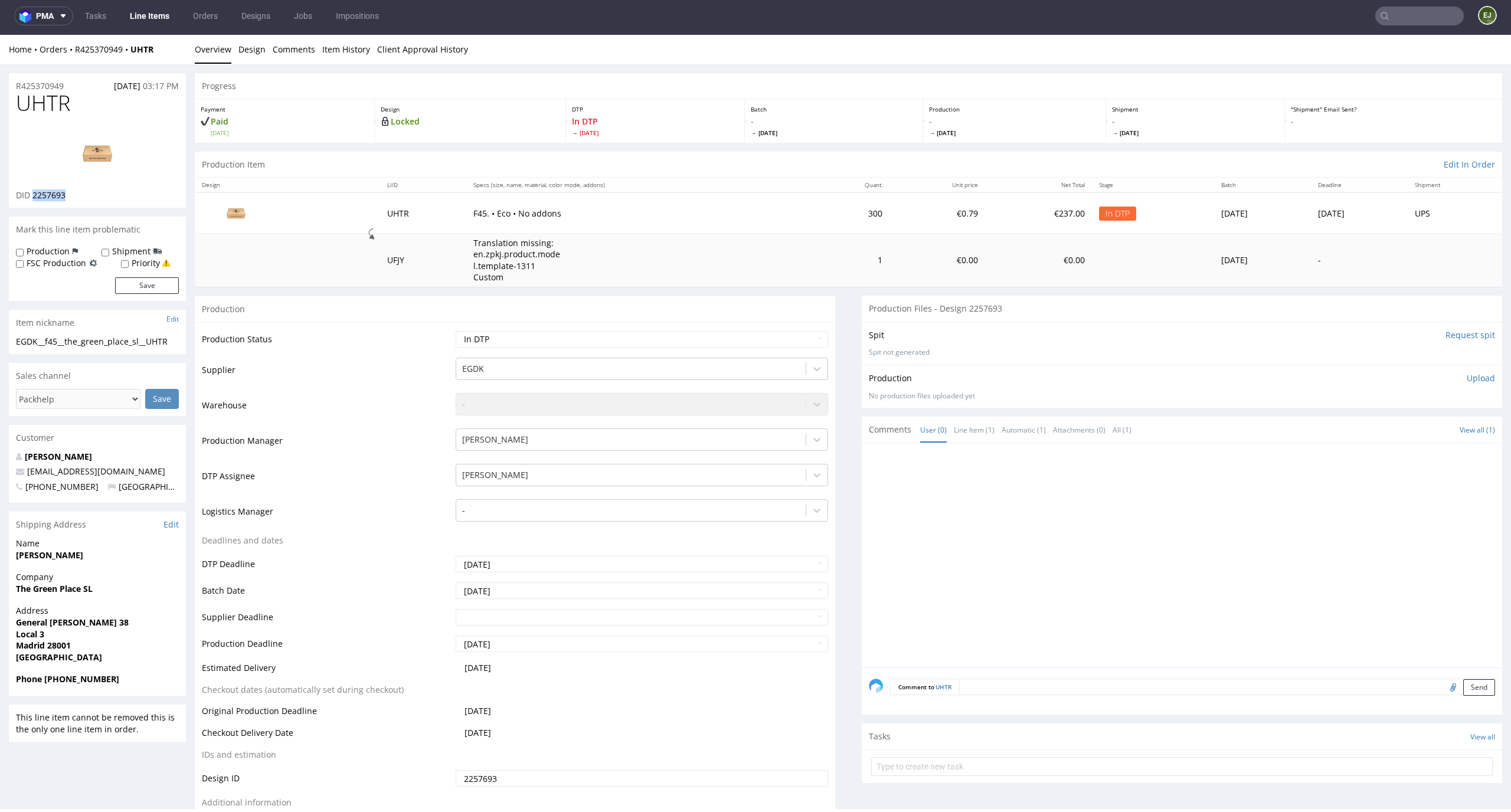
click at [85, 163] on img at bounding box center [97, 154] width 94 height 53
click at [573, 142] on div "DTP In DTP Thu 11 Sep" at bounding box center [656, 121] width 179 height 44
drag, startPoint x: 87, startPoint y: 106, endPoint x: 1, endPoint y: 105, distance: 86.0
copy span "UHTR"
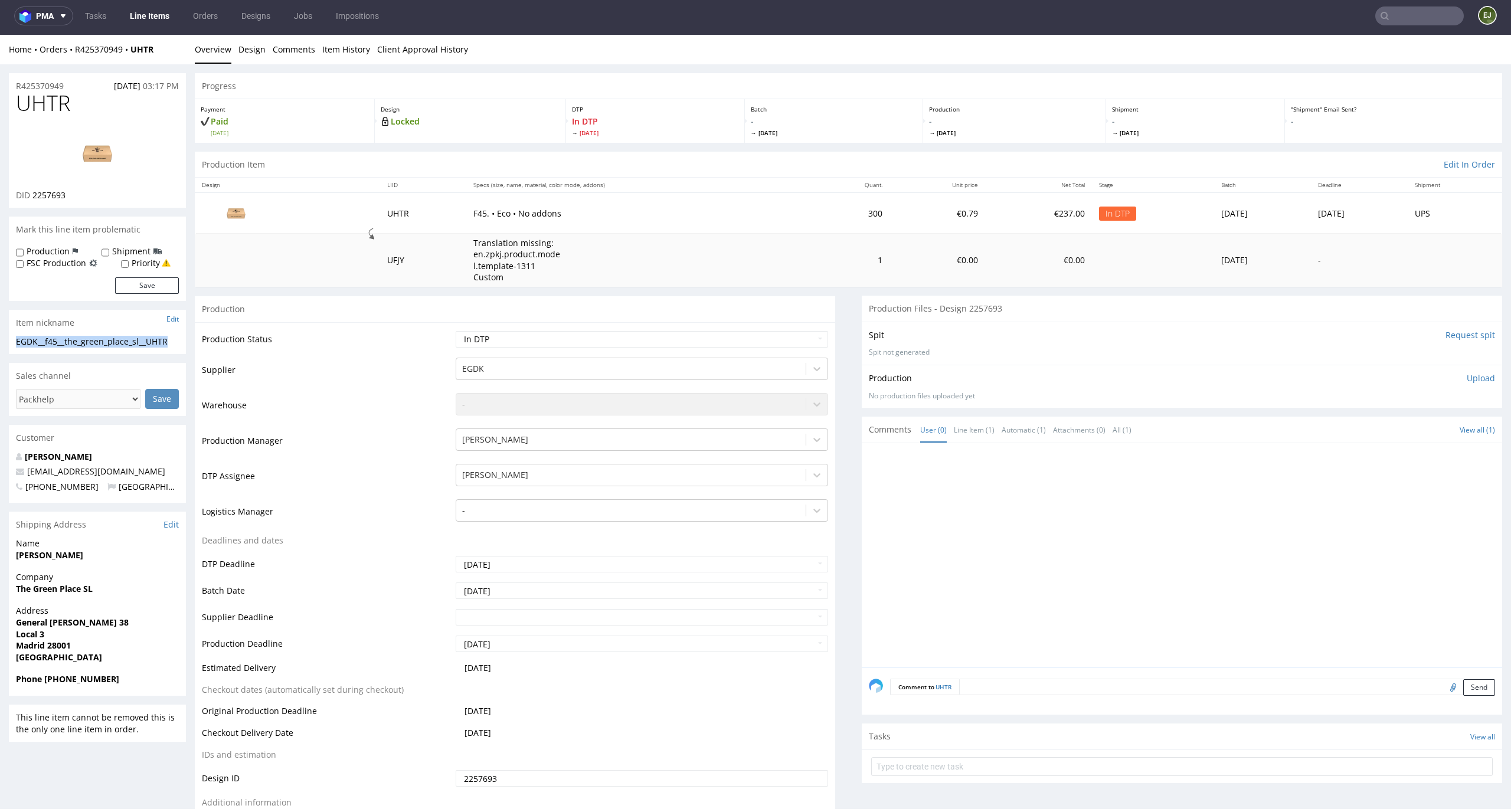
drag, startPoint x: 188, startPoint y: 337, endPoint x: 0, endPoint y: 337, distance: 188.0
copy div "EGDK__f45__the_green_place_sl__UHTR"
drag, startPoint x: 88, startPoint y: 200, endPoint x: 31, endPoint y: 195, distance: 57.2
click at [31, 195] on div "DID 2257693" at bounding box center [97, 195] width 163 height 12
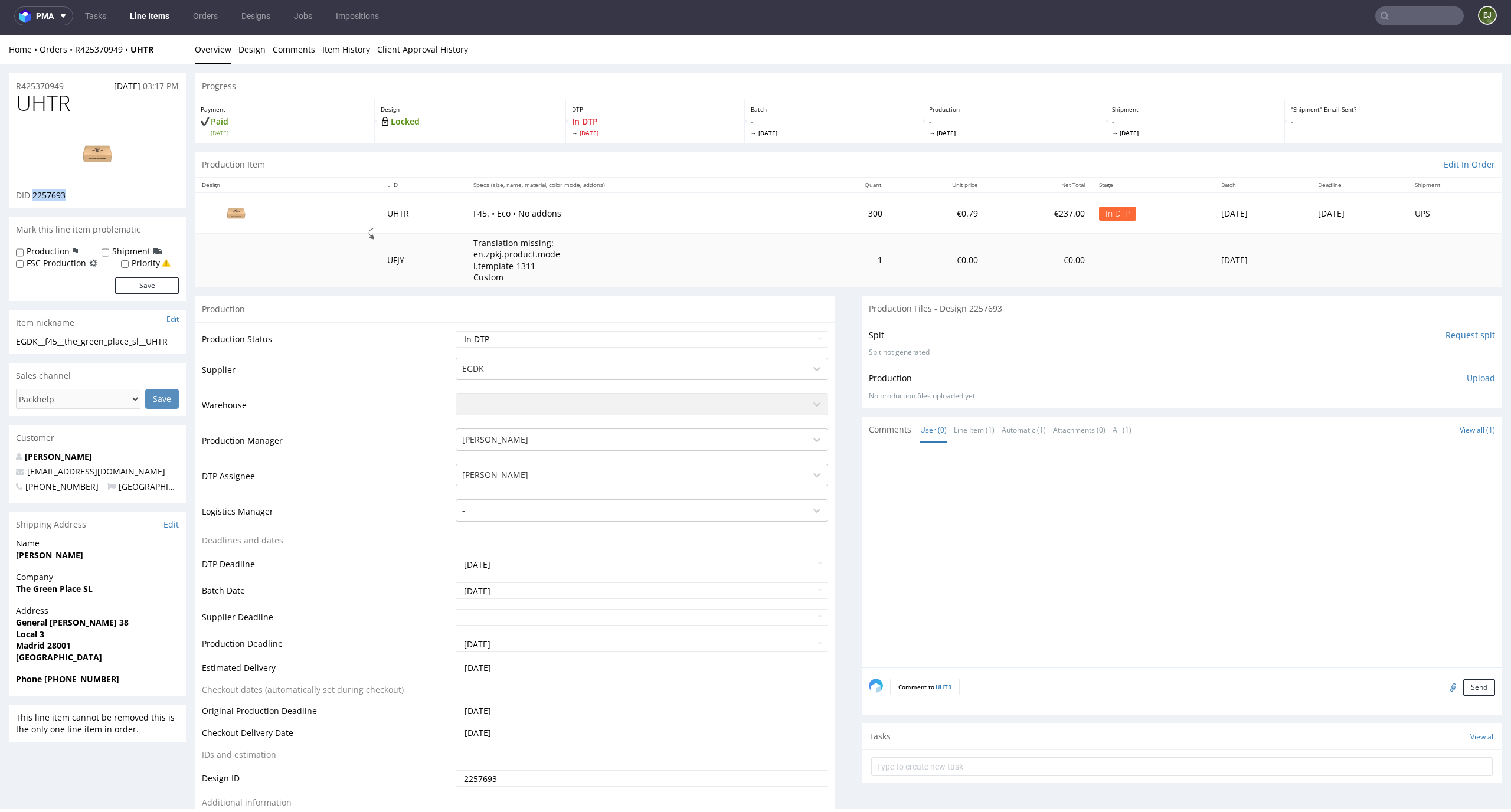
copy span "2257693"
drag, startPoint x: 74, startPoint y: 89, endPoint x: 0, endPoint y: 85, distance: 74.1
copy p "R425370949"
click at [377, 175] on div "Production Item Edit In Order" at bounding box center [848, 165] width 1308 height 26
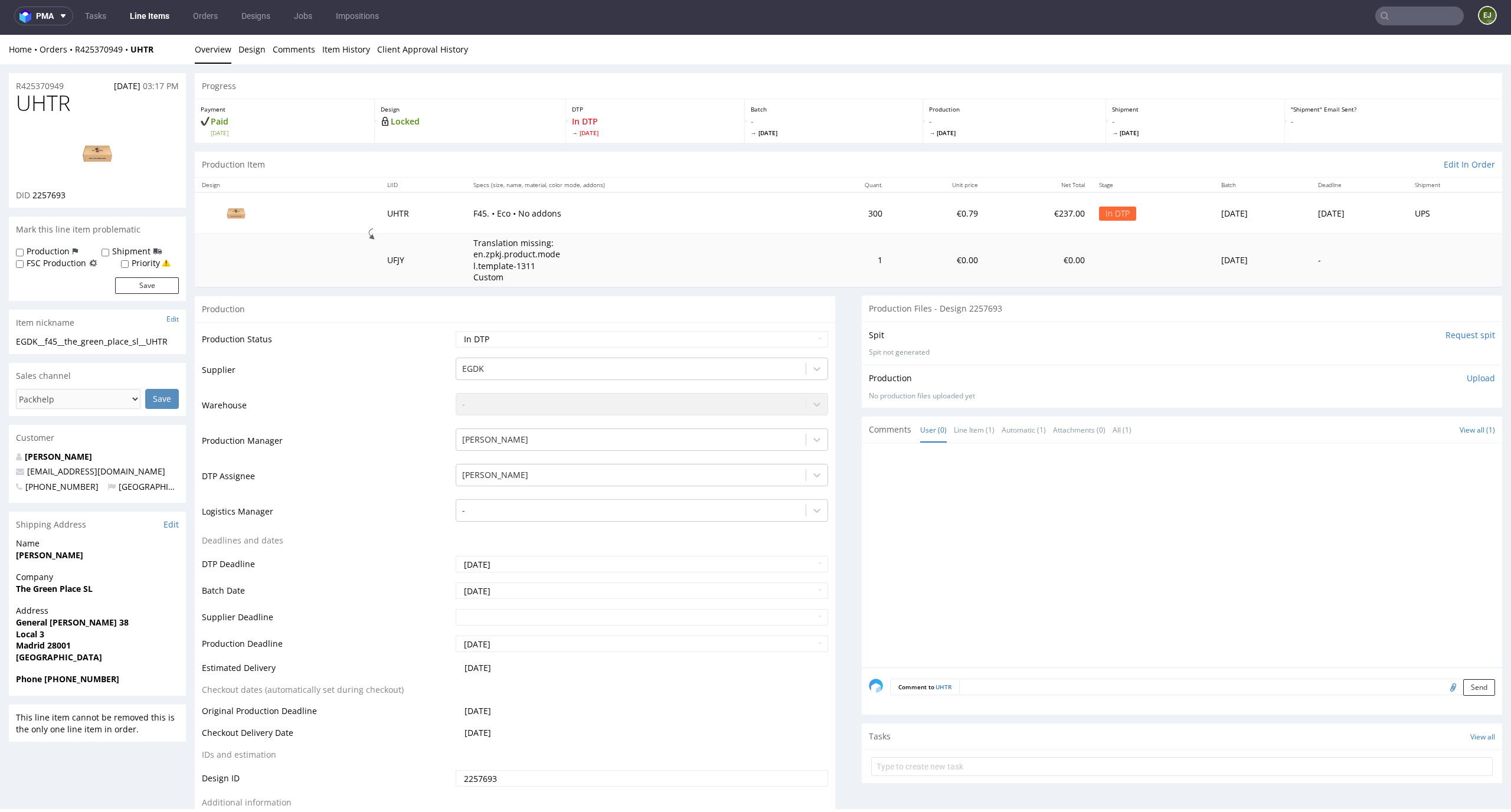
click at [1457, 372] on div "Production Upload No production files uploaded yet Description (optional) Add f…" at bounding box center [1182, 386] width 640 height 43
click at [1467, 385] on div "Production Upload No production files uploaded yet Description (optional) Add f…" at bounding box center [1182, 387] width 626 height 28
click at [1473, 381] on p "Upload" at bounding box center [1481, 379] width 28 height 12
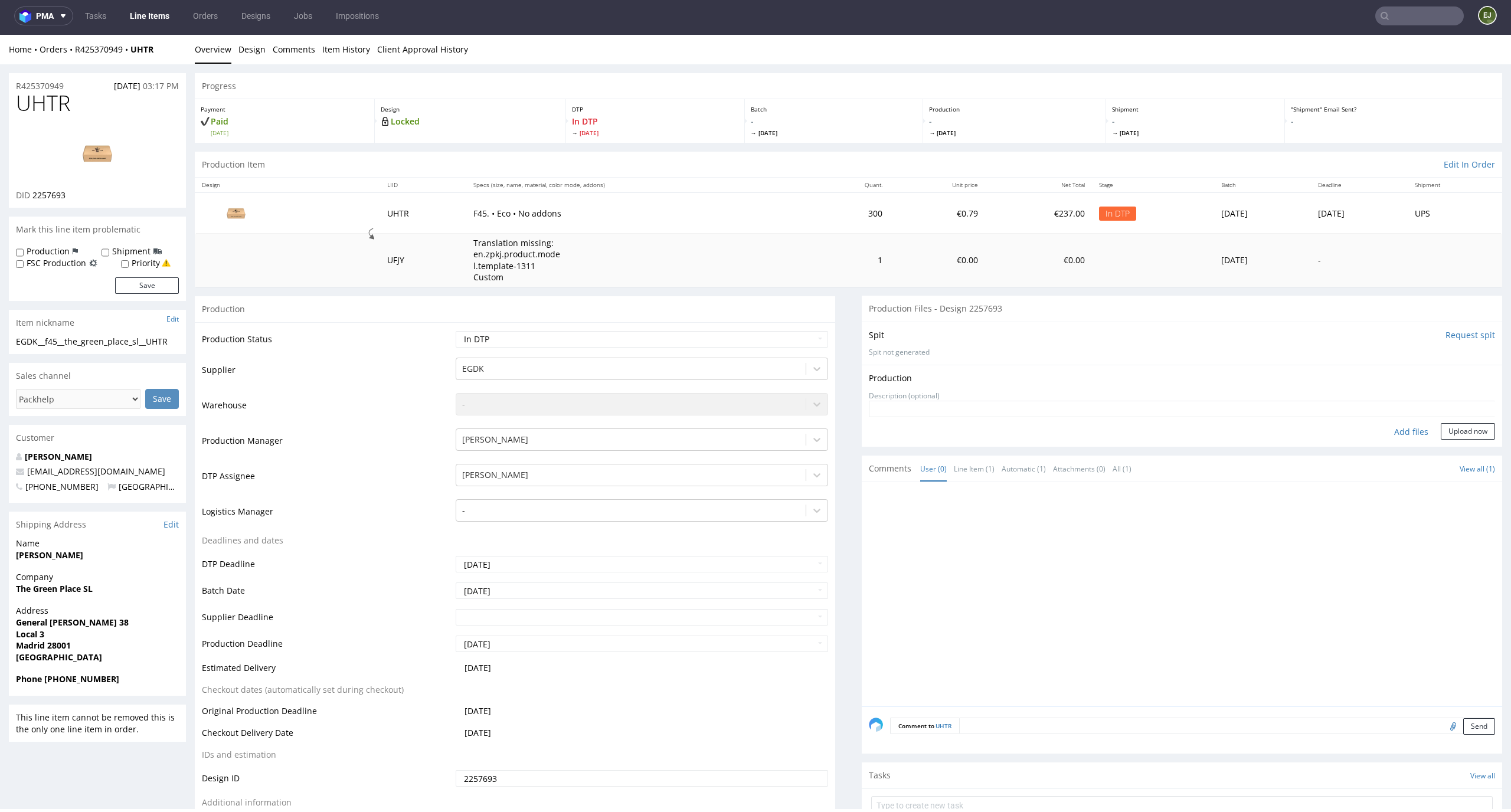
click at [1396, 431] on div "Add files" at bounding box center [1412, 431] width 59 height 18
type input "C:\fakepath\EGDK__f45__the_green_place_sl__UHTR__d2257693__oR425370949__outside…"
click at [1451, 447] on button "Upload now" at bounding box center [1468, 450] width 54 height 16
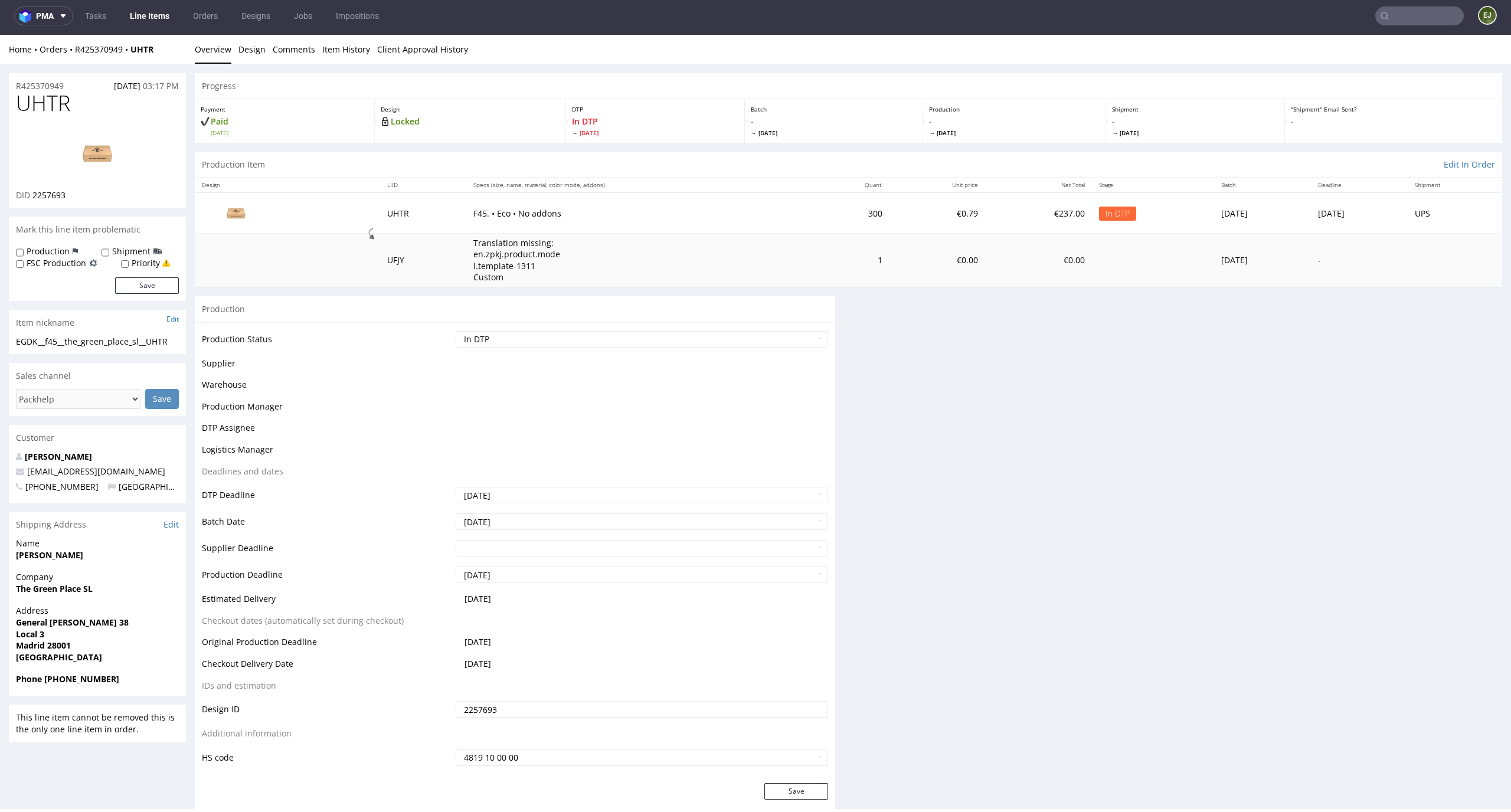
scroll to position [0, 0]
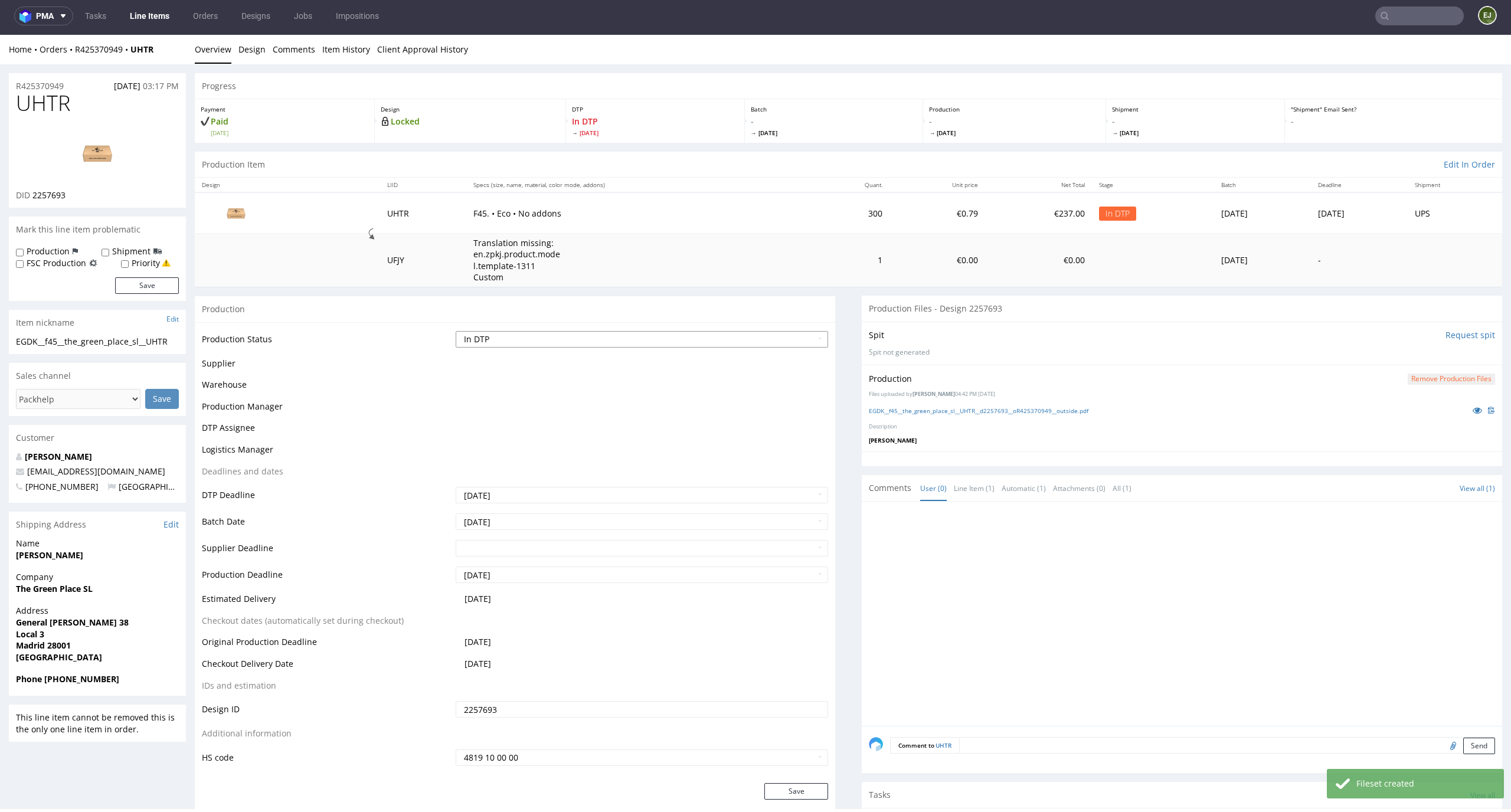
click at [796, 338] on select "Waiting for Artwork Waiting for Diecut Waiting for Mockup Waiting for DTP Waiti…" at bounding box center [642, 339] width 373 height 16
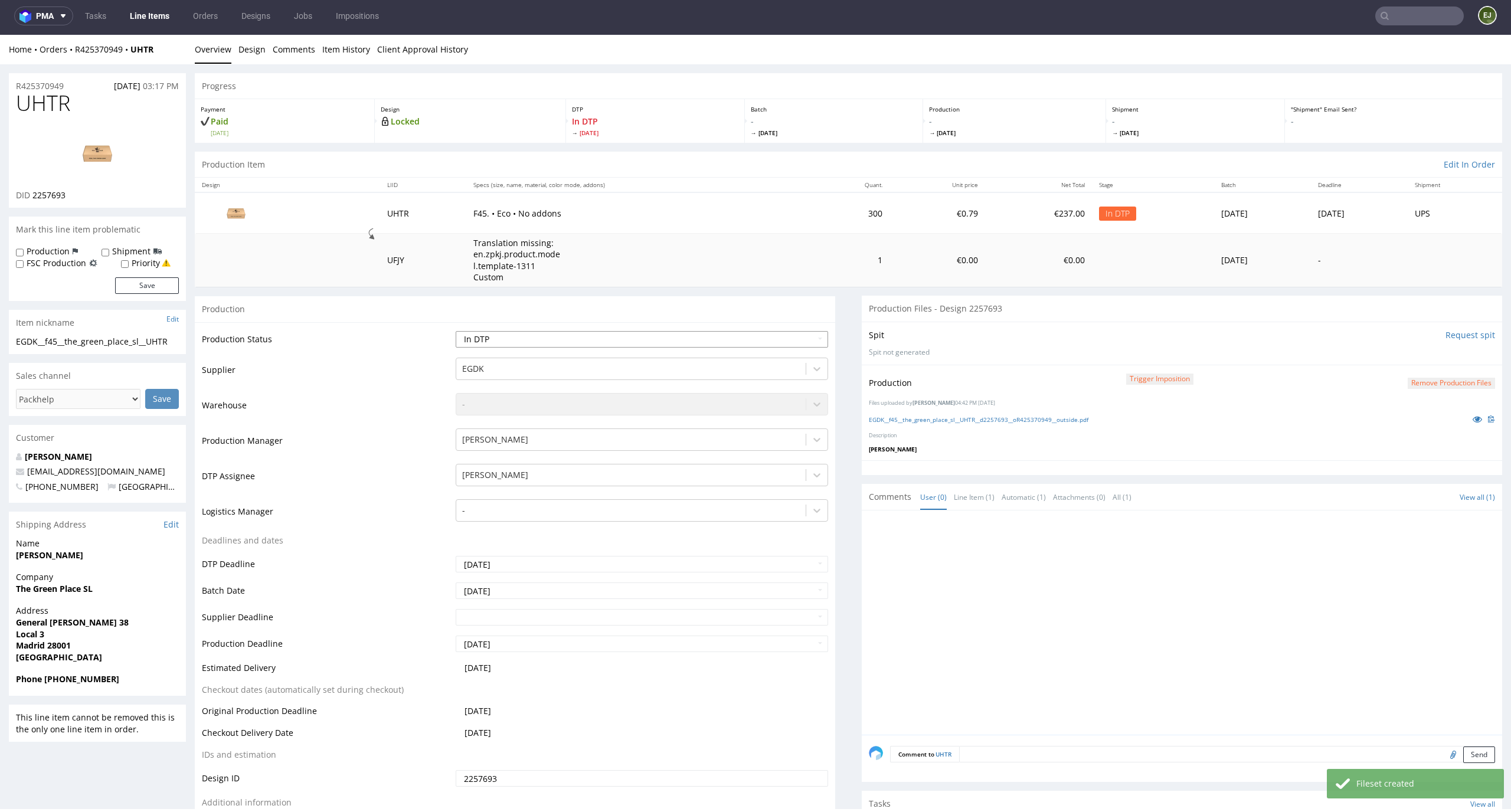
select select "dtp_production_ready"
click at [456, 331] on select "Waiting for Artwork Waiting for Diecut Waiting for Mockup Waiting for DTP Waiti…" at bounding box center [642, 339] width 373 height 16
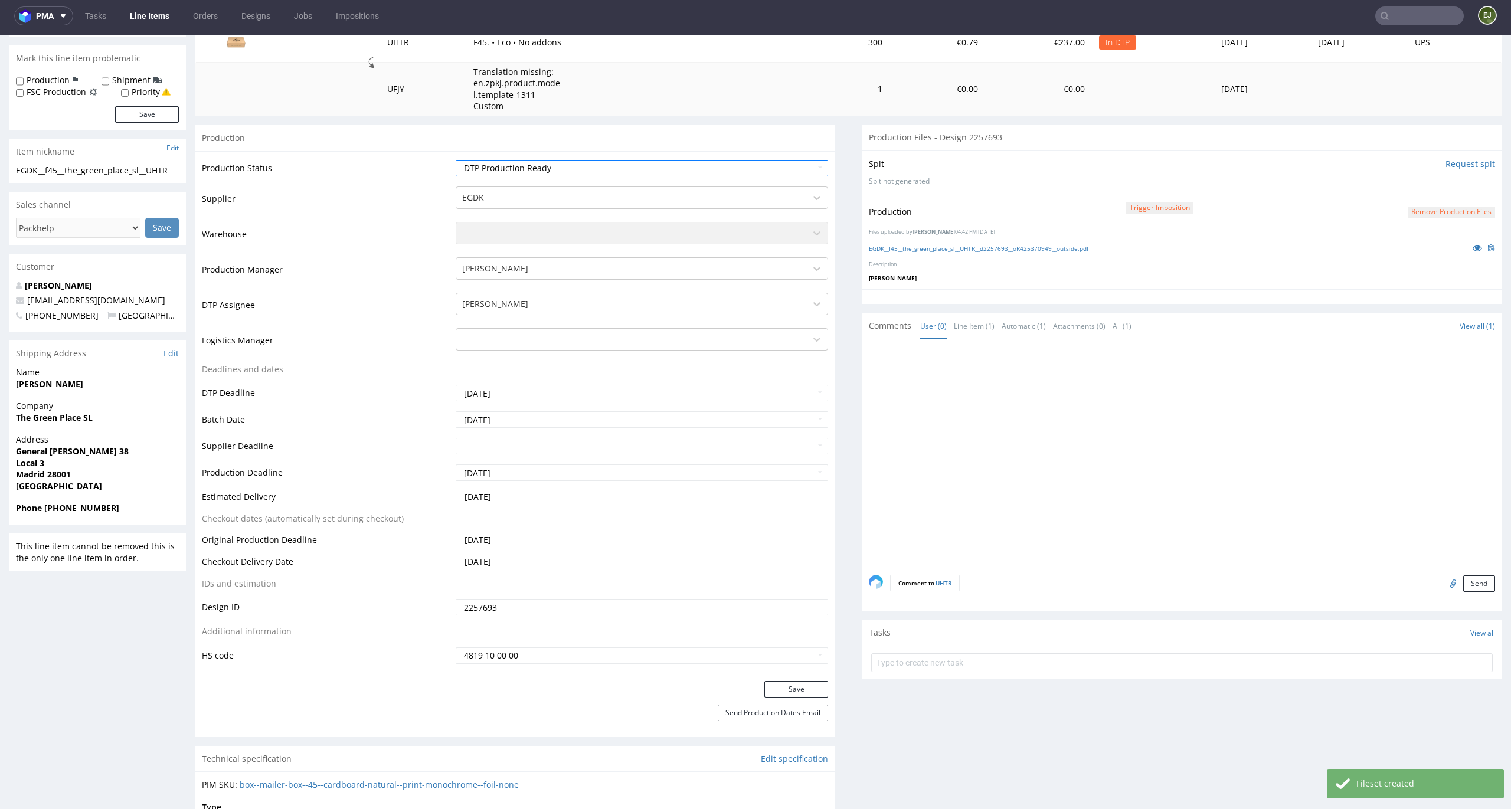
scroll to position [196, 0]
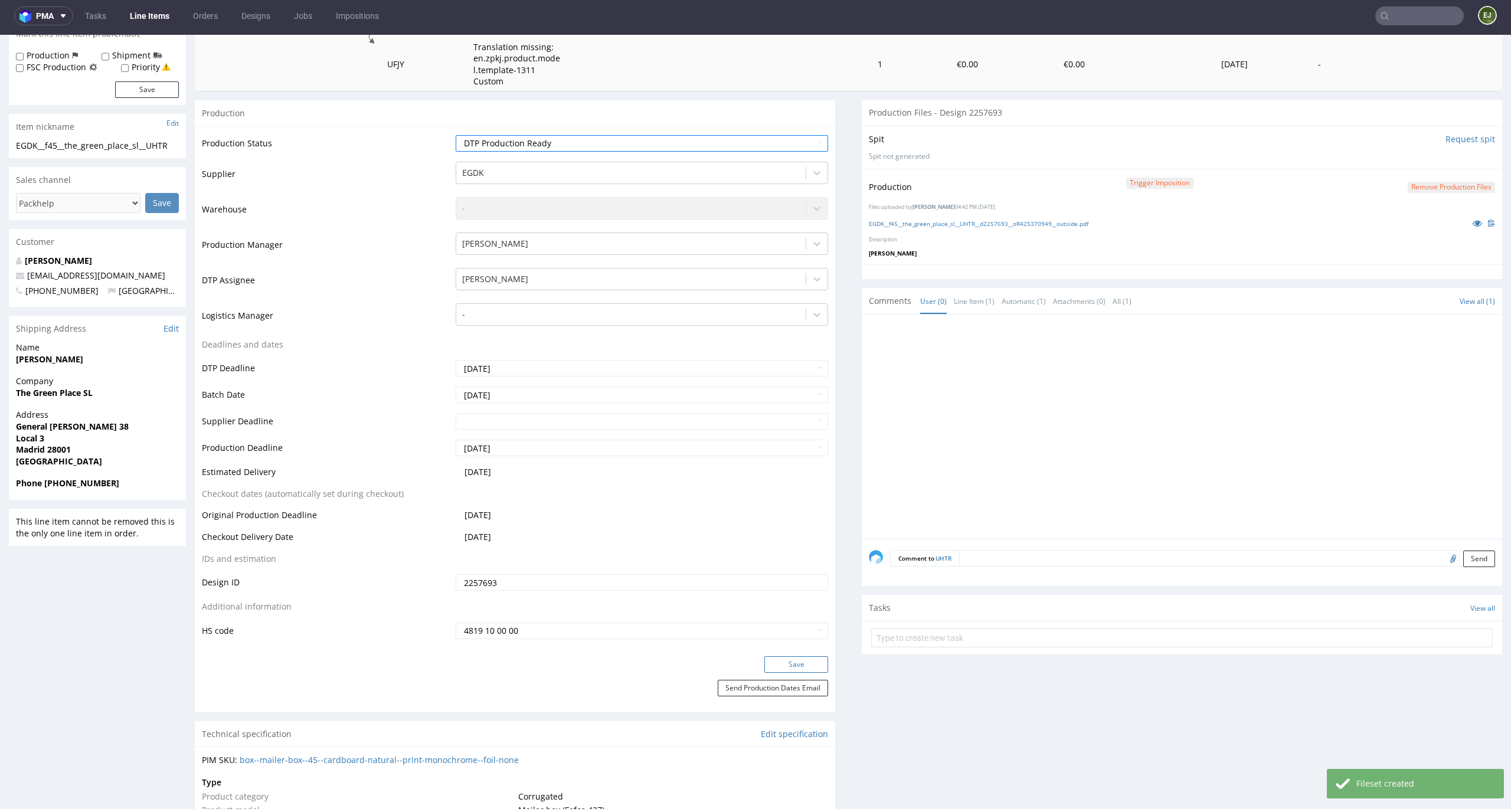
click at [765, 666] on button "Save" at bounding box center [796, 664] width 64 height 16
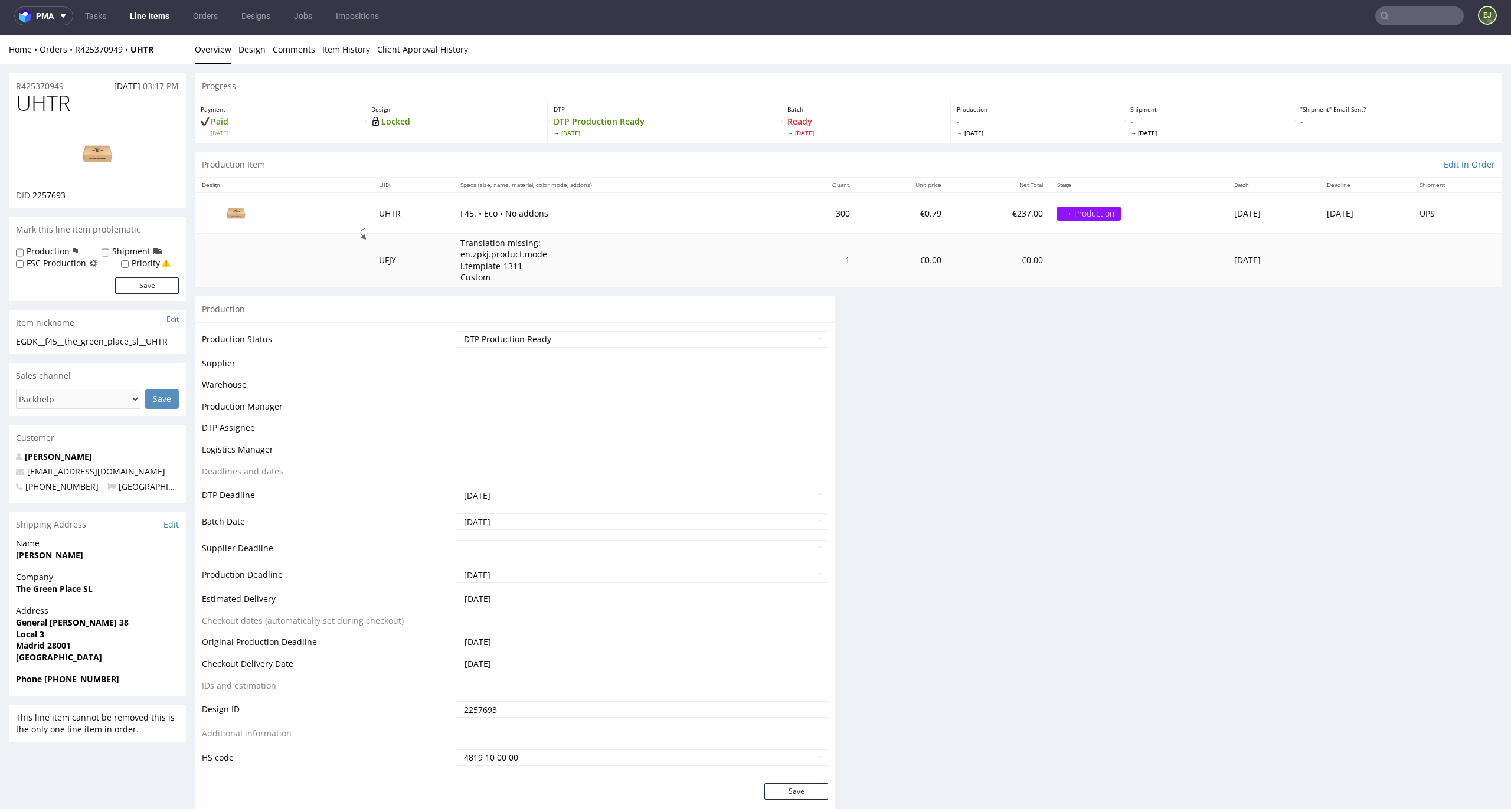
scroll to position [0, 0]
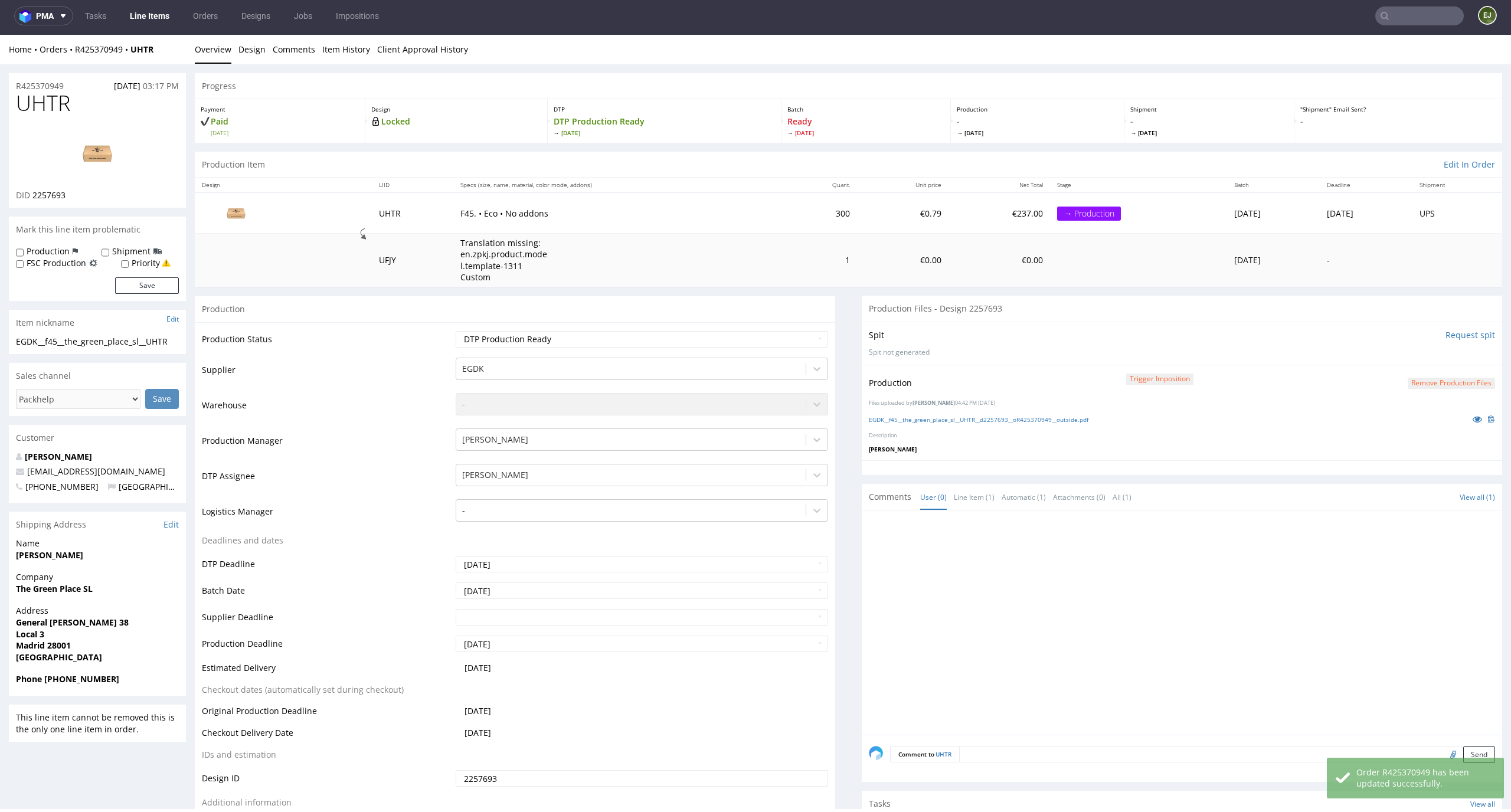
click at [145, 263] on label "Priority" at bounding box center [146, 263] width 28 height 12
click at [129, 263] on input "Priority" at bounding box center [125, 264] width 8 height 10
checkbox input "true"
click at [145, 281] on button "Save" at bounding box center [146, 286] width 64 height 16
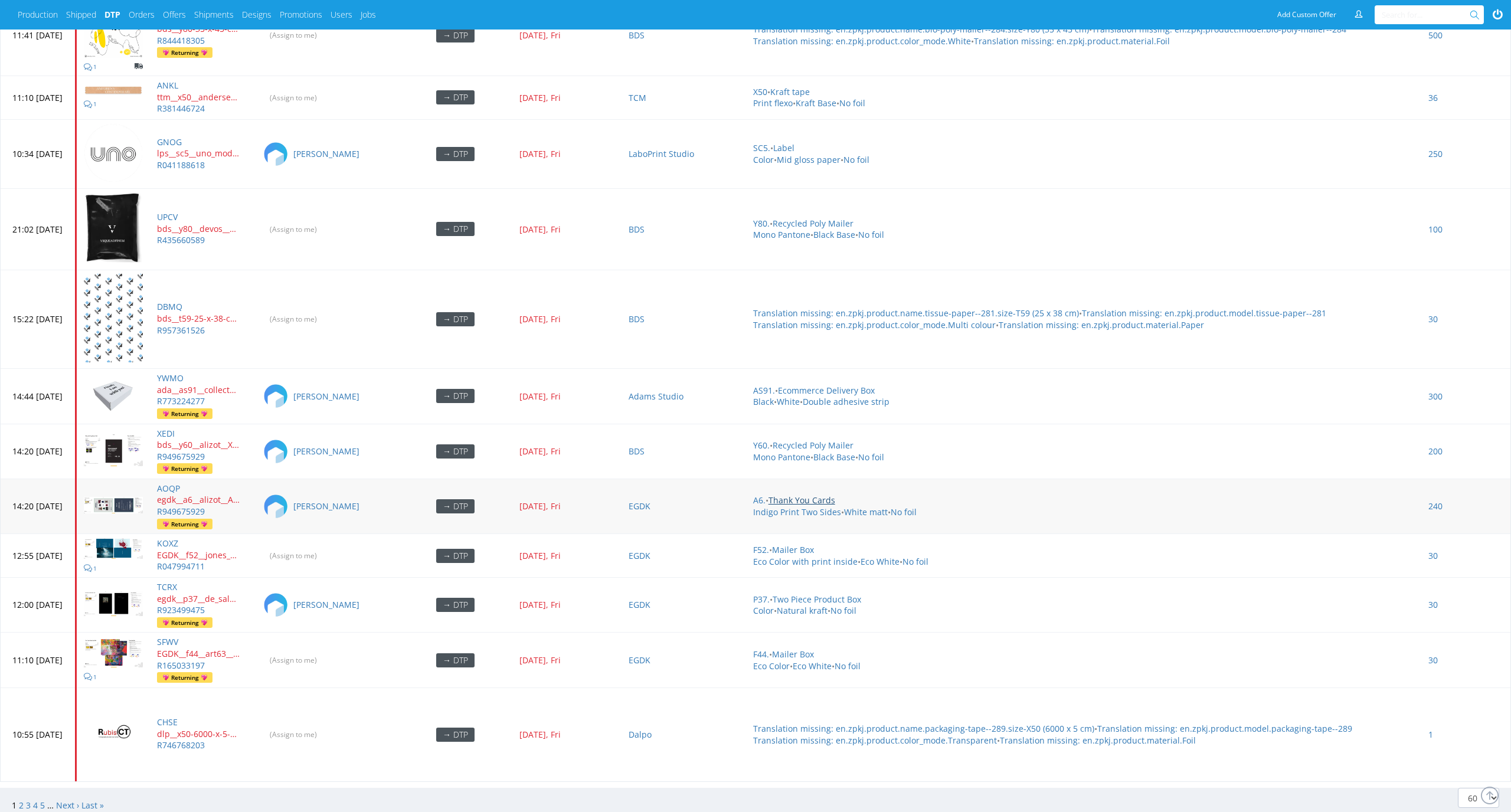
scroll to position [4856, 0]
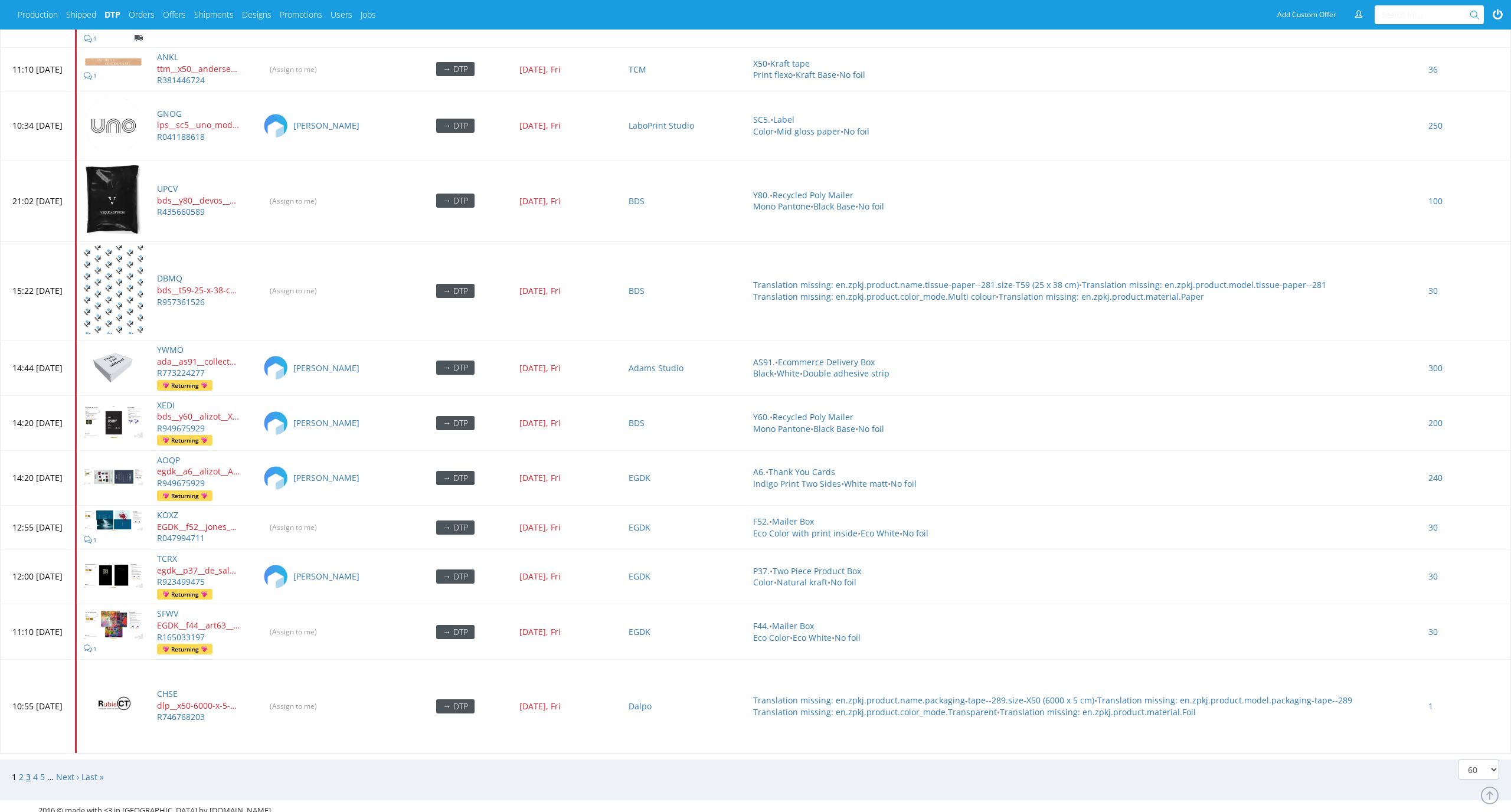
click at [28, 350] on link "3" at bounding box center [28, 777] width 5 height 11
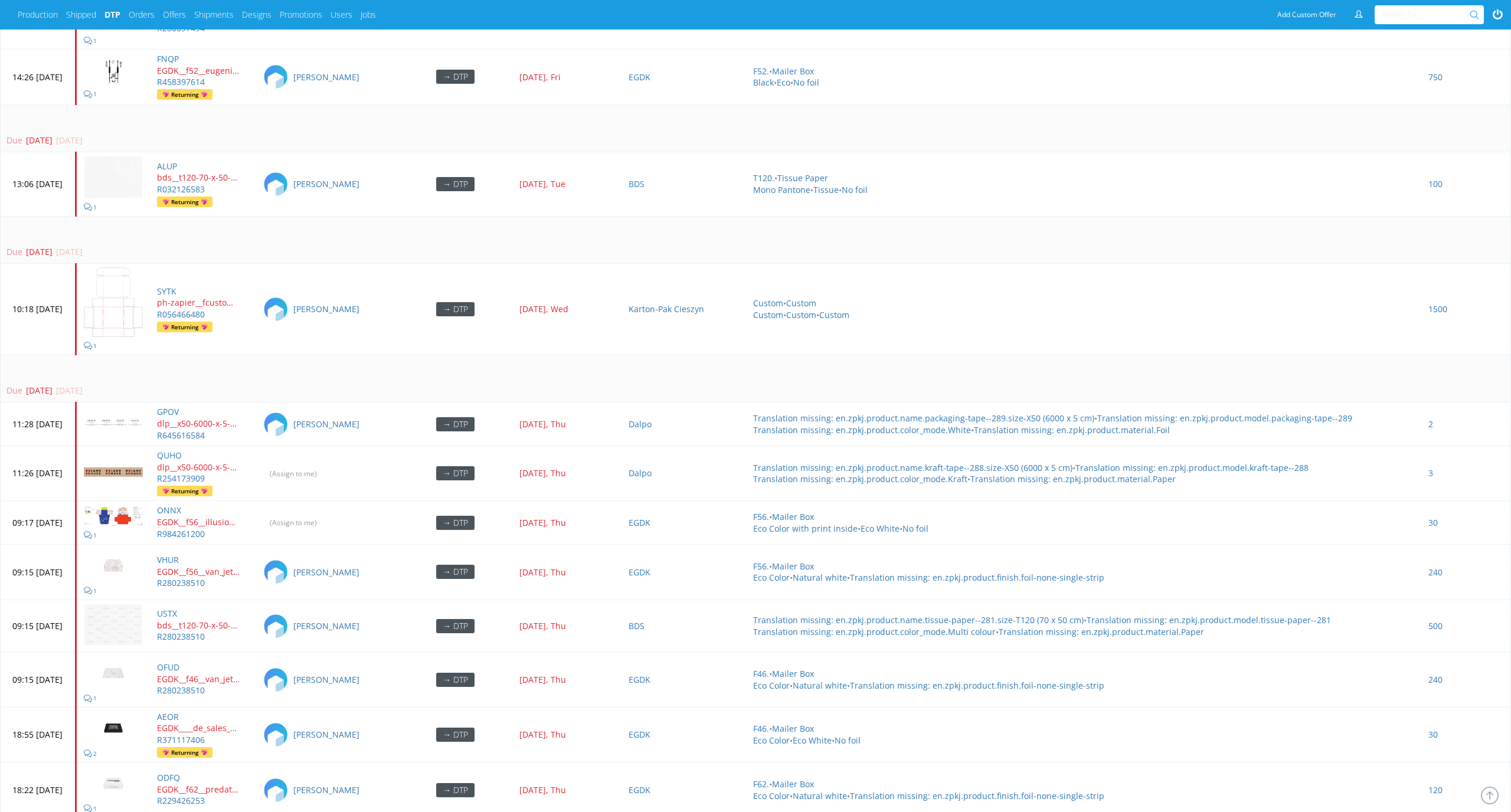
scroll to position [4108, 0]
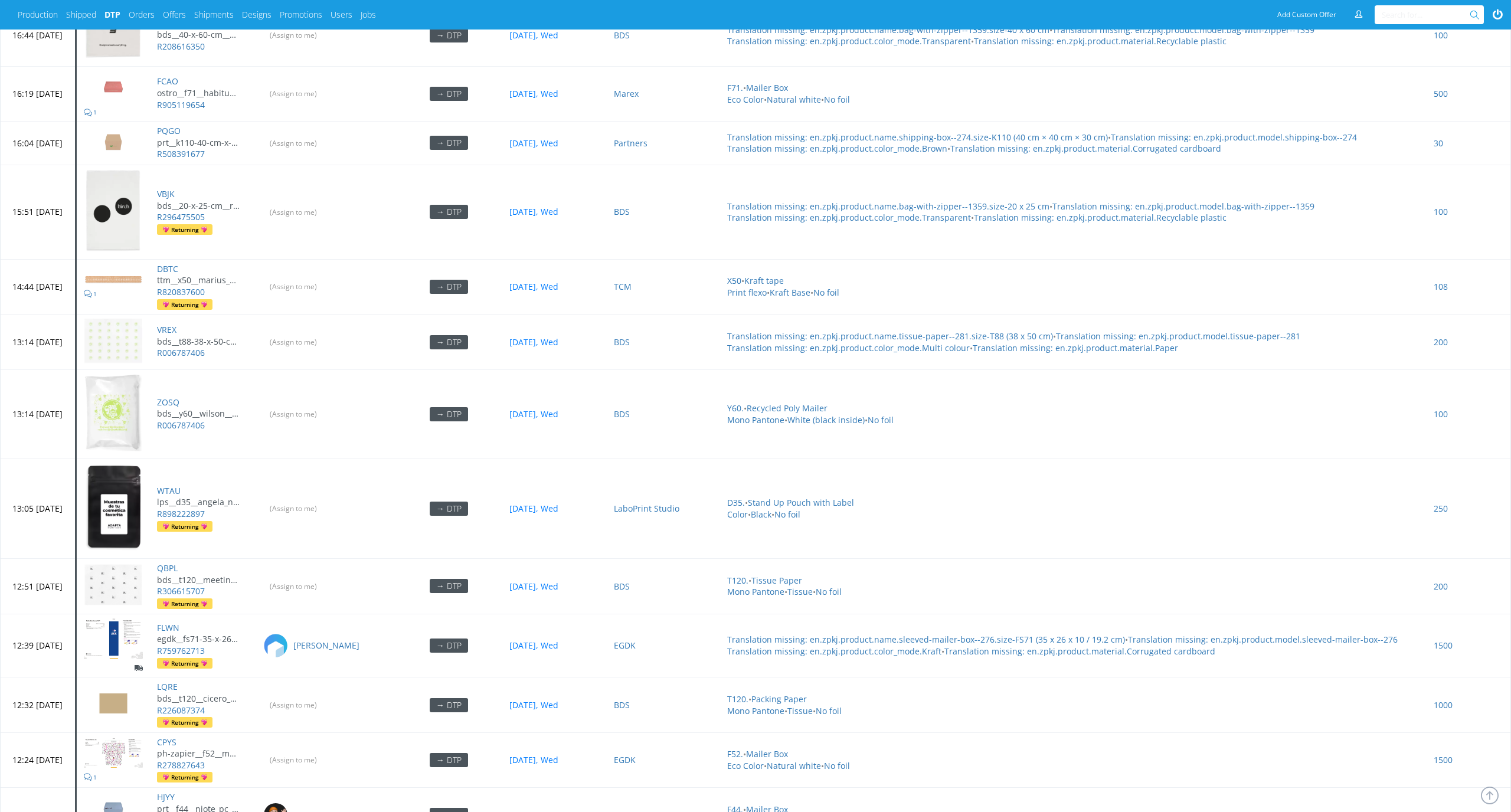
scroll to position [3787, 0]
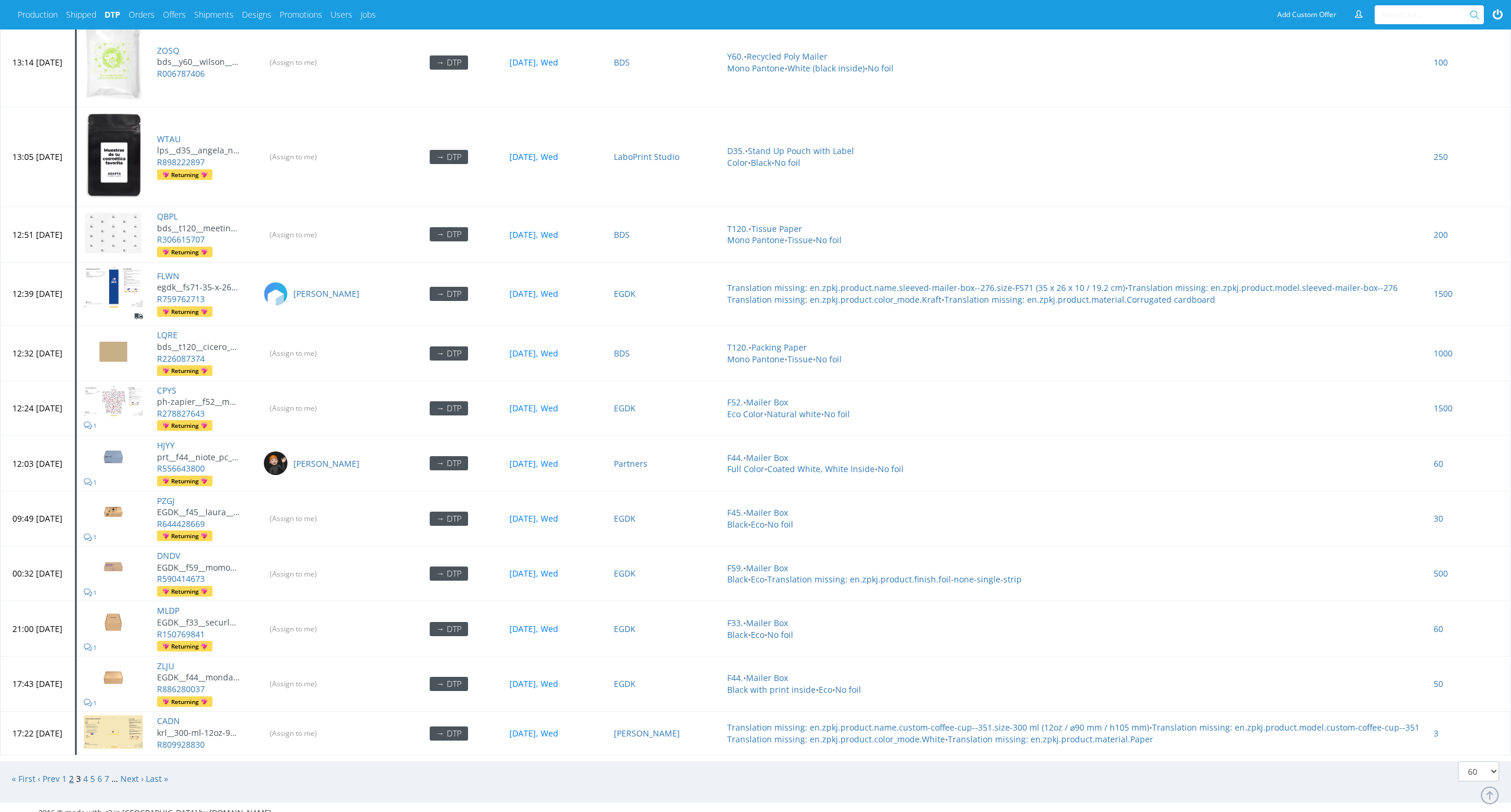
click at [73, 773] on link "2" at bounding box center [71, 779] width 5 height 11
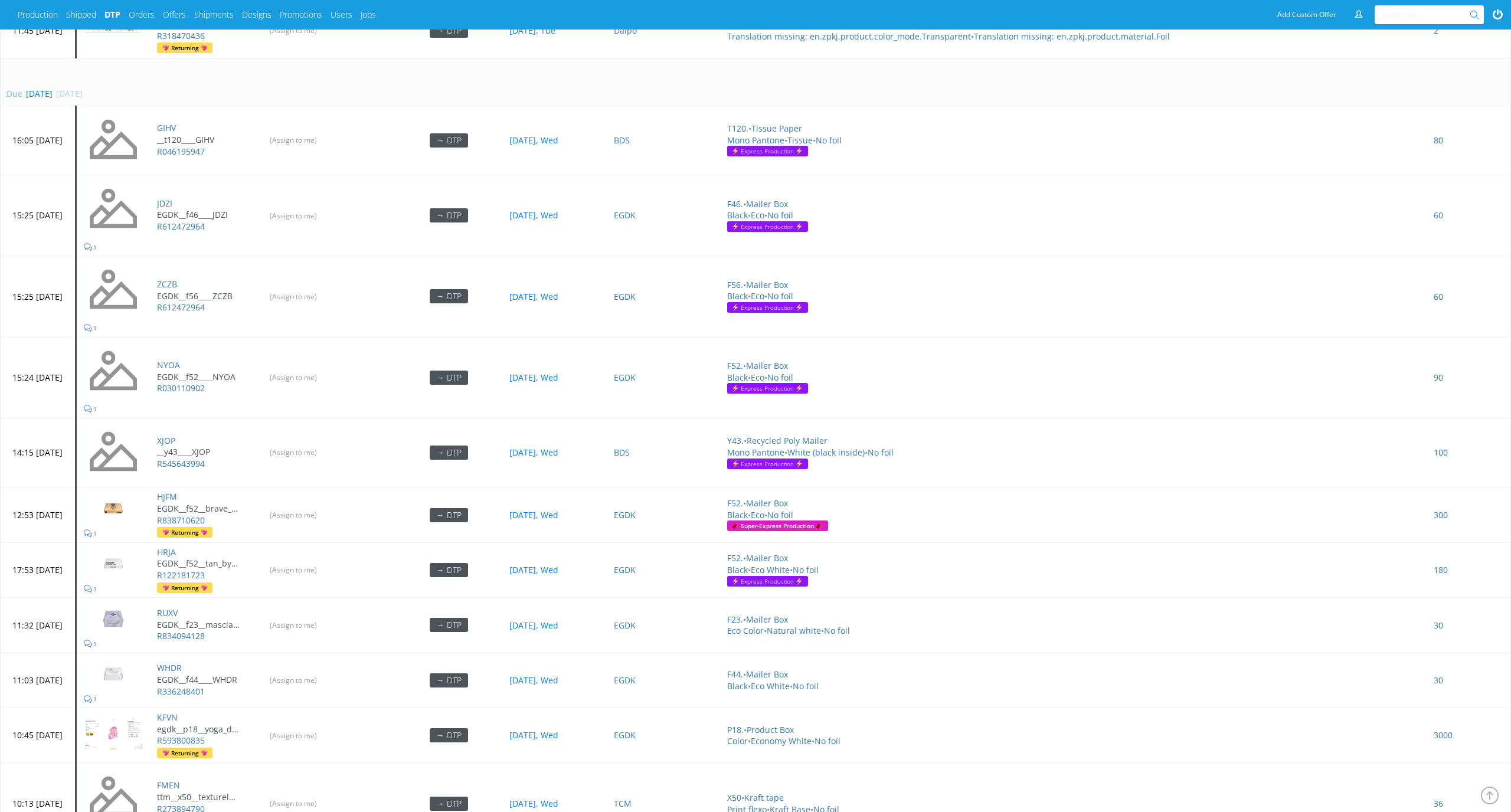
scroll to position [1184, 0]
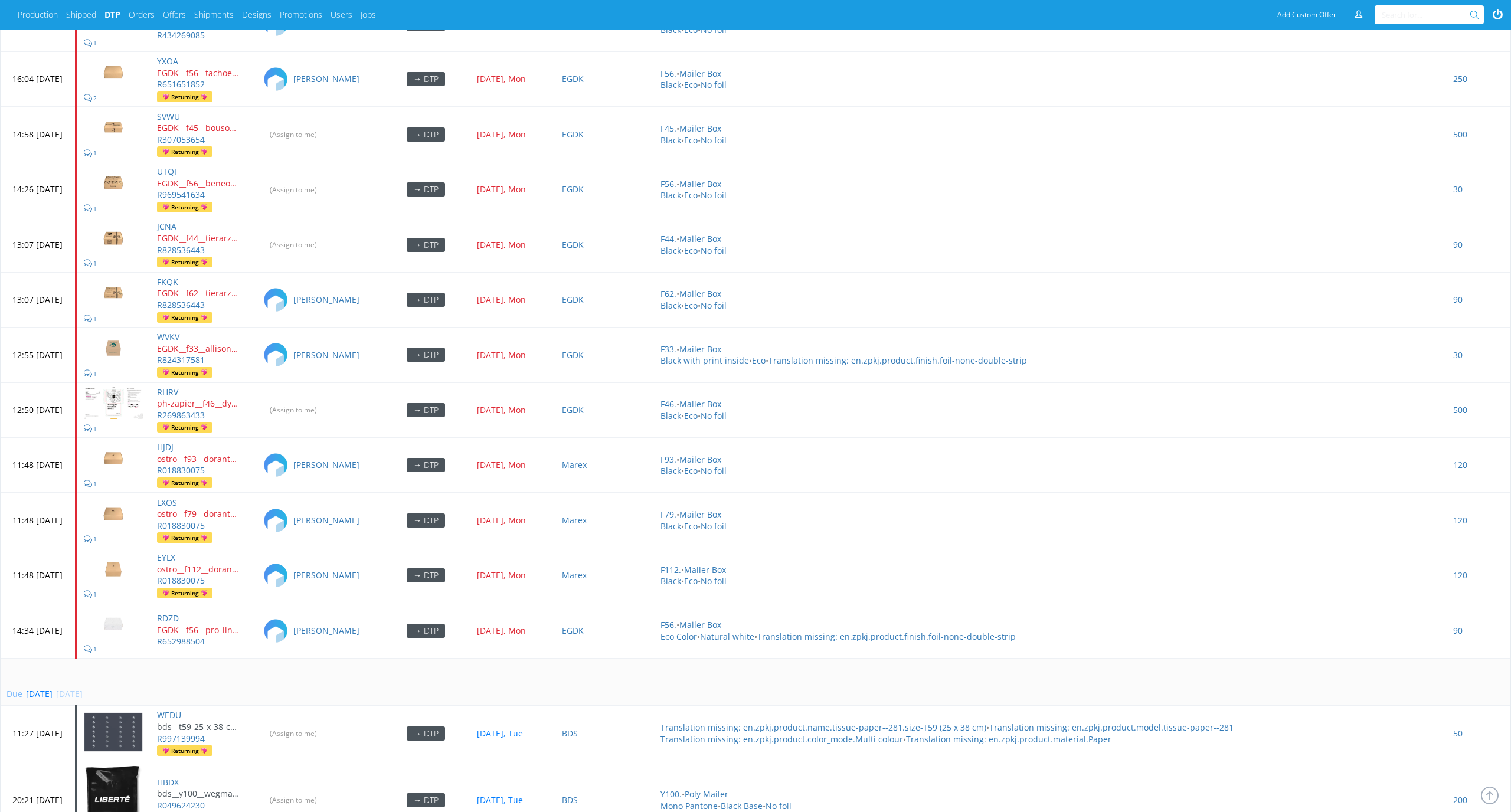
scroll to position [2391, 0]
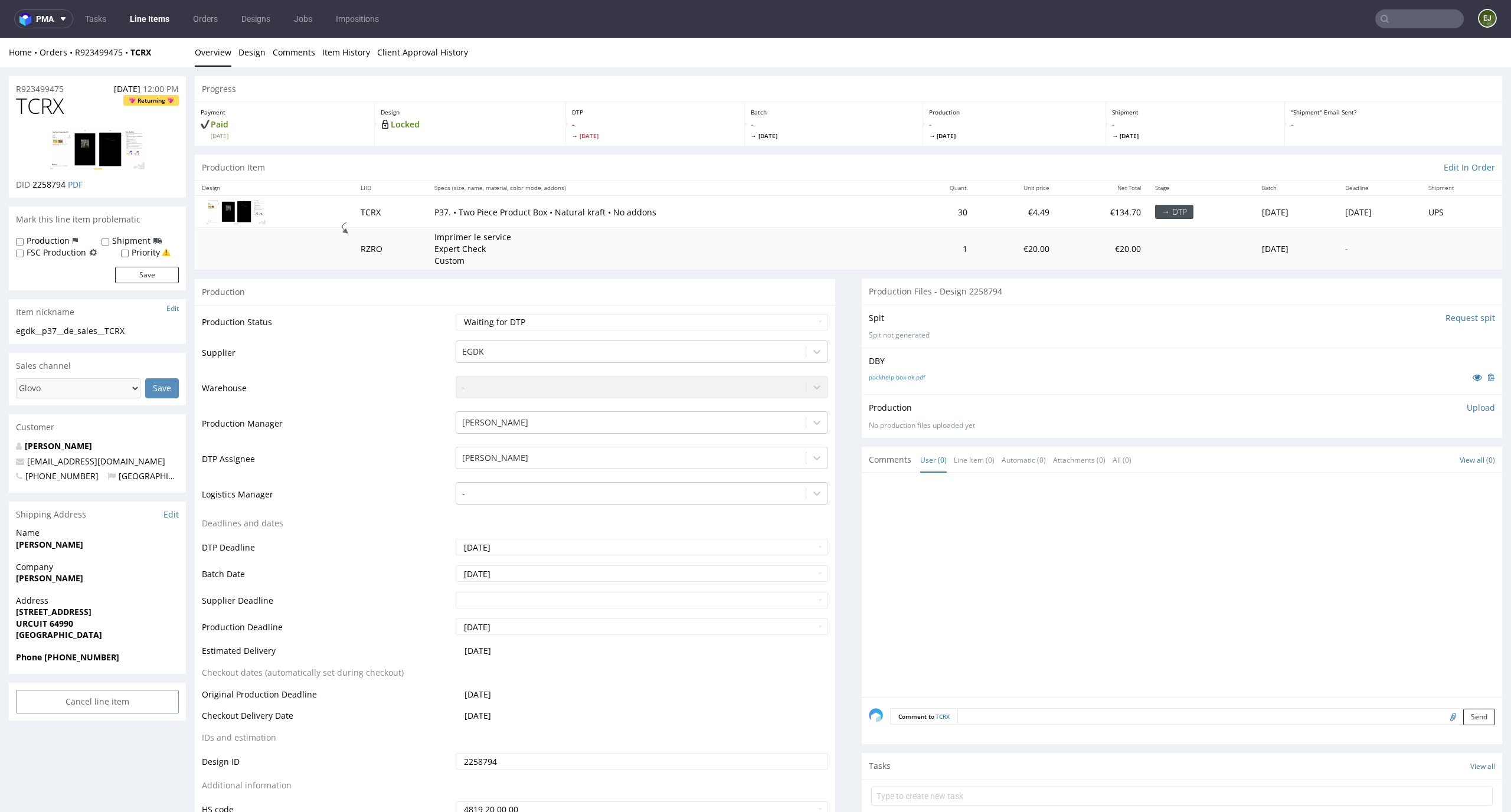
click at [139, 17] on link "Line Items" at bounding box center [149, 19] width 54 height 19
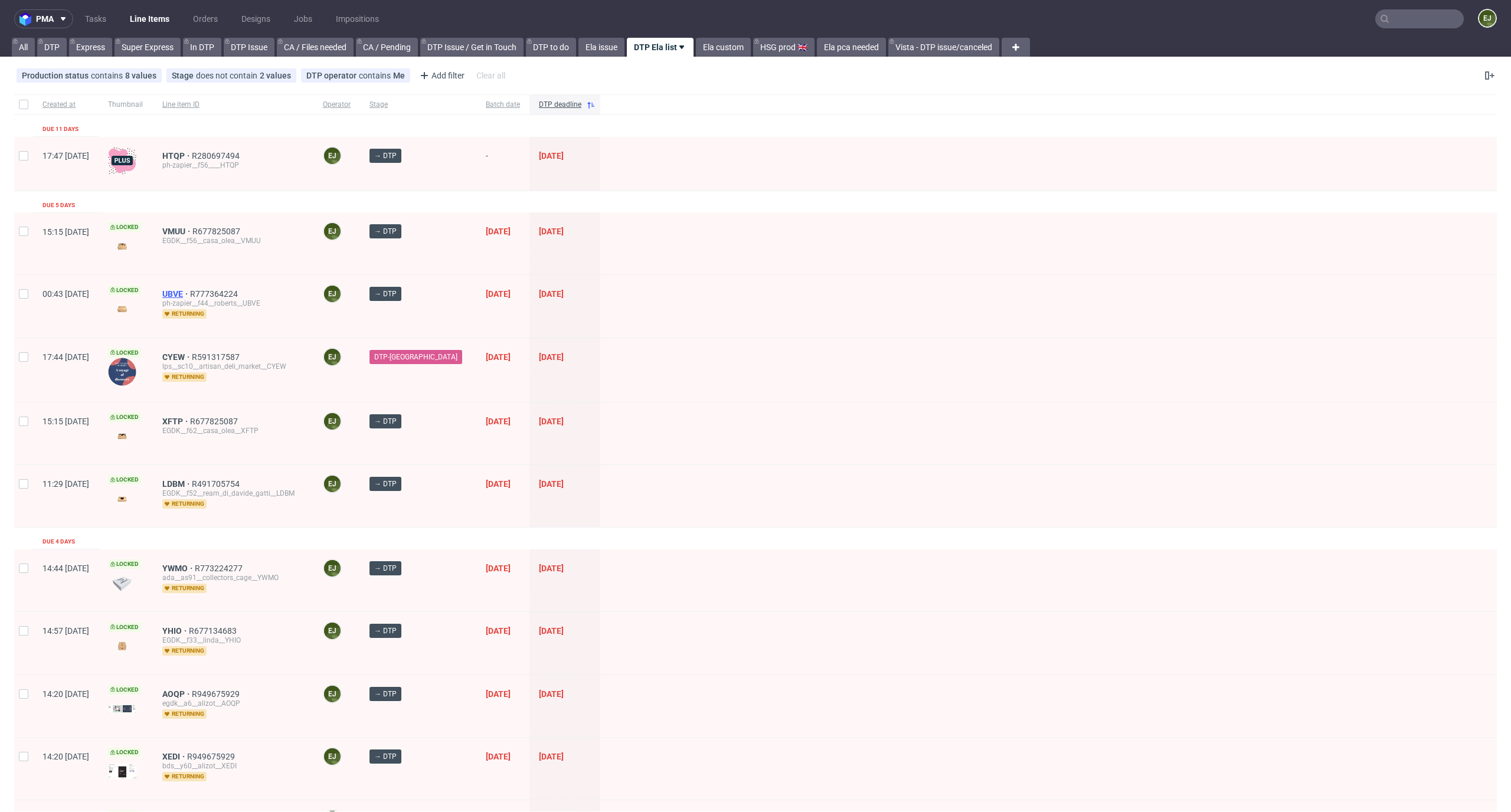
click at [190, 294] on span "UBVE" at bounding box center [176, 294] width 28 height 10
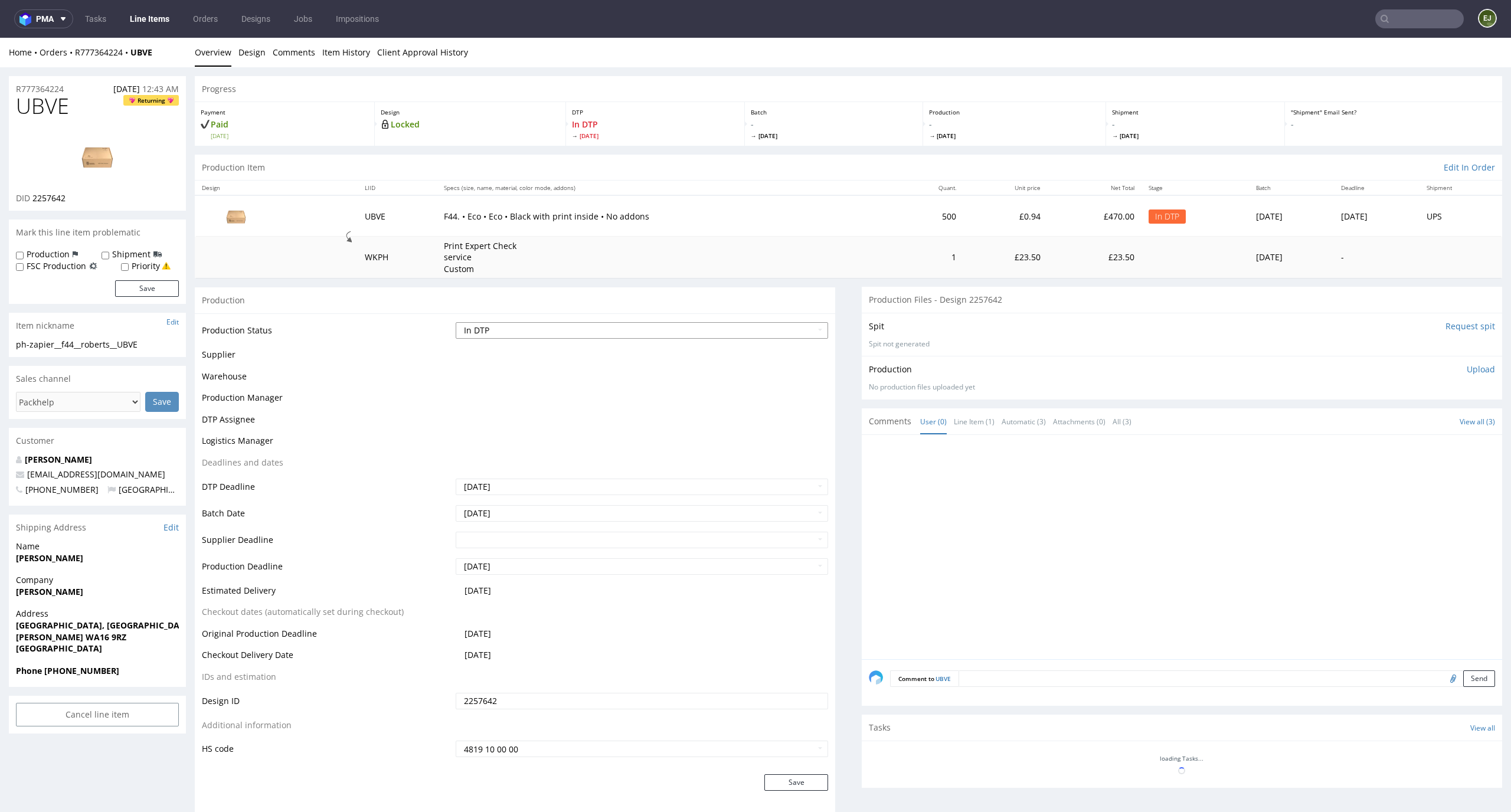
click at [771, 323] on select "Waiting for Artwork Waiting for Diecut Waiting for Mockup Waiting for DTP Waiti…" at bounding box center [642, 330] width 373 height 16
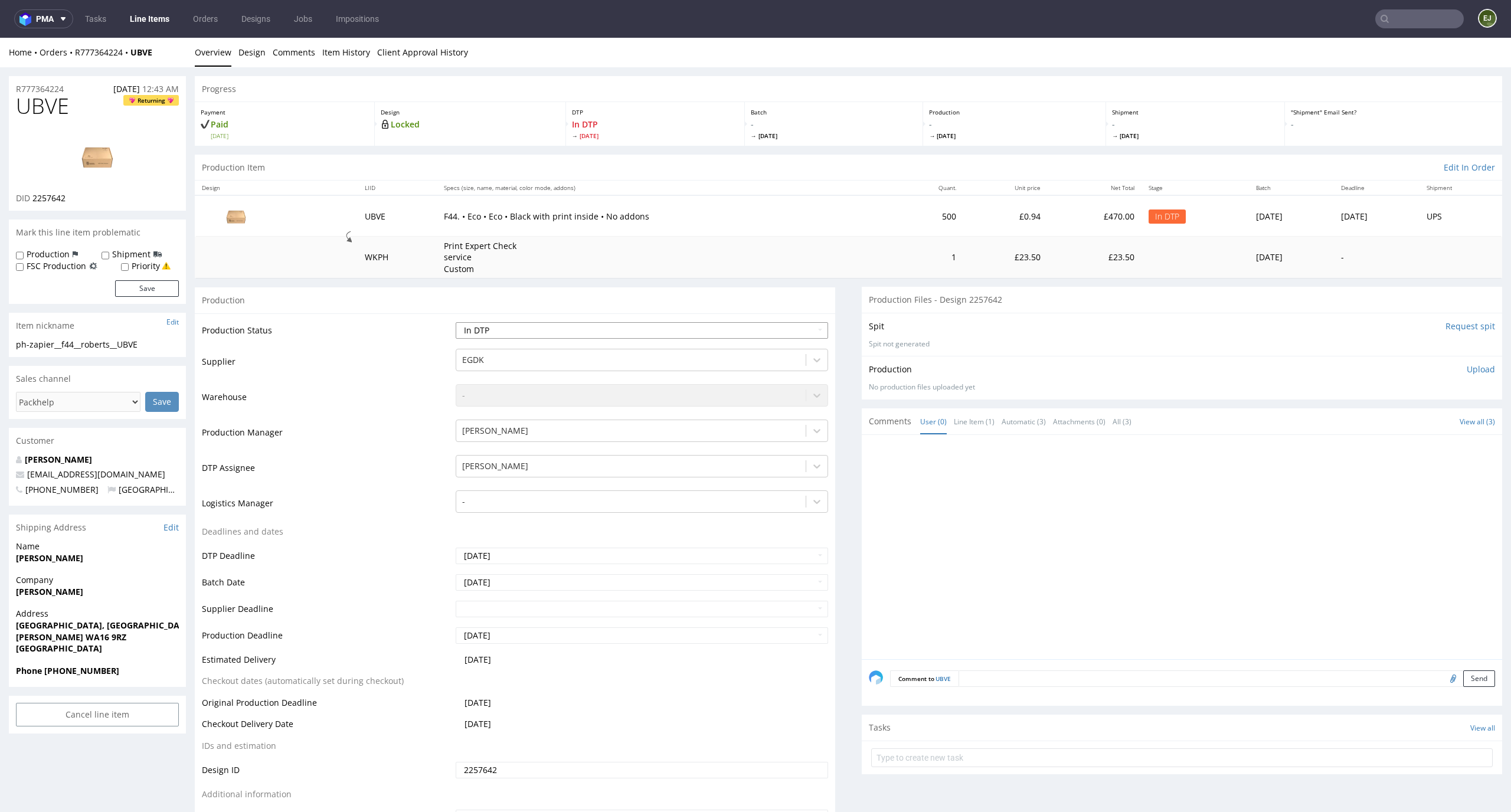
select select "dtp_waiting_for_check"
click at [456, 323] on select "Waiting for Artwork Waiting for Diecut Waiting for Mockup Waiting for DTP Waiti…" at bounding box center [642, 330] width 373 height 16
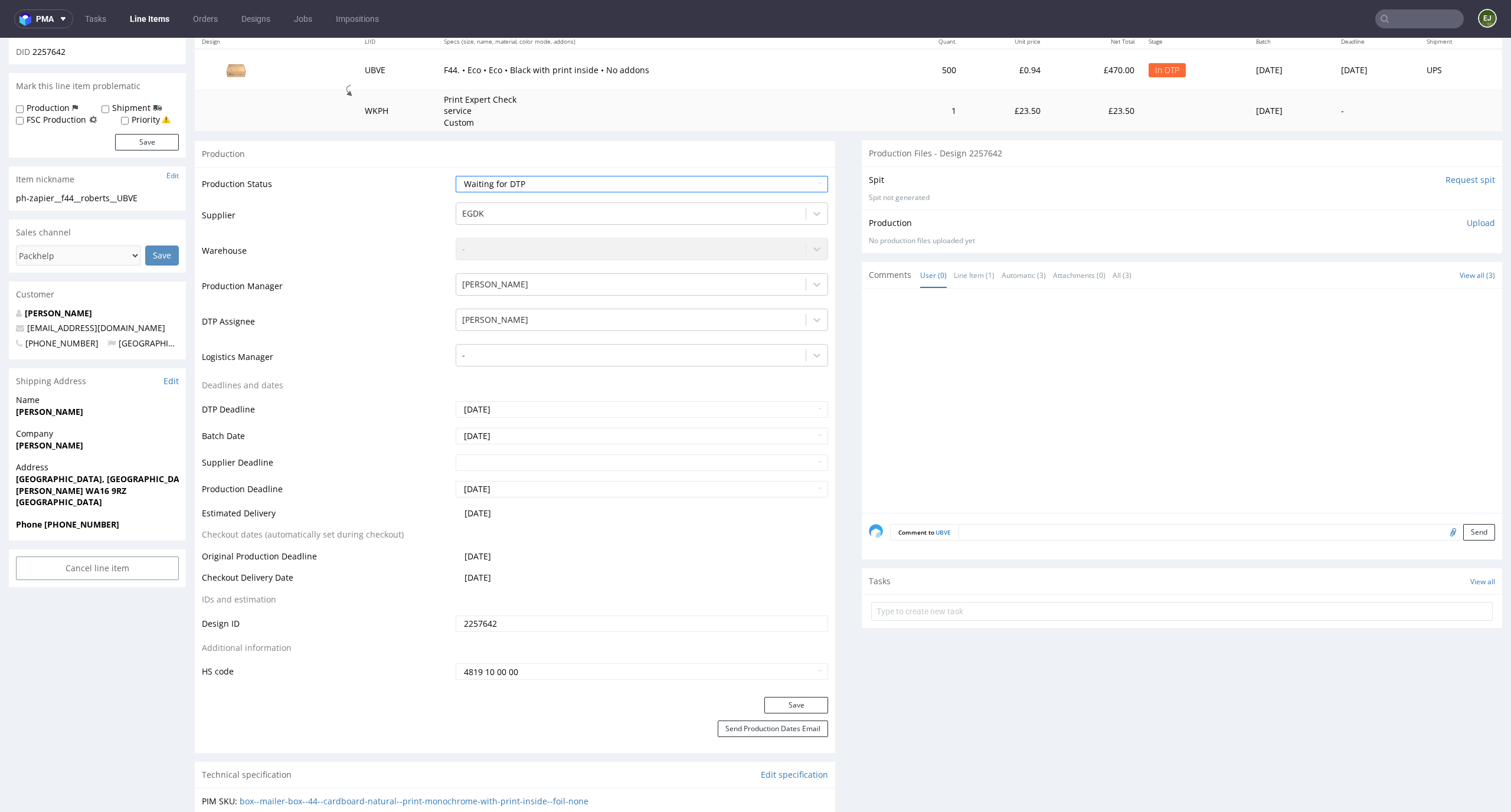
scroll to position [165, 0]
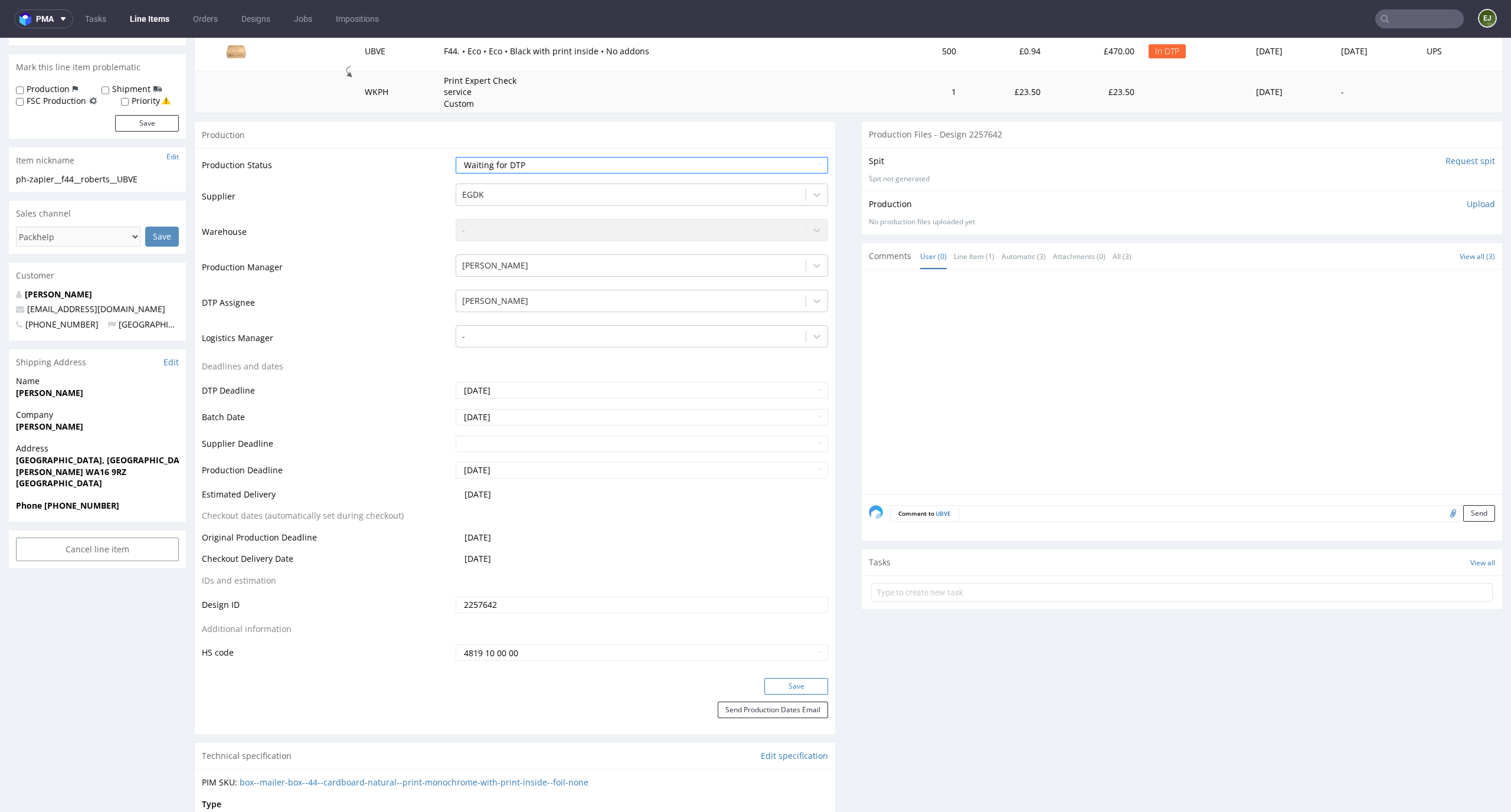
click at [772, 690] on button "Save" at bounding box center [796, 686] width 64 height 16
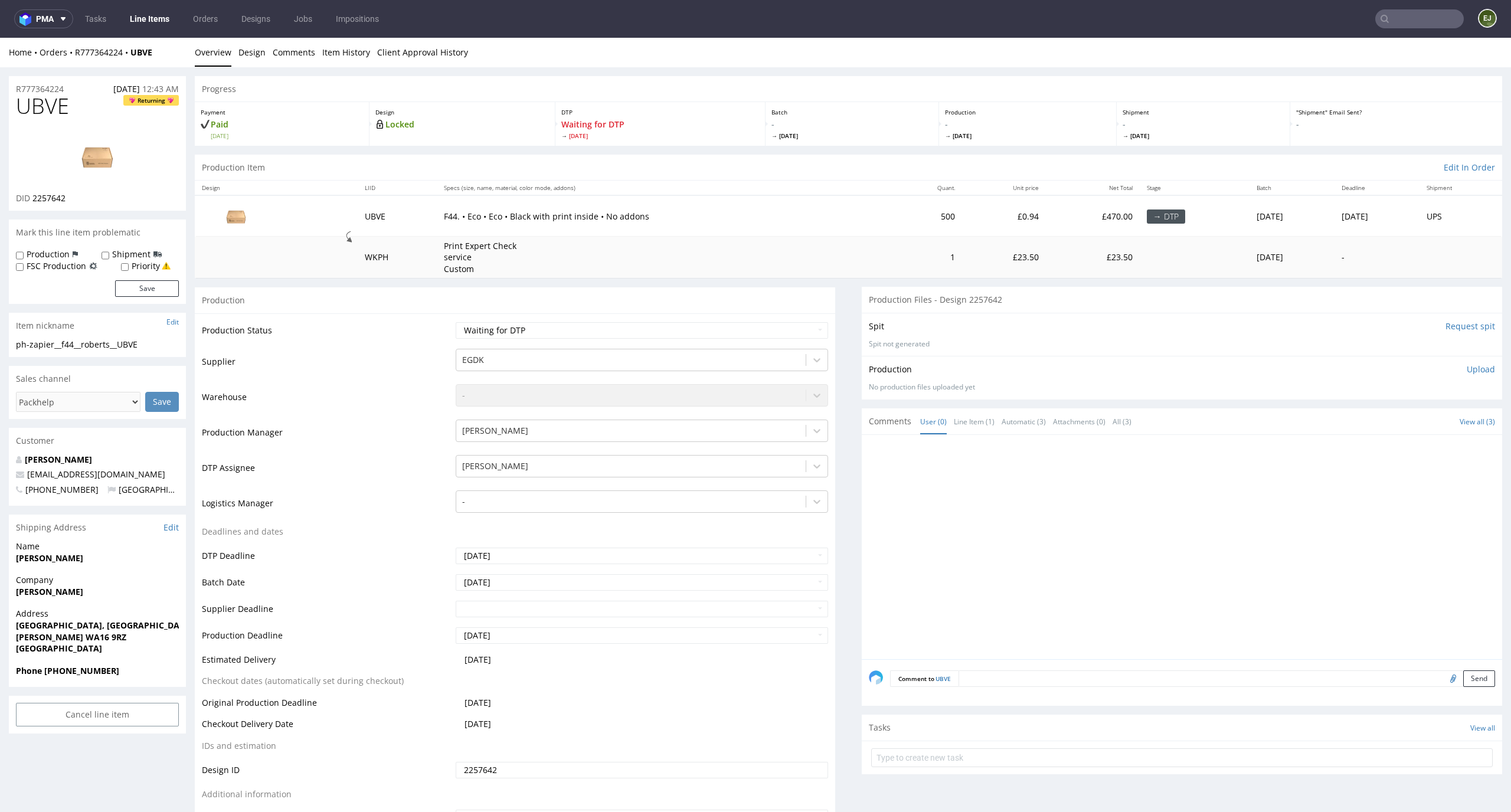
click at [137, 22] on link "Line Items" at bounding box center [149, 19] width 54 height 19
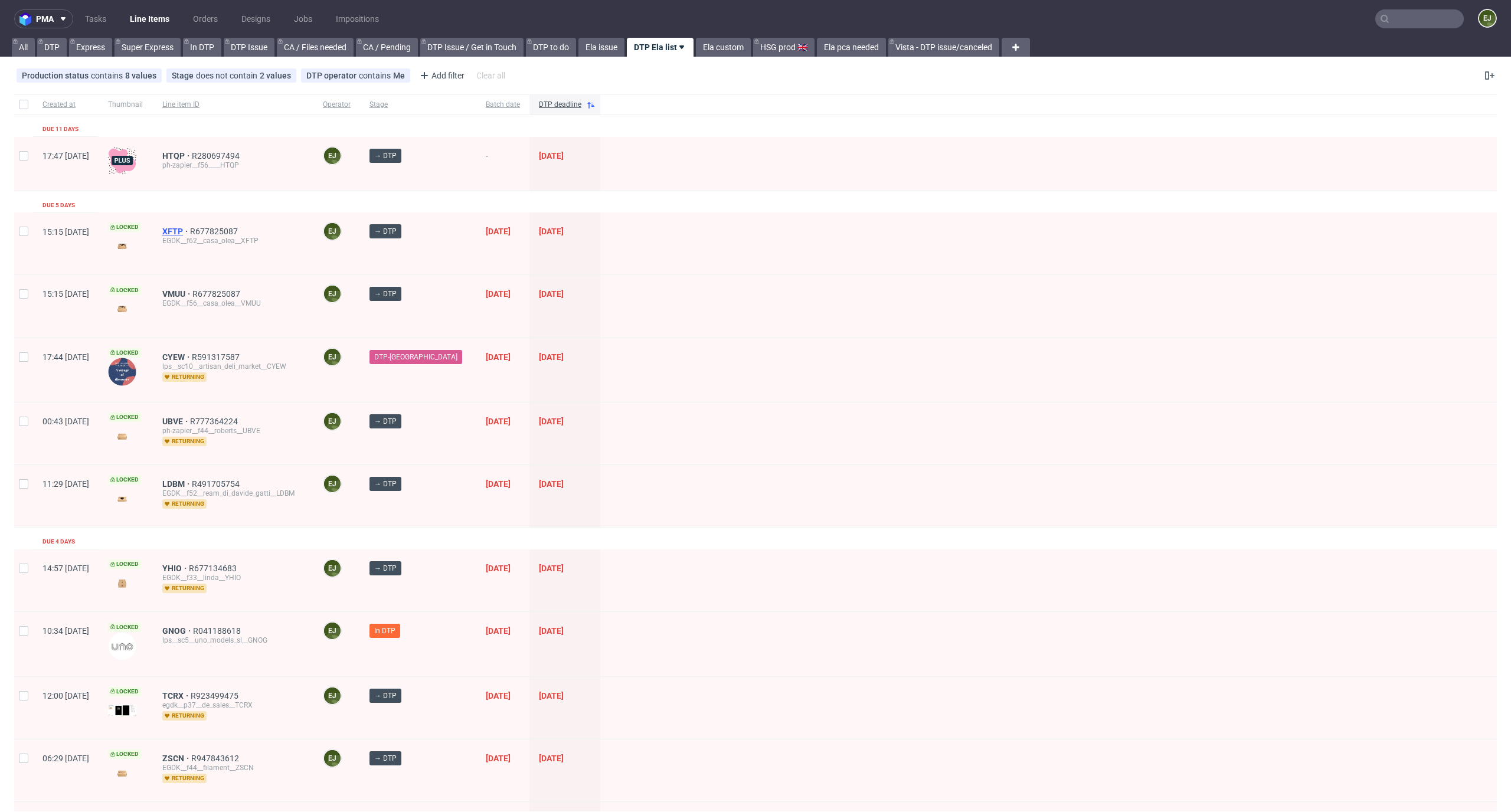
click at [190, 228] on span "XFTP" at bounding box center [176, 232] width 28 height 10
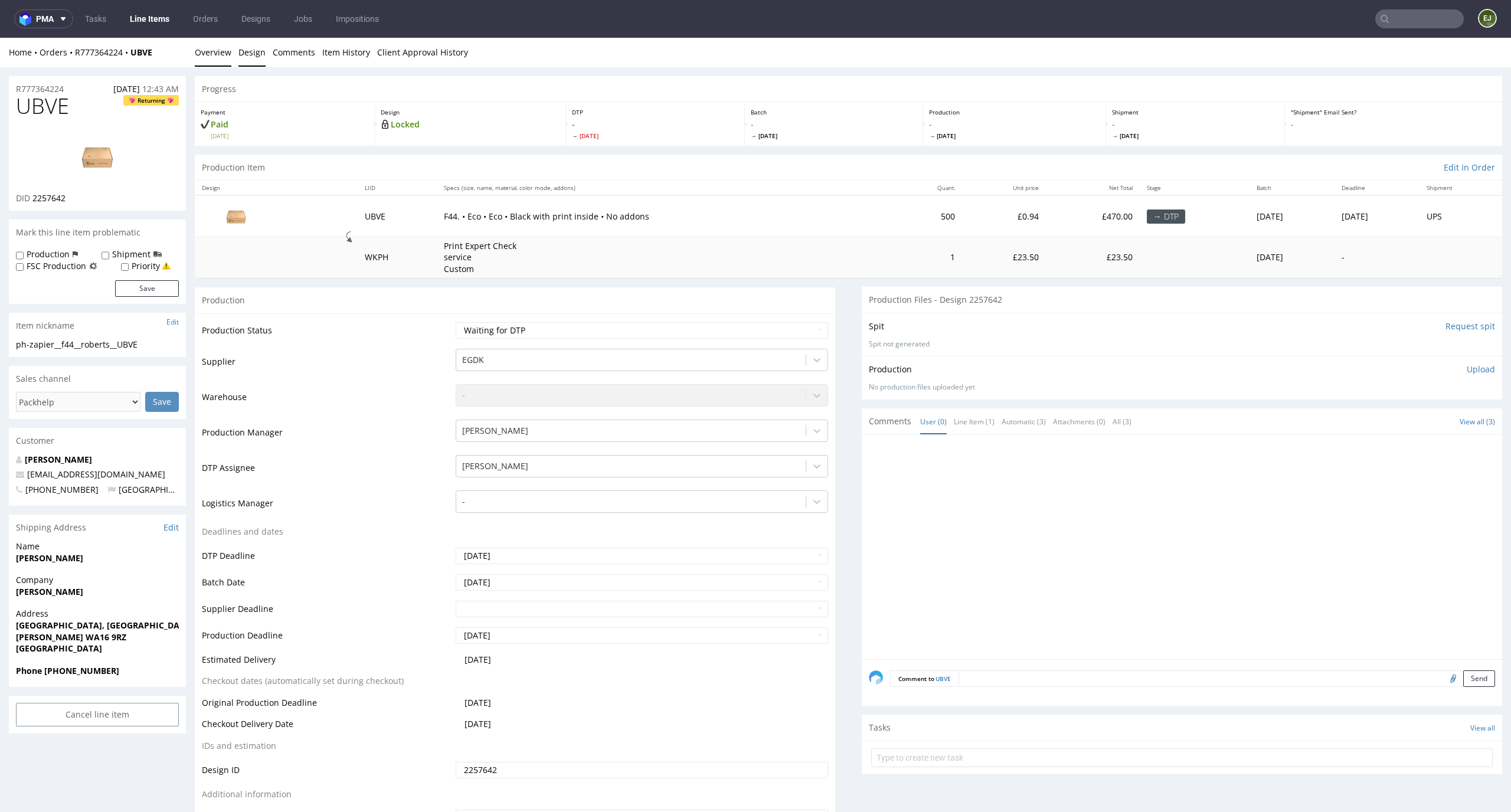
click at [248, 42] on link "Design" at bounding box center [252, 52] width 27 height 29
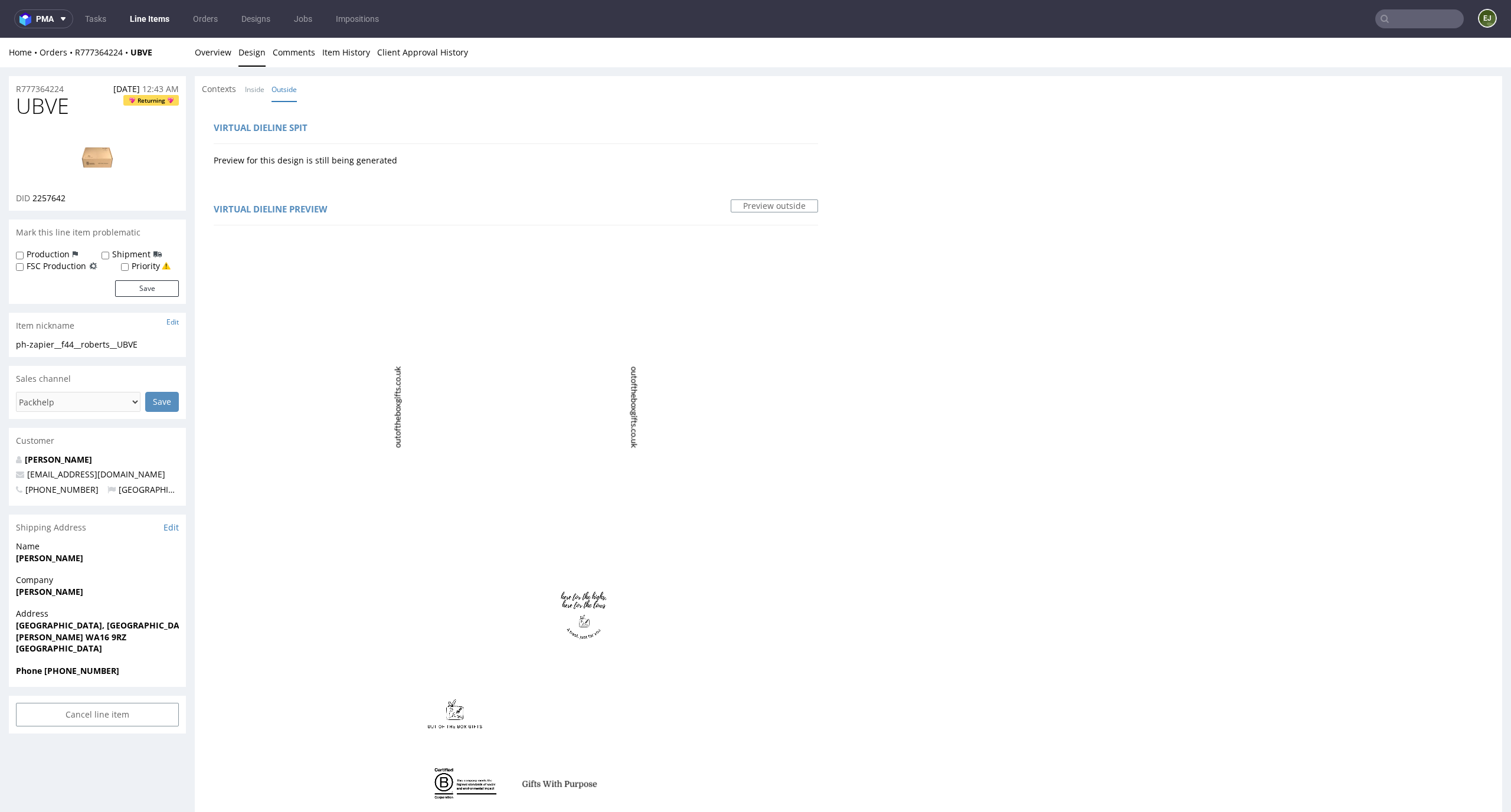
click at [257, 86] on link "Inside" at bounding box center [255, 90] width 19 height 25
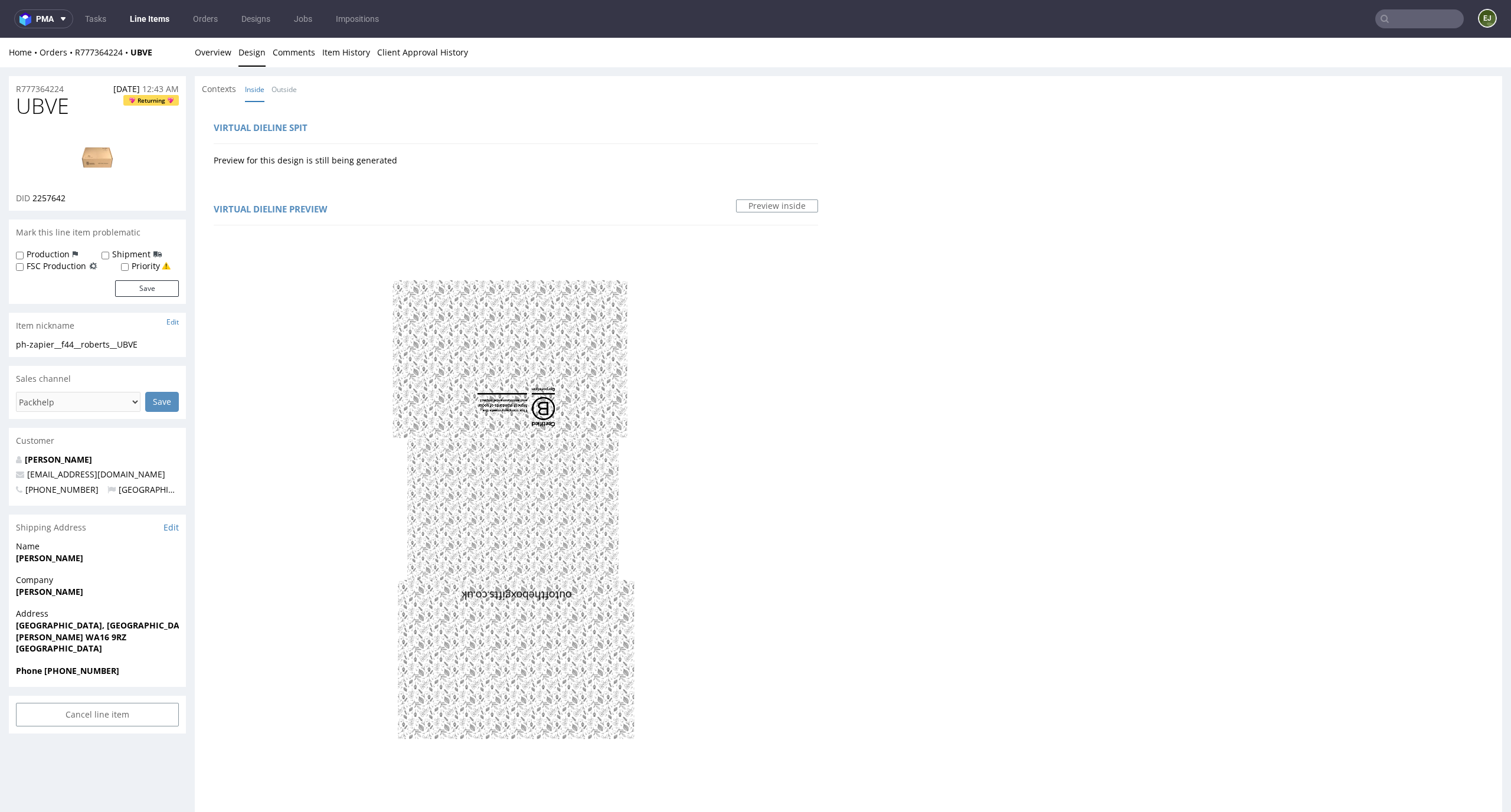
click at [231, 56] on li "Overview" at bounding box center [217, 53] width 44 height 12
click at [210, 49] on link "Overview" at bounding box center [213, 52] width 36 height 29
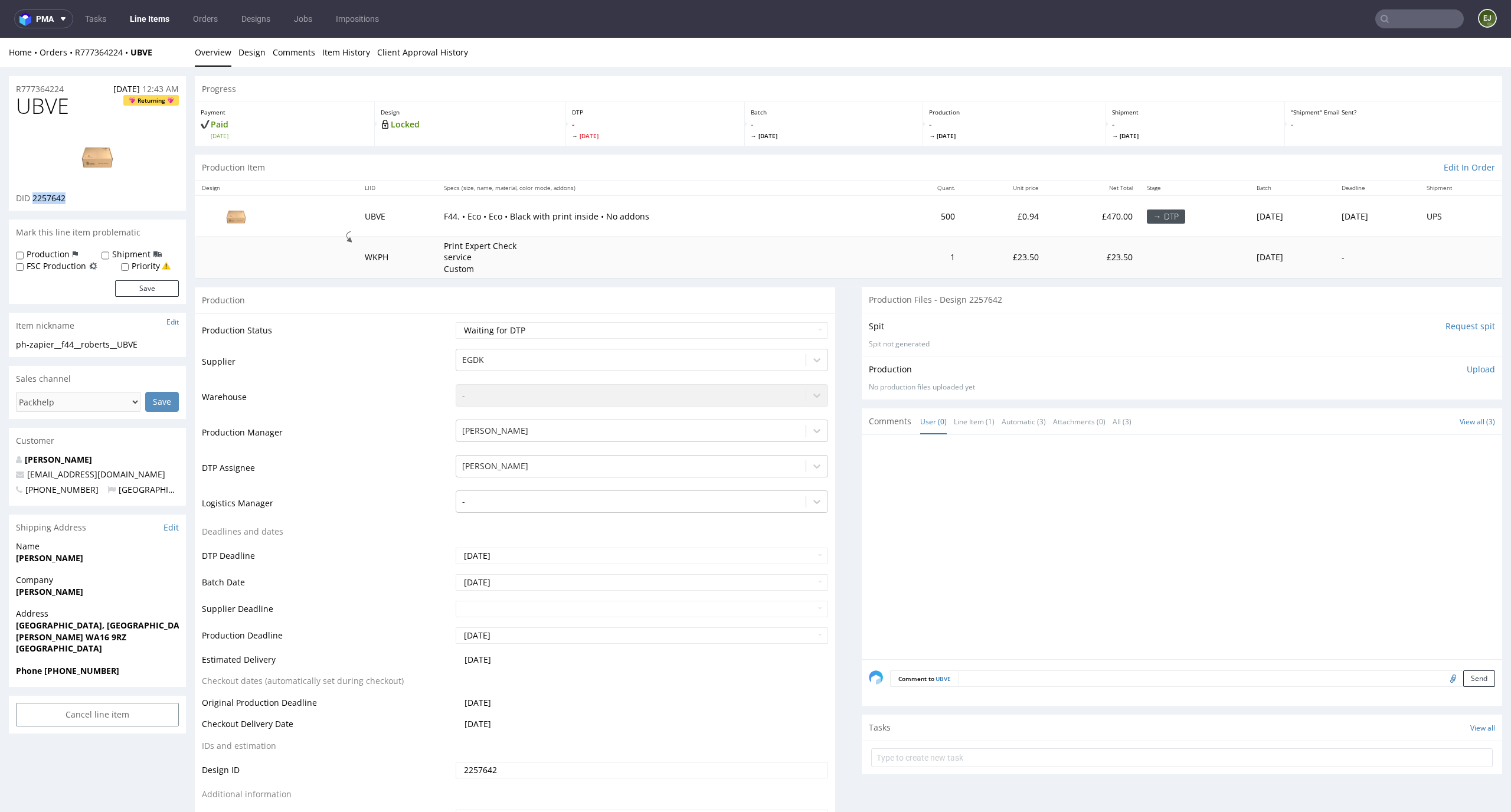
drag, startPoint x: 71, startPoint y: 197, endPoint x: 34, endPoint y: 198, distance: 37.0
click at [34, 198] on div "DID 2257642" at bounding box center [97, 198] width 163 height 12
copy span "2257642"
click at [782, 329] on select "Waiting for Artwork Waiting for Diecut Waiting for Mockup Waiting for DTP Waiti…" at bounding box center [642, 330] width 373 height 16
select select "dtp_in_process"
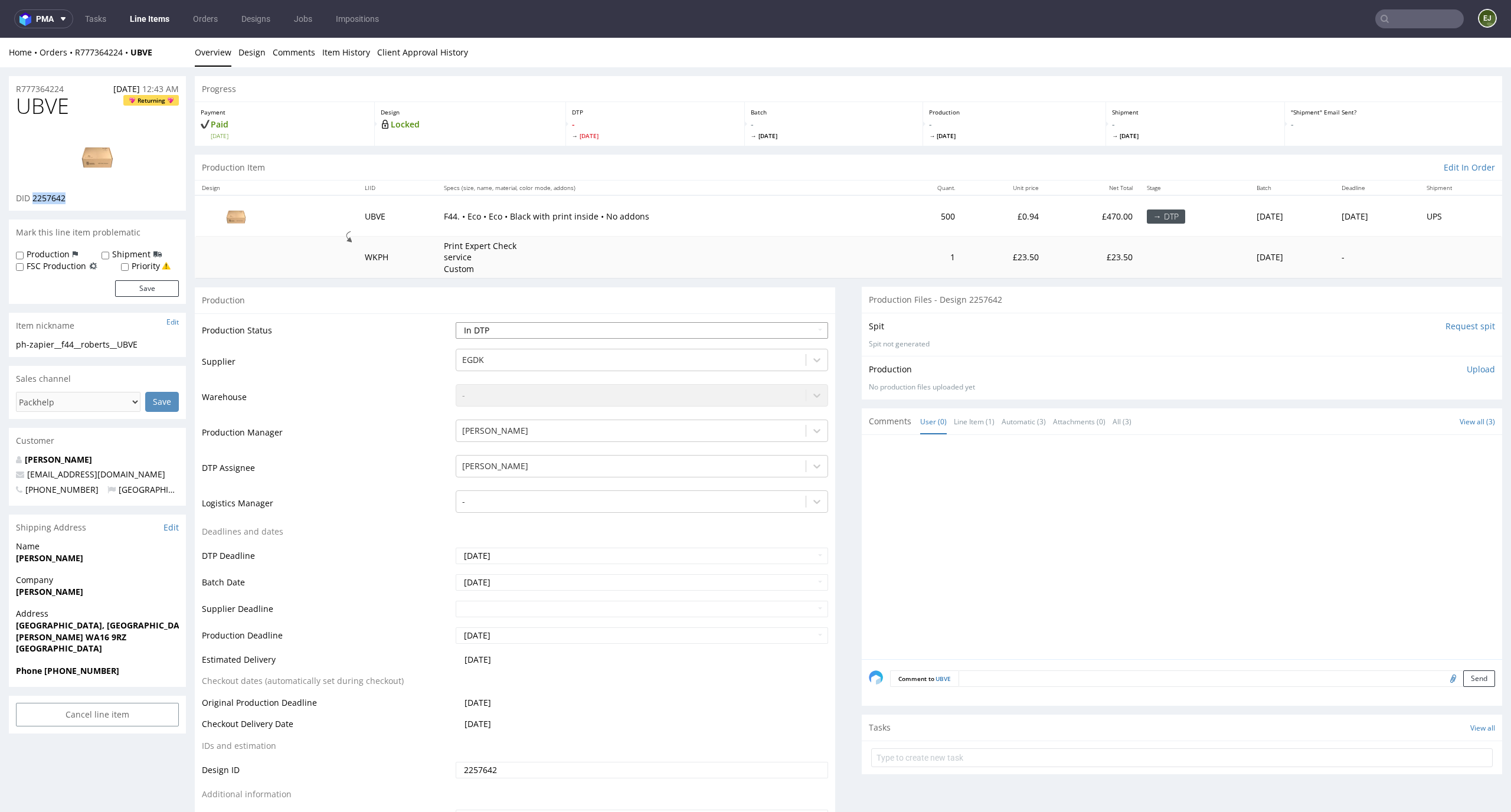
click at [456, 323] on select "Waiting for Artwork Waiting for Diecut Waiting for Mockup Waiting for DTP Waiti…" at bounding box center [642, 330] width 373 height 16
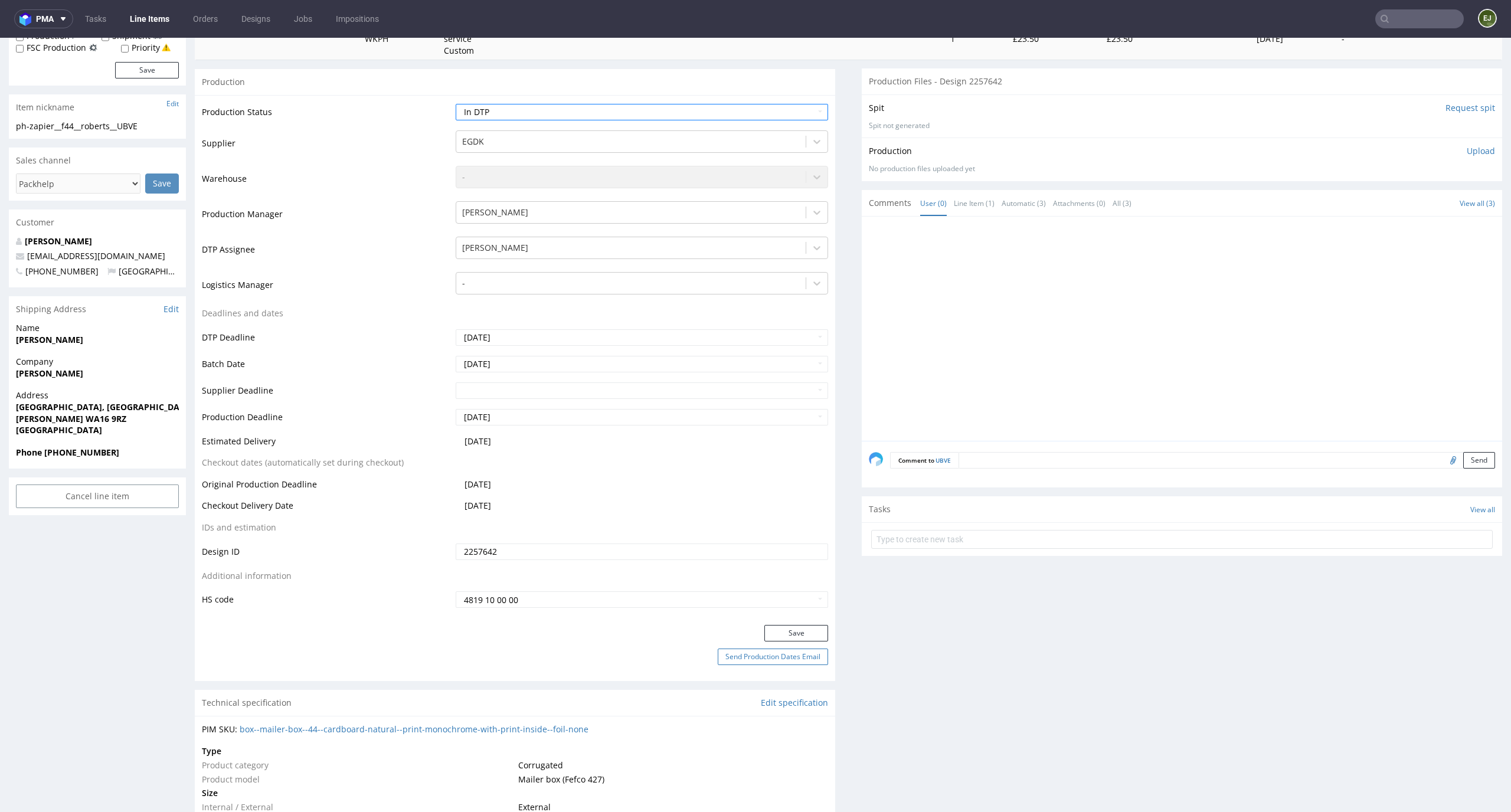
scroll to position [319, 0]
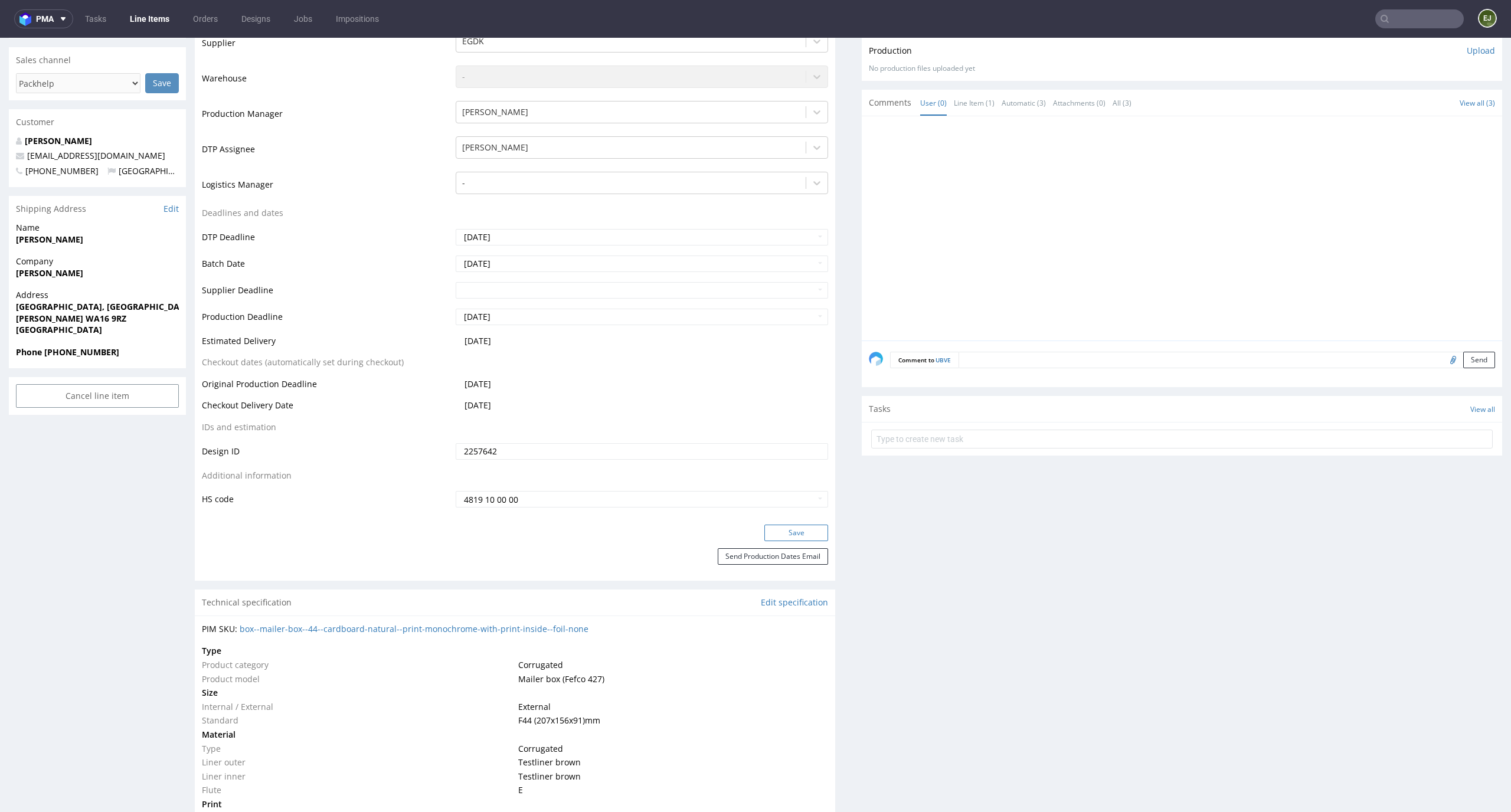
click at [807, 527] on button "Save" at bounding box center [796, 532] width 64 height 16
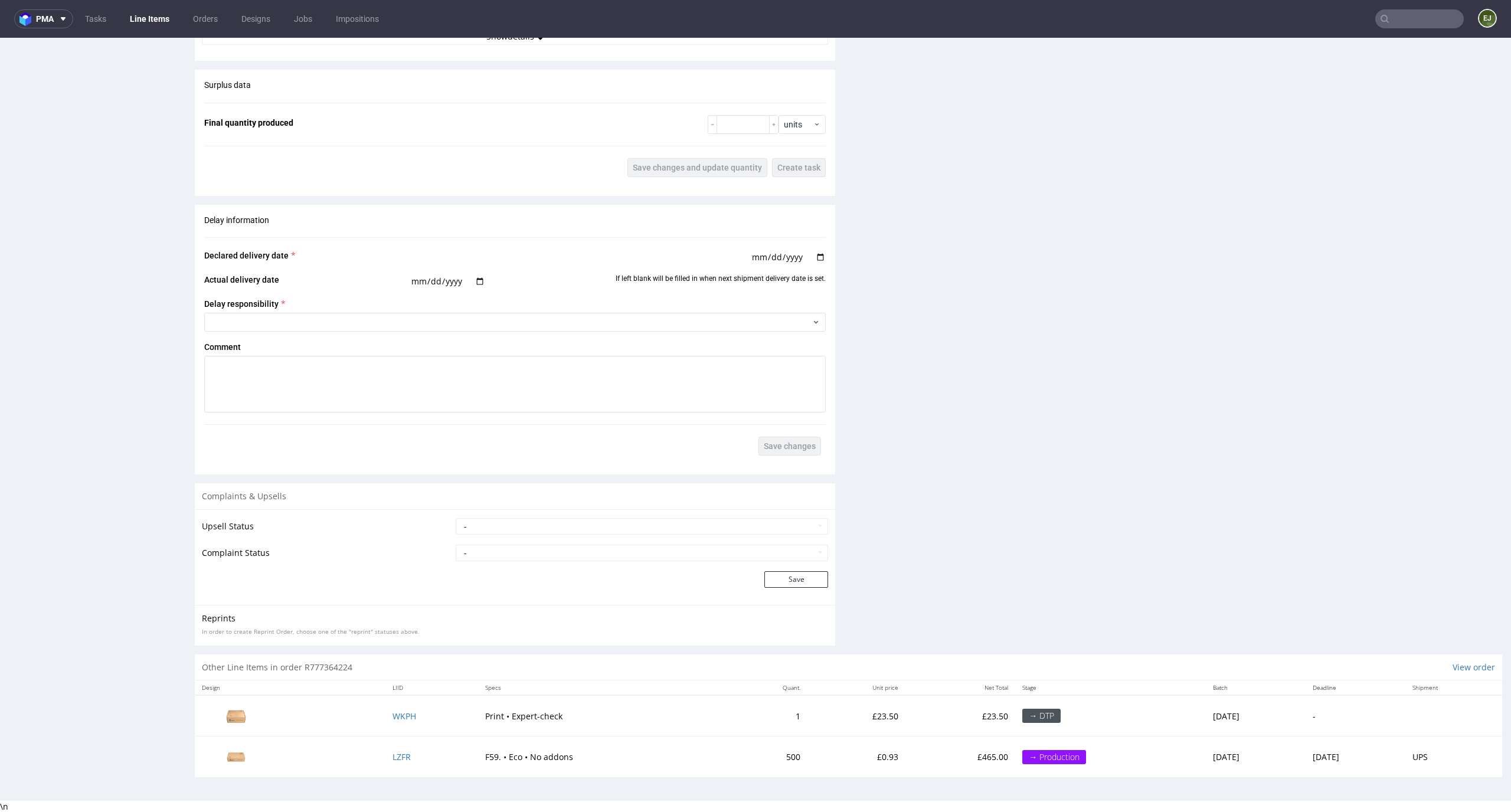
scroll to position [0, 0]
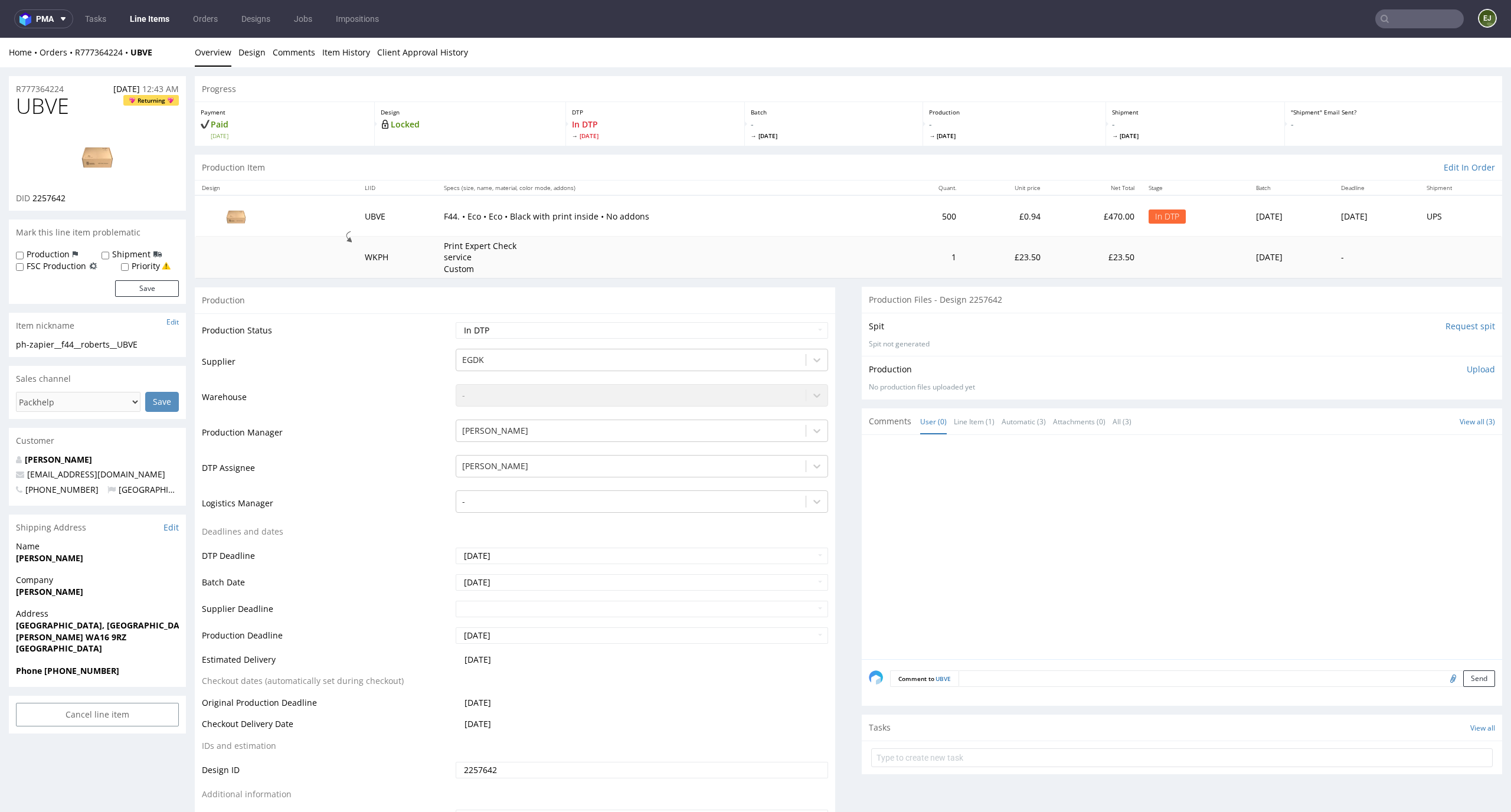
click at [939, 156] on div "Production Item Edit In Order" at bounding box center [848, 168] width 1308 height 26
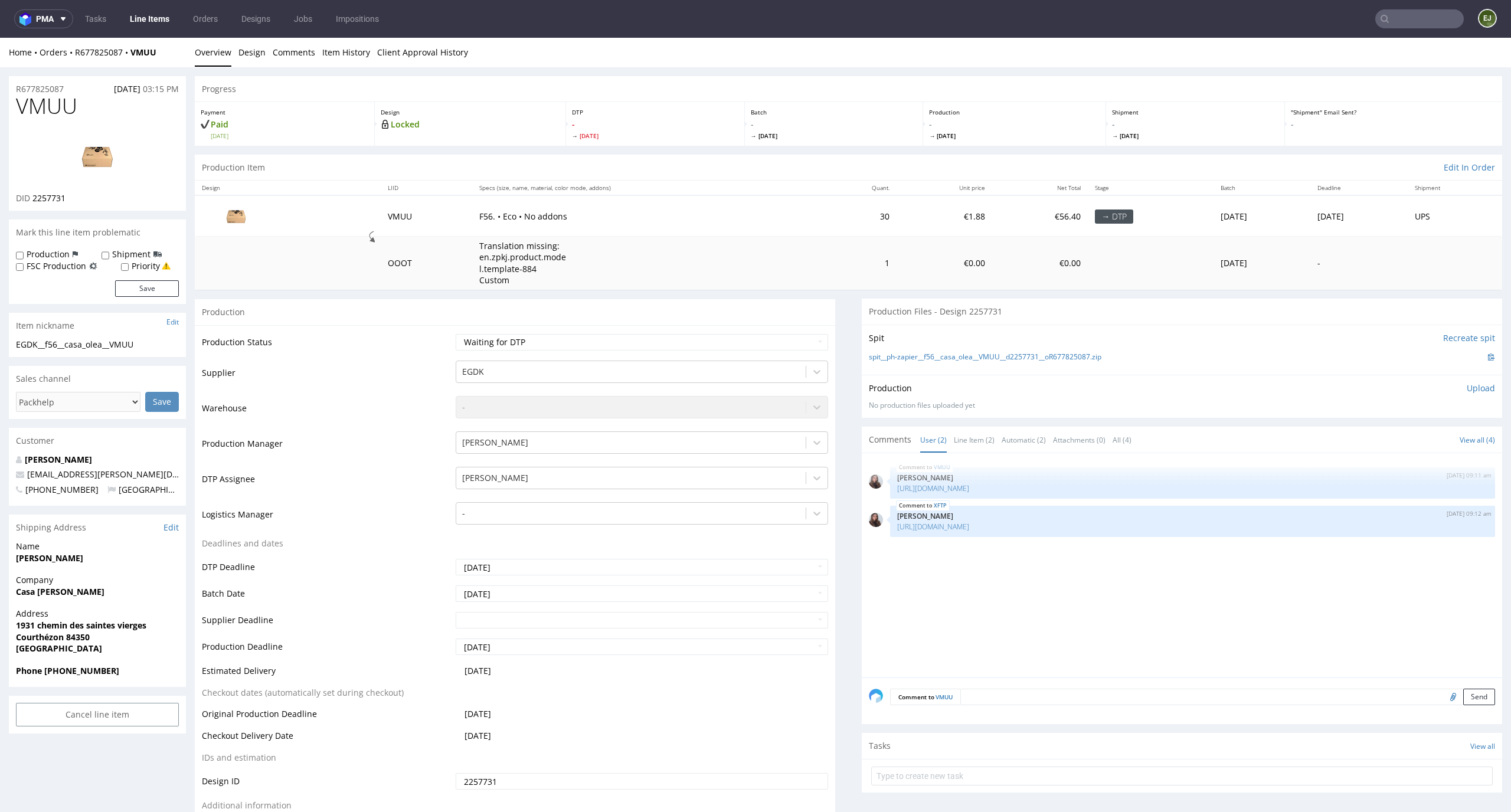
click at [953, 453] on div "VMUU [DATE] 09:11 am [PERSON_NAME] [URL][DOMAIN_NAME] XFTP [DATE] 09:12 am [PER…" at bounding box center [1182, 565] width 640 height 224
click at [962, 446] on link "Line Item (2)" at bounding box center [974, 440] width 41 height 25
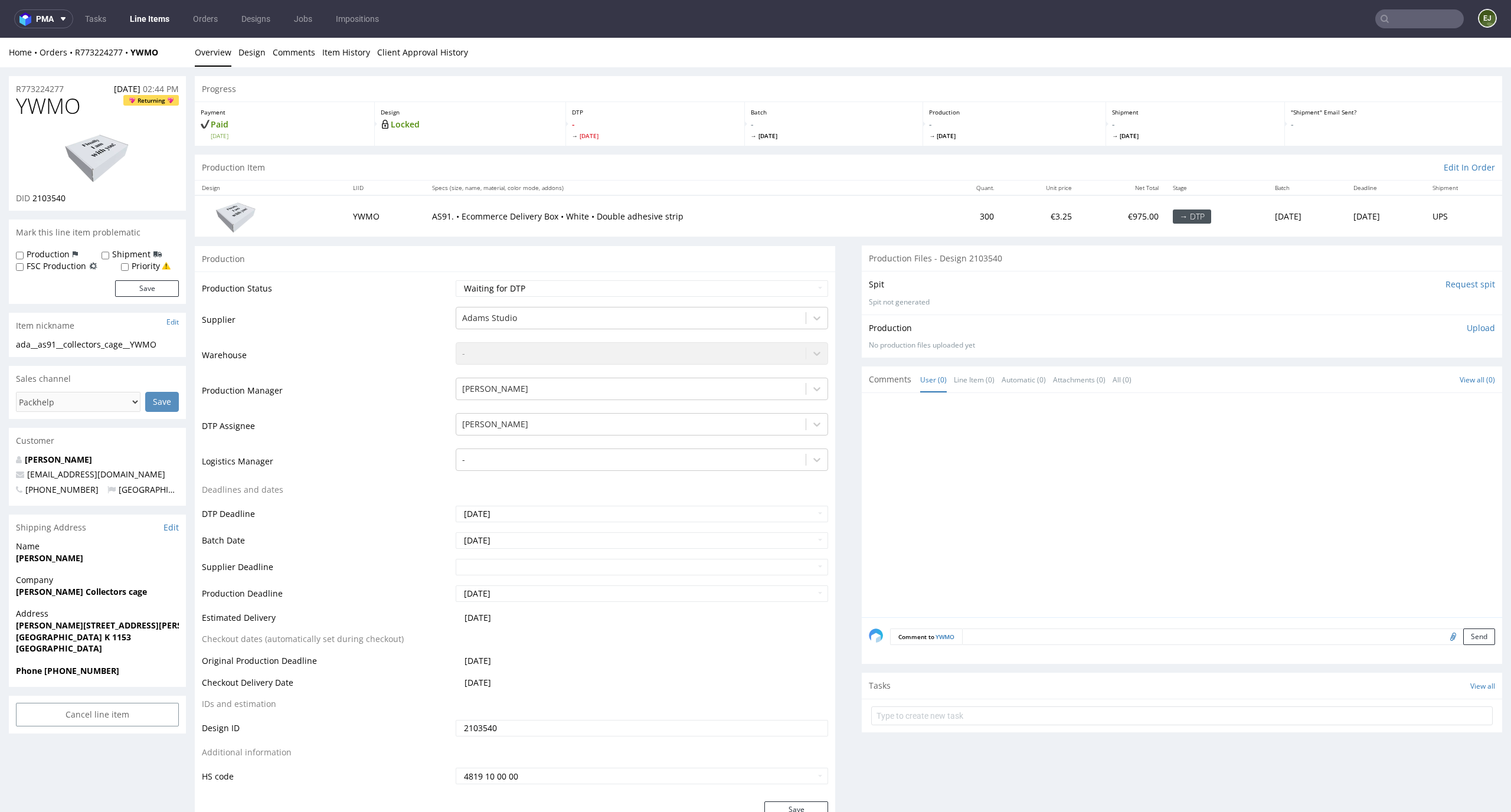
click at [235, 60] on div "Home Orders R773224277 YWMO Overview Design Comments Item History Client Approv…" at bounding box center [755, 52] width 1511 height 30
drag, startPoint x: 77, startPoint y: 192, endPoint x: 34, endPoint y: 198, distance: 43.4
click at [34, 198] on div "DID 2103540" at bounding box center [97, 198] width 163 height 12
copy span "2103540"
click at [100, 145] on img at bounding box center [97, 157] width 94 height 53
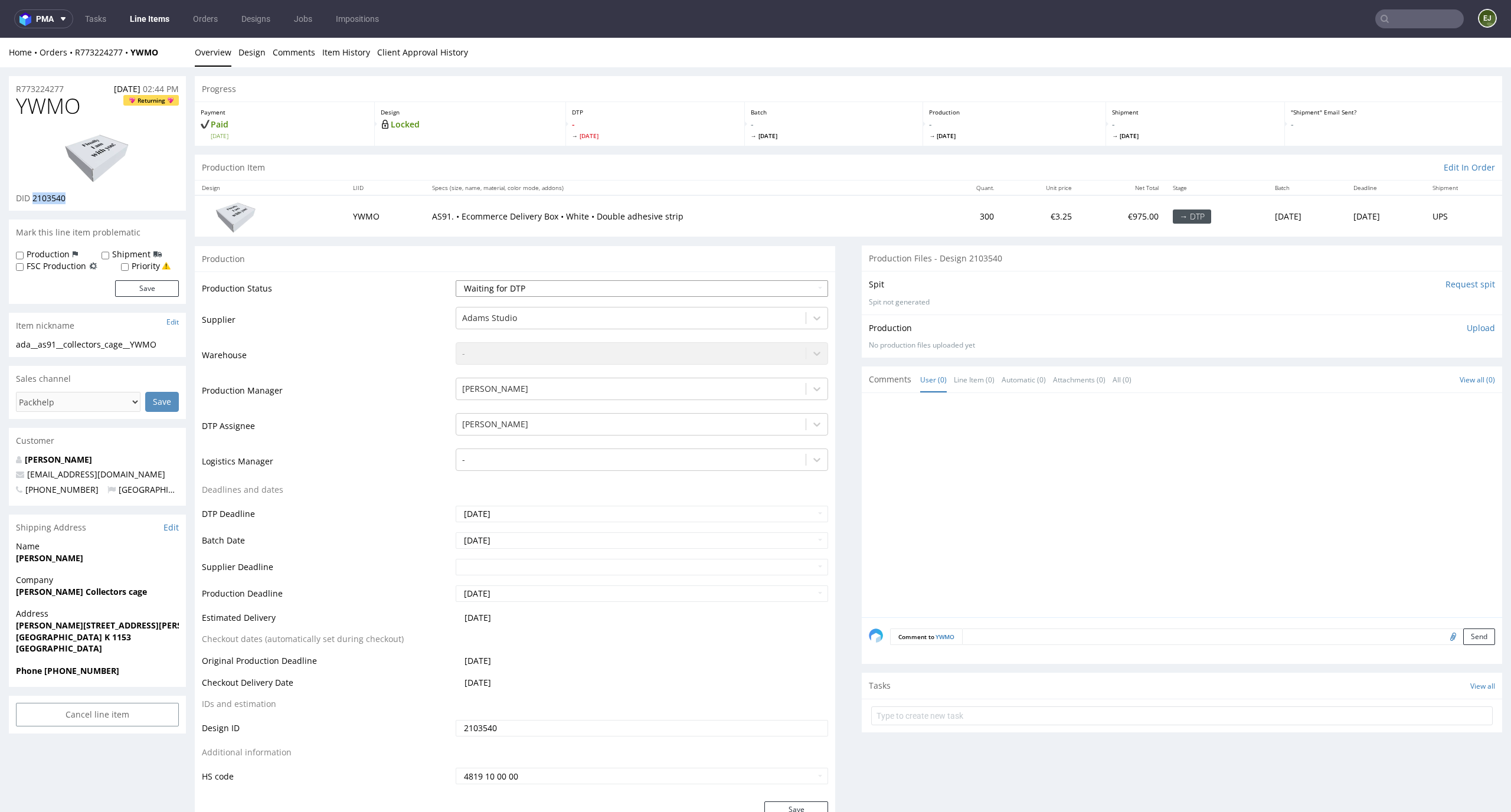
click at [534, 284] on select "Waiting for Artwork Waiting for Diecut Waiting for Mockup Waiting for DTP Waiti…" at bounding box center [642, 288] width 373 height 16
select select "dtp_in_process"
click at [456, 280] on select "Waiting for Artwork Waiting for Diecut Waiting for Mockup Waiting for DTP Waiti…" at bounding box center [642, 288] width 373 height 16
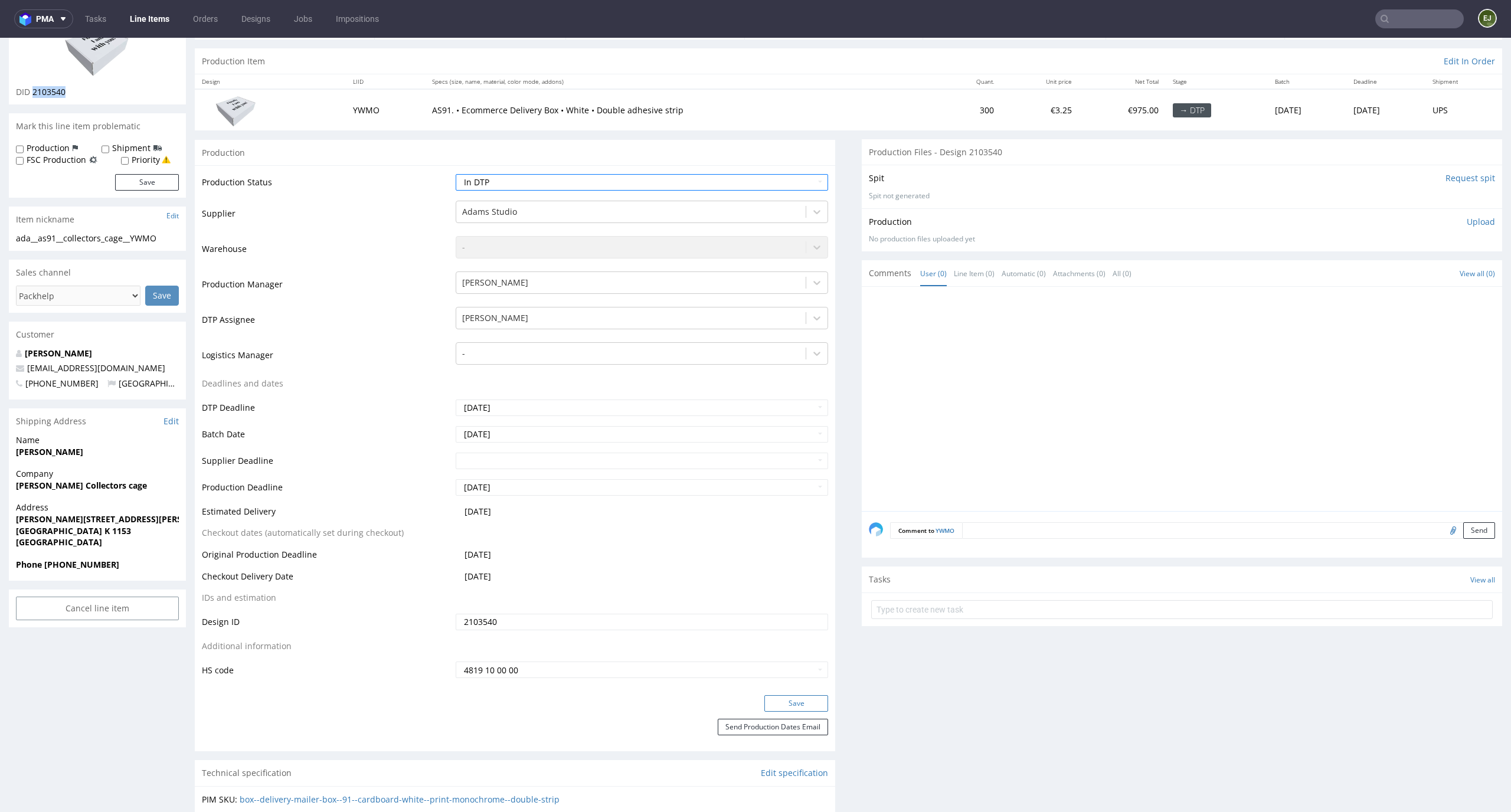
click at [798, 708] on button "Save" at bounding box center [796, 703] width 64 height 16
drag, startPoint x: 165, startPoint y: 238, endPoint x: 0, endPoint y: 238, distance: 165.0
copy div "ada__as91__collectors_cage__YWMO"
drag, startPoint x: 73, startPoint y: 89, endPoint x: 34, endPoint y: 90, distance: 39.0
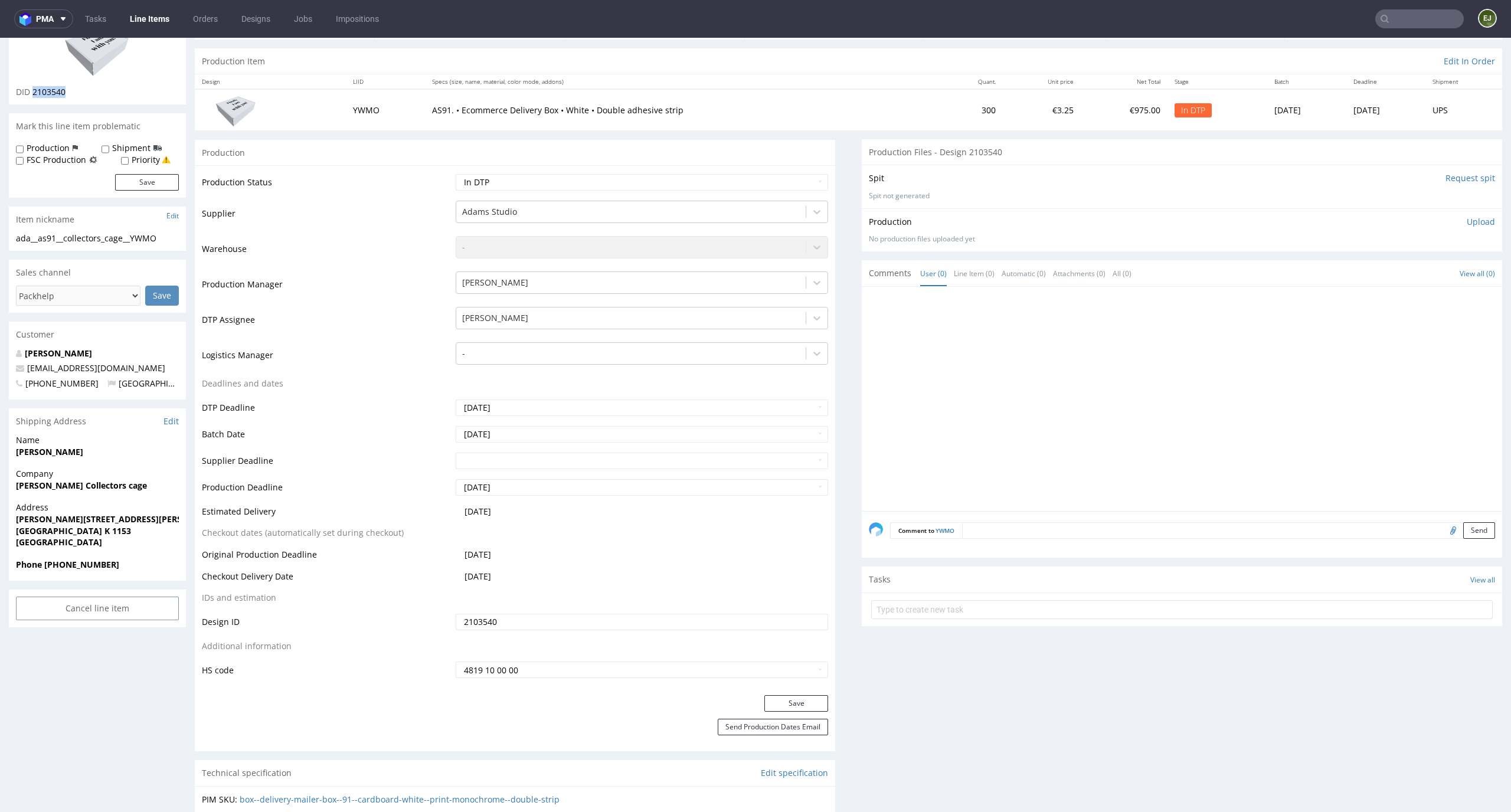
click at [34, 90] on div "DID 2103540" at bounding box center [97, 92] width 163 height 12
copy span "2103540"
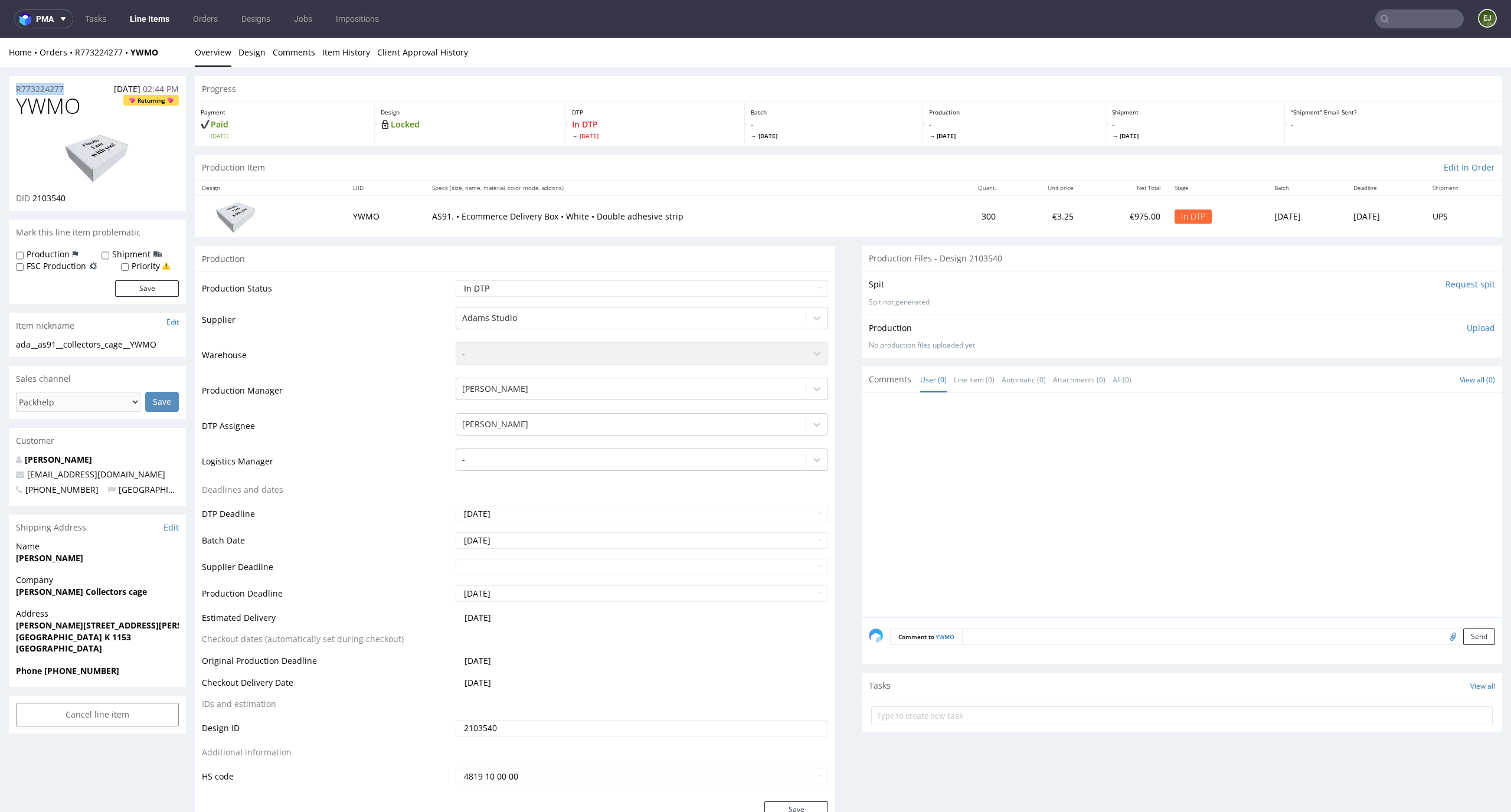
drag, startPoint x: 80, startPoint y: 85, endPoint x: 0, endPoint y: 88, distance: 80.1
copy p "R773224277"
click at [1470, 327] on p "Upload" at bounding box center [1481, 329] width 28 height 12
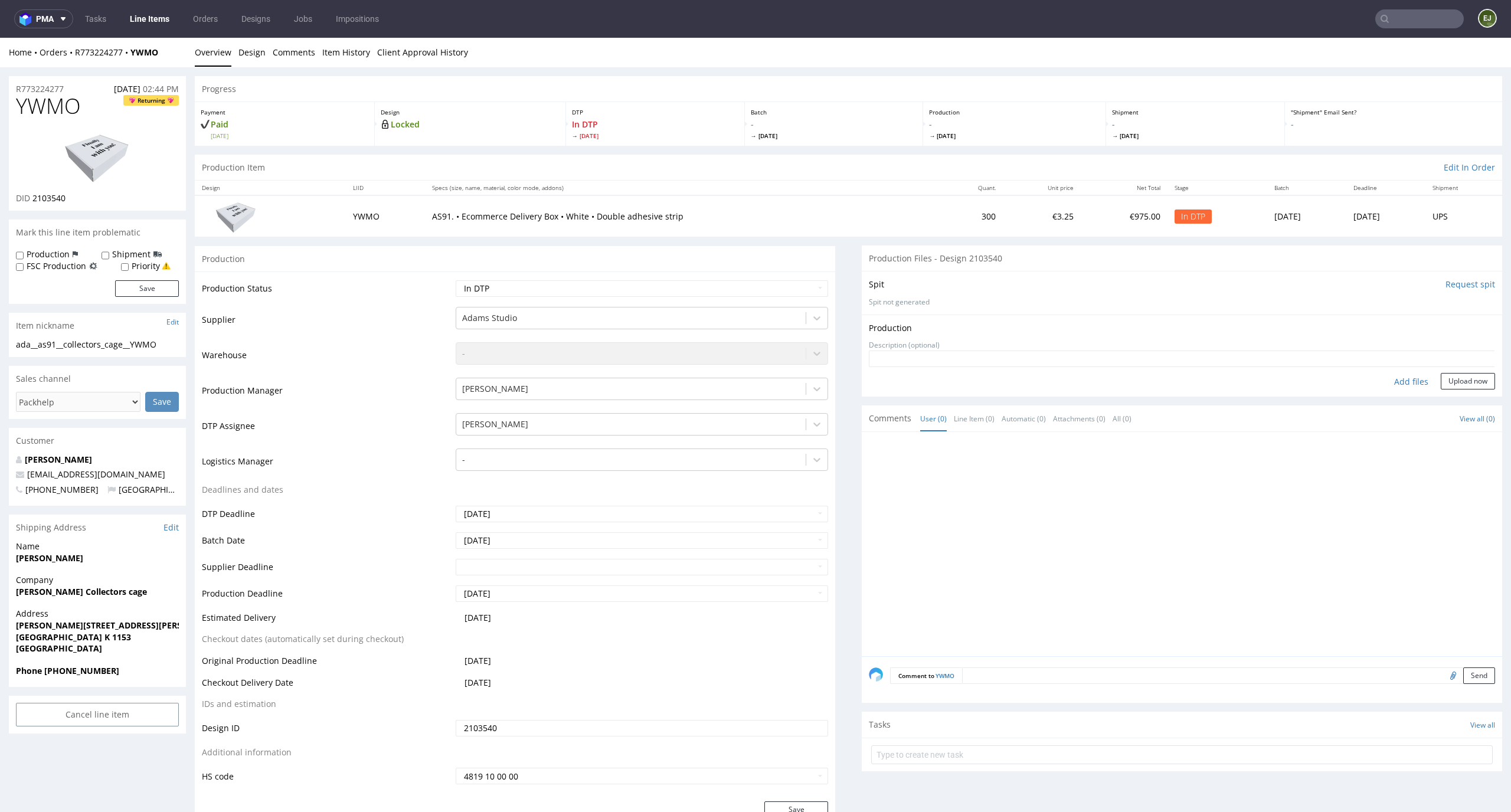
click at [1396, 385] on div "Add files" at bounding box center [1412, 382] width 59 height 18
type input "C:\fakepath\ada__as91__collectors_cage__YWMO__d2103540__oR773224277.pdf"
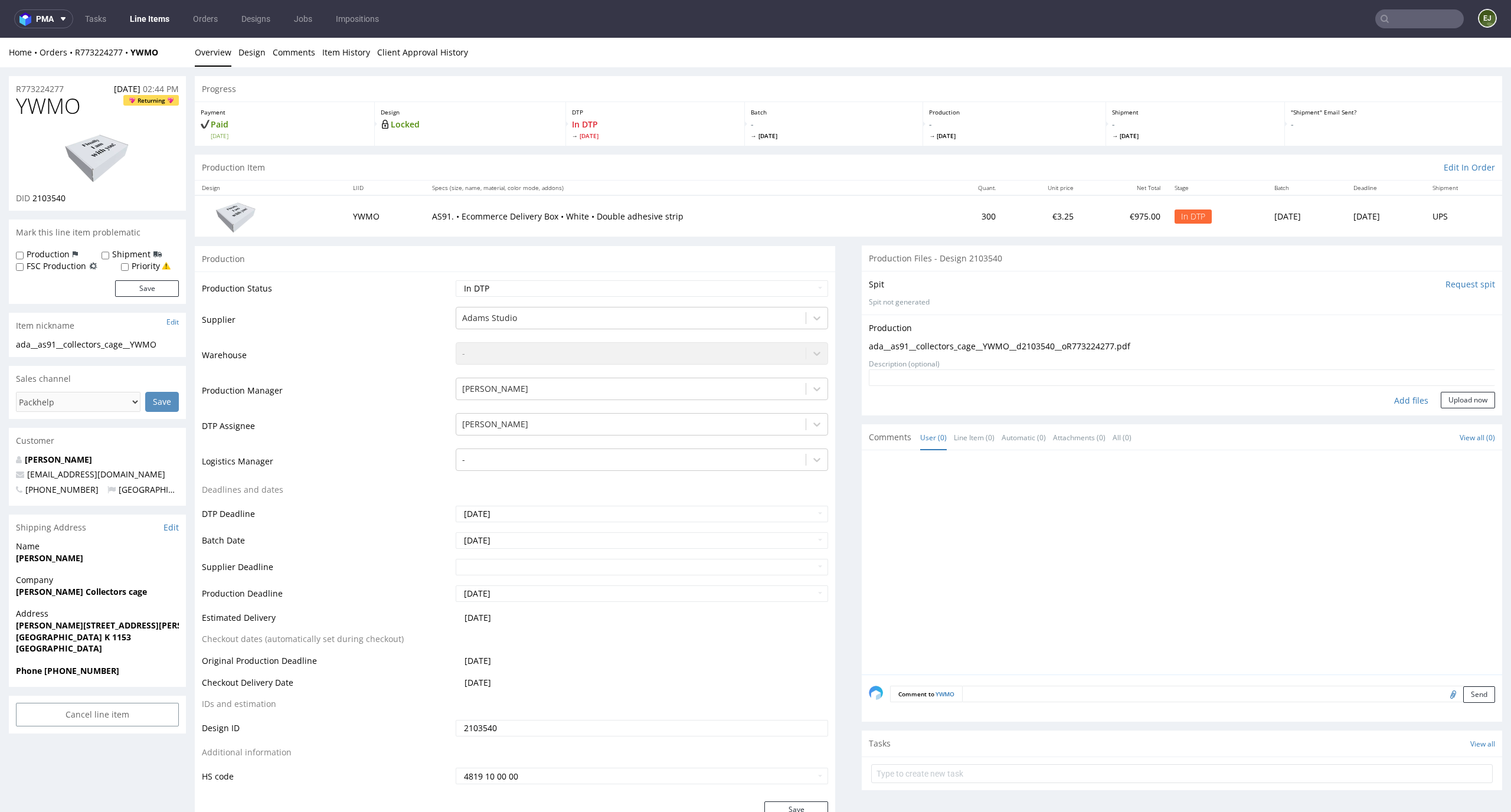
click at [1466, 408] on div "Production Upload ada__as91__collectors_cage__YWMO__d2103540__oR773224277.pdf N…" at bounding box center [1182, 365] width 640 height 101
click at [1468, 399] on button "Upload now" at bounding box center [1468, 400] width 54 height 16
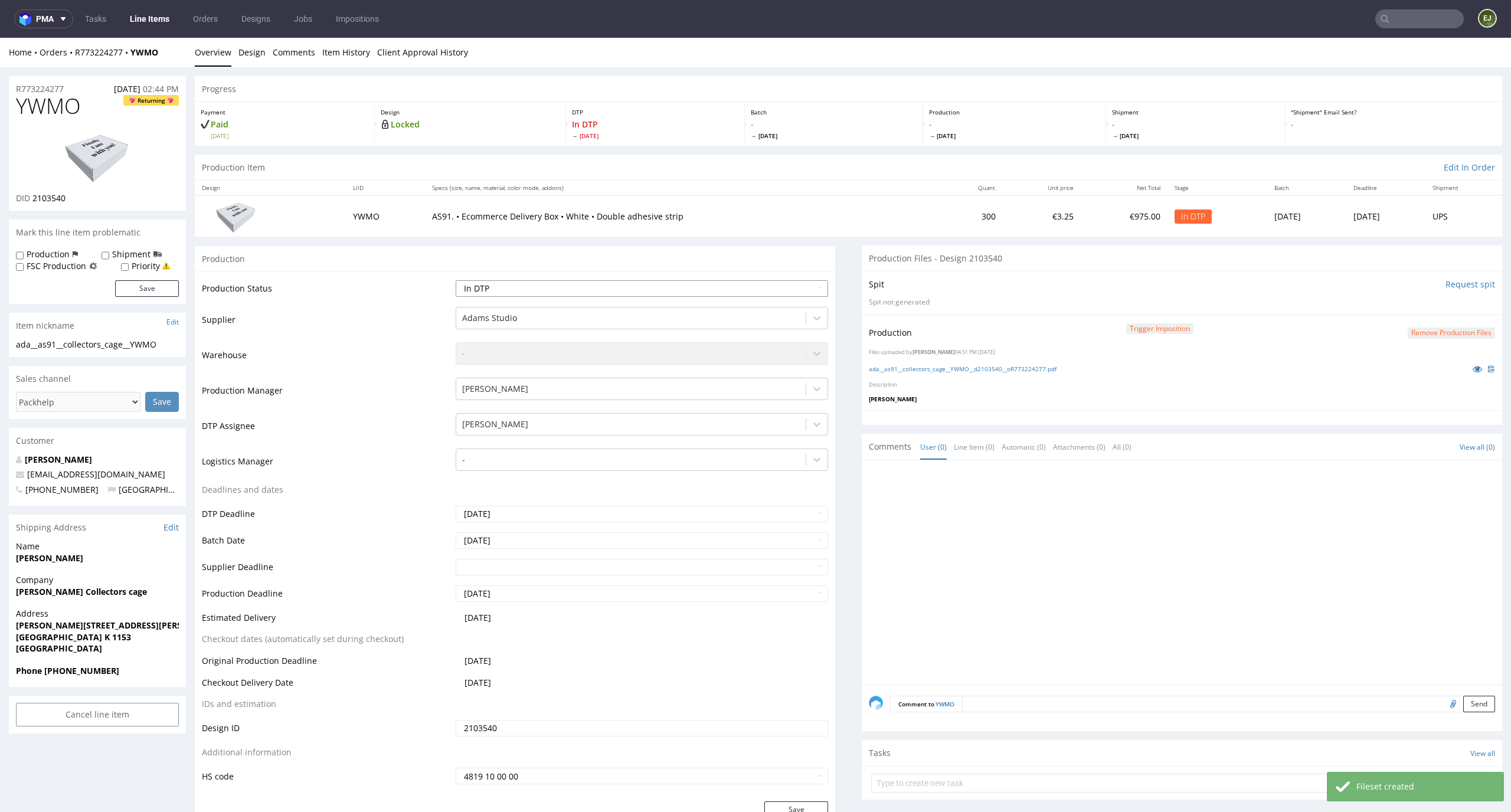
click at [805, 292] on select "Waiting for Artwork Waiting for Diecut Waiting for Mockup Waiting for DTP Waiti…" at bounding box center [642, 288] width 373 height 16
select select "dtp_production_ready"
click at [456, 280] on select "Waiting for Artwork Waiting for Diecut Waiting for Mockup Waiting for DTP Waiti…" at bounding box center [642, 288] width 373 height 16
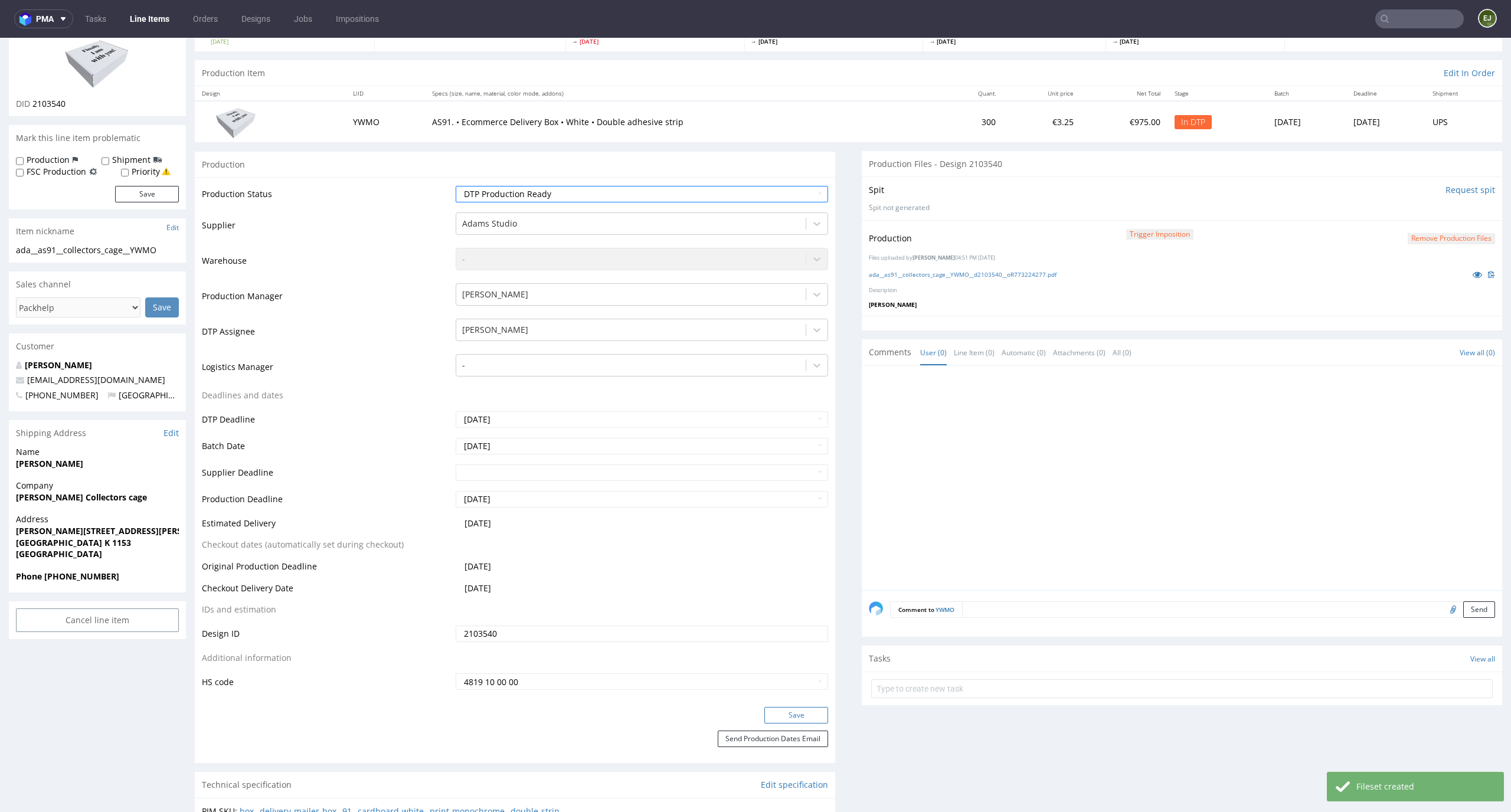
click at [796, 712] on button "Save" at bounding box center [796, 715] width 64 height 16
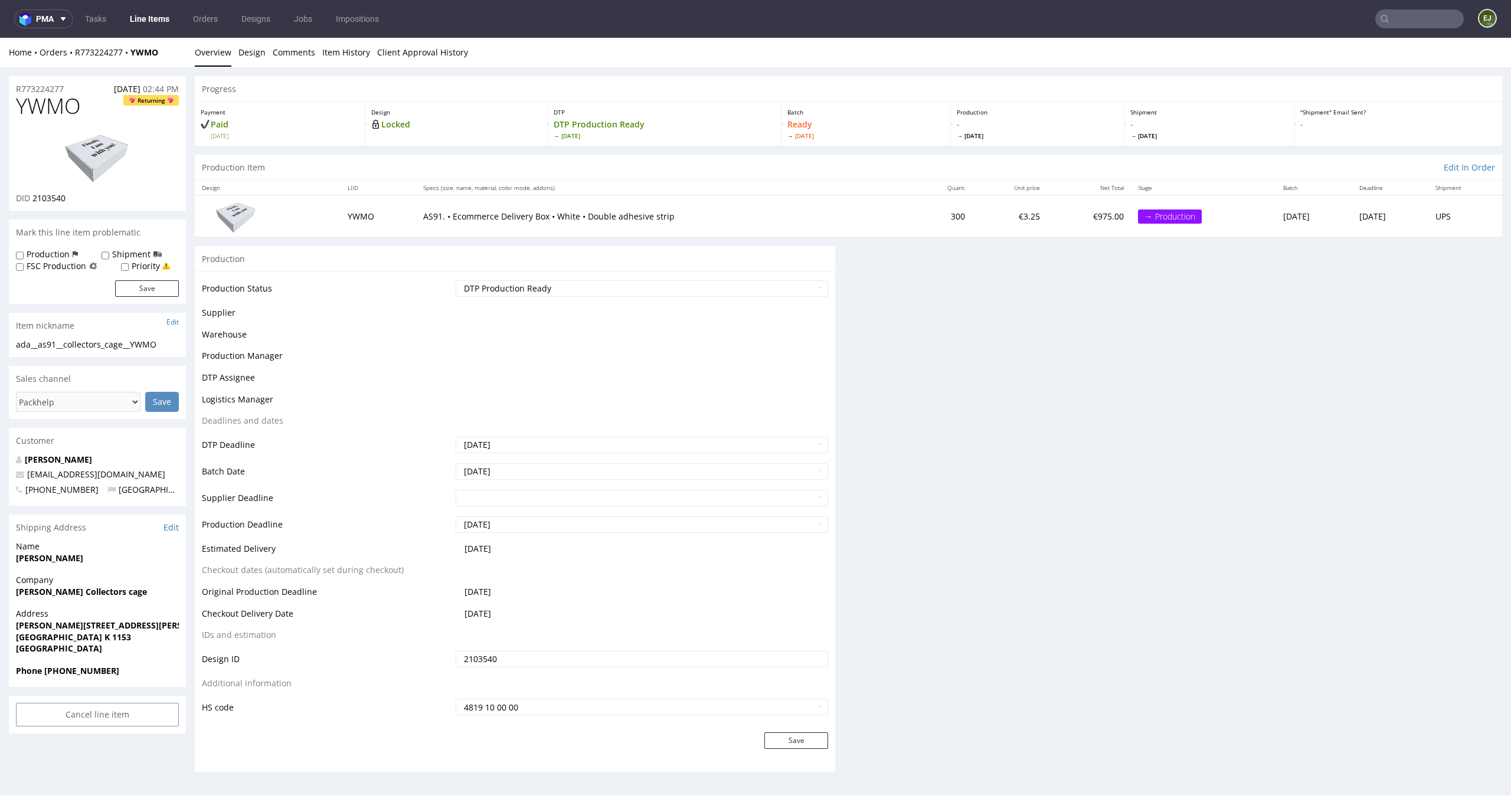
scroll to position [0, 0]
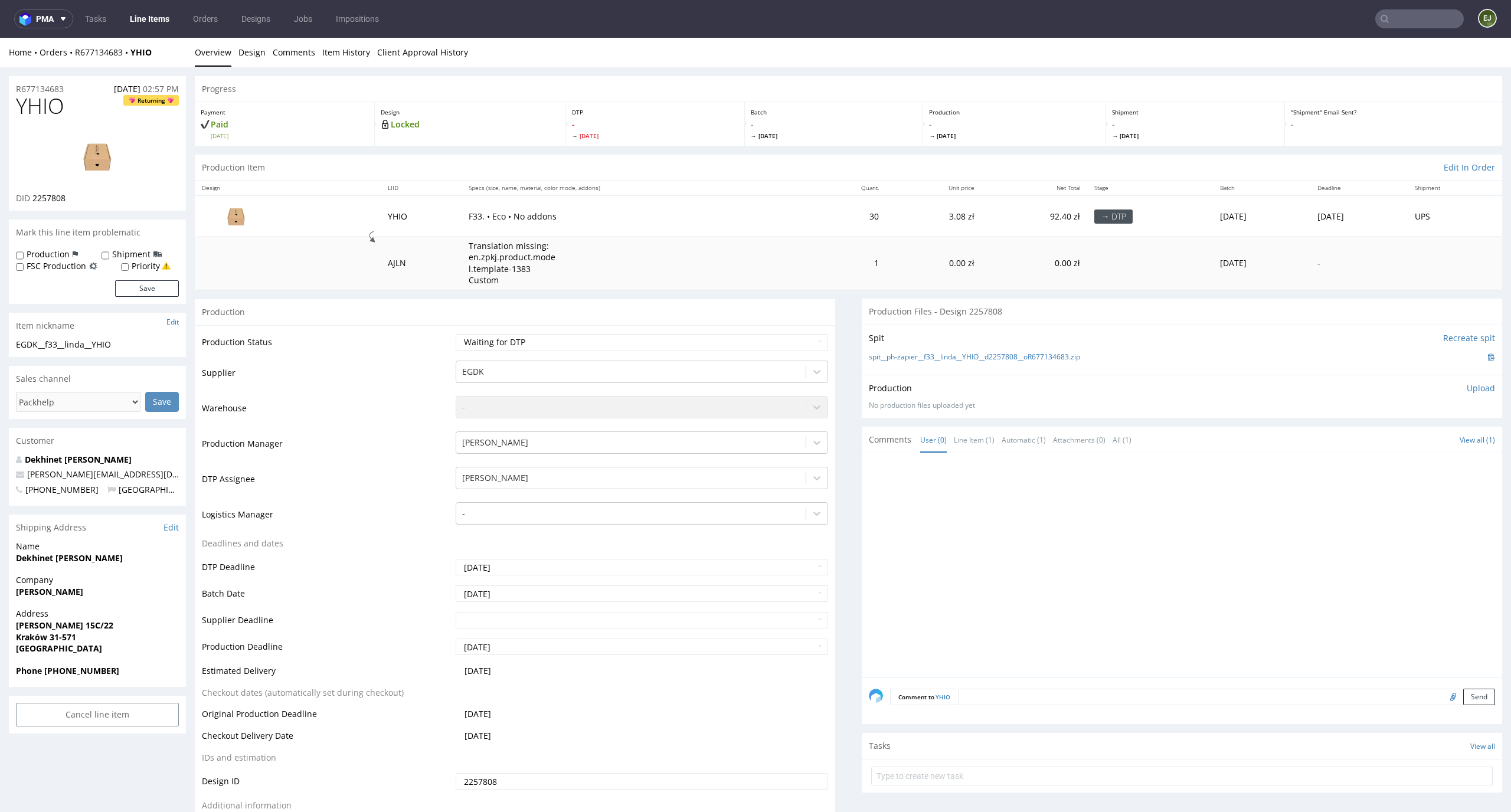
click at [568, 177] on div "Production Item Edit In Order" at bounding box center [848, 168] width 1308 height 26
click at [244, 53] on link "Design" at bounding box center [252, 52] width 27 height 29
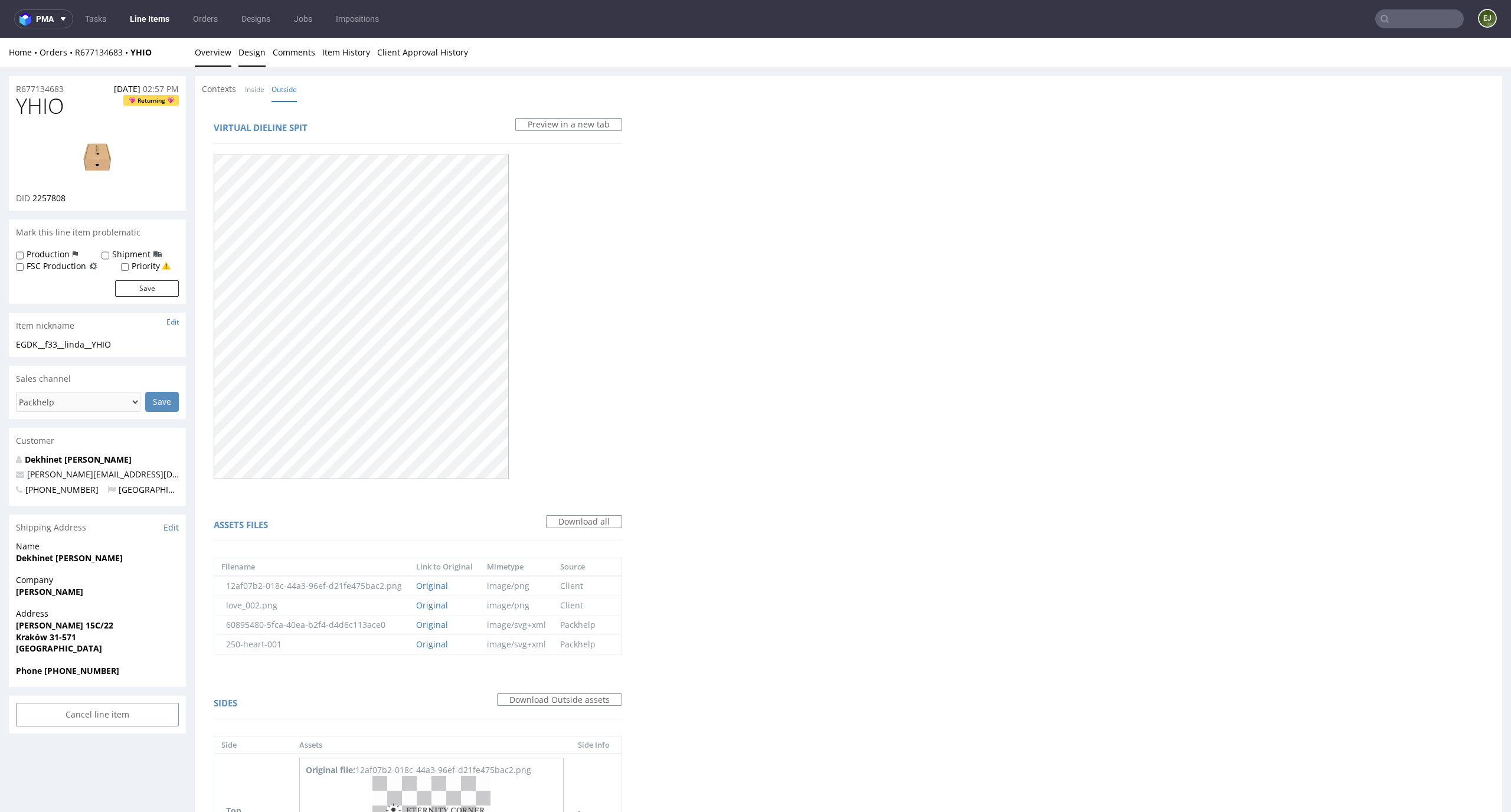
click at [220, 58] on link "Overview" at bounding box center [213, 52] width 36 height 29
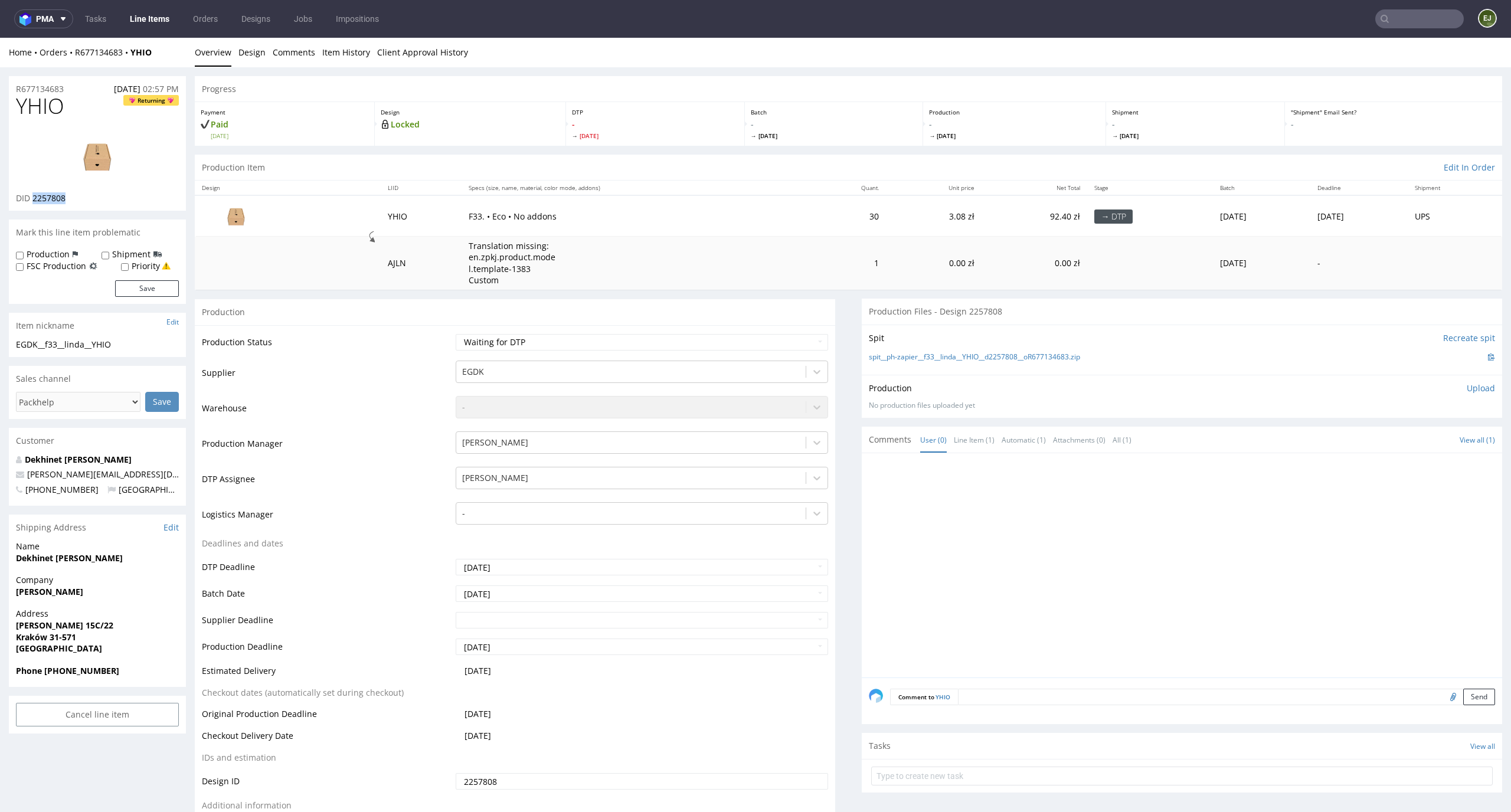
drag, startPoint x: 79, startPoint y: 195, endPoint x: 34, endPoint y: 199, distance: 45.2
click at [34, 199] on div "DID 2257808" at bounding box center [97, 198] width 163 height 12
copy span "2257808"
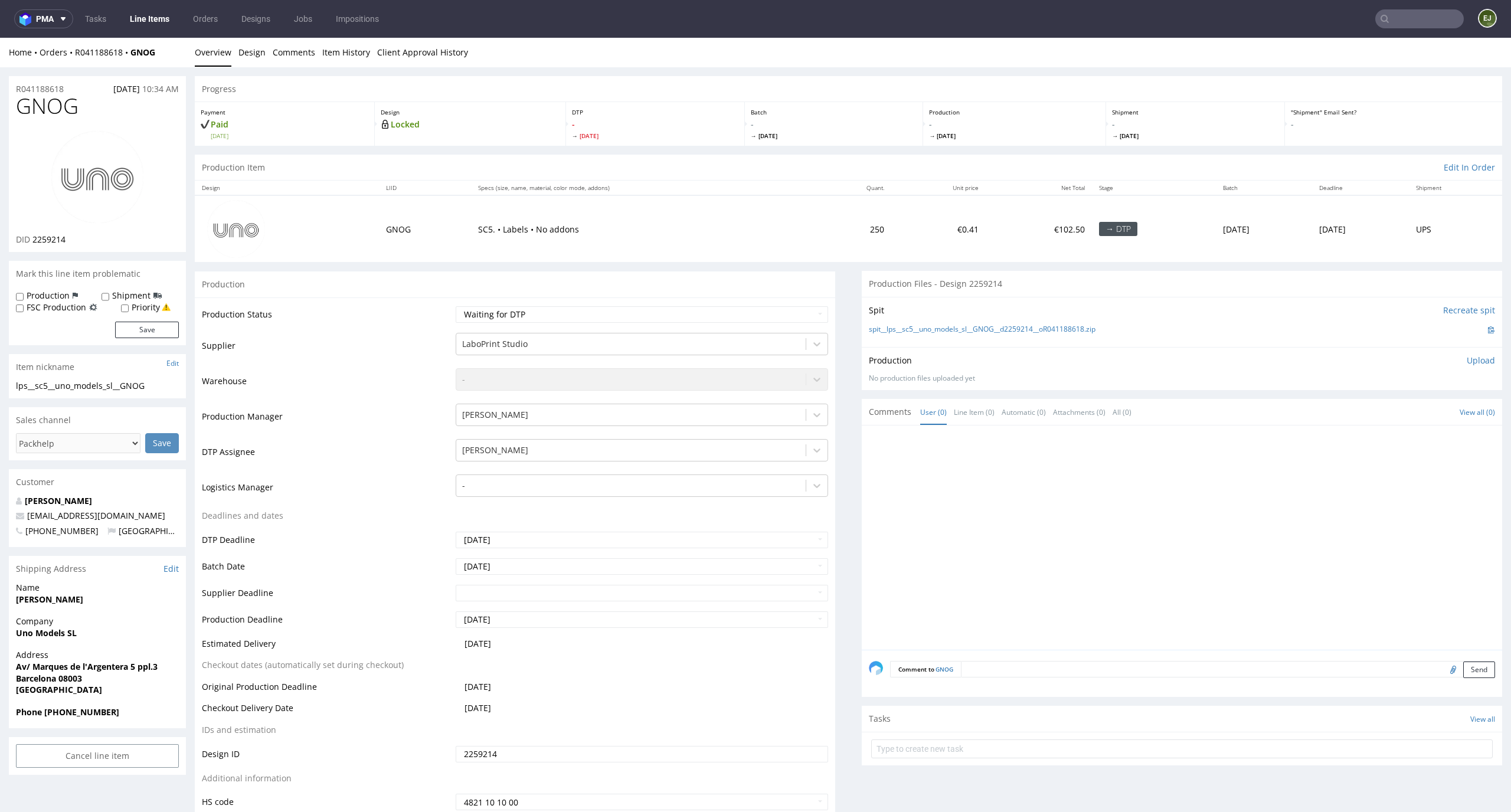
drag, startPoint x: 83, startPoint y: 105, endPoint x: 0, endPoint y: 105, distance: 83.0
copy span "GNOG"
click at [250, 54] on link "Design" at bounding box center [252, 52] width 27 height 29
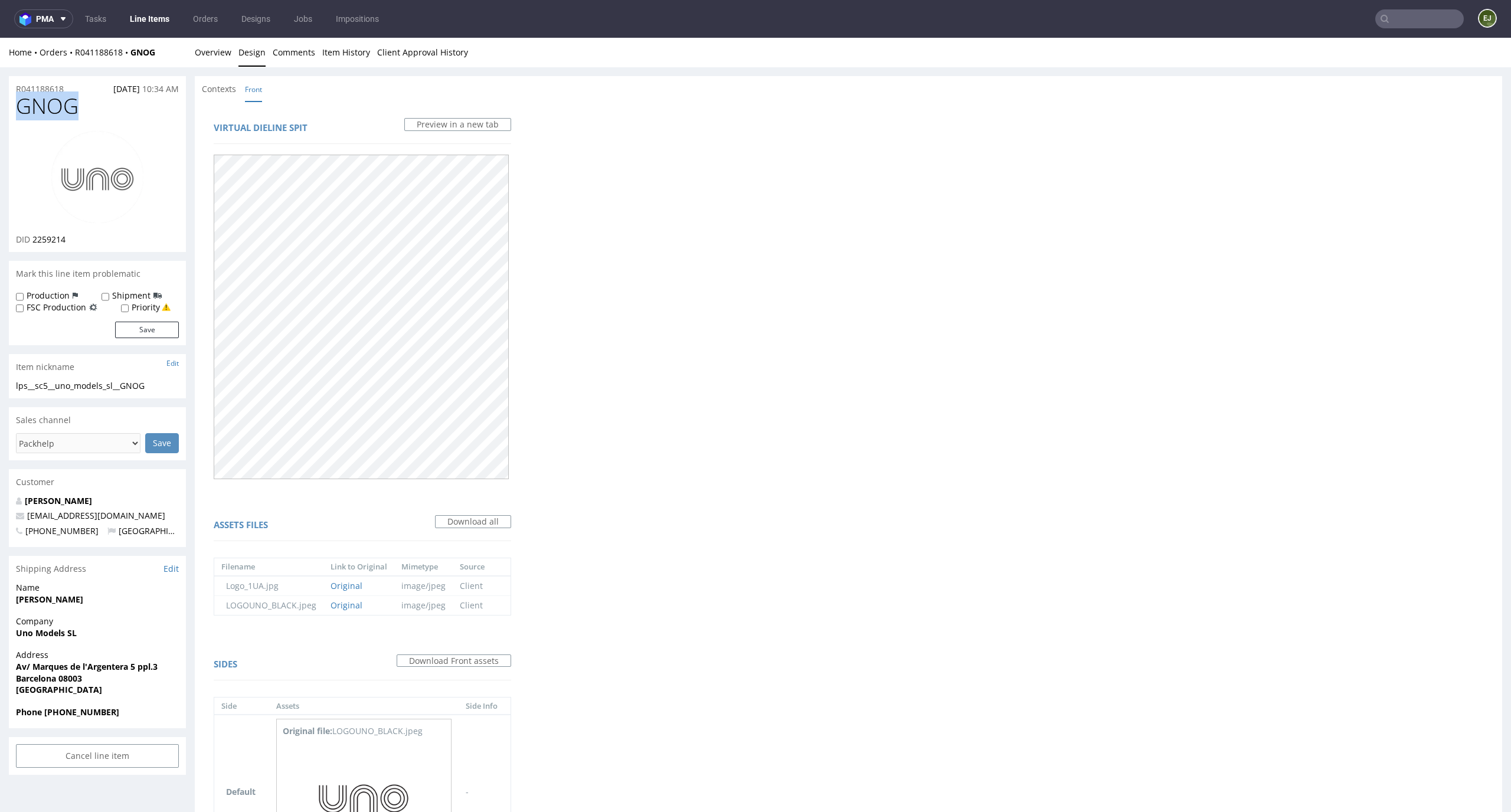
scroll to position [117, 0]
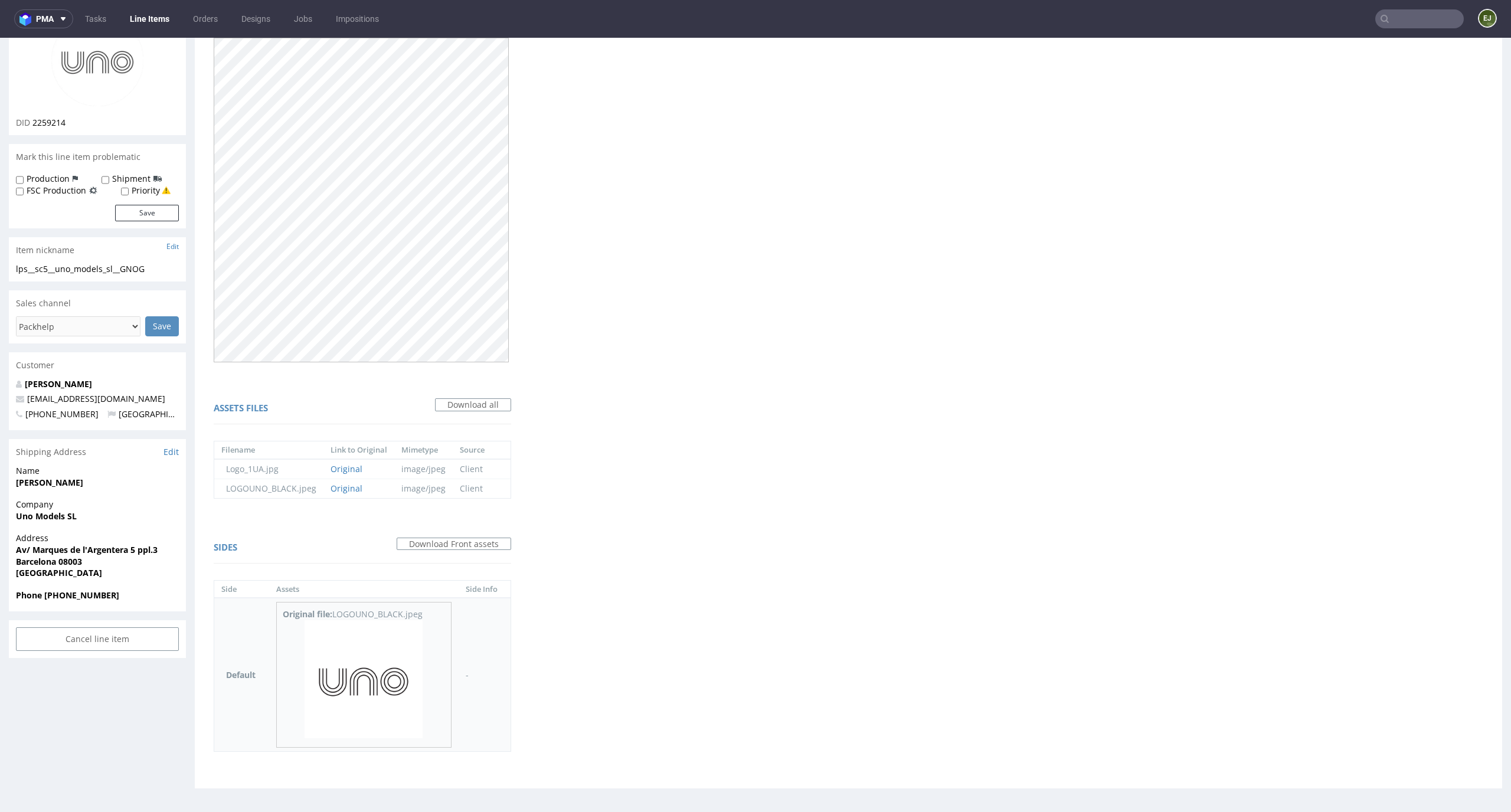
click at [381, 698] on img at bounding box center [363, 679] width 118 height 118
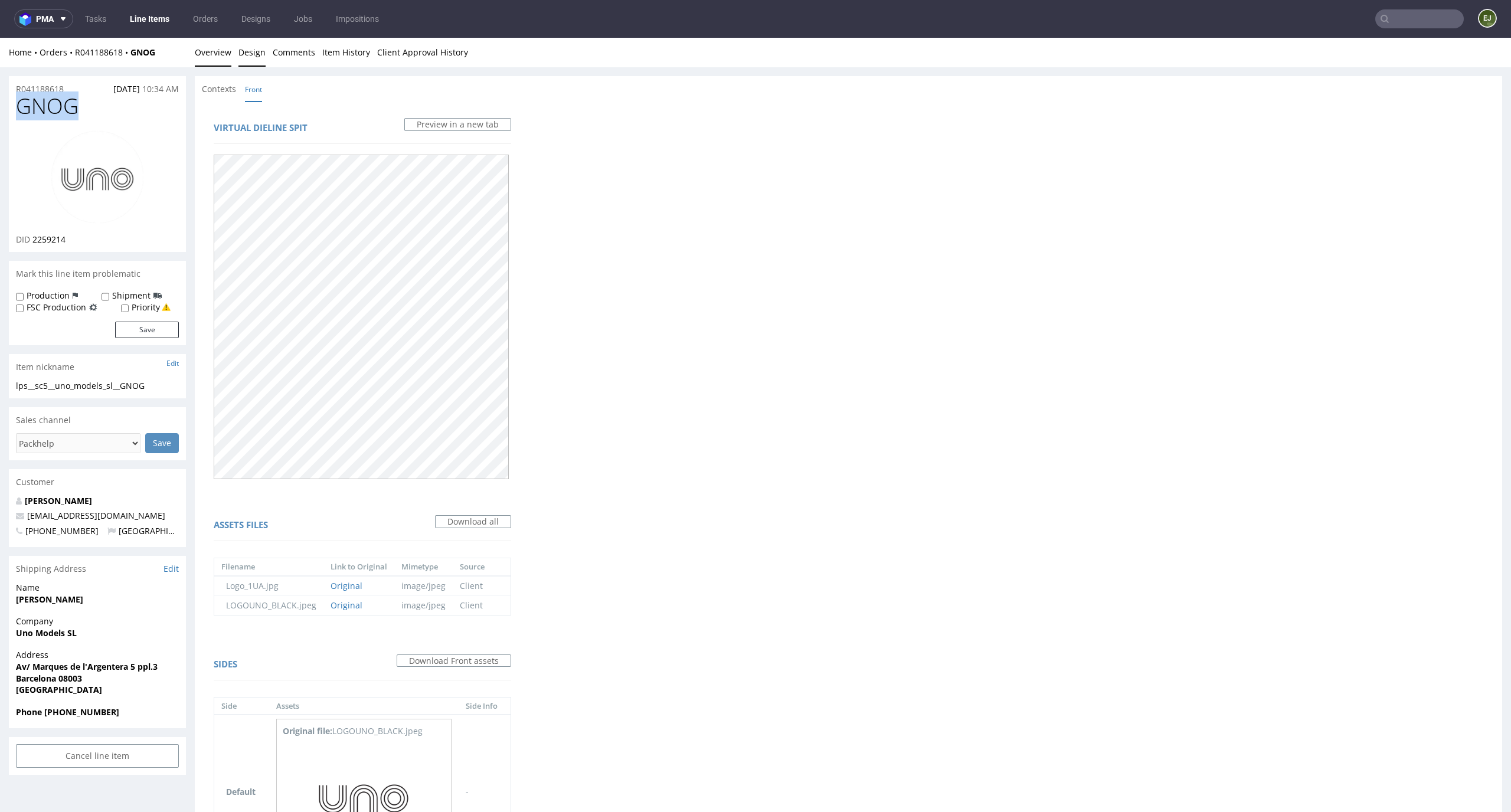
click at [220, 48] on link "Overview" at bounding box center [213, 52] width 36 height 29
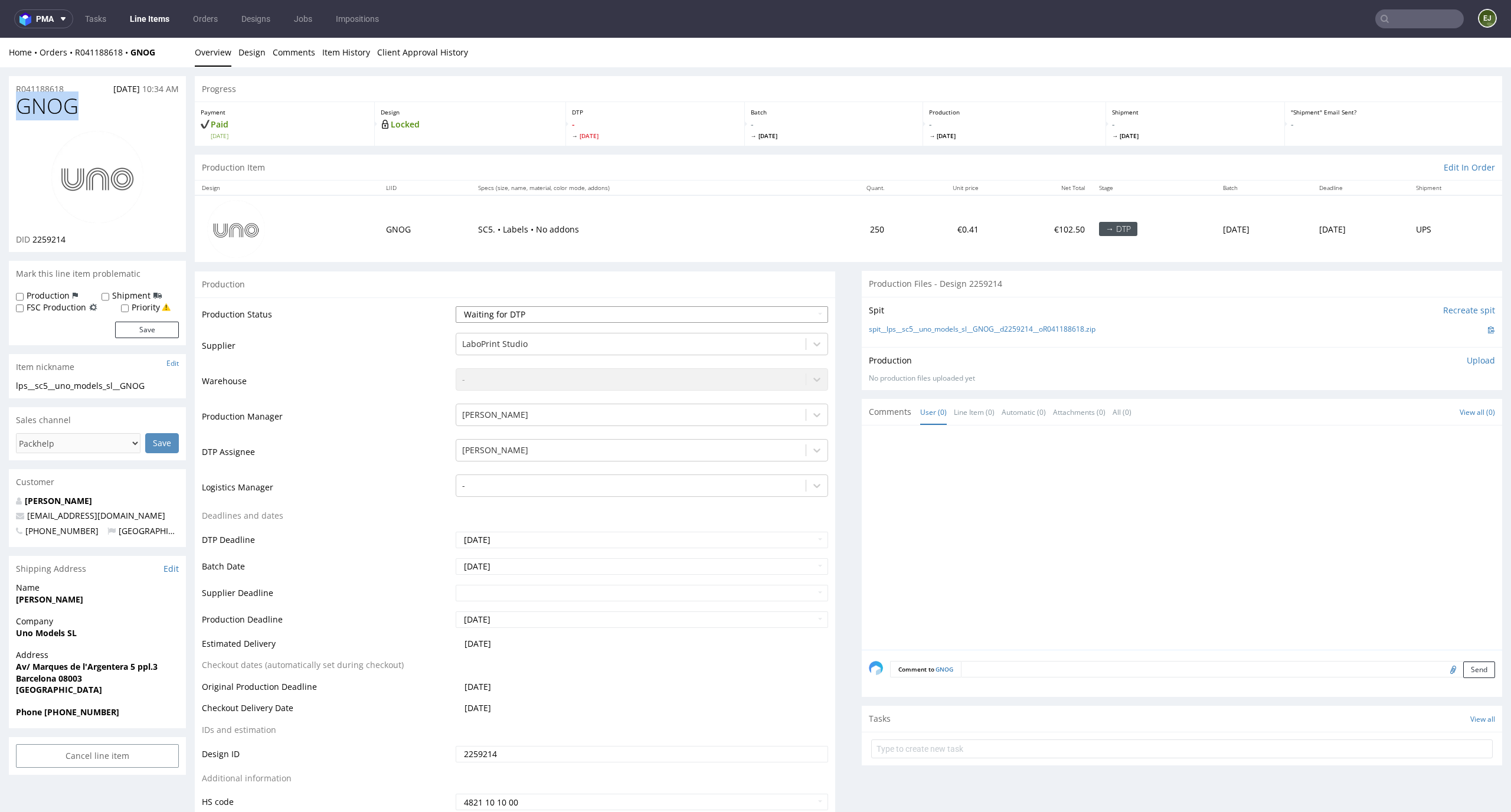
click at [786, 318] on select "Waiting for Artwork Waiting for Diecut Waiting for Mockup Waiting for DTP Waiti…" at bounding box center [642, 314] width 373 height 16
click at [456, 306] on select "Waiting for Artwork Waiting for Diecut Waiting for Mockup Waiting for DTP Waiti…" at bounding box center [642, 314] width 373 height 16
click at [768, 310] on select "Waiting for Artwork Waiting for Diecut Waiting for Mockup Waiting for DTP Waiti…" at bounding box center [642, 314] width 373 height 16
select select "dtp_in_process"
click at [456, 306] on select "Waiting for Artwork Waiting for Diecut Waiting for Mockup Waiting for DTP Waiti…" at bounding box center [642, 314] width 373 height 16
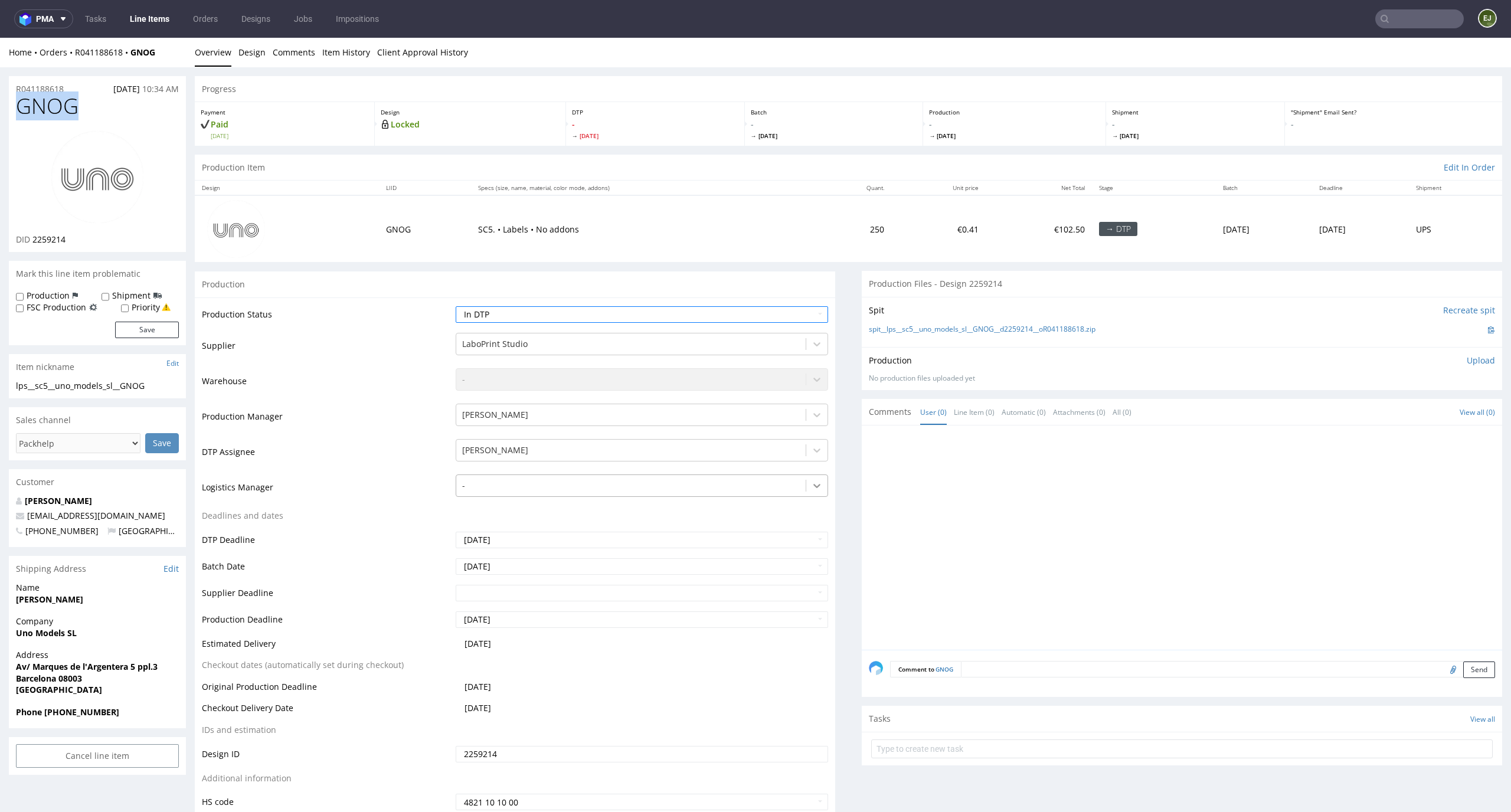
scroll to position [227, 0]
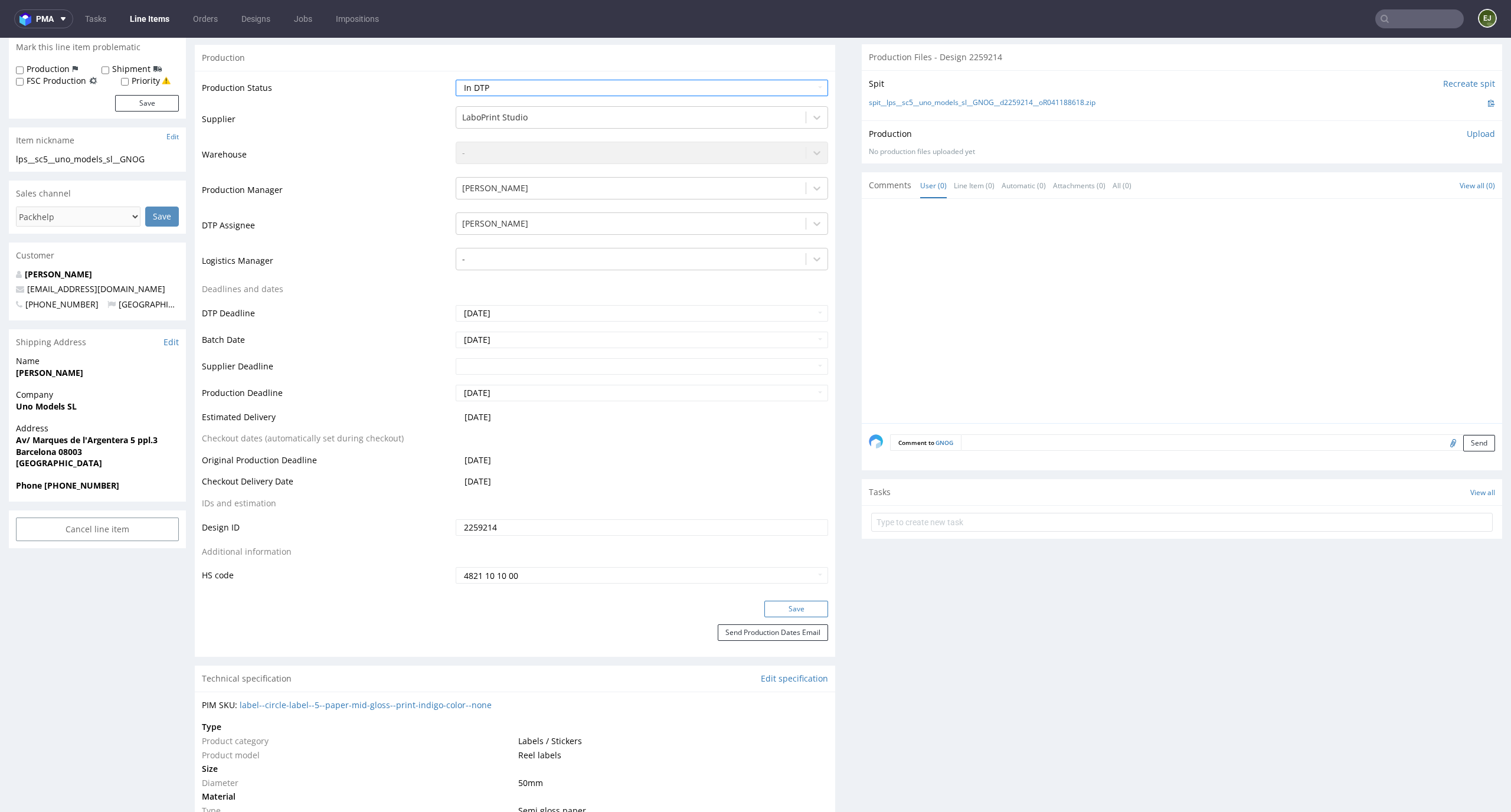
click at [781, 615] on button "Save" at bounding box center [796, 609] width 64 height 16
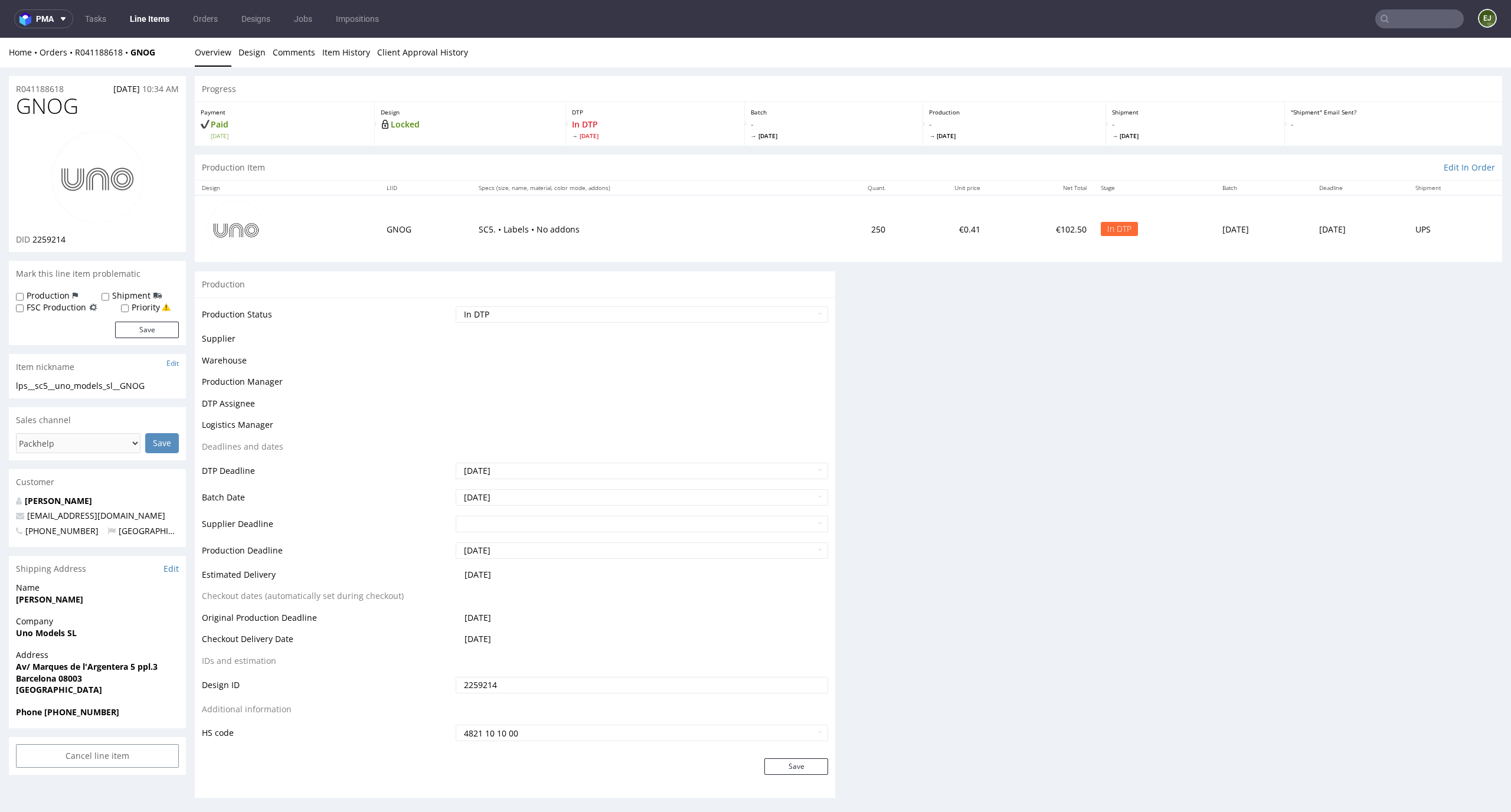
scroll to position [0, 0]
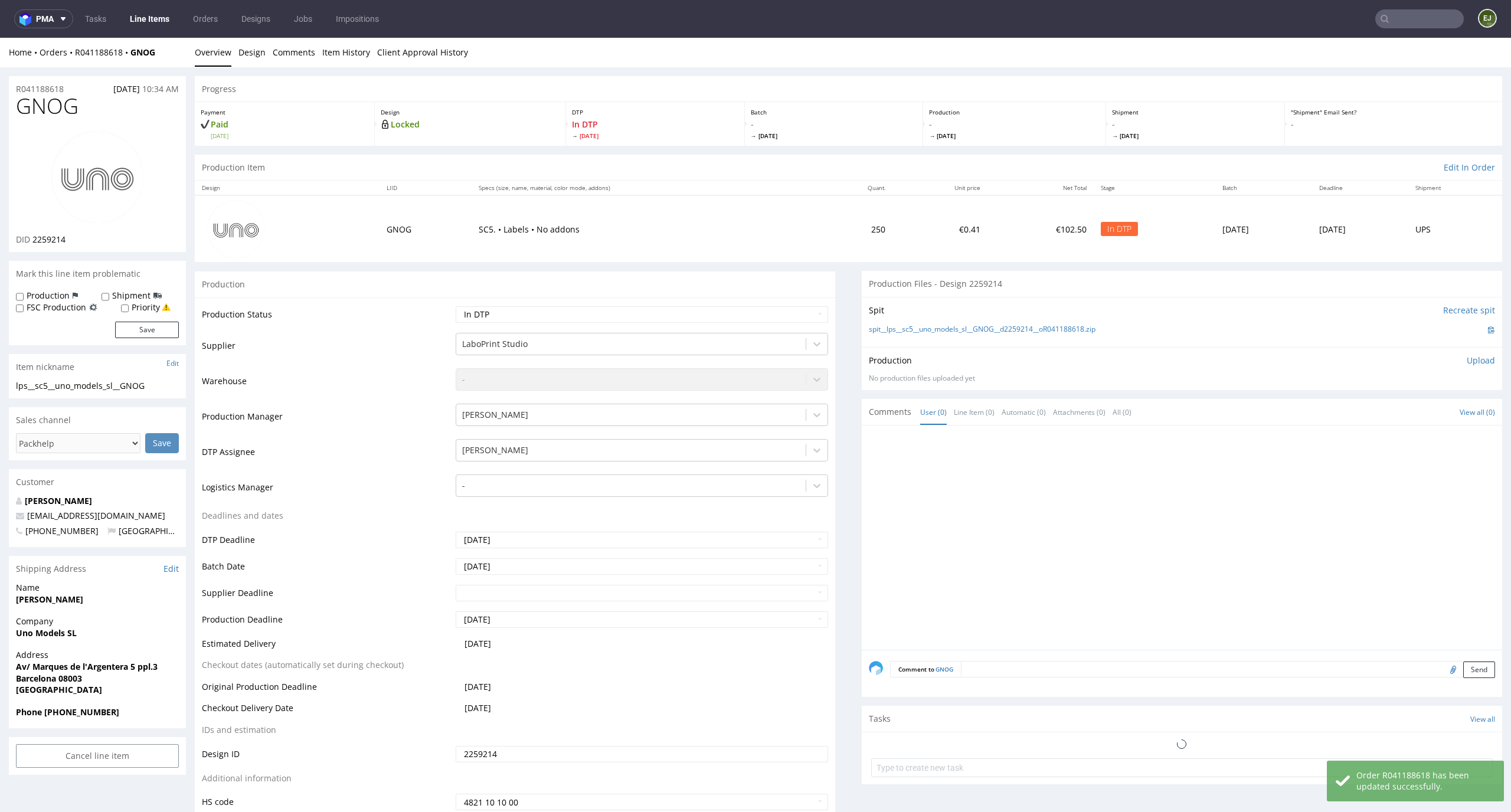
click at [1467, 362] on p "Upload" at bounding box center [1481, 361] width 28 height 12
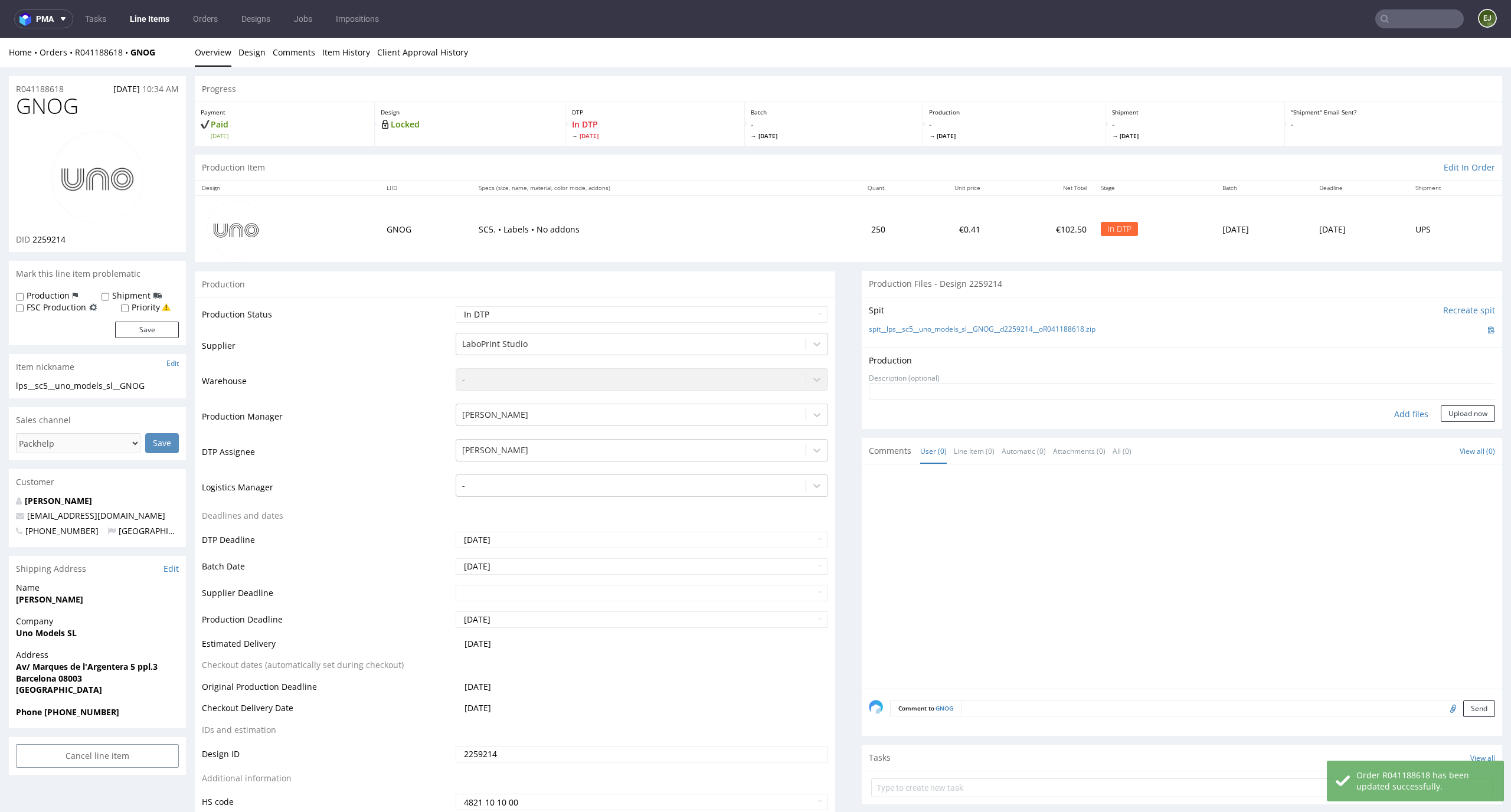
click at [1397, 409] on div "Add files" at bounding box center [1412, 414] width 59 height 18
click at [1391, 420] on div "Add files" at bounding box center [1412, 414] width 59 height 18
type input "C:\fakepath\lps__sc5__uno_models_sl__GNOG__d2259214__oR041188618__v1__front.pdf"
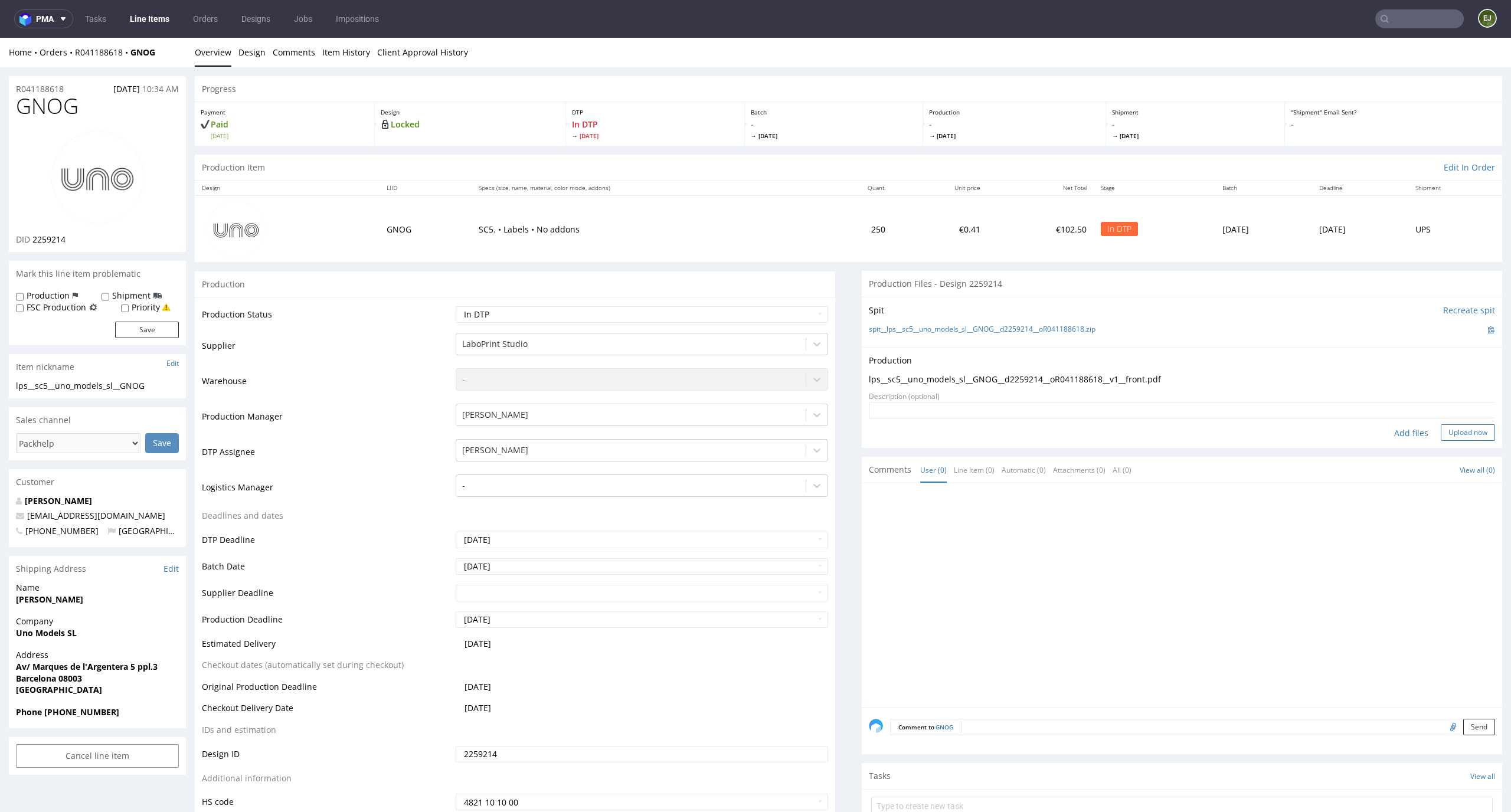
click at [1441, 440] on button "Upload now" at bounding box center [1468, 432] width 54 height 16
click at [780, 310] on select "Waiting for Artwork Waiting for Diecut Waiting for Mockup Waiting for DTP Waiti…" at bounding box center [642, 314] width 373 height 16
select select "dtp_production_ready"
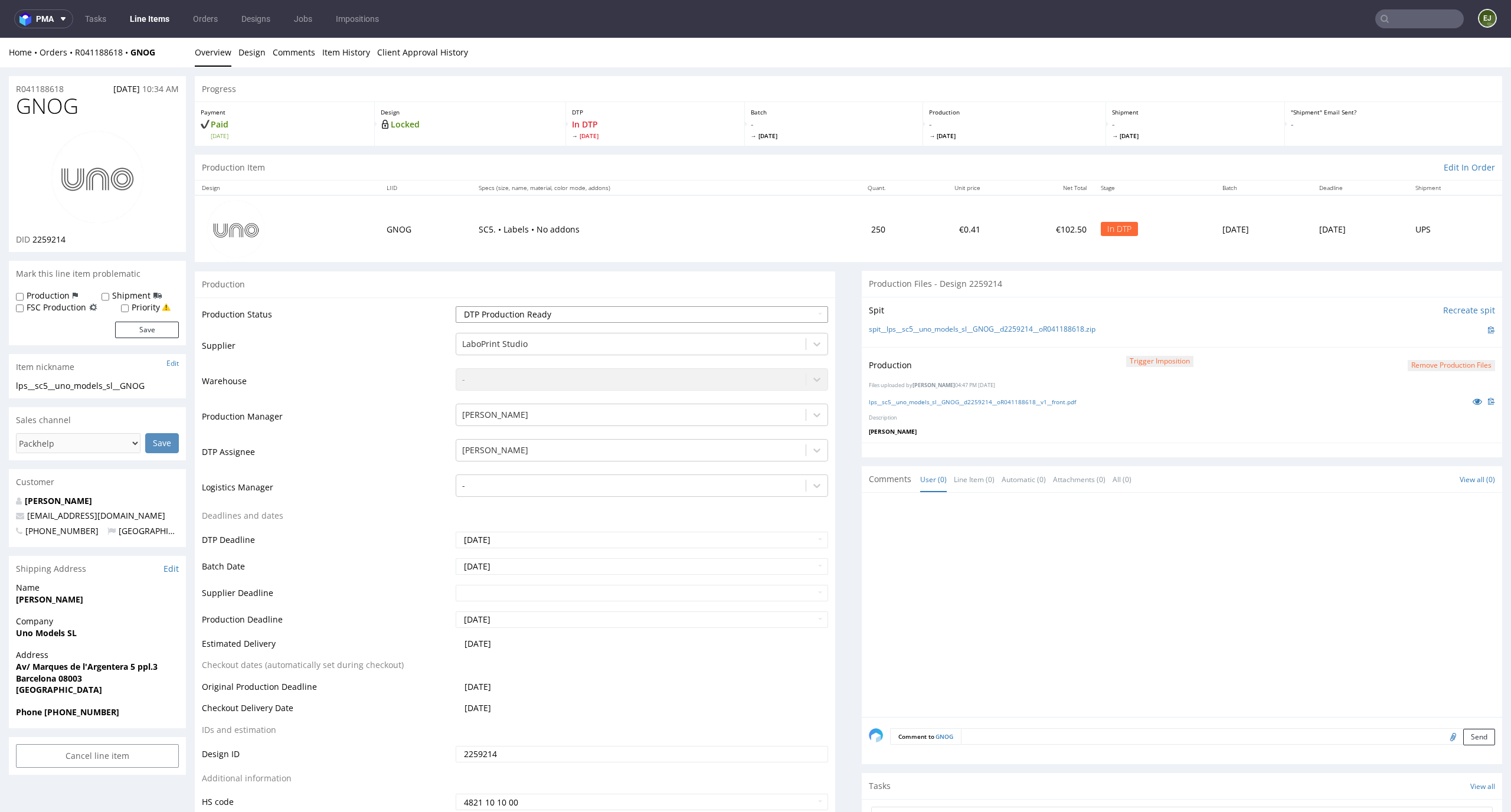
click at [456, 306] on select "Waiting for Artwork Waiting for Diecut Waiting for Mockup Waiting for DTP Waiti…" at bounding box center [642, 314] width 373 height 16
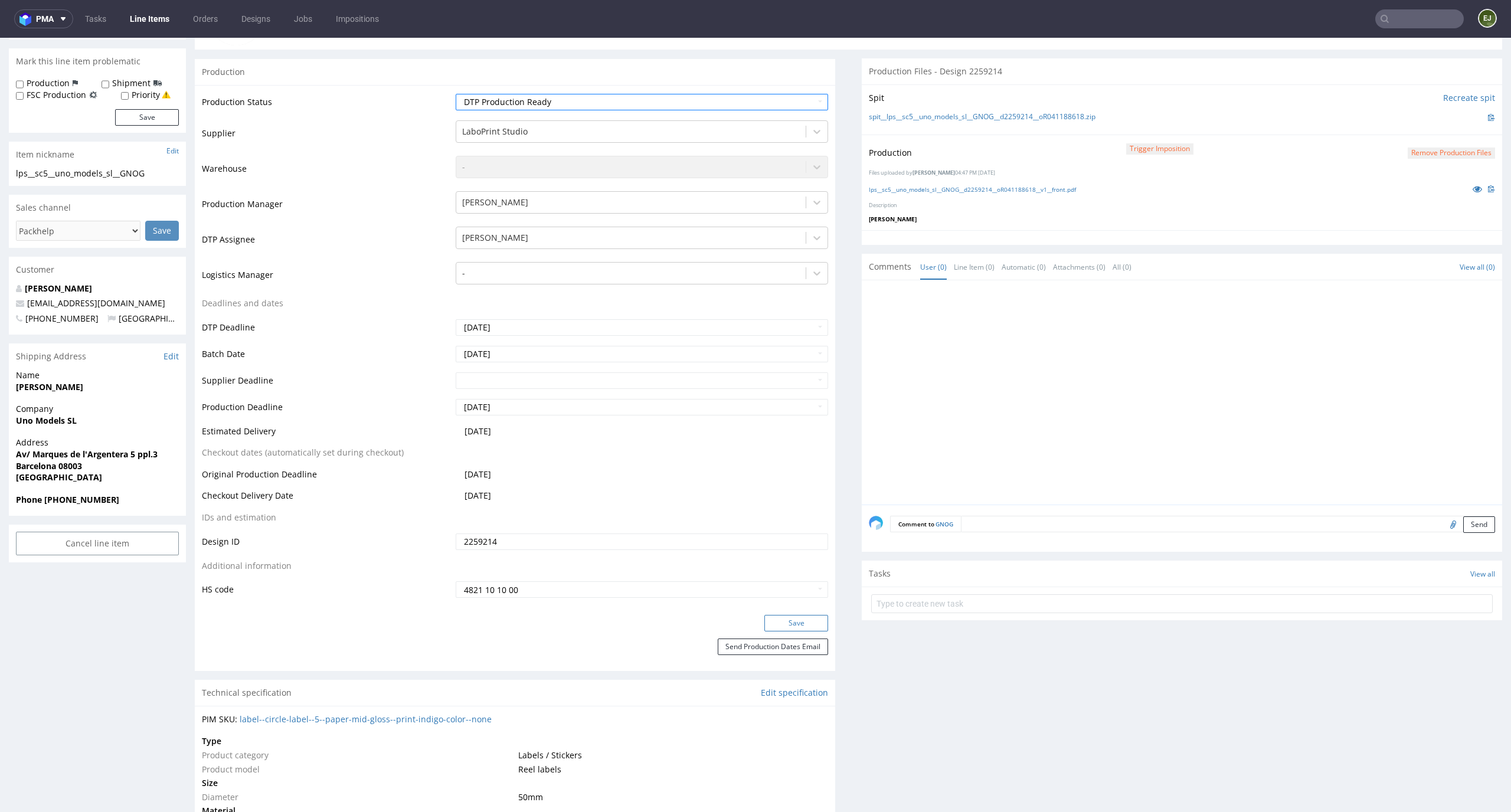
click at [788, 626] on button "Save" at bounding box center [796, 623] width 64 height 16
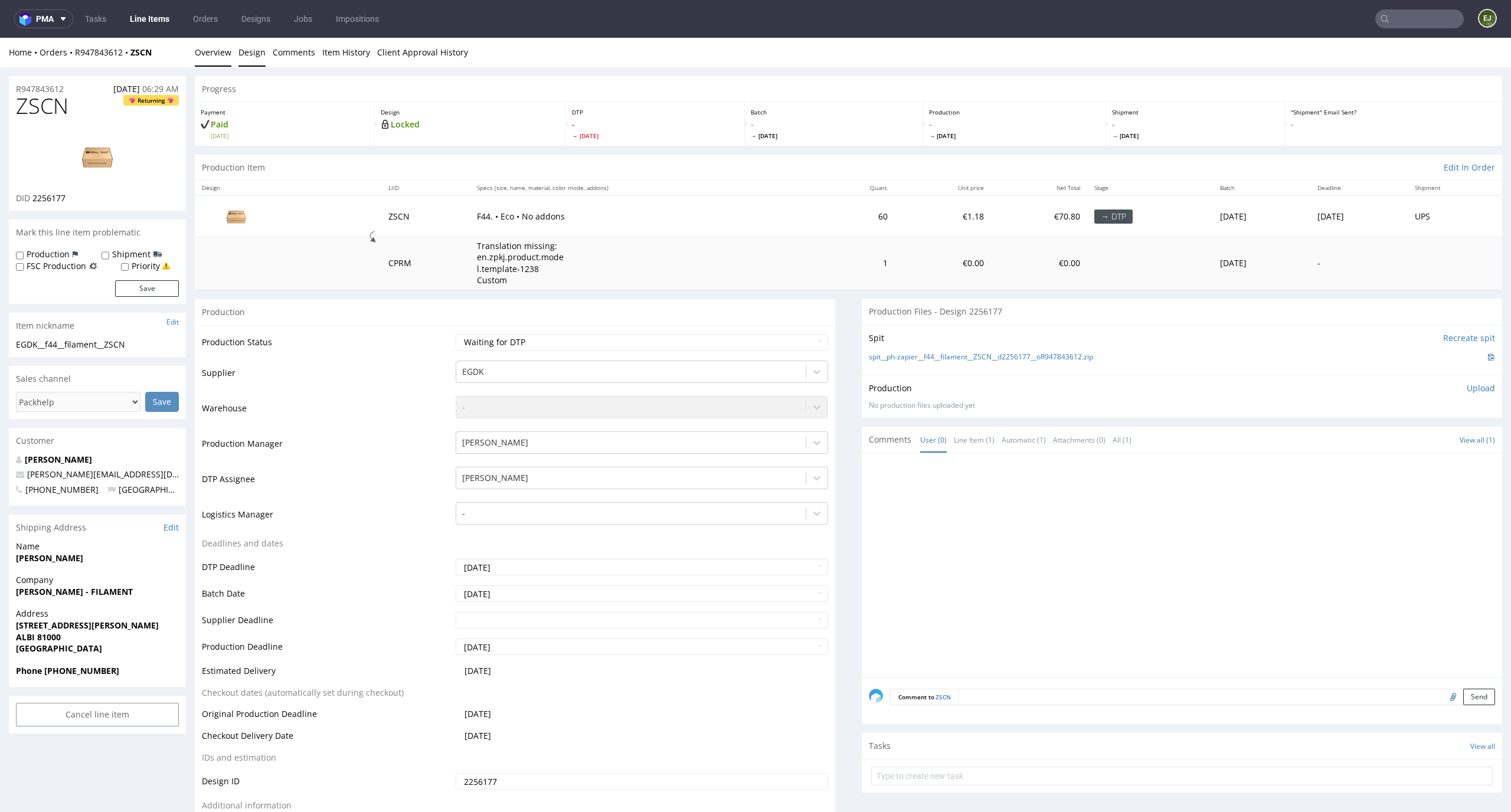
click at [244, 46] on link "Design" at bounding box center [252, 52] width 27 height 29
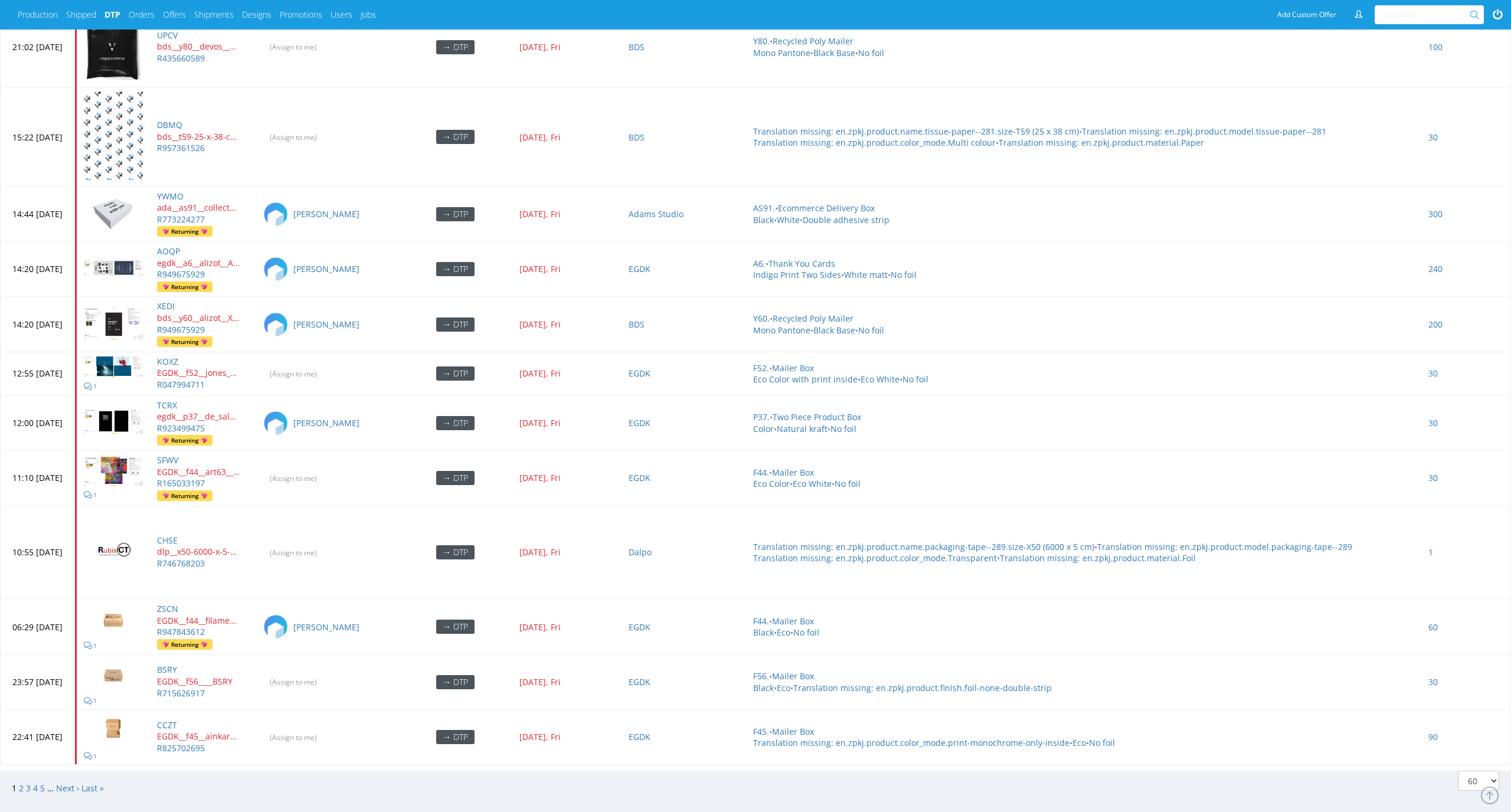
scroll to position [4842, 0]
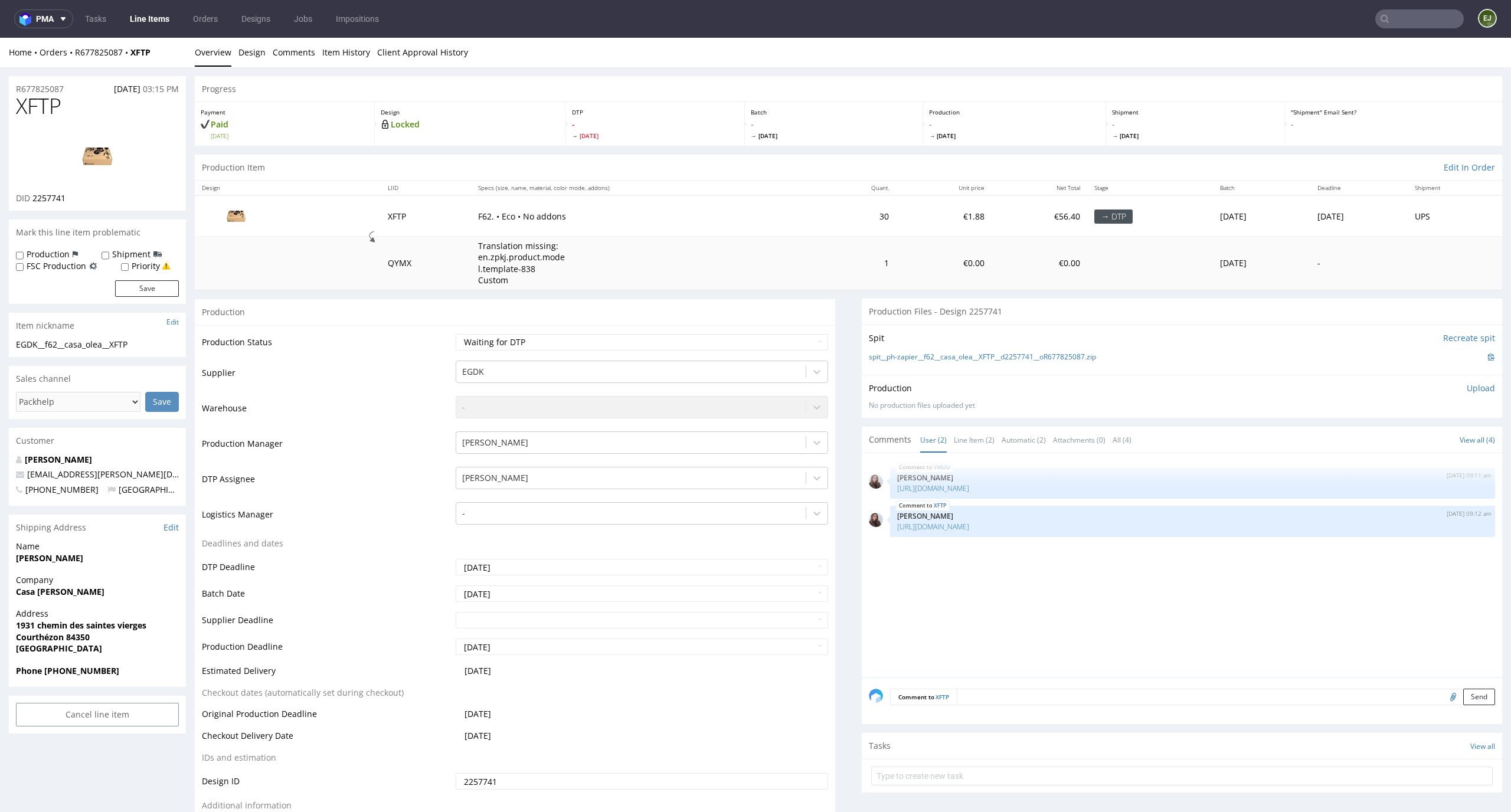
click at [134, 19] on link "Line Items" at bounding box center [149, 19] width 54 height 19
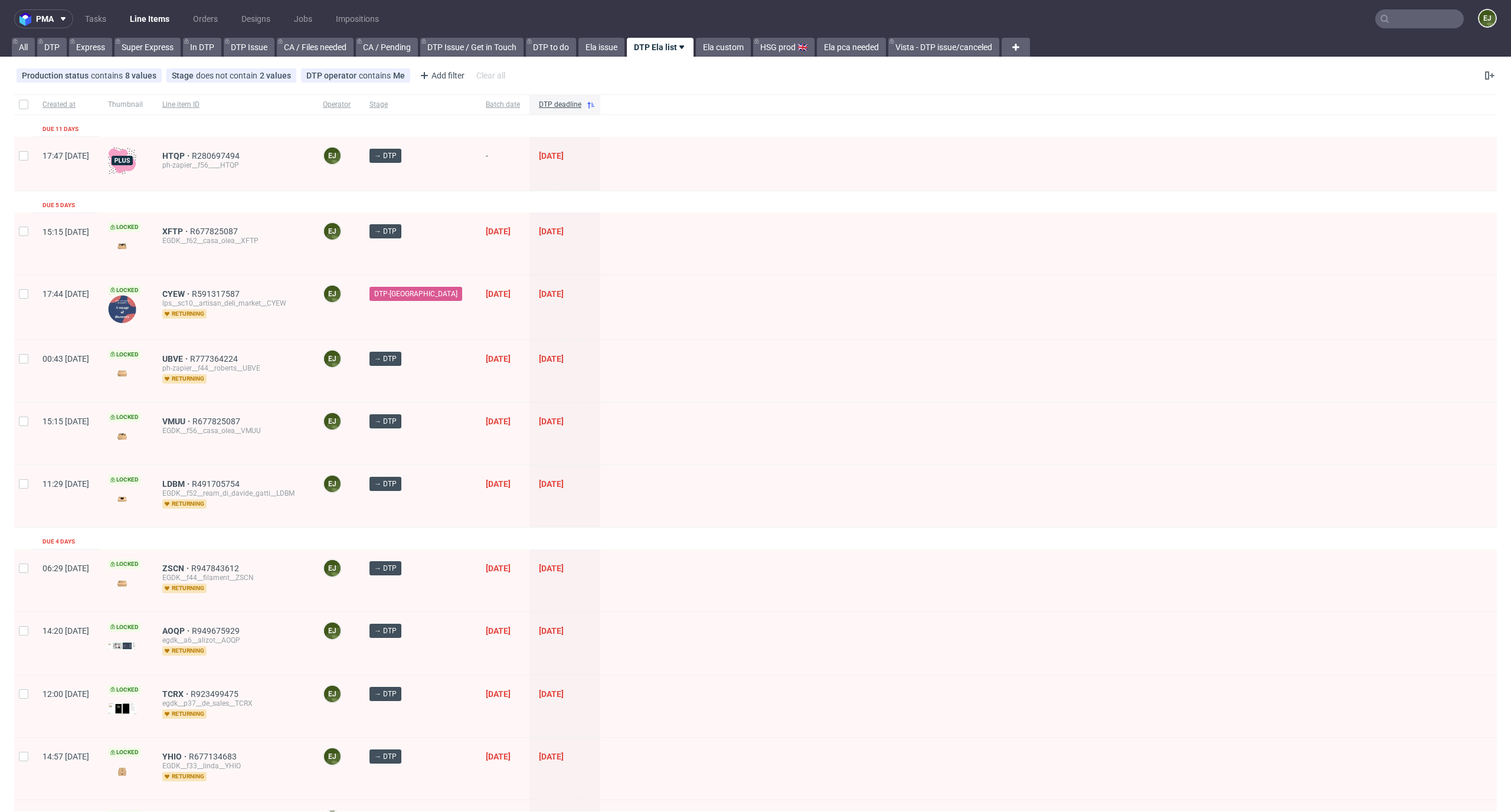
scroll to position [1300, 0]
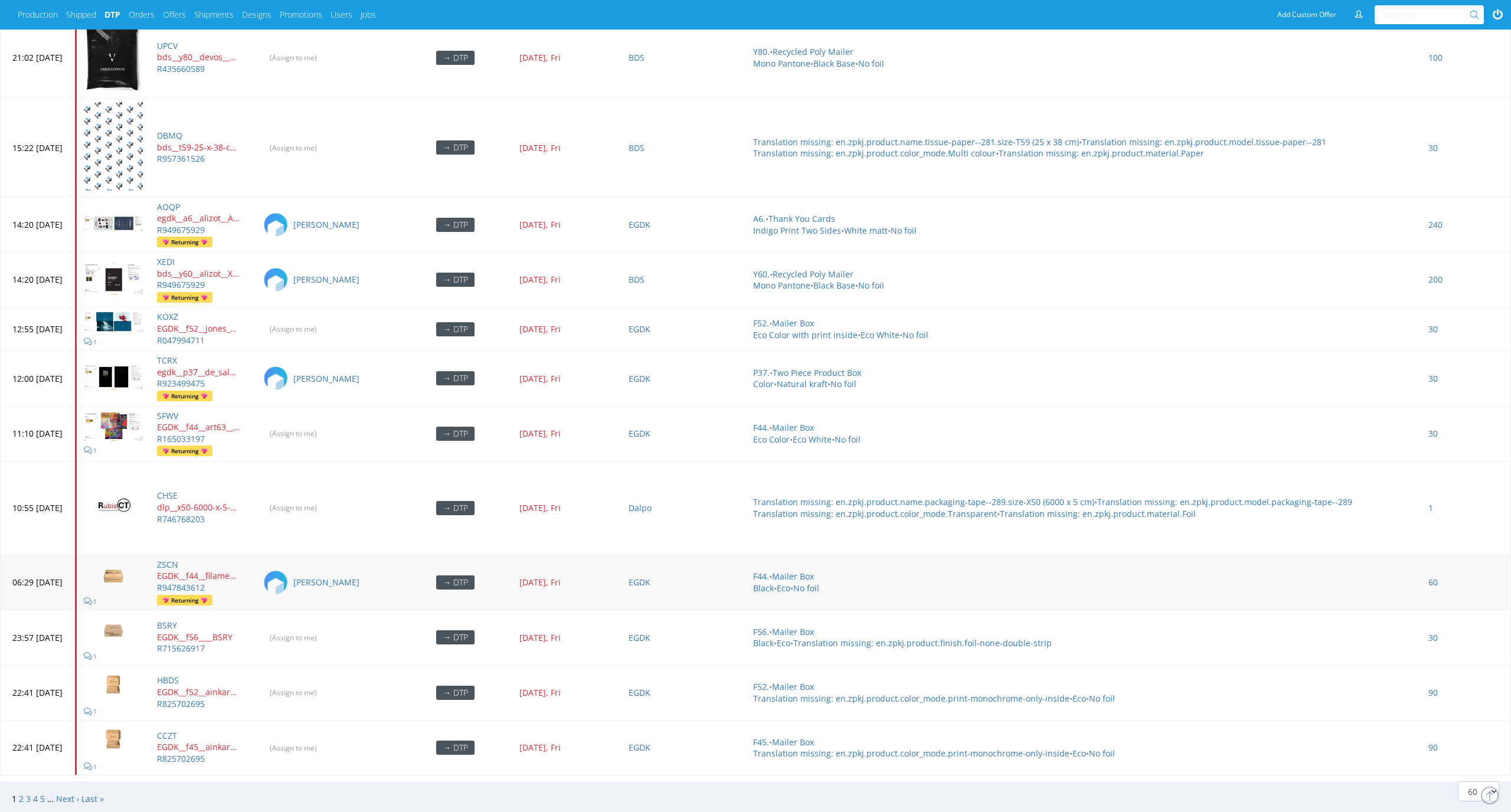
scroll to position [4842, 0]
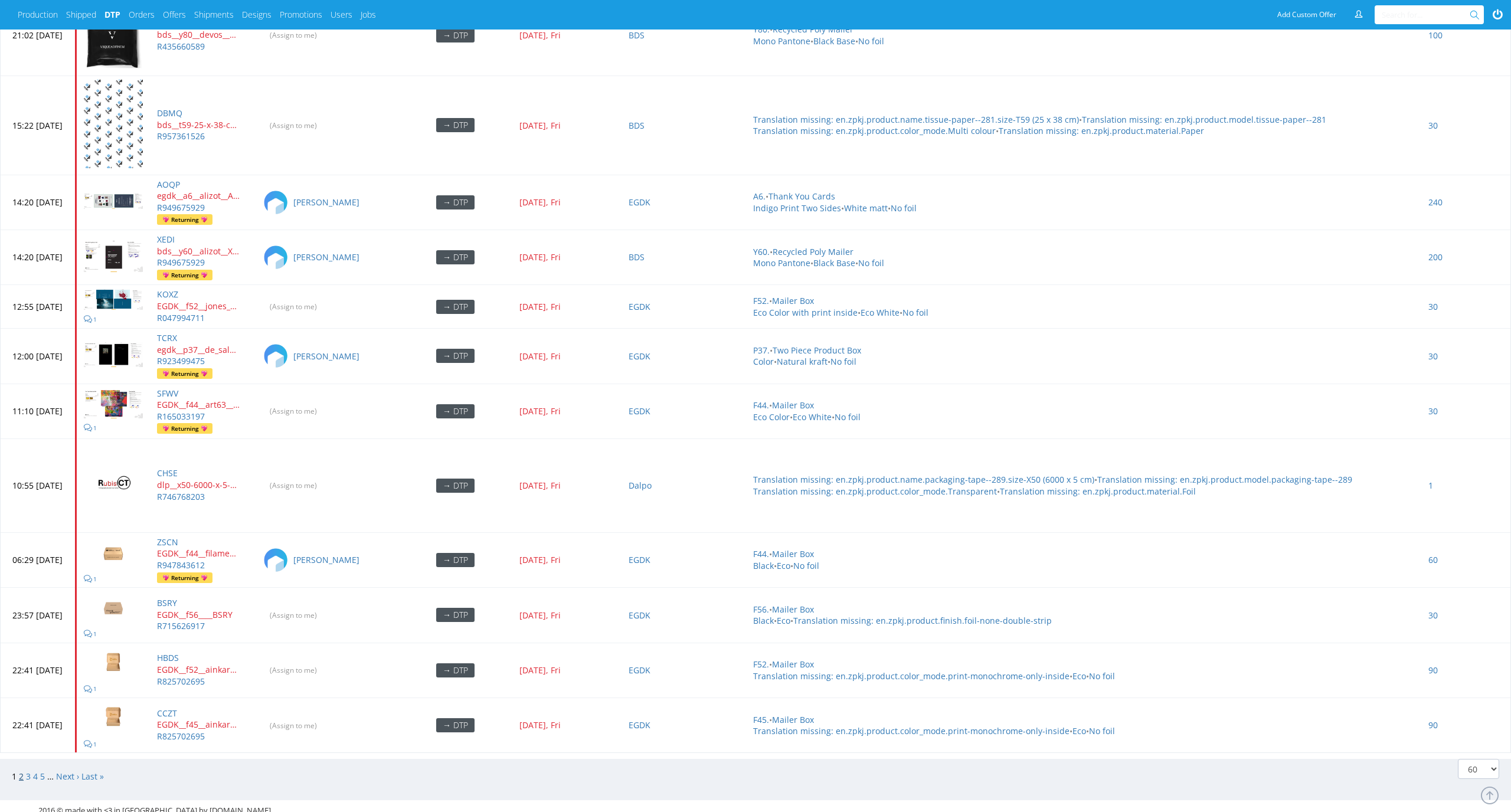
click at [21, 771] on link "2" at bounding box center [21, 776] width 5 height 11
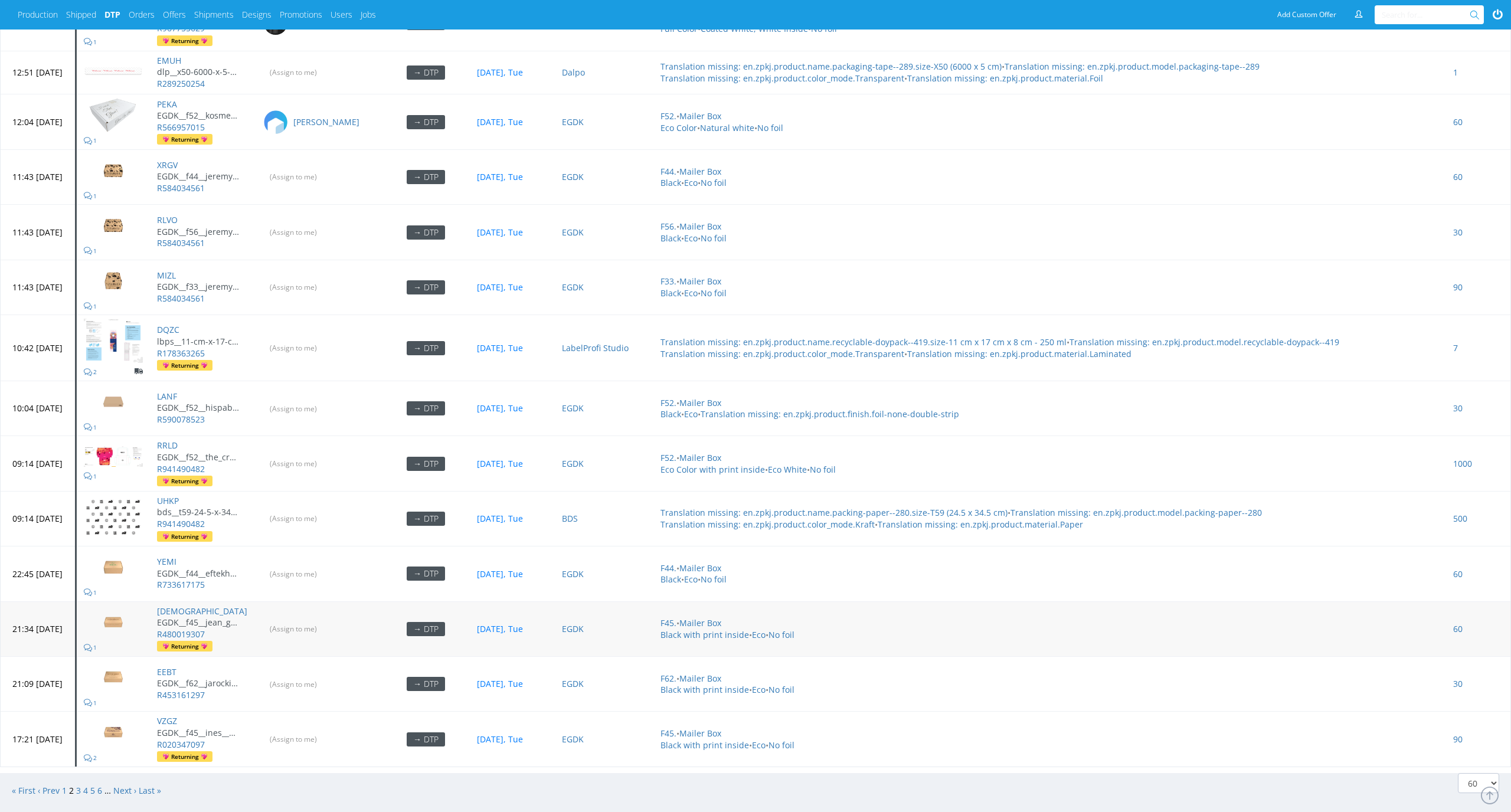
scroll to position [3771, 0]
